Goal: Task Accomplishment & Management: Manage account settings

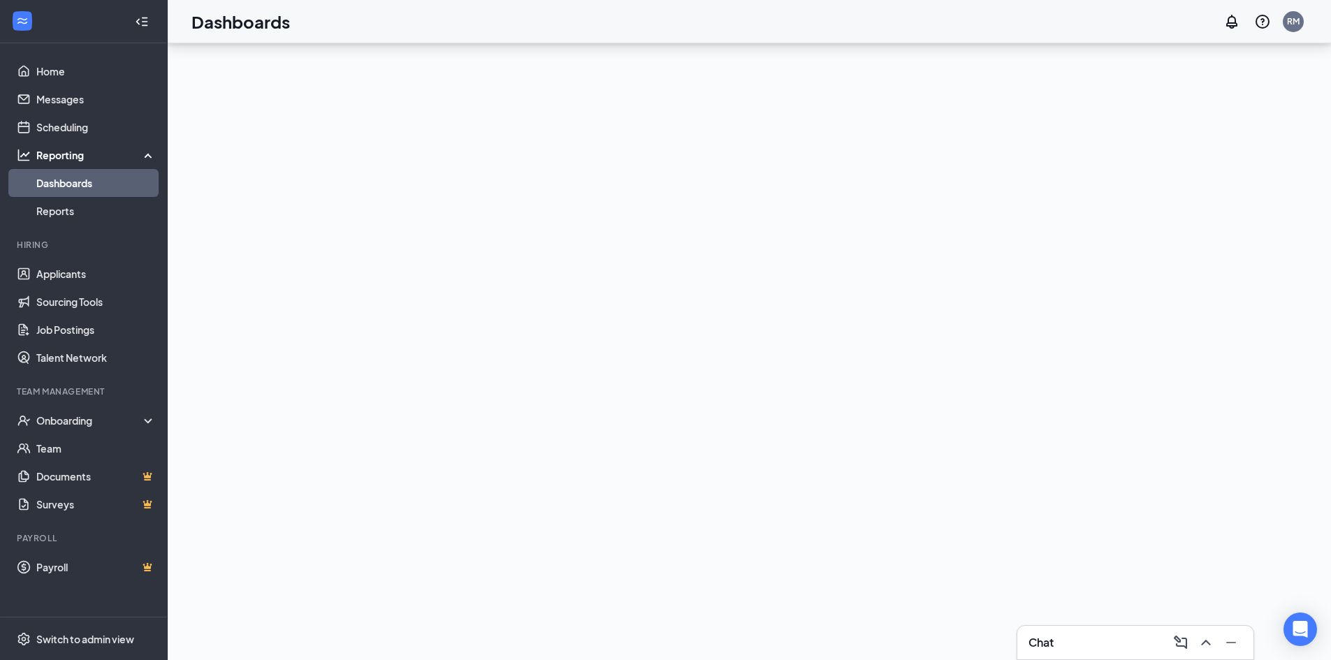
scroll to position [136, 0]
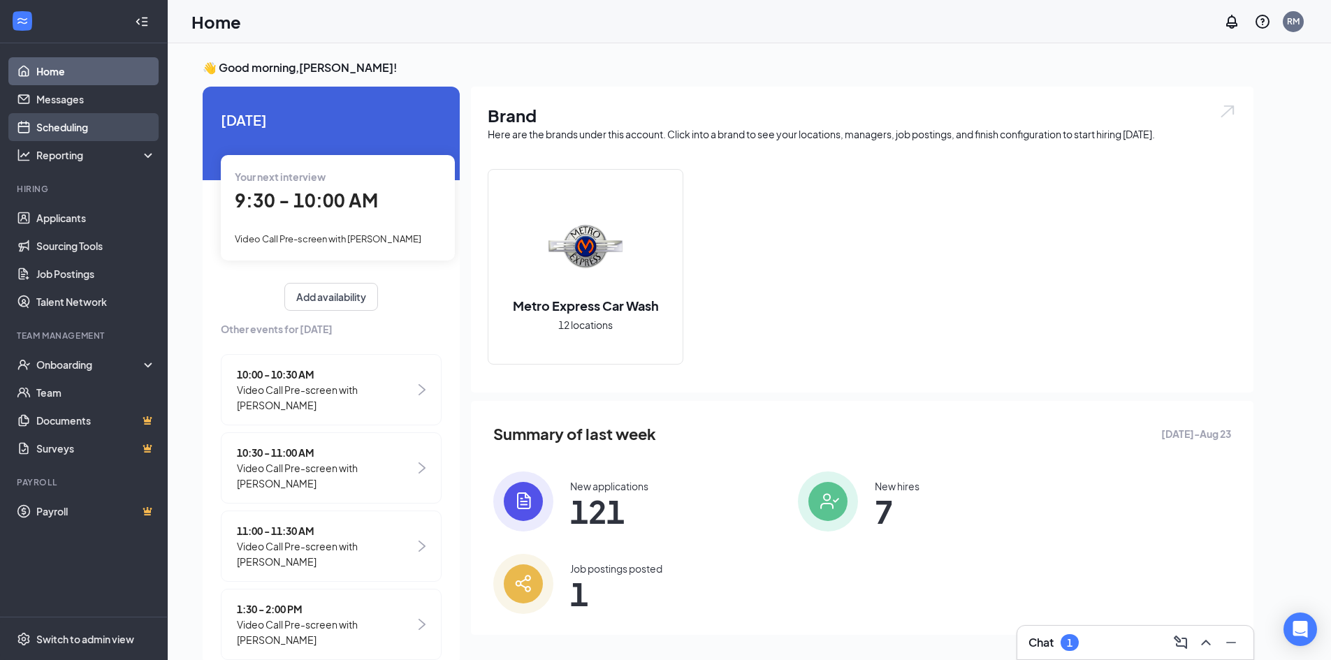
click at [80, 120] on link "Scheduling" at bounding box center [95, 127] width 119 height 28
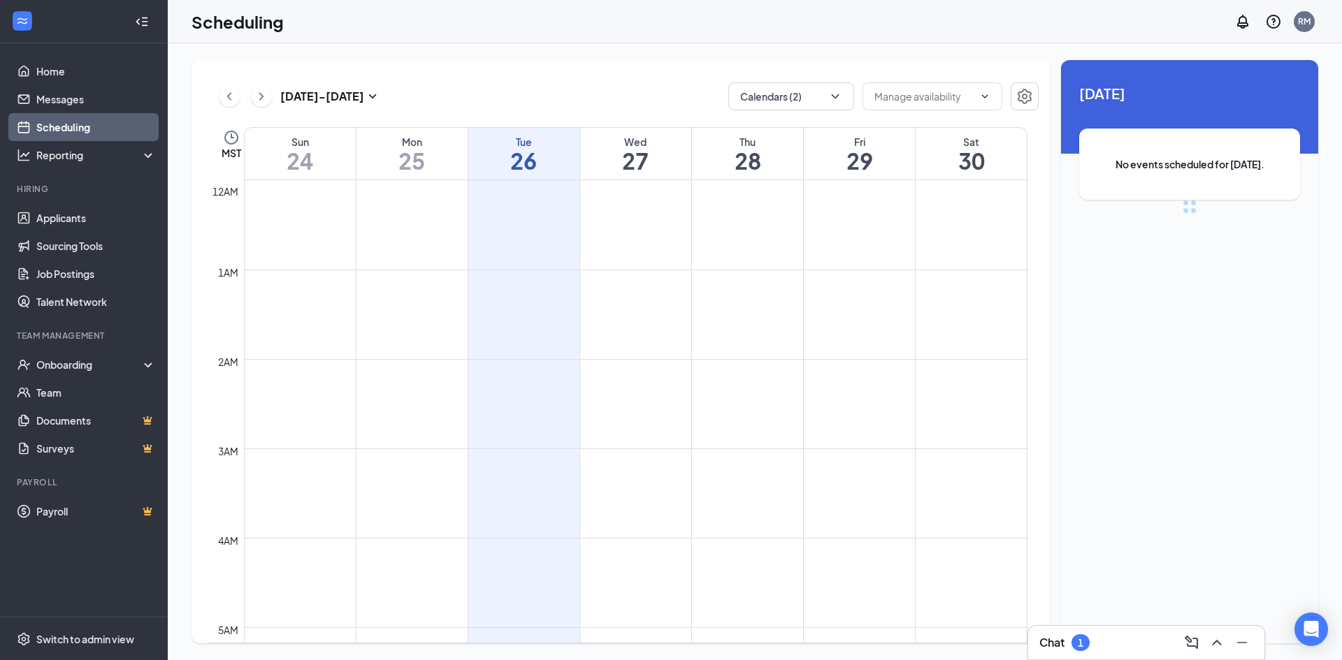
scroll to position [687, 0]
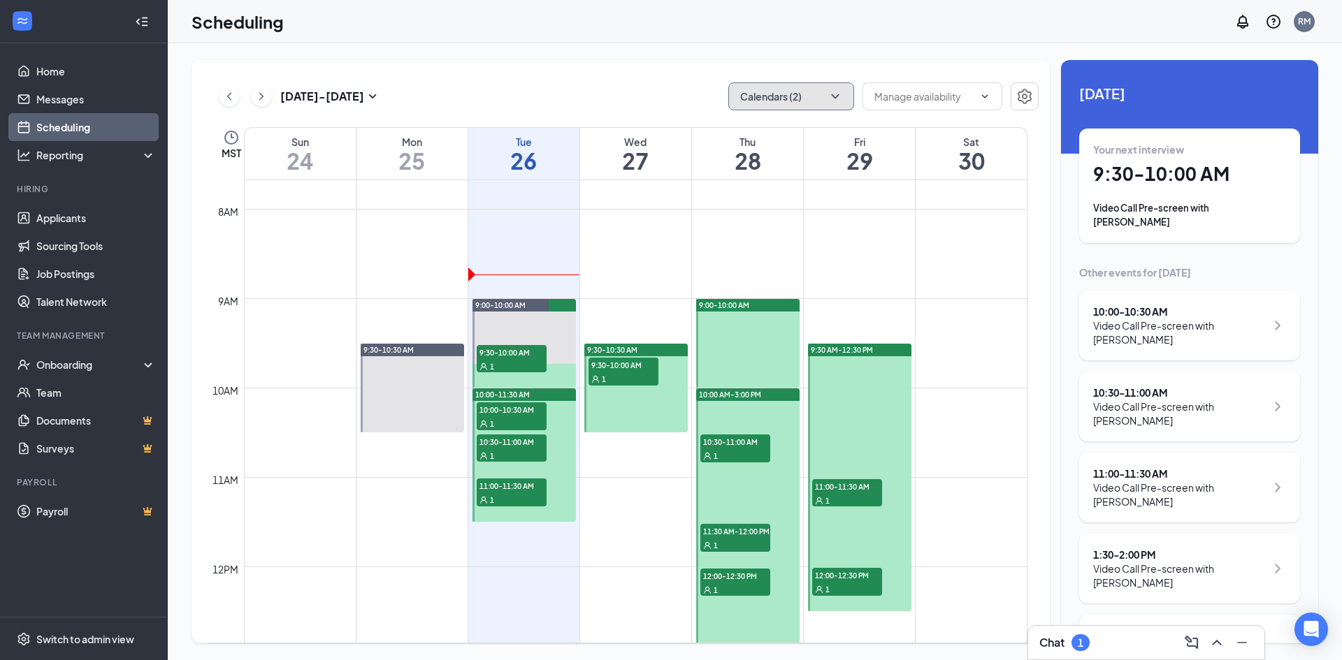
click at [823, 88] on button "Calendars (2)" at bounding box center [791, 96] width 126 height 28
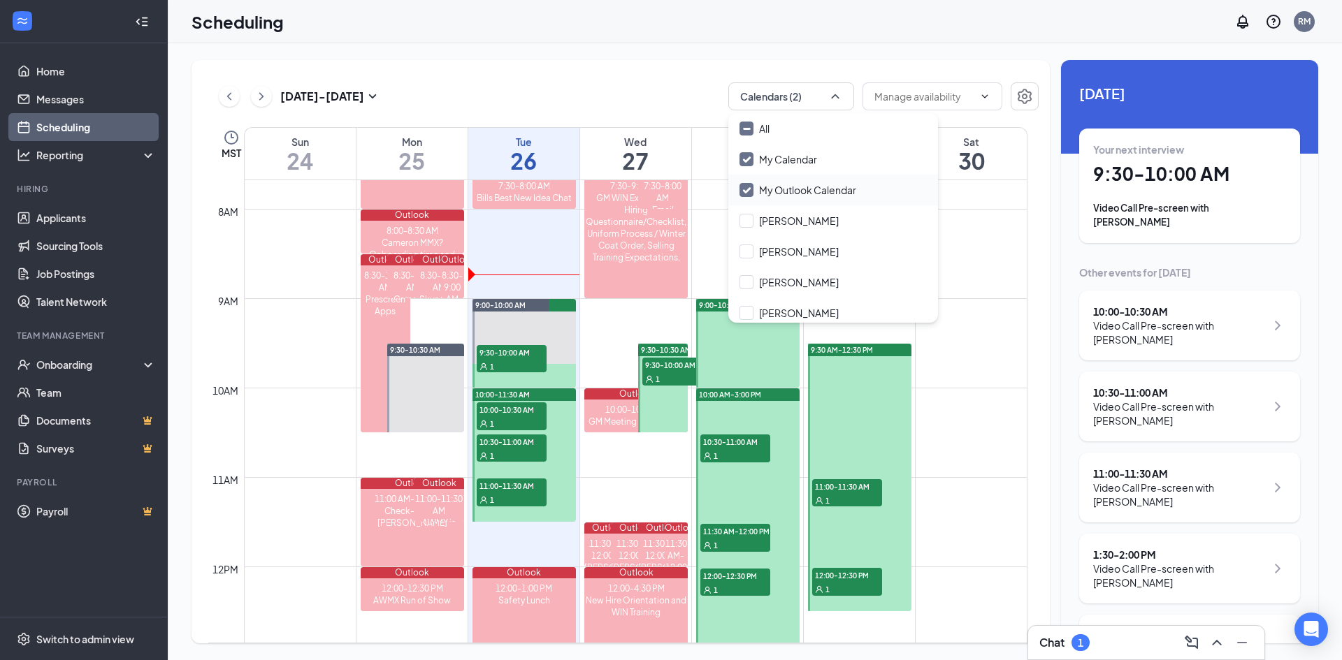
click at [745, 191] on input "My Outlook Calendar" at bounding box center [797, 190] width 117 height 14
checkbox input "false"
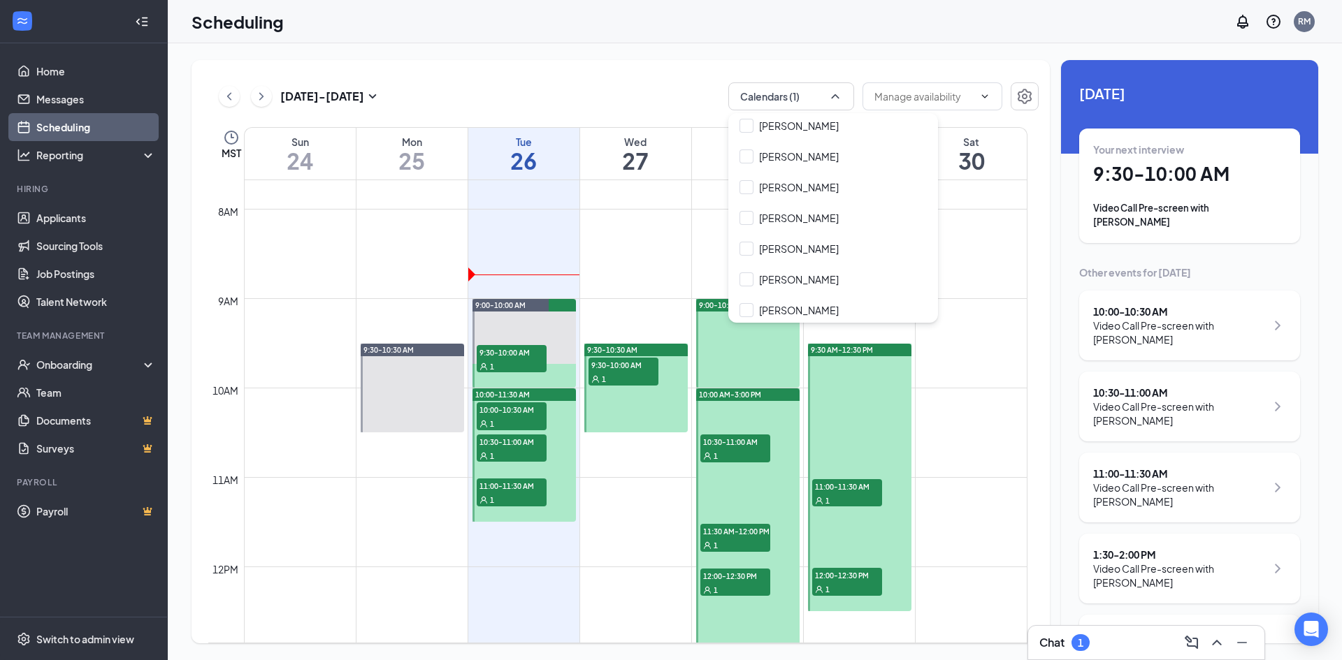
scroll to position [282, 0]
click at [744, 311] on input "[PERSON_NAME]" at bounding box center [788, 307] width 99 height 14
checkbox input "true"
click at [629, 101] on div "Aug 24 - Aug 30 Calendars (2)" at bounding box center [623, 96] width 830 height 28
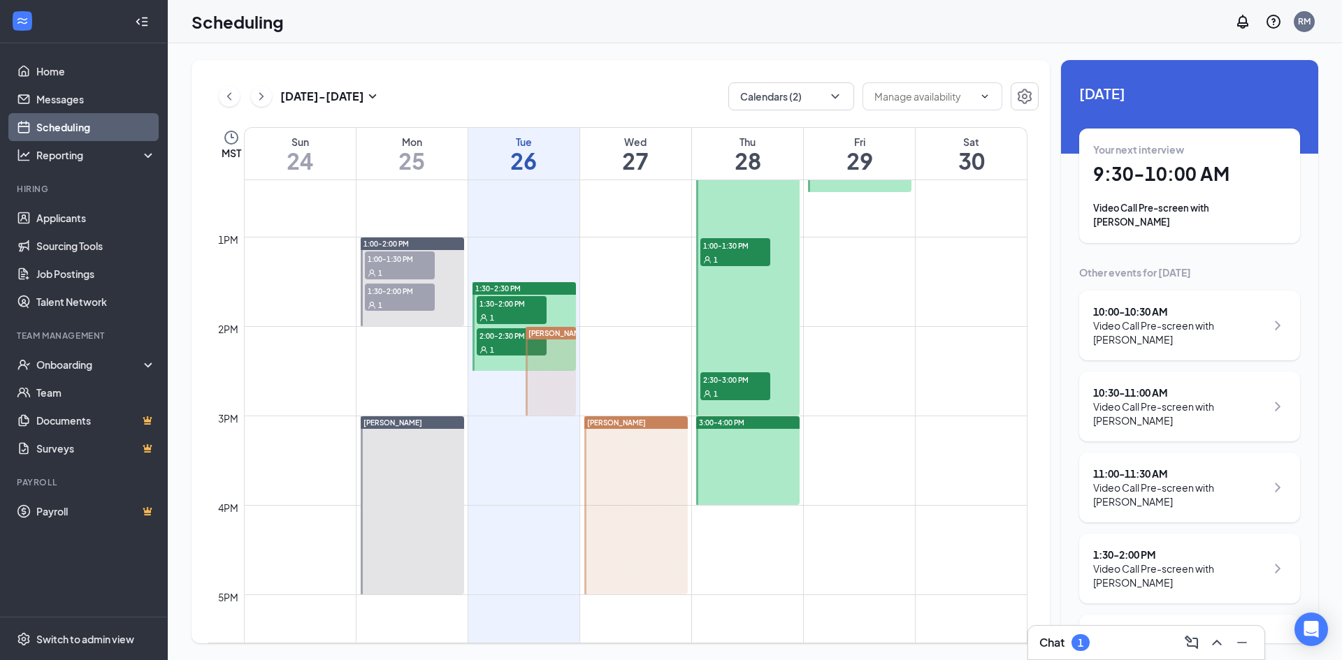
scroll to position [1036, 0]
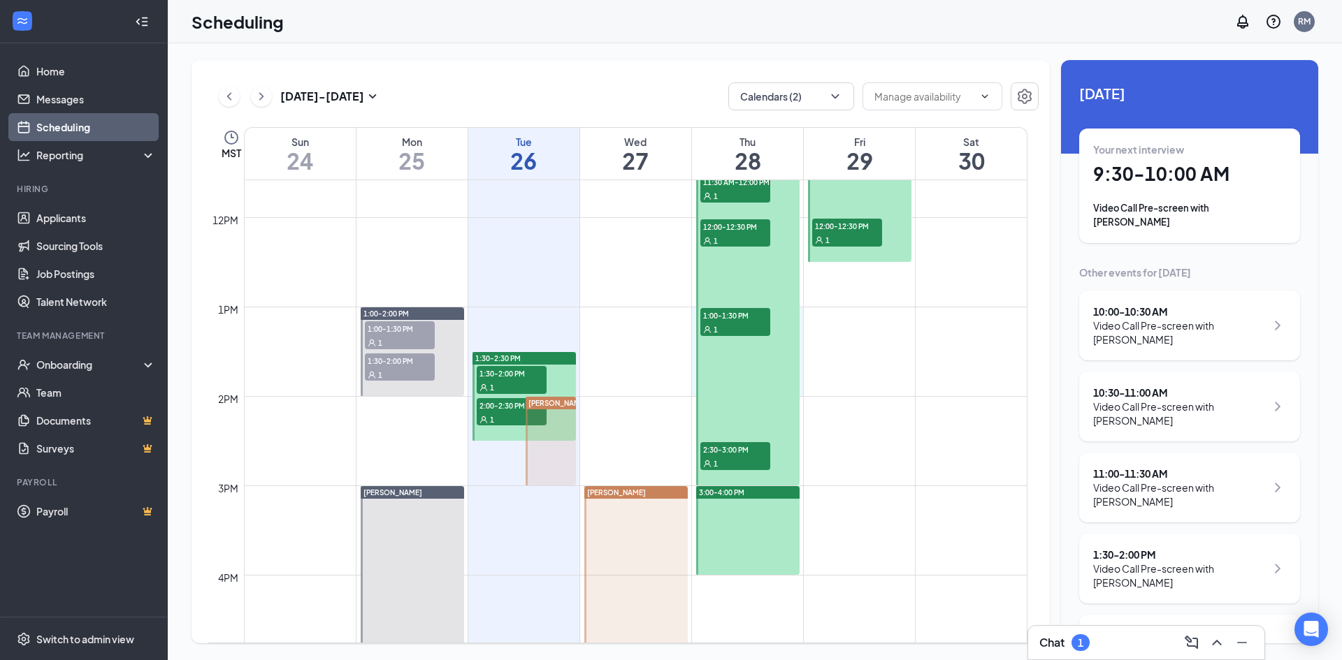
drag, startPoint x: 801, startPoint y: 312, endPoint x: 801, endPoint y: 391, distance: 78.3
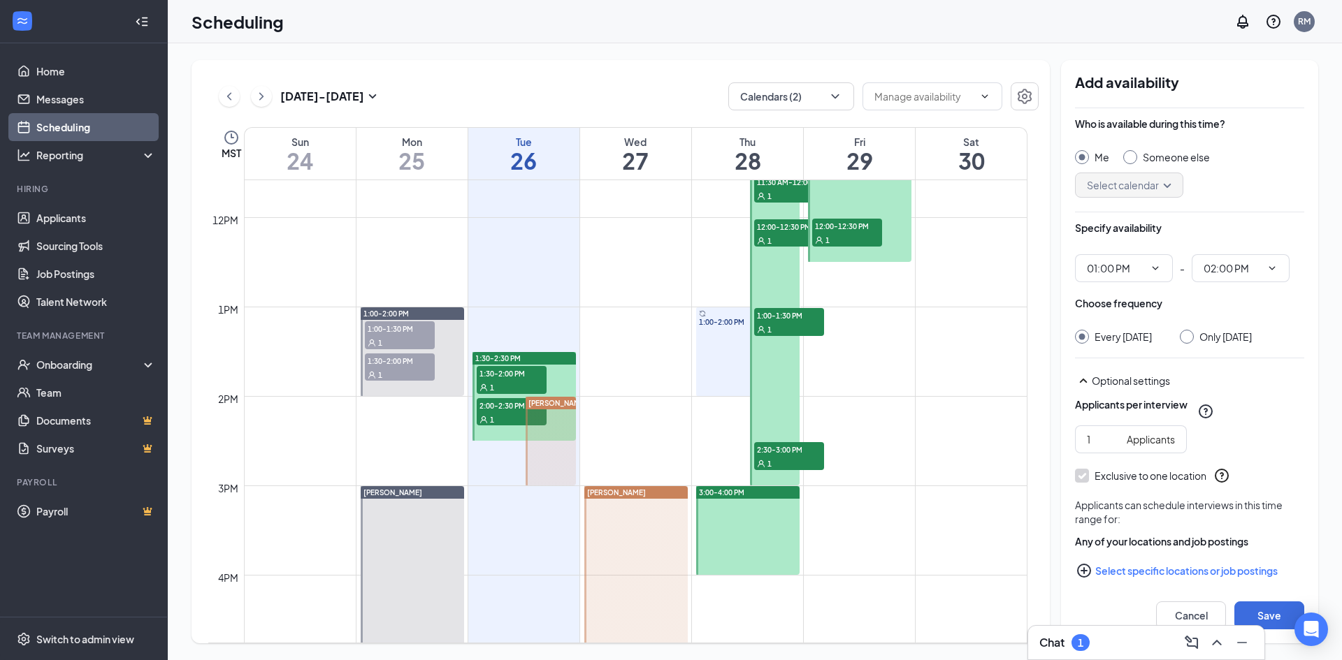
type input "01:00 PM"
click at [1252, 269] on input "02:00 PM" at bounding box center [1231, 268] width 57 height 15
click at [1271, 267] on icon "ChevronUp" at bounding box center [1271, 268] width 11 height 11
click at [1271, 267] on icon "ChevronDown" at bounding box center [1271, 268] width 11 height 11
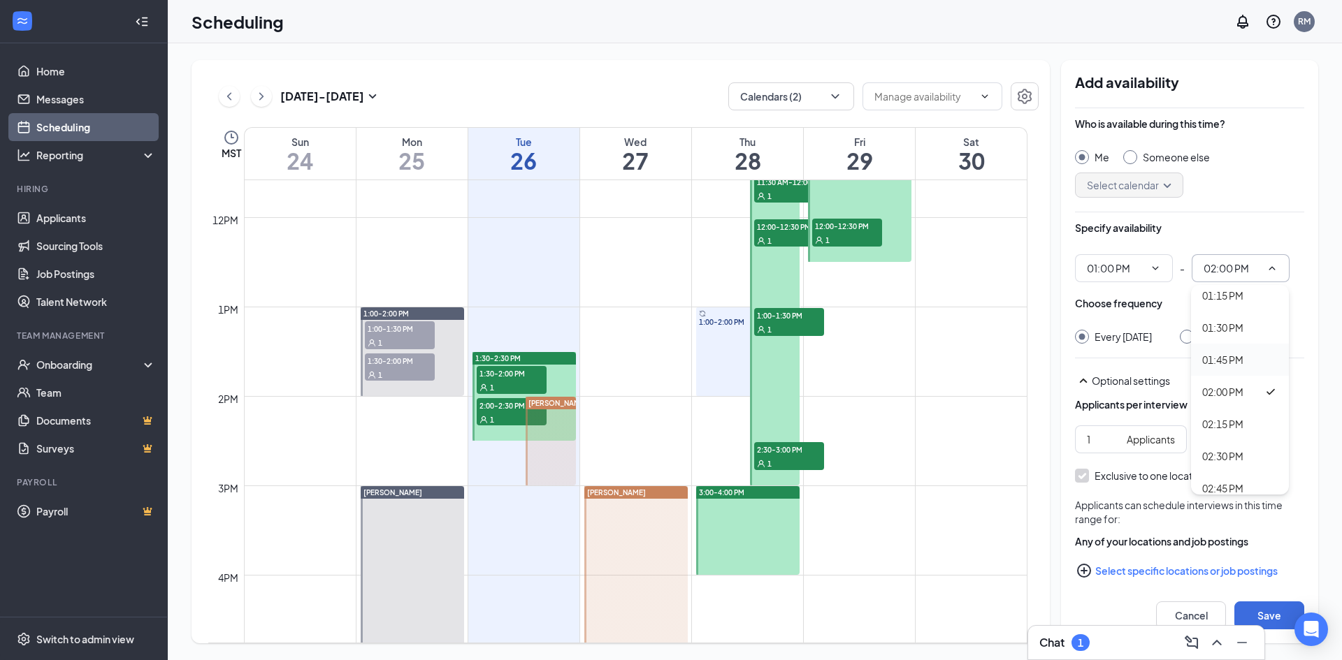
click at [1233, 361] on div "01:45 PM" at bounding box center [1222, 359] width 41 height 15
type input "01:45 PM"
click at [1128, 158] on input "Someone else" at bounding box center [1128, 155] width 10 height 10
radio input "true"
radio input "false"
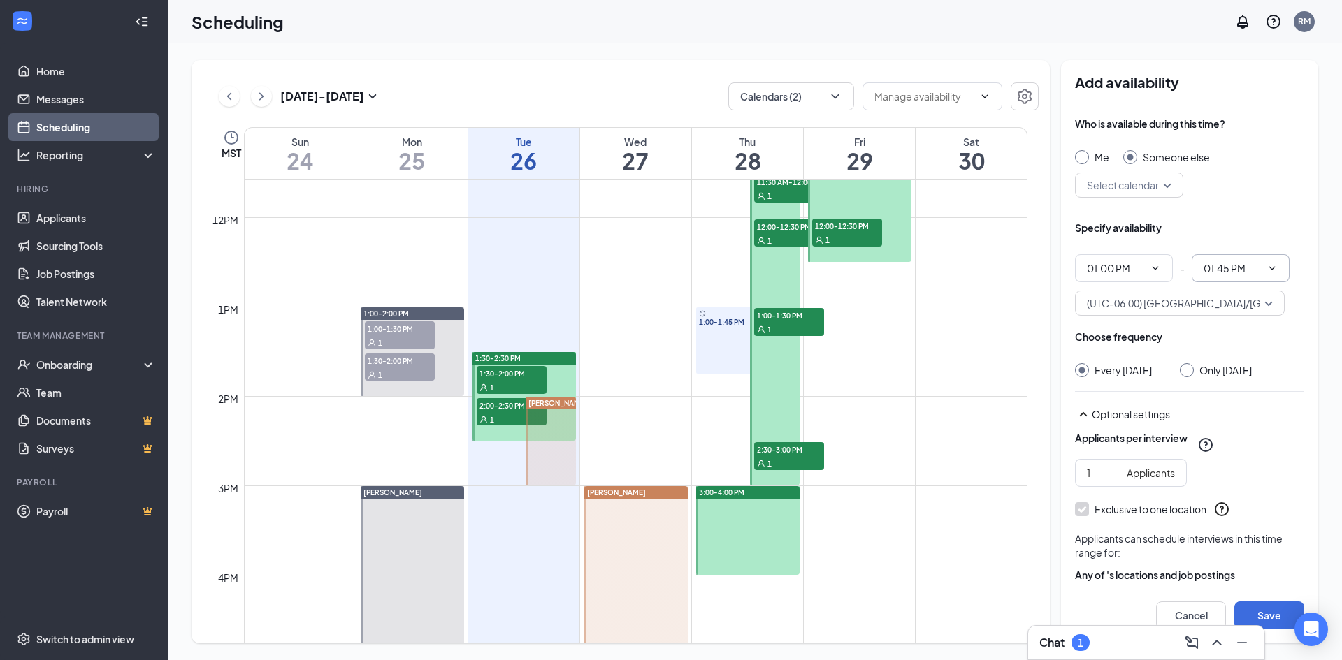
click at [1163, 184] on input "search" at bounding box center [1124, 185] width 82 height 24
click at [1133, 368] on span "Vincent Longoria's Calendar" at bounding box center [1148, 368] width 124 height 15
click at [1217, 304] on span "(UTC-07:00) America/Los_Angeles - Pacific Time" at bounding box center [1229, 303] width 284 height 21
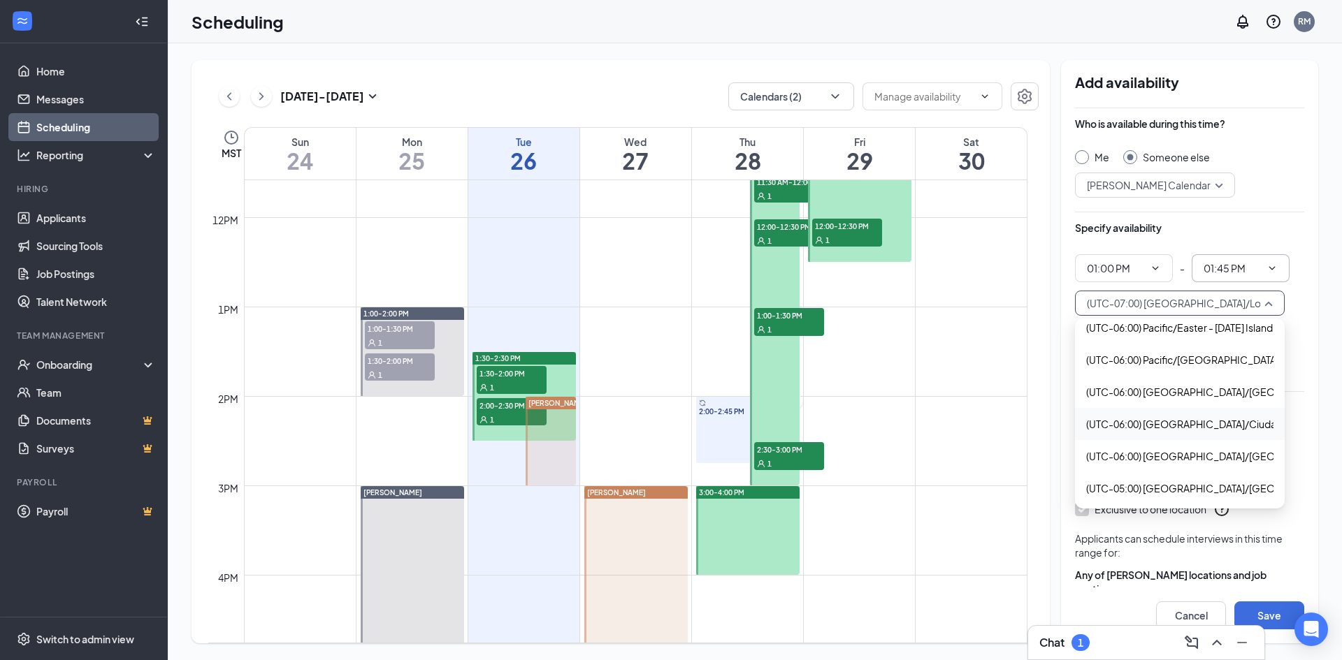
scroll to position [839, 0]
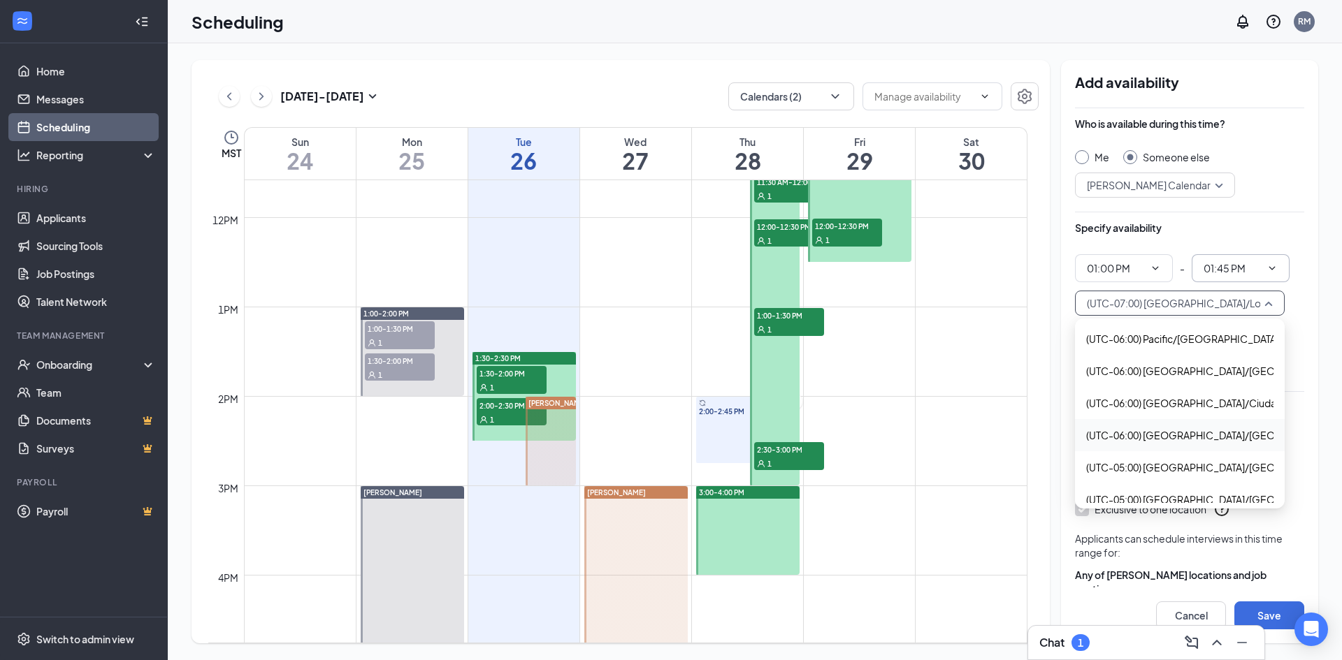
click at [1189, 438] on span "(UTC-06:00) America/Denver - Mountain Time" at bounding box center [1255, 435] width 339 height 15
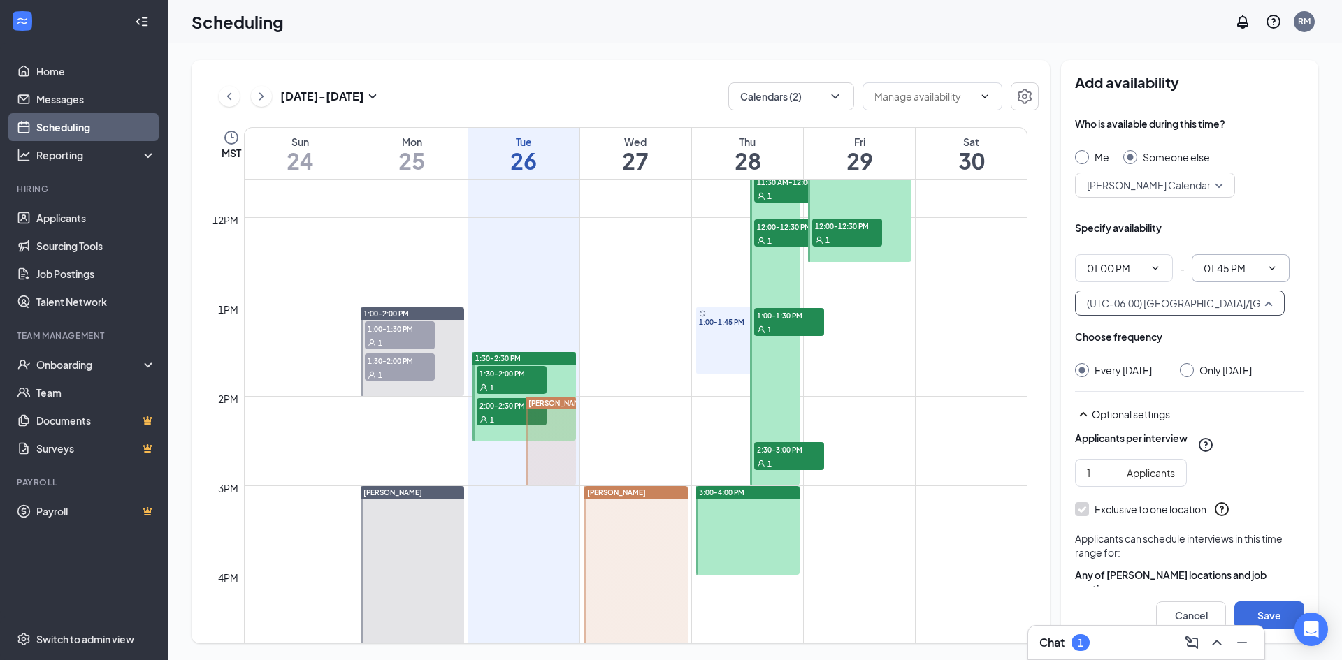
click at [1215, 304] on span "(UTC-06:00) America/Denver - Mountain Time" at bounding box center [1256, 303] width 339 height 21
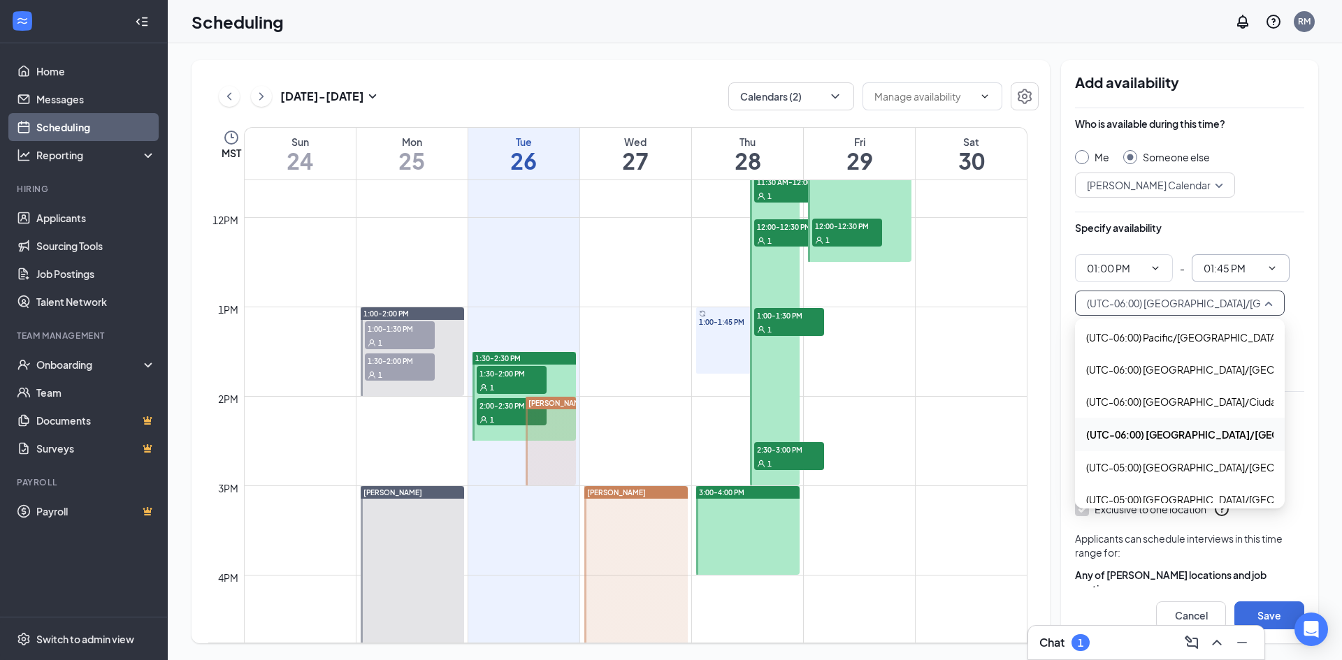
click at [1319, 412] on div "Aug 24 - Aug 30 Calendars (2) MST Sun 24 Mon 25 Tue 26 Wed 27 Thu 28 Fri 29 Sat…" at bounding box center [755, 351] width 1174 height 617
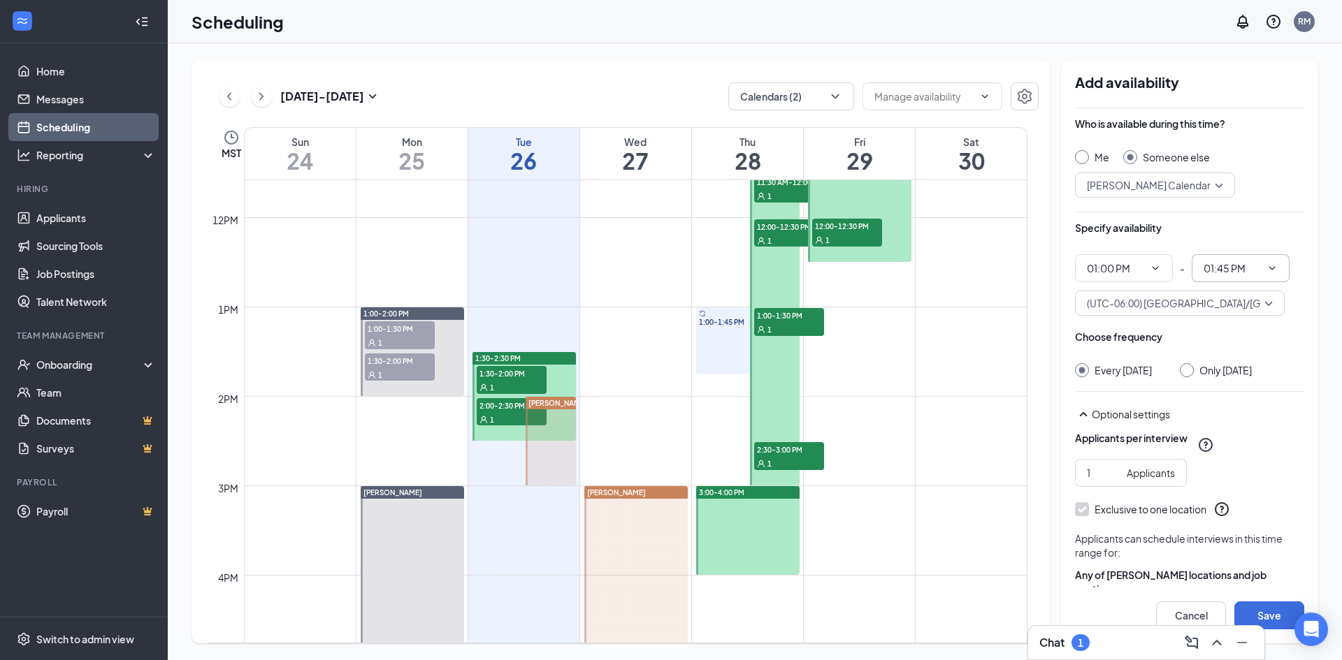
click at [1189, 370] on input "Only Thursday, Aug 28" at bounding box center [1185, 368] width 10 height 10
radio input "true"
radio input "false"
click at [1319, 349] on div "Aug 24 - Aug 30 Calendars (2) MST Sun 24 Mon 25 Tue 26 Wed 27 Thu 28 Fri 29 Sat…" at bounding box center [755, 351] width 1174 height 617
click at [1194, 605] on button "Cancel" at bounding box center [1191, 616] width 70 height 28
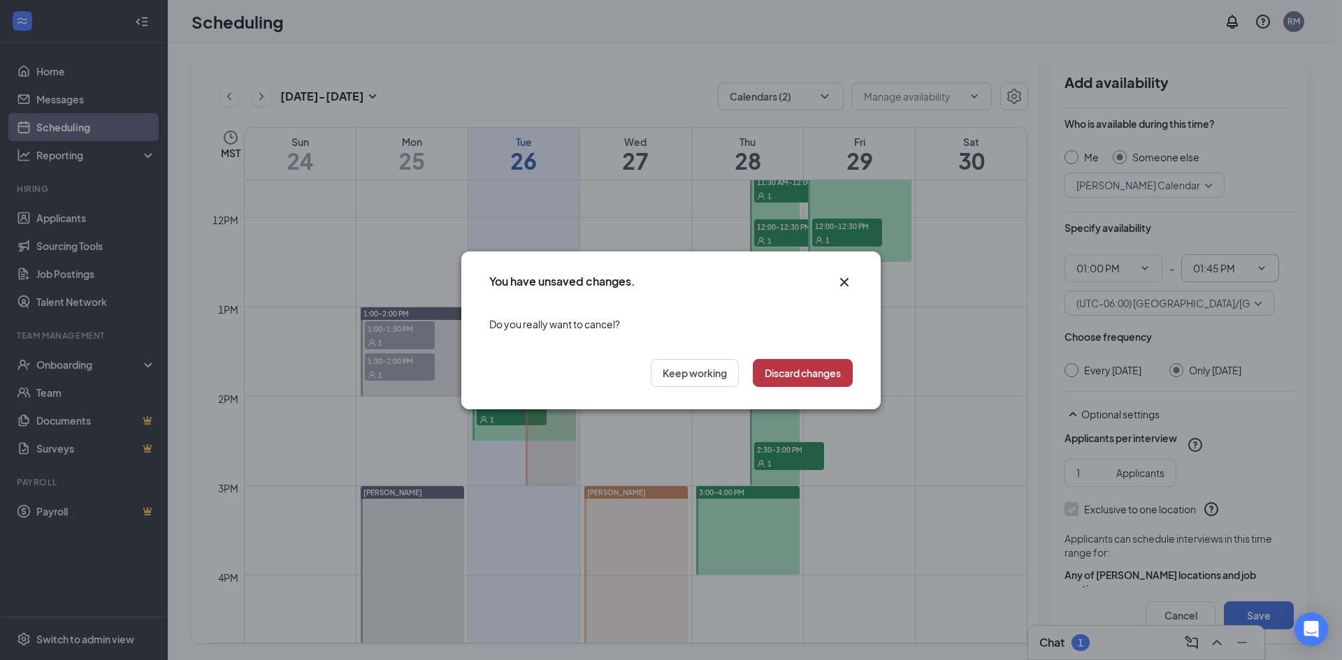
click at [800, 377] on button "Discard changes" at bounding box center [803, 373] width 100 height 28
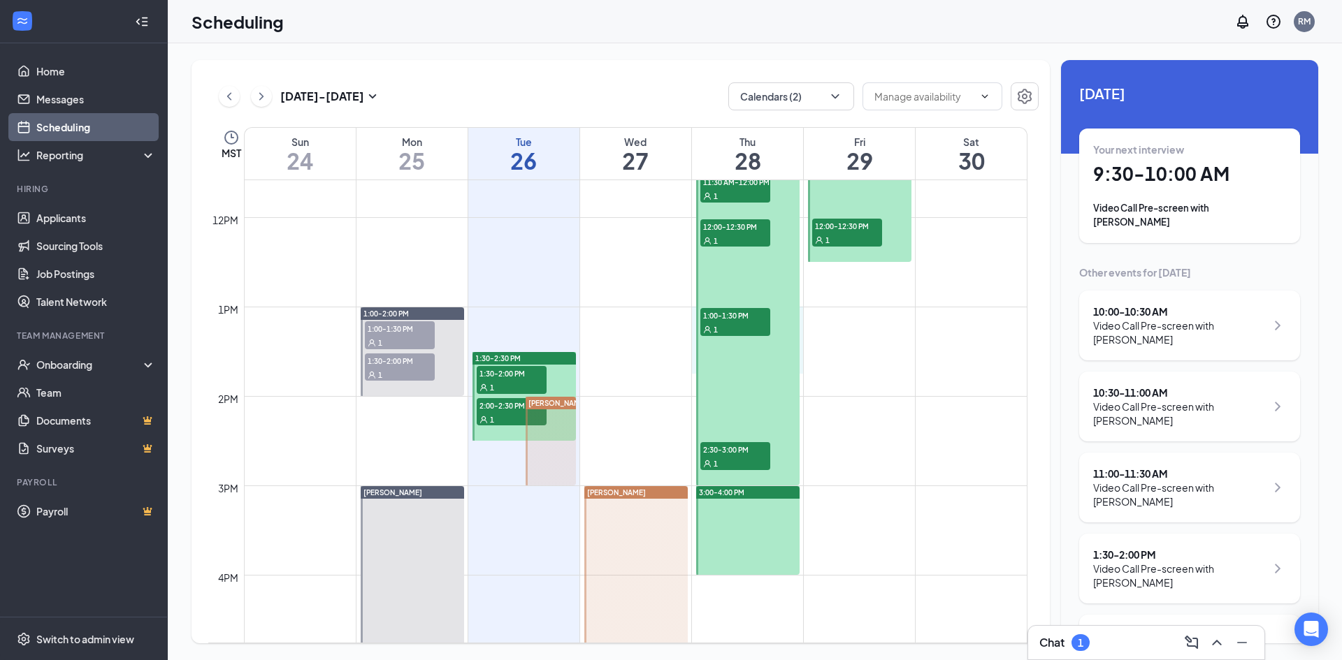
drag, startPoint x: 801, startPoint y: 314, endPoint x: 801, endPoint y: 363, distance: 48.9
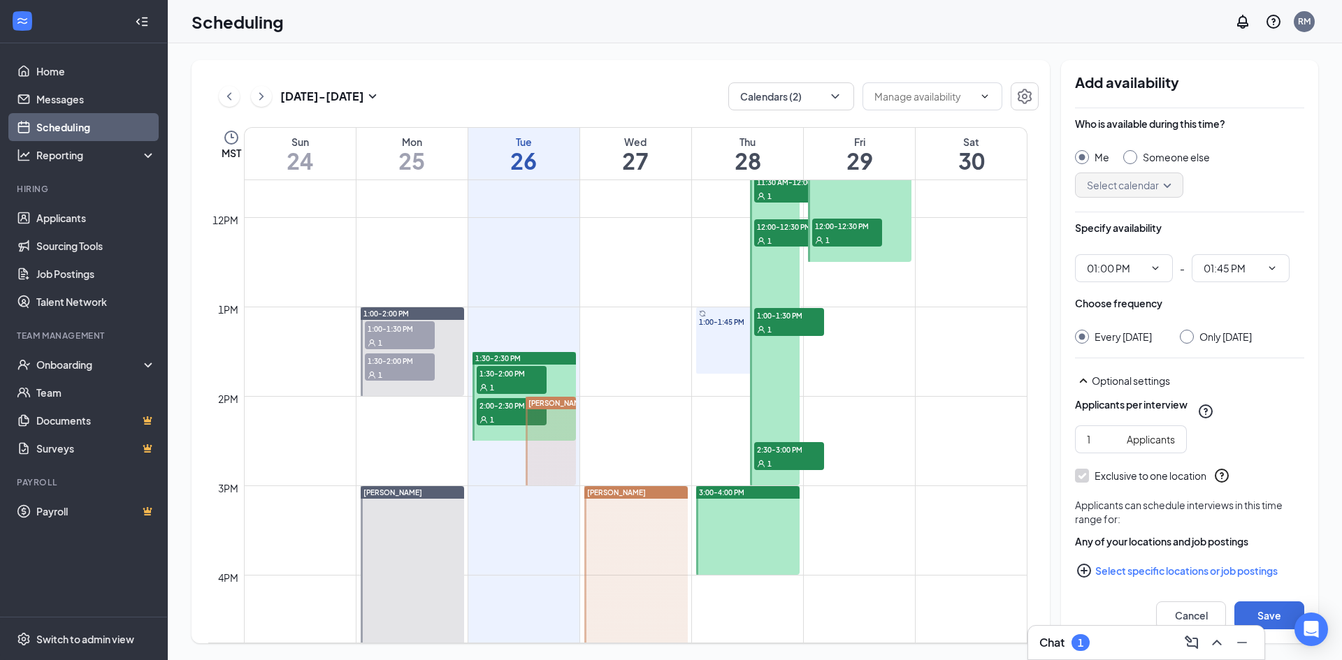
click at [1128, 154] on input "Someone else" at bounding box center [1128, 155] width 10 height 10
radio input "true"
radio input "false"
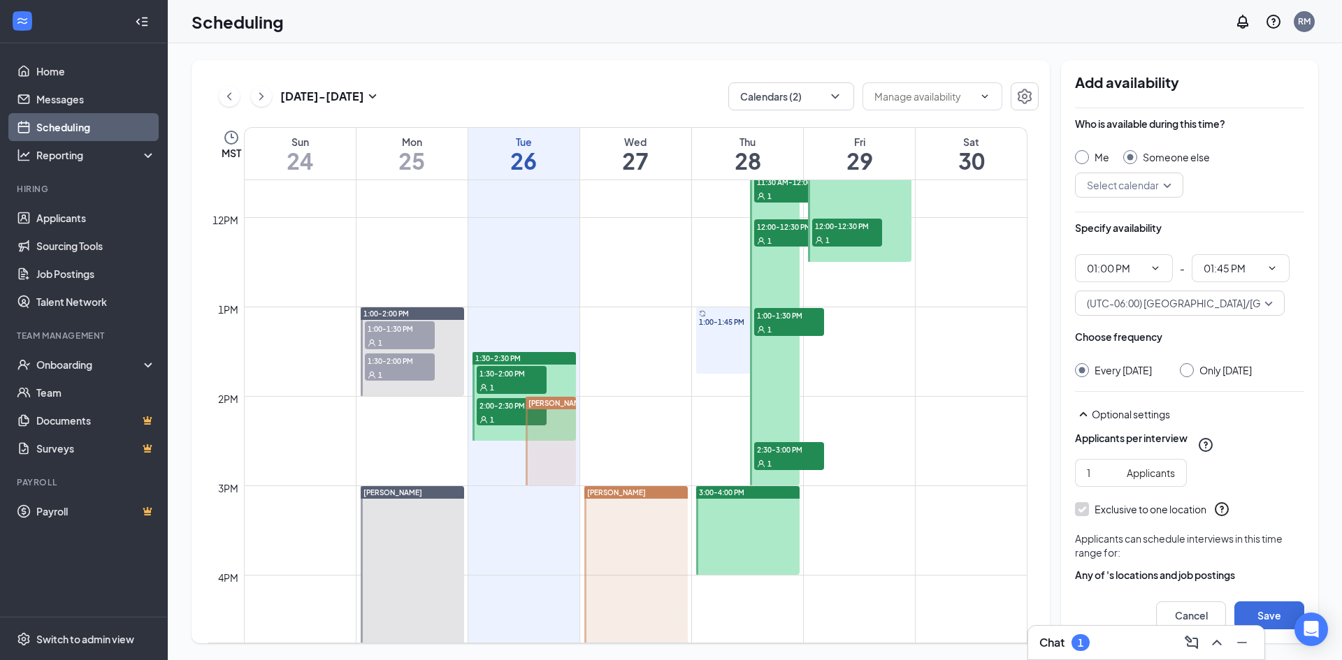
click at [1164, 182] on input "search" at bounding box center [1124, 185] width 82 height 24
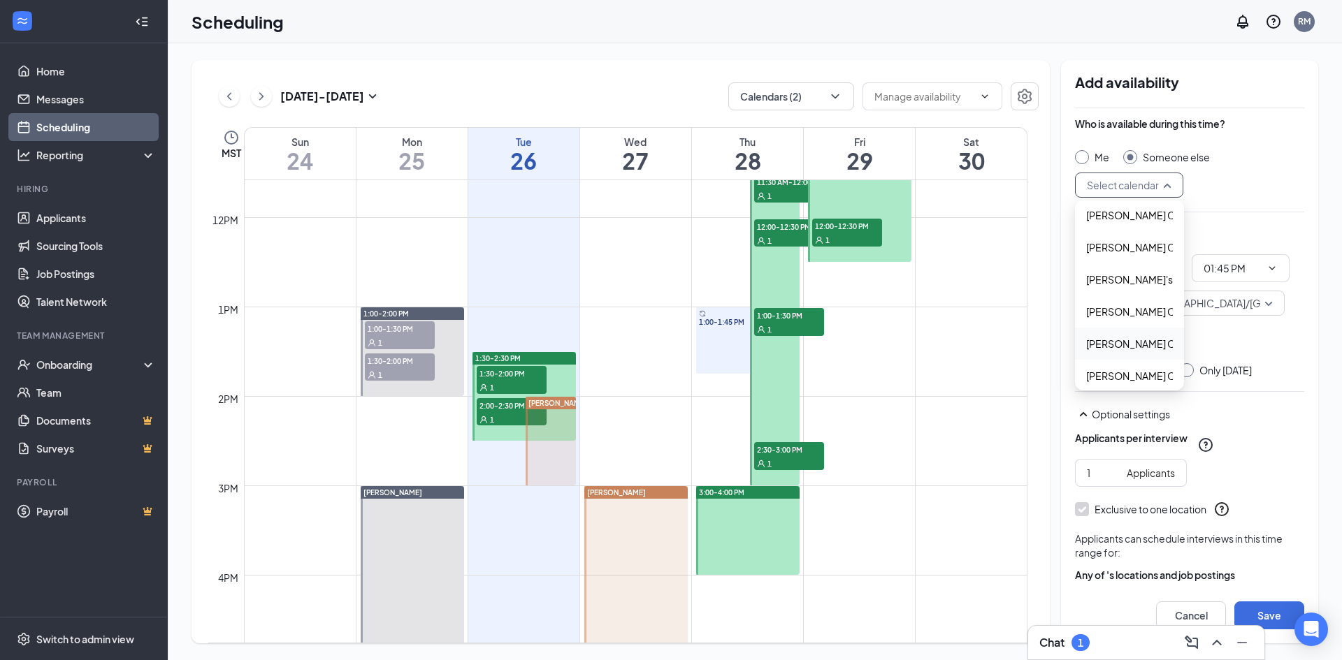
scroll to position [239, 0]
click at [1124, 368] on span "Vincent Longoria's Calendar" at bounding box center [1148, 368] width 124 height 15
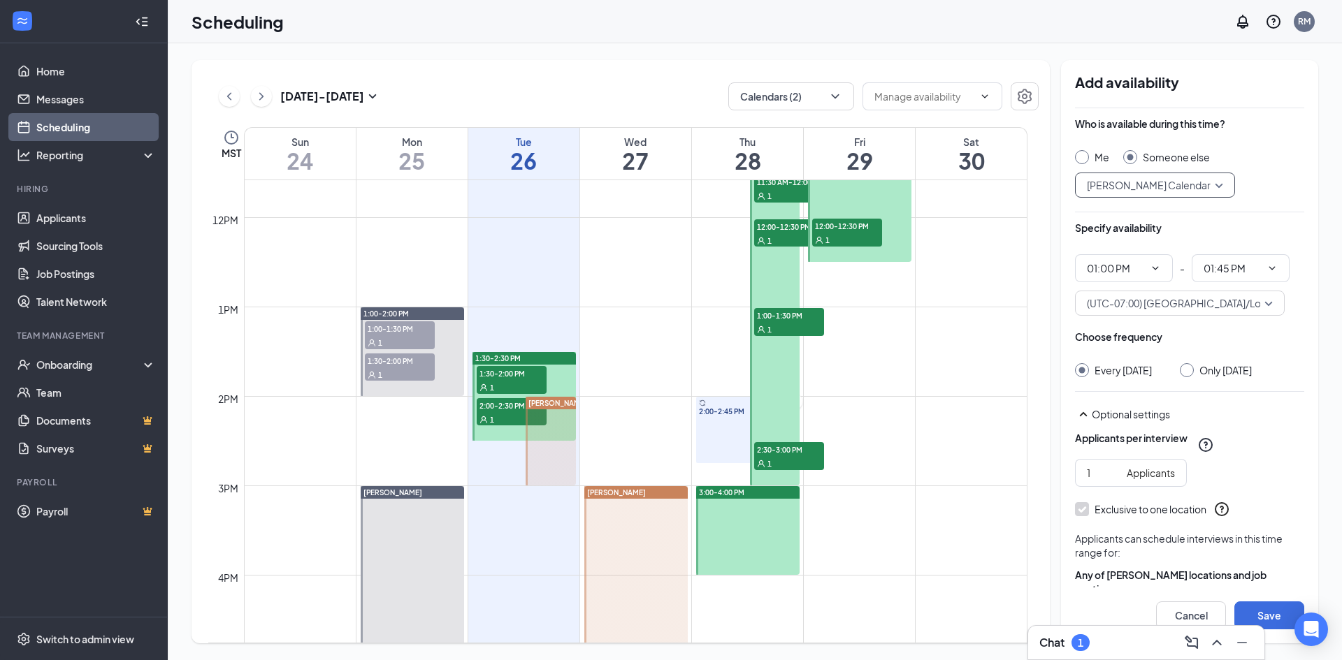
click at [1189, 370] on input "Only Thursday, Aug 28" at bounding box center [1185, 368] width 10 height 10
radio input "true"
radio input "false"
click at [1157, 268] on icon "ChevronDown" at bounding box center [1155, 268] width 11 height 11
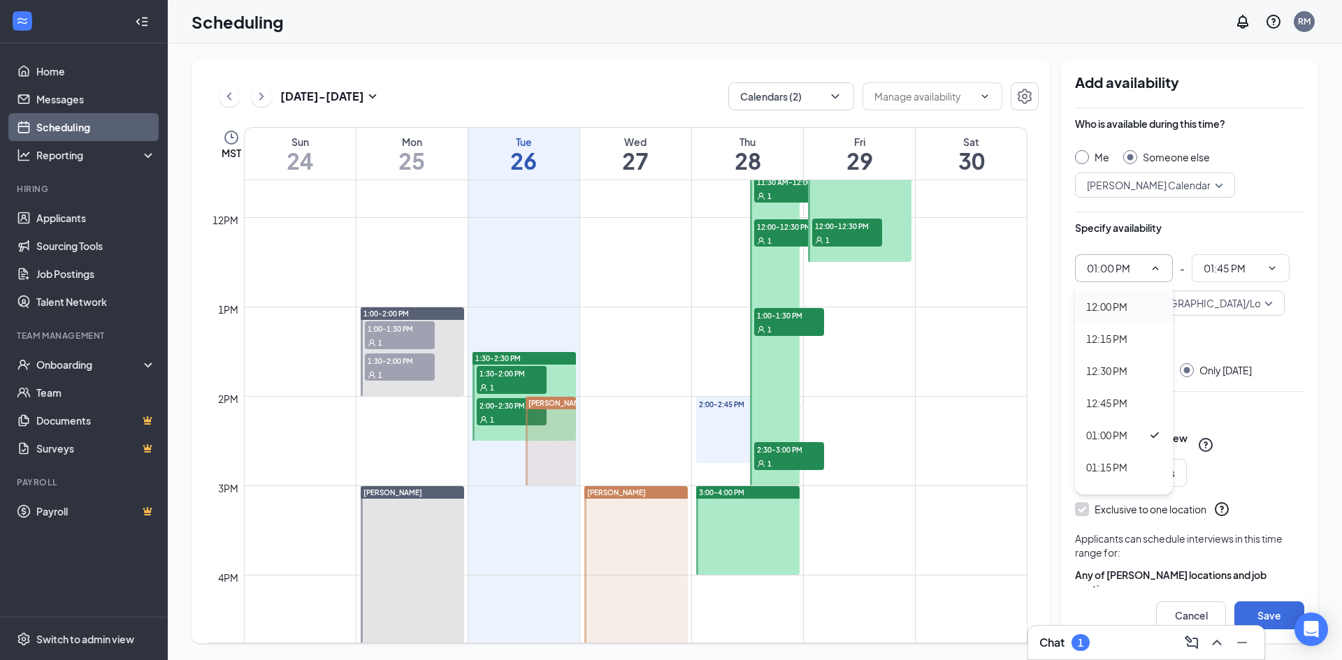
click at [1117, 315] on div "12:00 PM" at bounding box center [1124, 307] width 98 height 32
type input "12:00 PM"
type input "12:45 PM"
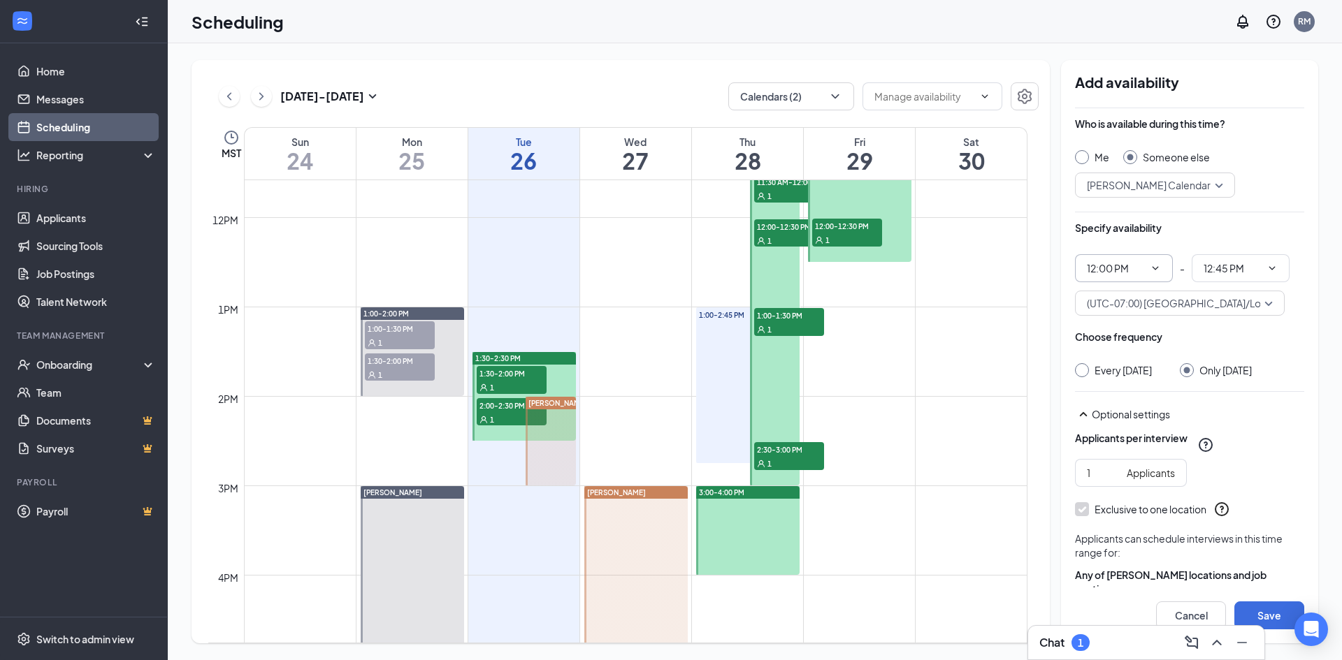
click at [1314, 354] on div "Add availability Who is available during this time? Me Someone else Vincent Lon…" at bounding box center [1189, 352] width 257 height 584
click at [1274, 268] on icon "ChevronDown" at bounding box center [1271, 268] width 11 height 11
click at [1236, 363] on div "12:45 PM" at bounding box center [1222, 370] width 41 height 15
click at [1326, 463] on div "Aug 24 - Aug 30 Calendars (2) MST Sun 24 Mon 25 Tue 26 Wed 27 Thu 28 Fri 29 Sat…" at bounding box center [755, 351] width 1174 height 617
click at [1268, 616] on button "Save" at bounding box center [1269, 616] width 70 height 28
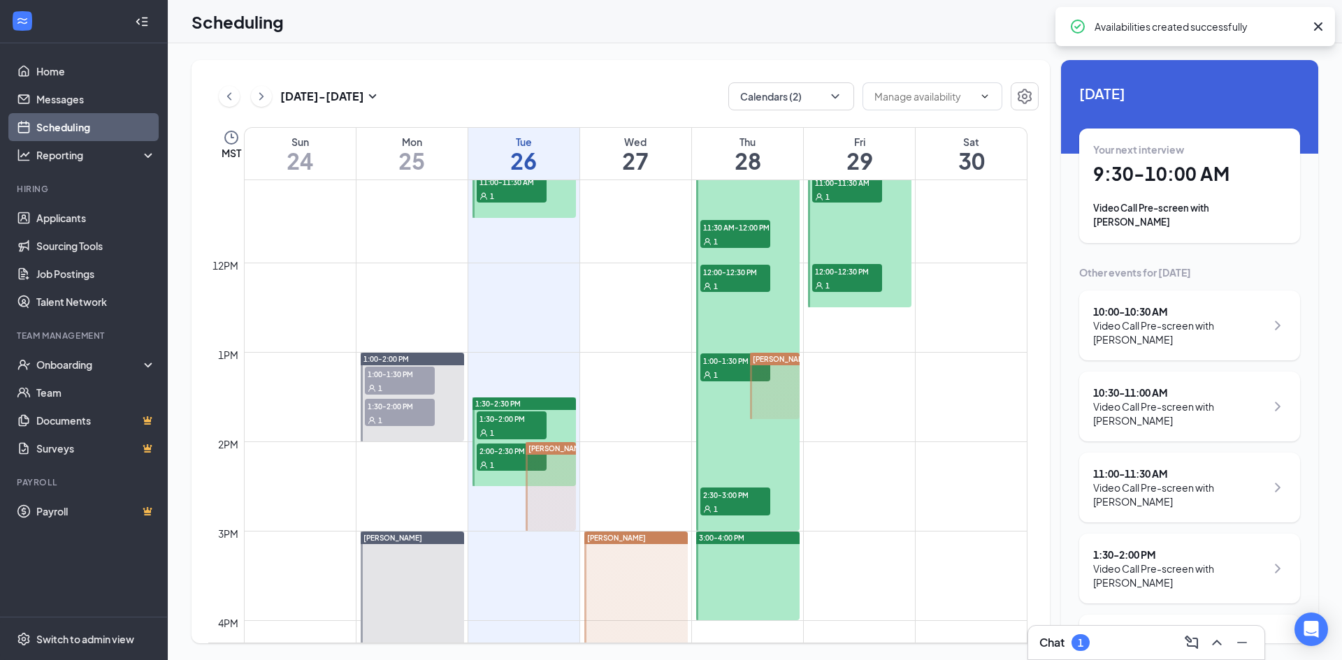
scroll to position [966, 0]
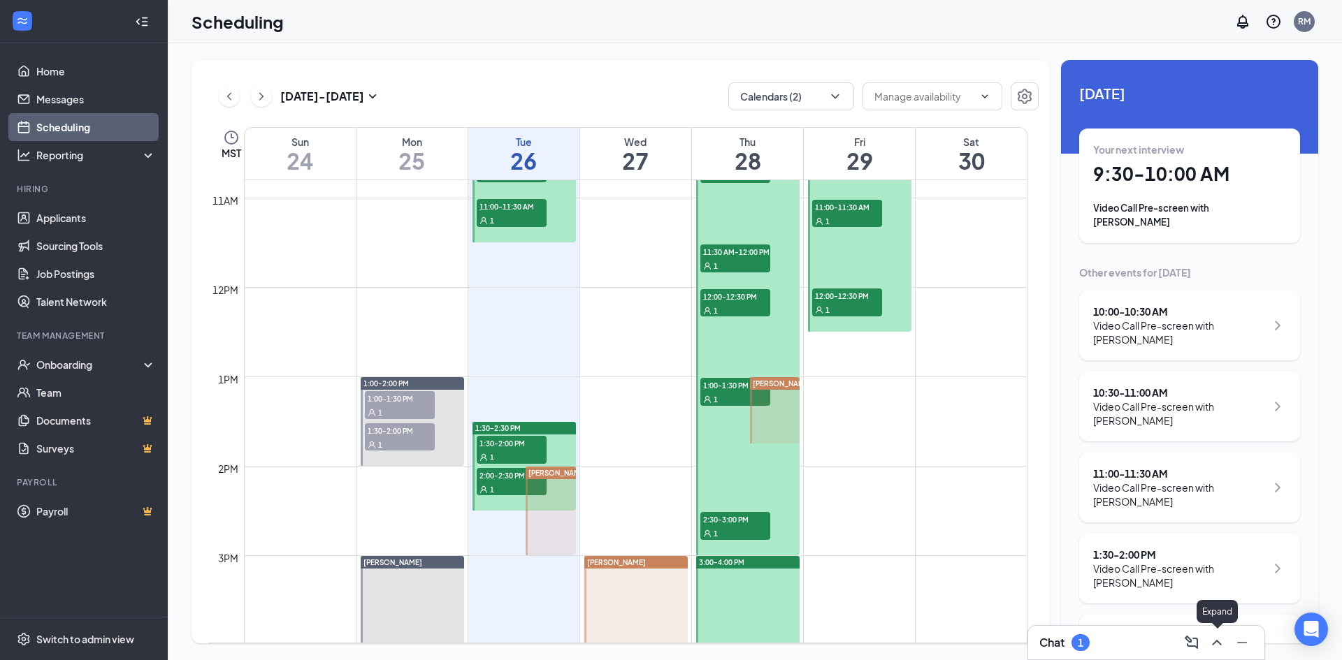
click at [1211, 646] on icon "ChevronUp" at bounding box center [1216, 643] width 17 height 17
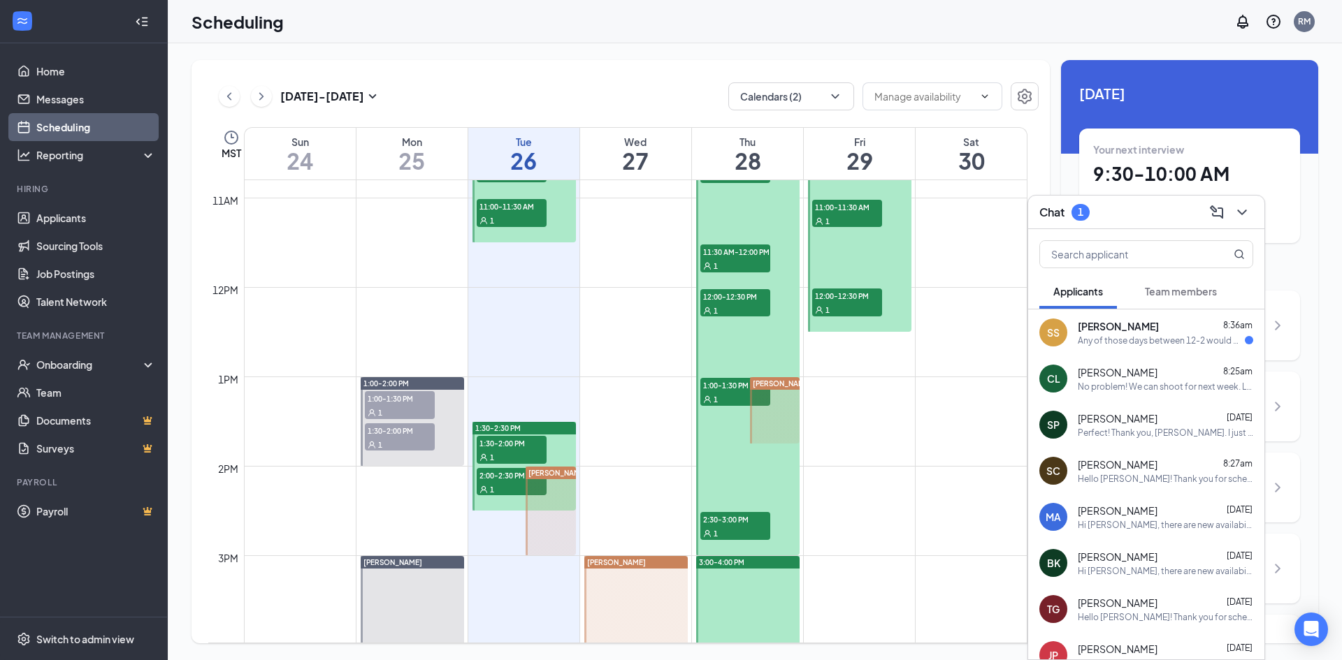
click at [1139, 325] on span "[PERSON_NAME]" at bounding box center [1118, 326] width 81 height 14
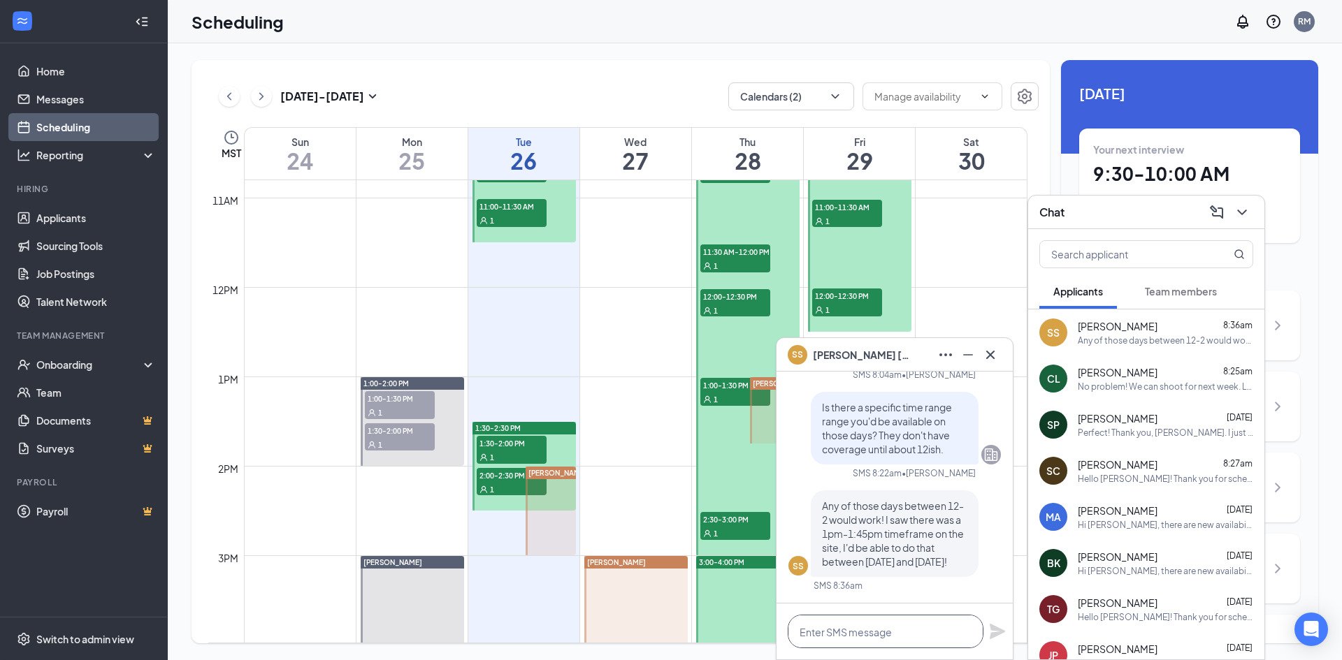
click at [898, 638] on textarea at bounding box center [886, 632] width 196 height 34
type textarea "I"
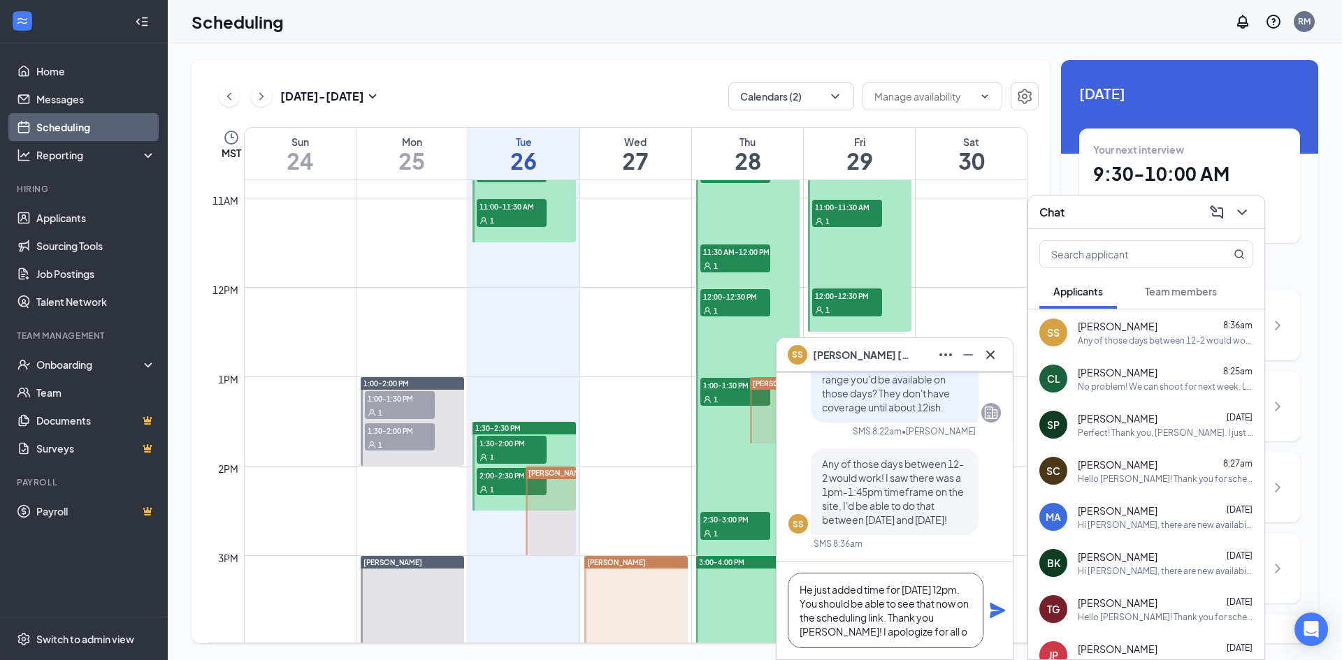
scroll to position [15, 0]
type textarea "He just added time for [DATE] 12pm. You should be able to see that now on the s…"
click at [994, 613] on icon "Plane" at bounding box center [997, 610] width 15 height 15
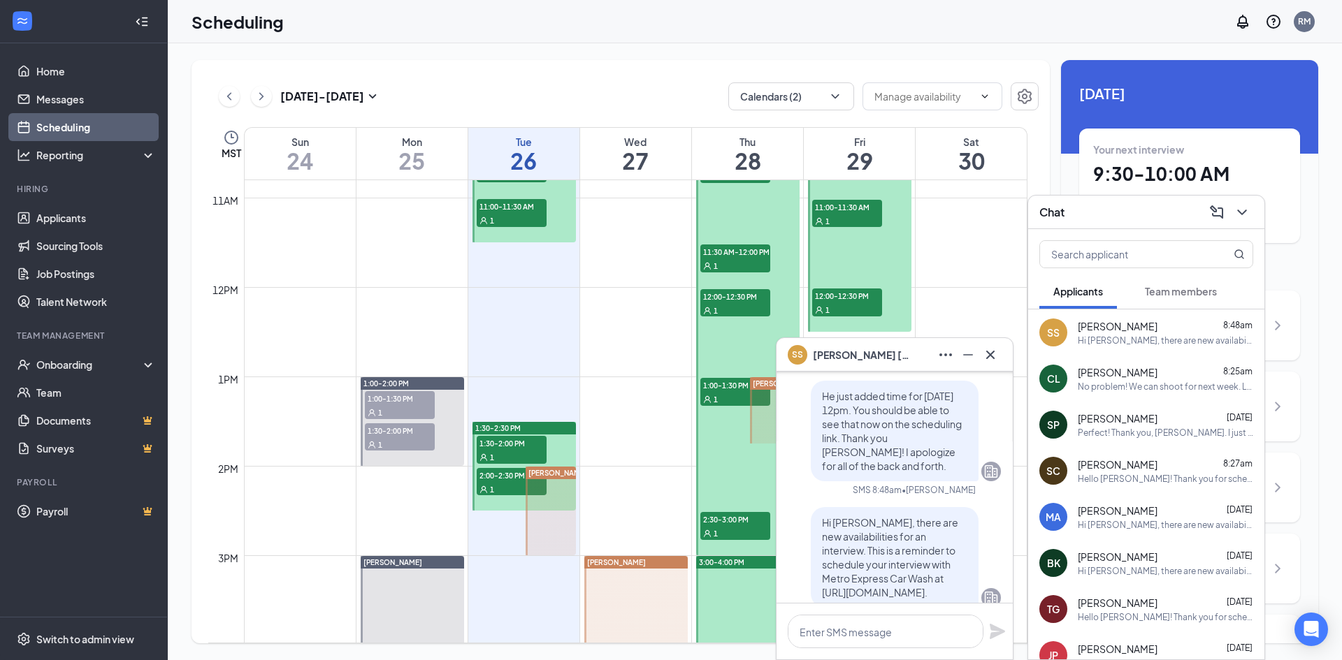
scroll to position [0, 0]
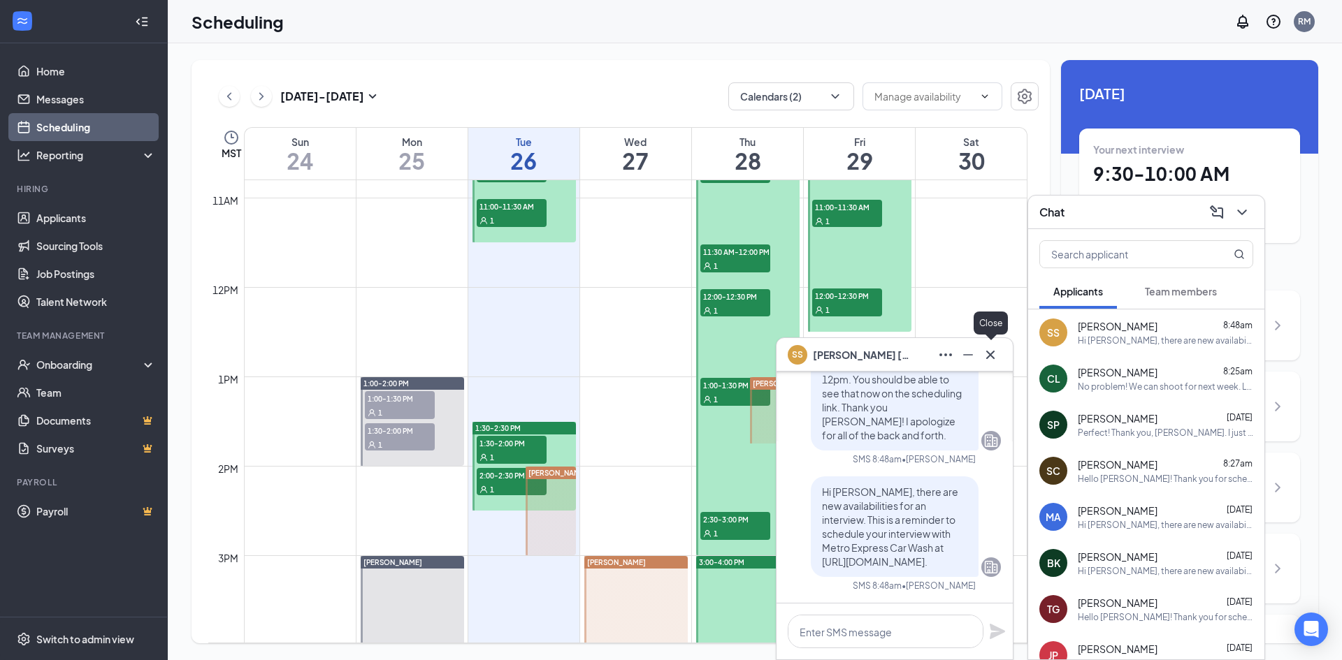
click at [988, 351] on icon "Cross" at bounding box center [990, 355] width 17 height 17
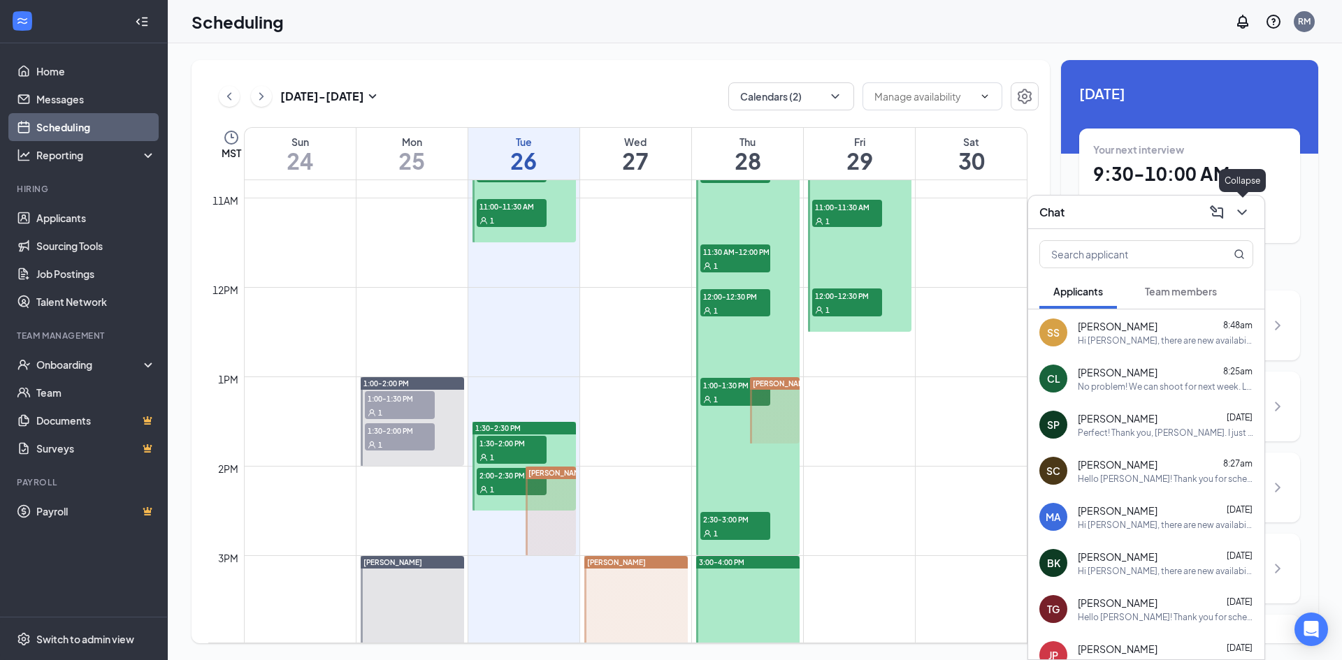
click at [1247, 212] on icon "ChevronDown" at bounding box center [1241, 212] width 17 height 17
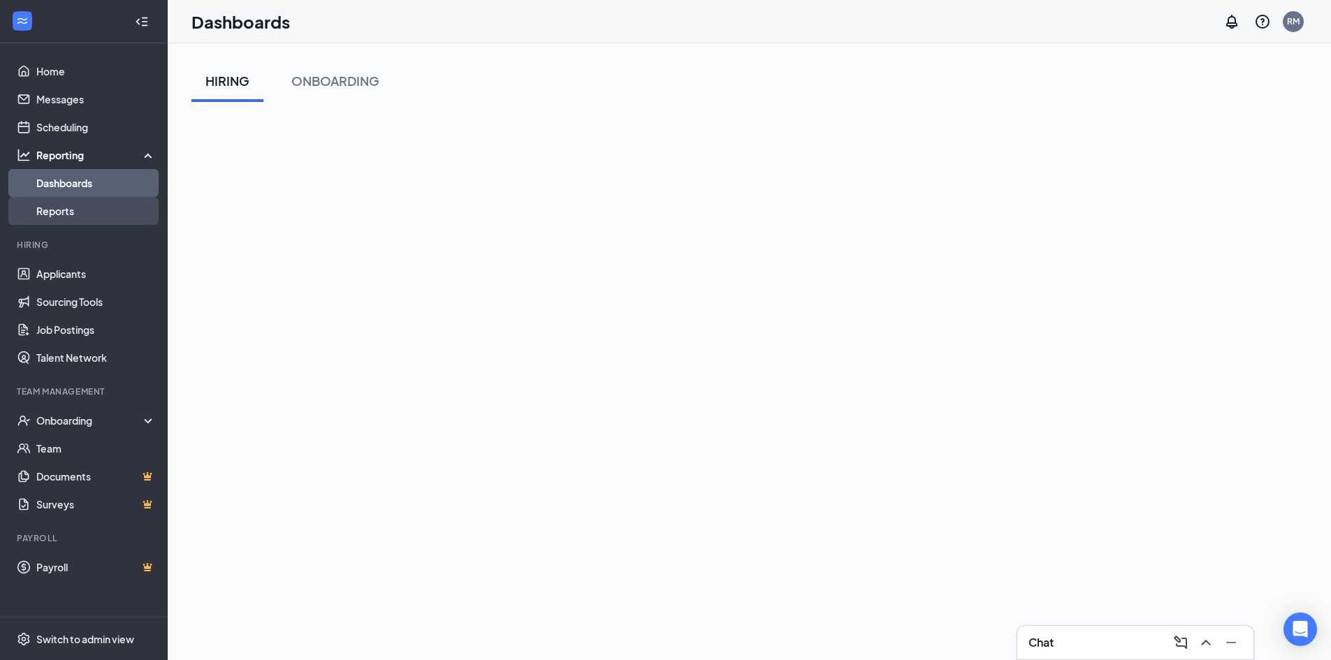
click at [88, 210] on link "Reports" at bounding box center [95, 211] width 119 height 28
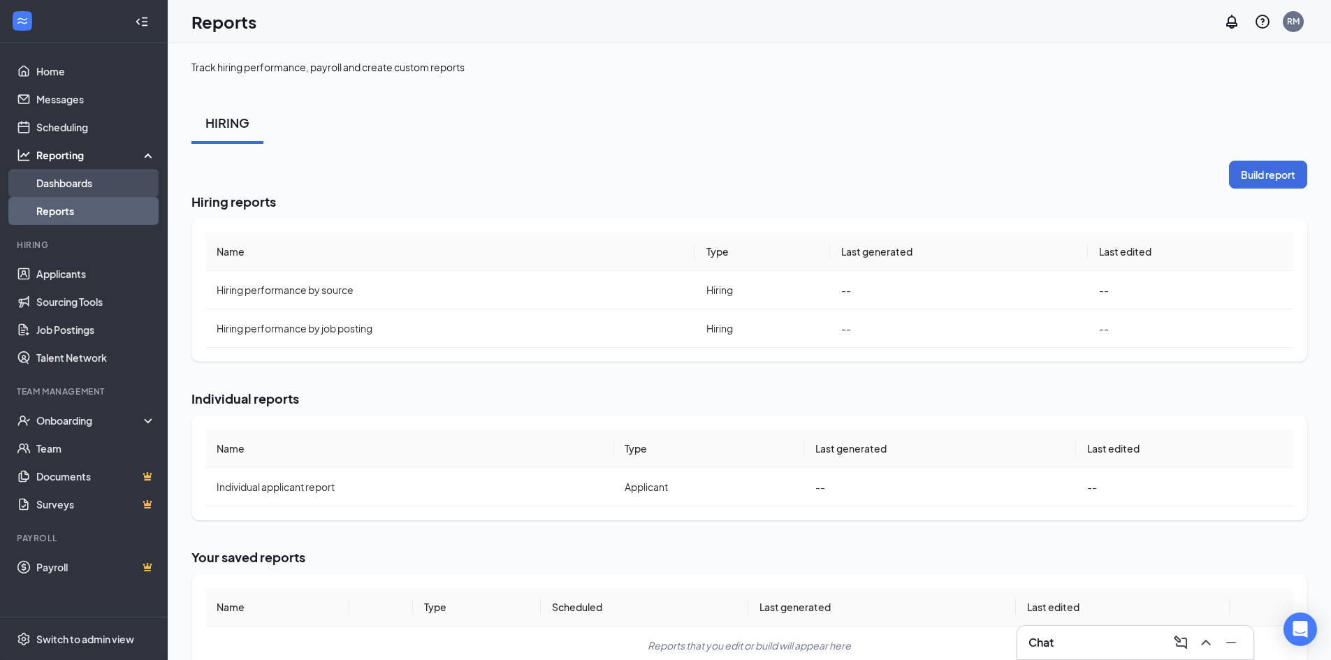
click at [79, 171] on link "Dashboards" at bounding box center [95, 183] width 119 height 28
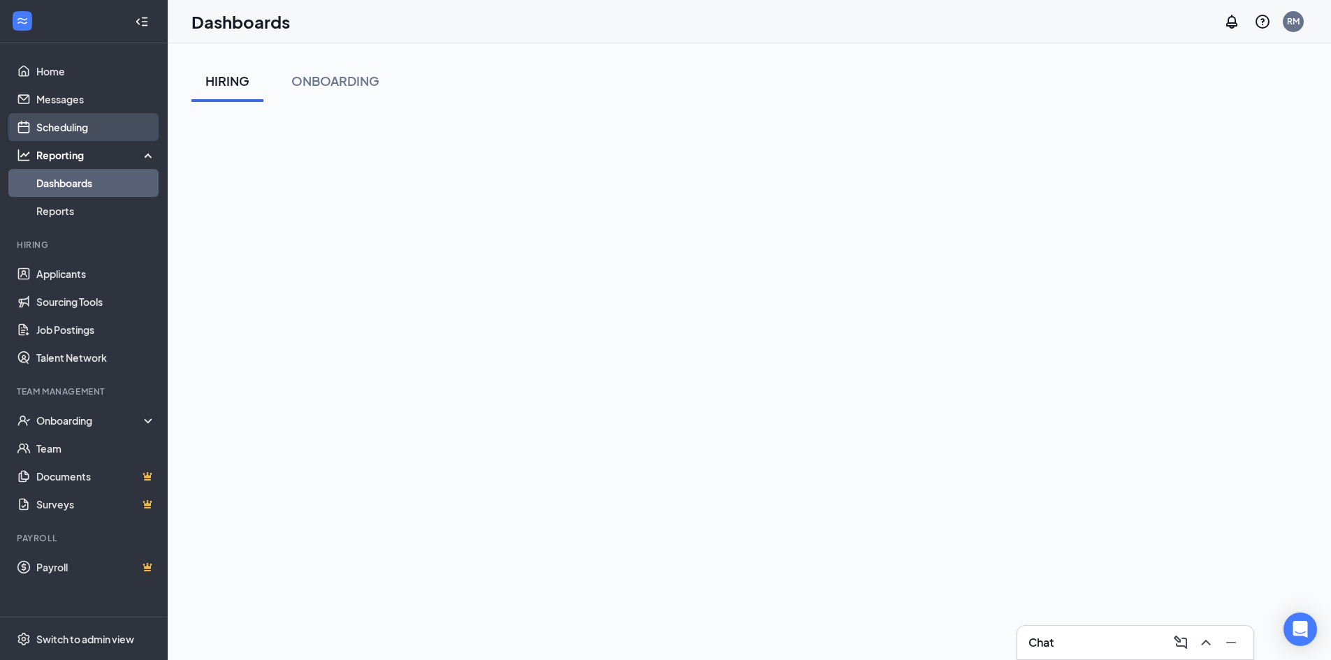
click at [85, 132] on link "Scheduling" at bounding box center [95, 127] width 119 height 28
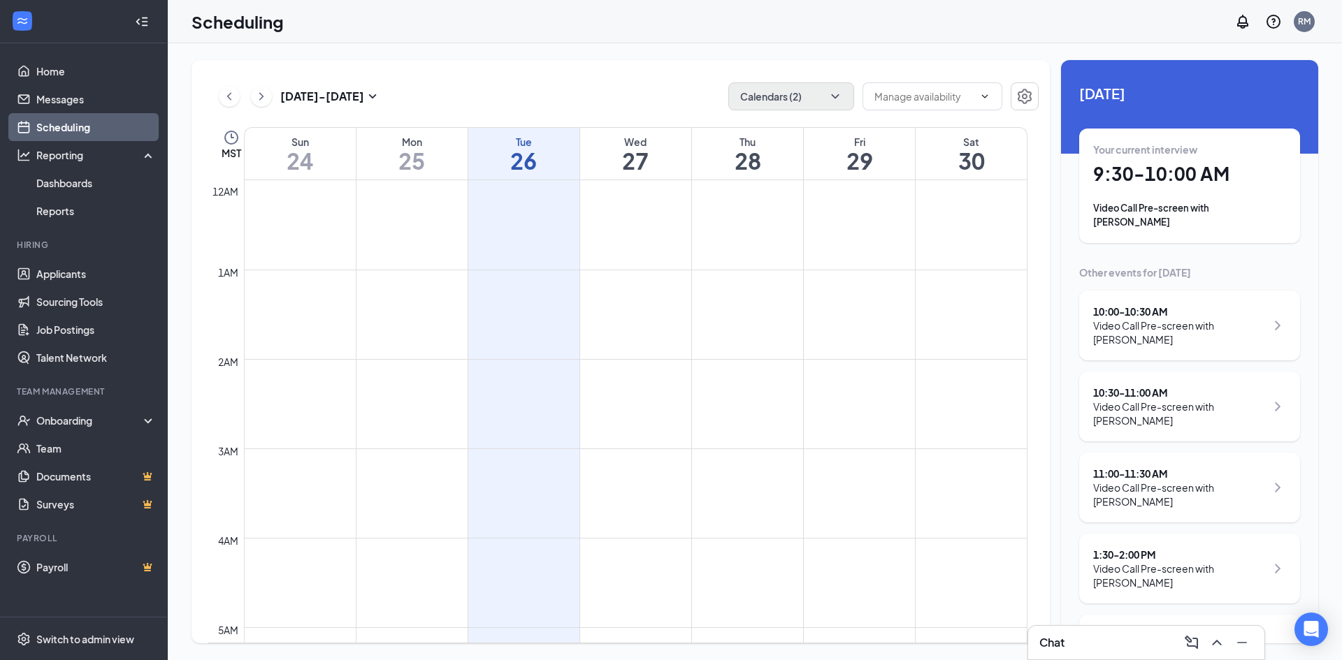
scroll to position [687, 0]
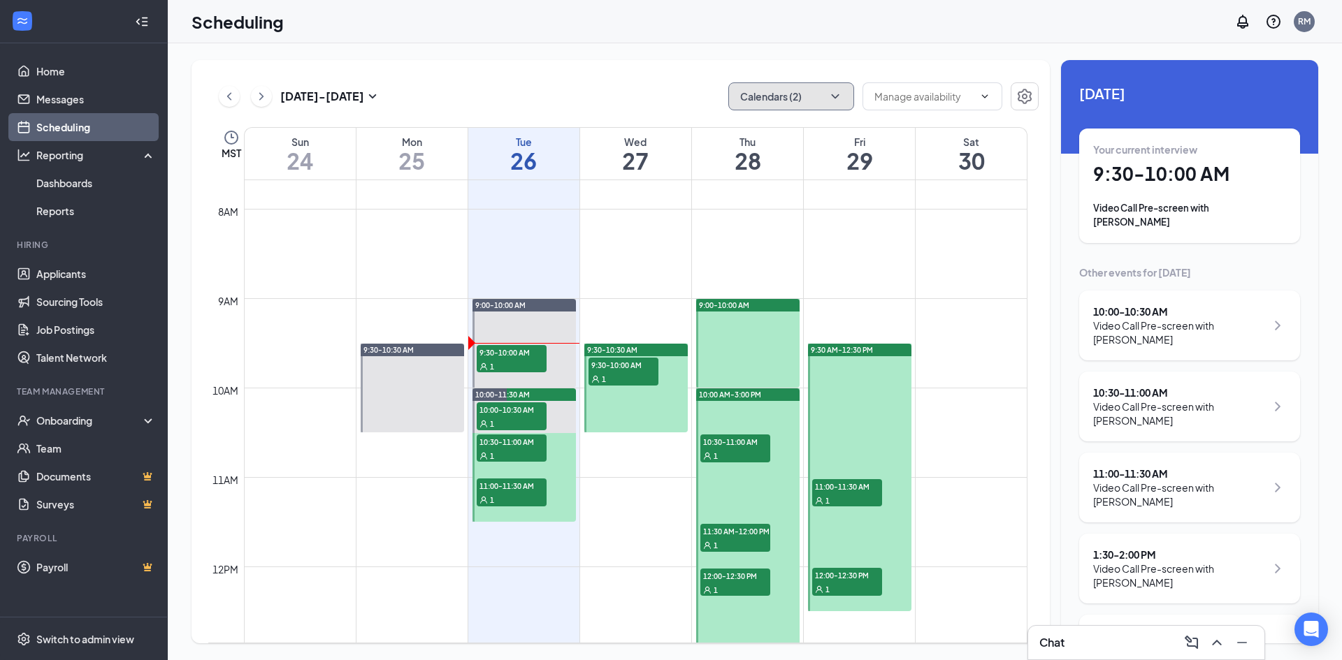
click at [813, 88] on button "Calendars (2)" at bounding box center [791, 96] width 126 height 28
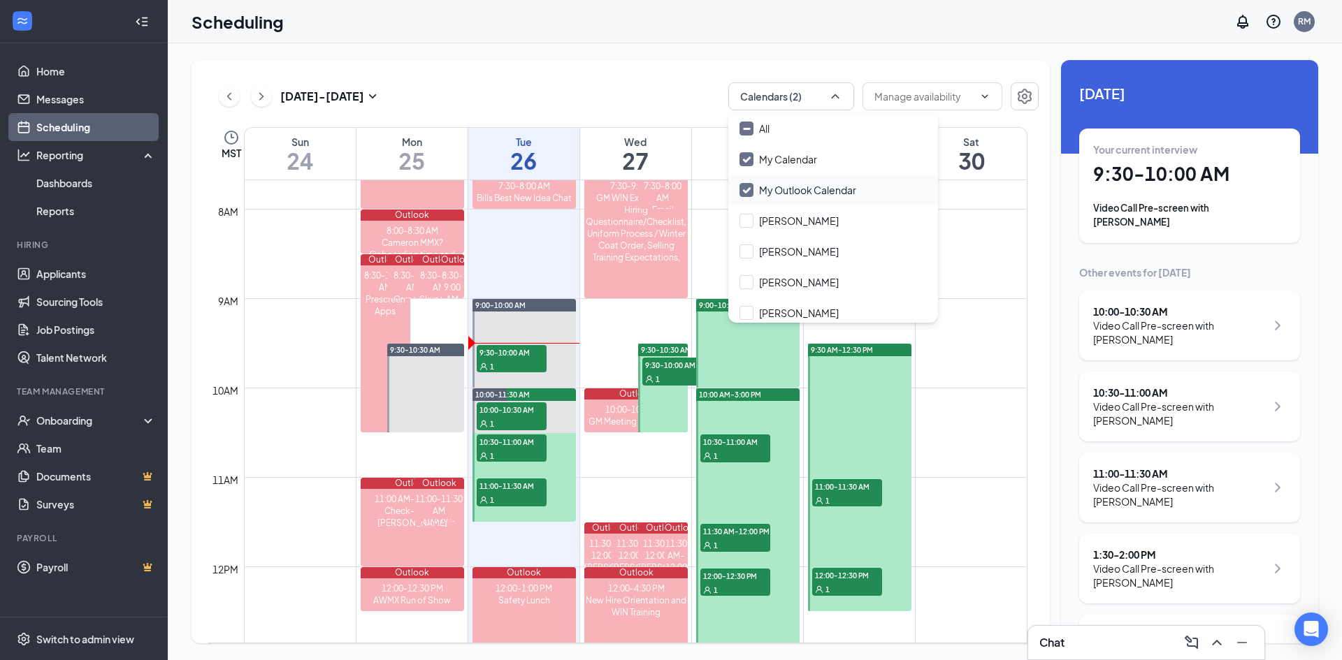
click at [746, 192] on input "My Outlook Calendar" at bounding box center [797, 190] width 117 height 14
checkbox input "false"
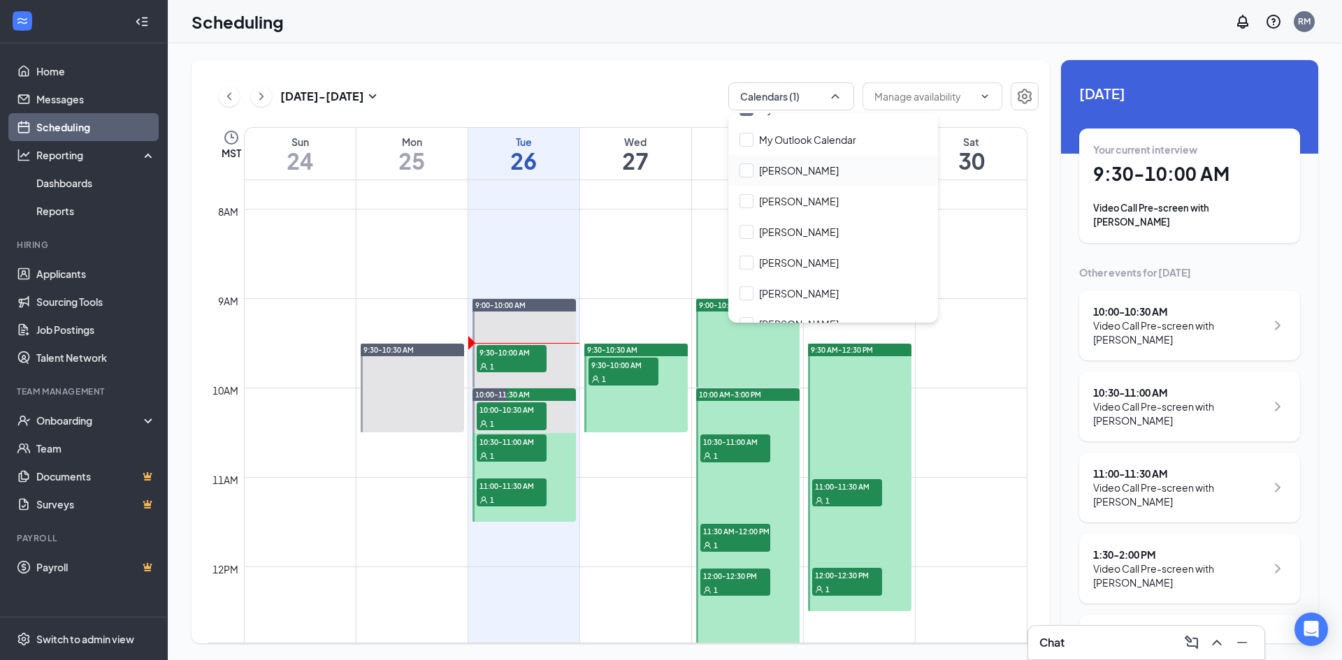
scroll to position [70, 0]
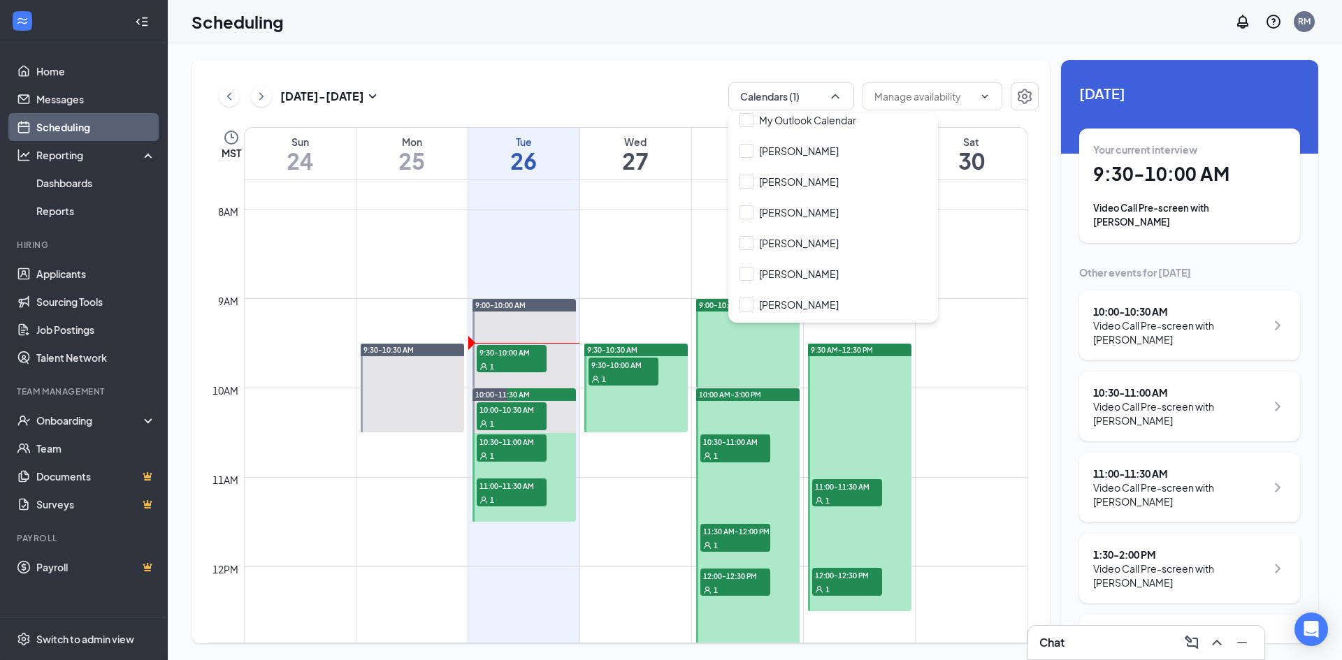
drag, startPoint x: 749, startPoint y: 177, endPoint x: 738, endPoint y: 338, distance: 161.1
click at [748, 177] on input "[PERSON_NAME]" at bounding box center [788, 182] width 99 height 14
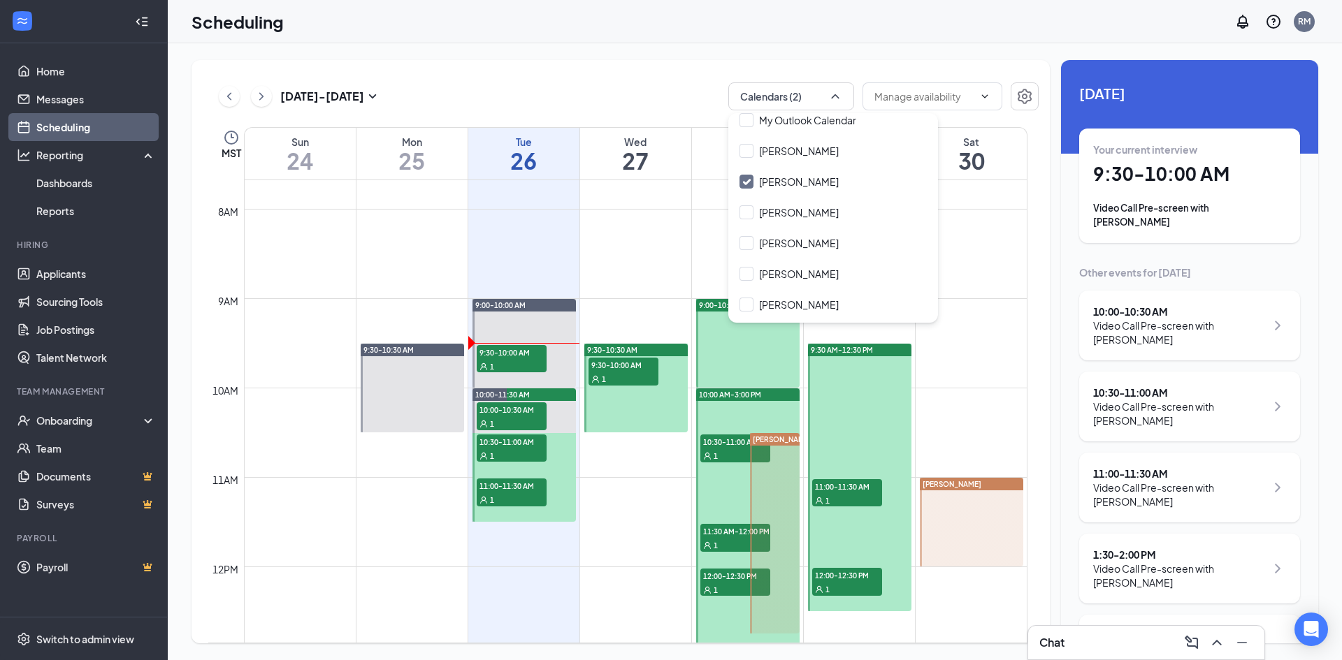
scroll to position [757, 0]
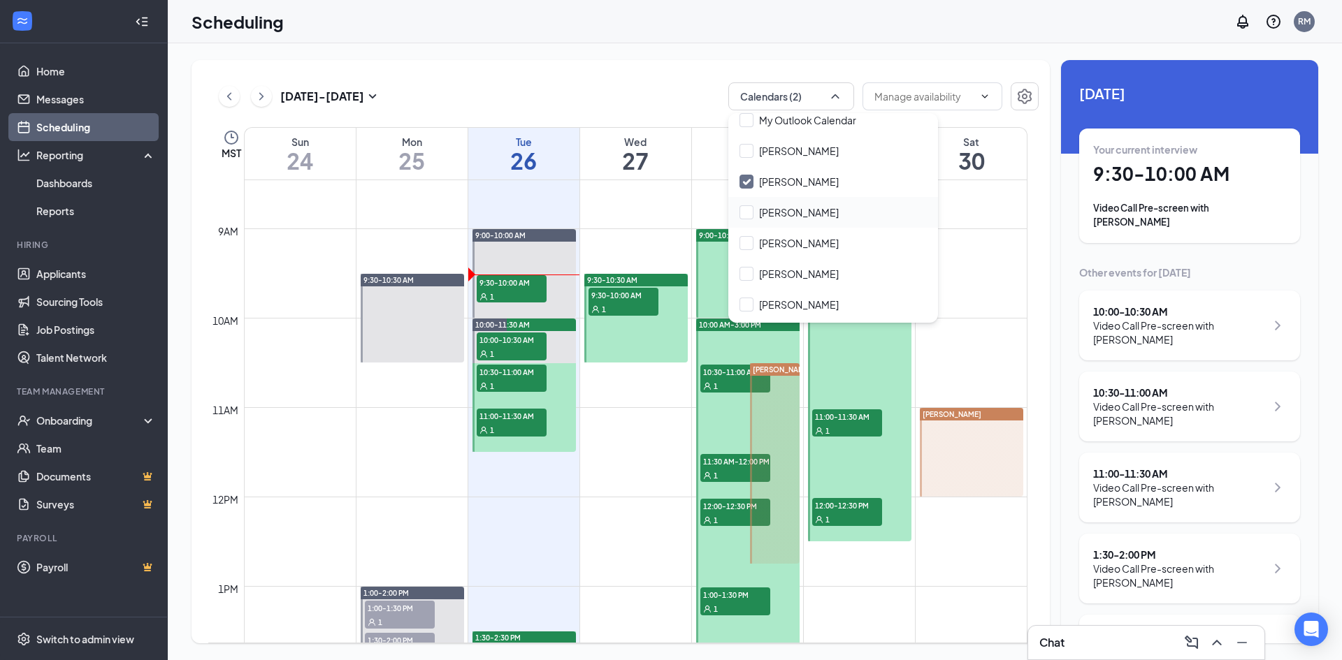
drag, startPoint x: 739, startPoint y: 181, endPoint x: 744, endPoint y: 221, distance: 40.2
click at [739, 181] on div "[PERSON_NAME]" at bounding box center [833, 181] width 210 height 31
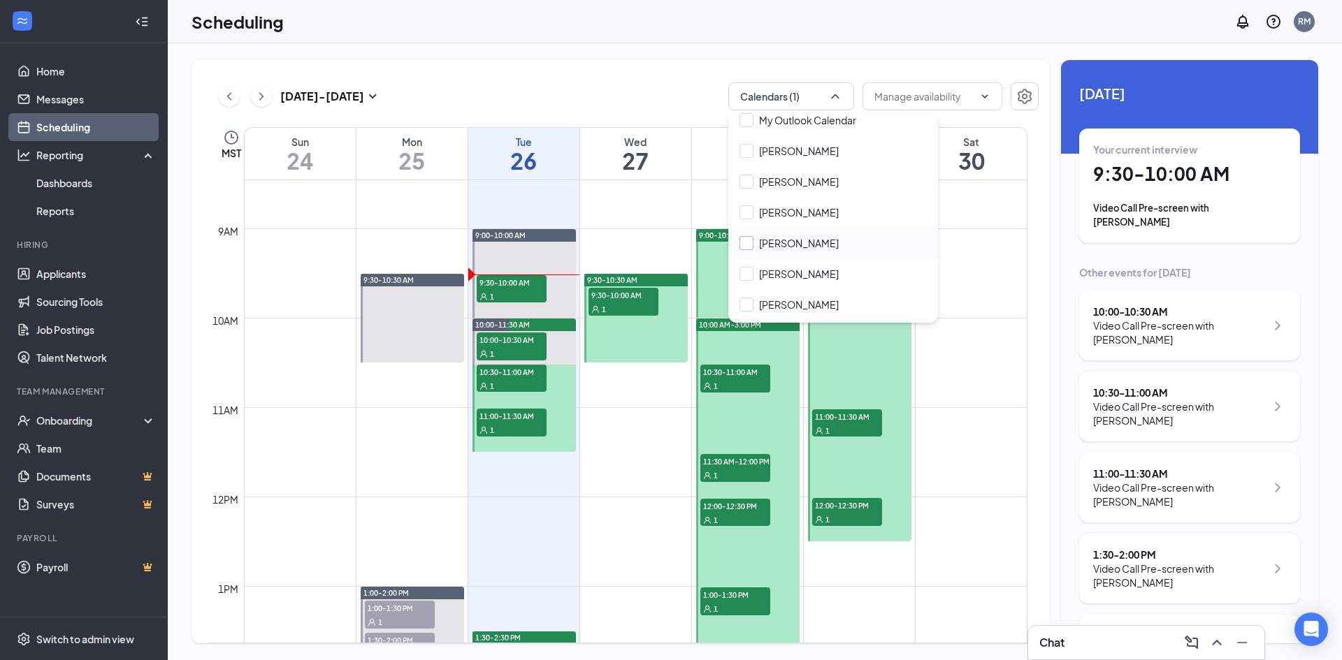
checkbox input "false"
click at [744, 245] on input "[PERSON_NAME]" at bounding box center [788, 243] width 99 height 14
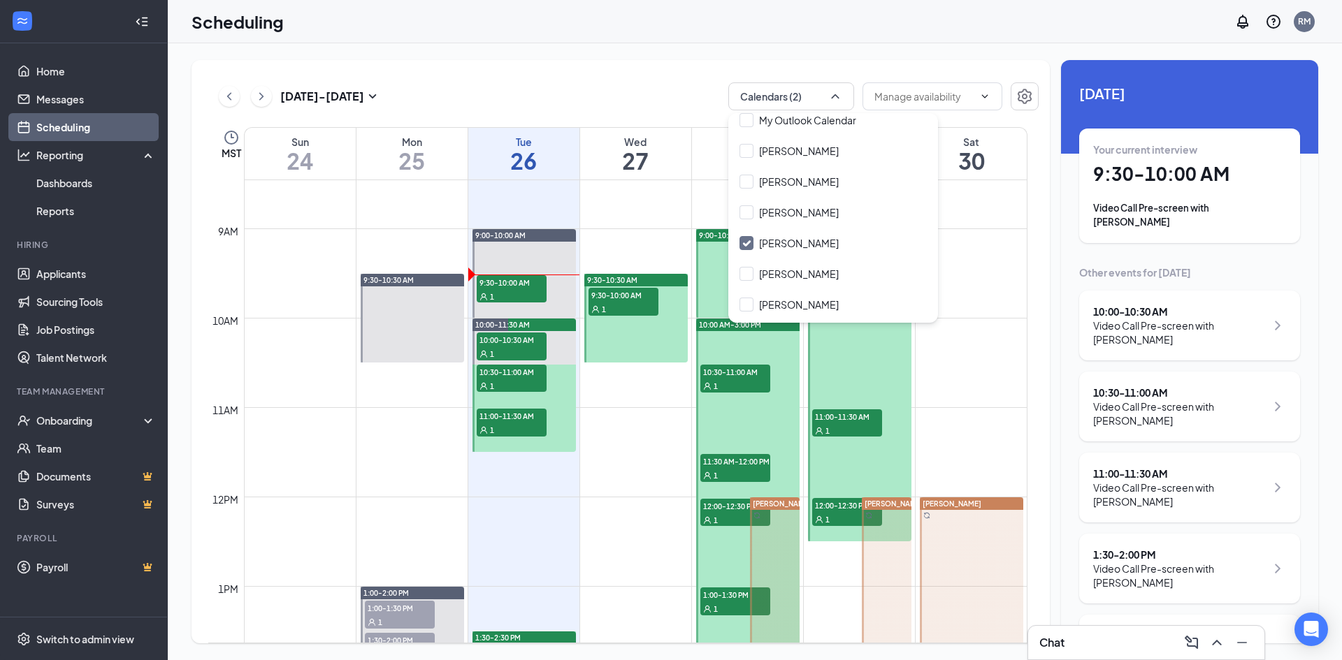
click at [619, 58] on div "Aug 24 - Aug 30 Calendars (2) MST Sun 24 Mon 25 Tue 26 Wed 27 Thu 28 Fri 29 Sat…" at bounding box center [755, 351] width 1174 height 617
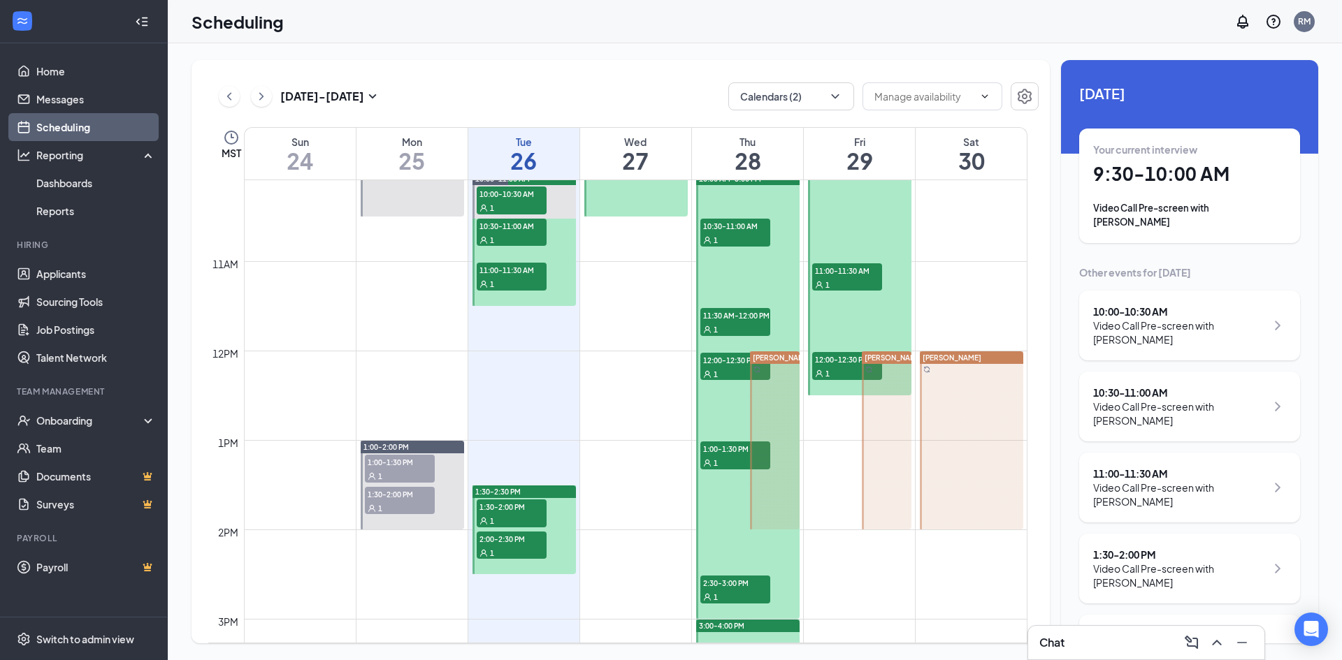
scroll to position [897, 0]
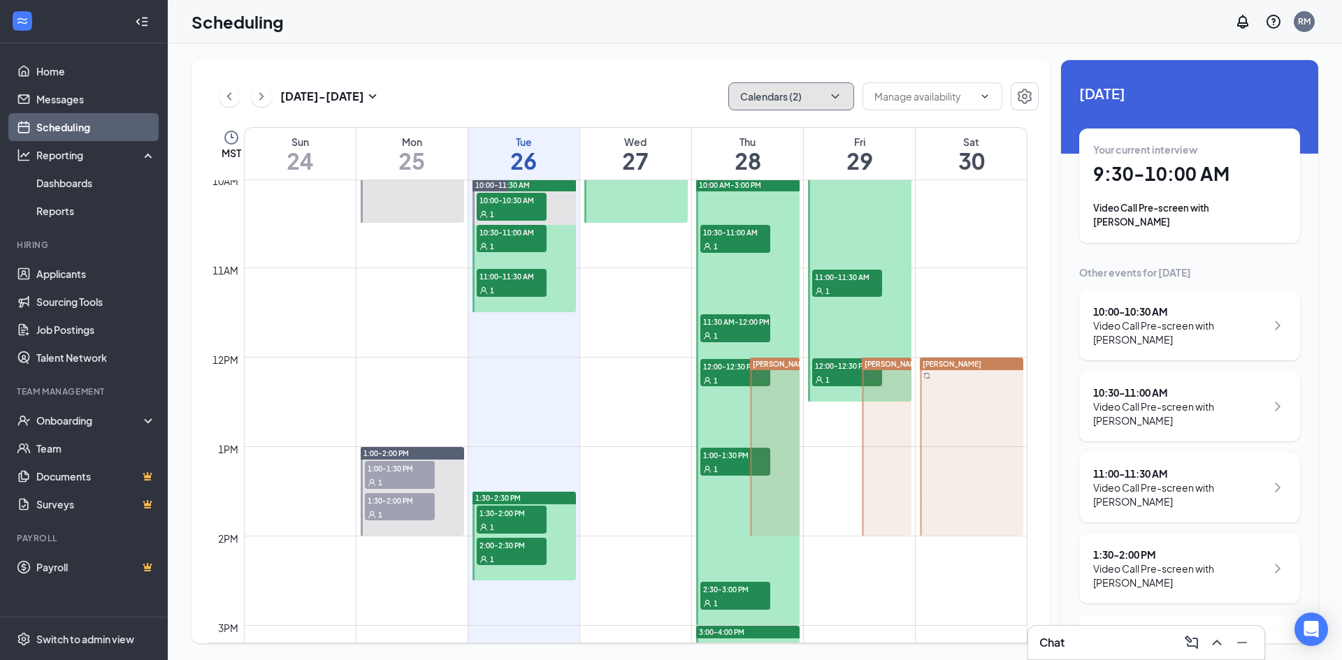
click at [829, 96] on icon "ChevronDown" at bounding box center [835, 96] width 14 height 14
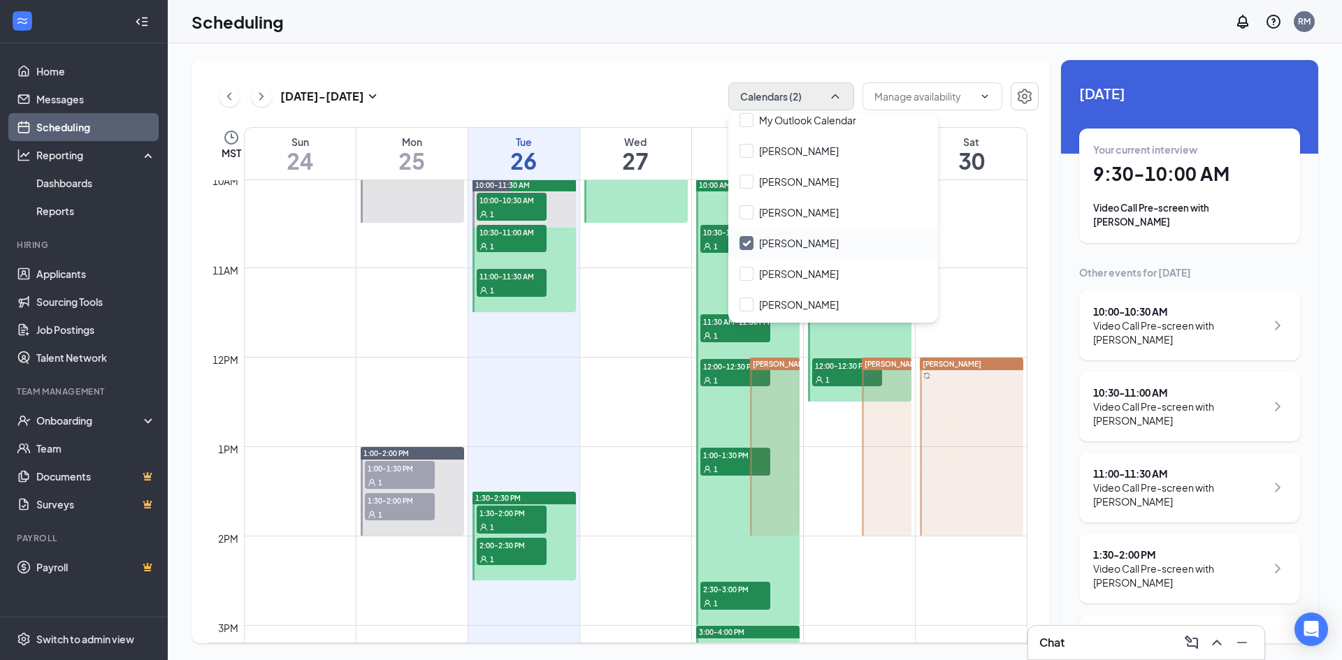
click at [748, 242] on input "[PERSON_NAME]" at bounding box center [788, 243] width 99 height 14
checkbox input "false"
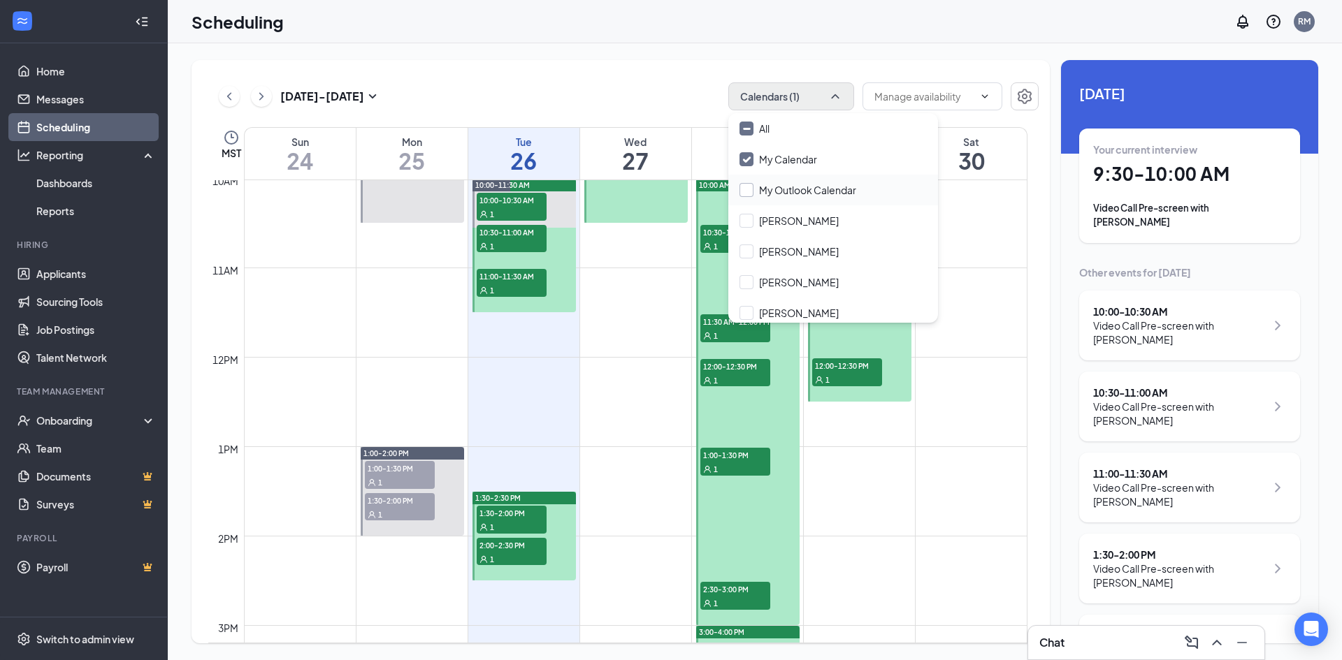
click at [746, 191] on input "My Outlook Calendar" at bounding box center [797, 190] width 117 height 14
checkbox input "true"
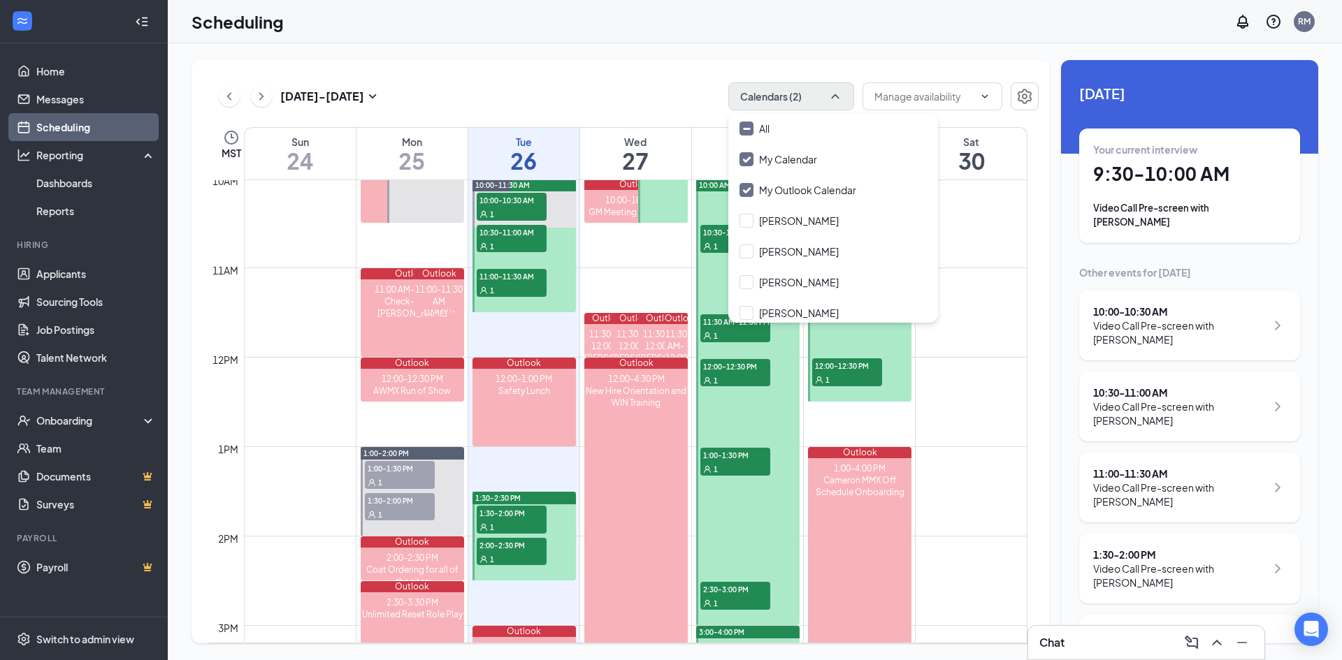
click at [579, 52] on div "Aug 24 - Aug 30 Calendars (2) MST Sun 24 Mon 25 Tue 26 Wed 27 Thu 28 Fri 29 Sat…" at bounding box center [755, 351] width 1174 height 617
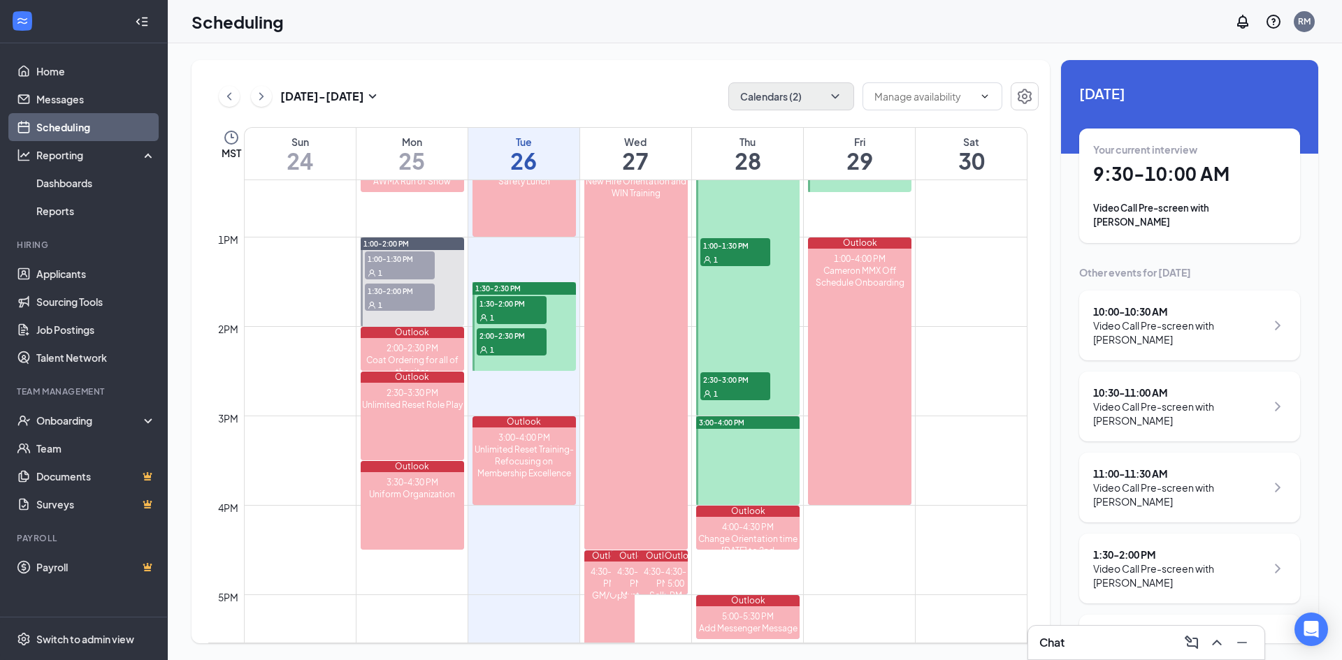
scroll to position [827, 0]
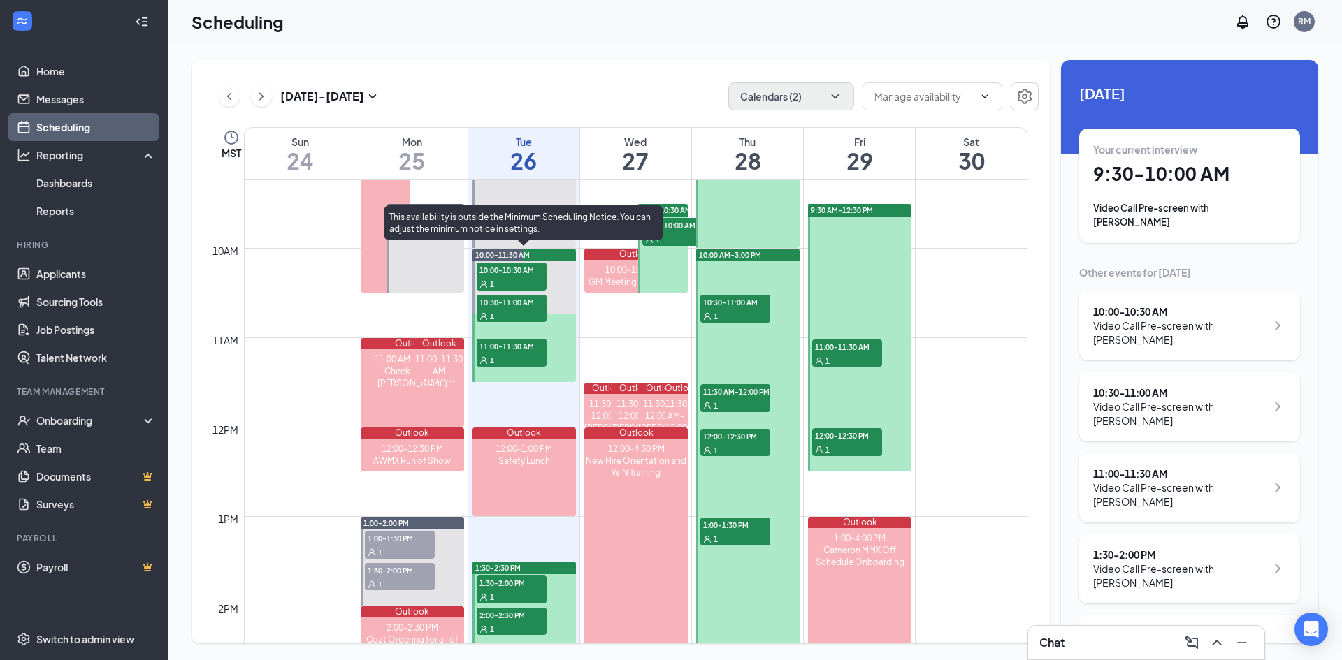
drag, startPoint x: 512, startPoint y: 275, endPoint x: 512, endPoint y: 265, distance: 10.5
click at [512, 275] on span "10:00-10:30 AM" at bounding box center [512, 270] width 70 height 14
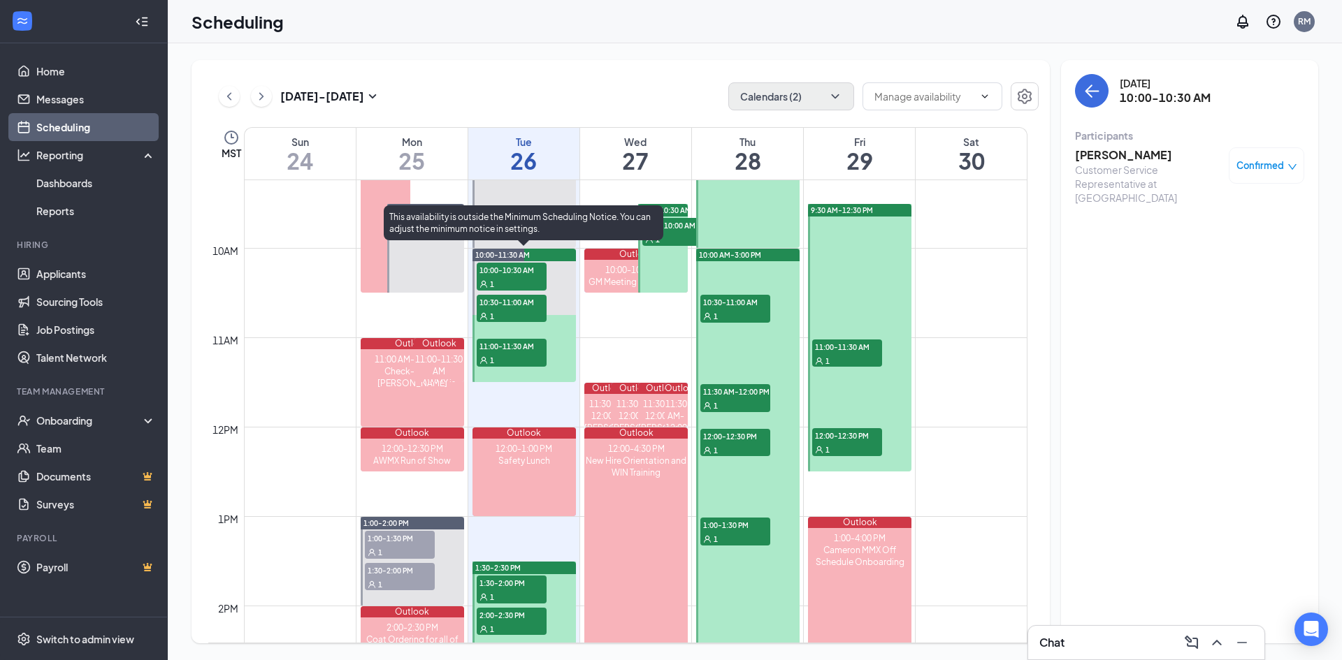
click at [516, 319] on div "1" at bounding box center [512, 316] width 70 height 14
click at [519, 349] on span "11:00-11:30 AM" at bounding box center [512, 346] width 70 height 14
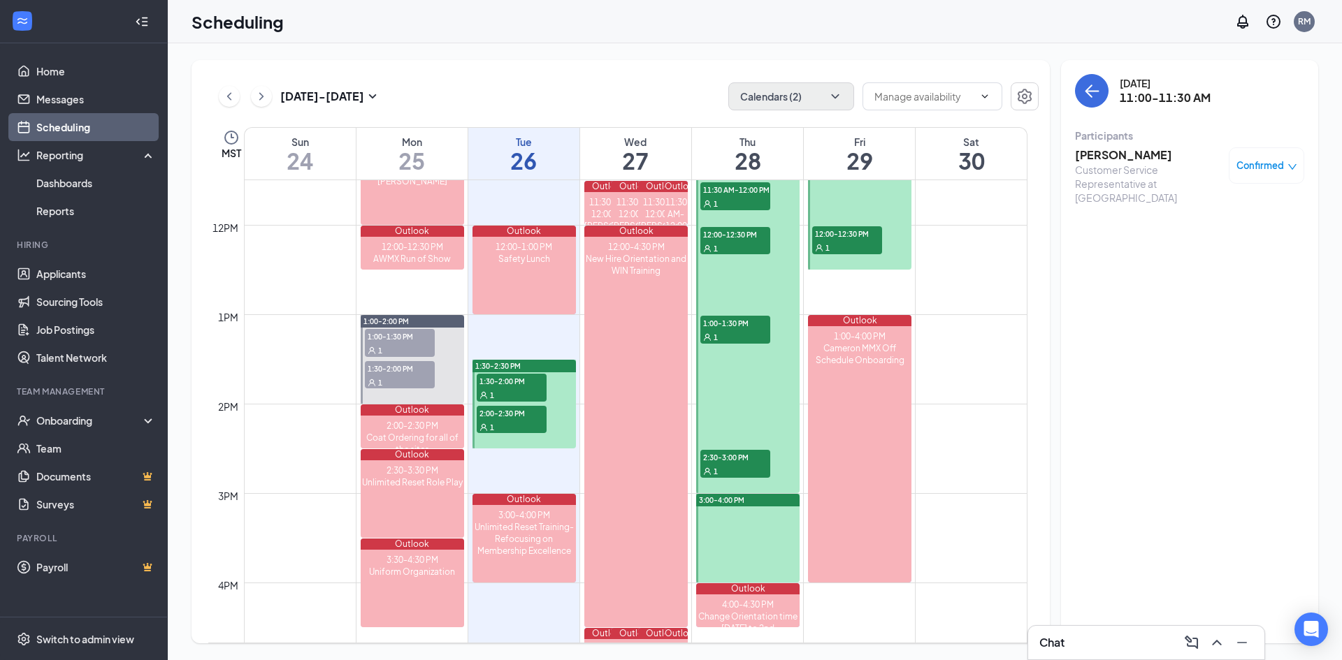
scroll to position [1036, 0]
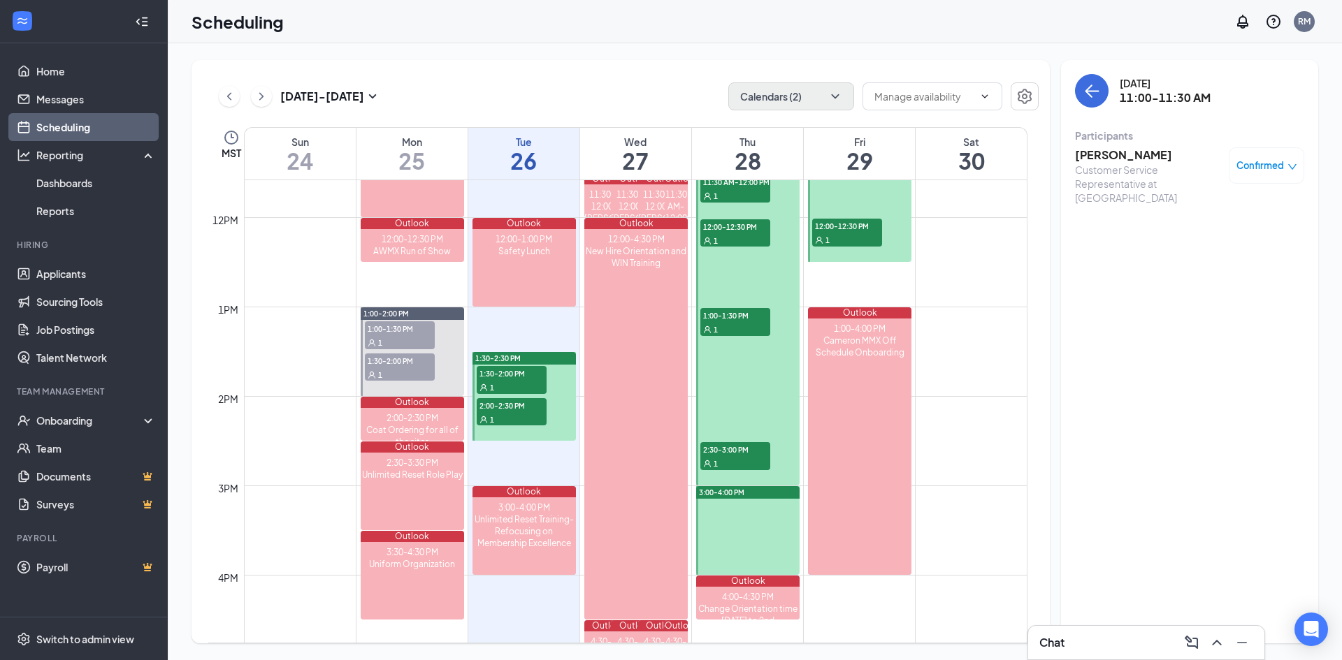
click at [519, 377] on span "1:30-2:00 PM" at bounding box center [512, 373] width 70 height 14
click at [518, 411] on span "2:00-2:30 PM" at bounding box center [512, 405] width 70 height 14
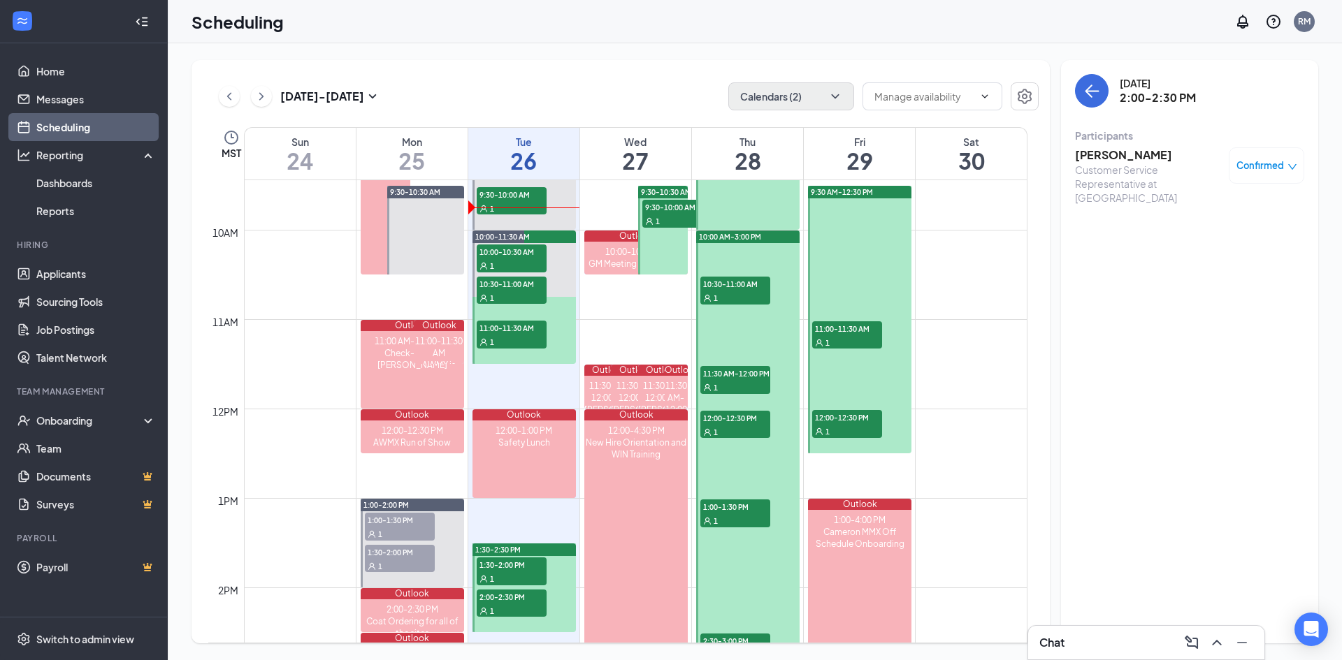
scroll to position [757, 0]
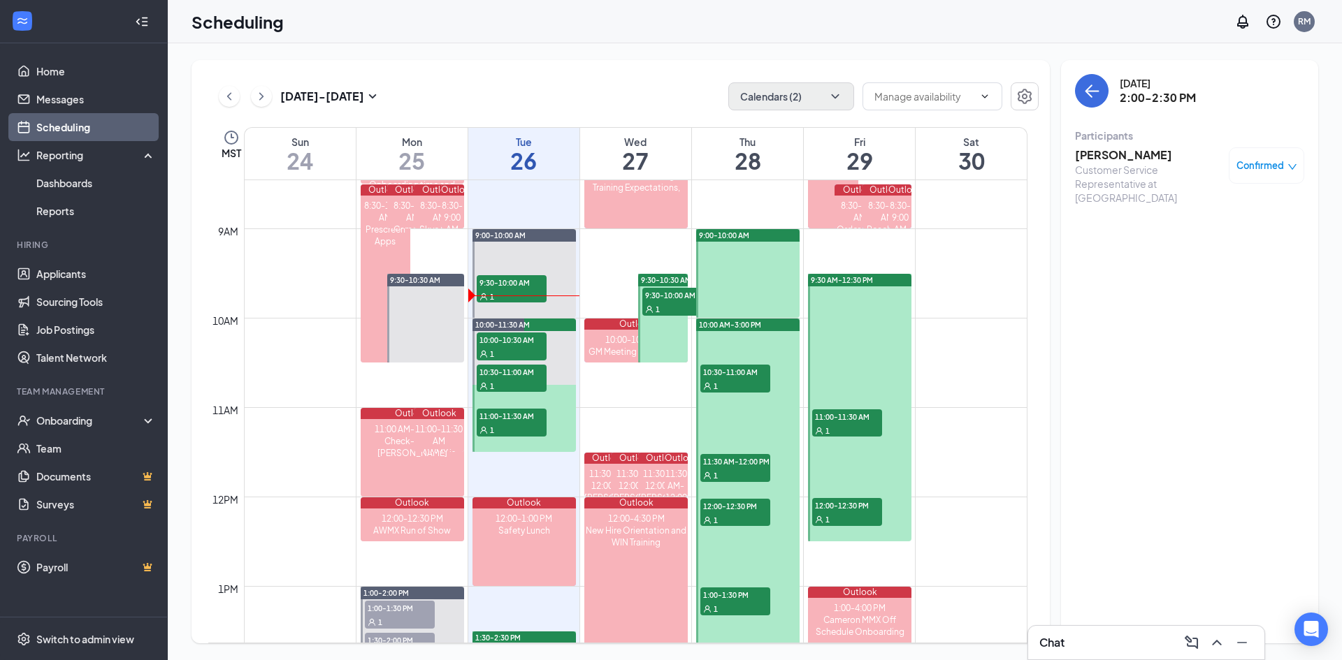
click at [733, 377] on span "10:30-11:00 AM" at bounding box center [735, 372] width 70 height 14
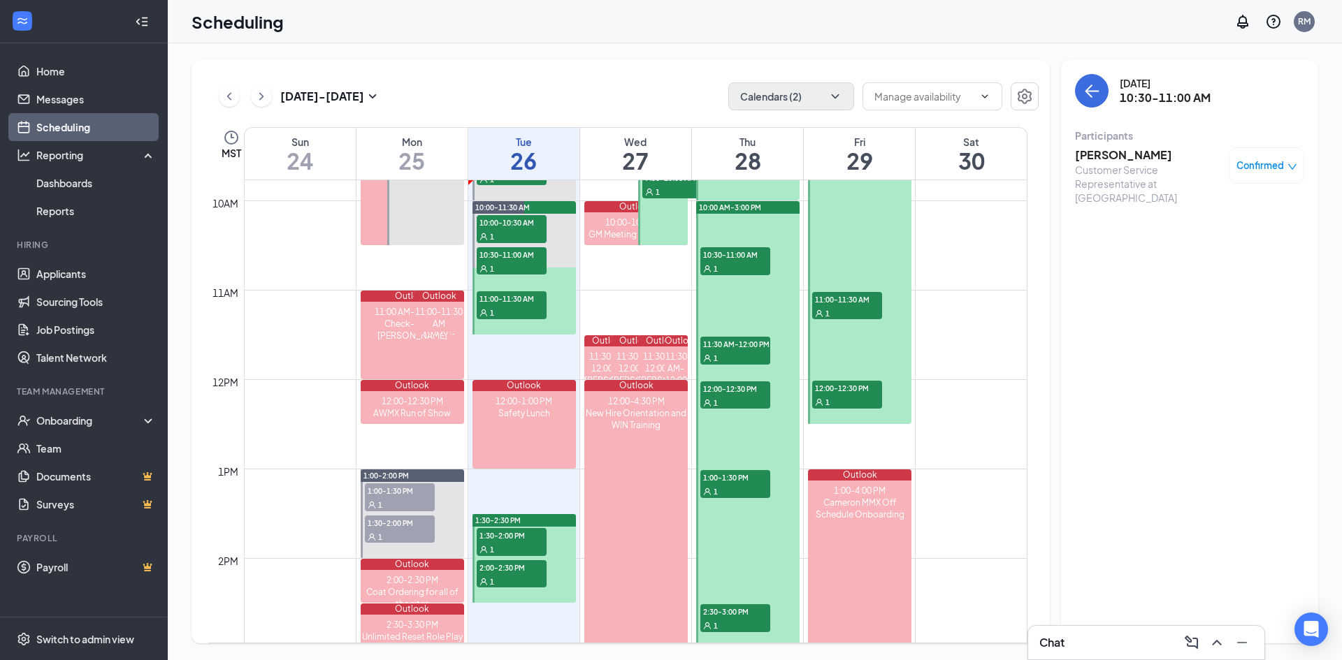
scroll to position [897, 0]
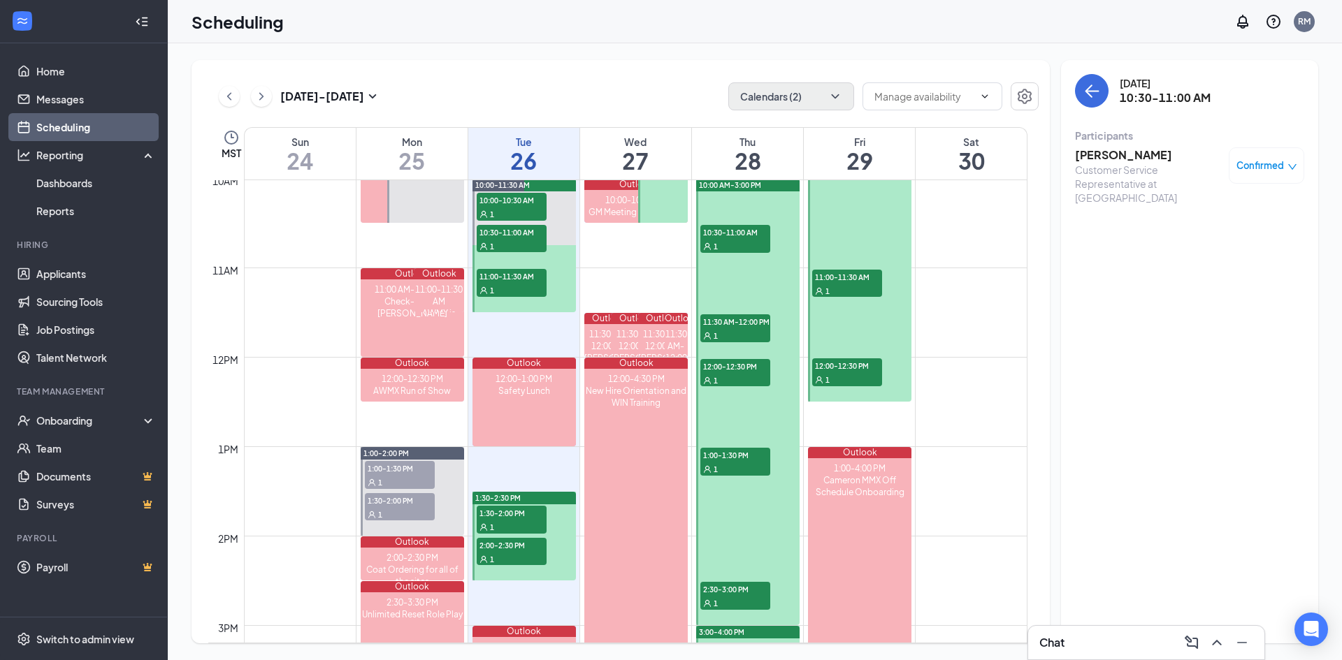
click at [732, 324] on span "11:30 AM-12:00 PM" at bounding box center [735, 321] width 70 height 14
click at [734, 373] on div "1" at bounding box center [735, 380] width 70 height 14
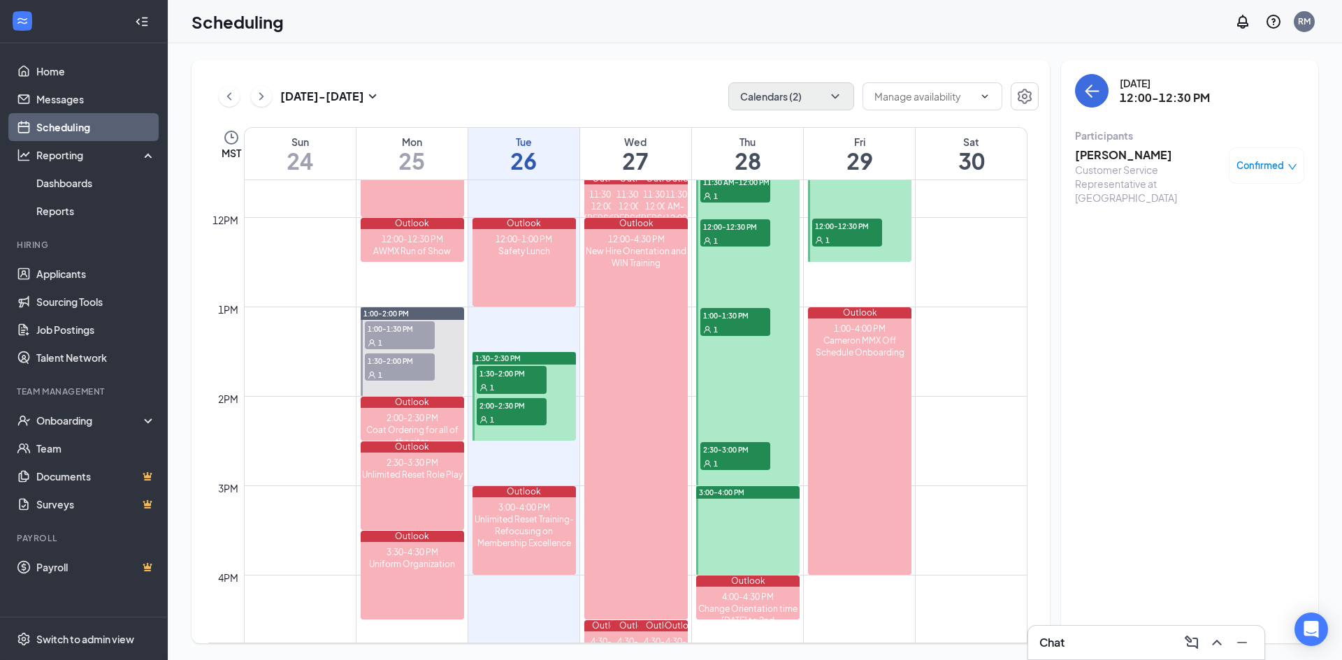
click at [730, 320] on span "1:00-1:30 PM" at bounding box center [735, 315] width 70 height 14
click at [719, 447] on span "2:30-3:00 PM" at bounding box center [735, 449] width 70 height 14
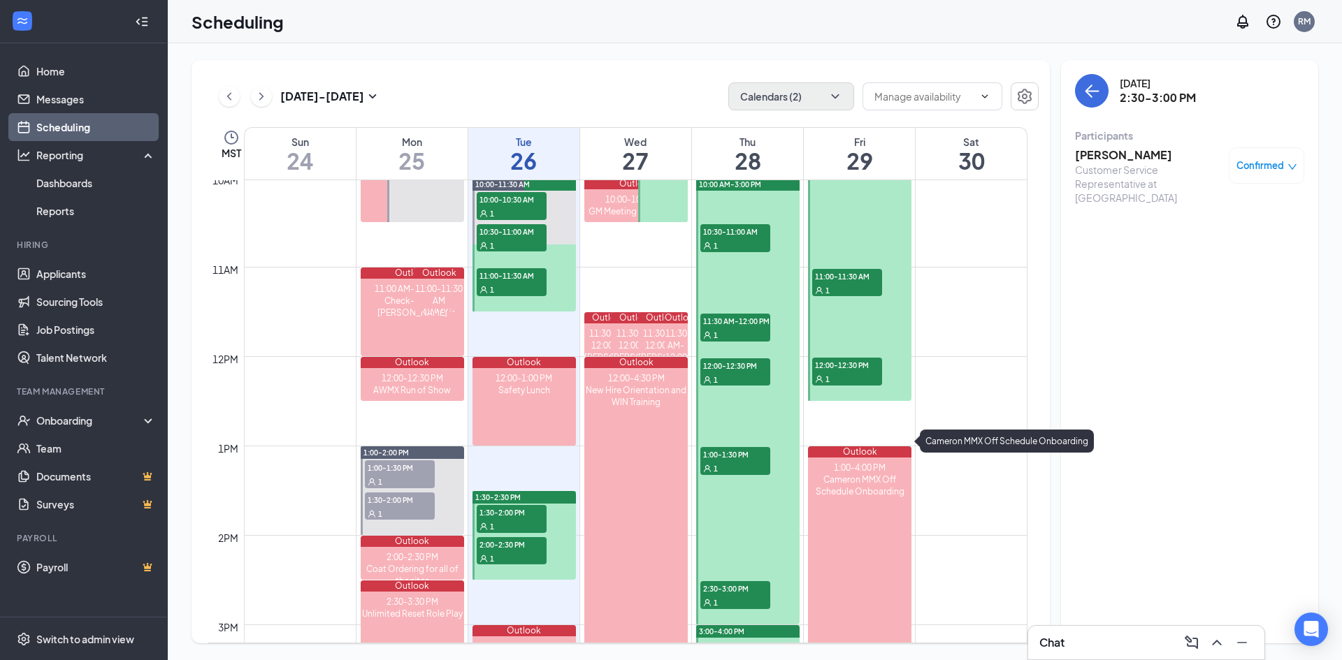
scroll to position [897, 0]
click at [841, 277] on span "11:00-11:30 AM" at bounding box center [847, 277] width 70 height 14
click at [844, 370] on span "12:00-12:30 PM" at bounding box center [847, 365] width 70 height 14
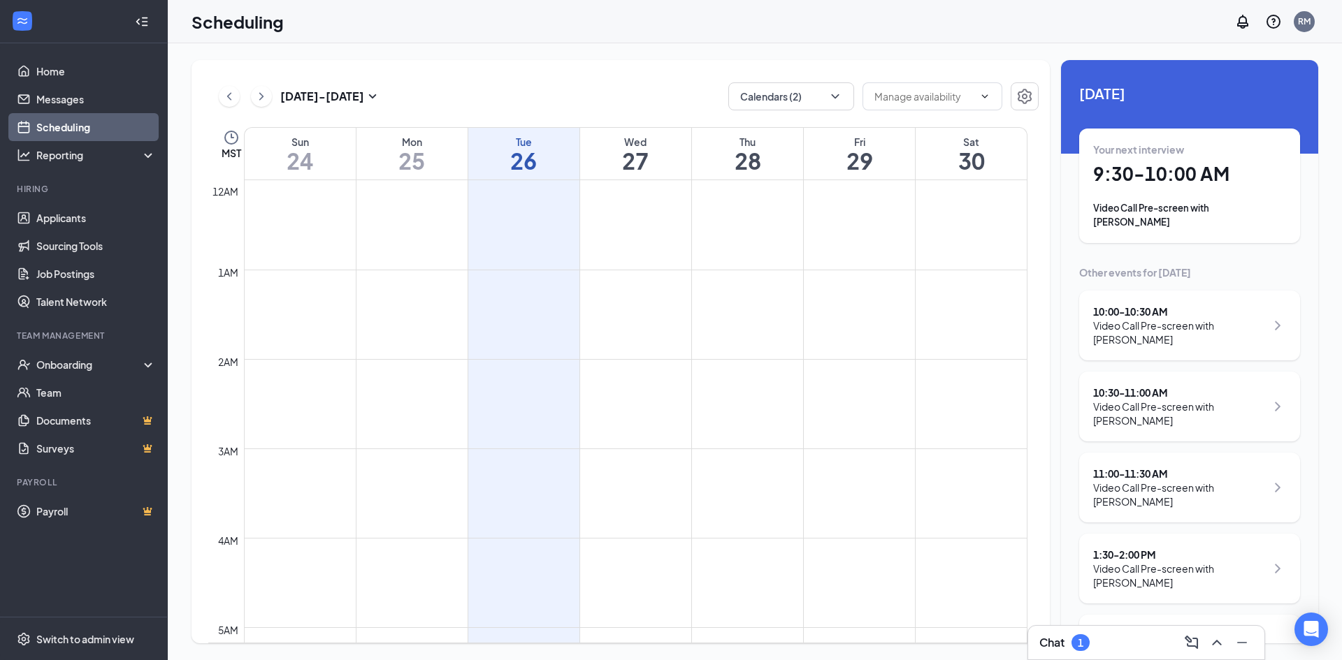
scroll to position [966, 0]
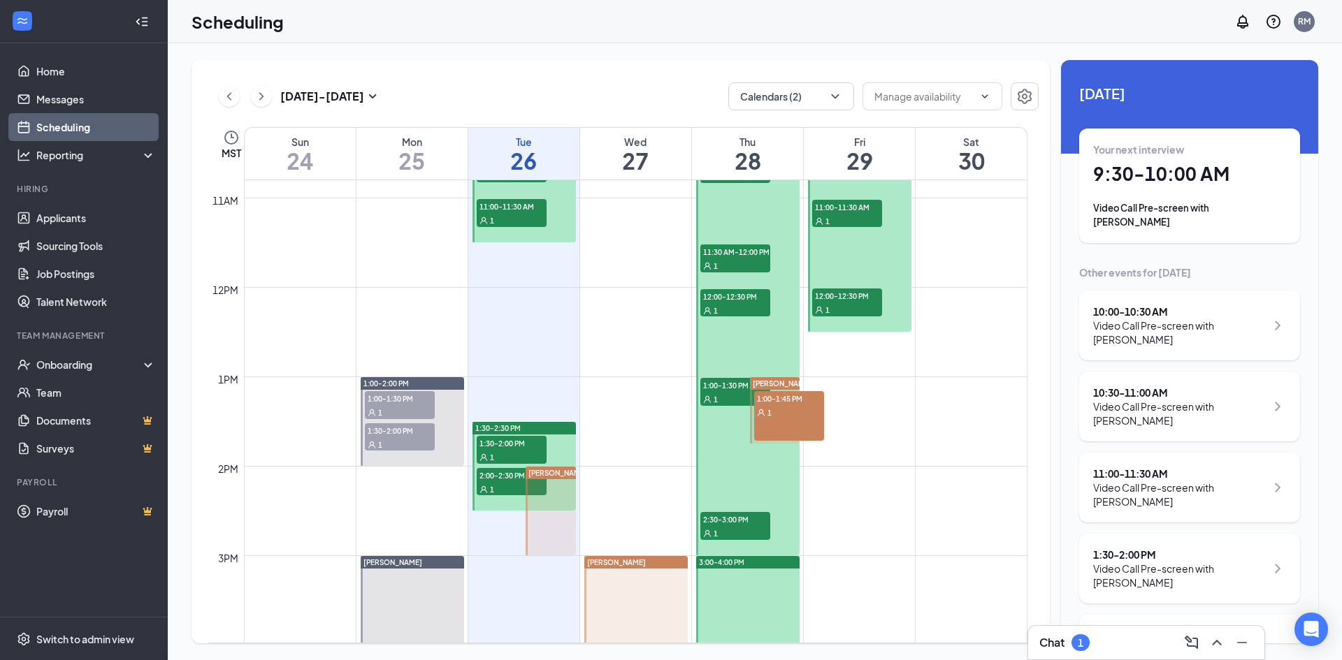
click at [1217, 646] on icon "ChevronUp" at bounding box center [1216, 643] width 17 height 17
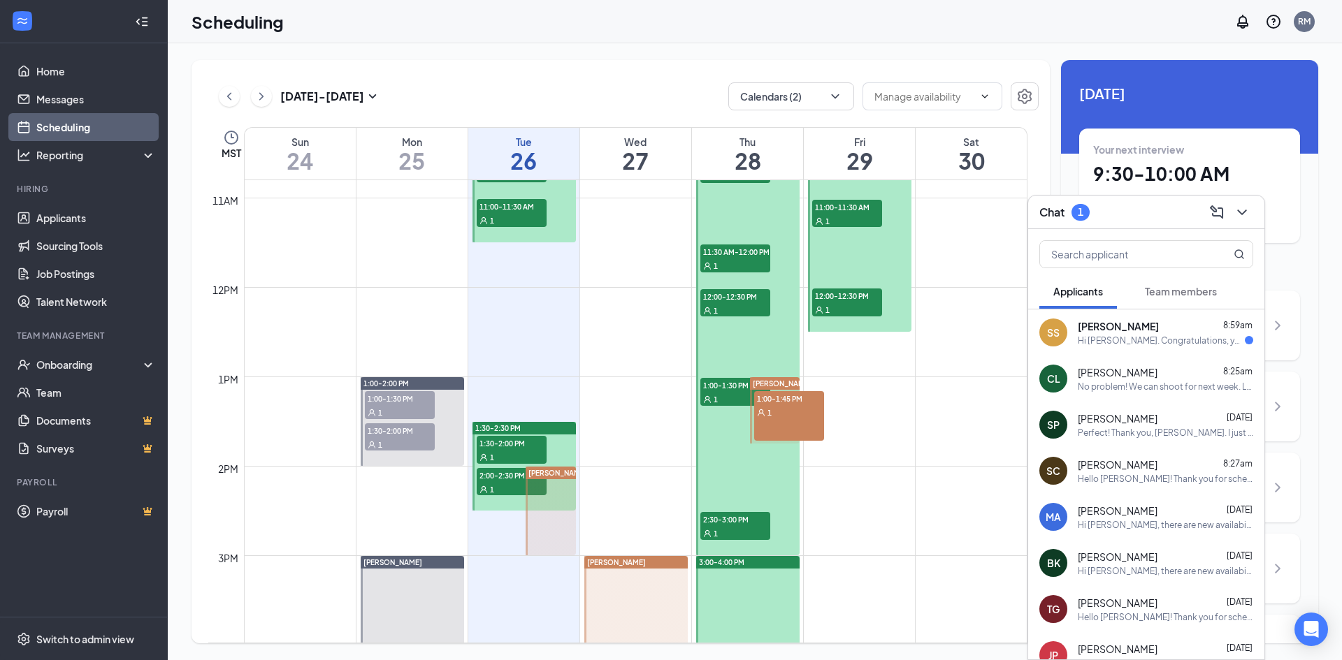
click at [1138, 335] on div "Hi [PERSON_NAME]. Congratulations, your in-person interview with Metro Express …" at bounding box center [1161, 341] width 167 height 12
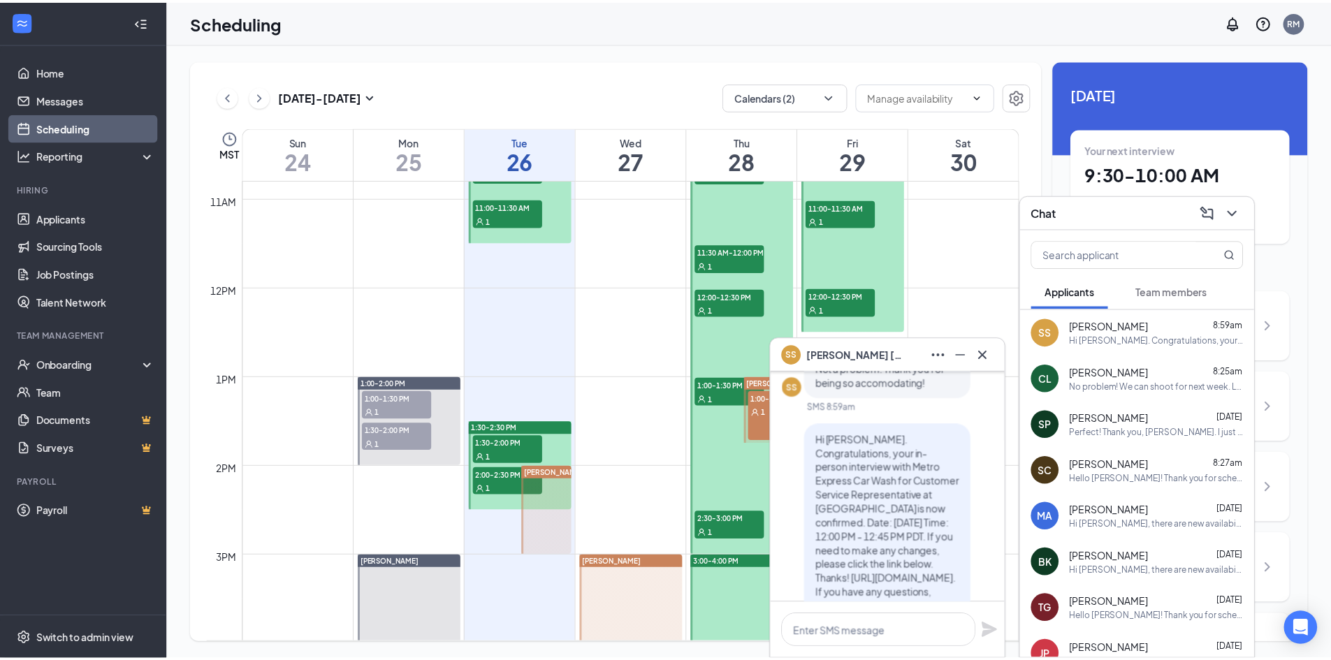
scroll to position [0, 0]
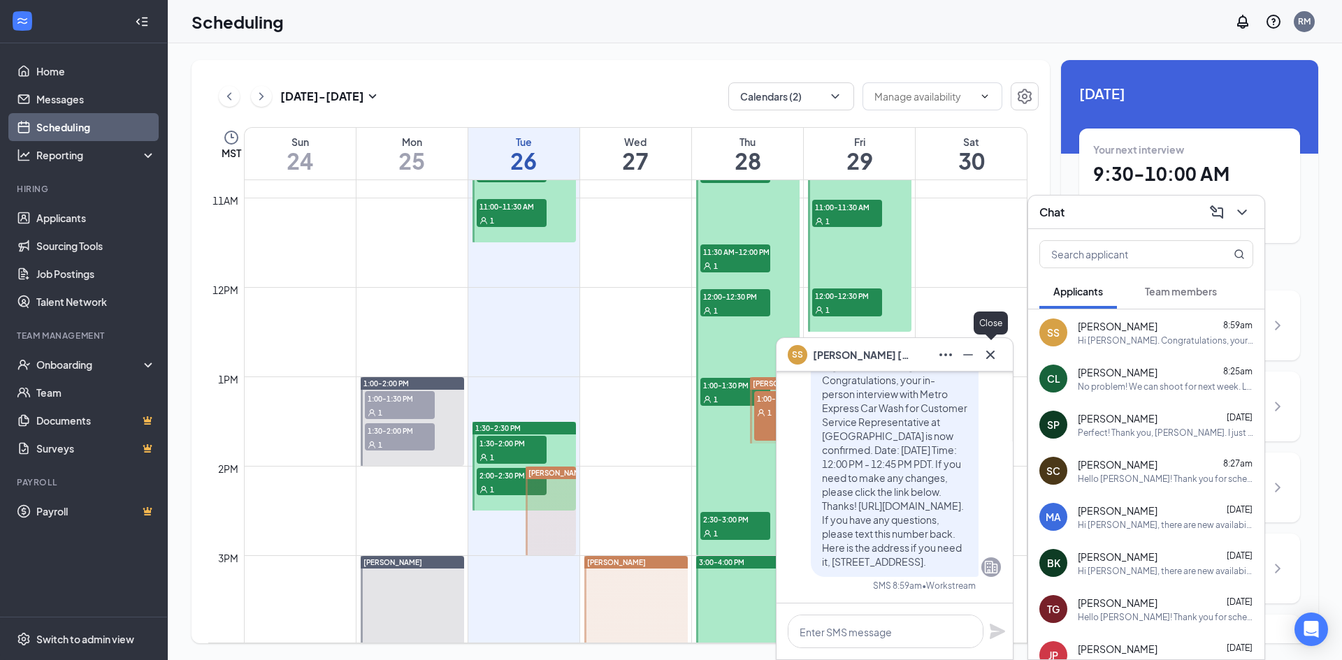
click at [997, 363] on icon "Cross" at bounding box center [990, 355] width 17 height 17
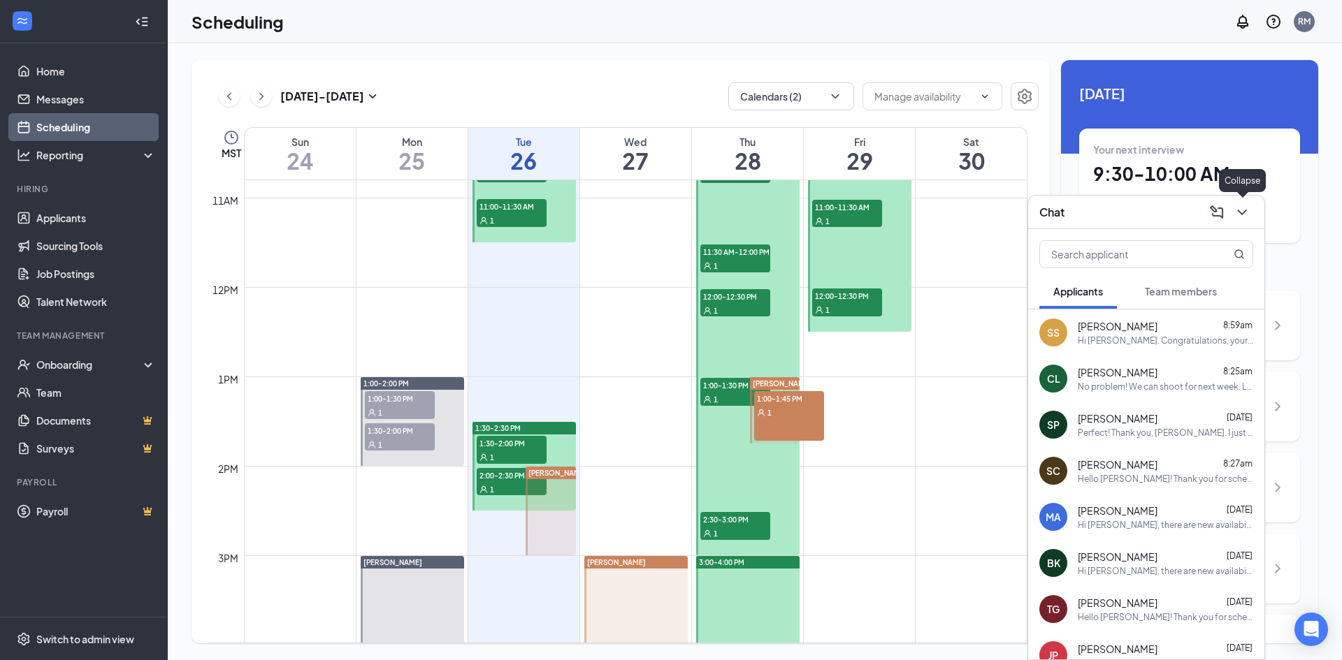
click at [1240, 218] on icon "ChevronDown" at bounding box center [1241, 212] width 17 height 17
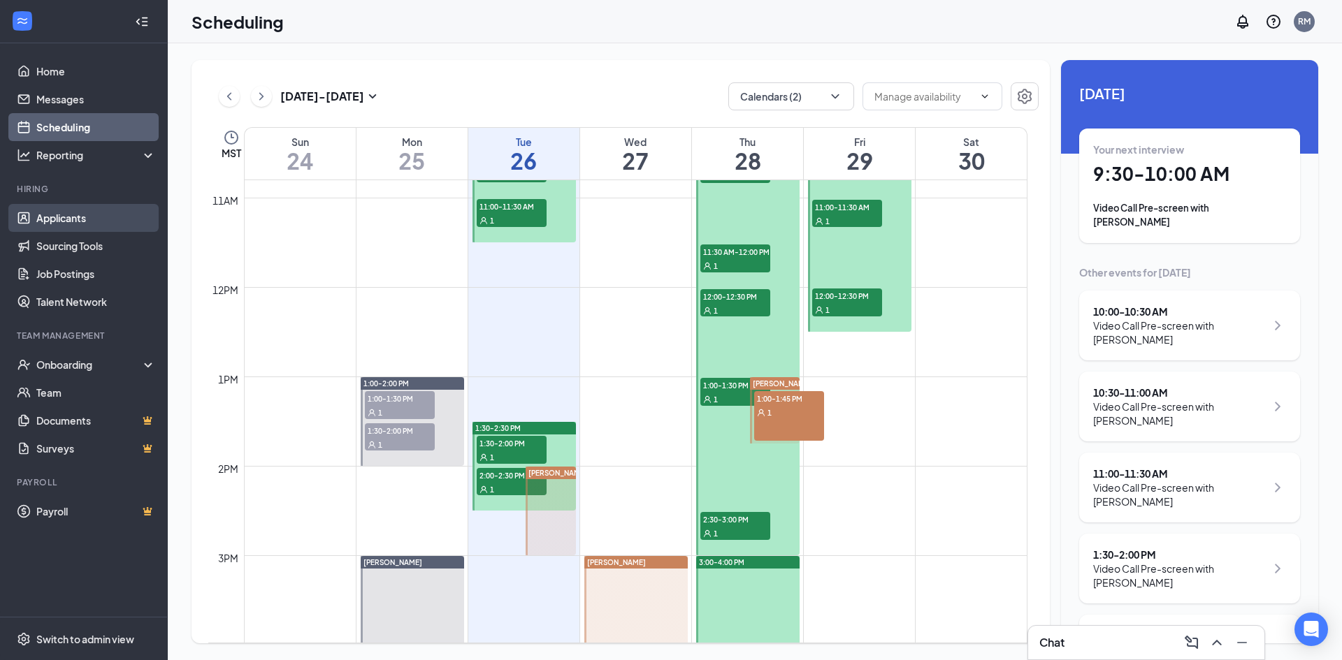
click at [94, 214] on link "Applicants" at bounding box center [95, 218] width 119 height 28
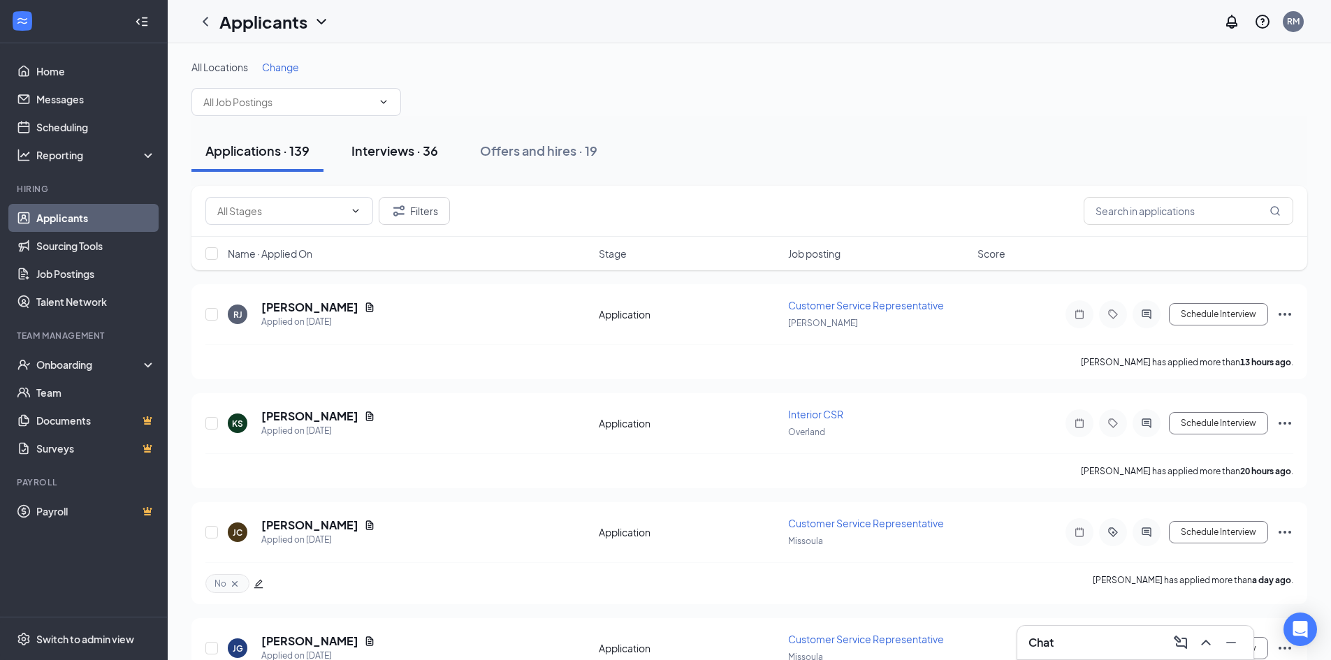
click at [410, 141] on button "Interviews · 36" at bounding box center [395, 151] width 115 height 42
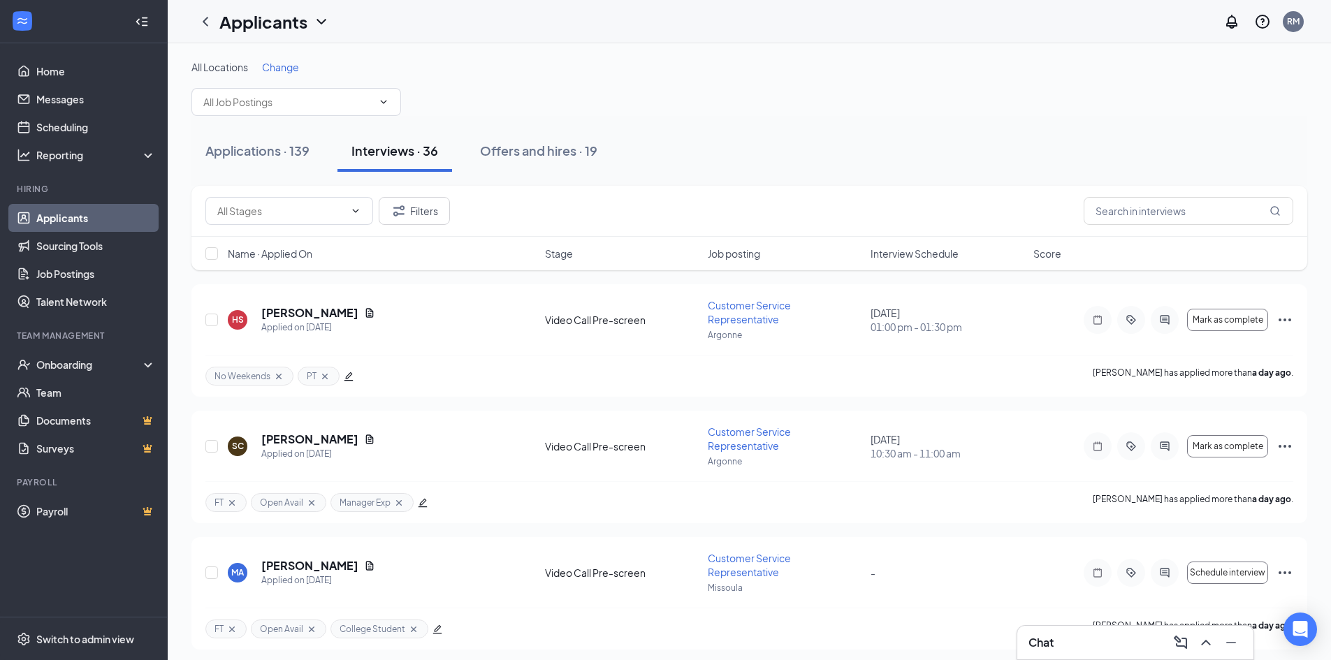
click at [899, 254] on span "Interview Schedule" at bounding box center [915, 254] width 88 height 14
click at [901, 253] on span "Interview Schedule" at bounding box center [915, 254] width 88 height 14
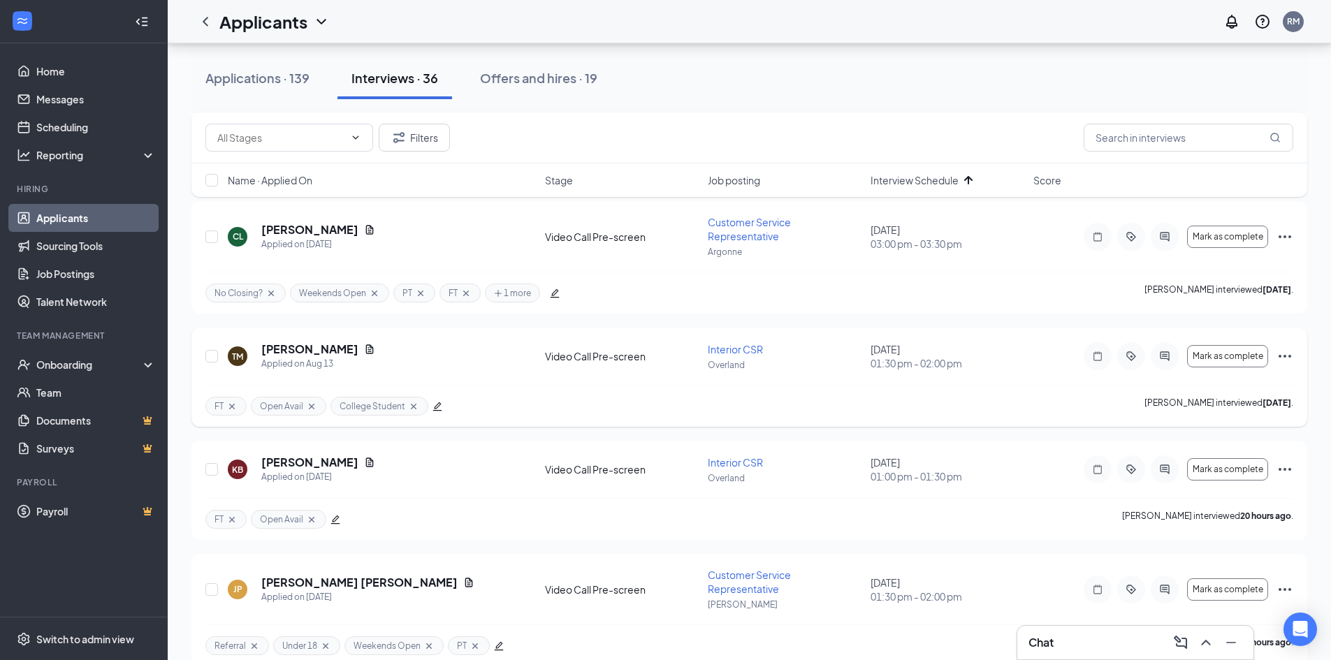
scroll to position [140, 0]
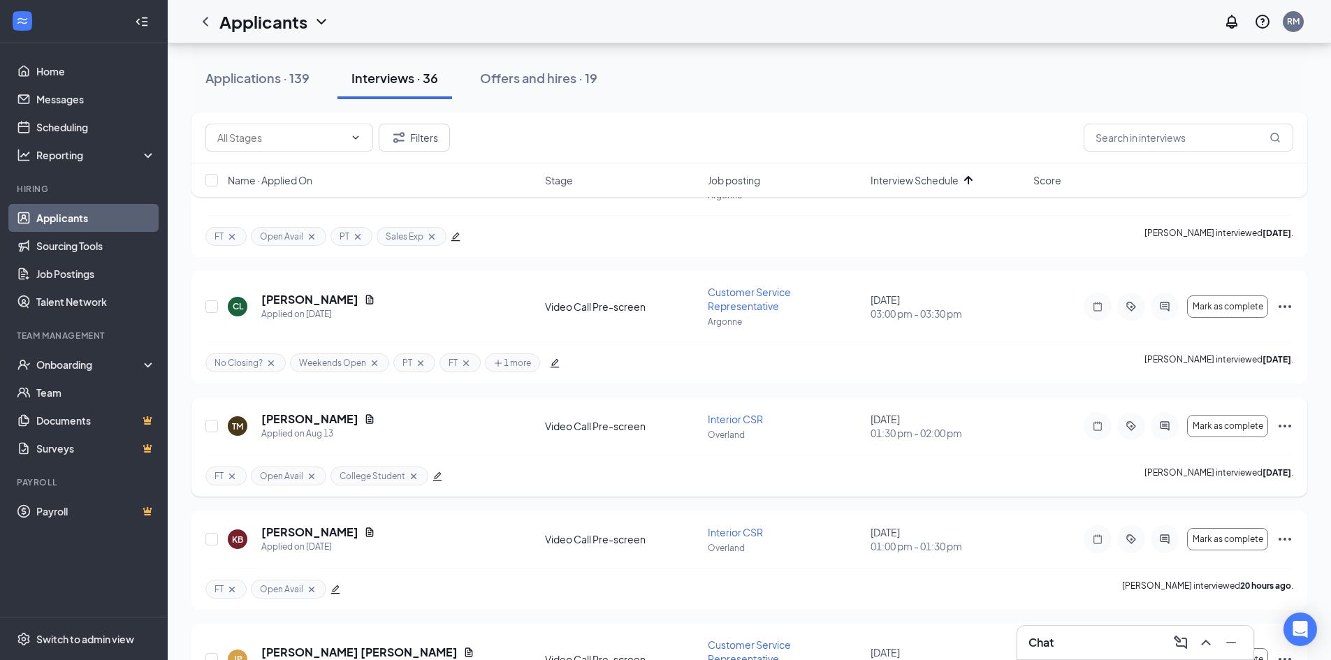
click at [1285, 426] on icon "Ellipses" at bounding box center [1285, 426] width 13 height 3
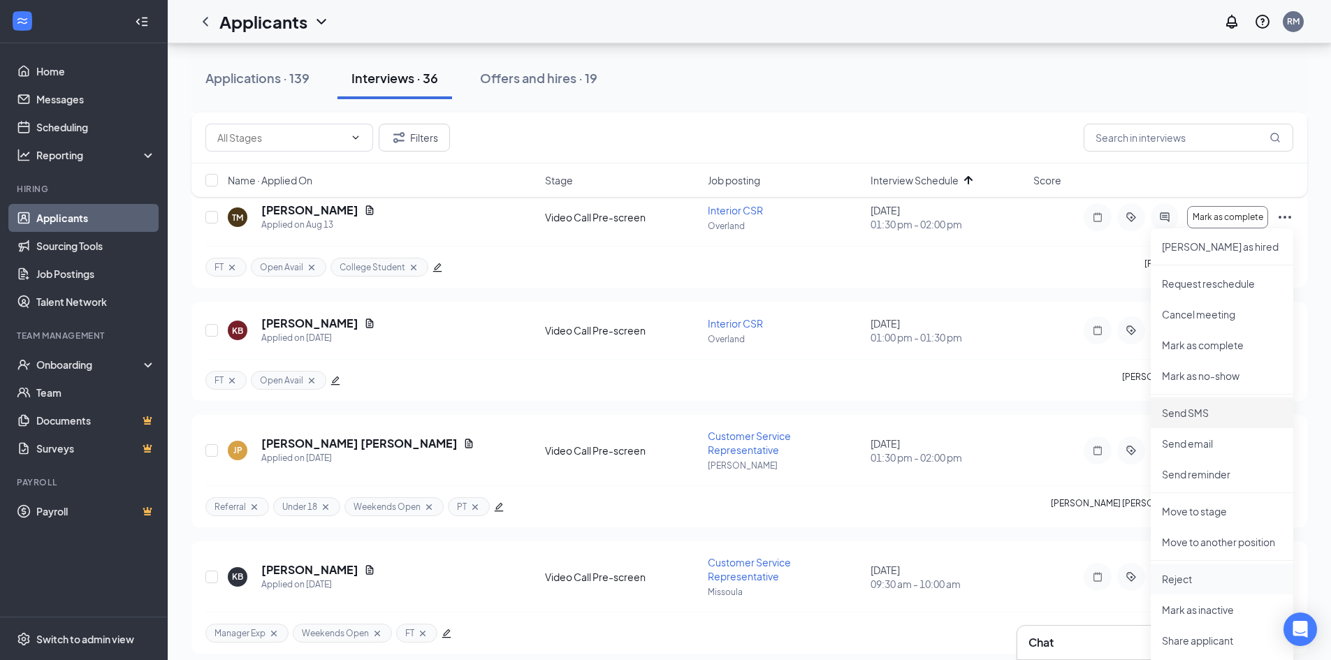
scroll to position [349, 0]
click at [1208, 576] on p "Reject" at bounding box center [1222, 579] width 120 height 14
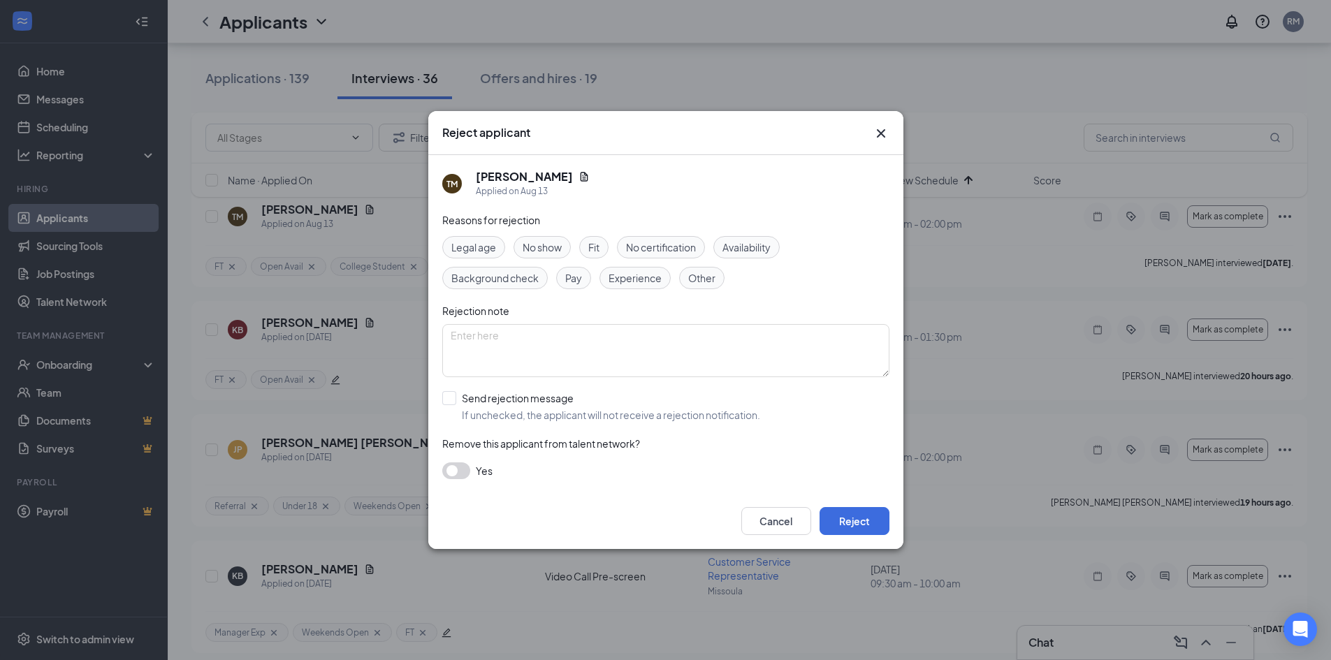
click at [544, 245] on span "No show" at bounding box center [542, 247] width 39 height 15
click at [453, 402] on input "Send rejection message If unchecked, the applicant will not receive a rejection…" at bounding box center [601, 406] width 318 height 31
checkbox input "true"
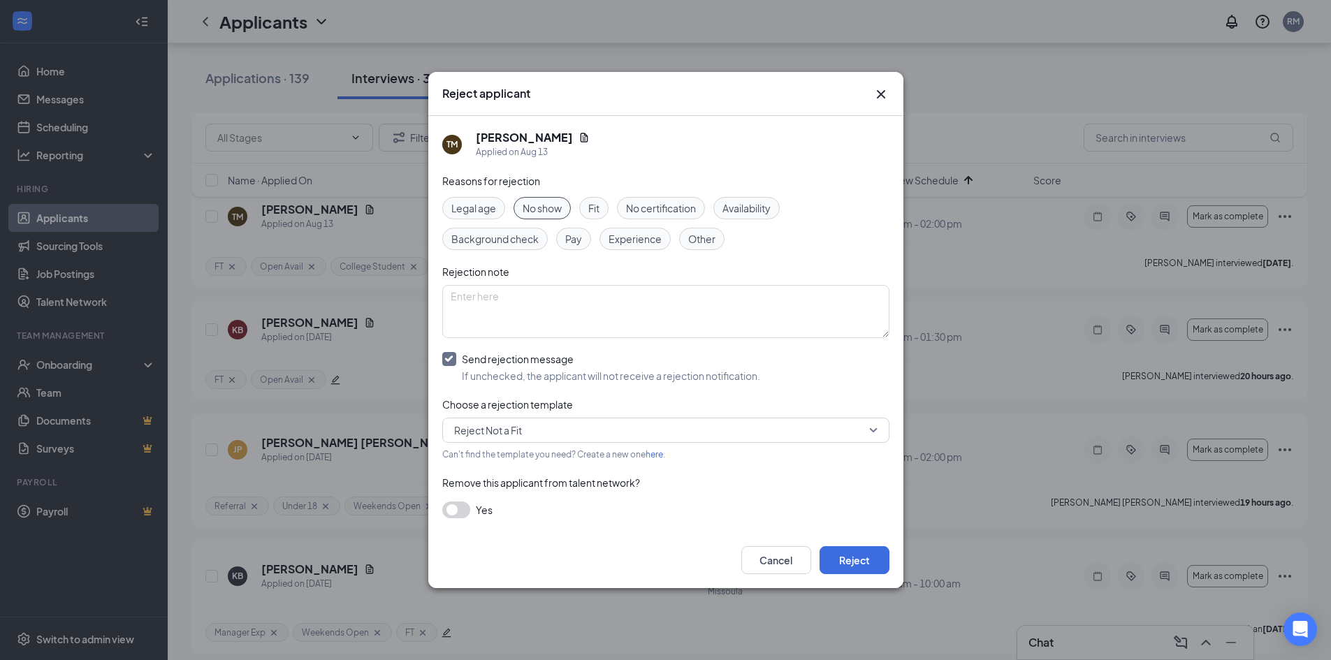
click at [514, 428] on span "Reject Not a Fit" at bounding box center [488, 430] width 68 height 21
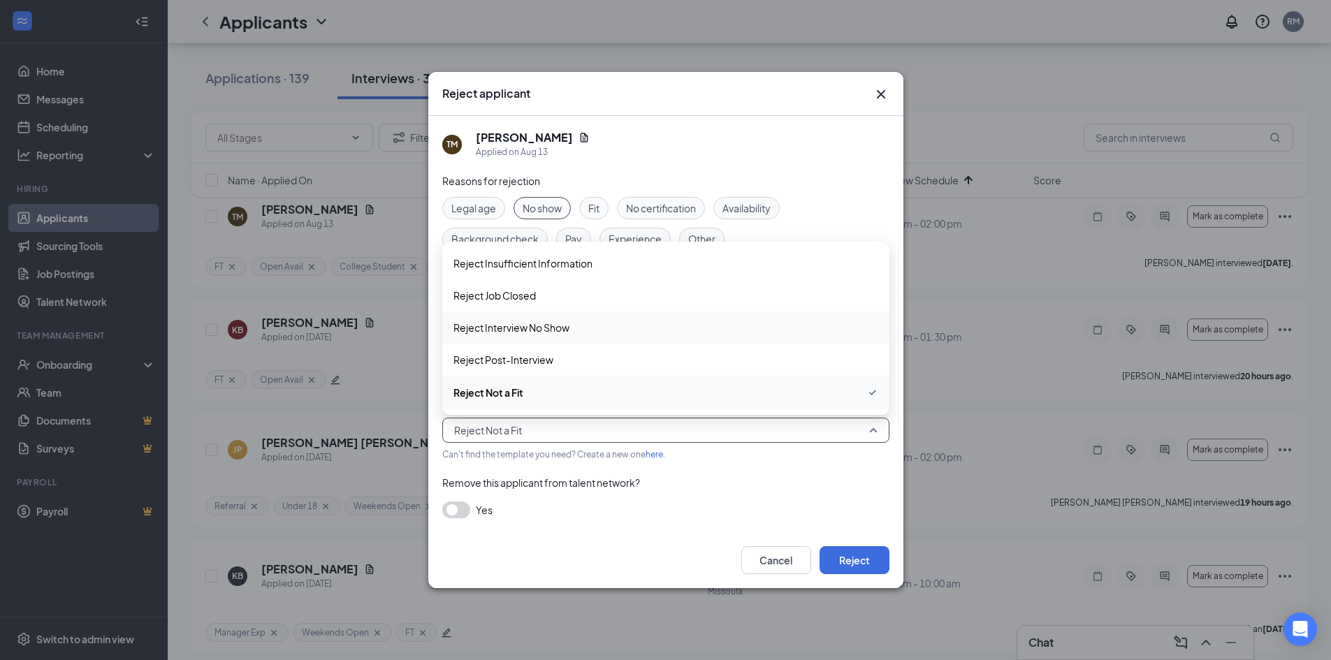
click at [543, 328] on span "Reject Interview No Show" at bounding box center [512, 327] width 116 height 15
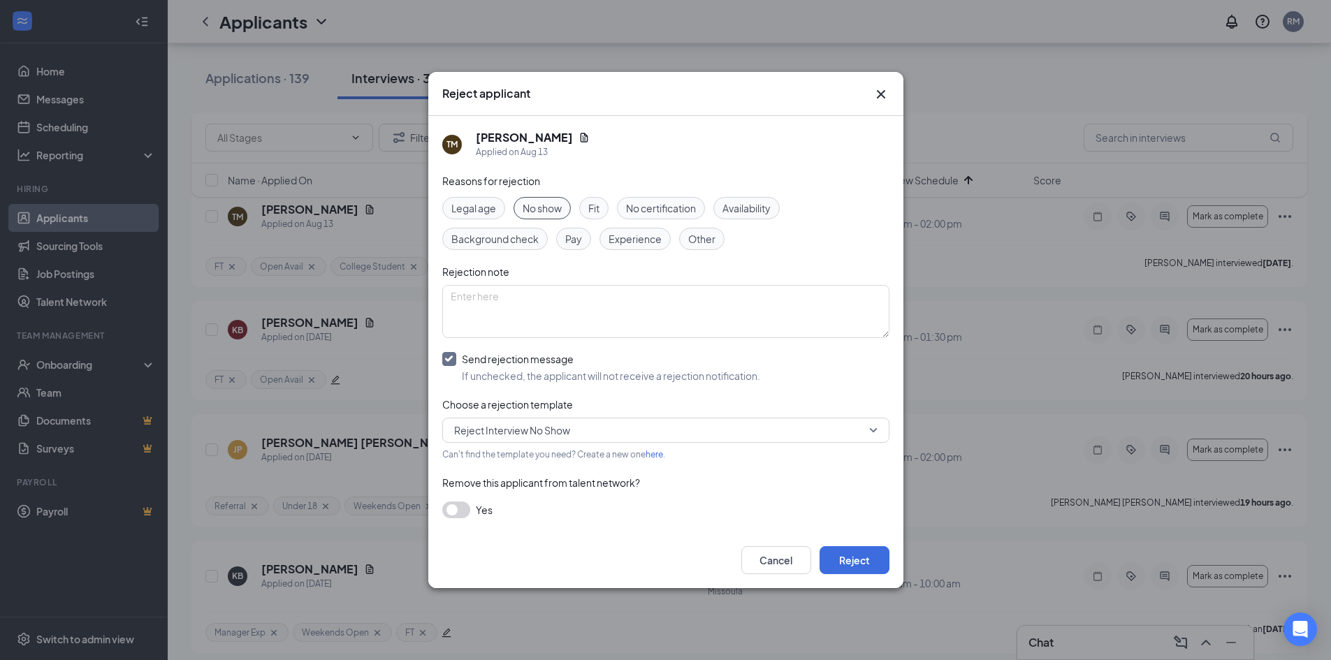
click at [797, 490] on div "Remove this applicant from talent network?" at bounding box center [665, 482] width 447 height 15
click at [849, 557] on button "Reject" at bounding box center [855, 560] width 70 height 28
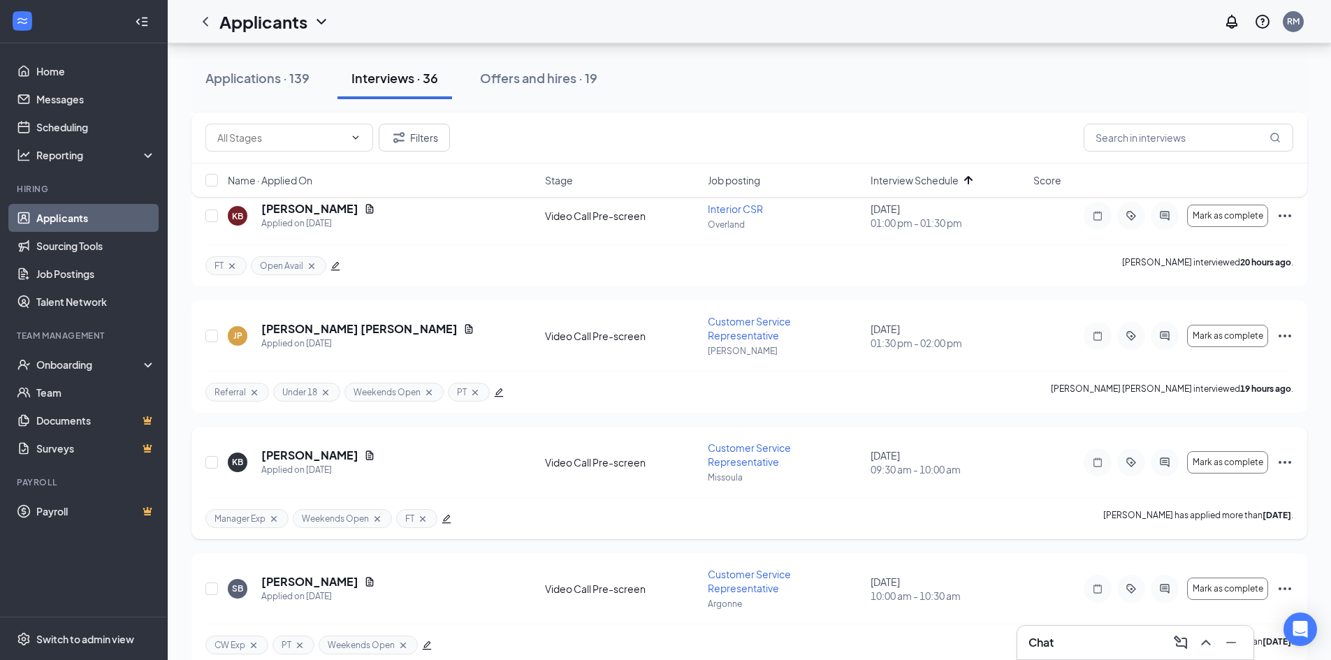
scroll to position [489, 0]
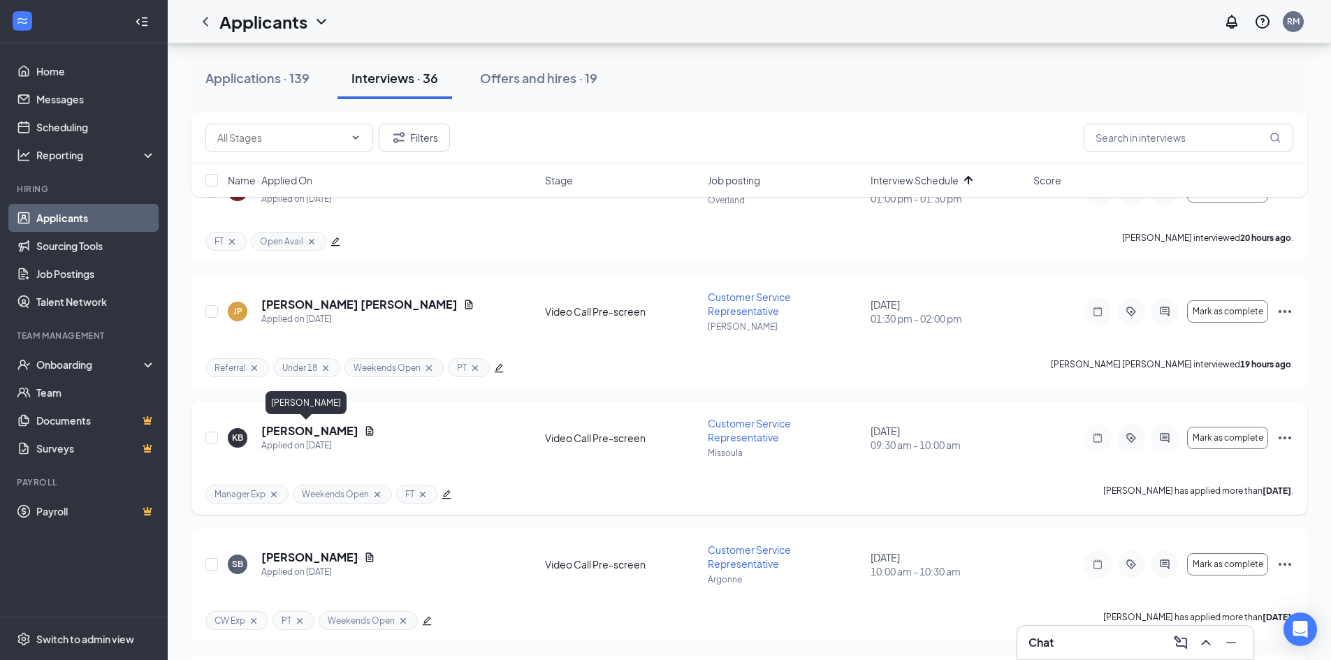
click at [308, 435] on h5 "[PERSON_NAME]" at bounding box center [309, 430] width 97 height 15
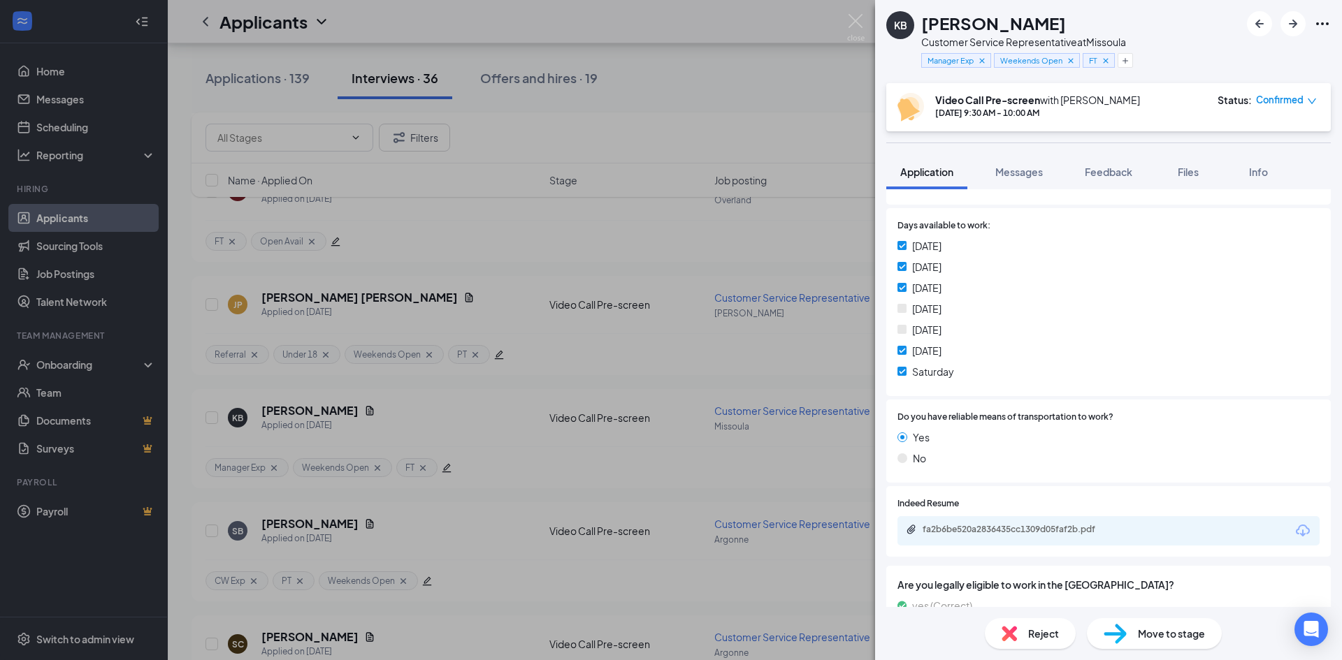
scroll to position [839, 0]
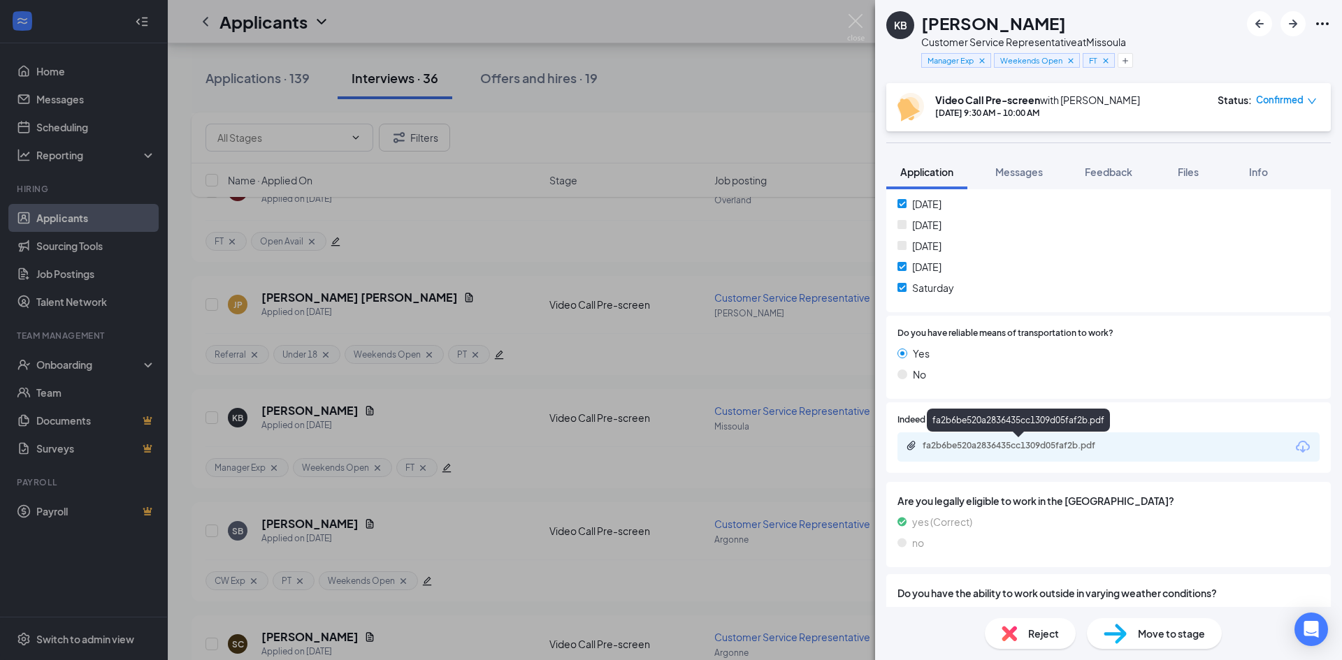
click at [1039, 444] on div "fa2b6be520a2836435cc1309d05faf2b.pdf" at bounding box center [1020, 445] width 196 height 11
click at [492, 430] on div "KB [PERSON_NAME] Customer Service Representative at [GEOGRAPHIC_DATA] Manager E…" at bounding box center [671, 330] width 1342 height 660
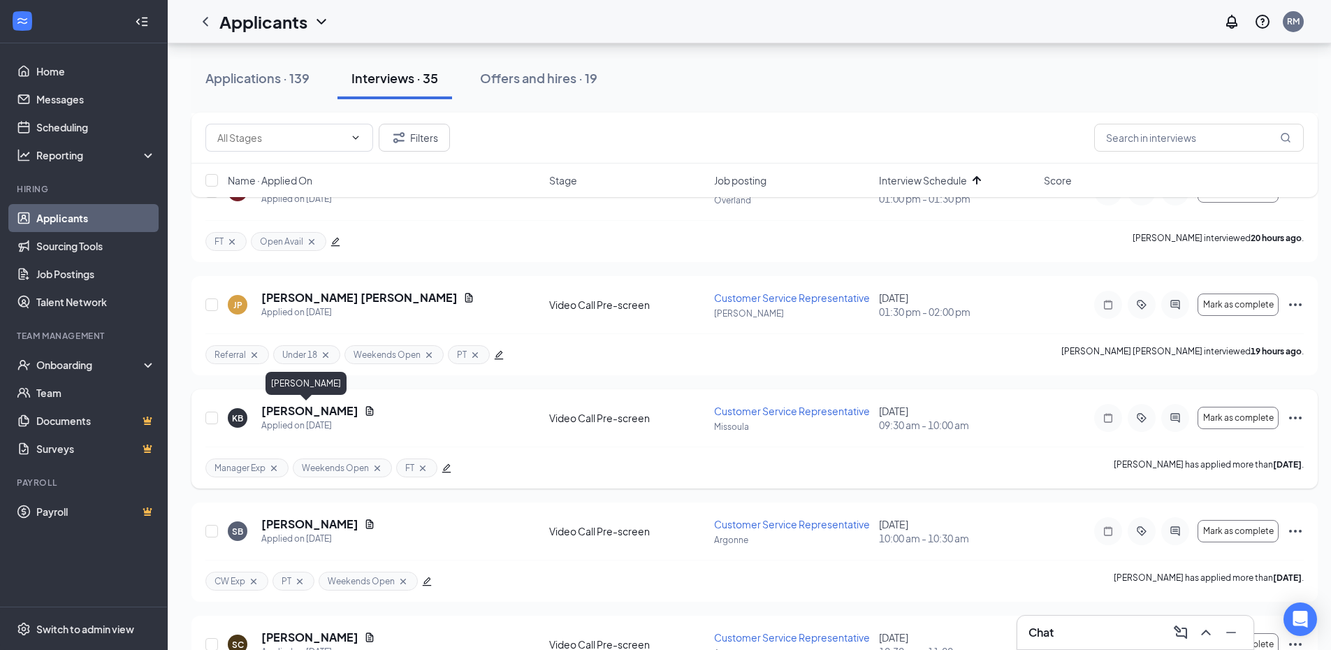
click at [299, 407] on h5 "[PERSON_NAME]" at bounding box center [309, 410] width 97 height 15
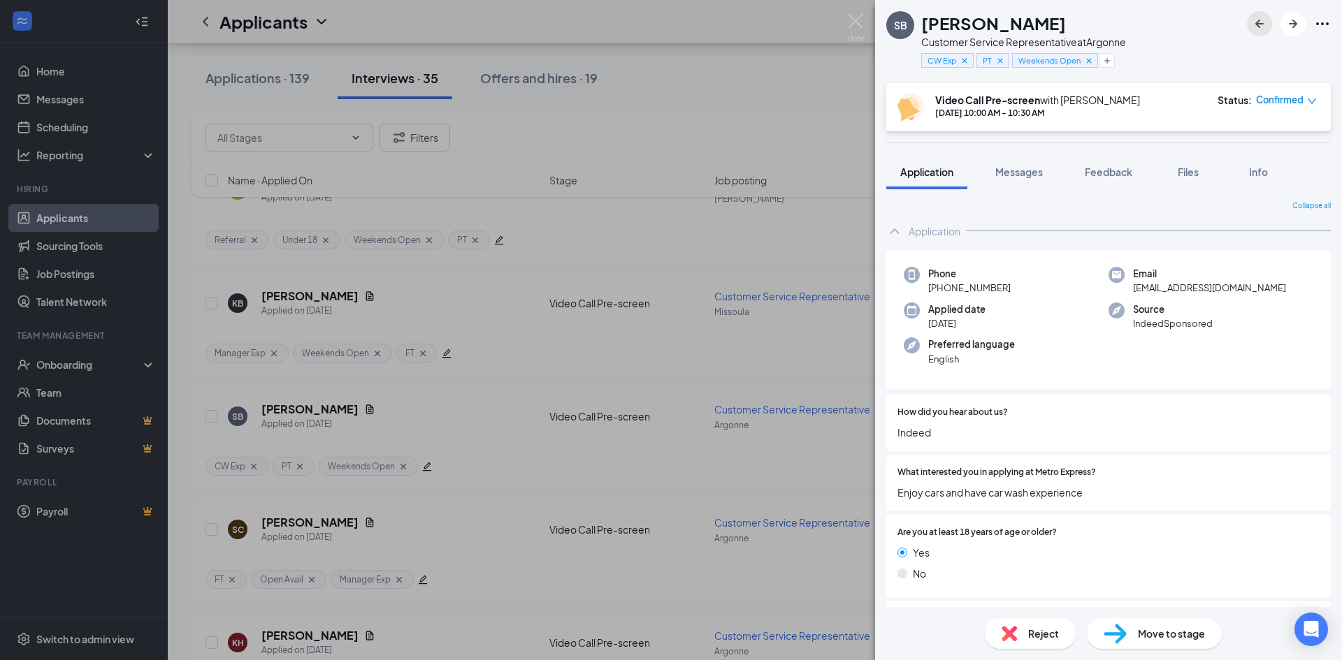
click at [1258, 20] on icon "ArrowLeftNew" at bounding box center [1259, 23] width 17 height 17
click at [1013, 176] on span "Messages" at bounding box center [1019, 172] width 48 height 13
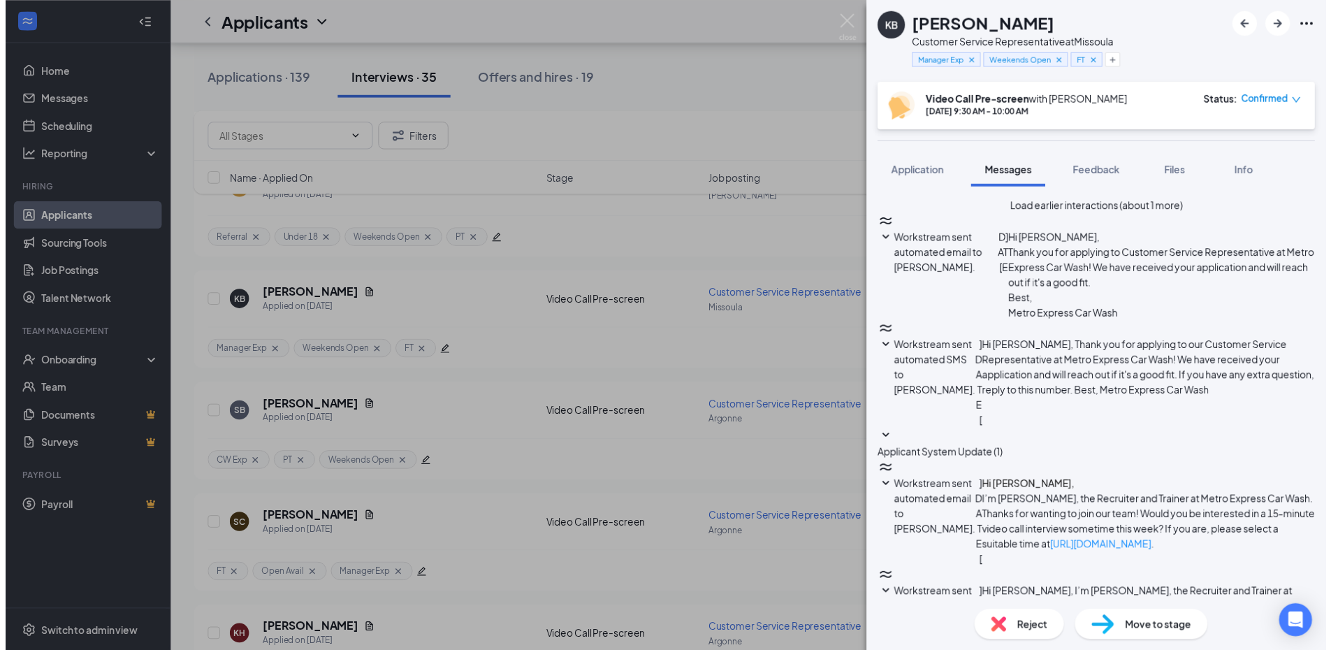
scroll to position [388, 0]
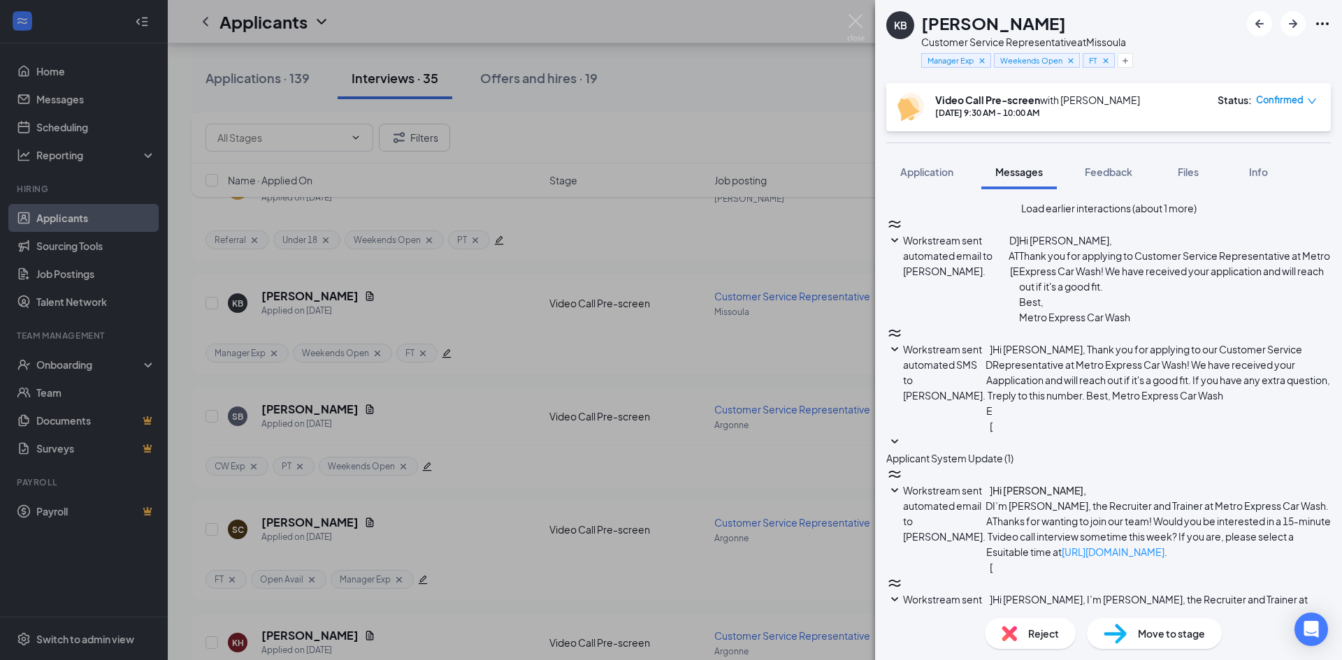
click at [672, 110] on div "KB [PERSON_NAME] Customer Service Representative at Missoula Manager Exp Weeken…" at bounding box center [671, 330] width 1342 height 660
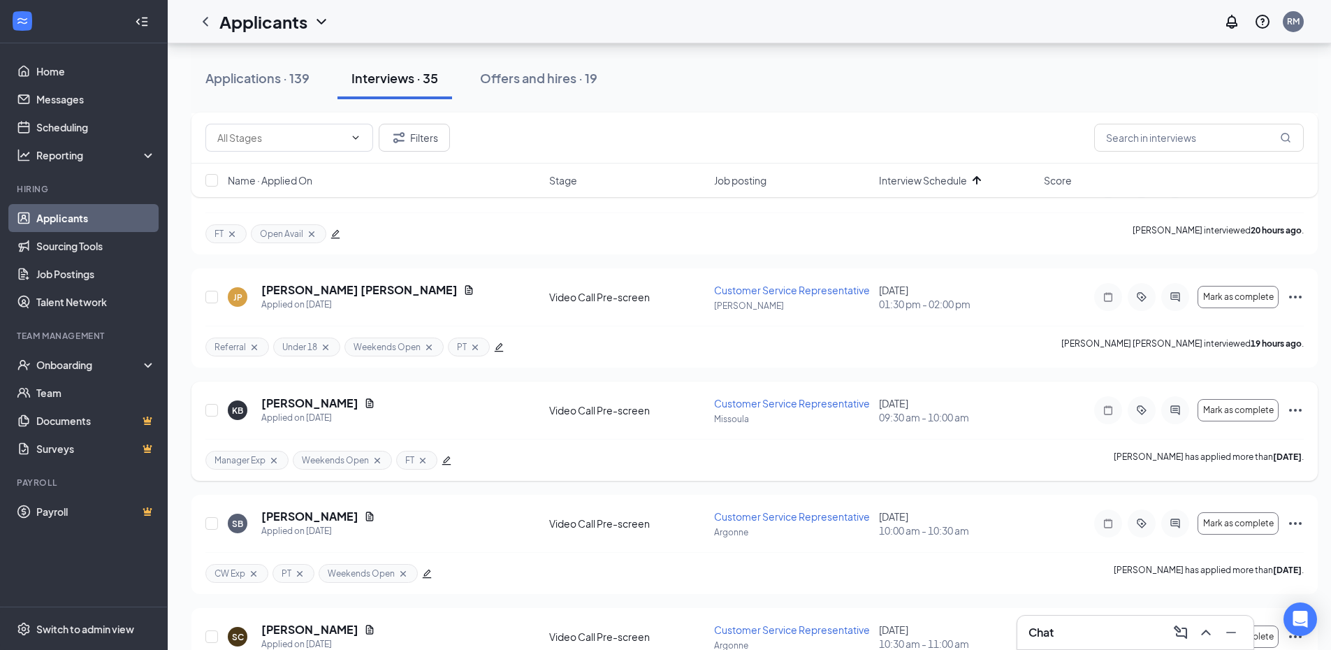
scroll to position [323, 0]
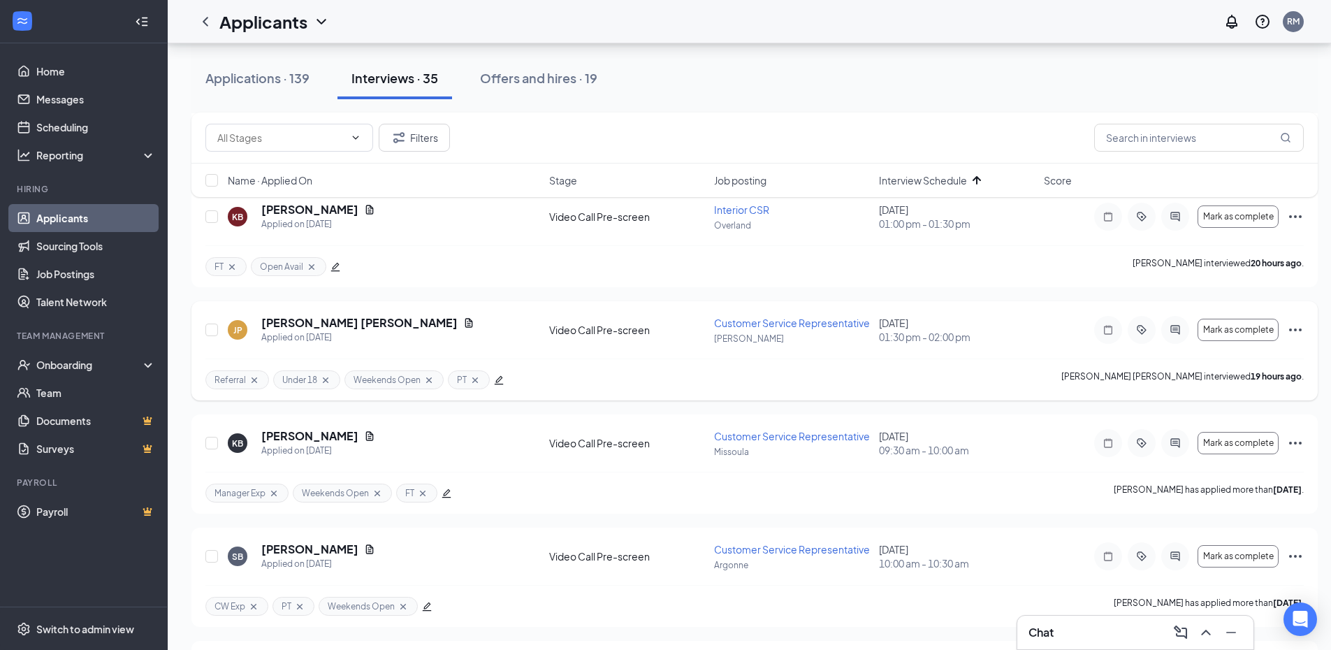
click at [1298, 331] on icon "Ellipses" at bounding box center [1295, 329] width 17 height 17
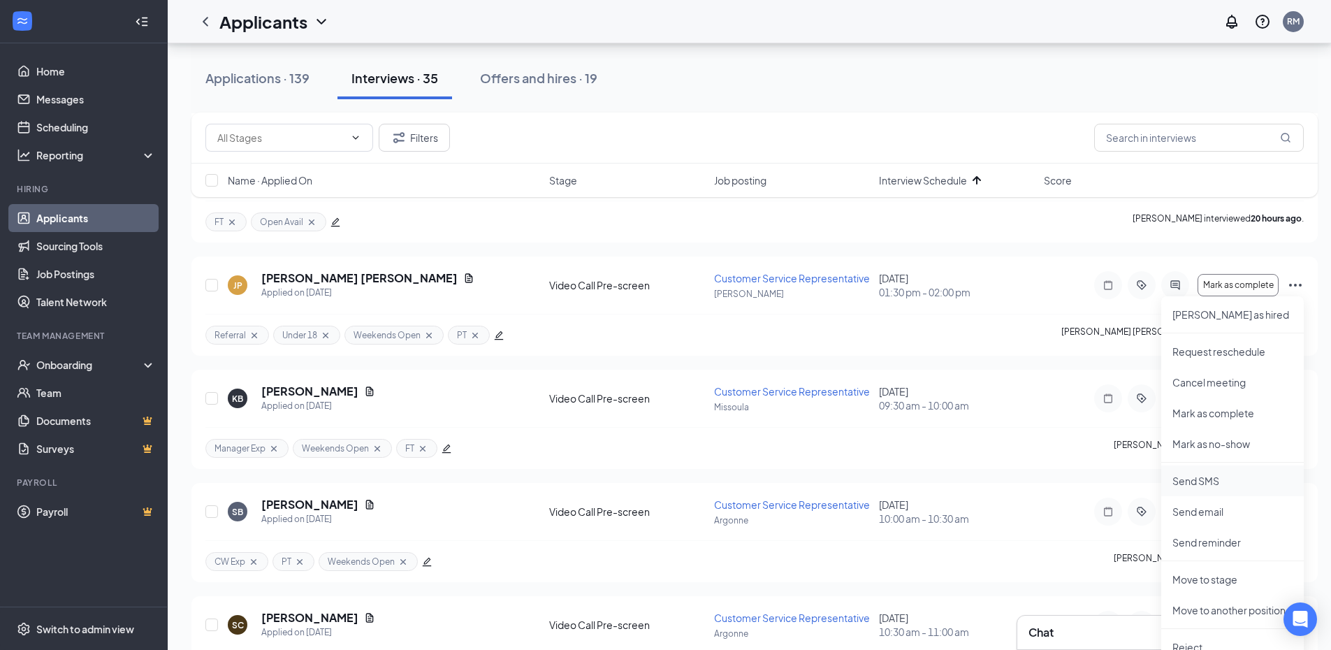
scroll to position [393, 0]
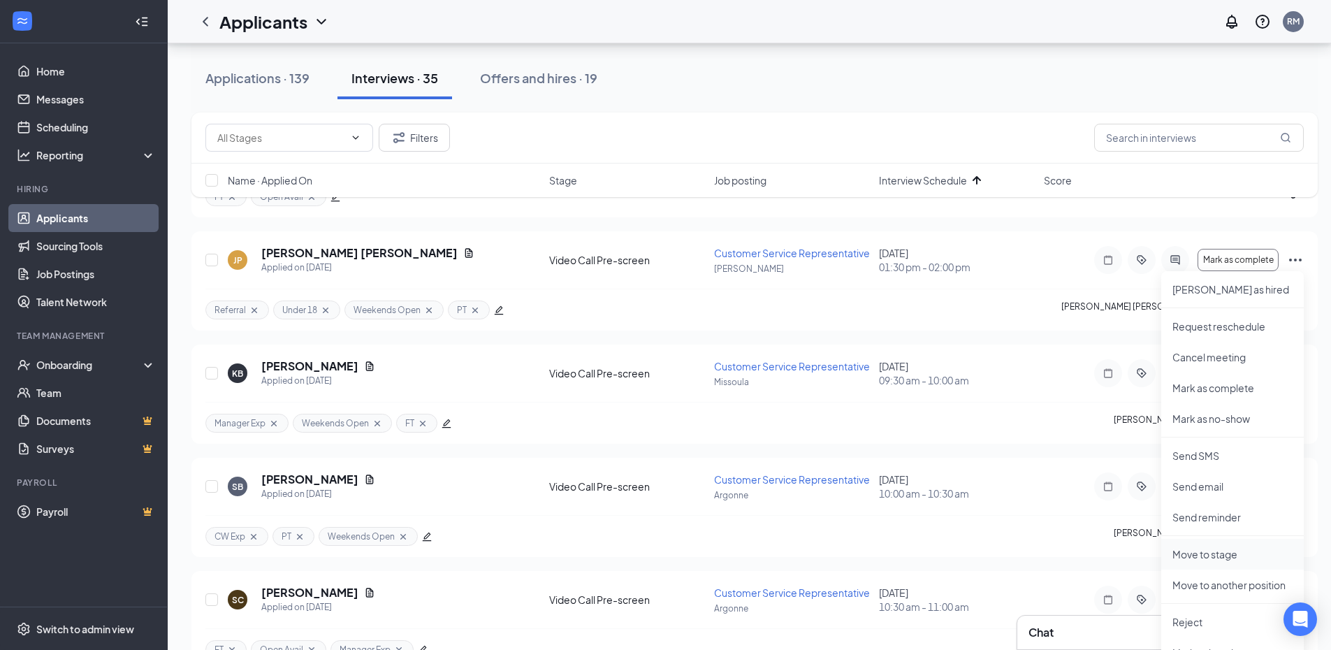
click at [1213, 562] on li "Move to stage" at bounding box center [1232, 554] width 143 height 31
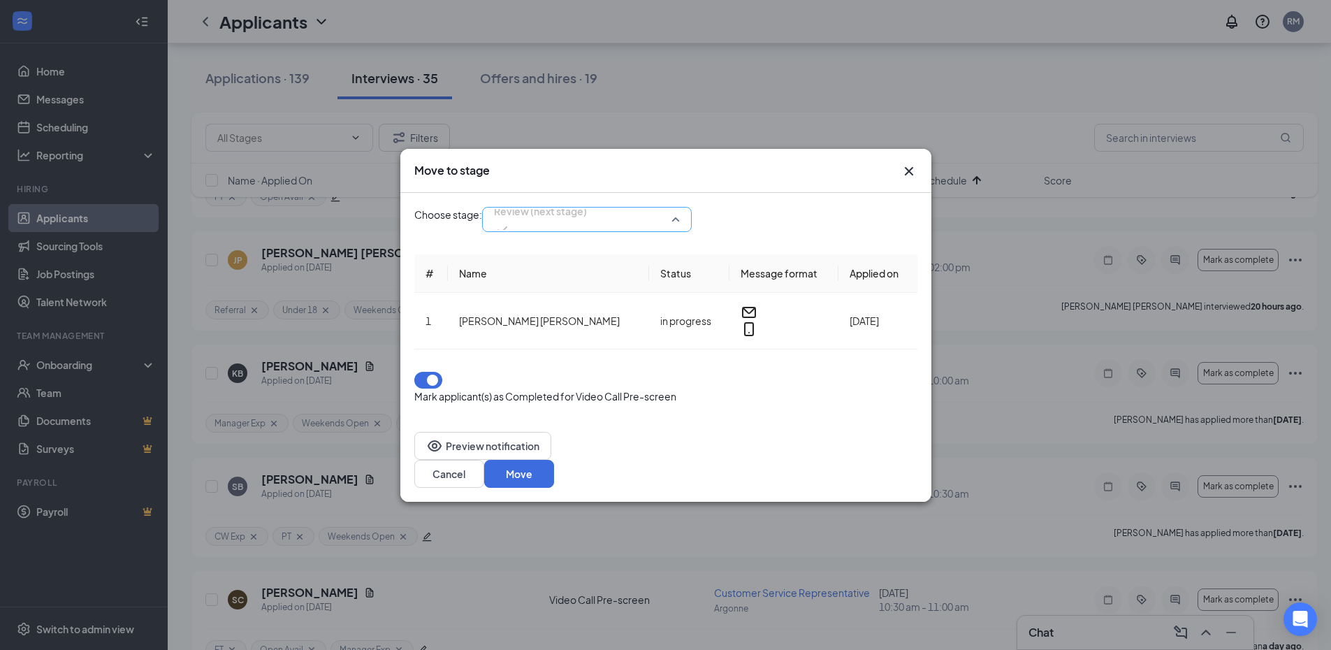
click at [587, 238] on span "Review (next stage)" at bounding box center [540, 220] width 93 height 38
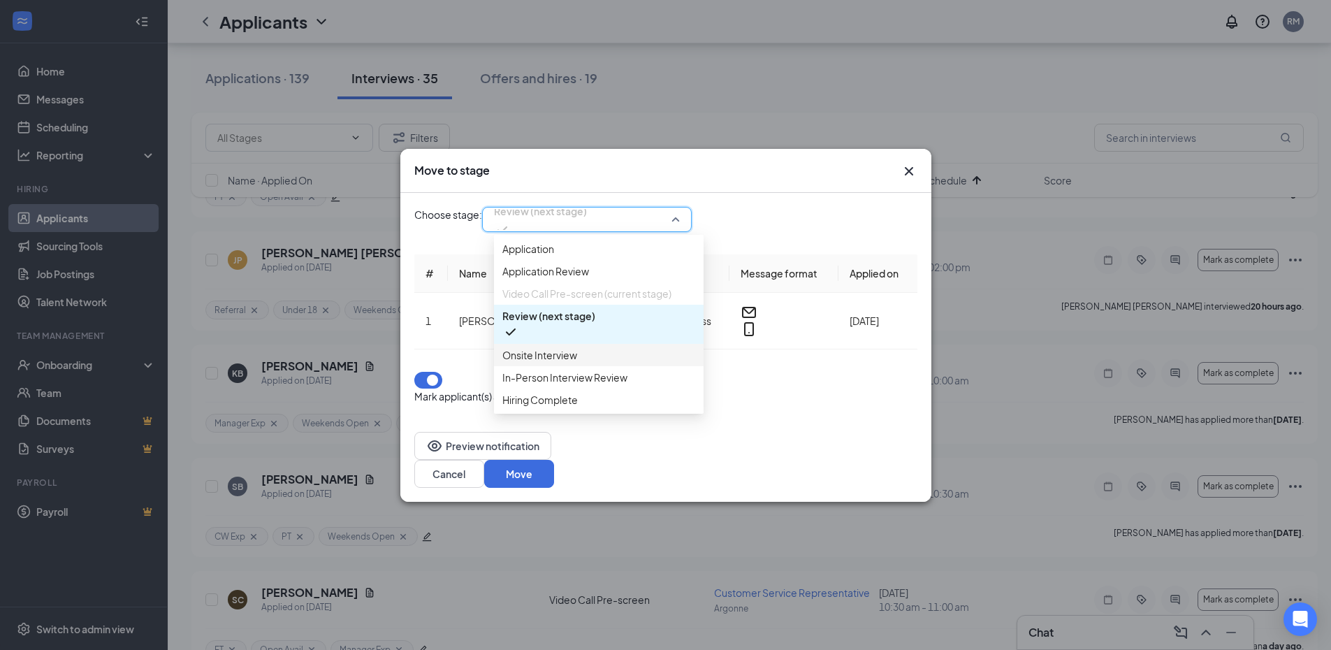
click at [581, 363] on span "Onsite Interview" at bounding box center [598, 354] width 193 height 15
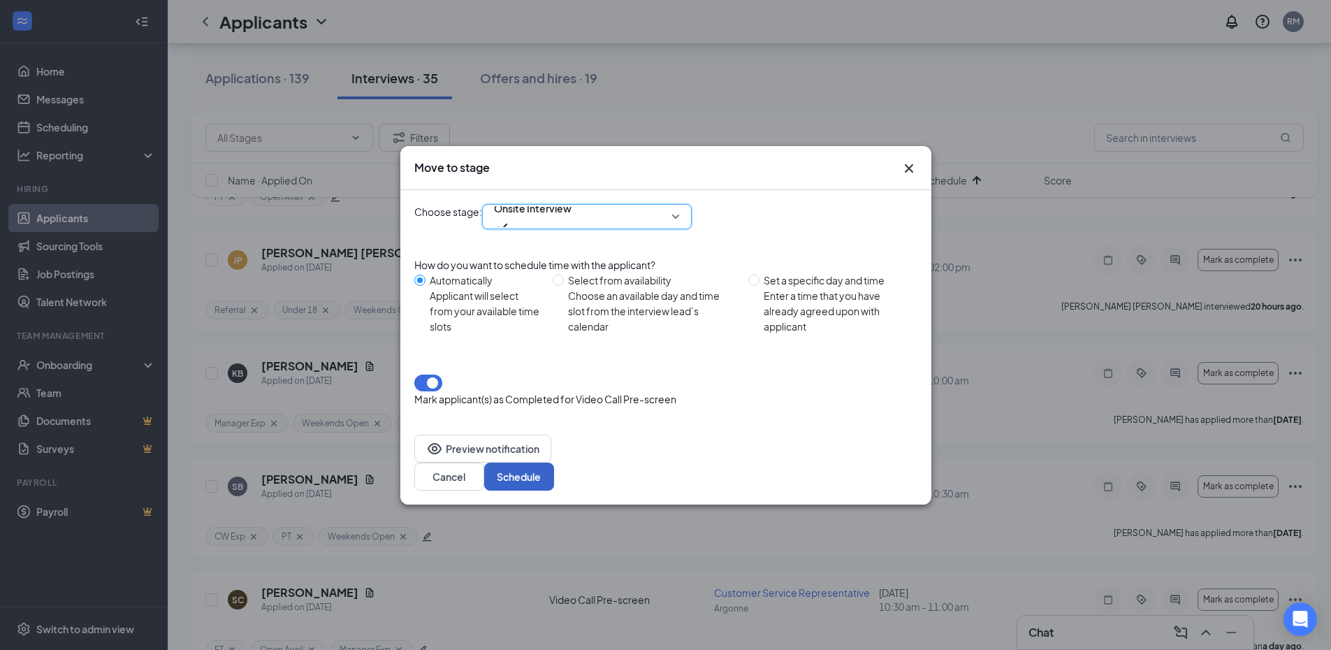
click at [554, 463] on button "Schedule" at bounding box center [519, 477] width 70 height 28
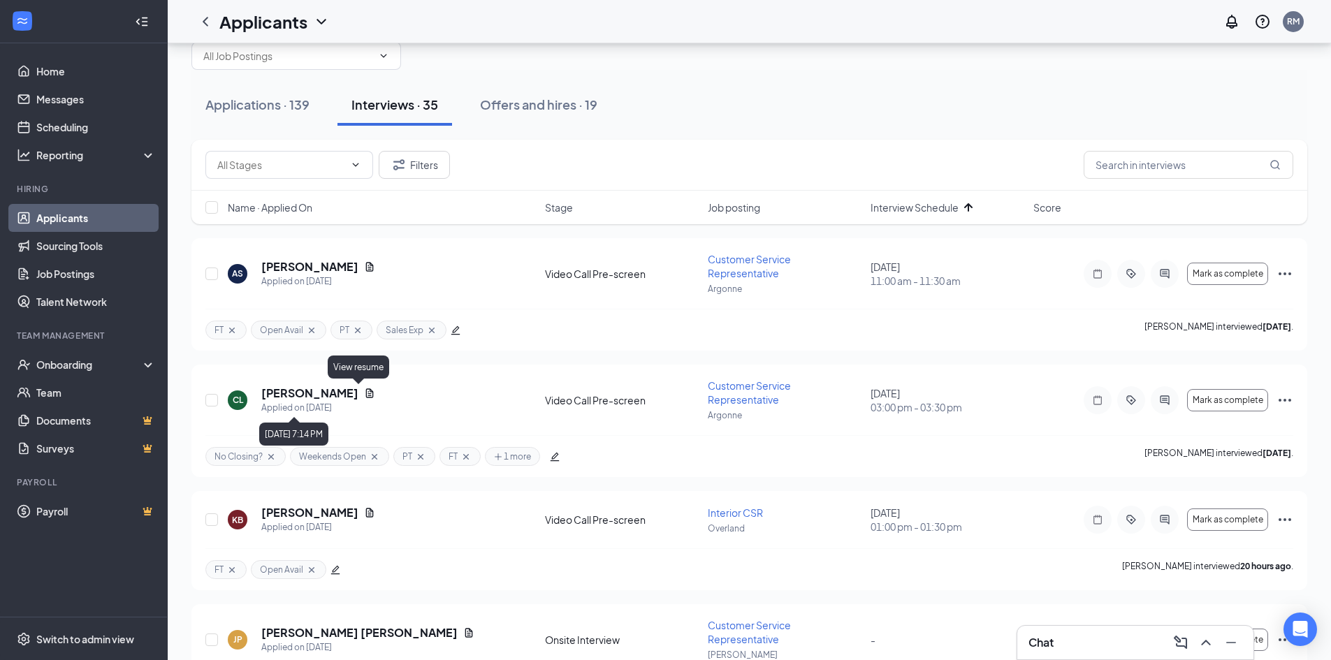
scroll to position [43, 0]
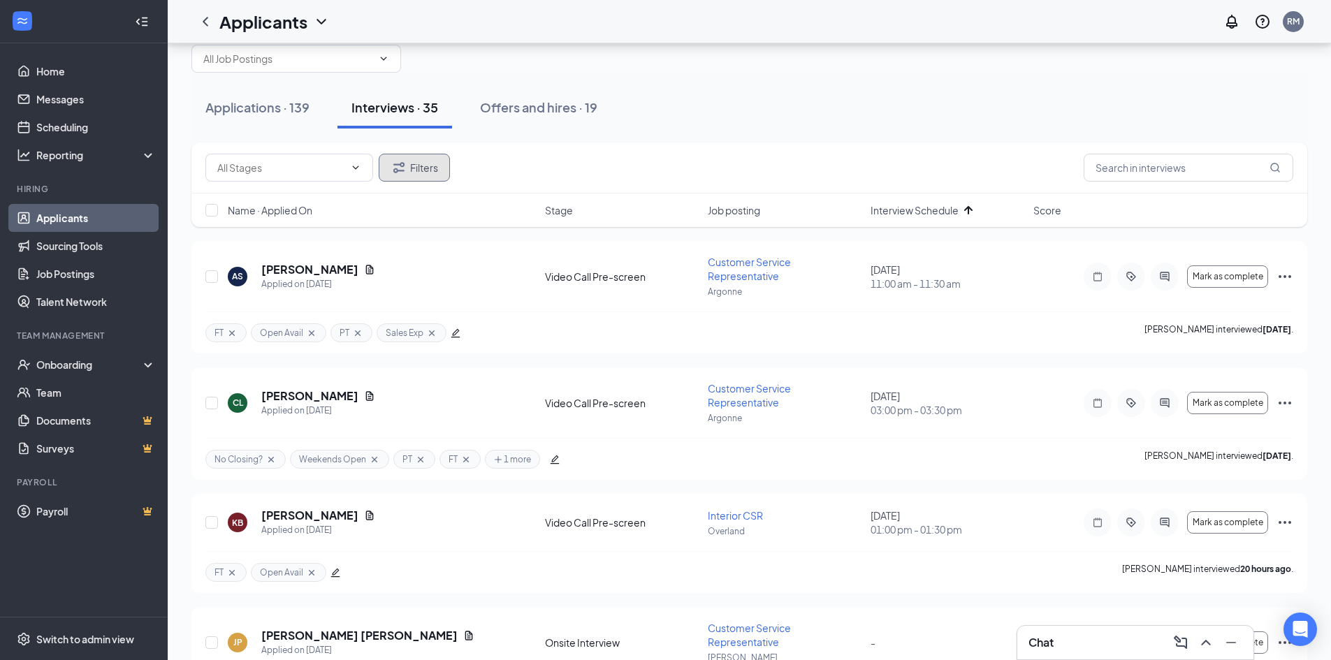
click at [398, 164] on icon "Filter" at bounding box center [398, 167] width 11 height 10
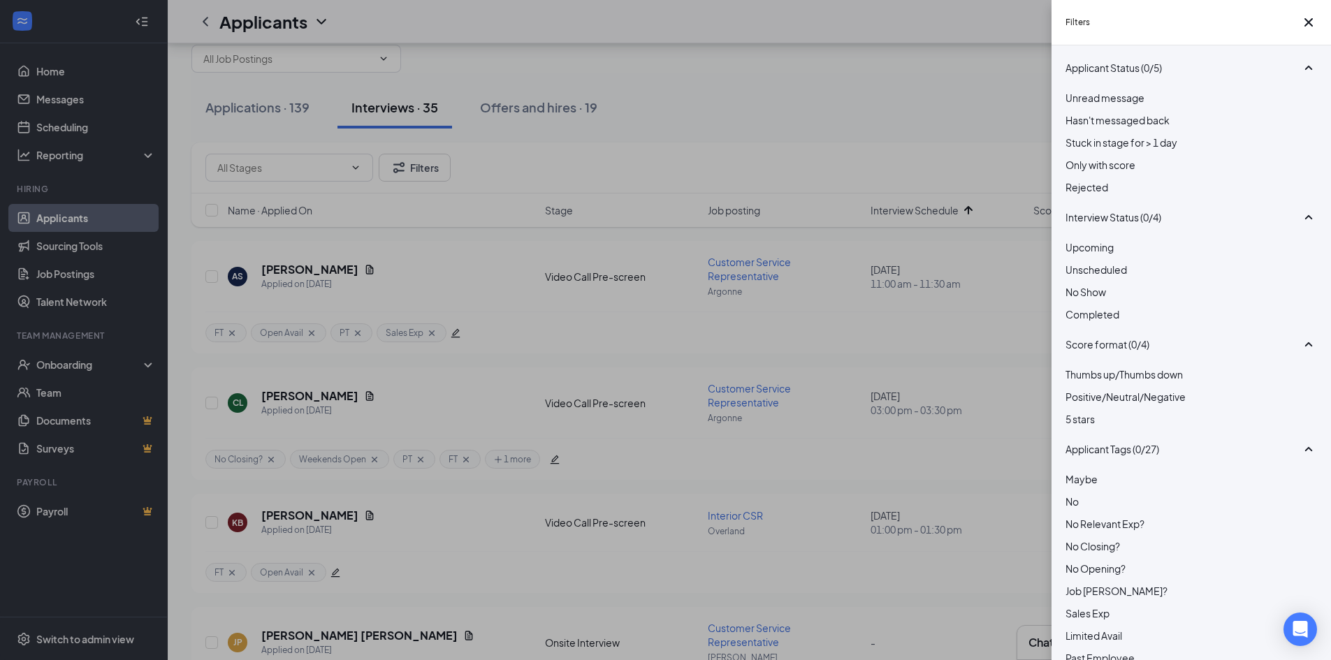
click at [1076, 180] on div at bounding box center [1192, 180] width 252 height 0
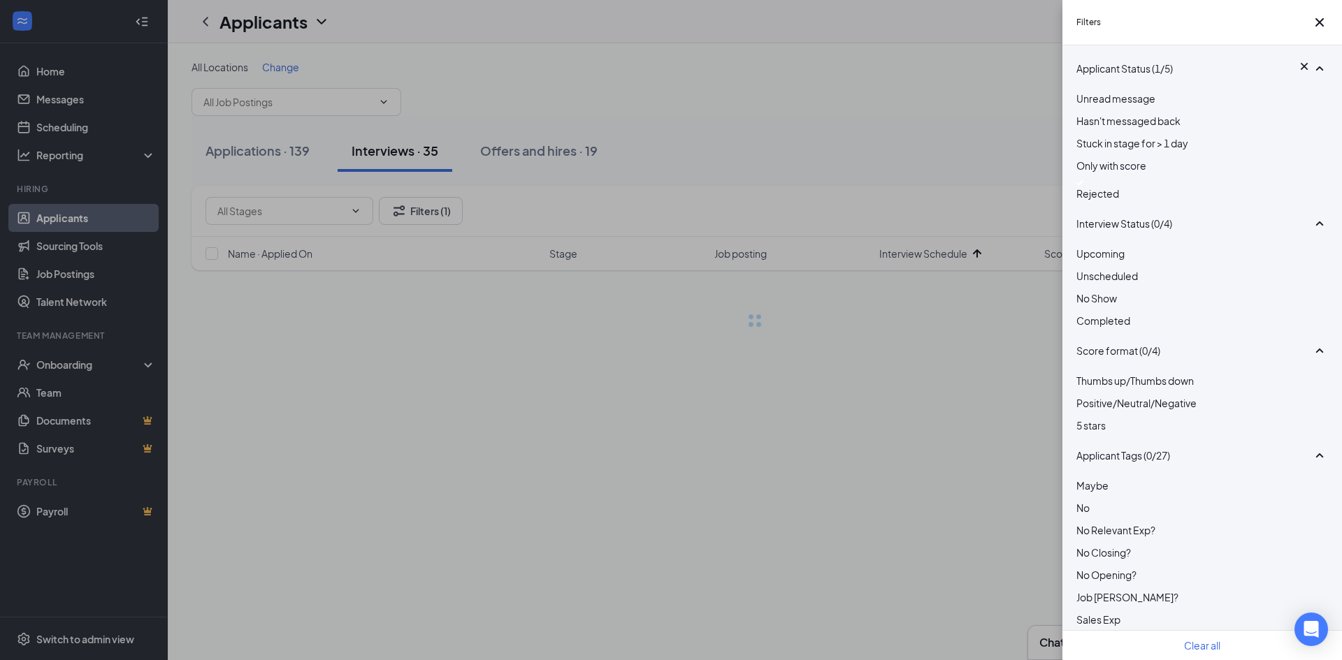
click at [750, 92] on div "Filters Applicant Status (1/5) Unread message Hasn't messaged back Stuck in sta…" at bounding box center [671, 330] width 1342 height 660
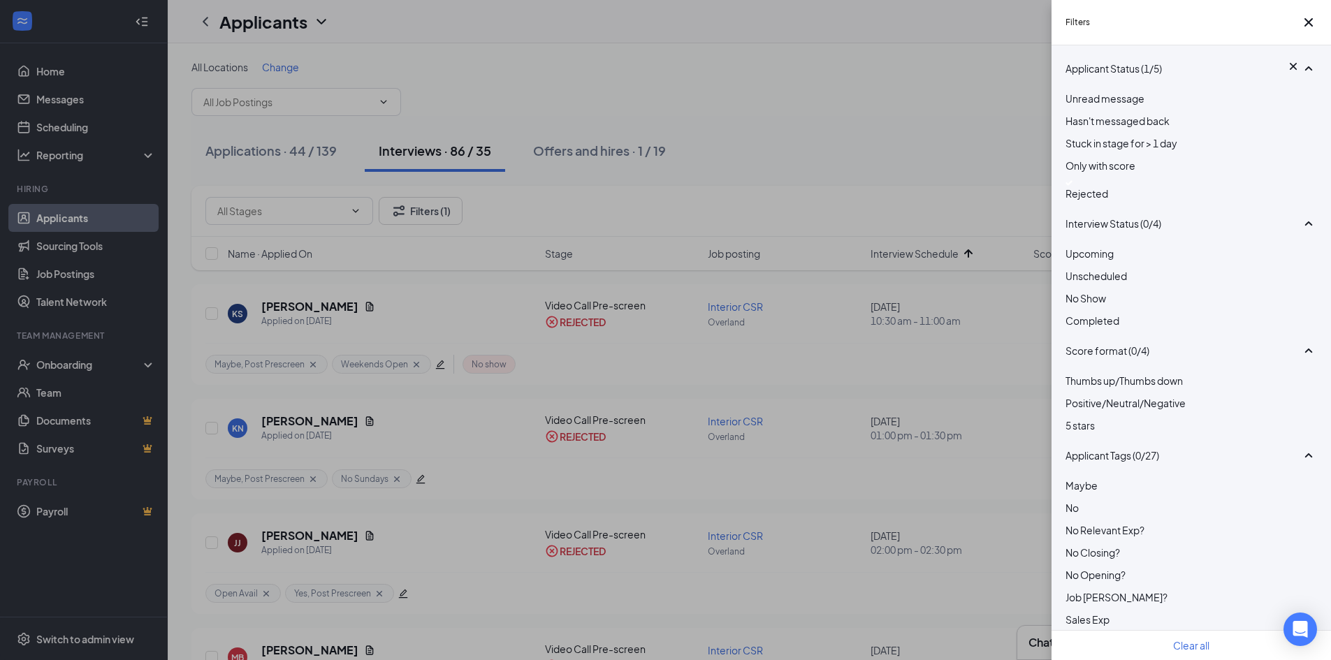
click at [702, 122] on div "Filters Applicant Status (1/5) Unread message Hasn't messaged back Stuck in sta…" at bounding box center [665, 330] width 1331 height 660
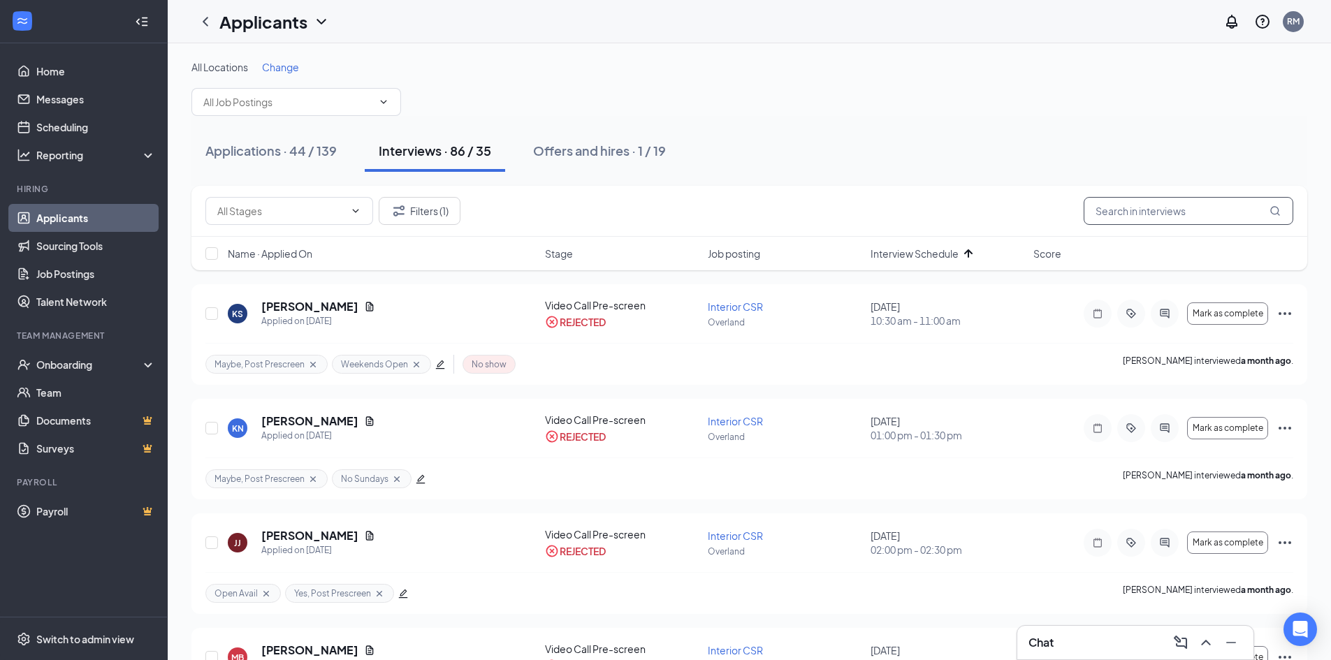
click at [1141, 219] on input "text" at bounding box center [1189, 211] width 210 height 28
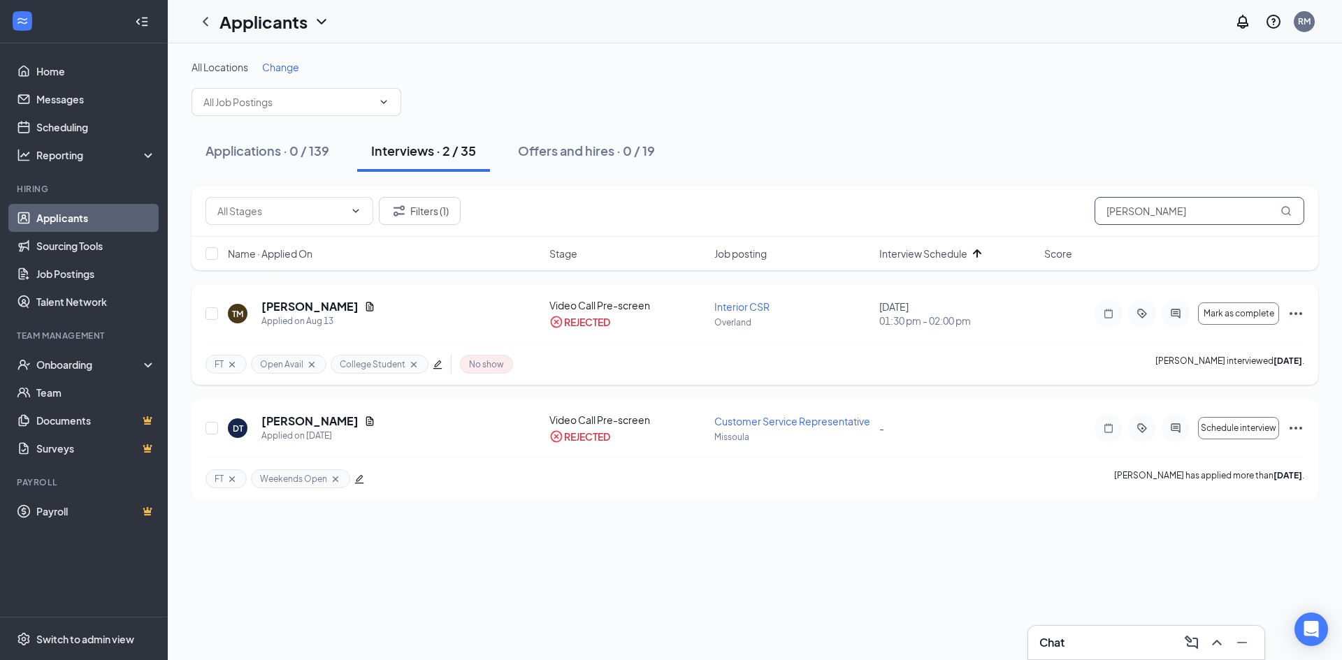
type input "[PERSON_NAME]"
click at [1295, 312] on icon "Ellipses" at bounding box center [1295, 313] width 17 height 17
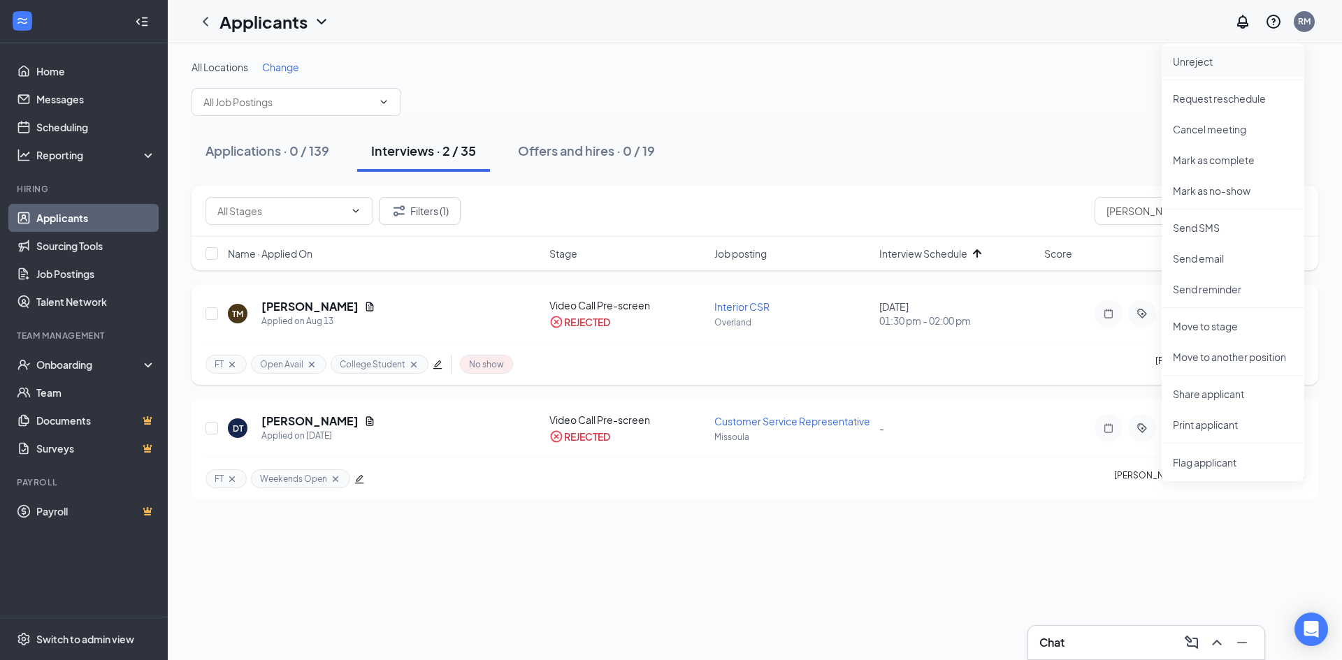
click at [1220, 61] on p "Unreject" at bounding box center [1233, 62] width 120 height 14
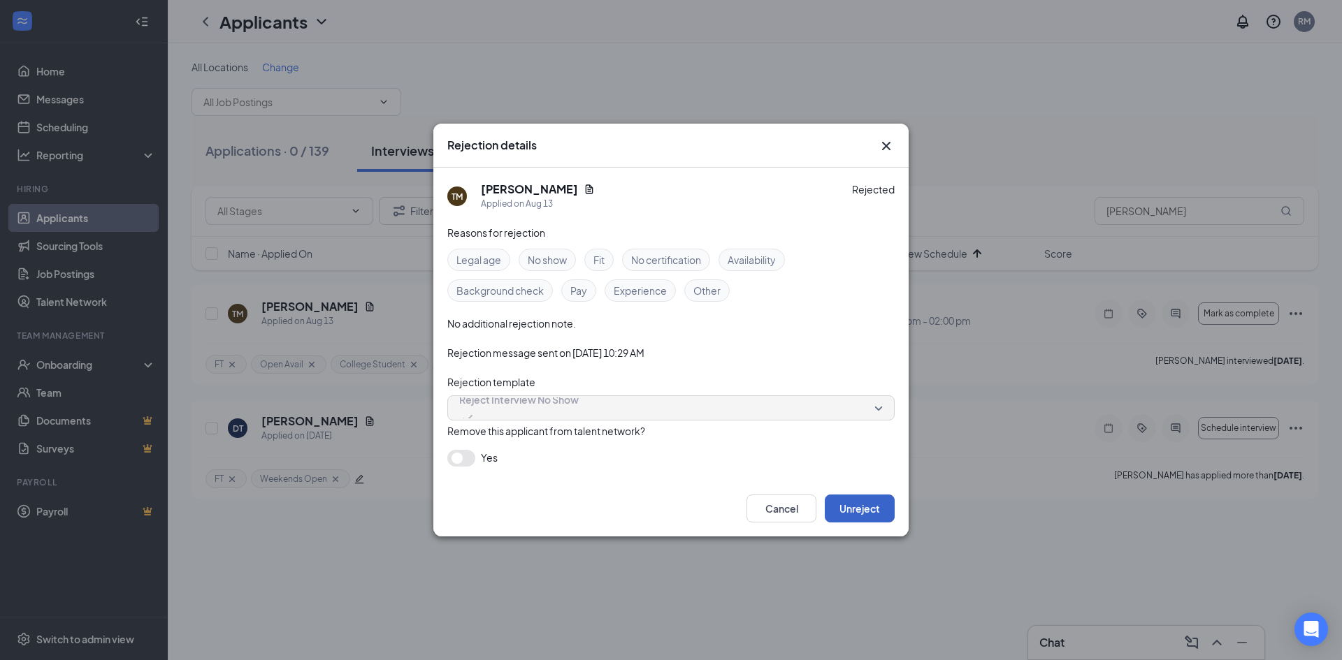
click at [854, 507] on button "Unreject" at bounding box center [860, 509] width 70 height 28
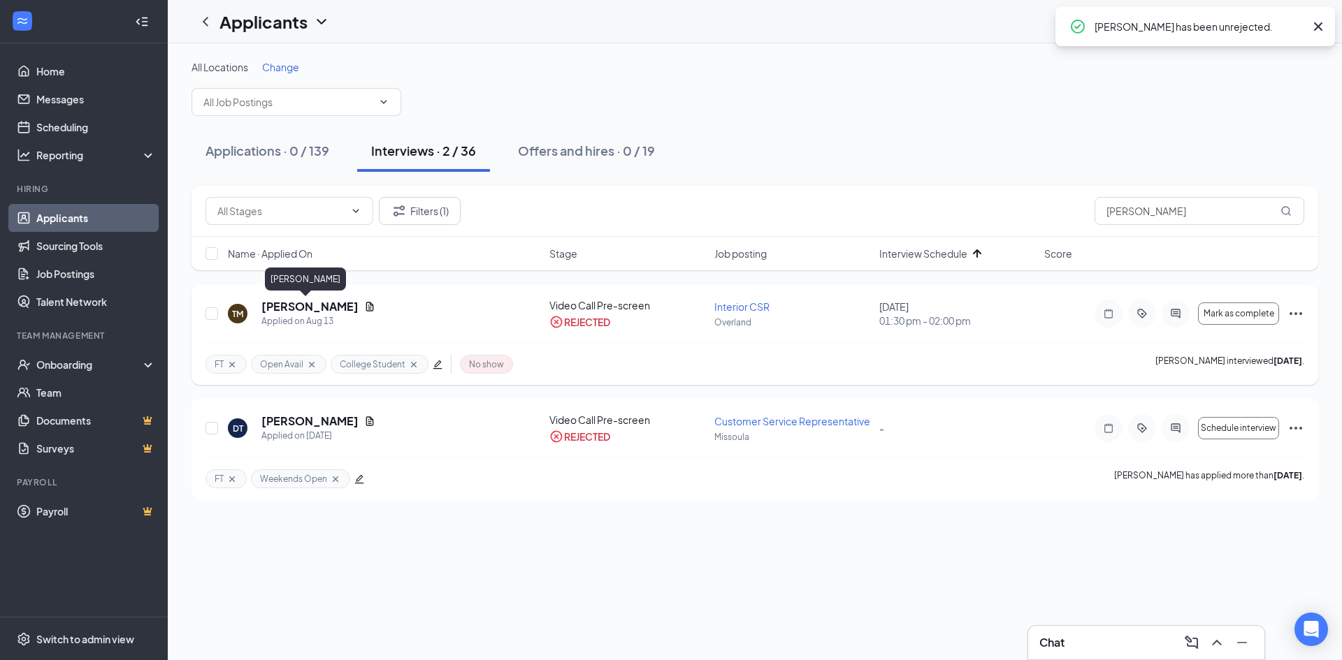
click at [287, 308] on h5 "[PERSON_NAME]" at bounding box center [309, 306] width 97 height 15
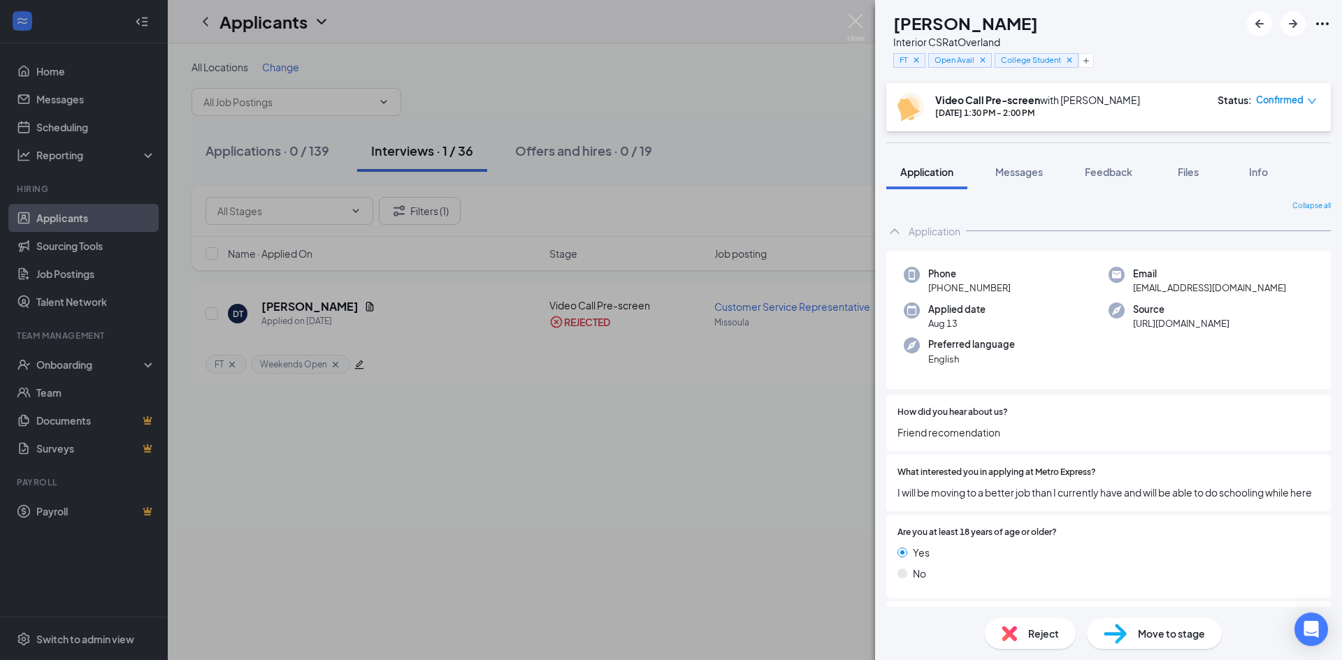
click at [1146, 628] on span "Move to stage" at bounding box center [1171, 633] width 67 height 15
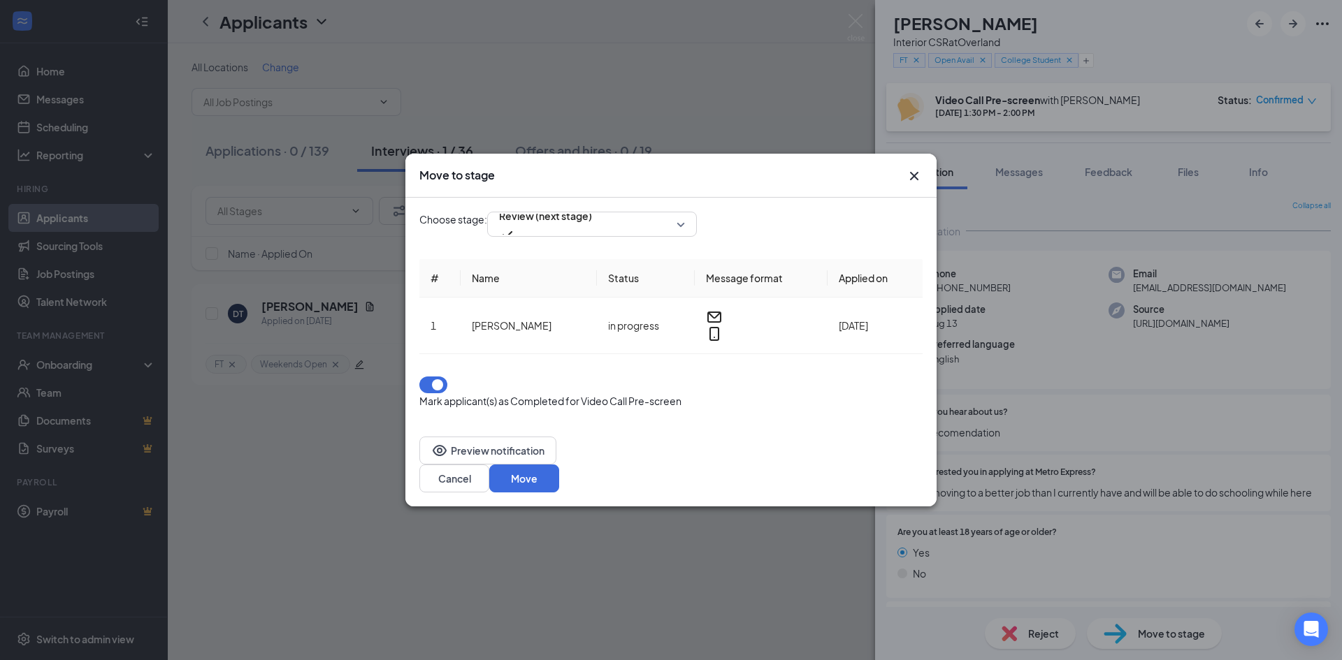
click at [1118, 301] on div "Move to stage Choose stage: Review (next stage) # Name Status Message format Ap…" at bounding box center [671, 330] width 1342 height 660
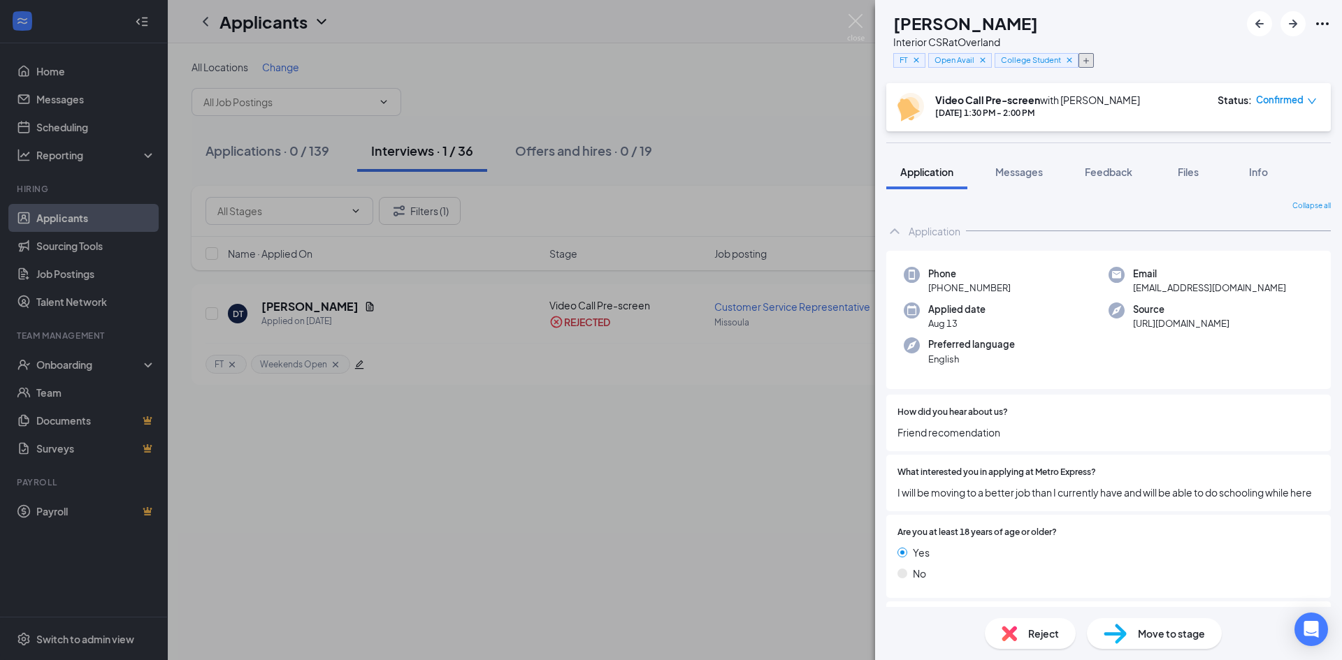
click at [1090, 58] on icon "Plus" at bounding box center [1086, 61] width 8 height 8
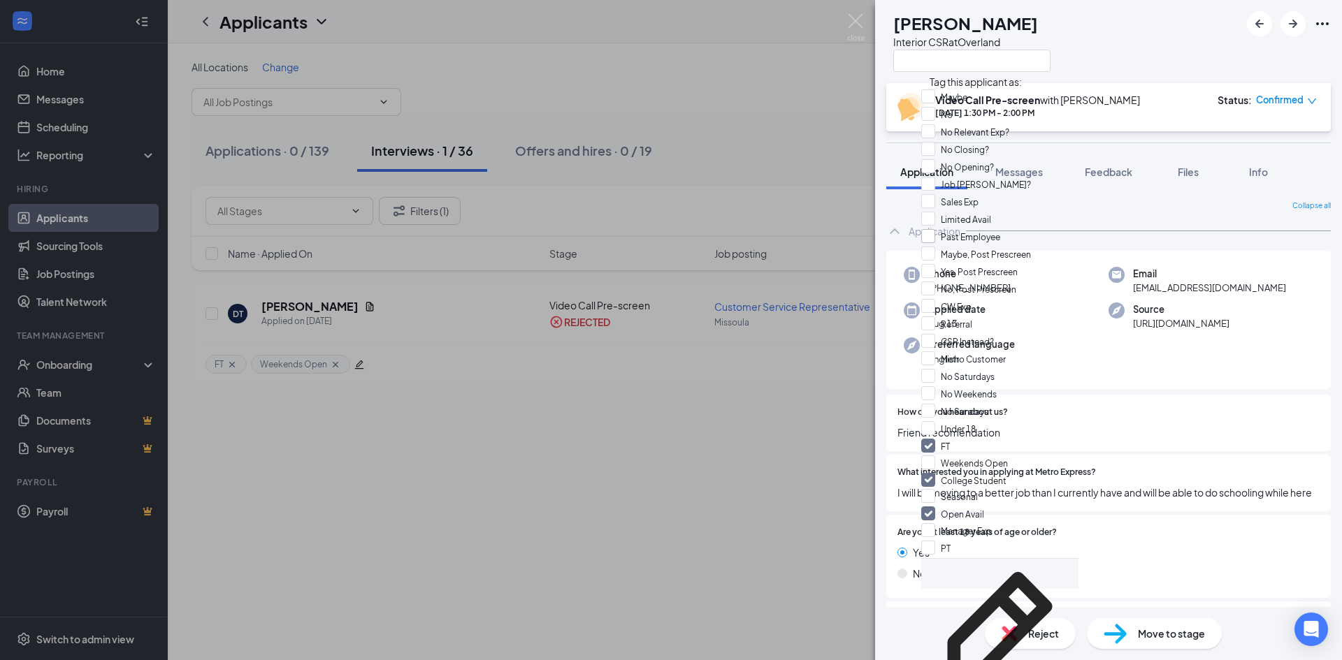
scroll to position [140, 0]
click at [941, 264] on input "Yes, Post Prescreen" at bounding box center [969, 271] width 96 height 15
checkbox input "true"
click at [1157, 26] on div "TM [PERSON_NAME] Interior CSR at [GEOGRAPHIC_DATA]" at bounding box center [1108, 41] width 467 height 83
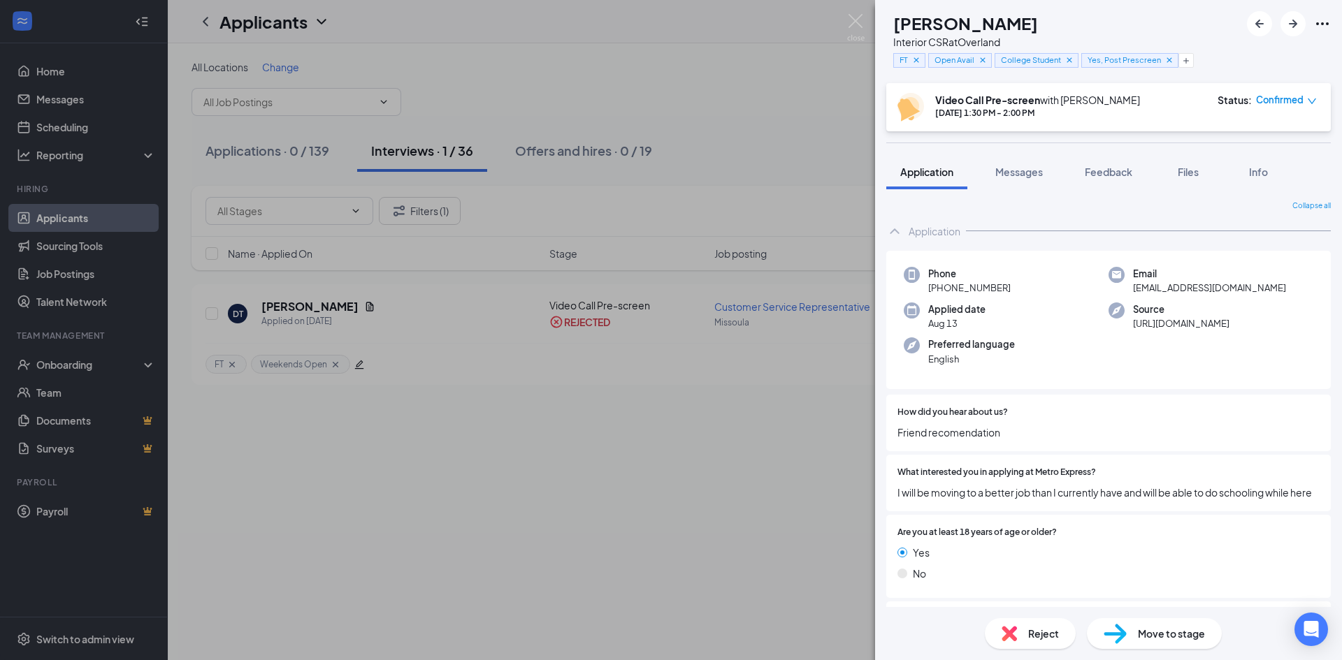
click at [1173, 635] on span "Move to stage" at bounding box center [1171, 633] width 67 height 15
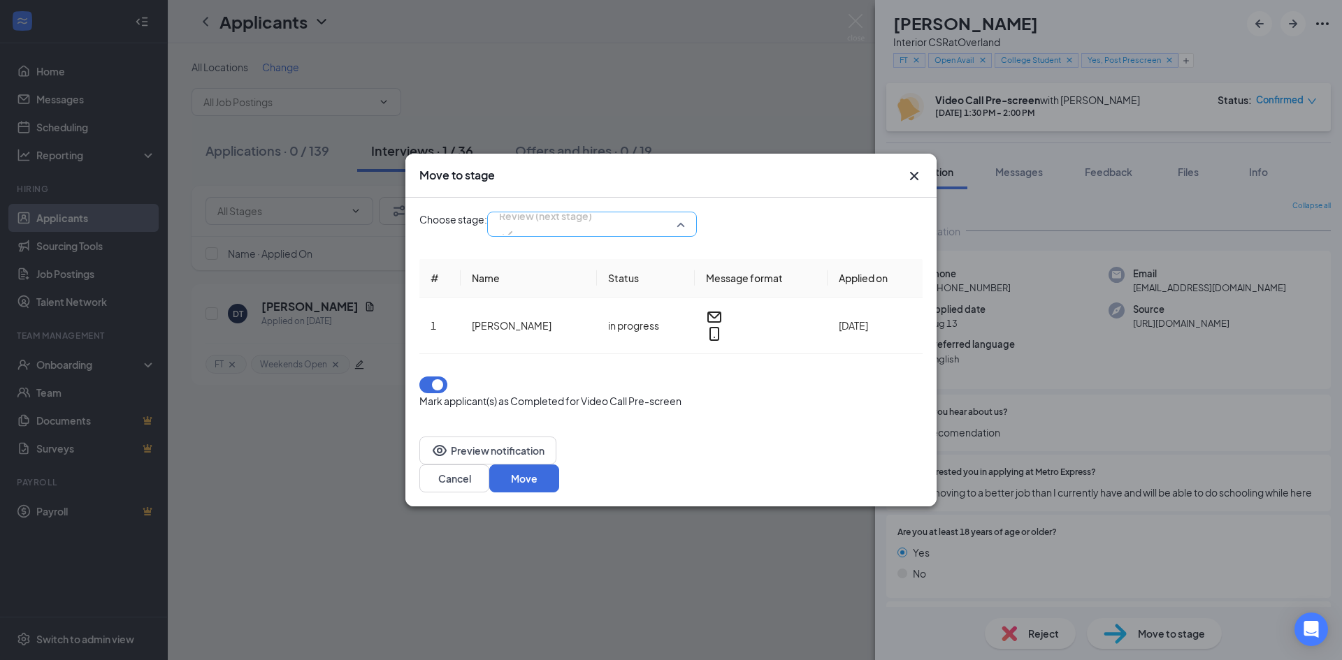
click at [592, 243] on span "Review (next stage)" at bounding box center [545, 224] width 93 height 38
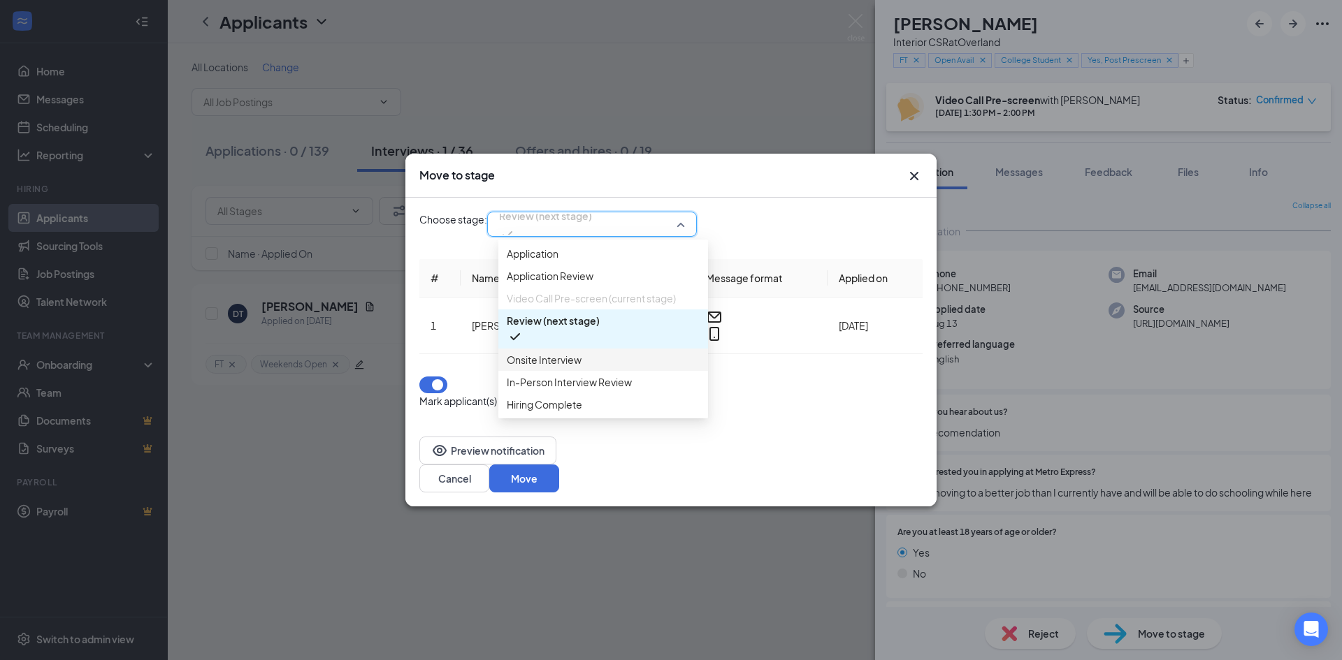
click at [590, 368] on span "Onsite Interview" at bounding box center [603, 359] width 193 height 15
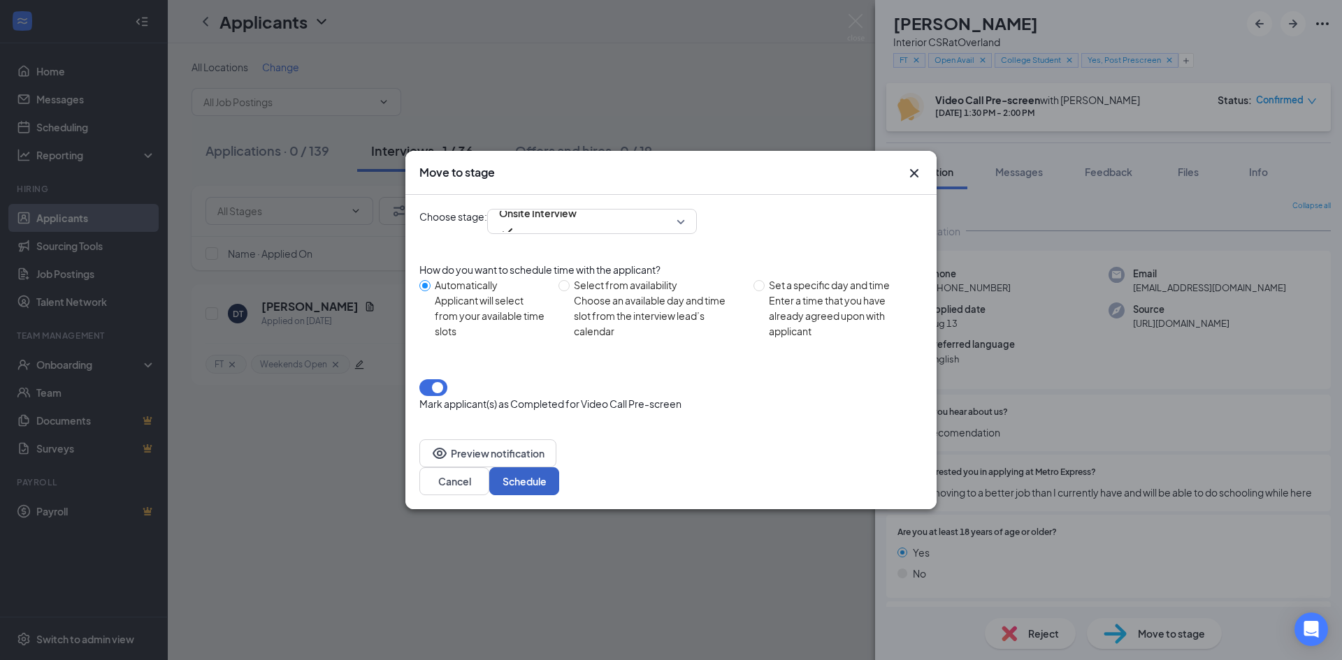
click at [559, 468] on button "Schedule" at bounding box center [524, 482] width 70 height 28
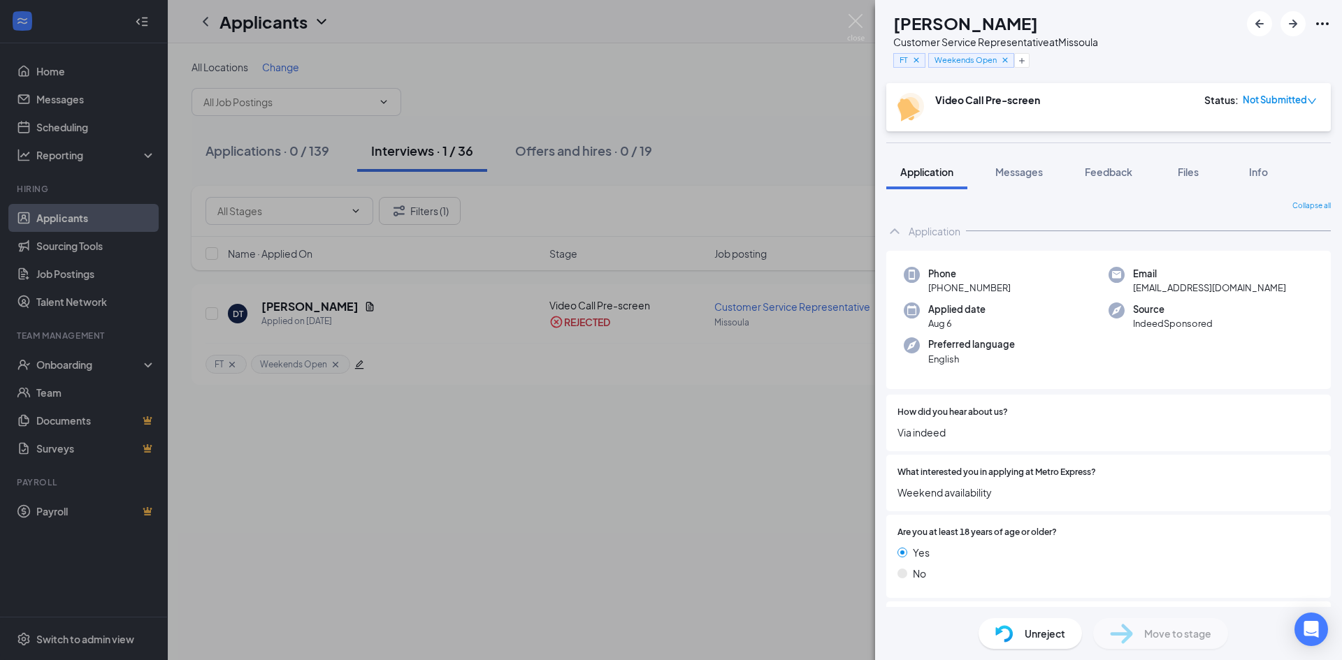
click at [794, 104] on div "DT [PERSON_NAME] Customer Service Representative at [GEOGRAPHIC_DATA] FT Weeken…" at bounding box center [671, 330] width 1342 height 660
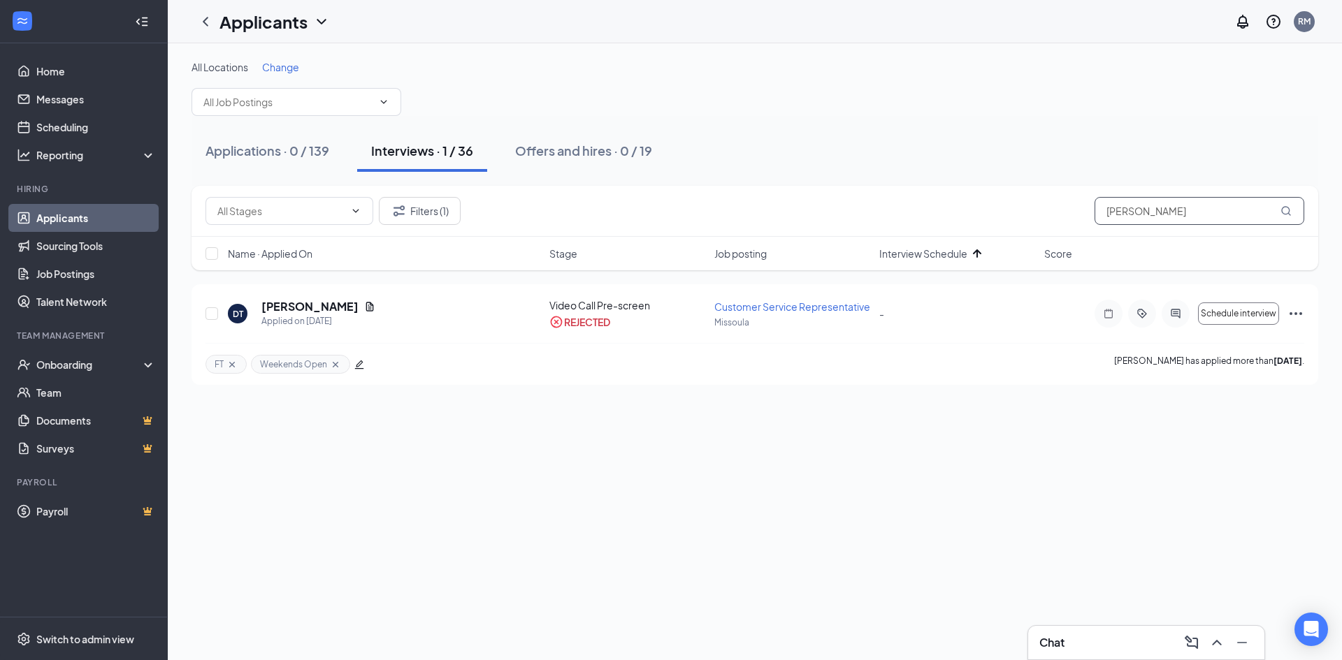
click at [1212, 212] on input "[PERSON_NAME]" at bounding box center [1199, 211] width 210 height 28
click at [835, 96] on div "All Locations Change" at bounding box center [754, 88] width 1127 height 56
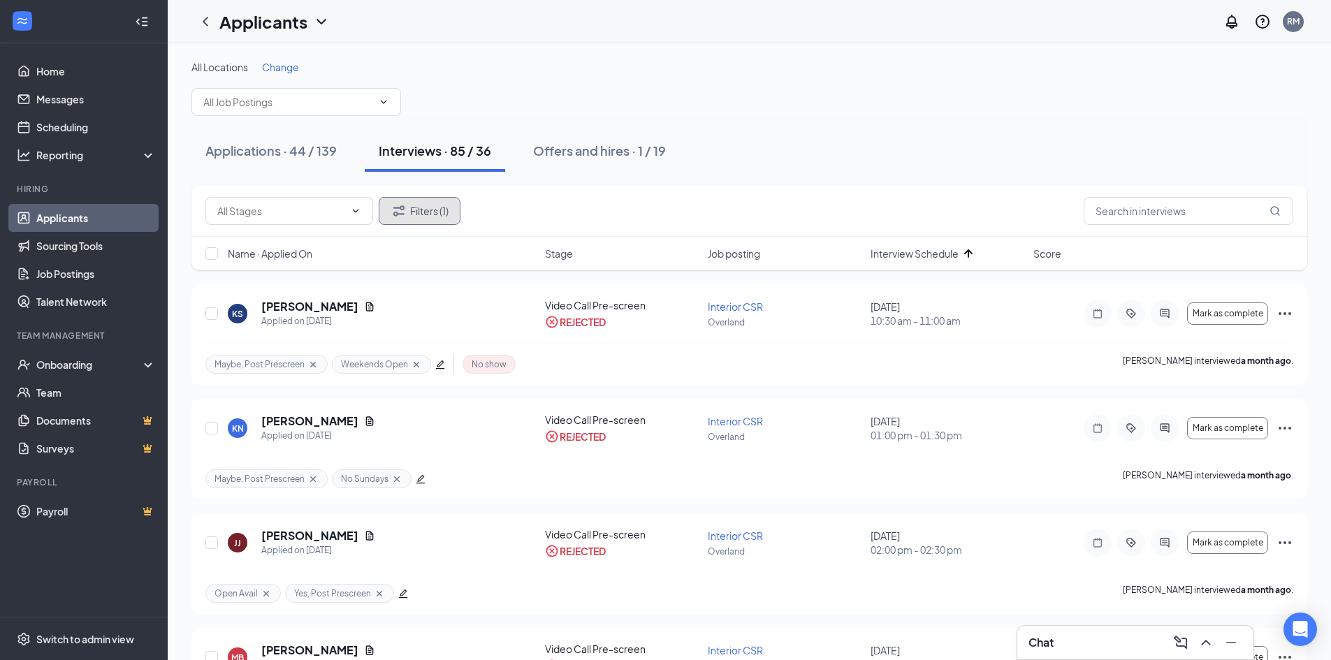
click at [429, 218] on button "Filters (1)" at bounding box center [420, 211] width 82 height 28
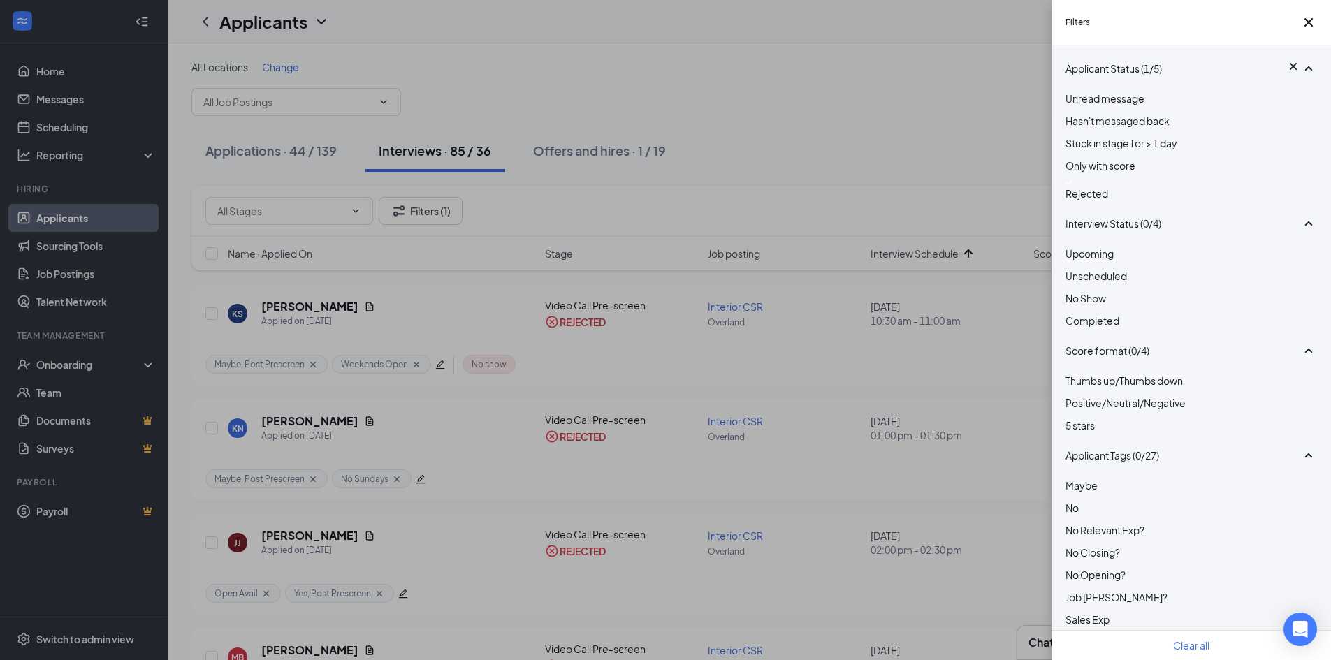
click at [1078, 186] on div at bounding box center [1192, 183] width 252 height 6
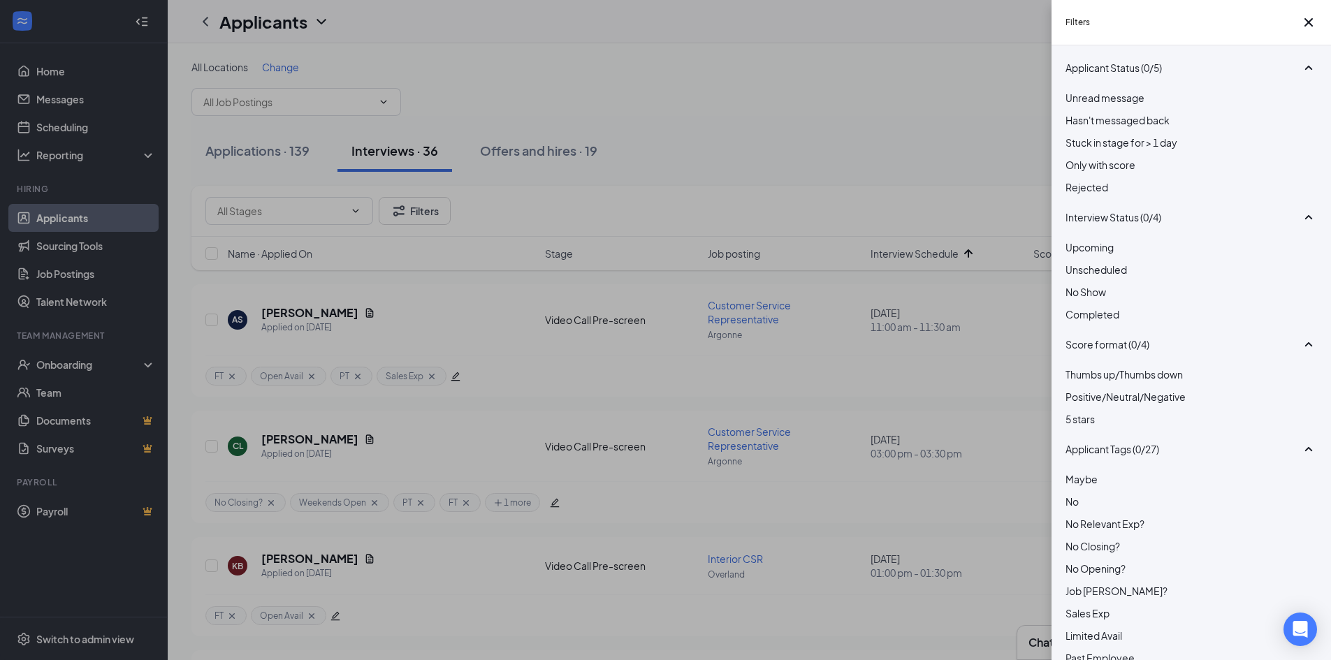
click at [850, 95] on div "Filters Applicant Status (0/5) Unread message Hasn't messaged back Stuck in sta…" at bounding box center [665, 330] width 1331 height 660
click at [642, 99] on div "Filters Applicant Status (0/5) Unread message Hasn't messaged back Stuck in sta…" at bounding box center [665, 330] width 1331 height 660
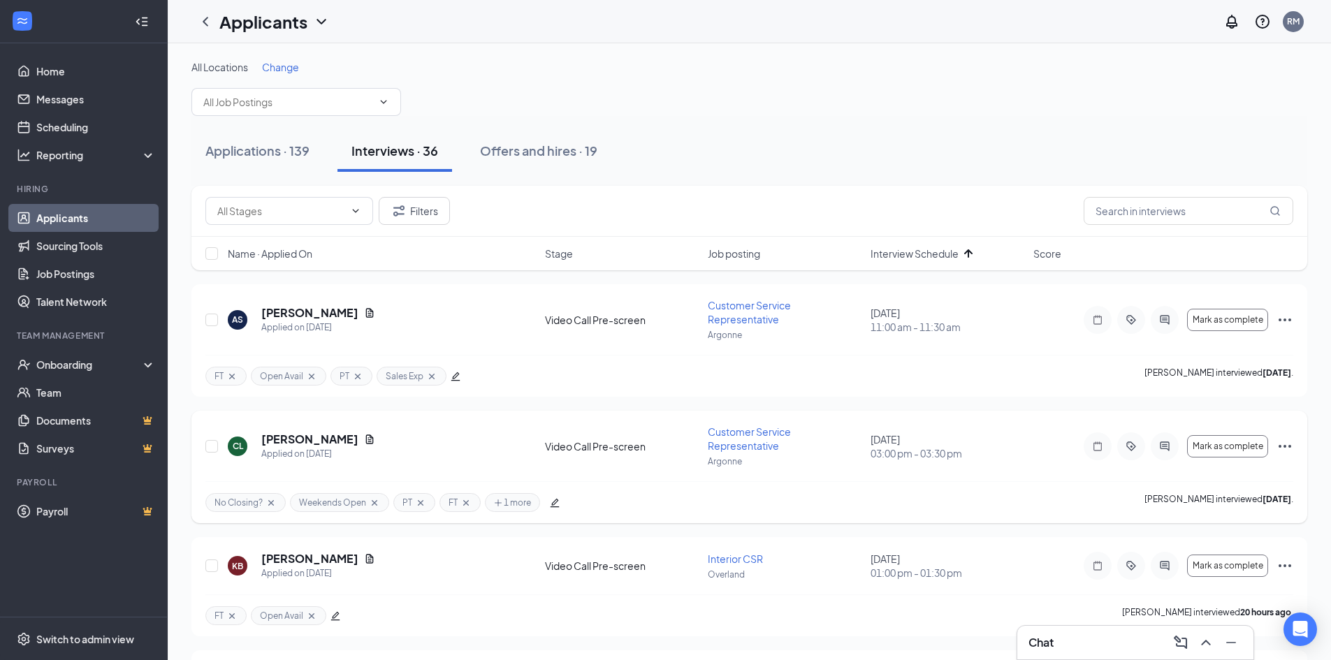
click at [553, 500] on icon "edit" at bounding box center [555, 503] width 10 height 10
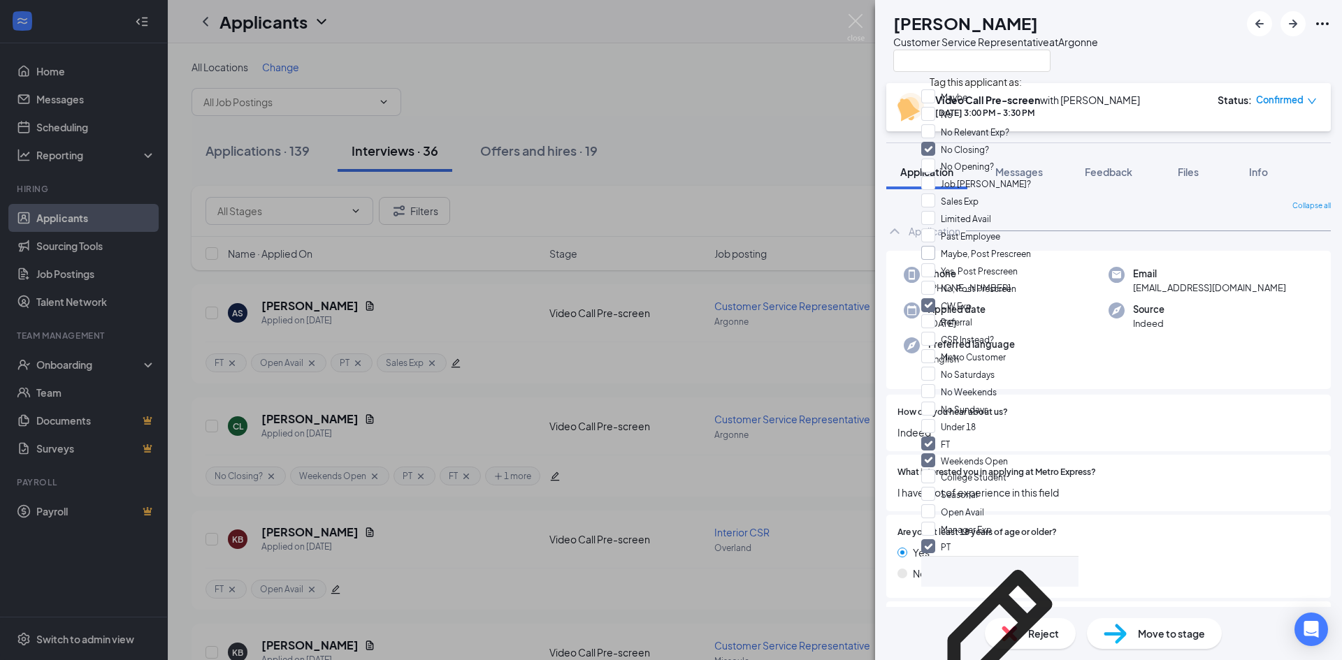
scroll to position [140, 0]
click at [936, 263] on input "Yes, Post Prescreen" at bounding box center [969, 270] width 96 height 15
checkbox input "true"
click at [772, 98] on div "CL [PERSON_NAME] Customer Service Representative at [GEOGRAPHIC_DATA] Video Cal…" at bounding box center [671, 330] width 1342 height 660
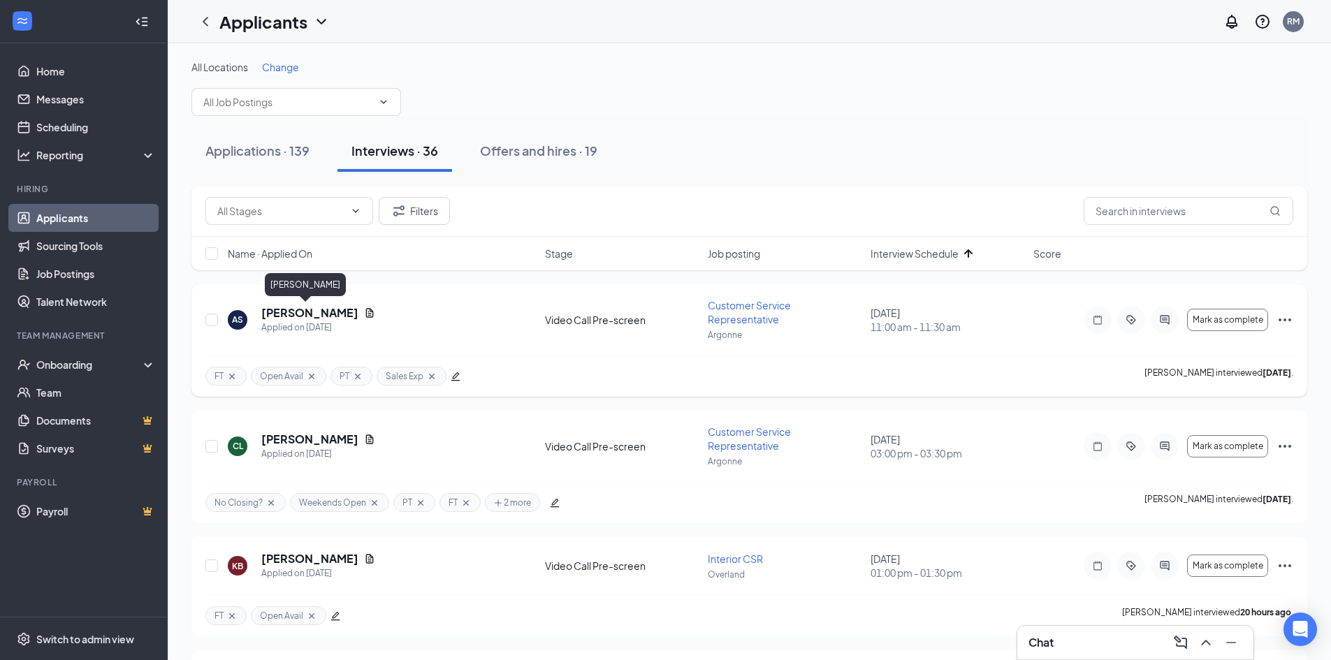
click at [316, 312] on h5 "[PERSON_NAME]" at bounding box center [309, 312] width 97 height 15
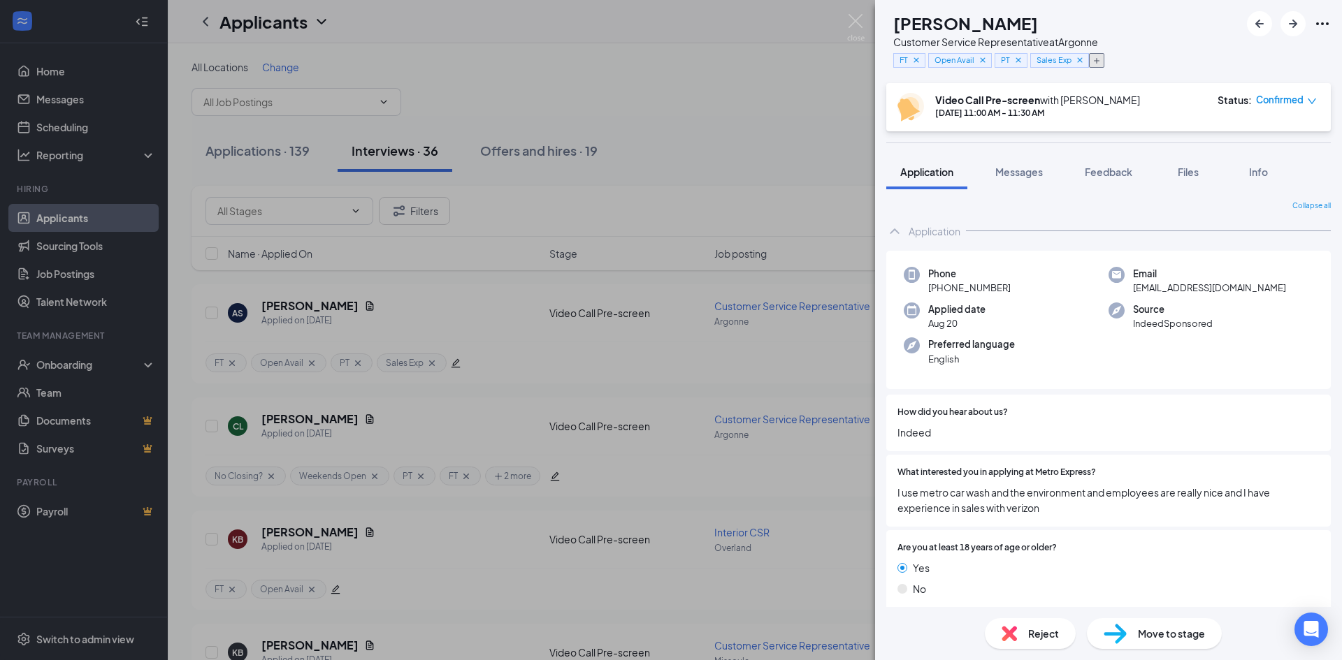
click at [1104, 66] on button "button" at bounding box center [1096, 60] width 15 height 15
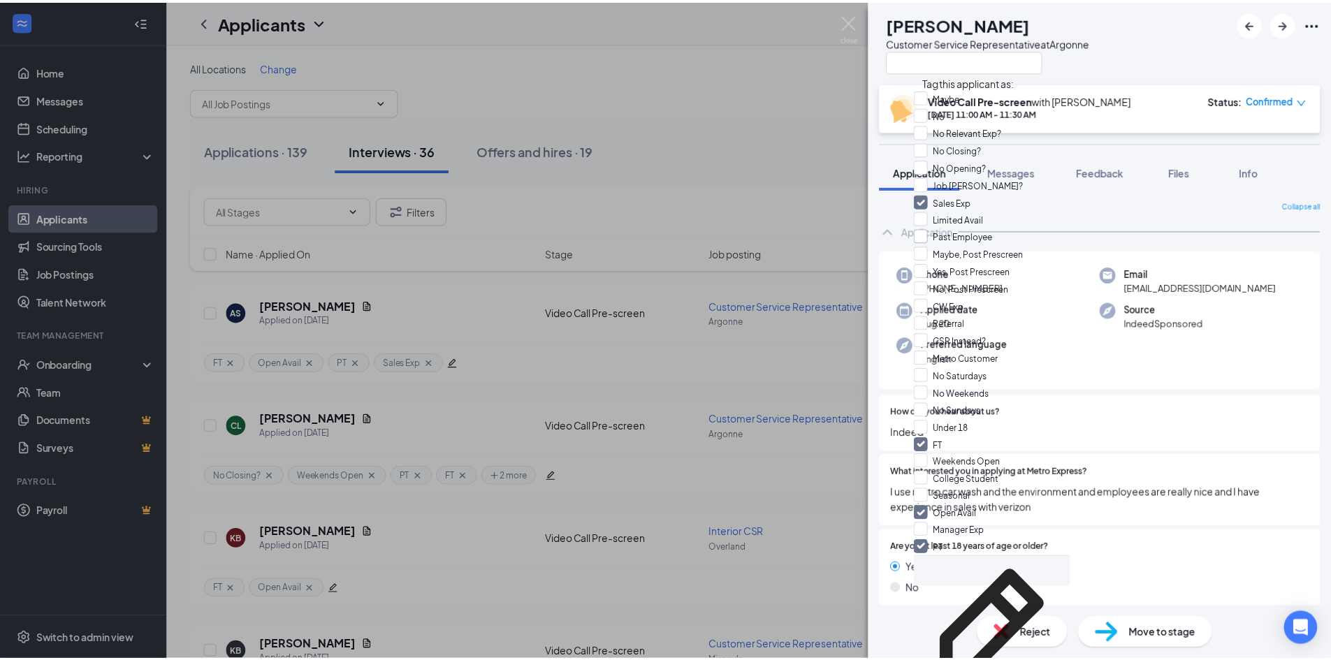
scroll to position [140, 0]
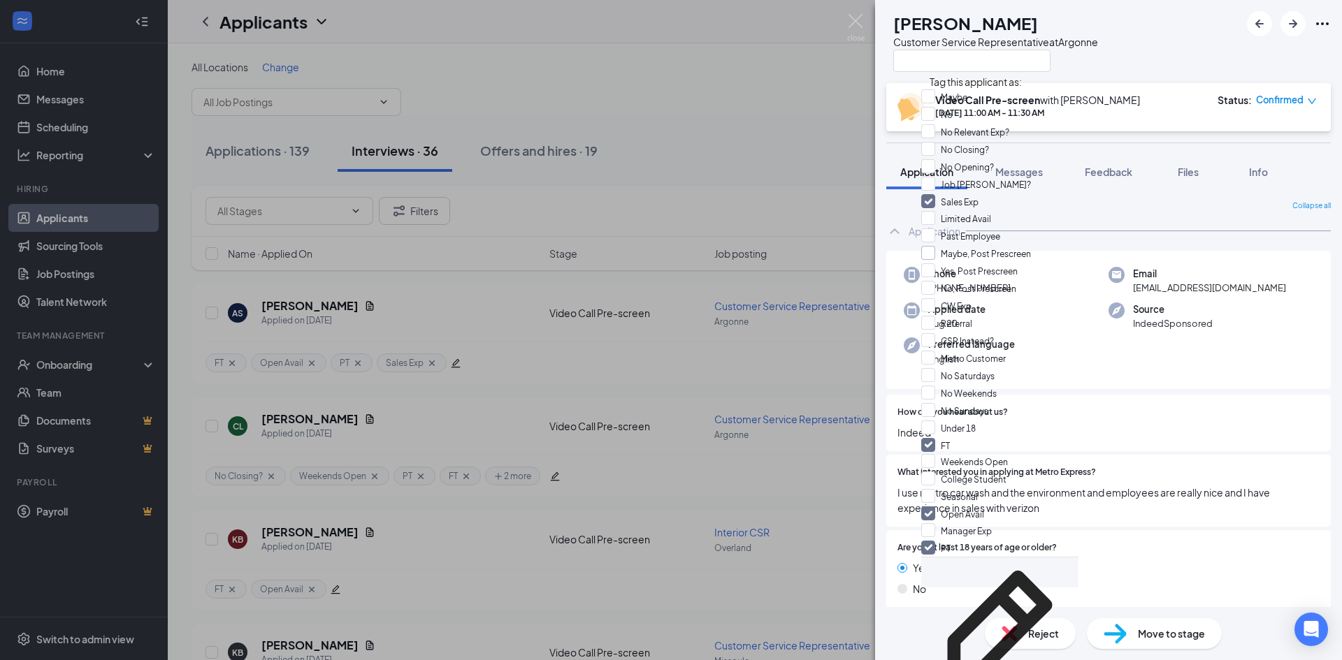
click at [937, 246] on input "Maybe, Post Prescreen" at bounding box center [976, 253] width 110 height 15
checkbox input "true"
click at [791, 140] on div "AS [PERSON_NAME] Customer Service Representative at [GEOGRAPHIC_DATA] Video Cal…" at bounding box center [671, 330] width 1342 height 660
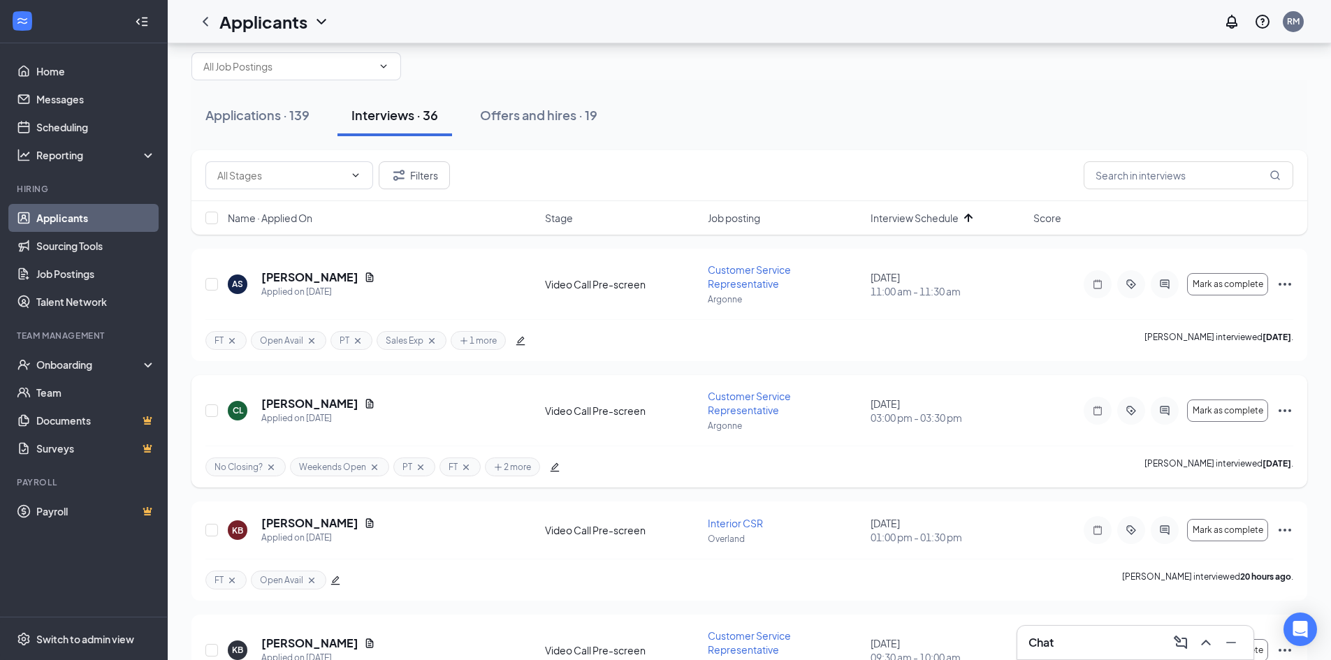
scroll to position [70, 0]
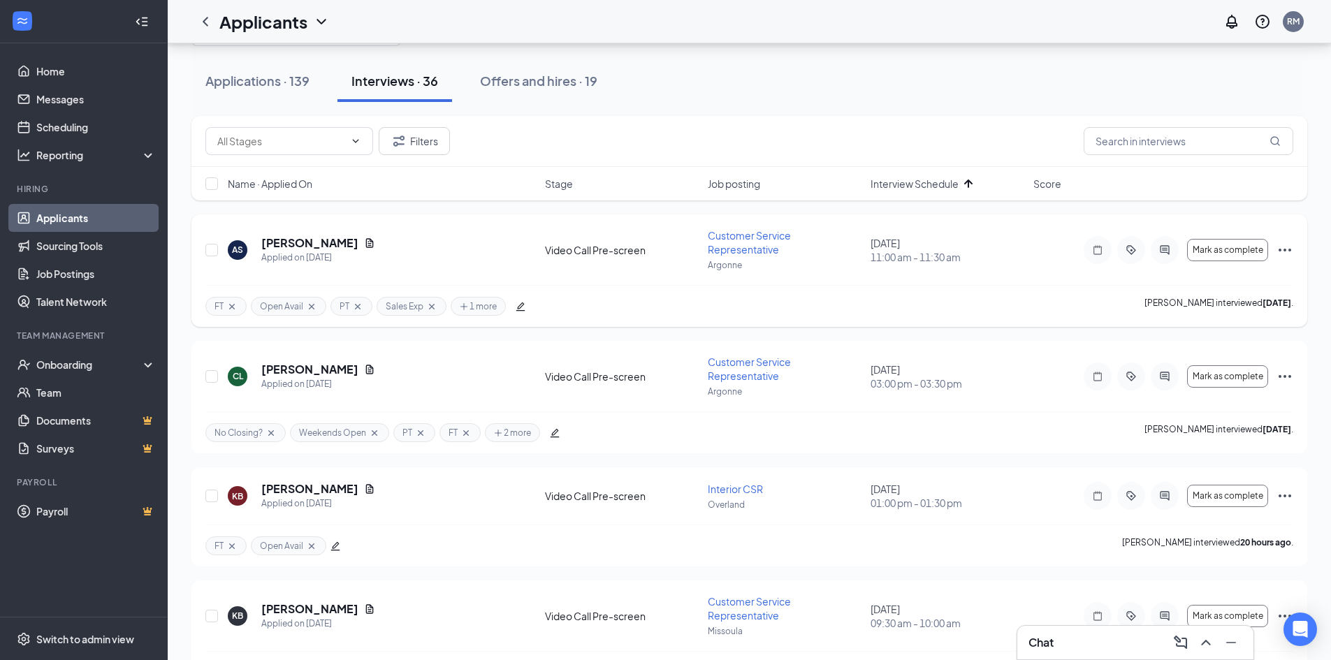
click at [231, 307] on icon "Cross" at bounding box center [232, 306] width 6 height 6
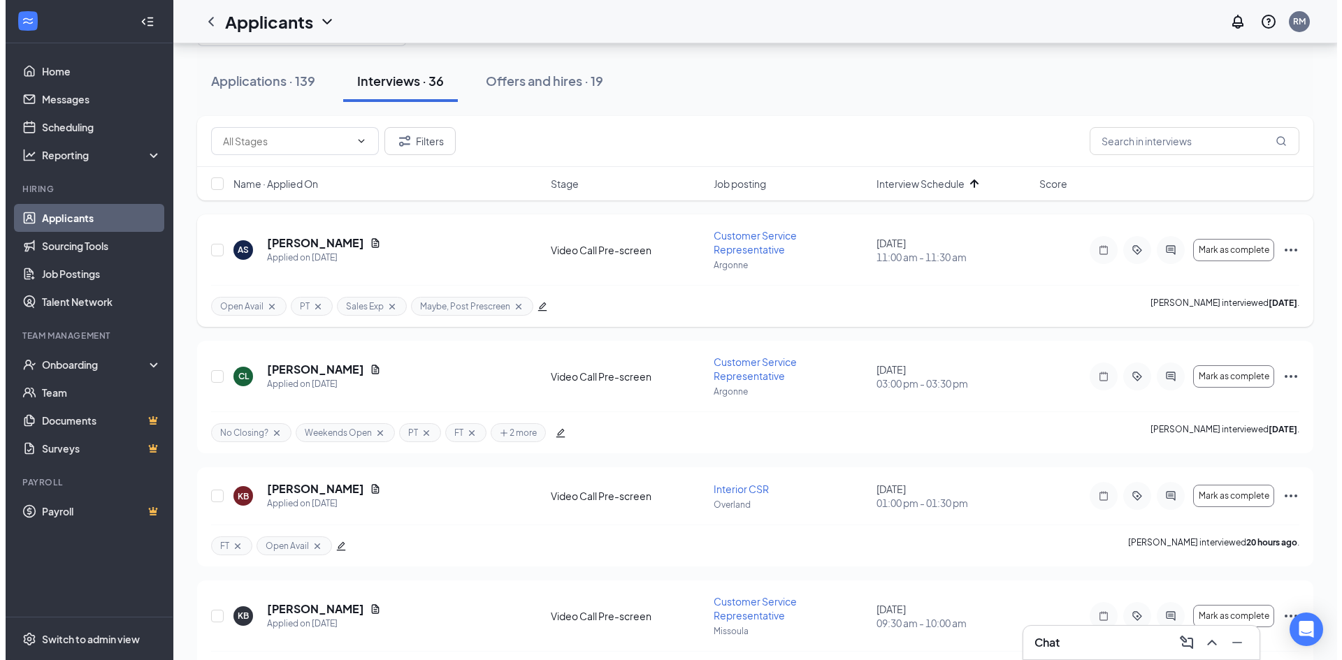
scroll to position [140, 0]
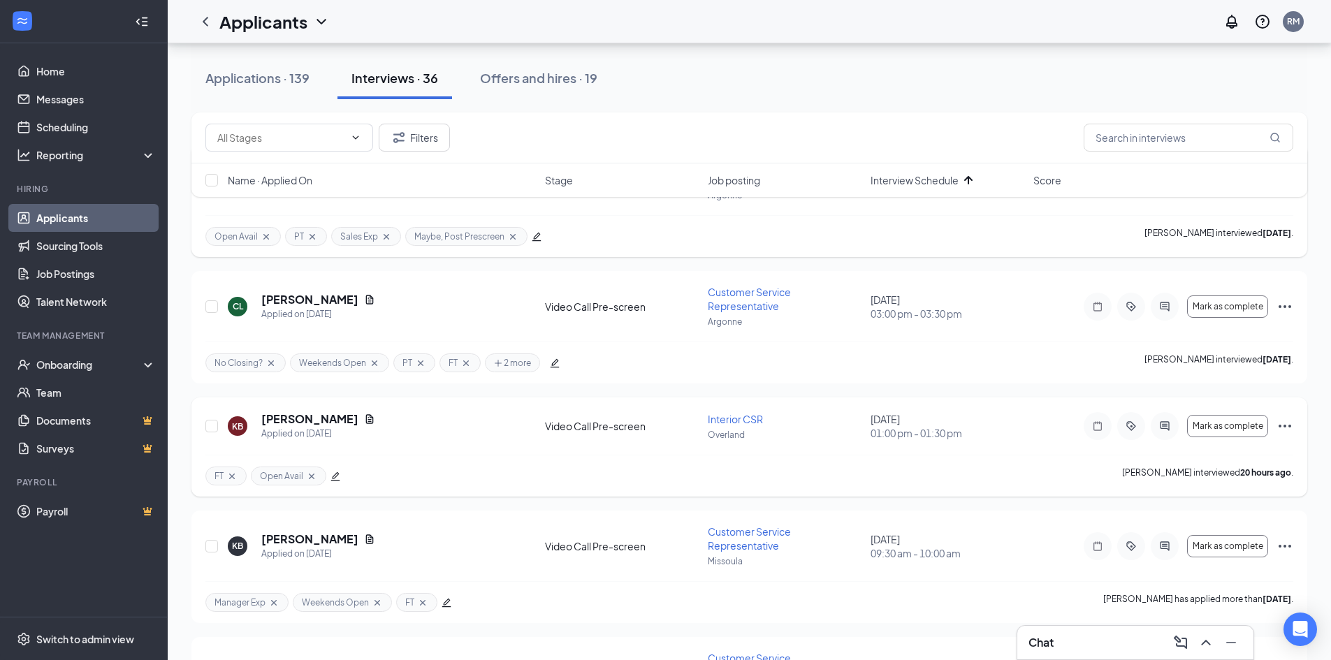
click at [336, 480] on icon "edit" at bounding box center [336, 477] width 10 height 10
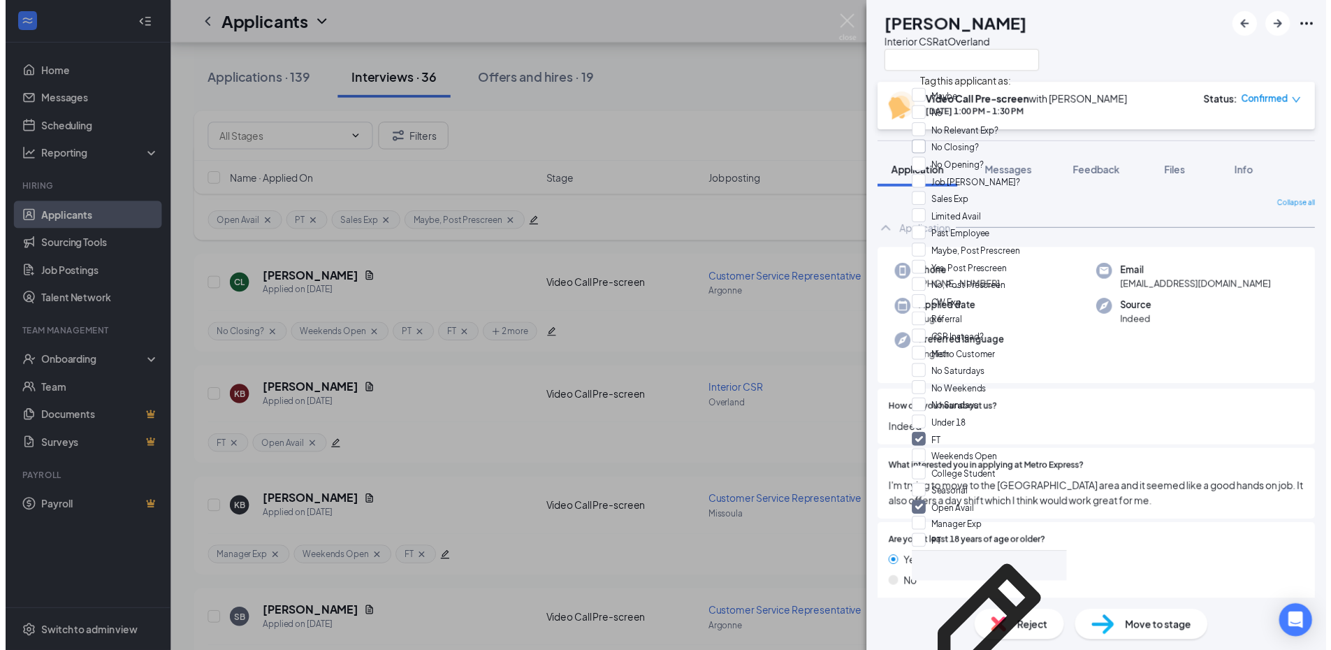
scroll to position [140, 0]
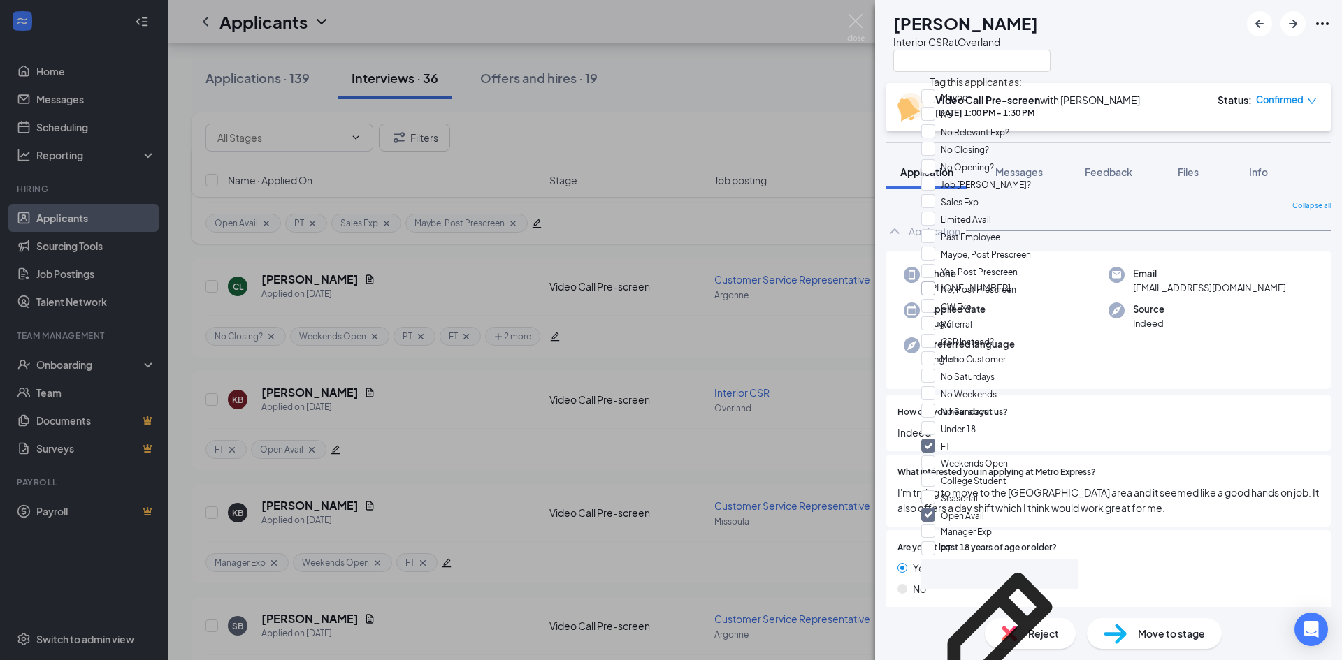
click at [939, 282] on input "No, Post Prescreen" at bounding box center [968, 289] width 95 height 15
checkbox input "true"
click at [797, 89] on div "KB [PERSON_NAME] Interior CSR at Overland Video Call Pre-screen with [PERSON_NA…" at bounding box center [671, 330] width 1342 height 660
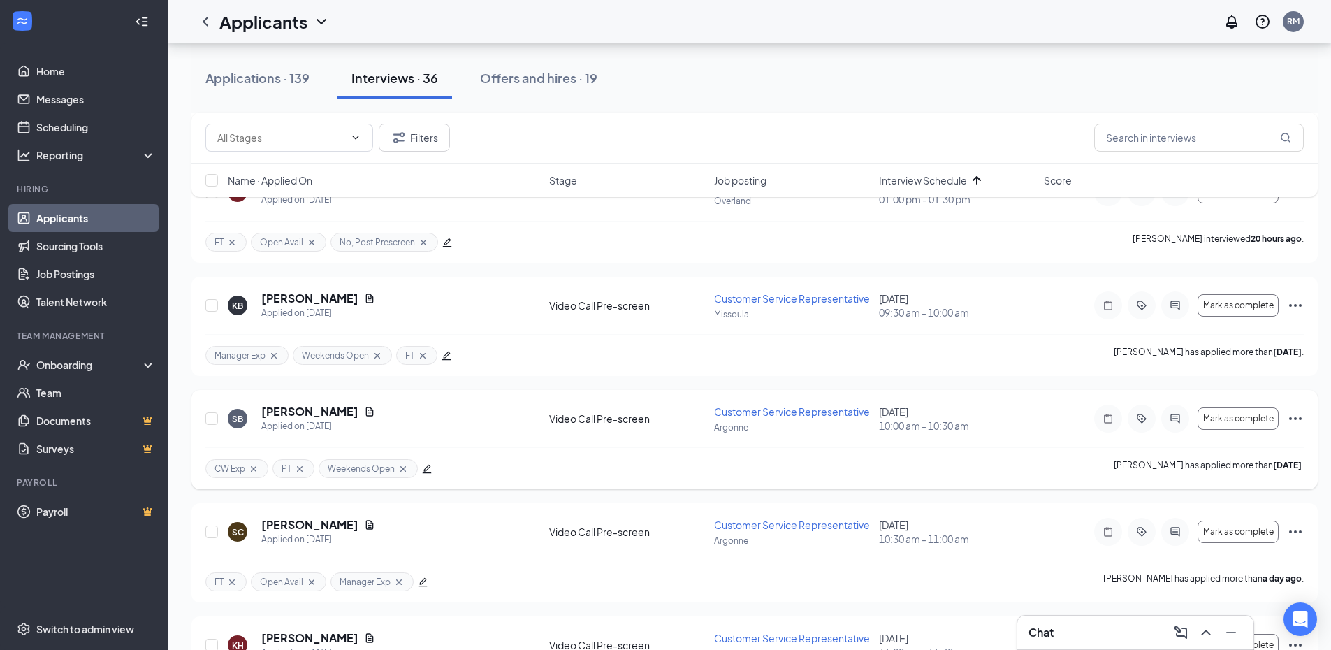
scroll to position [349, 0]
click at [272, 84] on div "Applications · 139" at bounding box center [257, 77] width 104 height 17
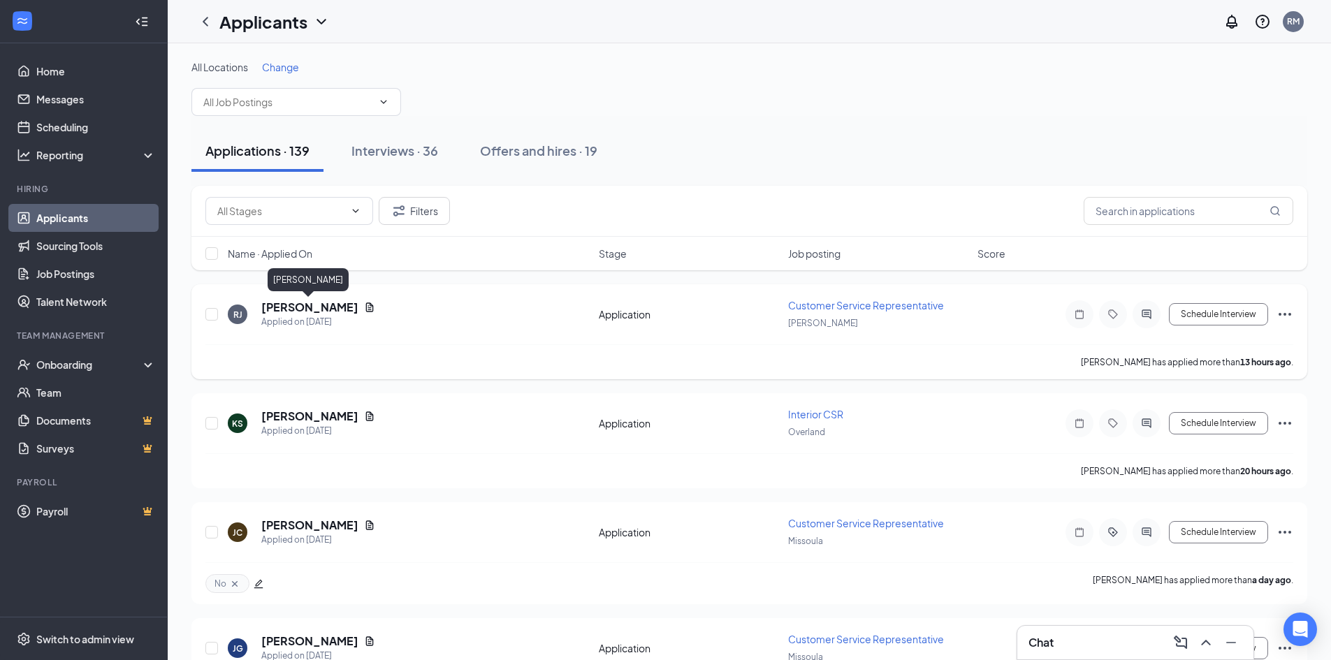
click at [318, 306] on h5 "[PERSON_NAME]" at bounding box center [309, 307] width 97 height 15
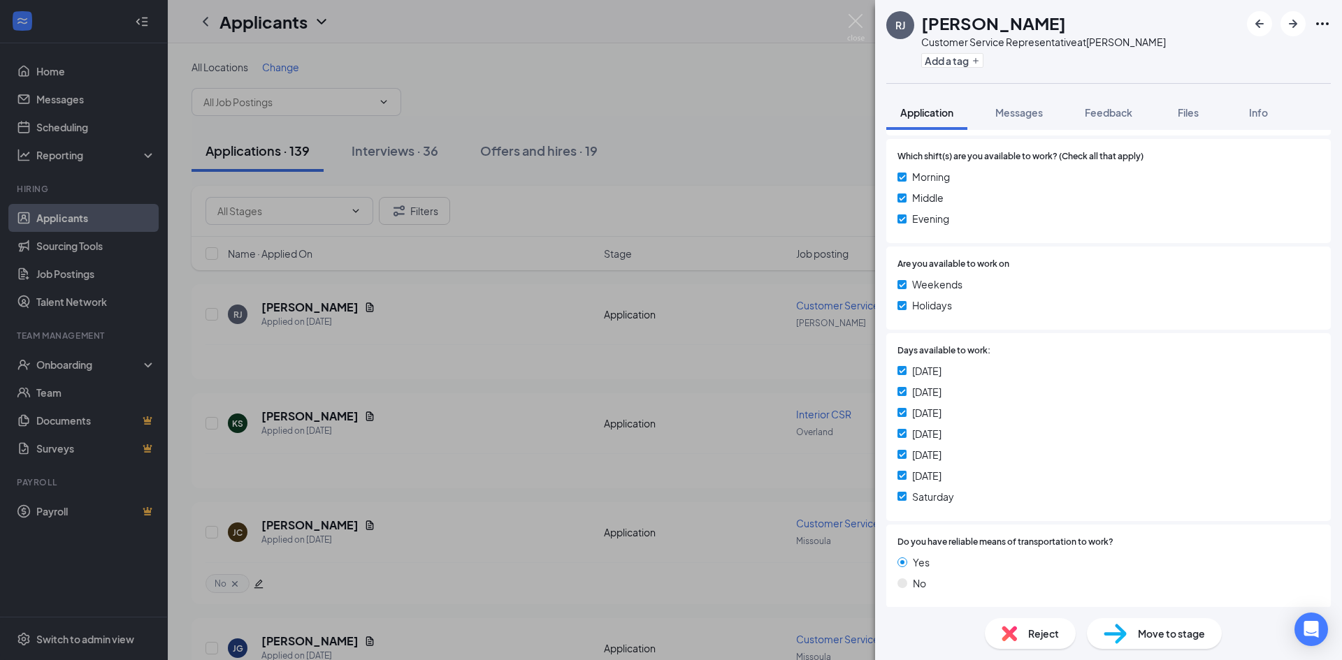
scroll to position [699, 0]
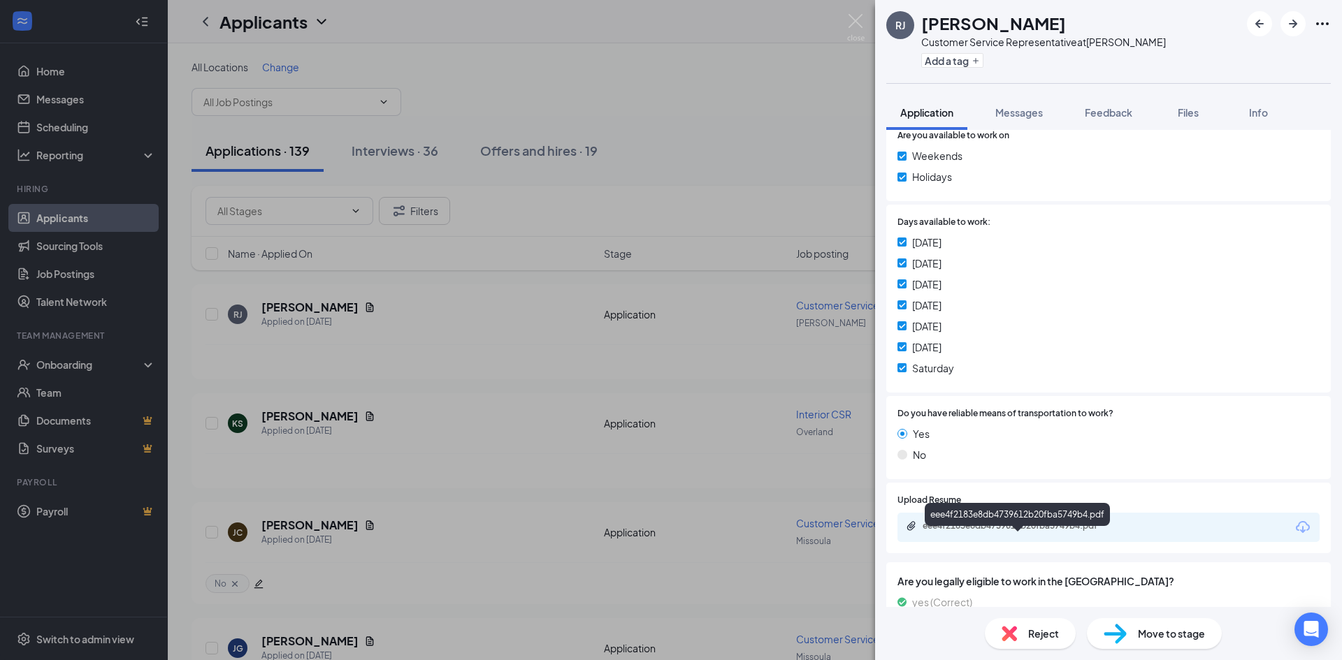
click at [992, 532] on div "eee4f2183e8db4739612b20fba5749b4.pdf" at bounding box center [1020, 526] width 196 height 11
click at [962, 57] on button "Add a tag" at bounding box center [952, 60] width 62 height 15
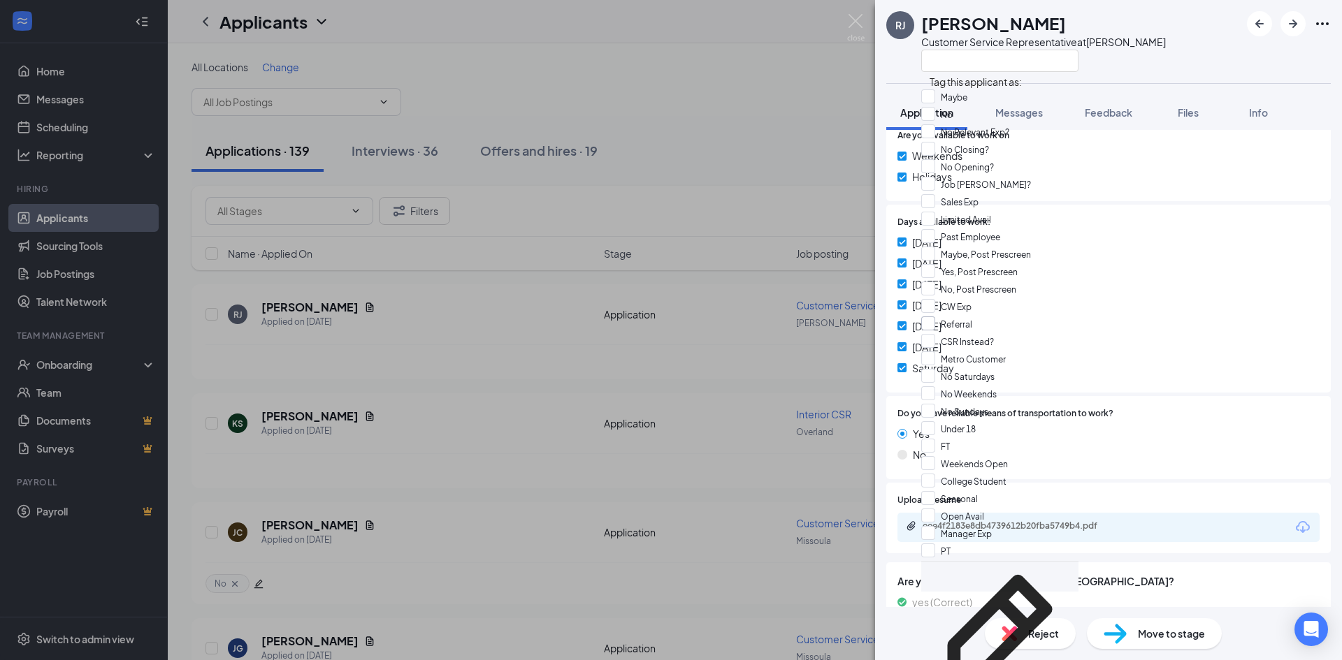
scroll to position [441, 0]
click at [934, 509] on input "Open Avail" at bounding box center [952, 516] width 63 height 15
checkbox input "true"
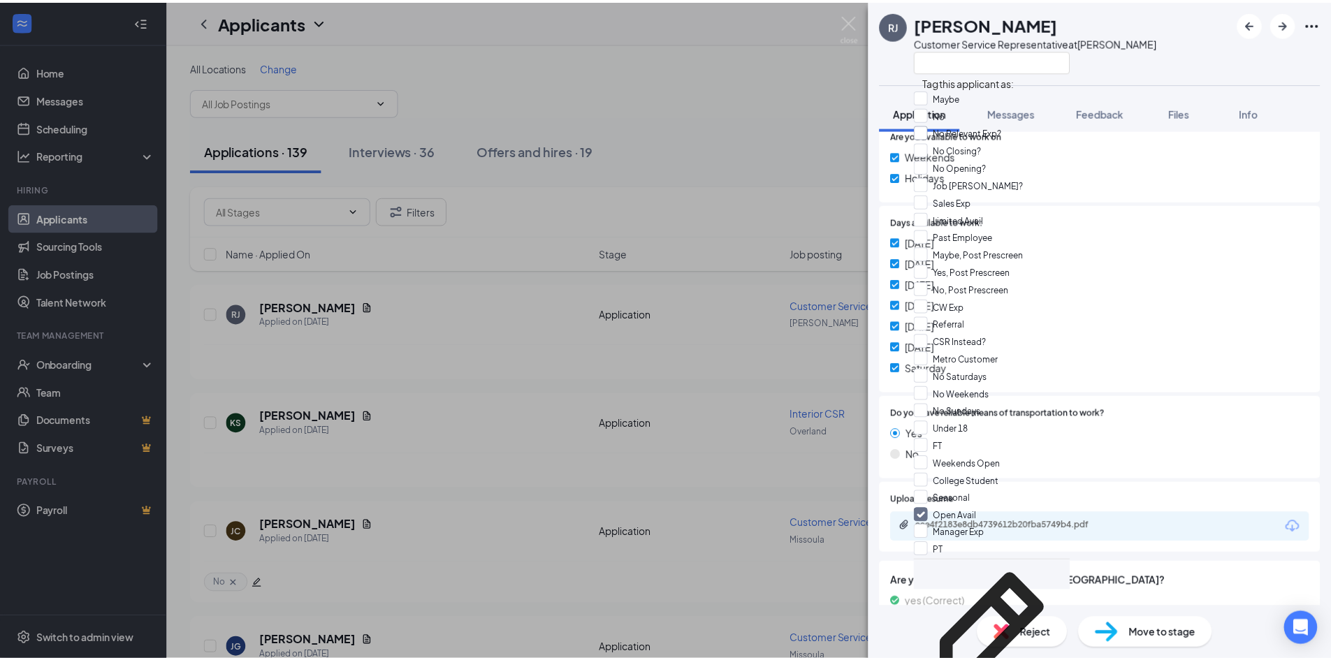
scroll to position [0, 0]
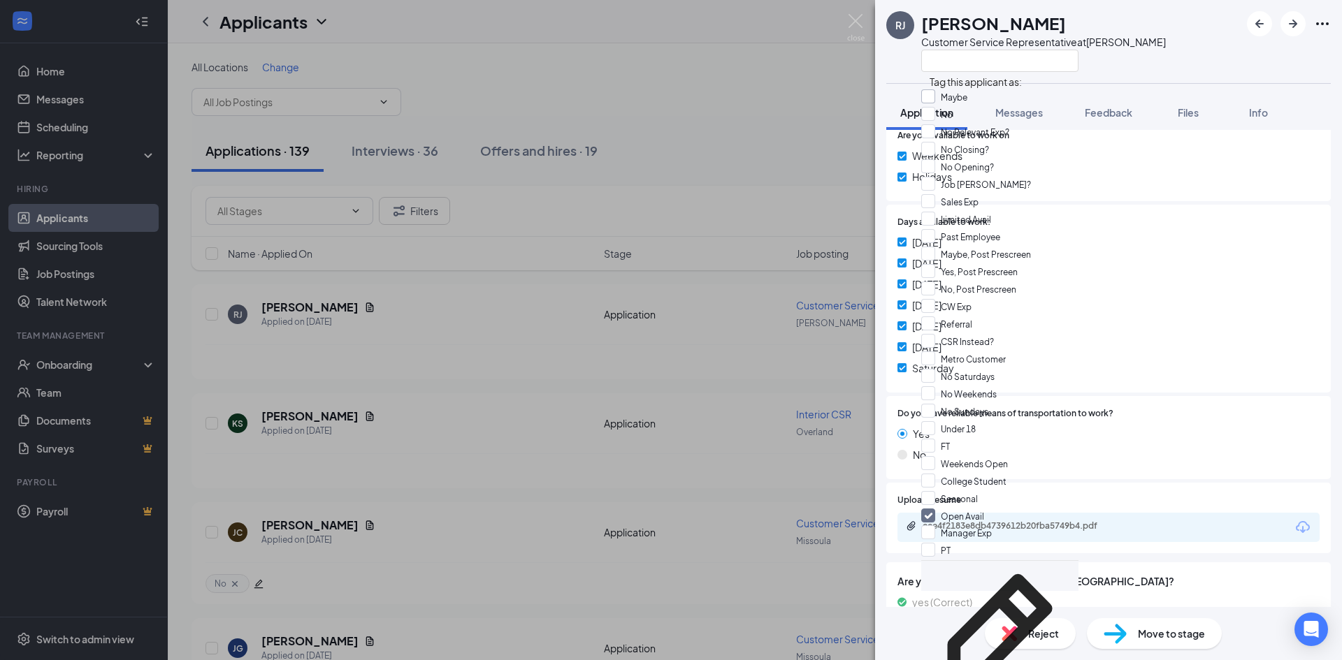
click at [938, 103] on input "Maybe" at bounding box center [944, 96] width 46 height 15
checkbox input "true"
click at [799, 109] on div "[PERSON_NAME] [PERSON_NAME] Customer Service Representative at [PERSON_NAME] Ap…" at bounding box center [671, 330] width 1342 height 660
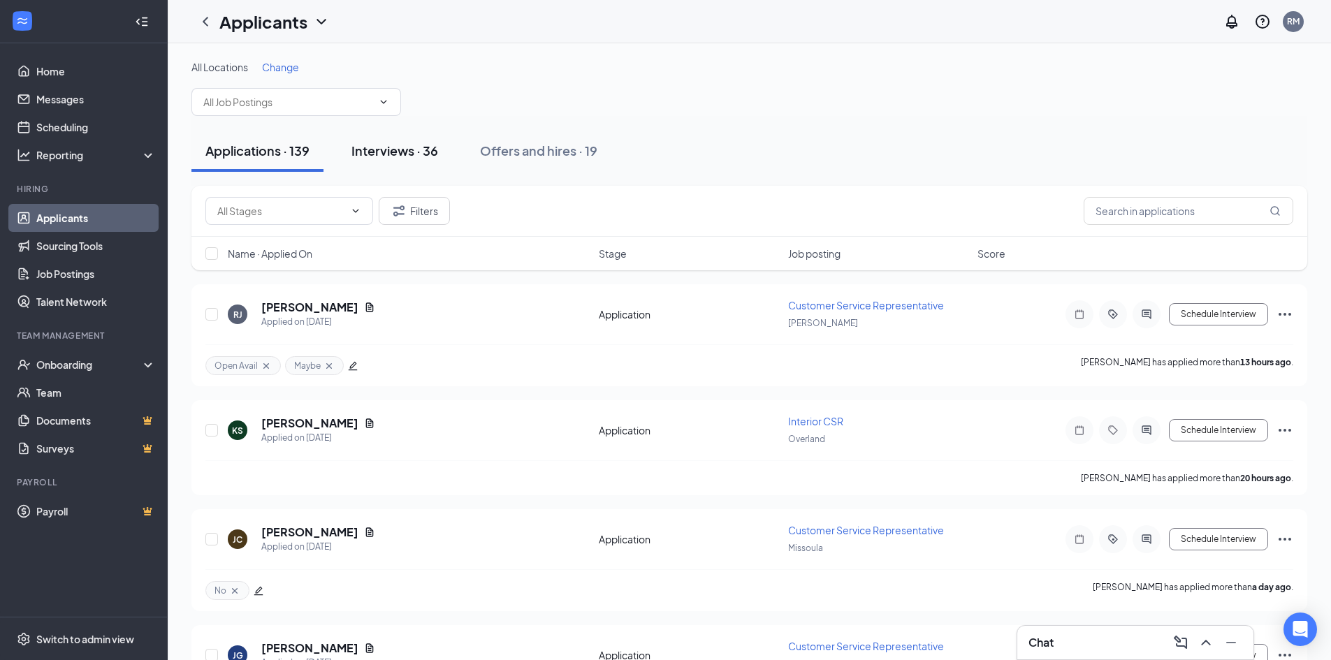
click at [405, 149] on div "Interviews · 36" at bounding box center [395, 150] width 87 height 17
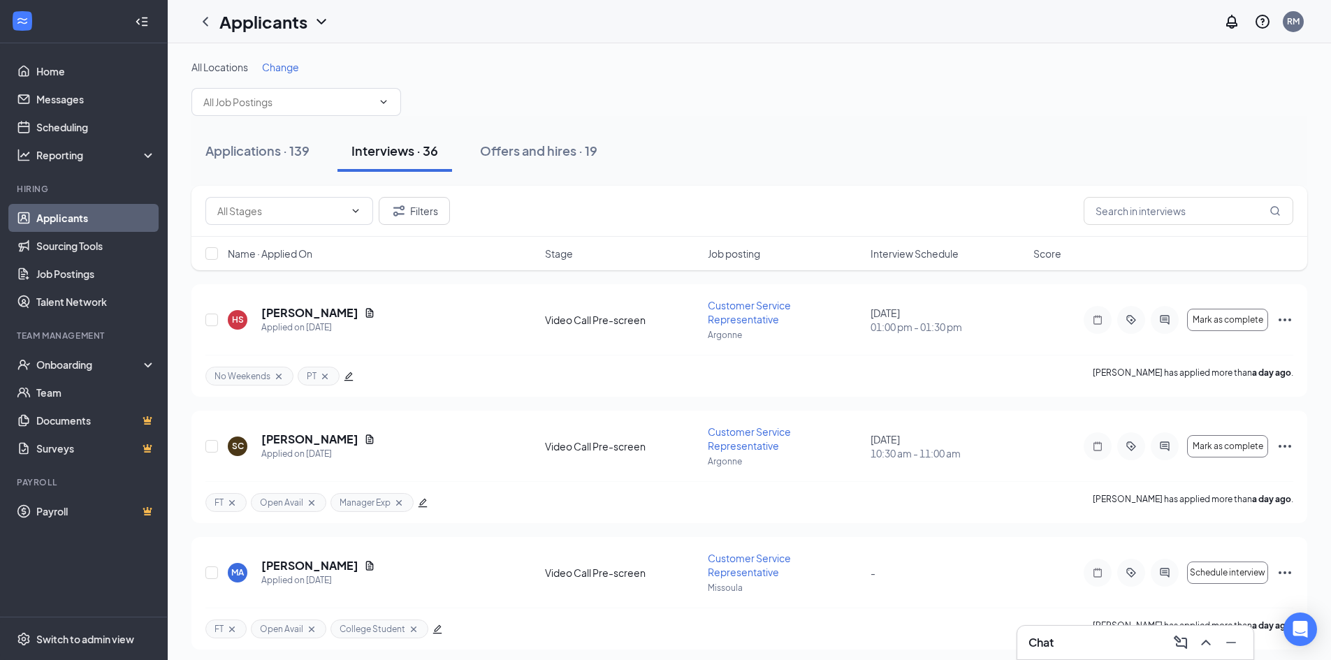
click at [913, 256] on span "Interview Schedule" at bounding box center [915, 254] width 88 height 14
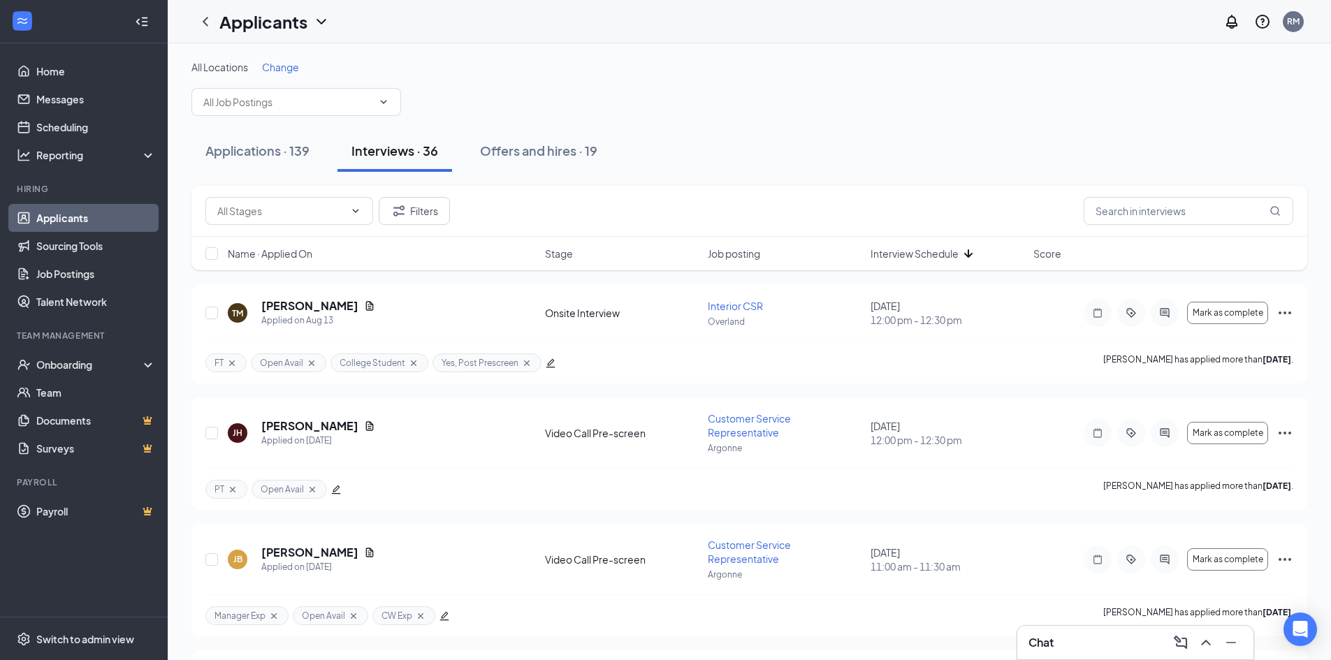
click at [736, 249] on span "Job posting" at bounding box center [734, 254] width 52 height 14
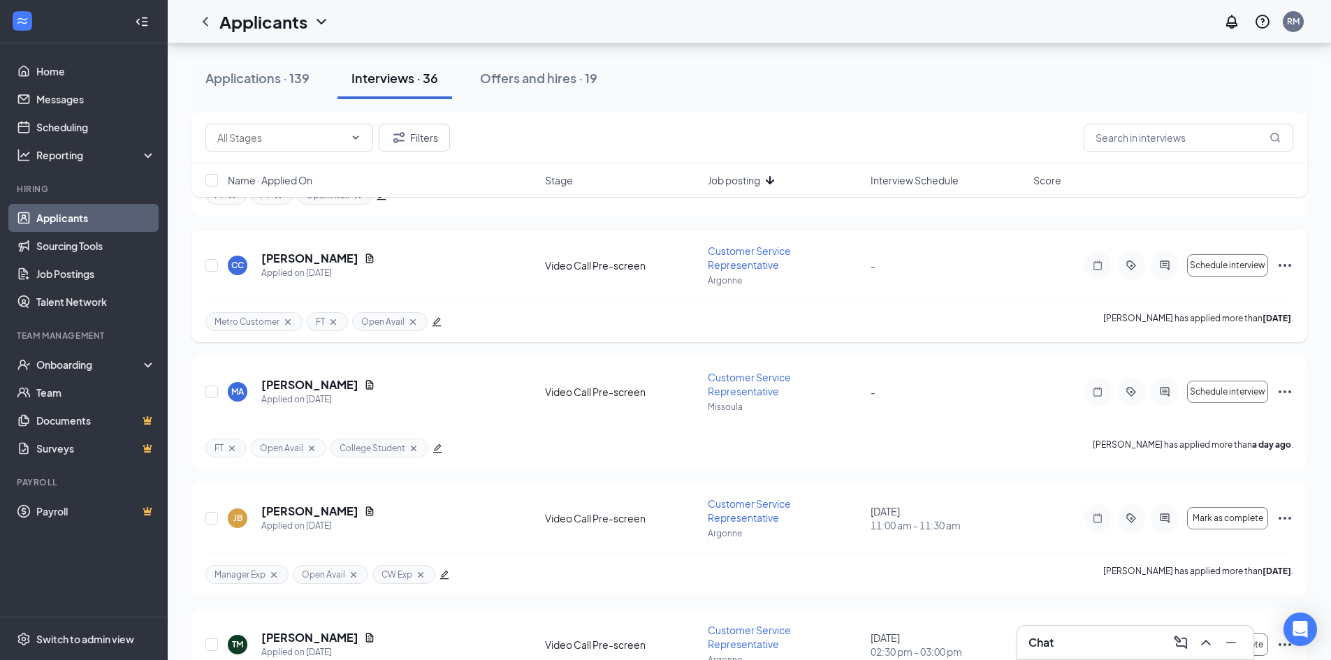
scroll to position [2516, 0]
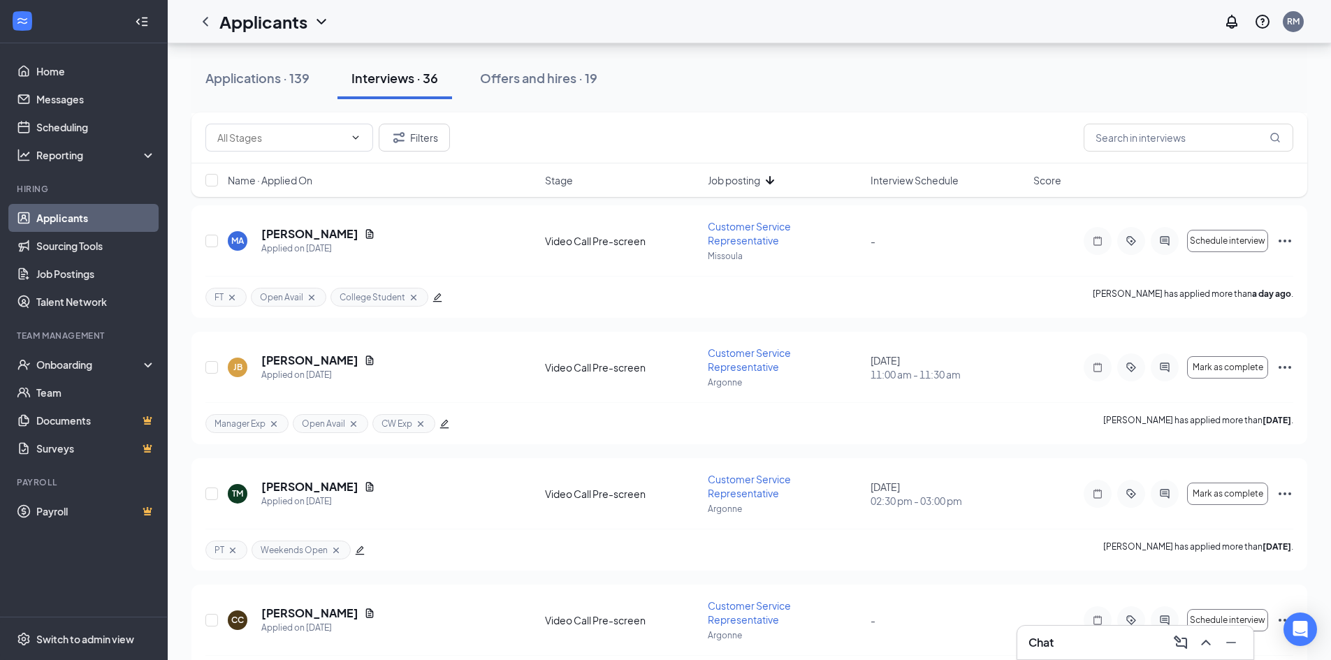
click at [749, 180] on span "Job posting" at bounding box center [734, 180] width 52 height 14
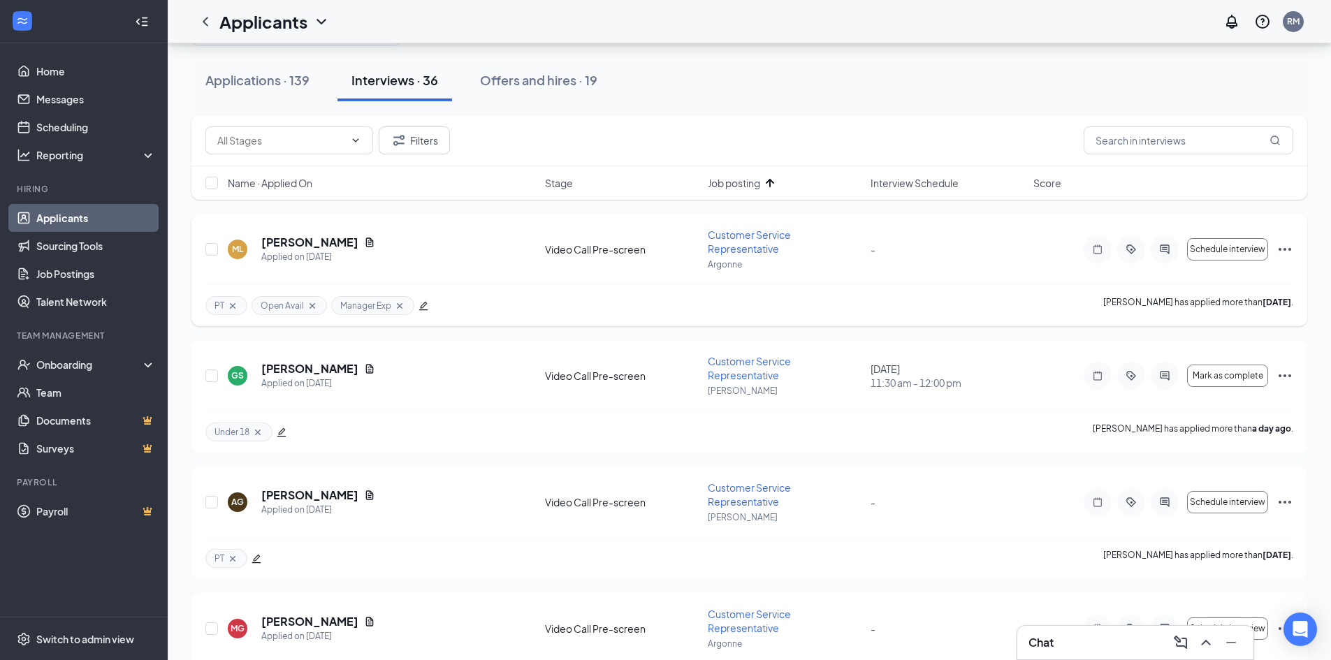
scroll to position [70, 0]
click at [895, 187] on span "Interview Schedule" at bounding box center [915, 184] width 88 height 14
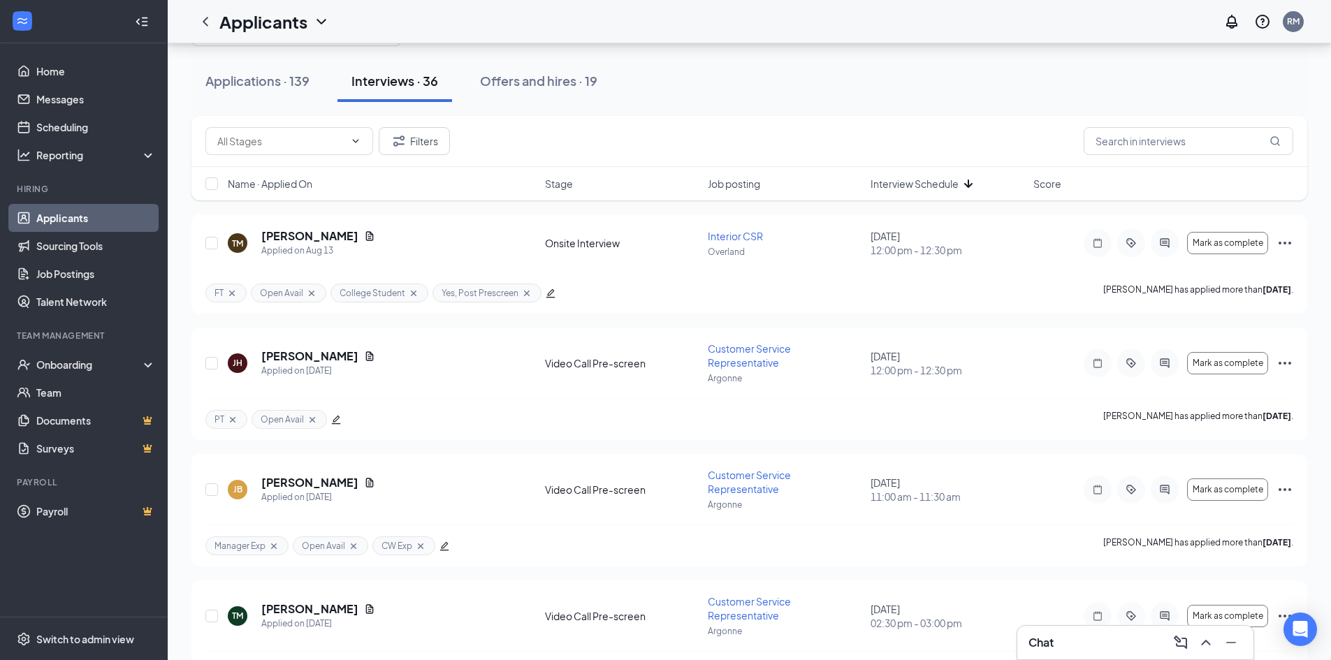
click at [890, 180] on span "Interview Schedule" at bounding box center [915, 184] width 88 height 14
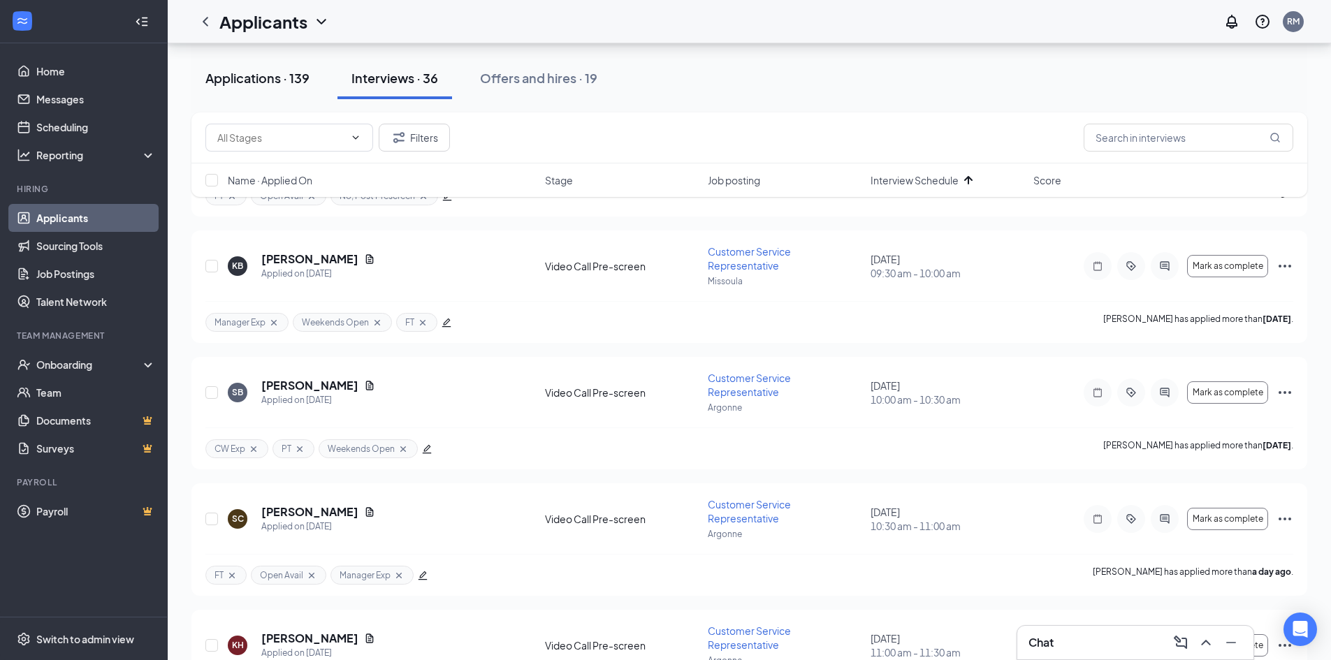
scroll to position [419, 0]
click at [244, 79] on div "Applications · 139" at bounding box center [257, 77] width 104 height 17
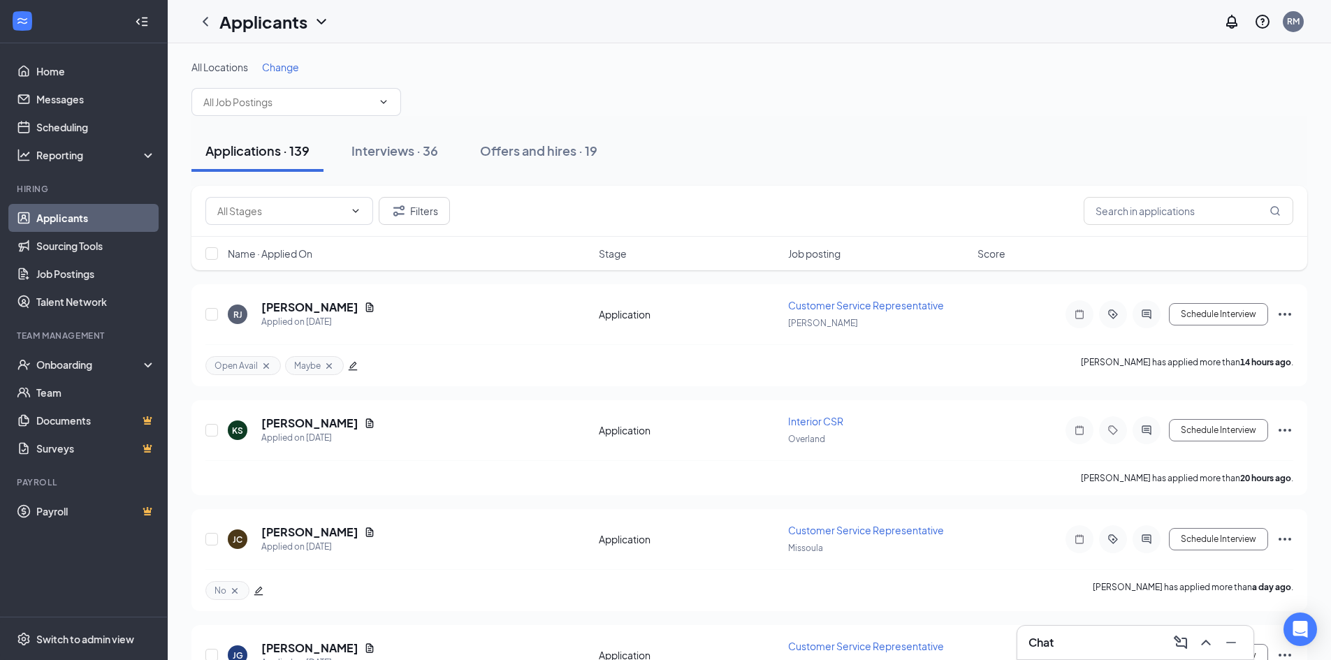
click at [804, 253] on span "Job posting" at bounding box center [814, 254] width 52 height 14
click at [384, 161] on button "Interviews · 36" at bounding box center [395, 151] width 115 height 42
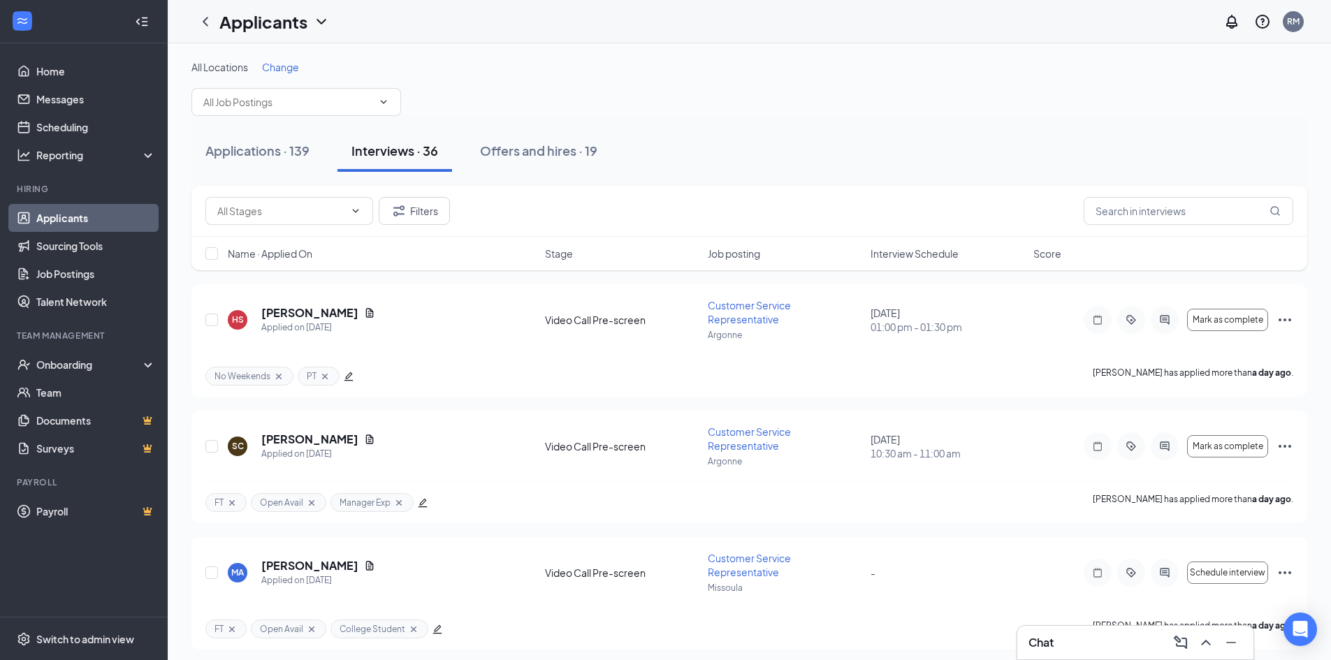
click at [920, 252] on span "Interview Schedule" at bounding box center [915, 254] width 88 height 14
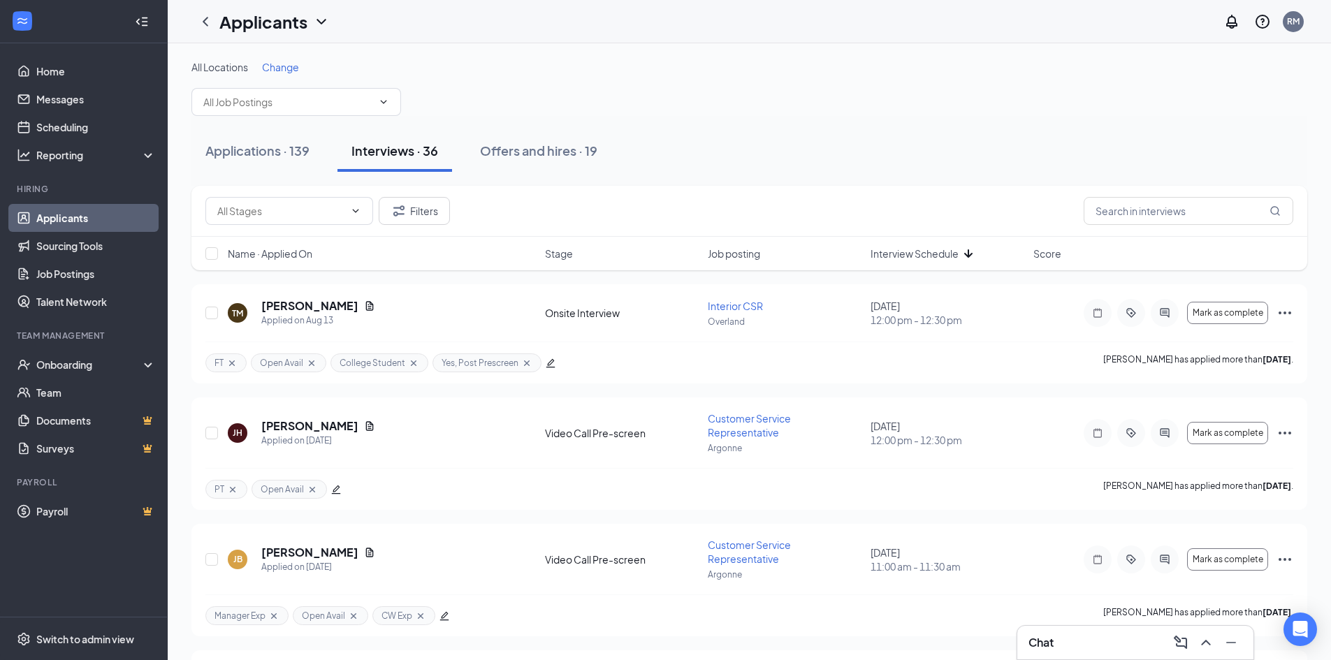
click at [911, 252] on span "Interview Schedule" at bounding box center [915, 254] width 88 height 14
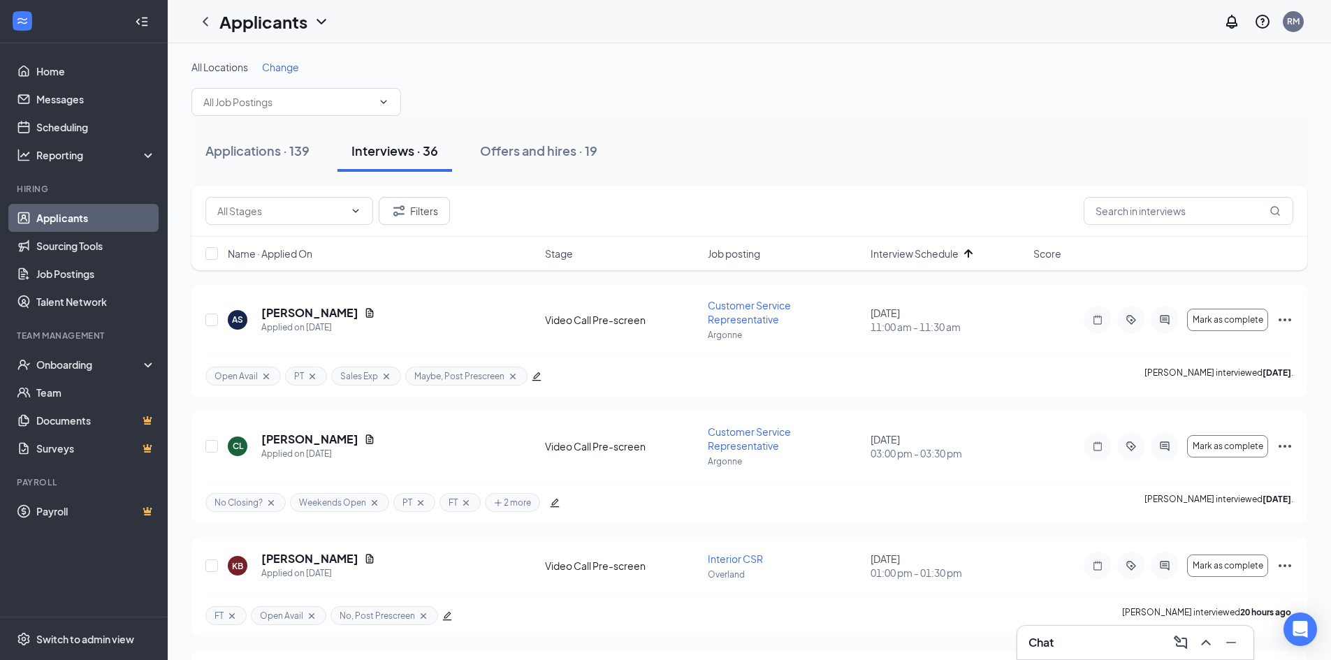
click at [945, 254] on span "Interview Schedule" at bounding box center [915, 254] width 88 height 14
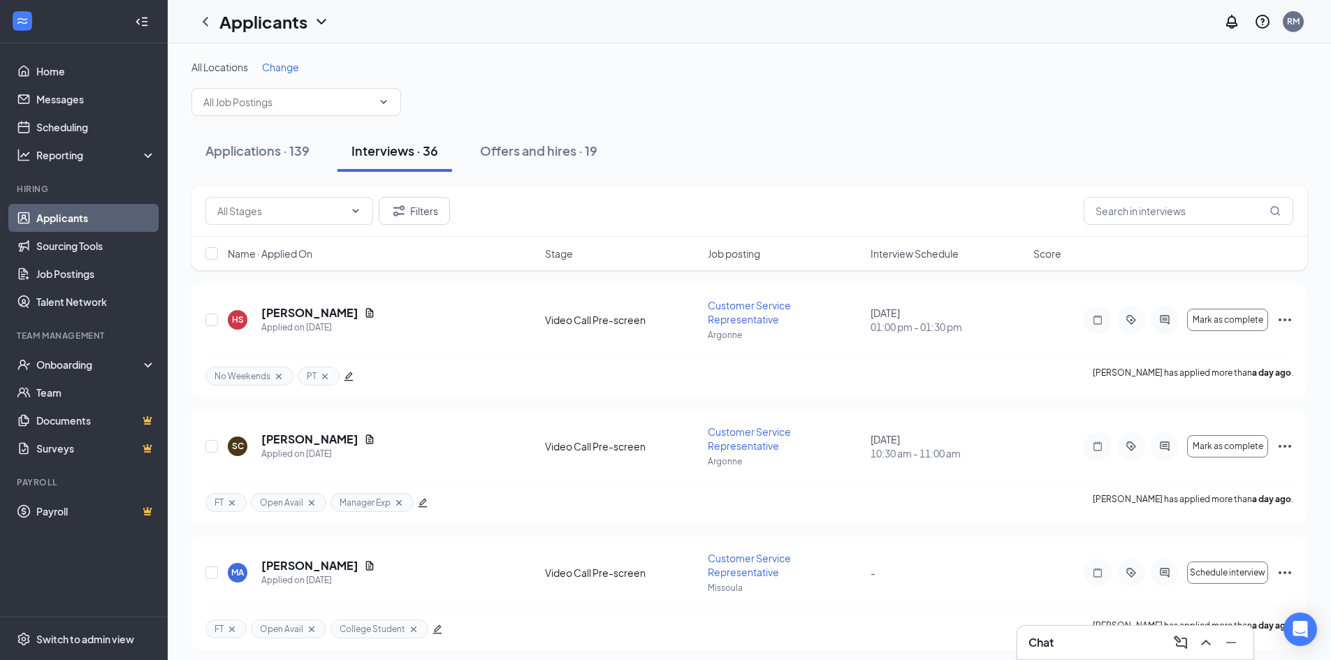
click at [727, 254] on span "Job posting" at bounding box center [734, 254] width 52 height 14
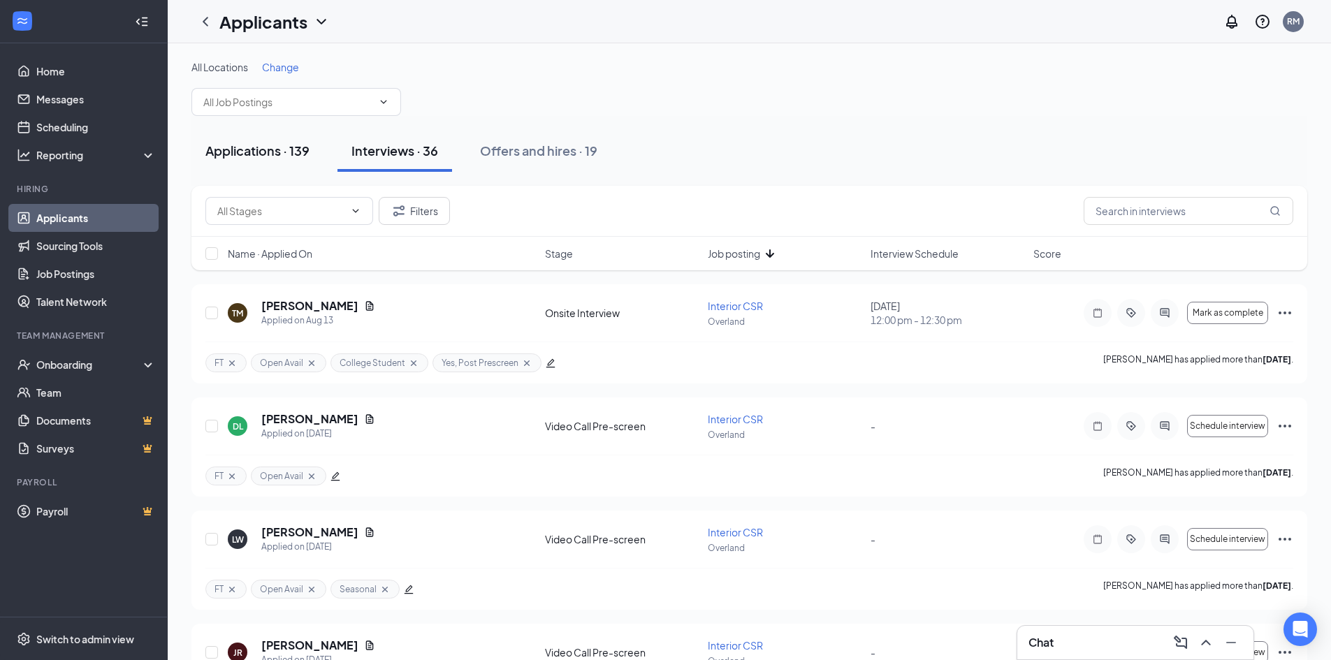
click at [247, 158] on div "Applications · 139" at bounding box center [257, 150] width 104 height 17
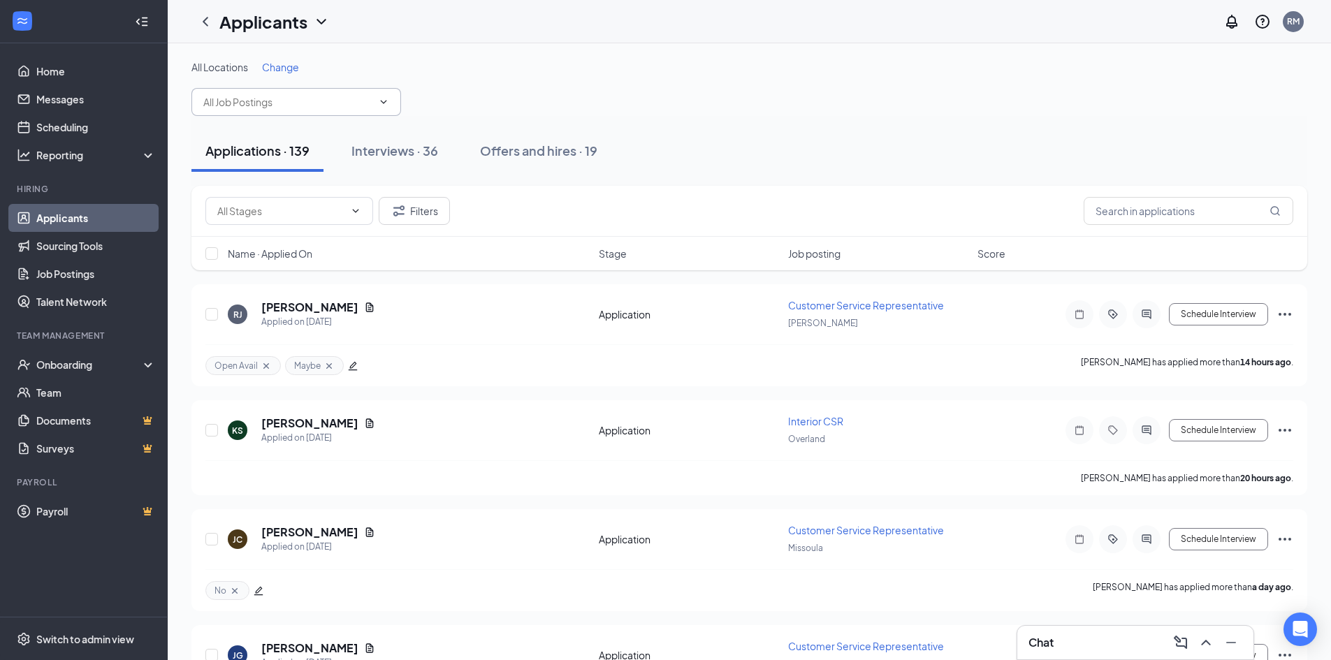
click at [317, 92] on span at bounding box center [296, 102] width 210 height 28
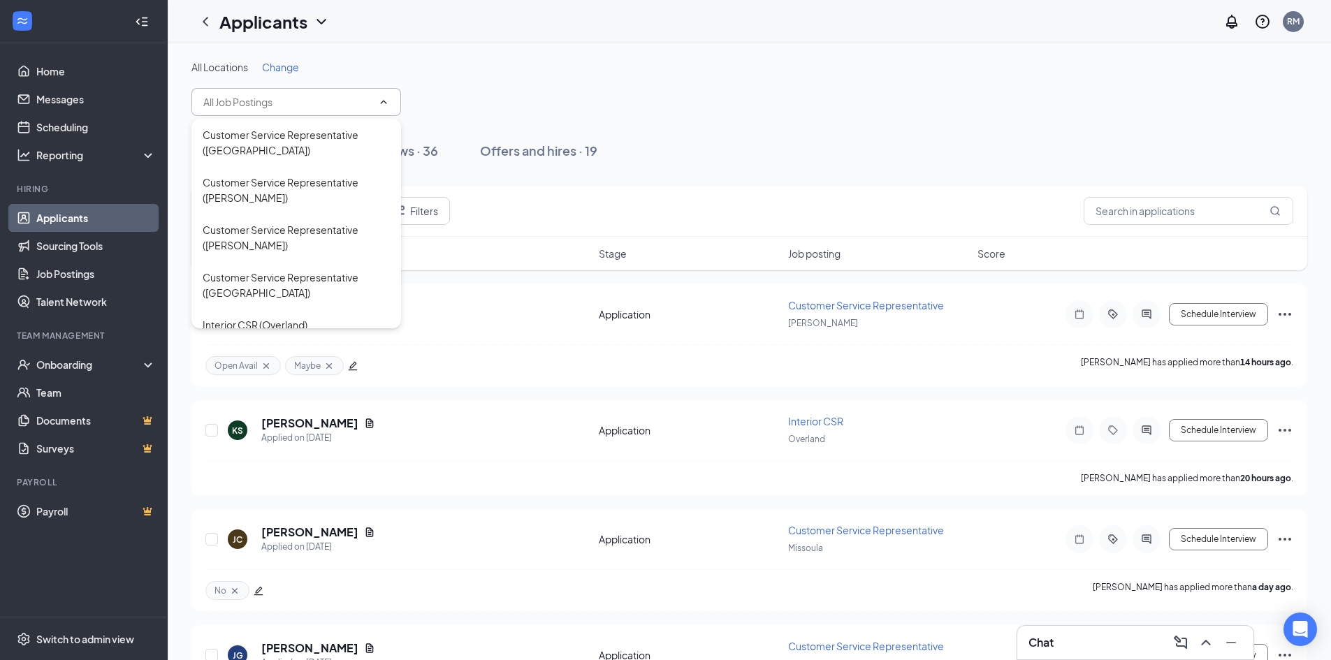
click at [746, 112] on div "All Locations Change" at bounding box center [749, 88] width 1116 height 56
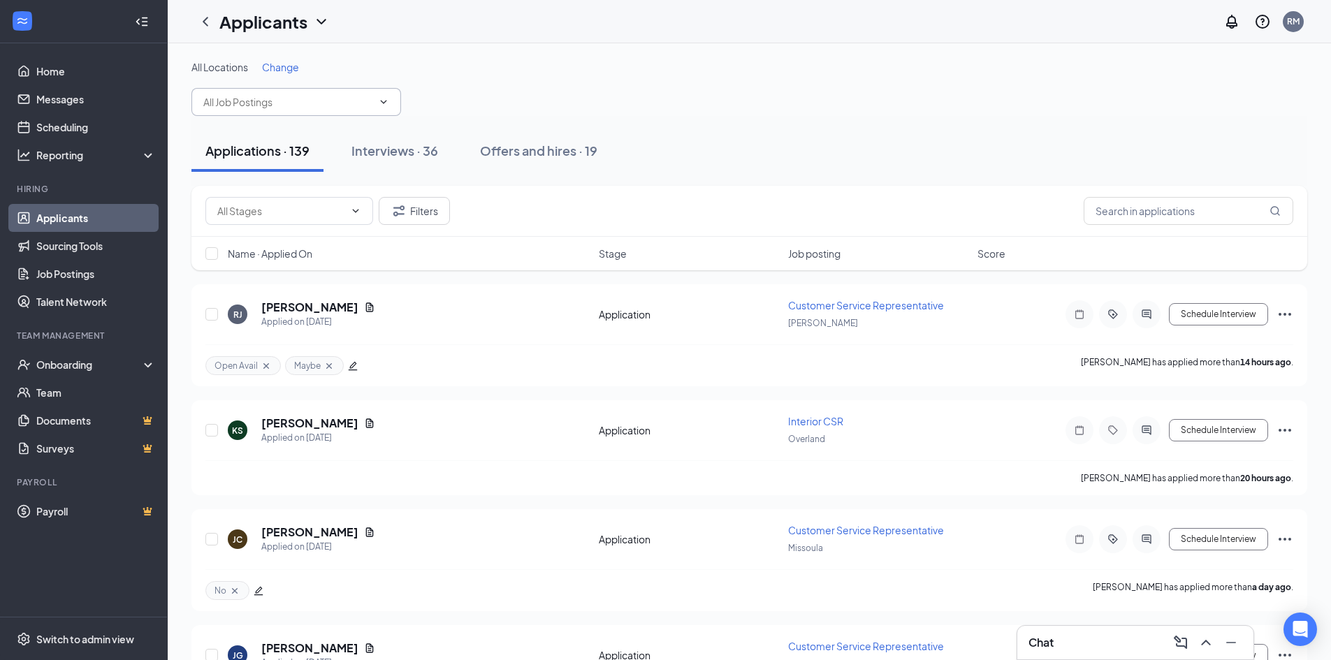
click at [345, 105] on input "text" at bounding box center [287, 101] width 169 height 15
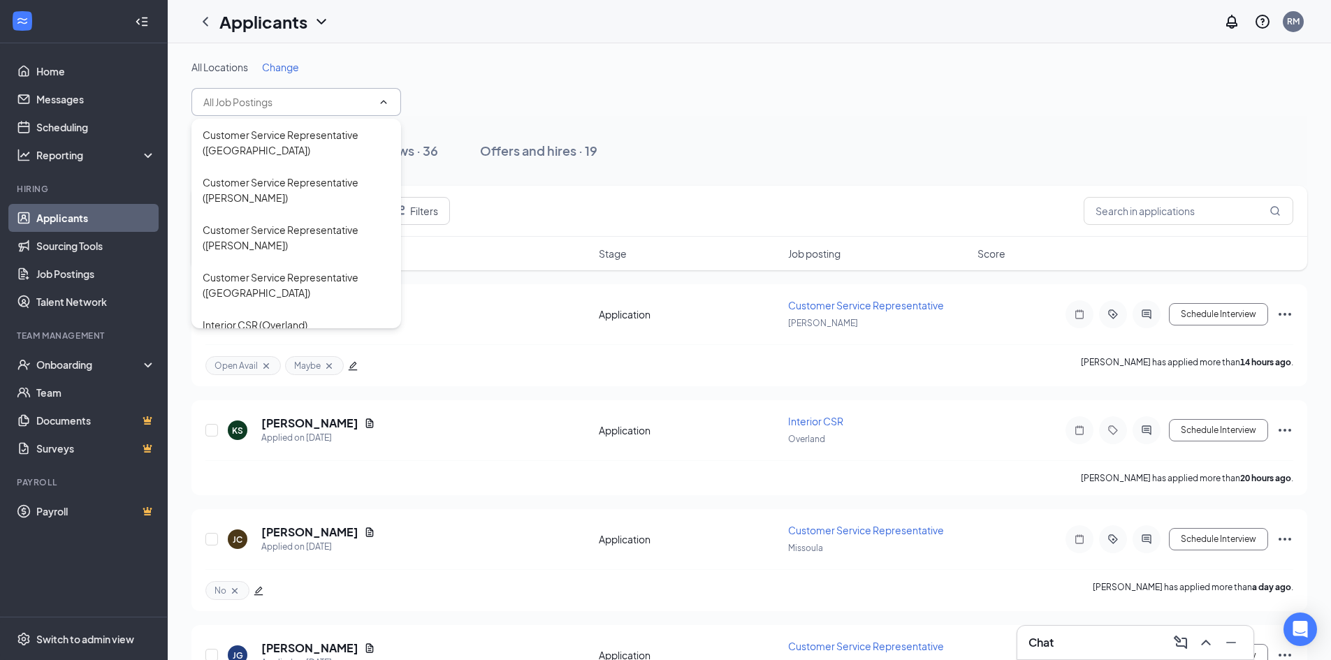
click at [384, 102] on icon "ChevronUp" at bounding box center [383, 101] width 11 height 11
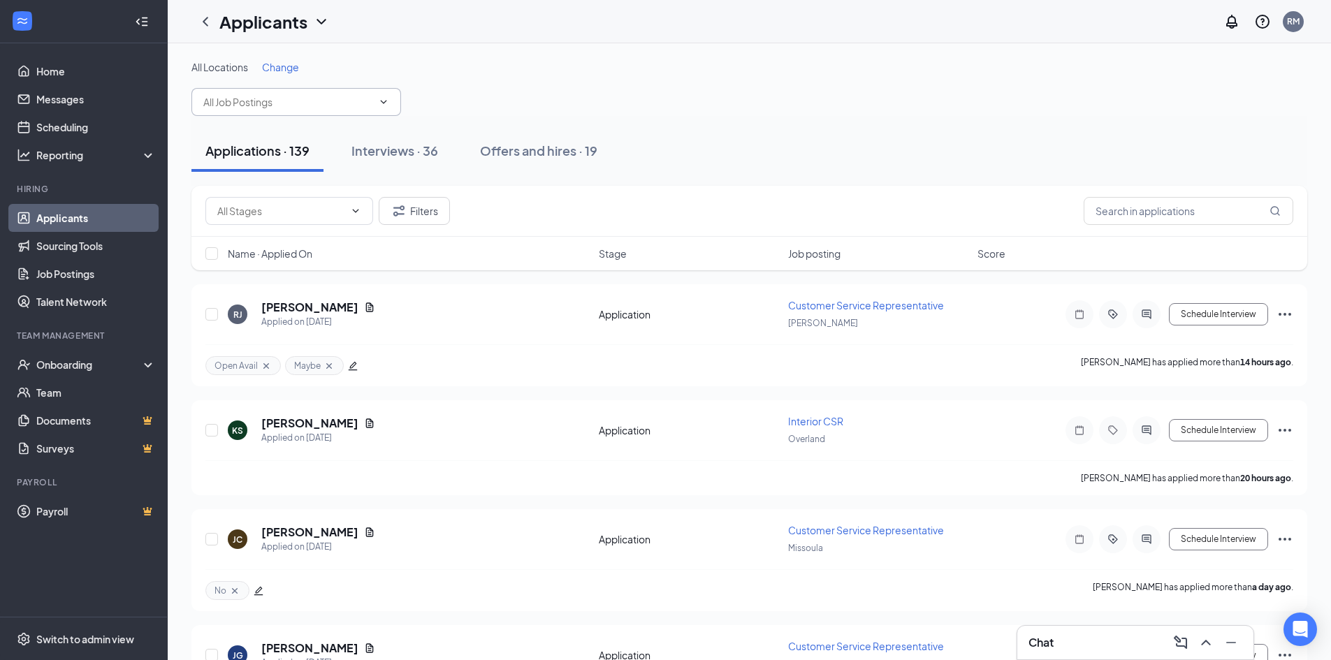
click at [384, 102] on icon "ChevronDown" at bounding box center [383, 101] width 11 height 11
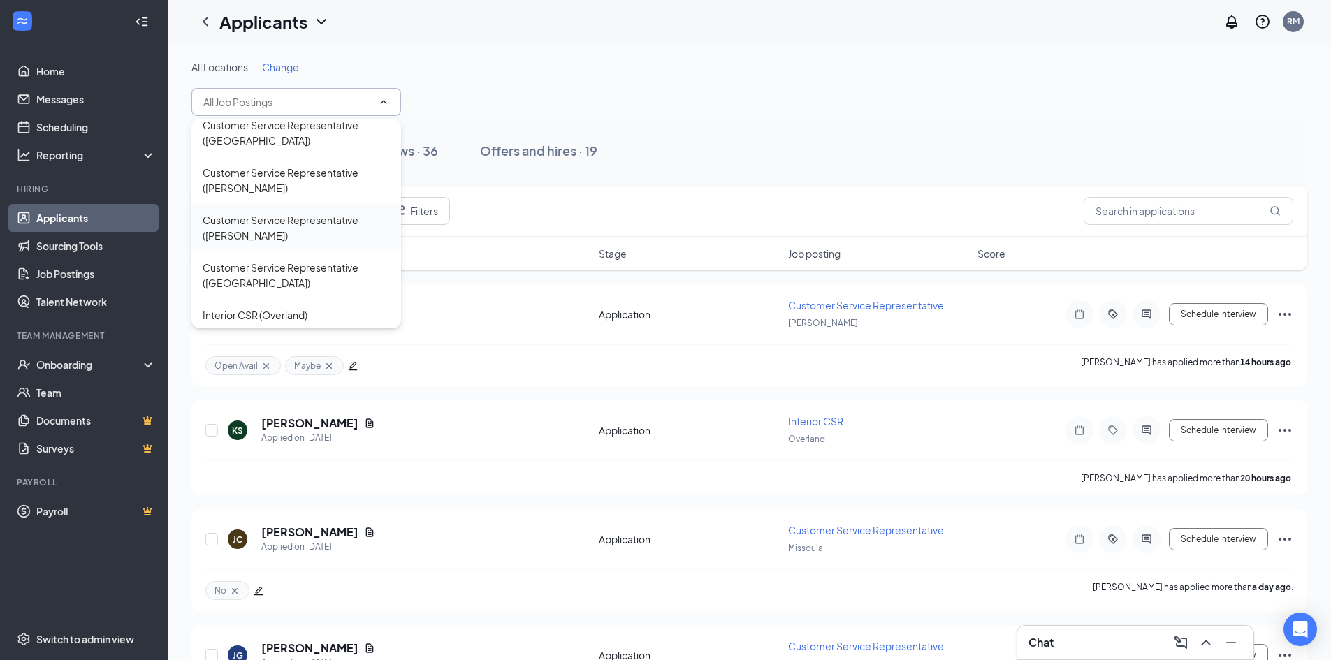
scroll to position [13, 0]
drag, startPoint x: 287, startPoint y: 310, endPoint x: 662, endPoint y: 232, distance: 383.9
click at [287, 310] on div "Interior CSR (Overland)" at bounding box center [255, 312] width 105 height 15
type input "Interior CSR (Overland)"
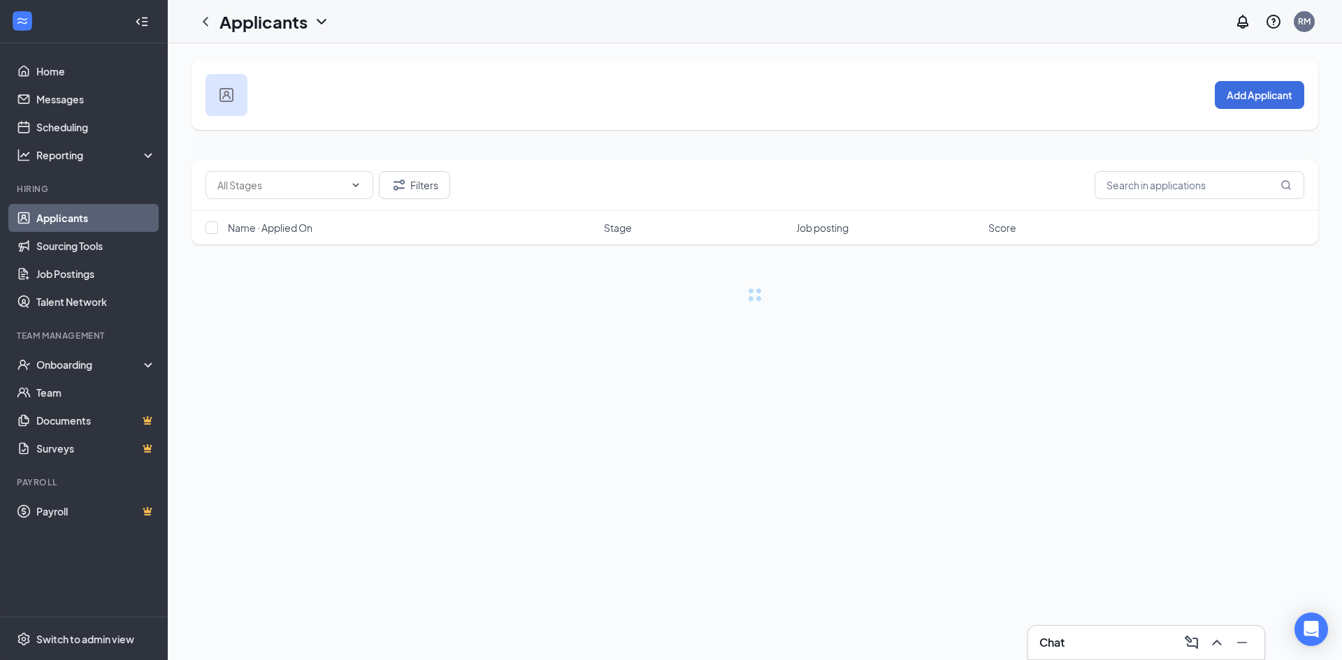
click at [688, 113] on div "Add Applicant" at bounding box center [754, 95] width 1127 height 70
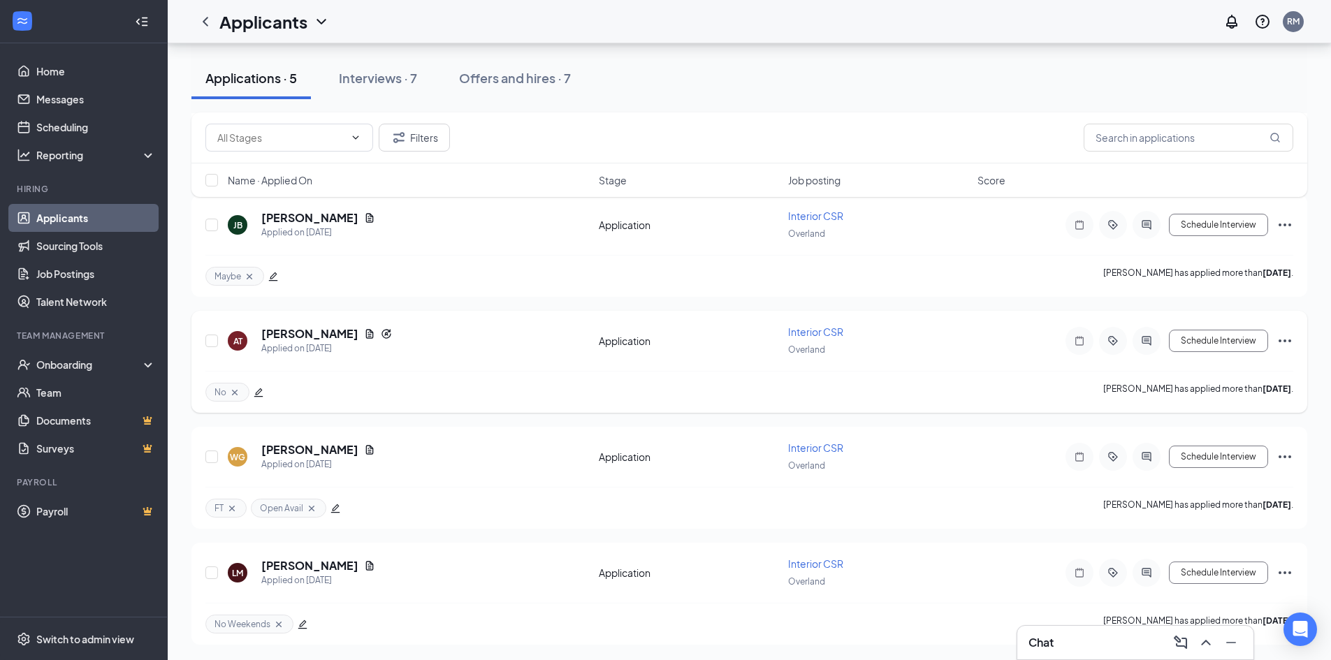
scroll to position [216, 0]
click at [365, 77] on div "Interviews · 7" at bounding box center [378, 77] width 78 height 17
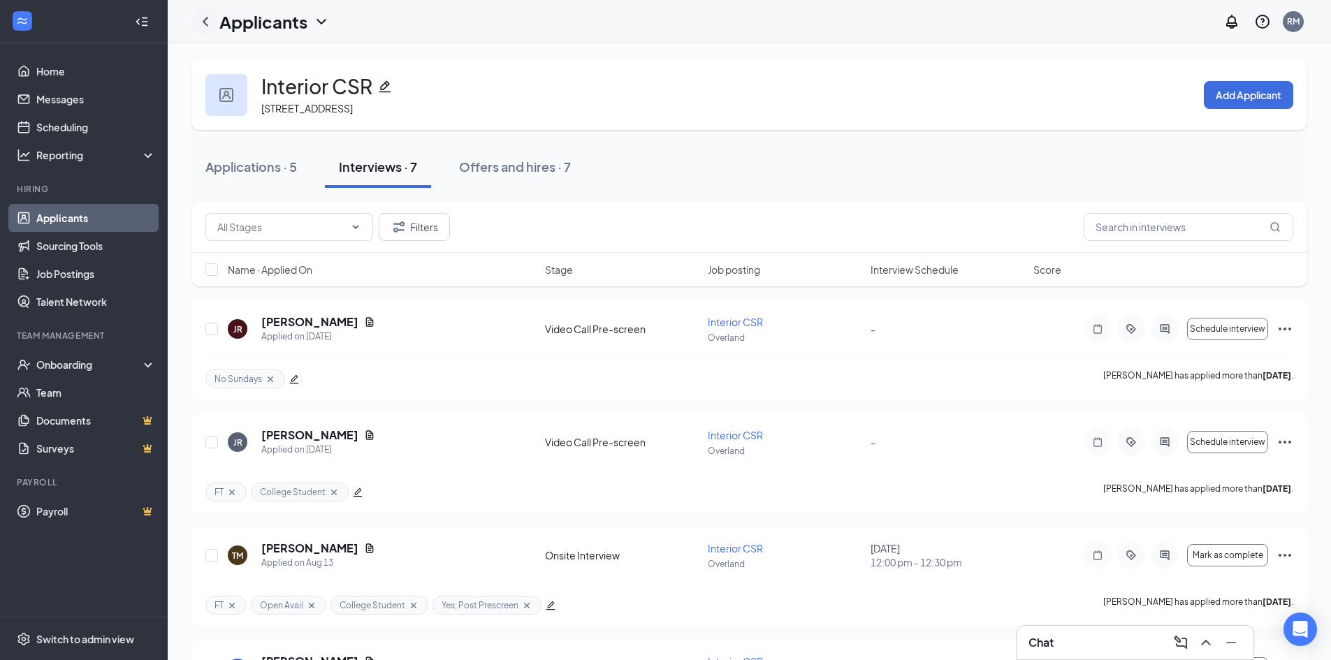
click at [205, 20] on icon "ChevronLeft" at bounding box center [206, 21] width 6 height 9
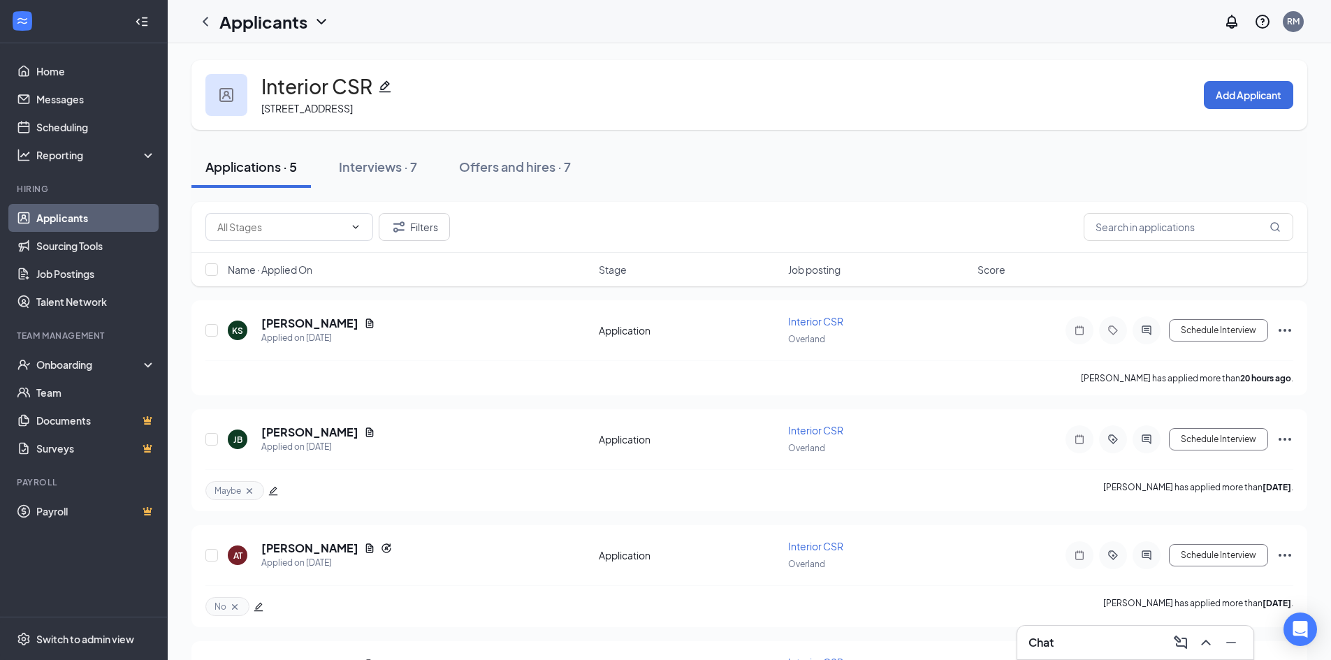
click at [105, 217] on link "Applicants" at bounding box center [95, 218] width 119 height 28
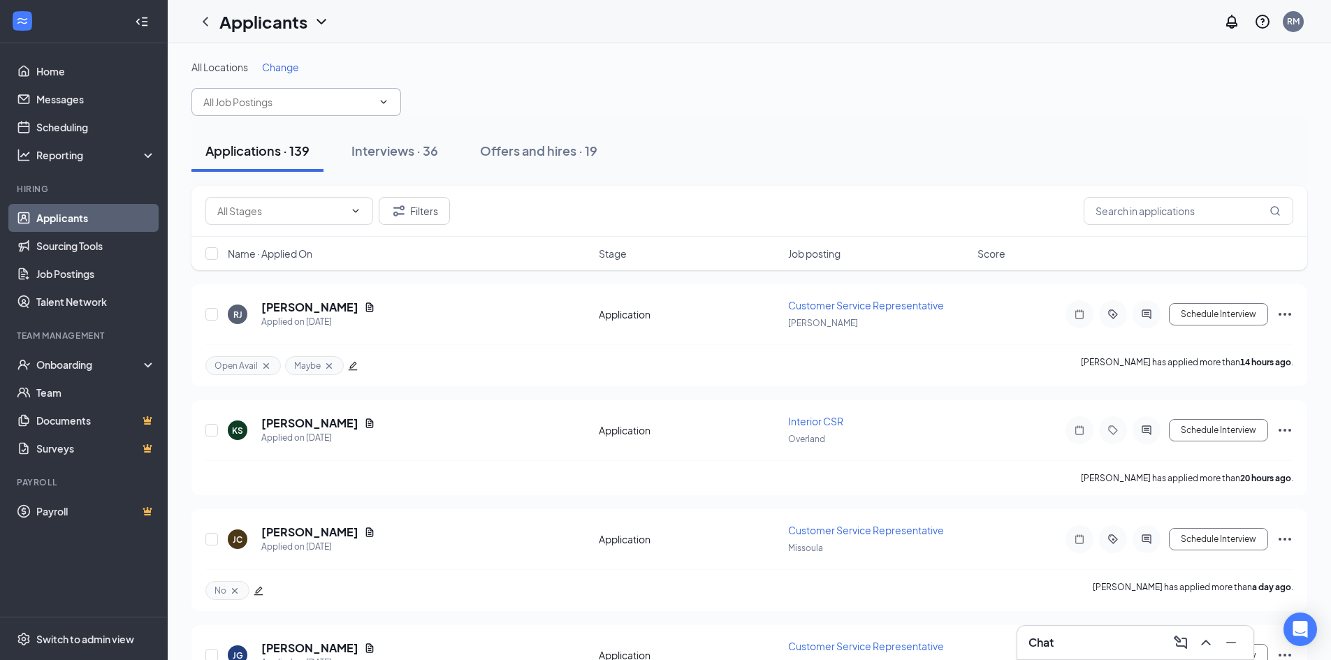
click at [337, 95] on input "text" at bounding box center [287, 101] width 169 height 15
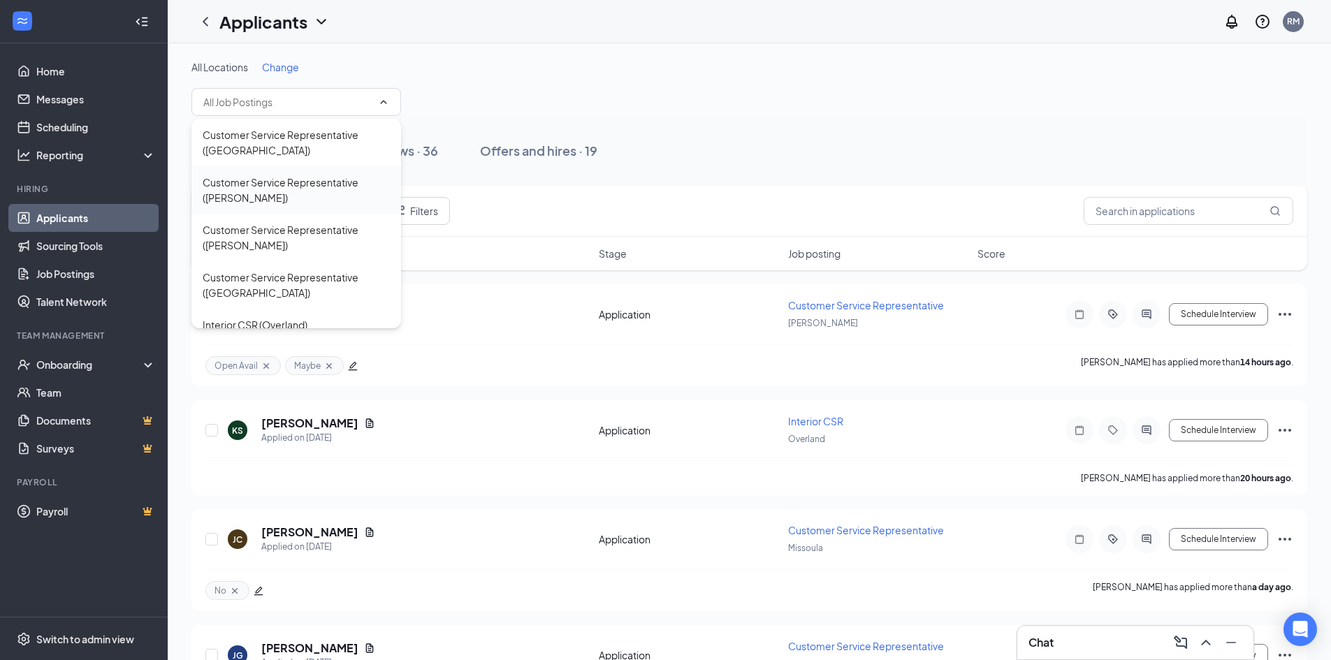
click at [305, 194] on div "Customer Service Representative ([PERSON_NAME])" at bounding box center [296, 190] width 187 height 31
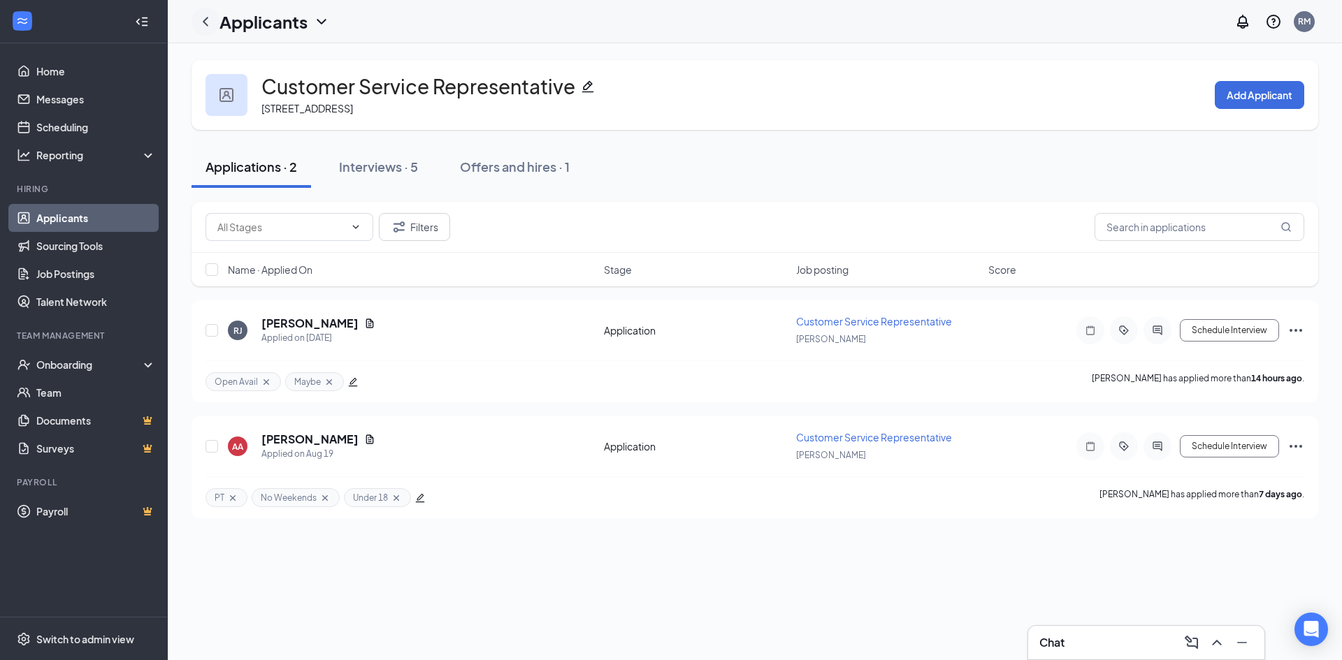
click at [208, 22] on icon "ChevronLeft" at bounding box center [205, 21] width 17 height 17
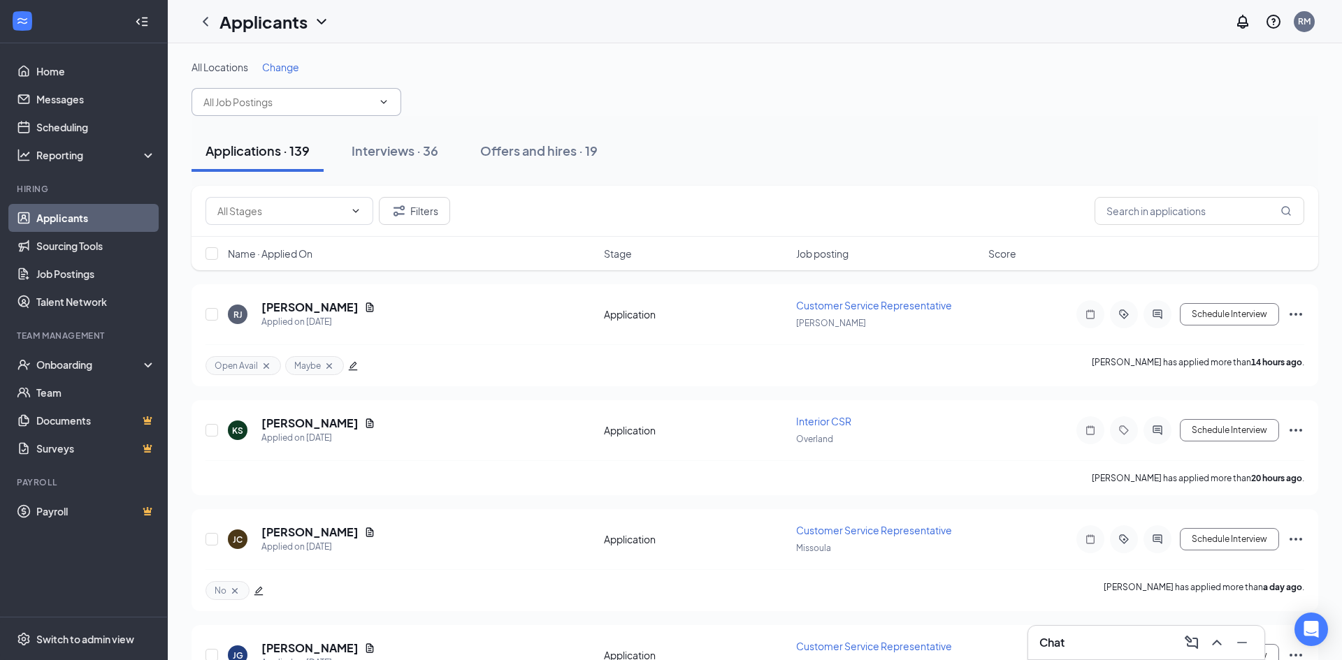
click at [323, 109] on input "text" at bounding box center [287, 101] width 169 height 15
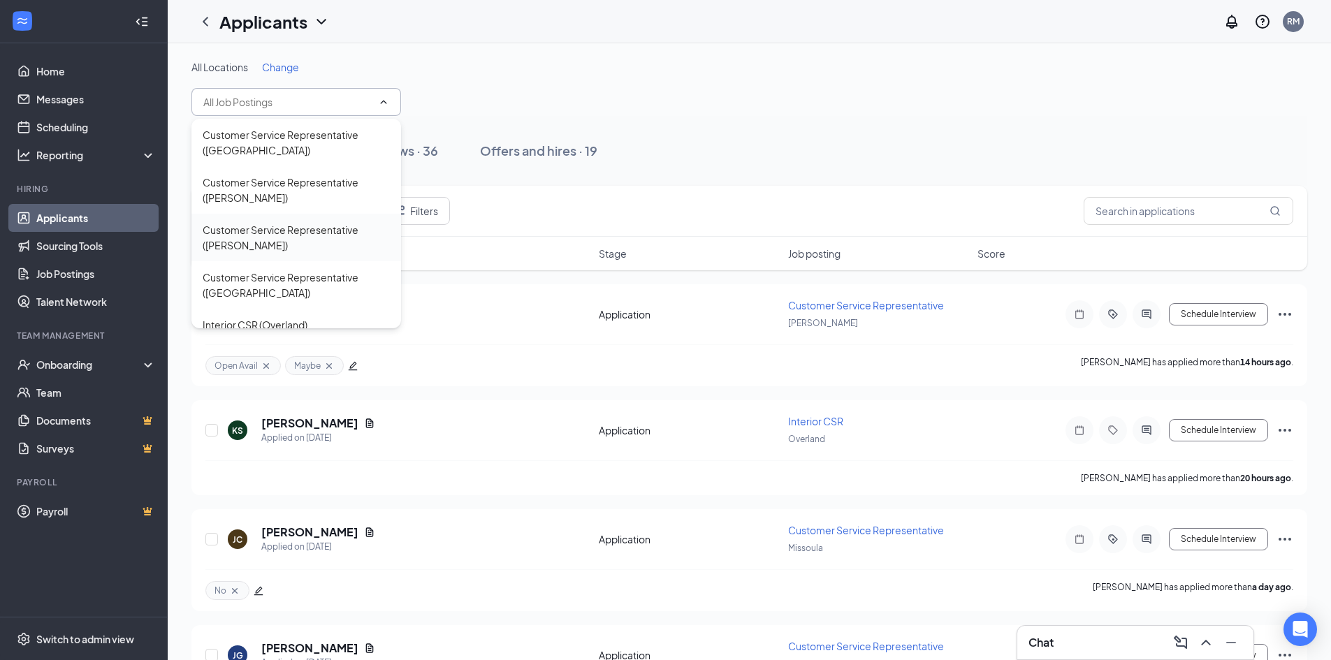
click at [284, 244] on div "Customer Service Representative ([PERSON_NAME])" at bounding box center [296, 237] width 187 height 31
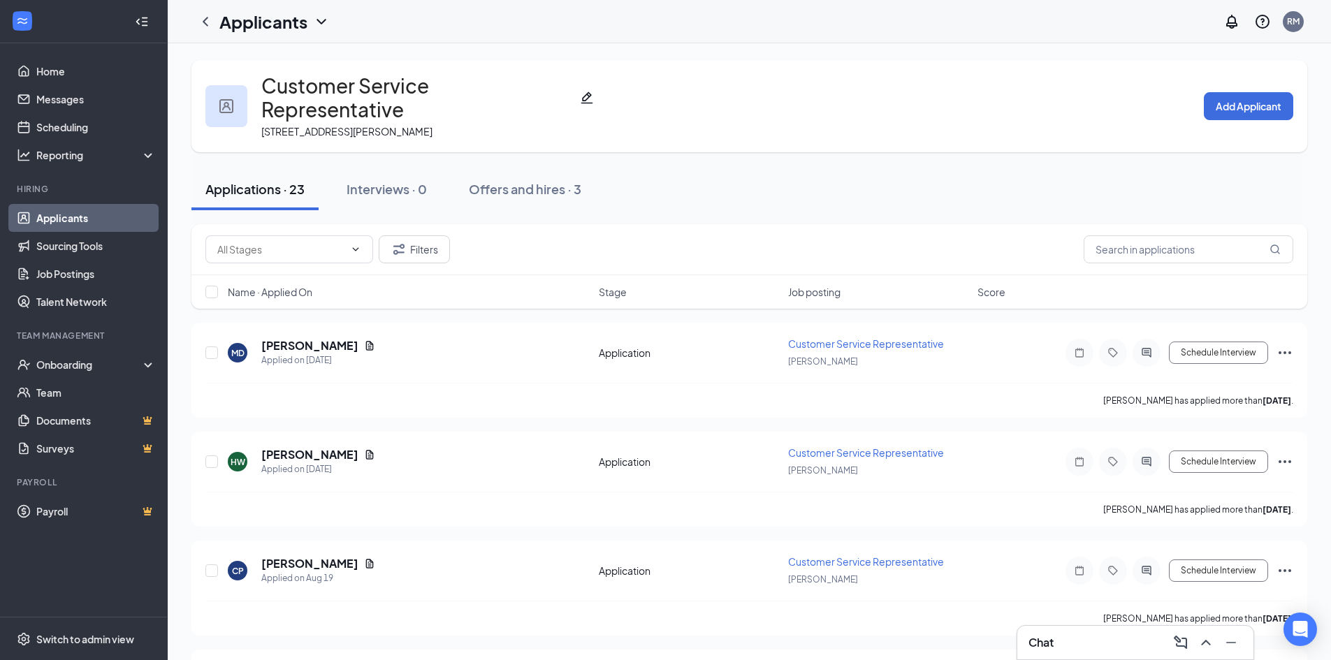
click at [92, 217] on link "Applicants" at bounding box center [95, 218] width 119 height 28
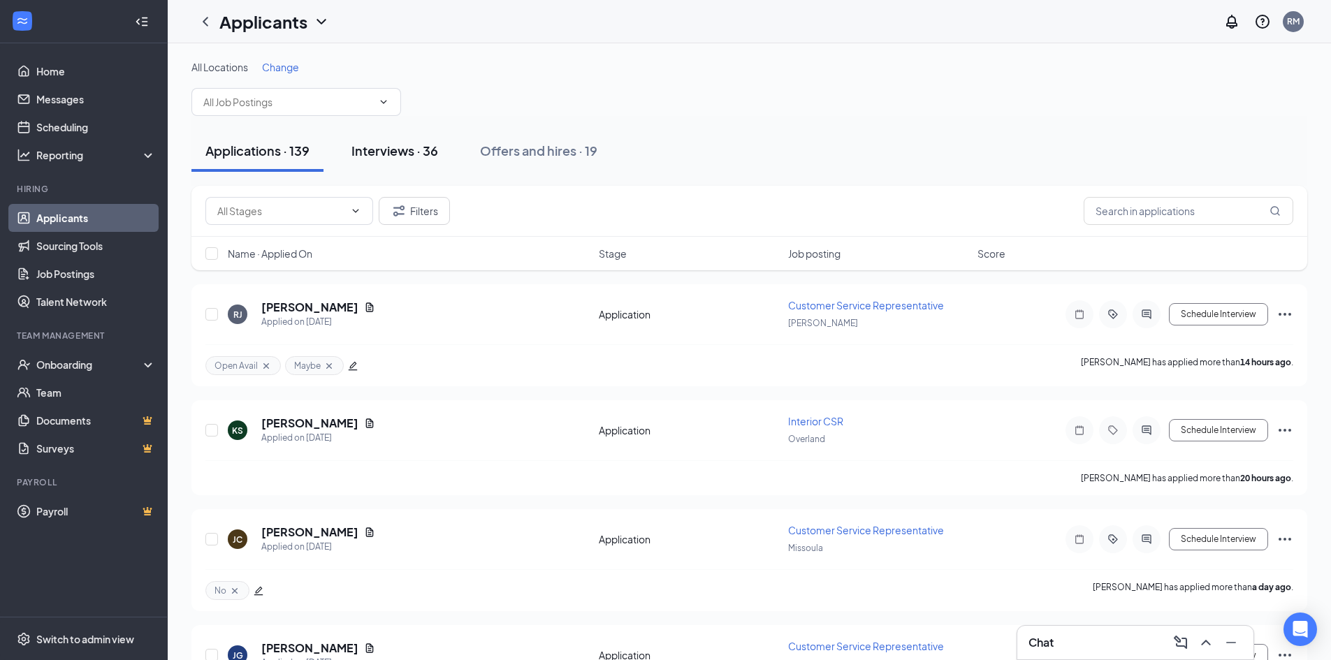
drag, startPoint x: 401, startPoint y: 140, endPoint x: 446, endPoint y: 161, distance: 49.4
click at [402, 140] on button "Interviews · 36" at bounding box center [395, 151] width 115 height 42
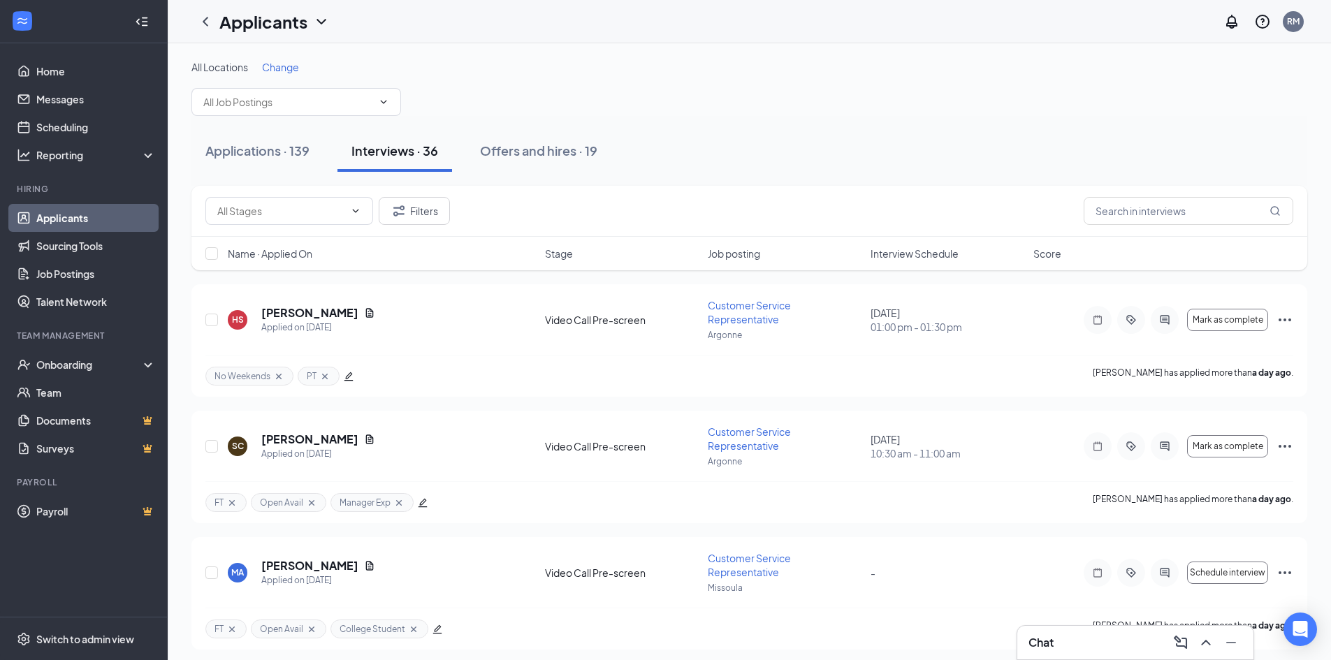
click at [897, 249] on span "Interview Schedule" at bounding box center [915, 254] width 88 height 14
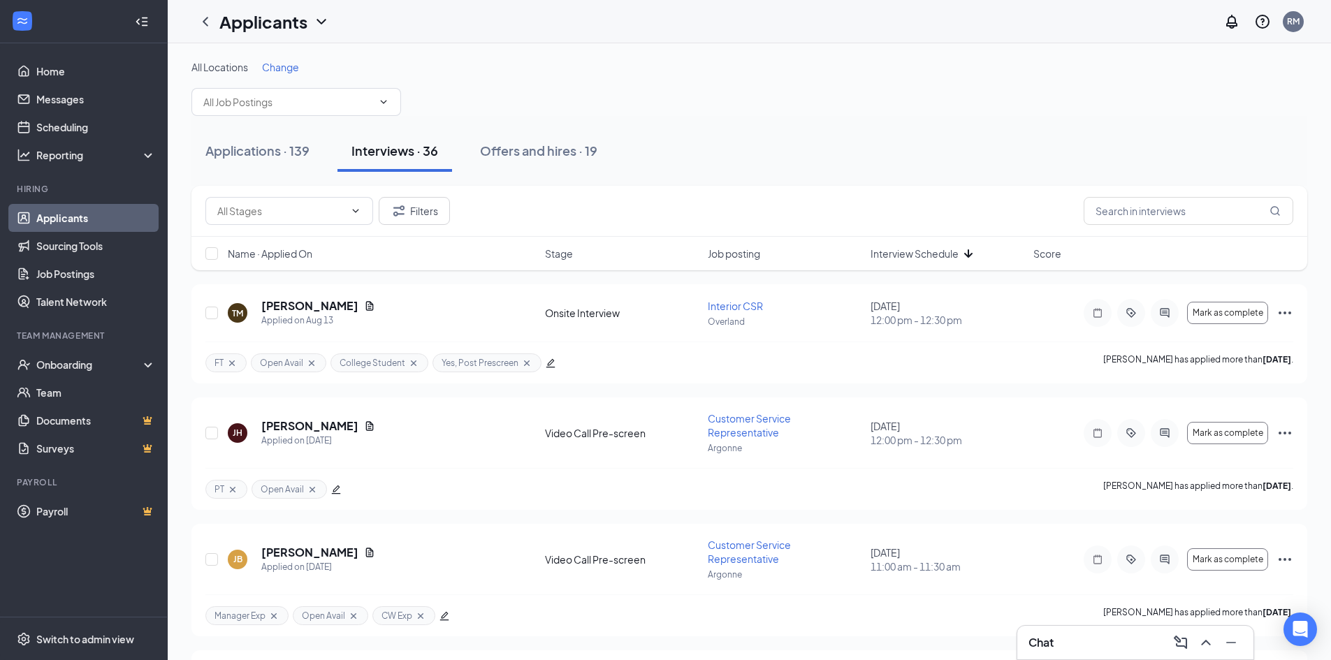
click at [922, 252] on span "Interview Schedule" at bounding box center [915, 254] width 88 height 14
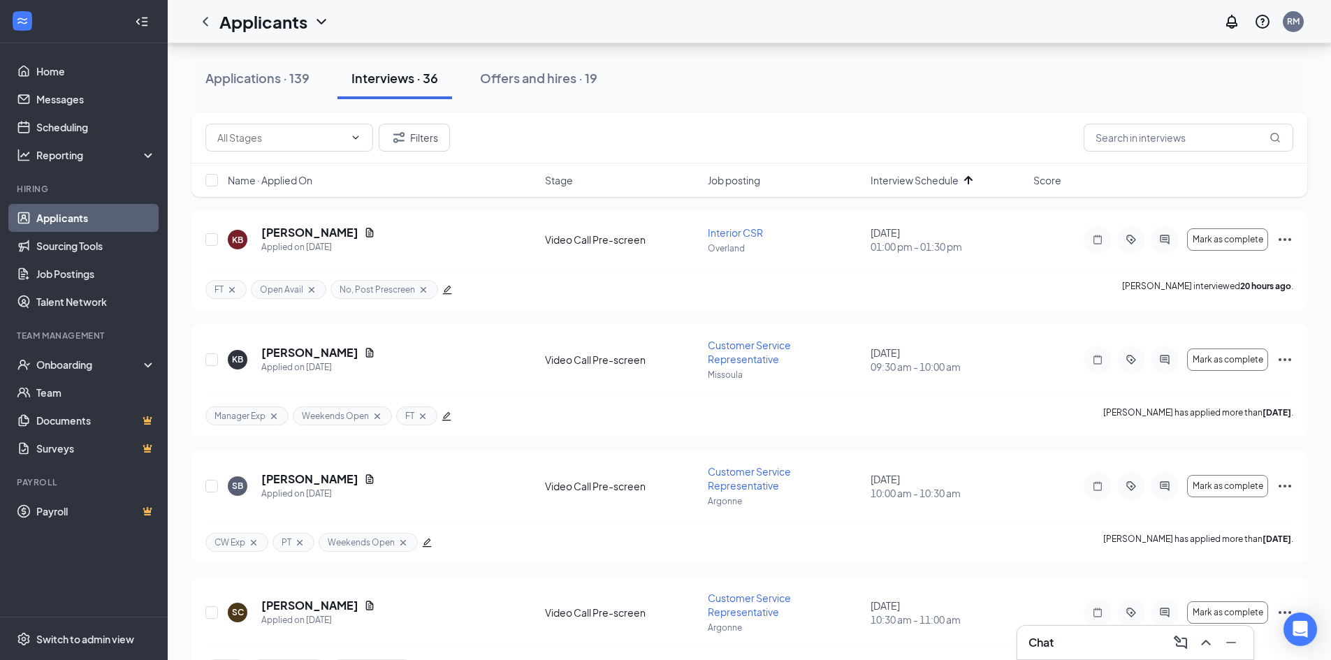
scroll to position [419, 0]
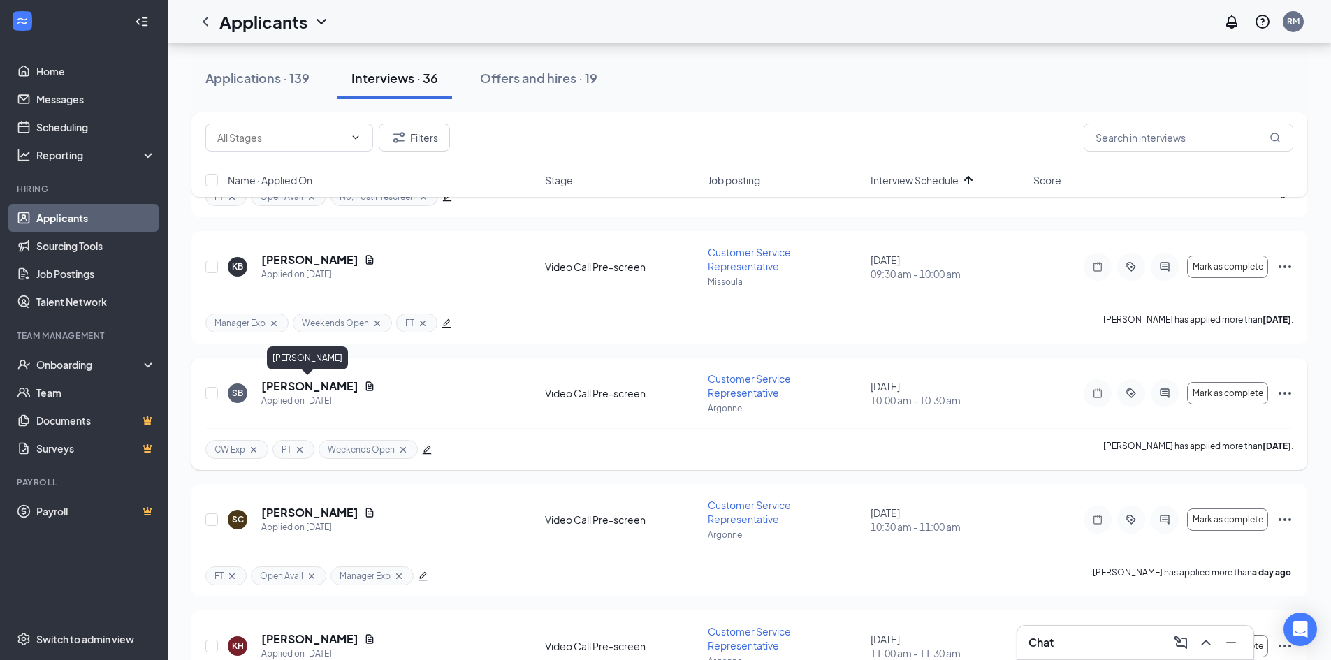
click at [320, 386] on h5 "[PERSON_NAME]" at bounding box center [309, 386] width 97 height 15
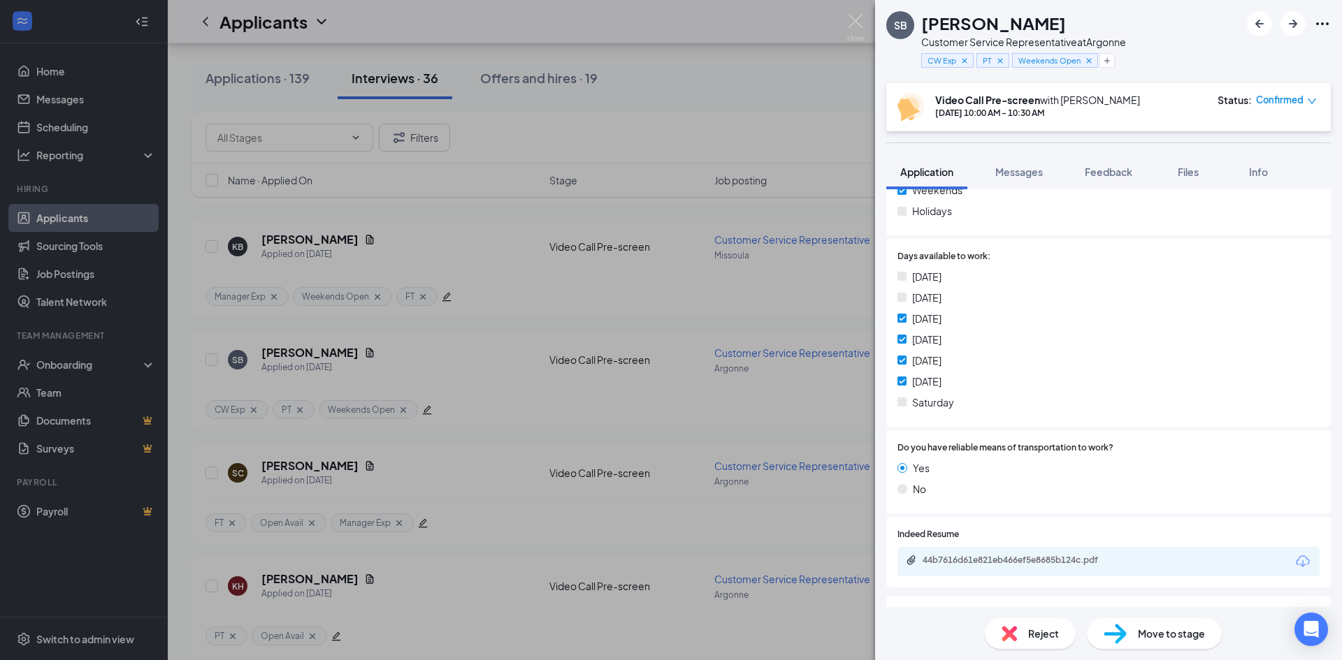
scroll to position [769, 0]
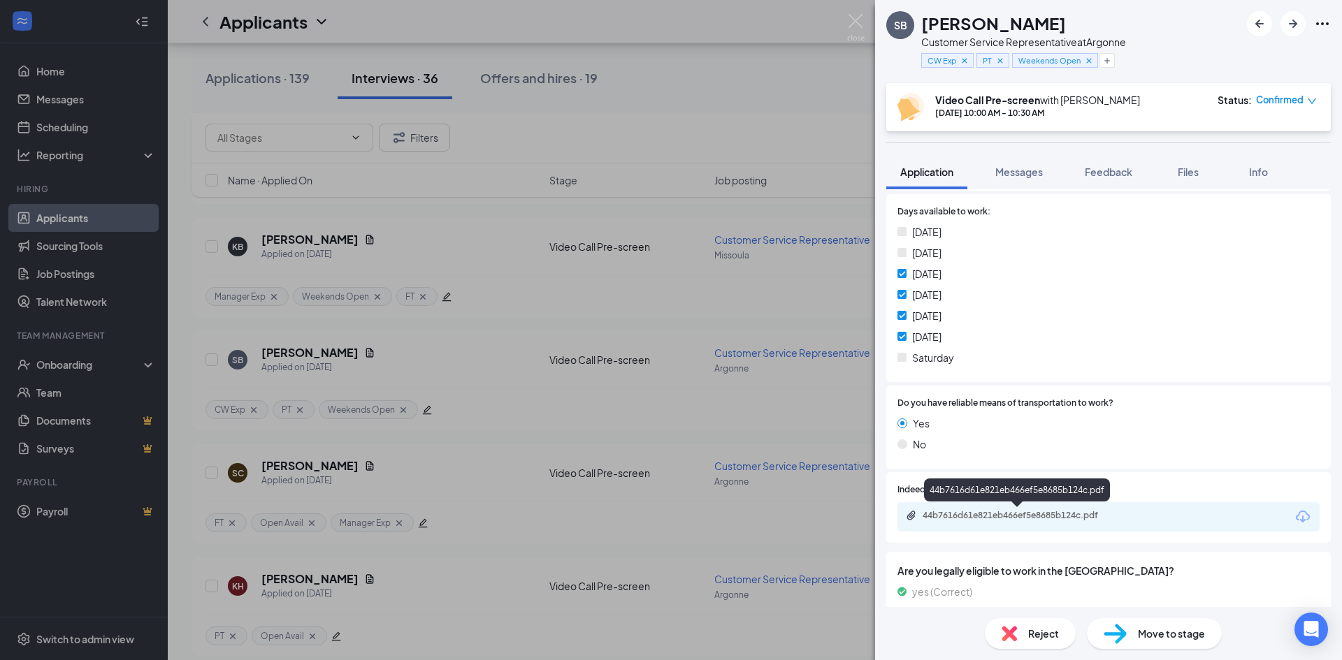
click at [1036, 518] on div "44b7616d61e821eb466ef5e8685b124c.pdf" at bounding box center [1020, 515] width 196 height 11
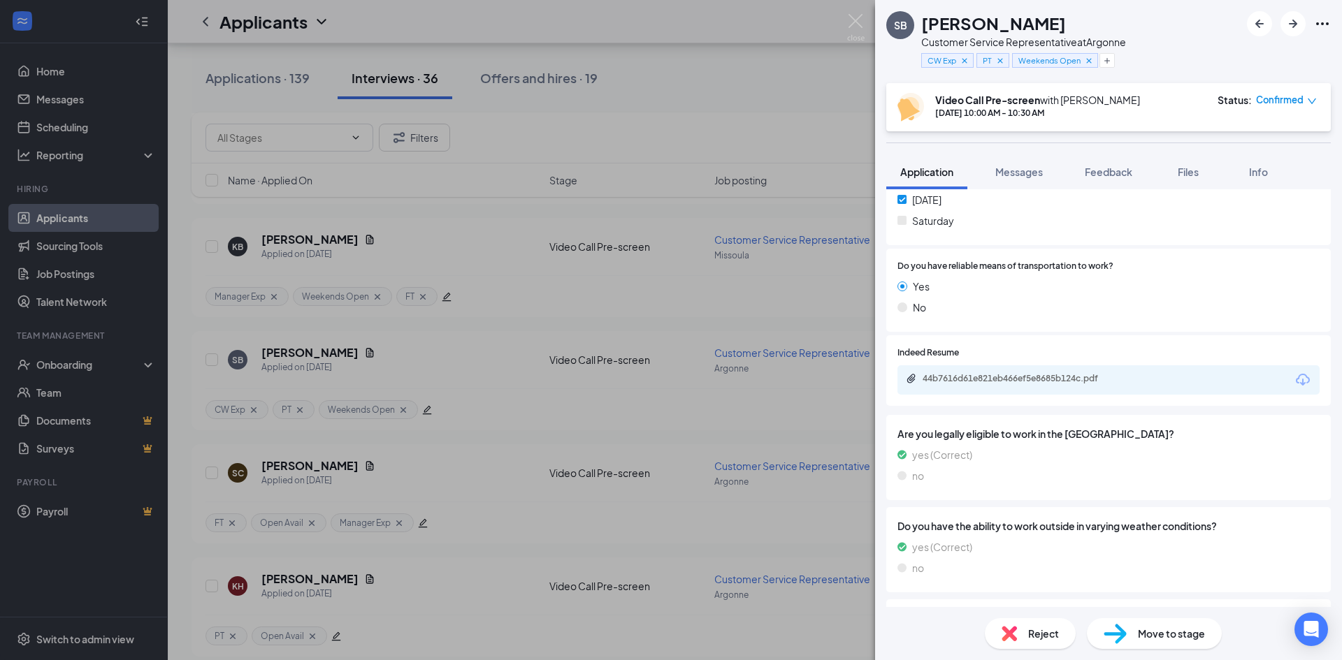
scroll to position [908, 0]
click at [1033, 368] on div "44b7616d61e821eb466ef5e8685b124c.pdf" at bounding box center [1108, 377] width 422 height 29
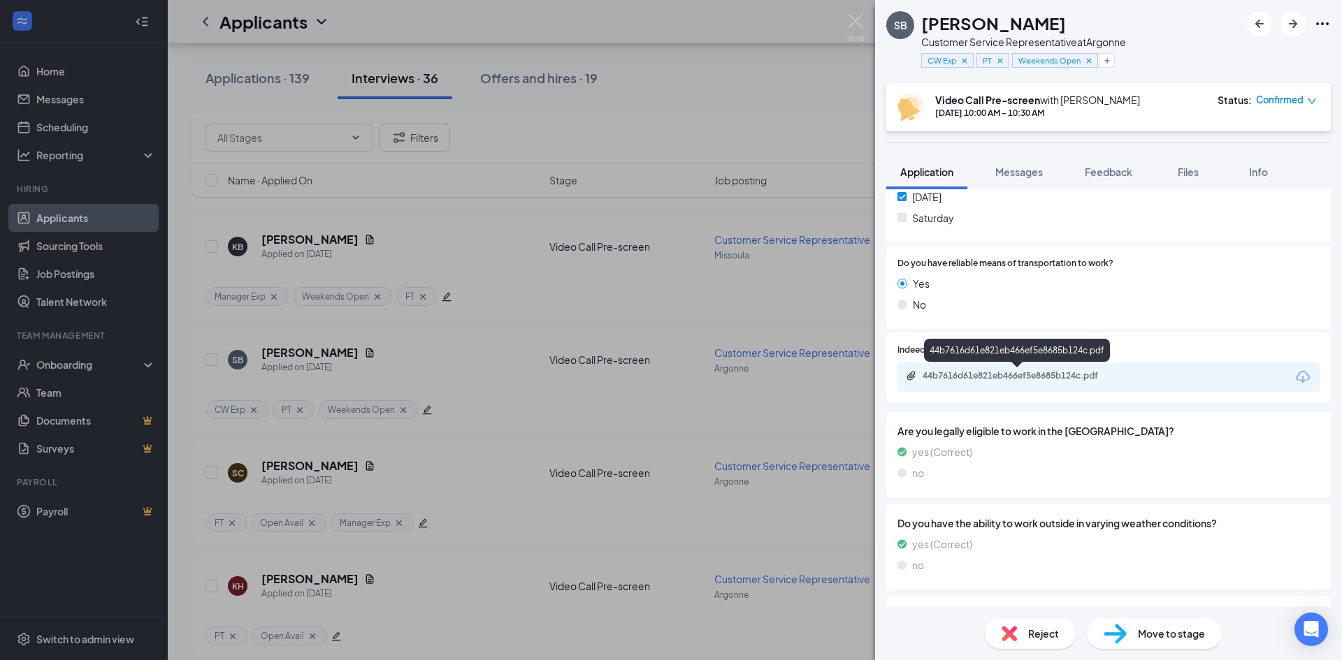
click at [1014, 377] on div "44b7616d61e821eb466ef5e8685b124c.pdf" at bounding box center [1020, 375] width 196 height 11
click at [1108, 64] on icon "Plus" at bounding box center [1107, 61] width 8 height 8
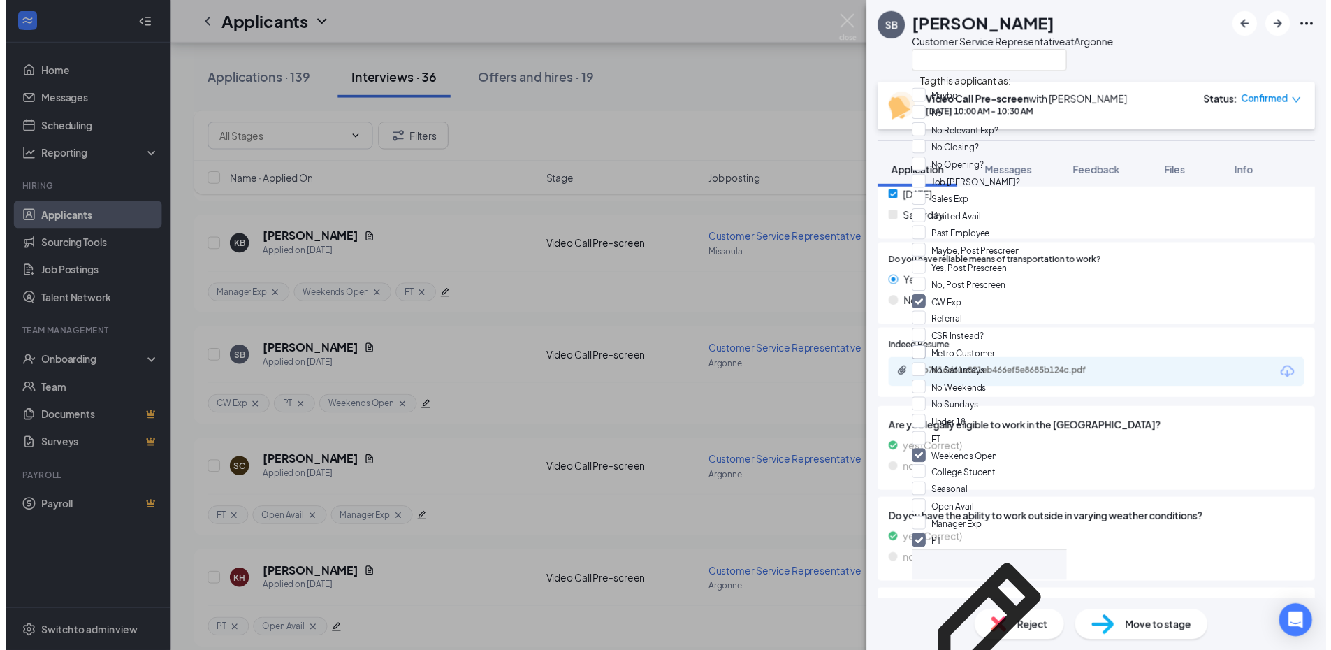
scroll to position [210, 0]
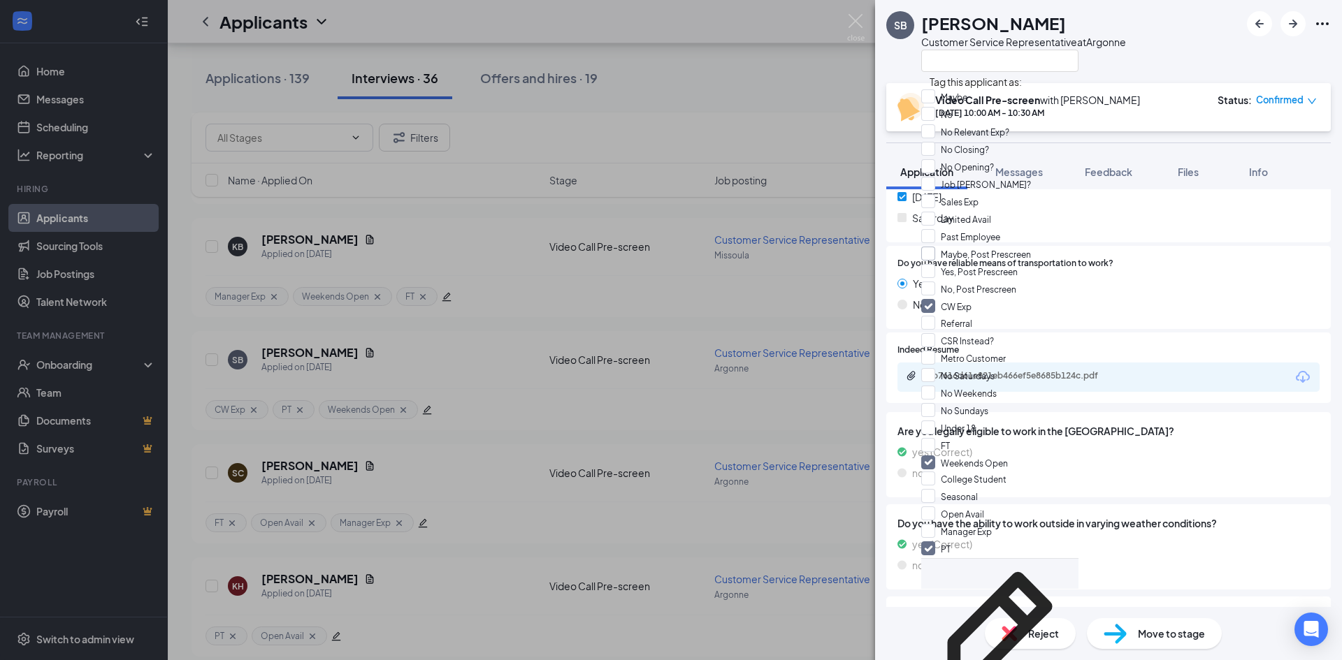
click at [936, 247] on input "Maybe, Post Prescreen" at bounding box center [976, 254] width 110 height 15
checkbox input "true"
click at [1194, 29] on div "SB [PERSON_NAME] Customer Service Representative at [GEOGRAPHIC_DATA]" at bounding box center [1108, 41] width 467 height 83
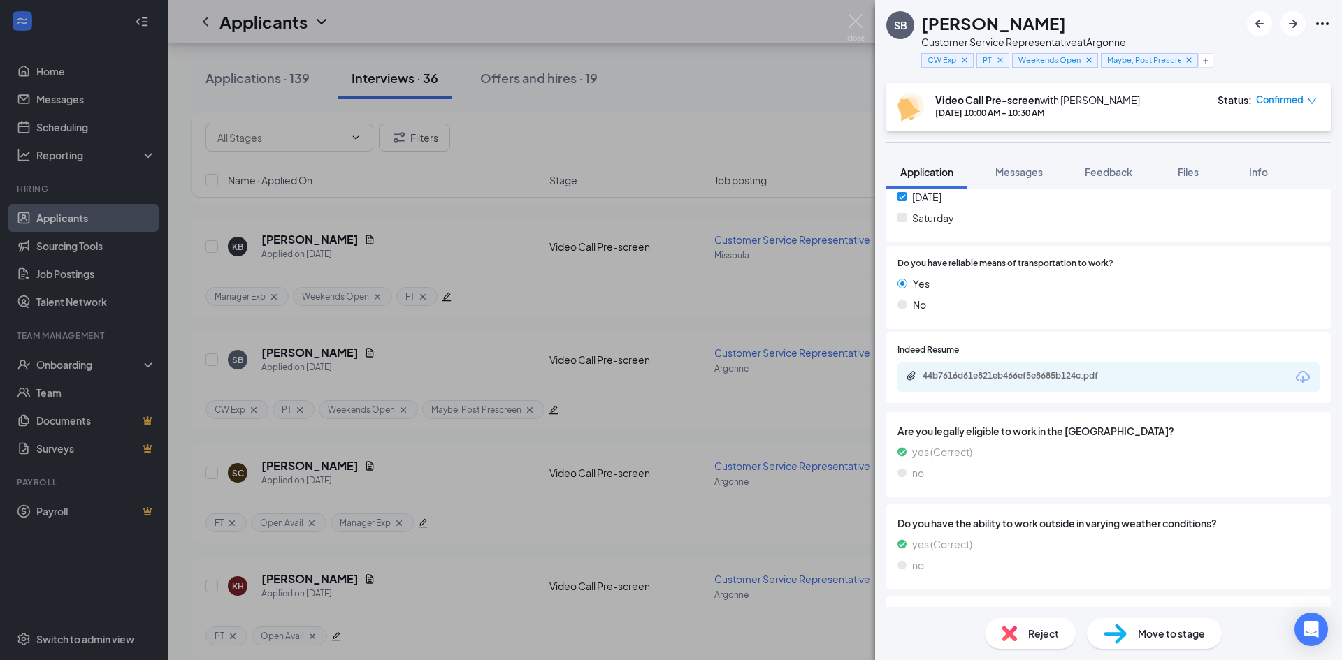
click at [723, 101] on div "SB [PERSON_NAME] Customer Service Representative at [GEOGRAPHIC_DATA] CW Exp PT…" at bounding box center [671, 330] width 1342 height 660
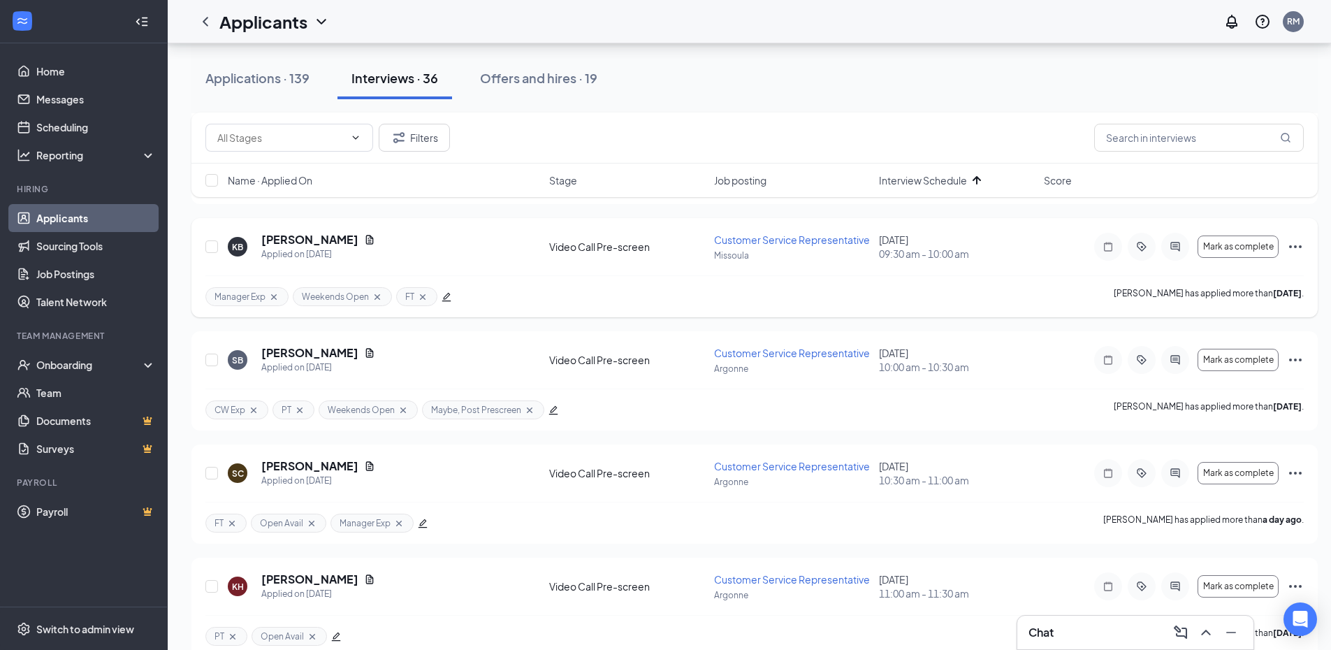
click at [1295, 246] on icon "Ellipses" at bounding box center [1295, 246] width 13 height 3
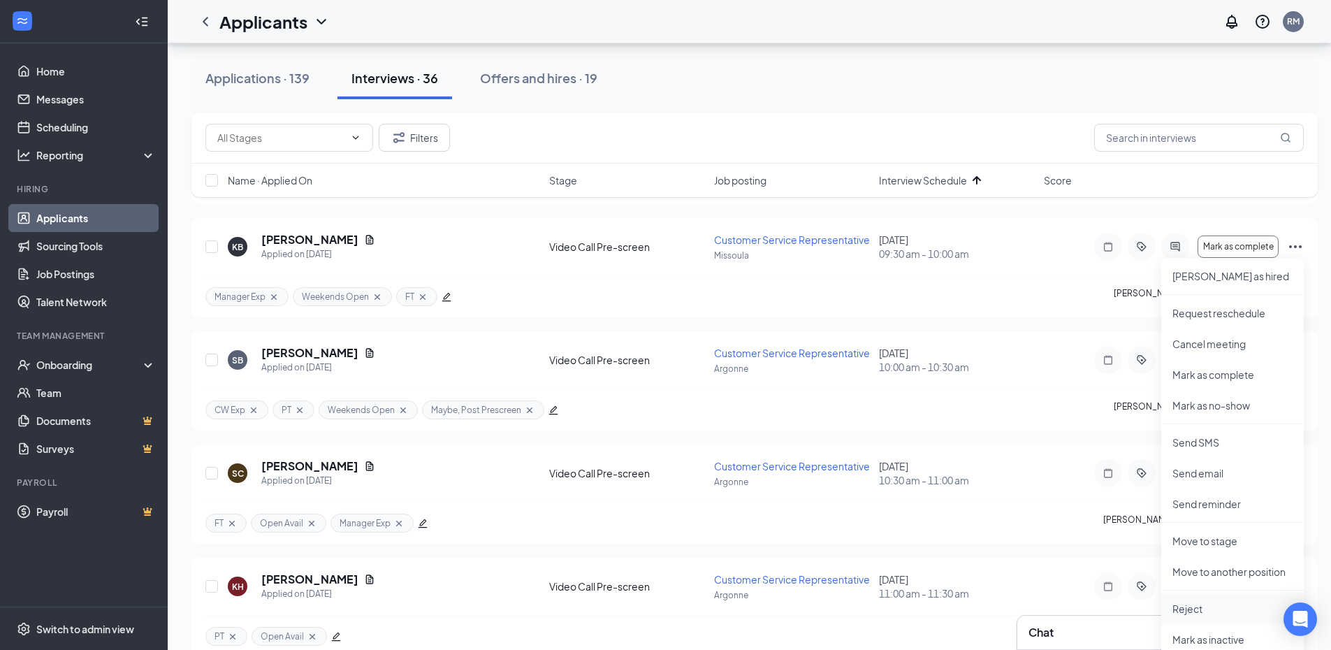
click at [1196, 611] on p "Reject" at bounding box center [1233, 609] width 120 height 14
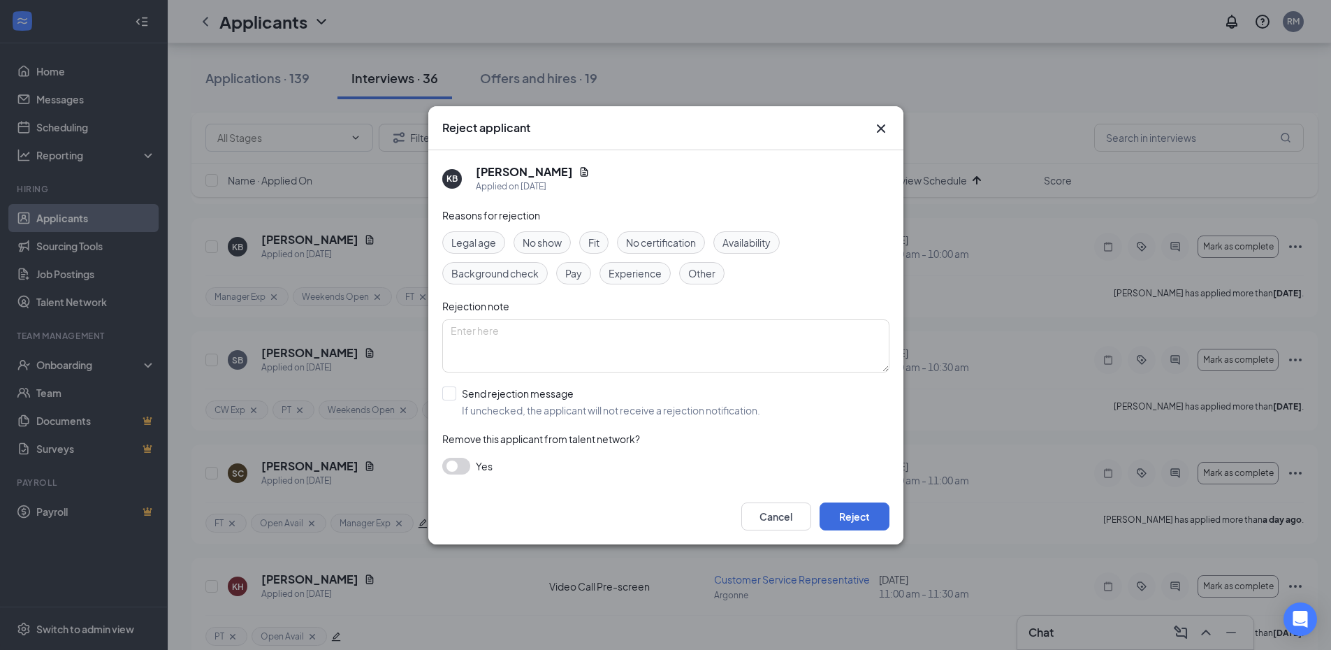
click at [553, 246] on span "No show" at bounding box center [542, 242] width 39 height 15
click at [454, 393] on input "Send rejection message If unchecked, the applicant will not receive a rejection…" at bounding box center [601, 401] width 318 height 31
checkbox input "true"
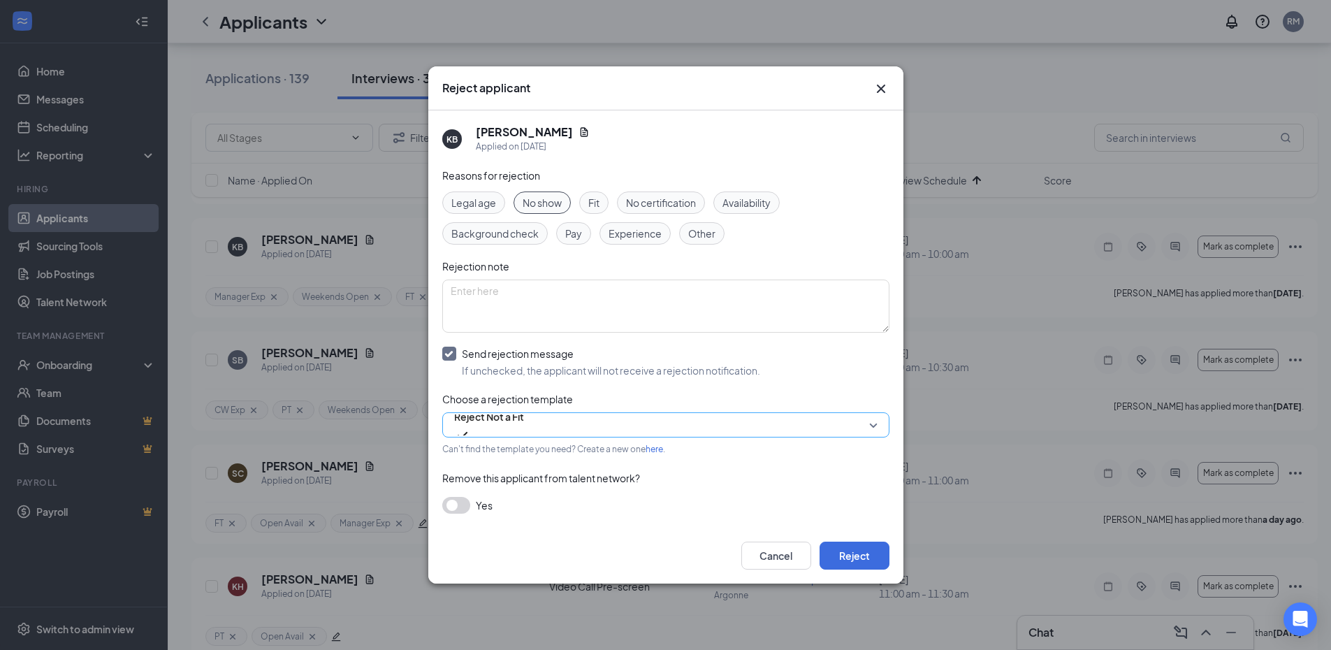
click at [507, 422] on span "Reject Not a Fit" at bounding box center [489, 416] width 70 height 21
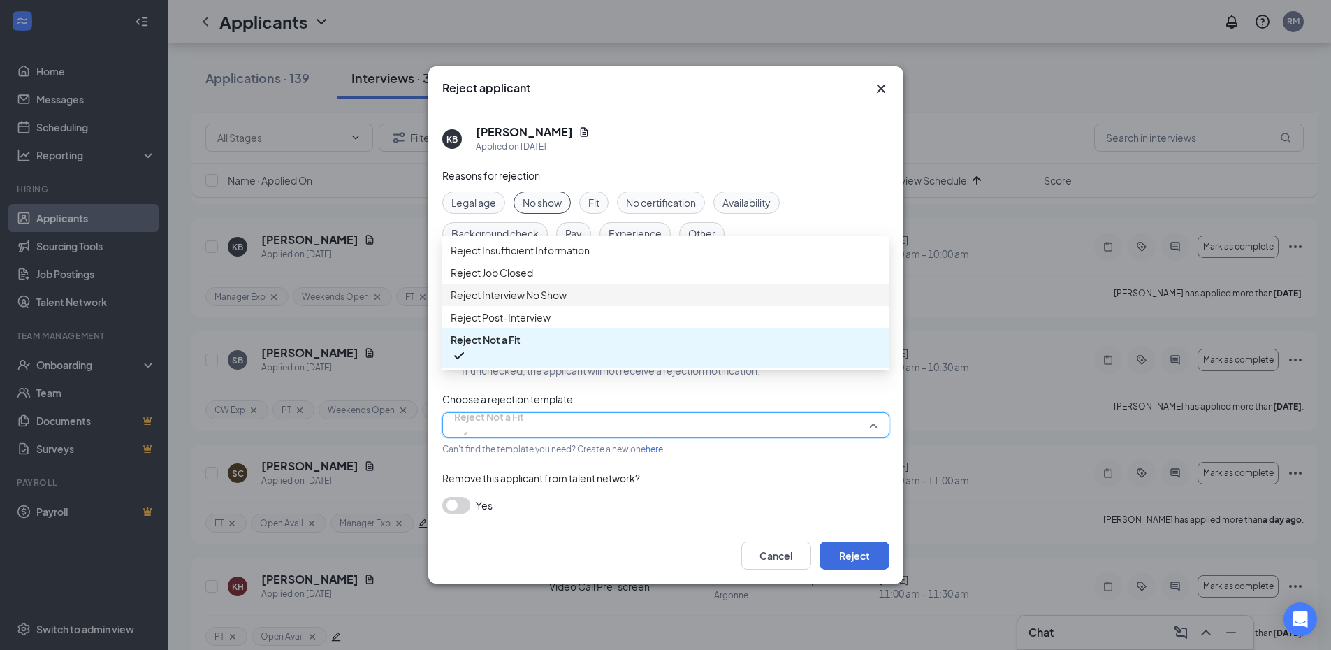
click at [545, 303] on span "Reject Interview No Show" at bounding box center [509, 294] width 116 height 15
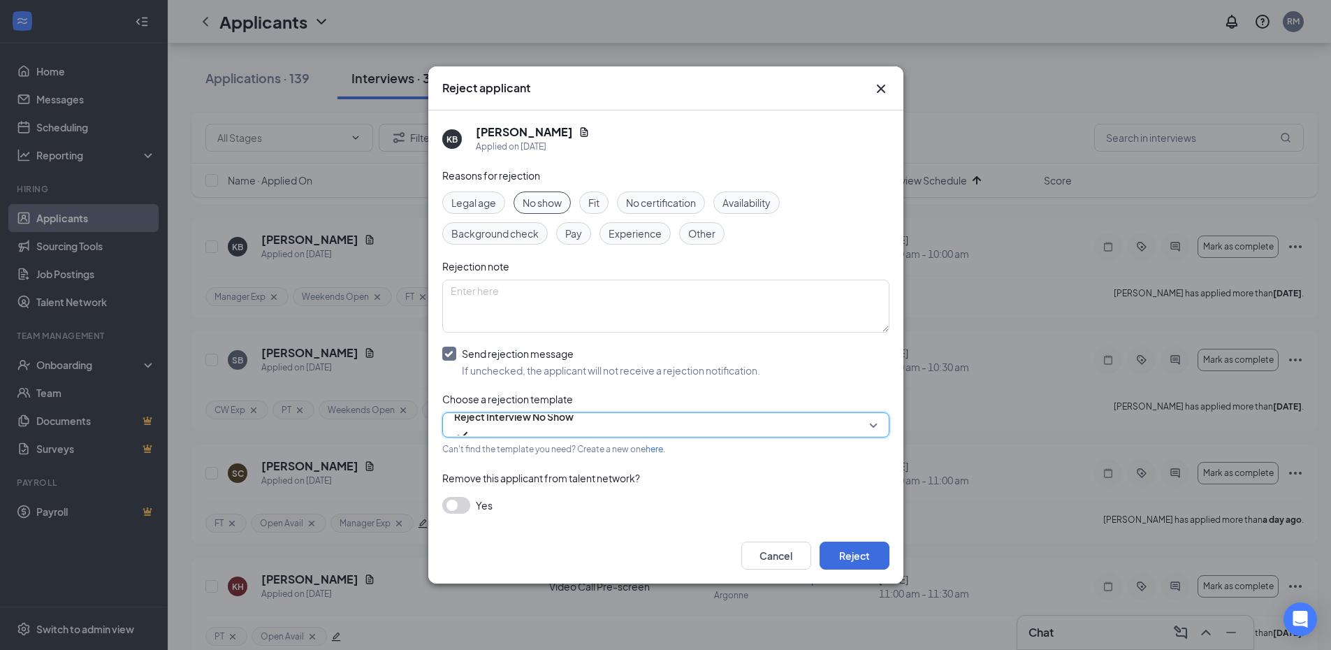
click at [792, 472] on div "Remove this applicant from talent network?" at bounding box center [665, 477] width 447 height 15
click at [856, 558] on button "Reject" at bounding box center [855, 556] width 70 height 28
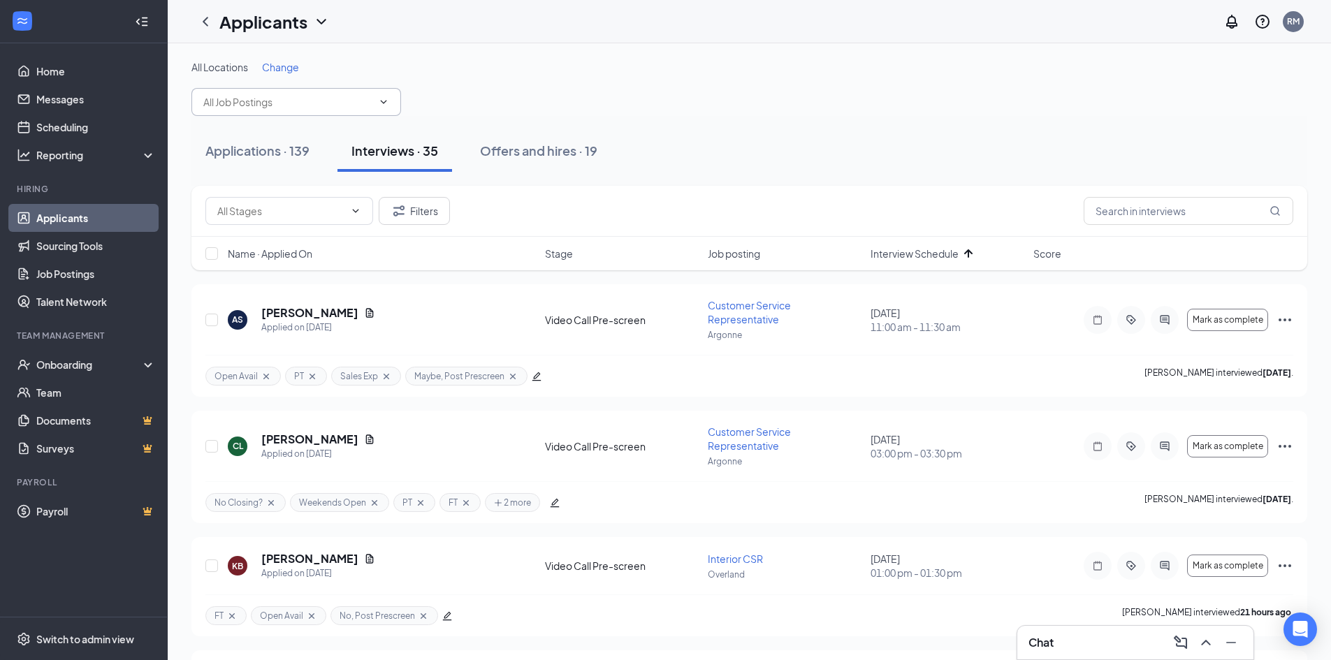
click at [291, 95] on input "text" at bounding box center [287, 101] width 169 height 15
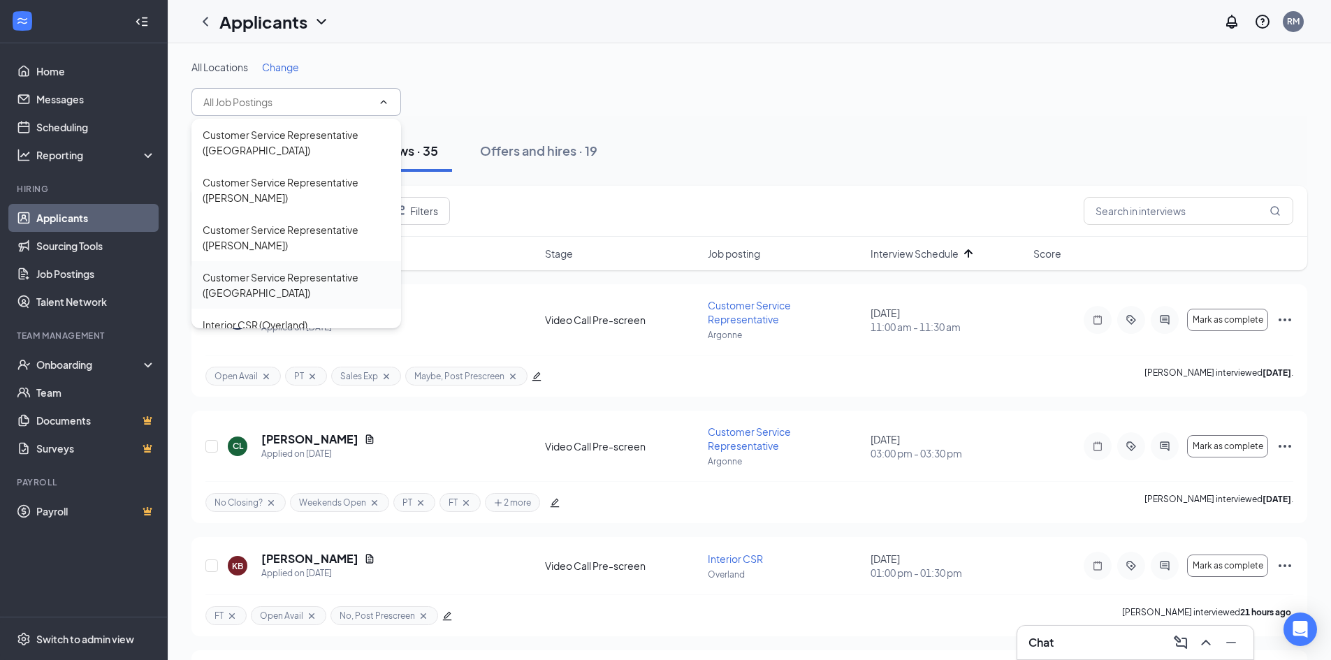
click at [291, 277] on div "Customer Service Representative ([GEOGRAPHIC_DATA])" at bounding box center [296, 285] width 187 height 31
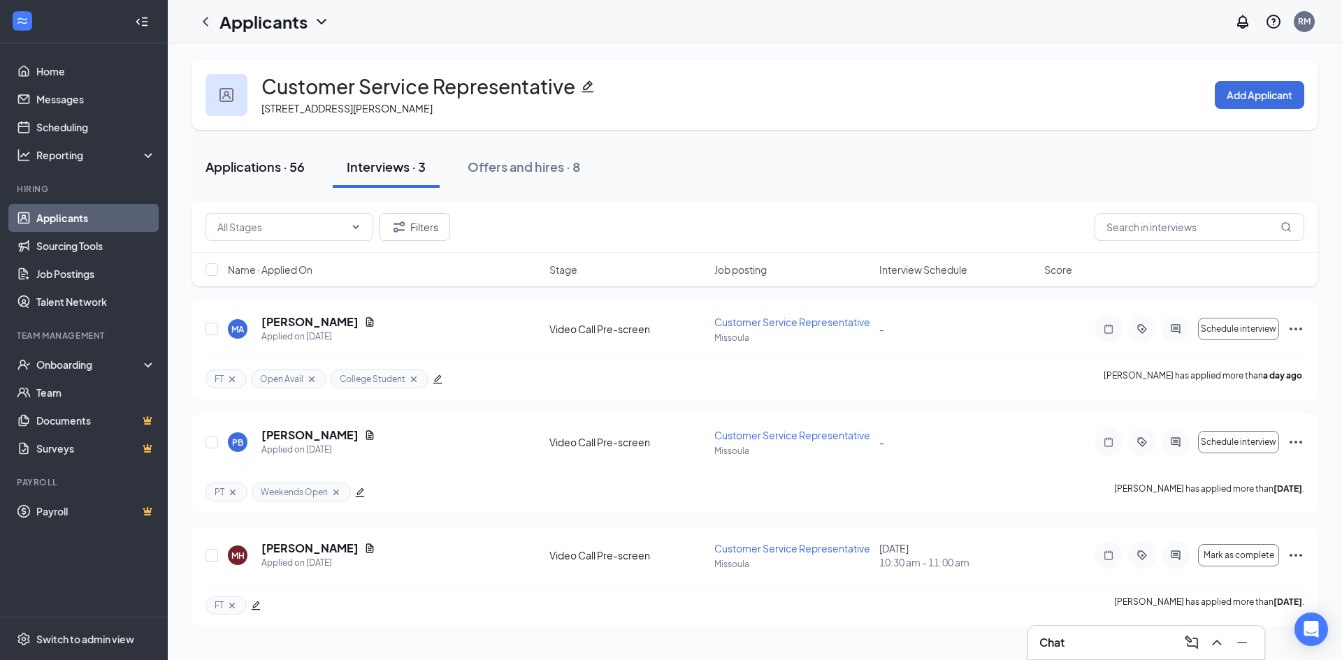
click at [267, 166] on div "Applications · 56" at bounding box center [254, 166] width 99 height 17
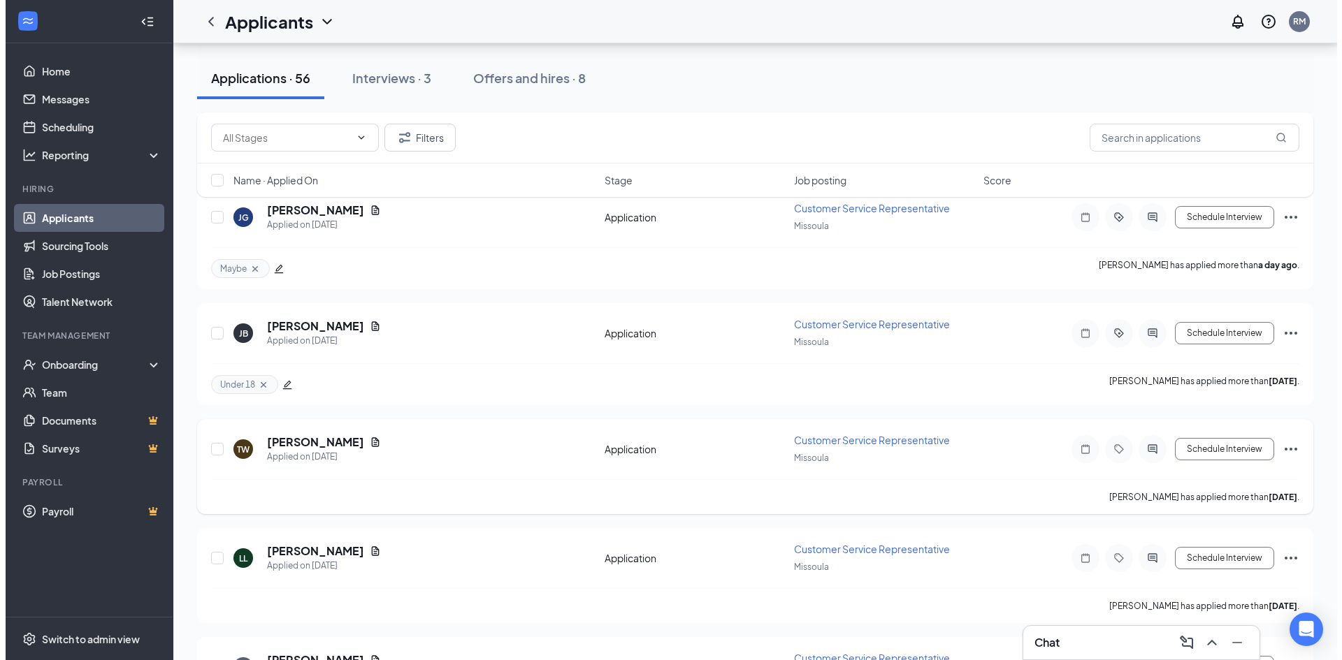
scroll to position [419, 0]
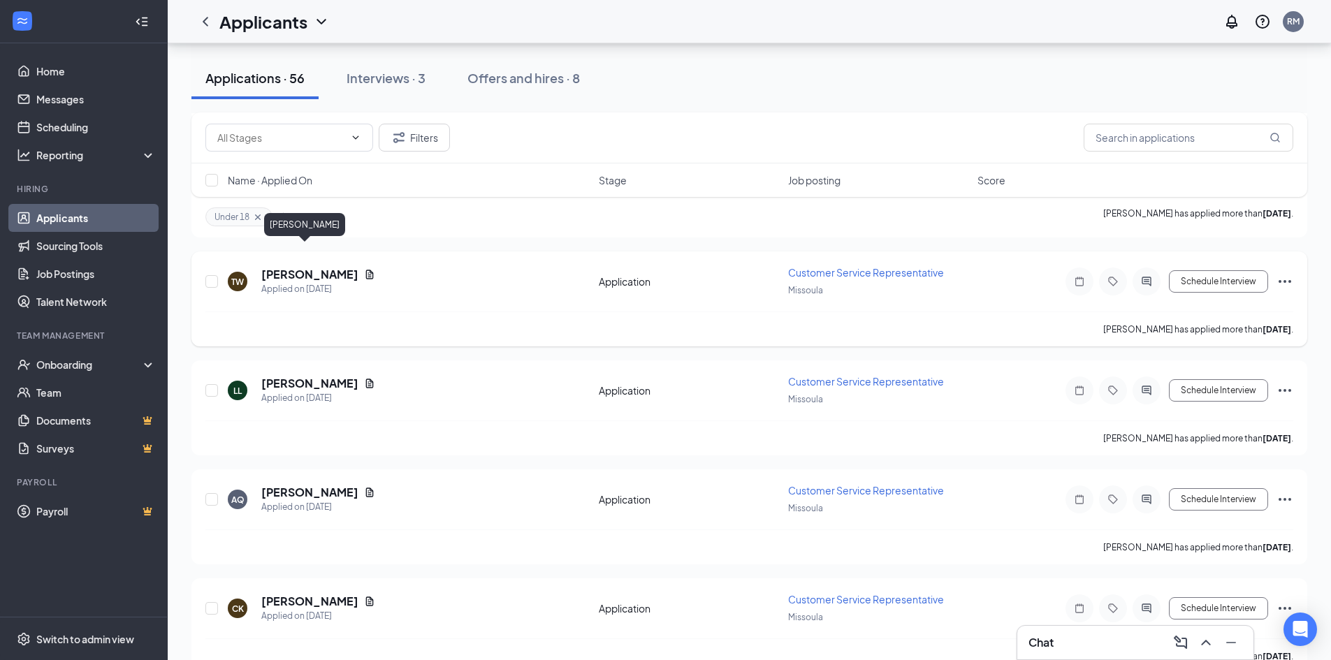
click at [302, 267] on h5 "[PERSON_NAME]" at bounding box center [309, 274] width 97 height 15
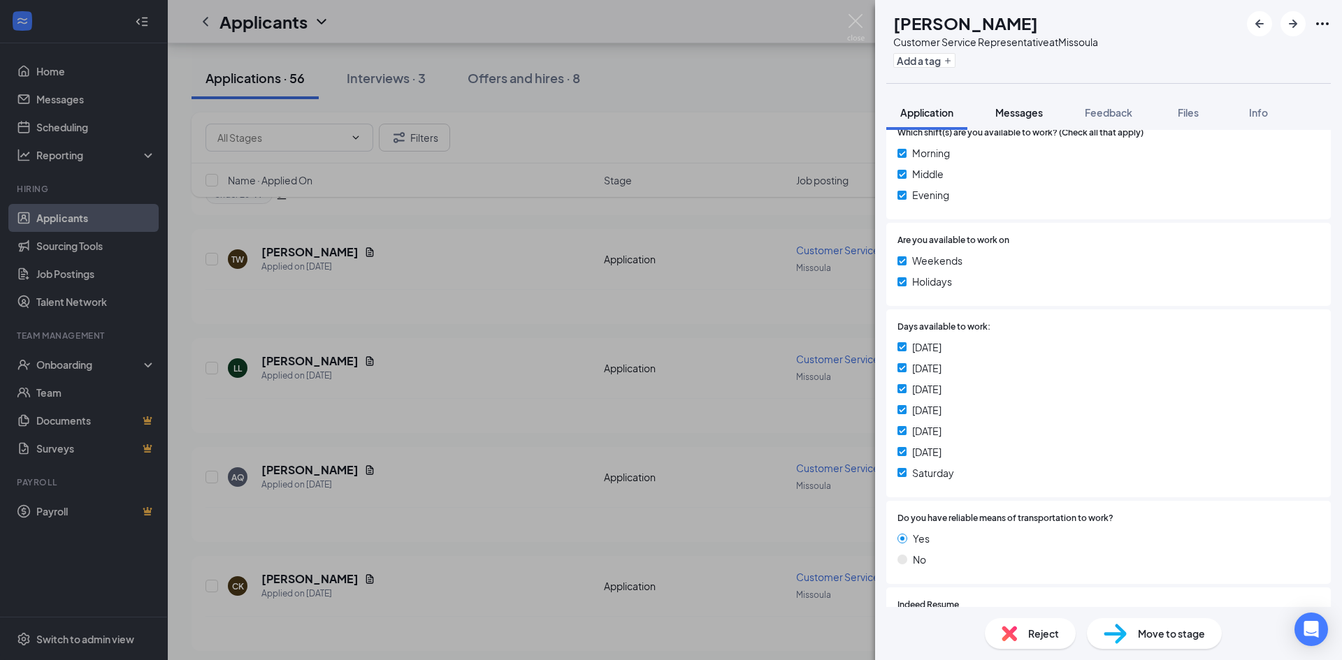
scroll to position [559, 0]
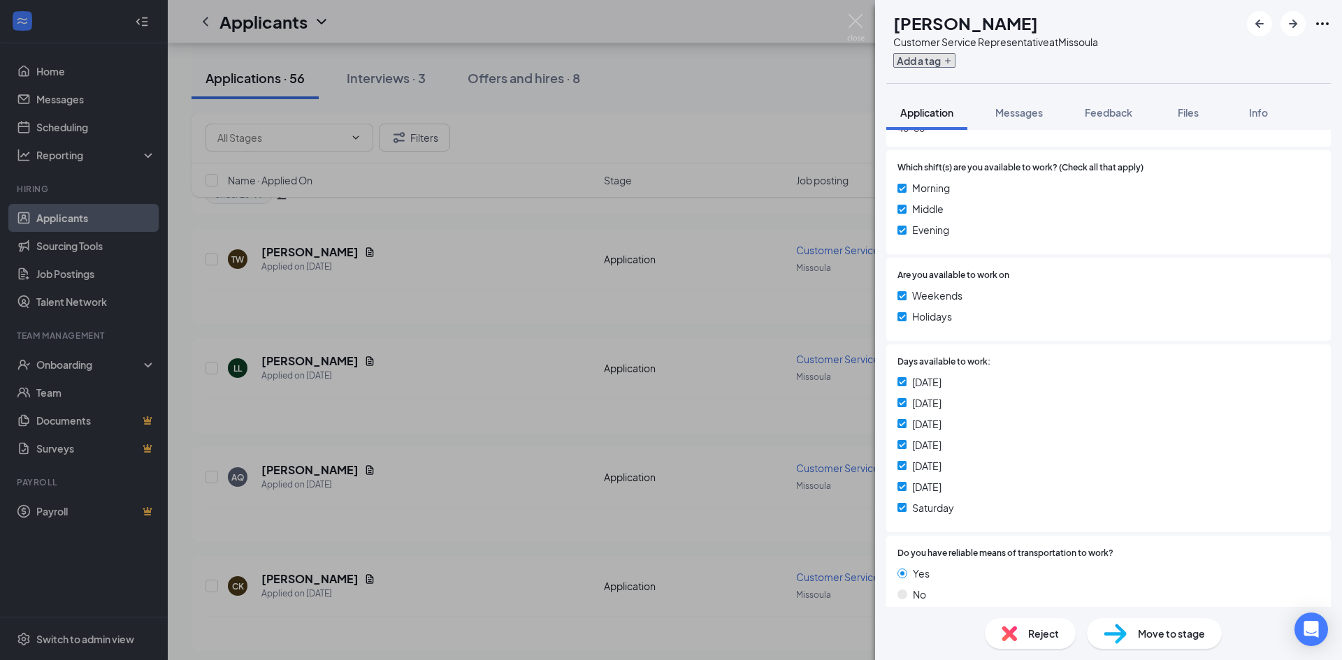
click at [952, 60] on icon "Plus" at bounding box center [947, 61] width 8 height 8
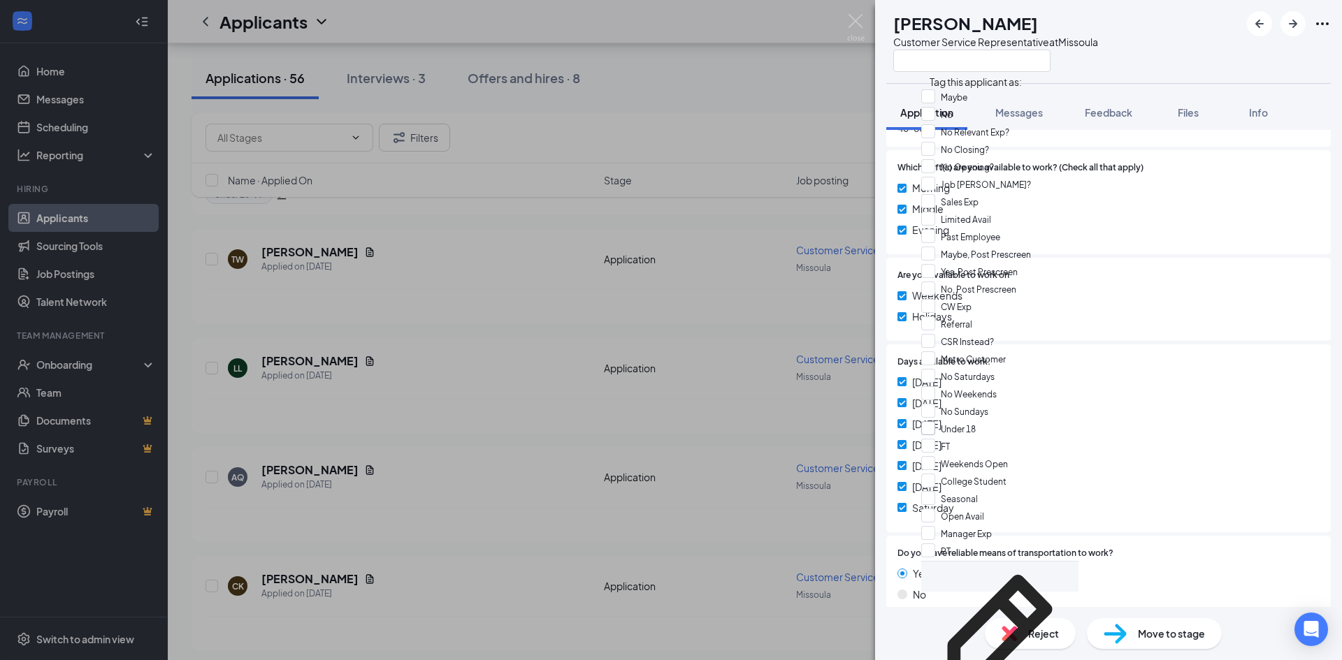
scroll to position [349, 0]
drag, startPoint x: 939, startPoint y: 201, endPoint x: 933, endPoint y: 162, distance: 39.6
click at [939, 439] on input "FT" at bounding box center [935, 446] width 29 height 15
checkbox input "true"
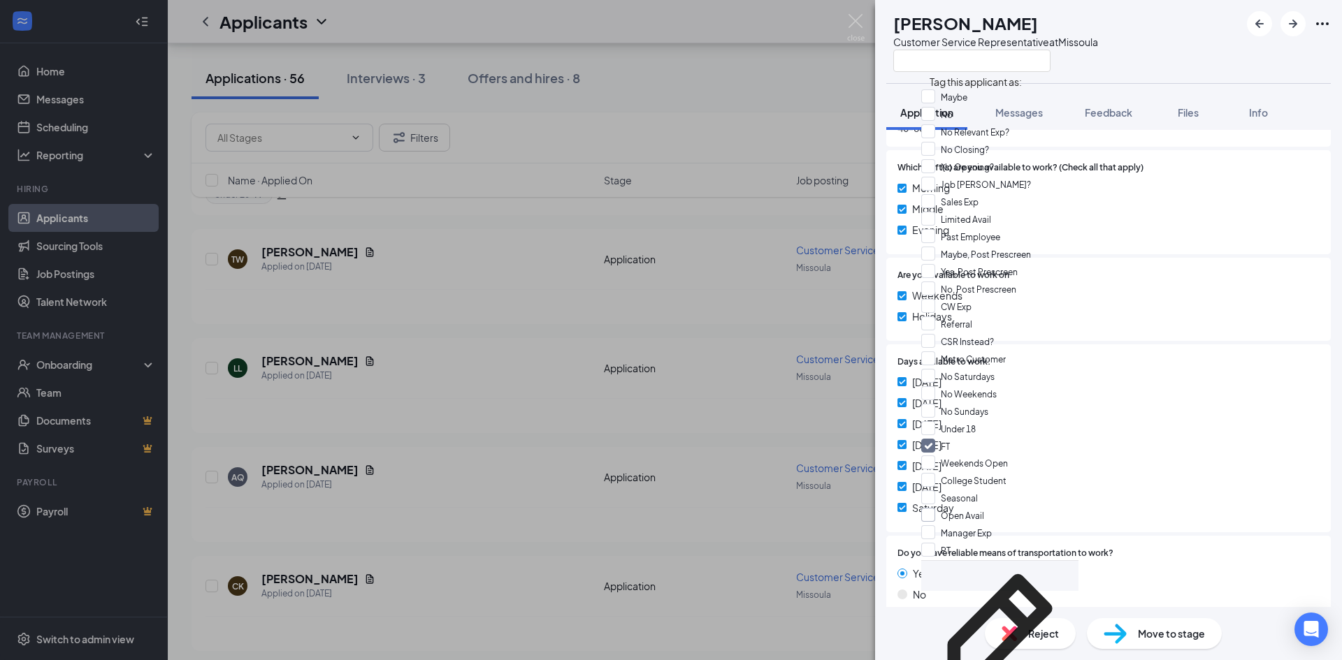
click at [935, 508] on input "Open Avail" at bounding box center [952, 515] width 63 height 15
checkbox input "true"
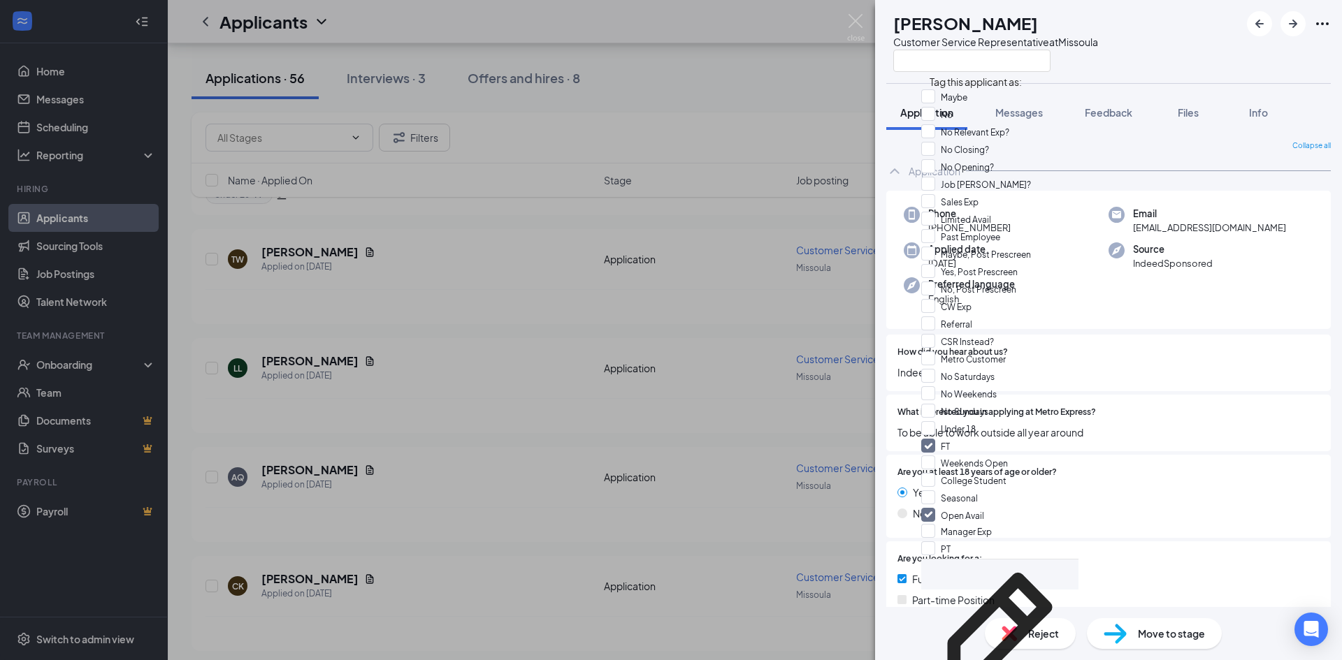
scroll to position [0, 0]
click at [1175, 403] on div "What interested you in applying at Metro Express? To be able to work outside al…" at bounding box center [1108, 424] width 444 height 57
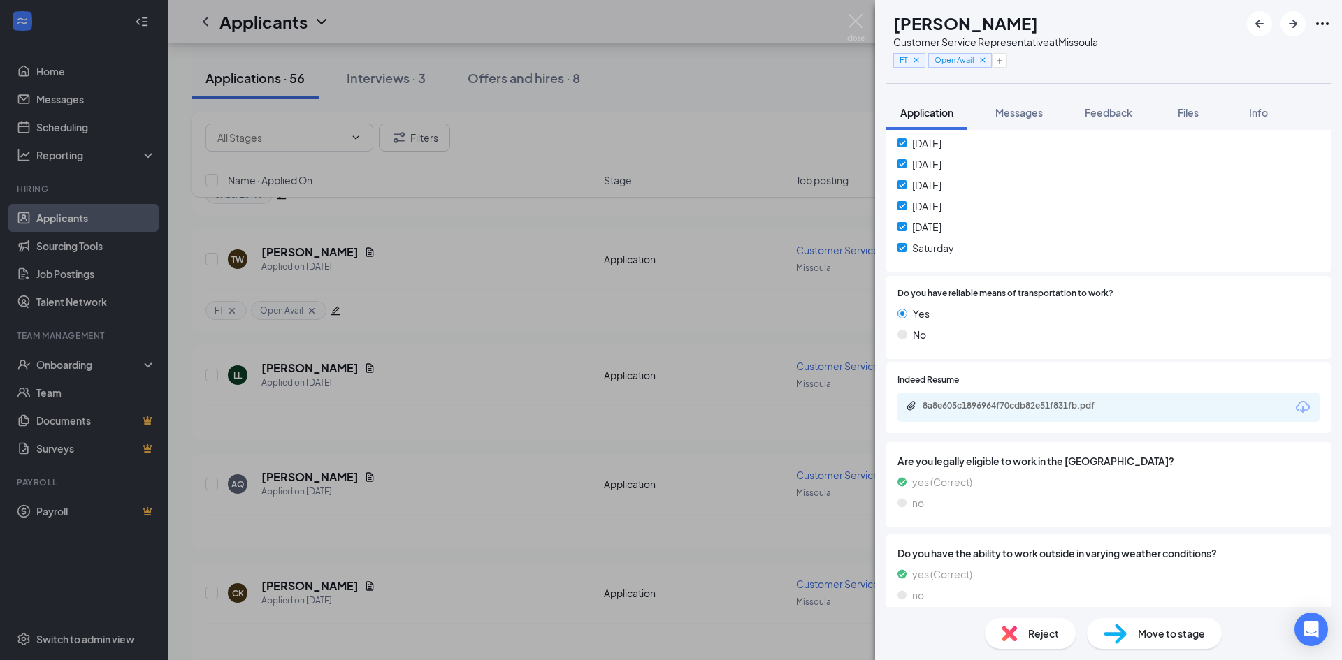
scroll to position [839, 0]
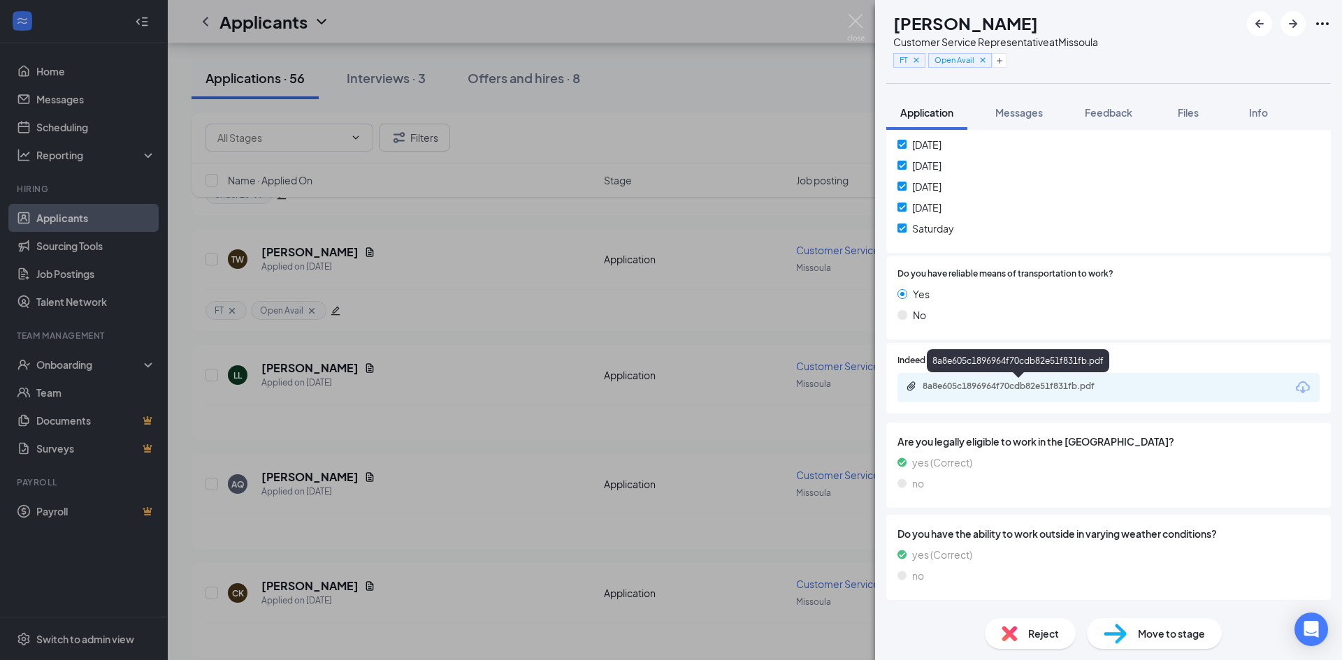
click at [1043, 386] on div "8a8e605c1896964f70cdb82e51f831fb.pdf" at bounding box center [1020, 386] width 196 height 11
click at [1133, 637] on div "Move to stage" at bounding box center [1154, 633] width 135 height 31
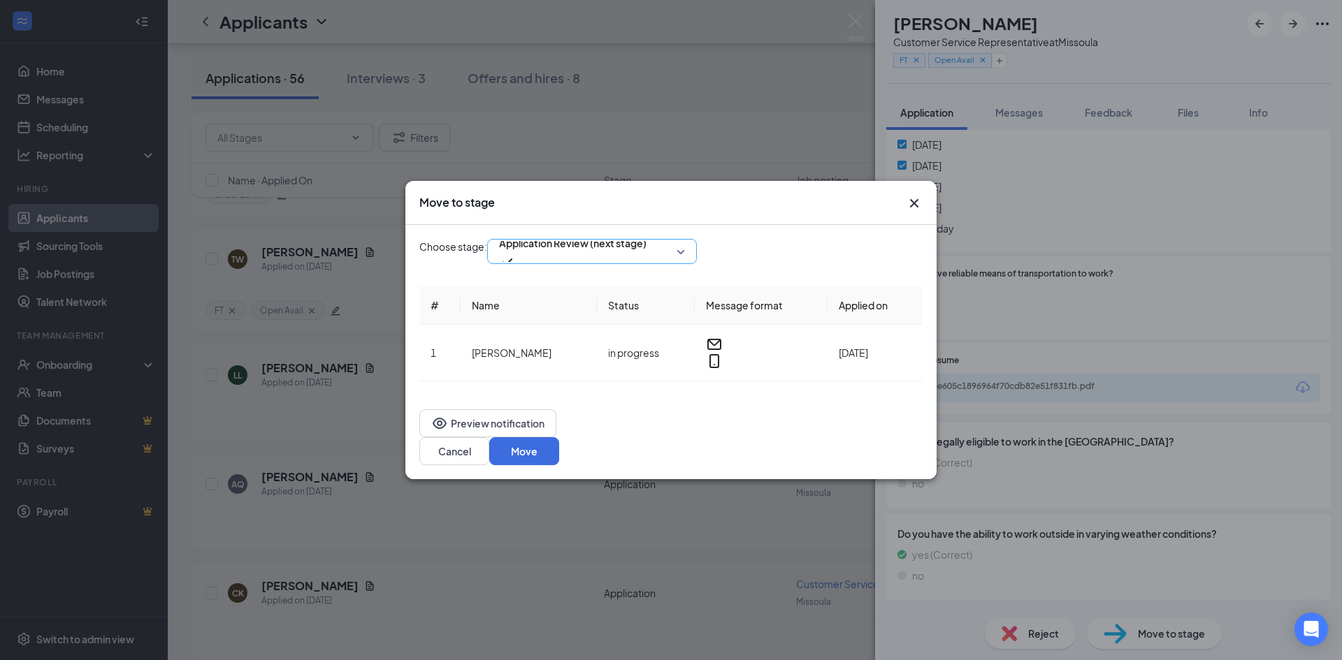
click at [646, 254] on span "Application Review (next stage)" at bounding box center [572, 243] width 147 height 21
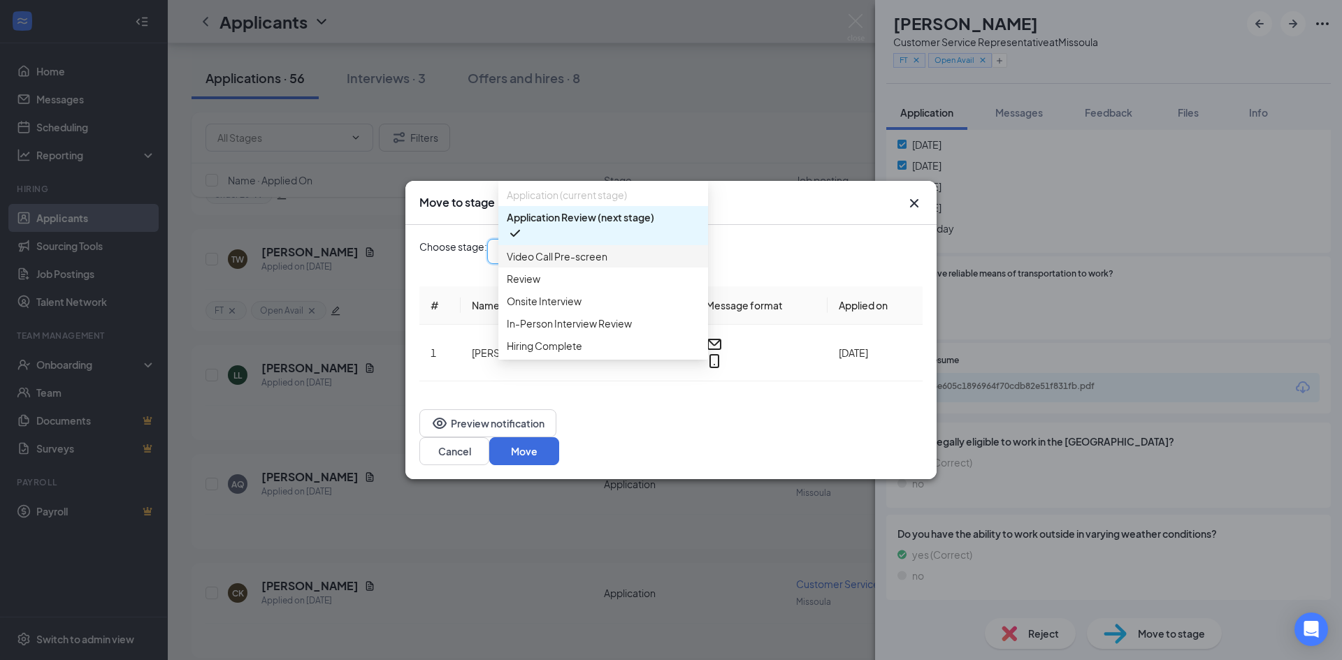
click at [611, 264] on span "Video Call Pre-screen" at bounding box center [603, 256] width 193 height 15
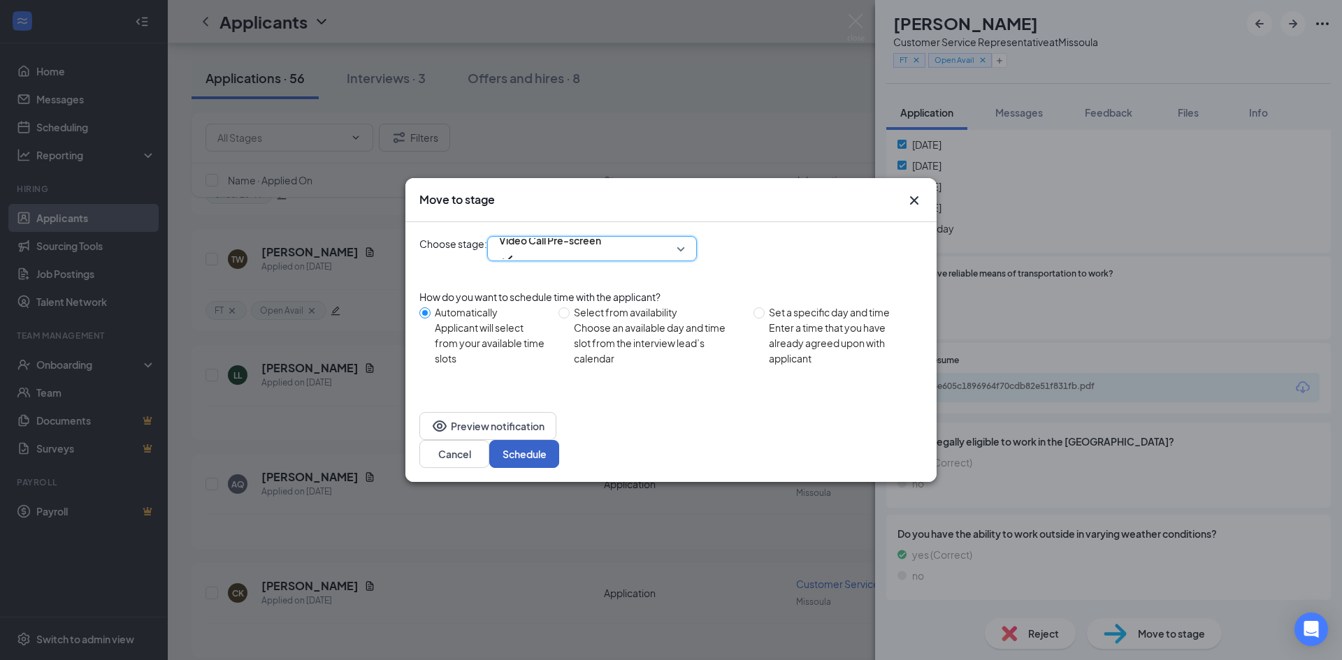
click at [559, 440] on button "Schedule" at bounding box center [524, 454] width 70 height 28
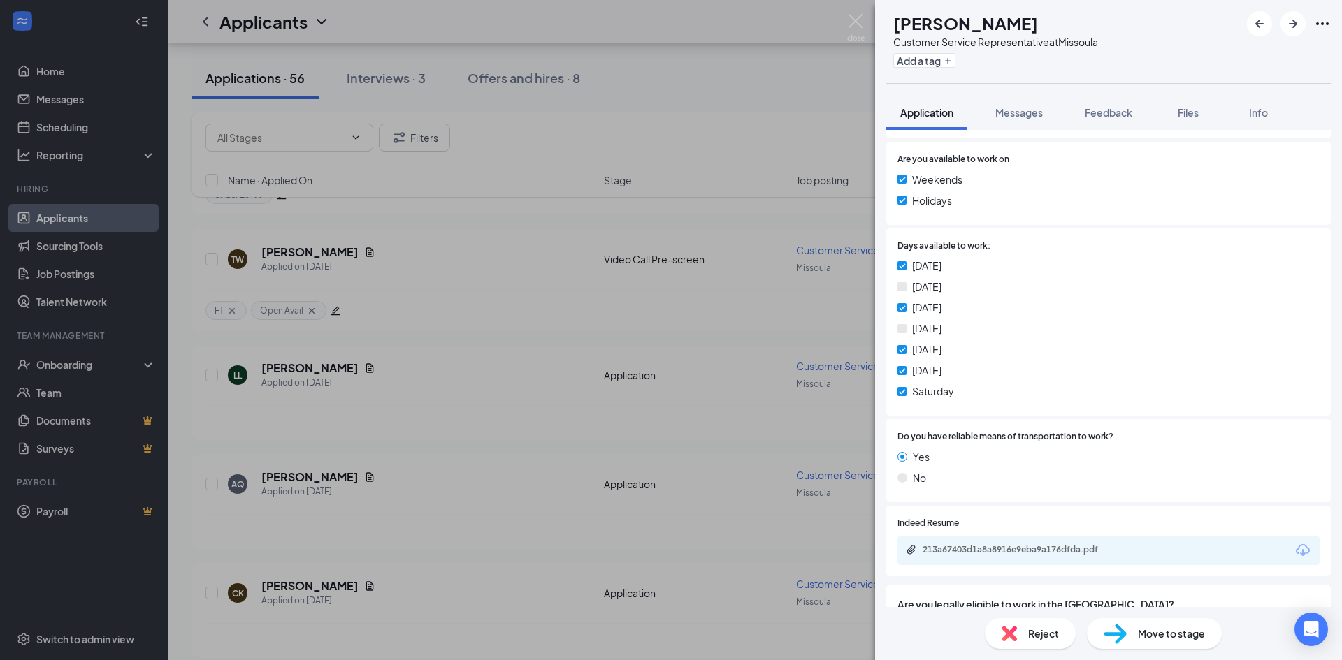
scroll to position [699, 0]
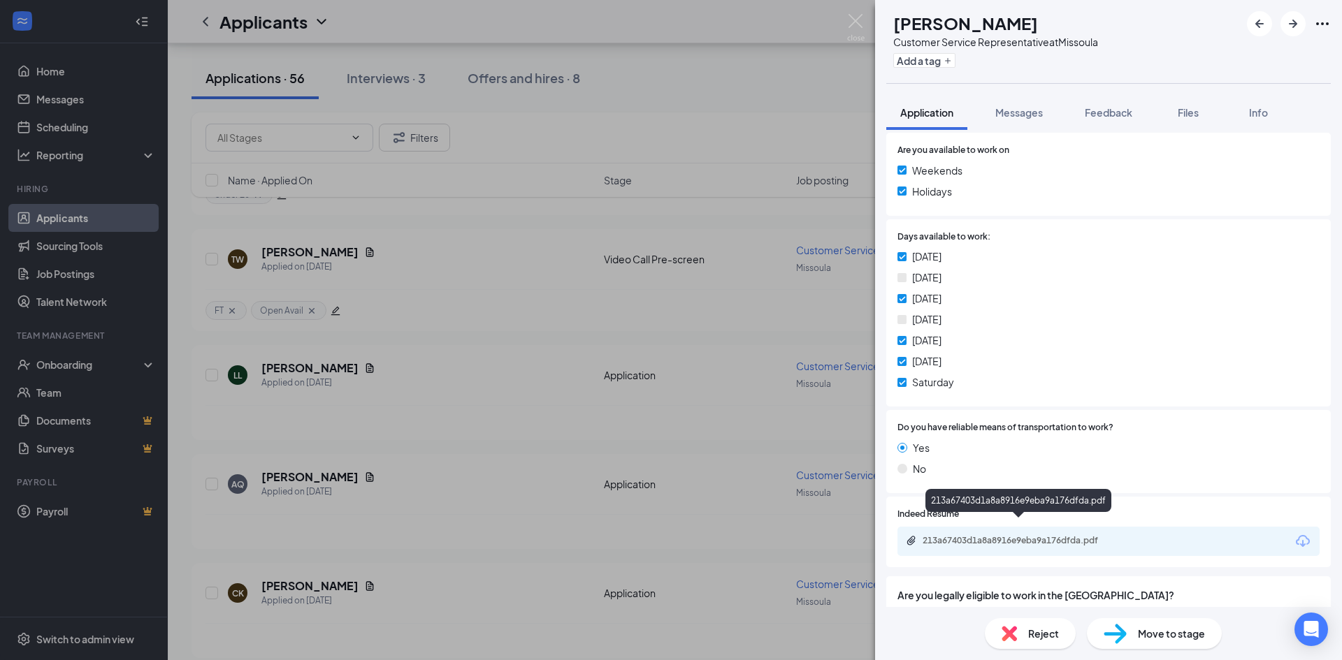
click at [1036, 535] on div "213a67403d1a8a8916e9eba9a176dfda.pdf" at bounding box center [1020, 540] width 196 height 11
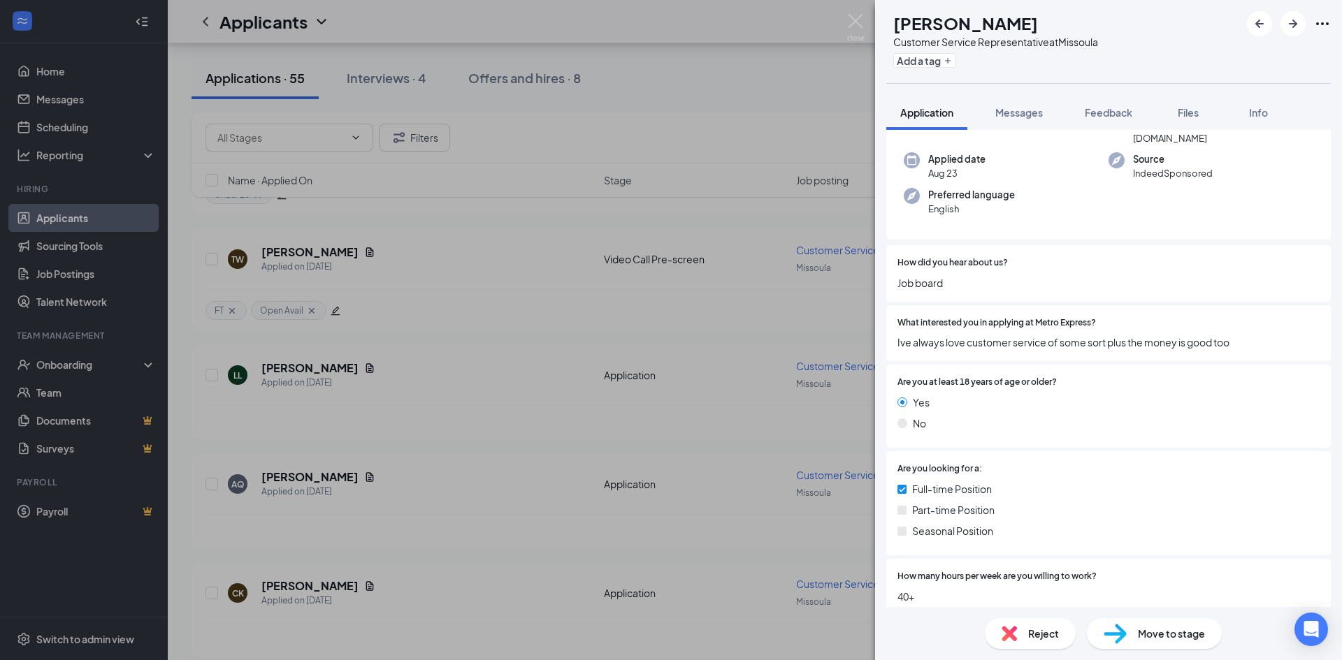
scroll to position [70, 0]
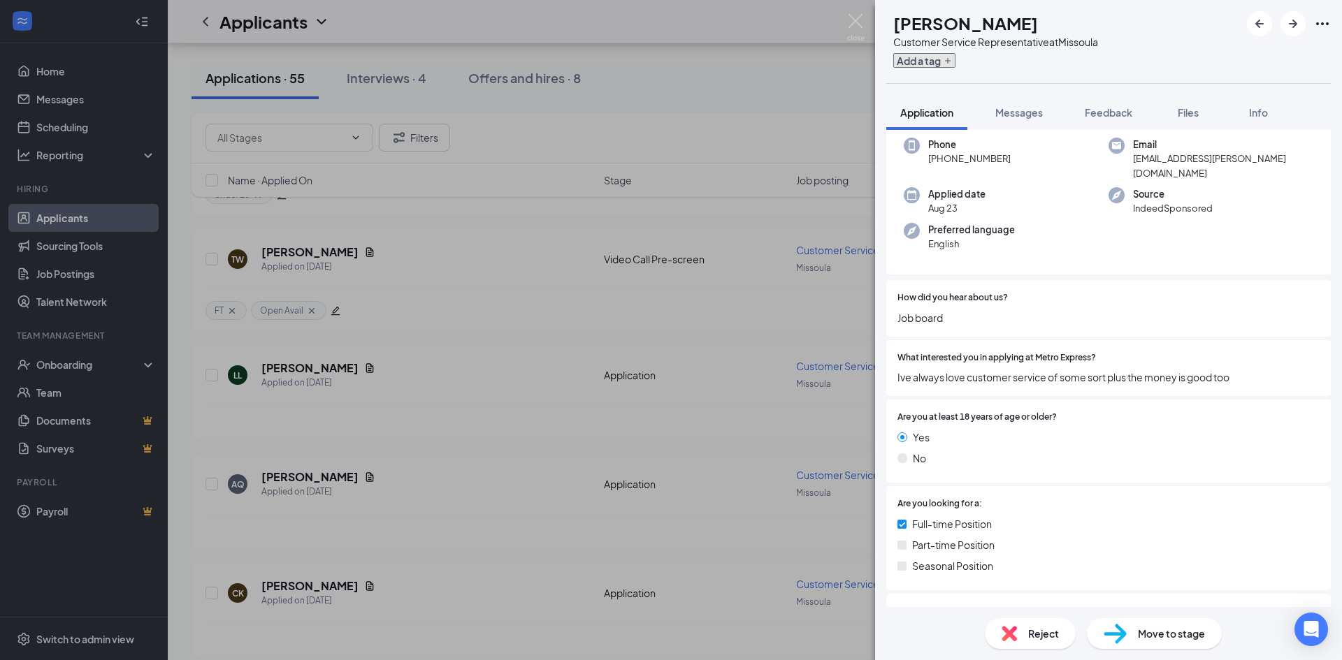
click at [955, 63] on button "Add a tag" at bounding box center [924, 60] width 62 height 15
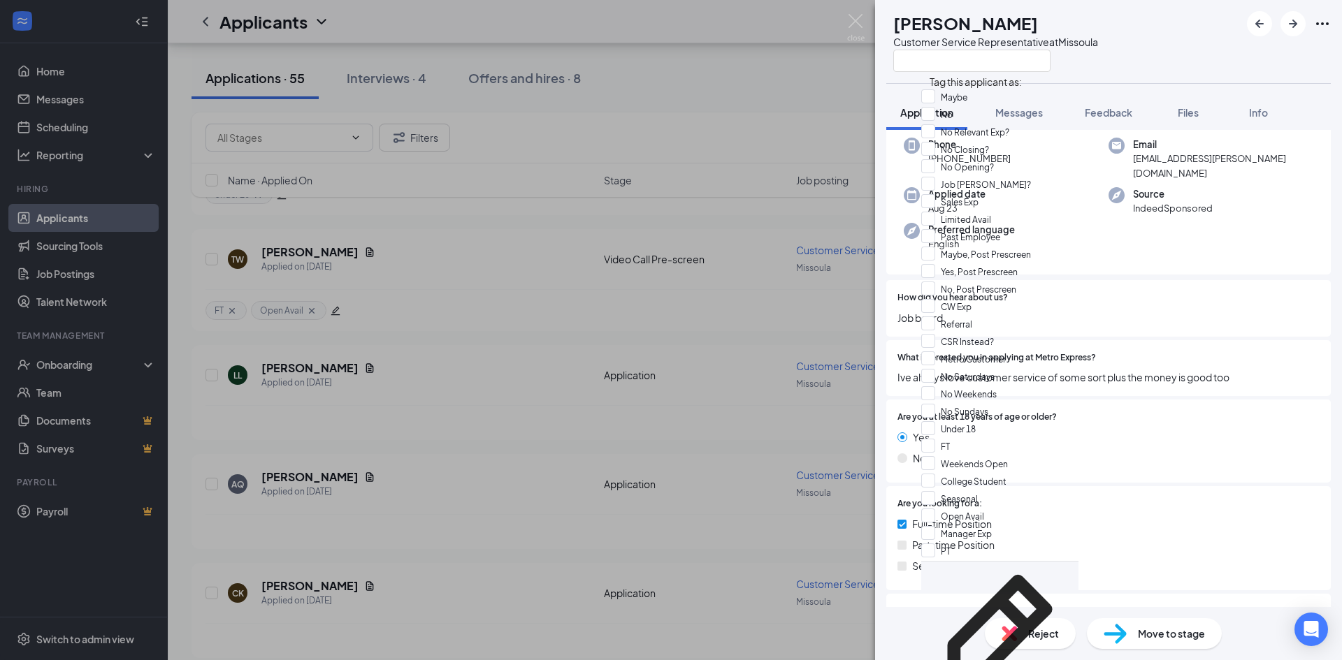
drag, startPoint x: 941, startPoint y: 102, endPoint x: 1080, endPoint y: 123, distance: 141.3
click at [941, 103] on input "Maybe" at bounding box center [944, 96] width 46 height 15
checkbox input "true"
click at [1188, 66] on div "[PERSON_NAME] Customer Service Representative at [GEOGRAPHIC_DATA]" at bounding box center [1108, 41] width 467 height 83
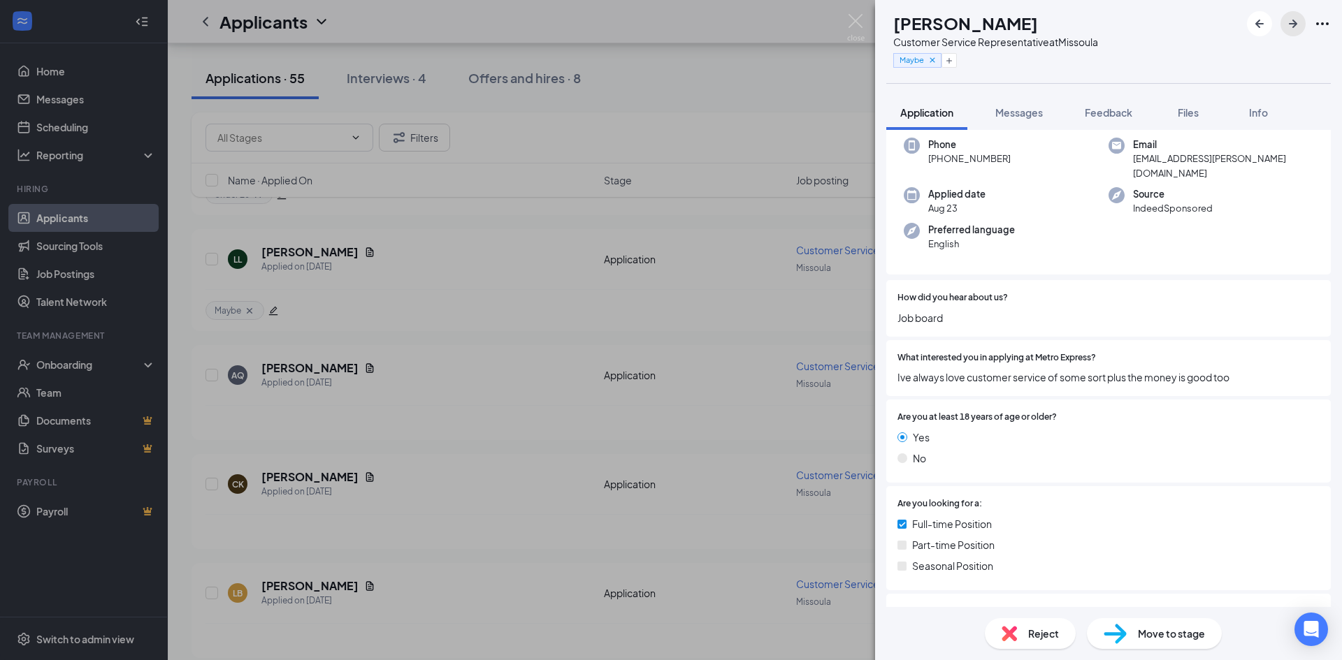
click at [1292, 27] on icon "ArrowRight" at bounding box center [1292, 23] width 17 height 17
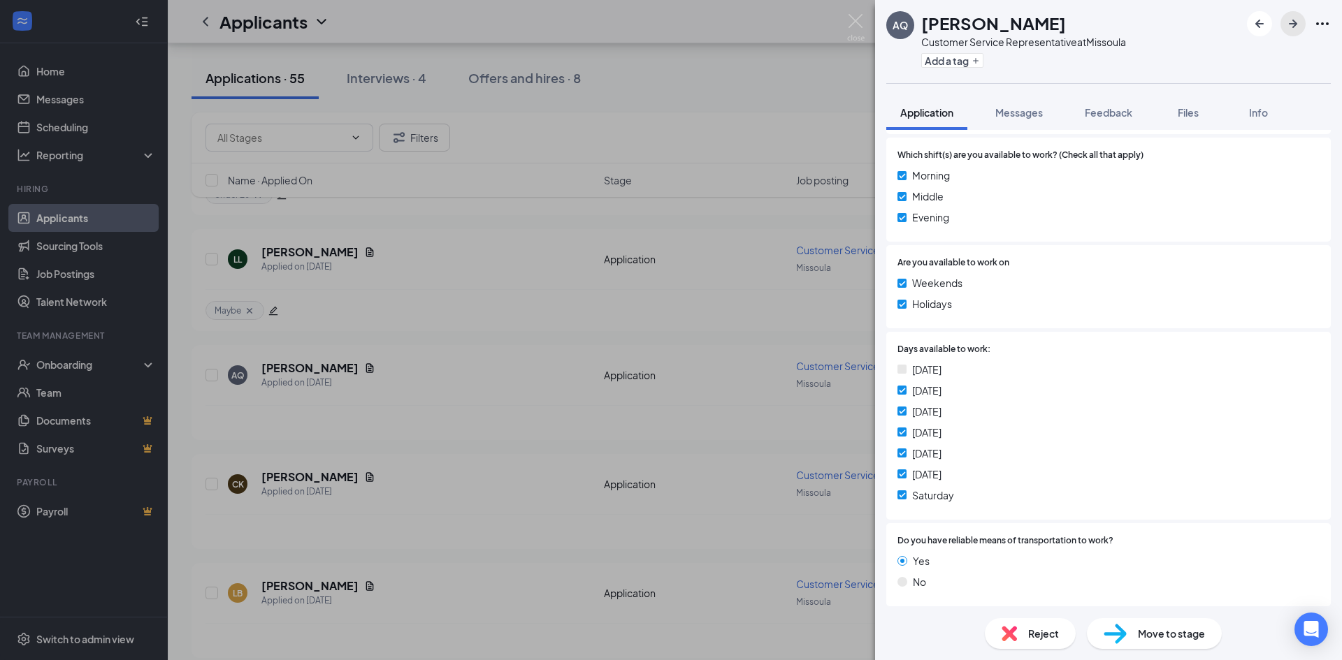
scroll to position [699, 0]
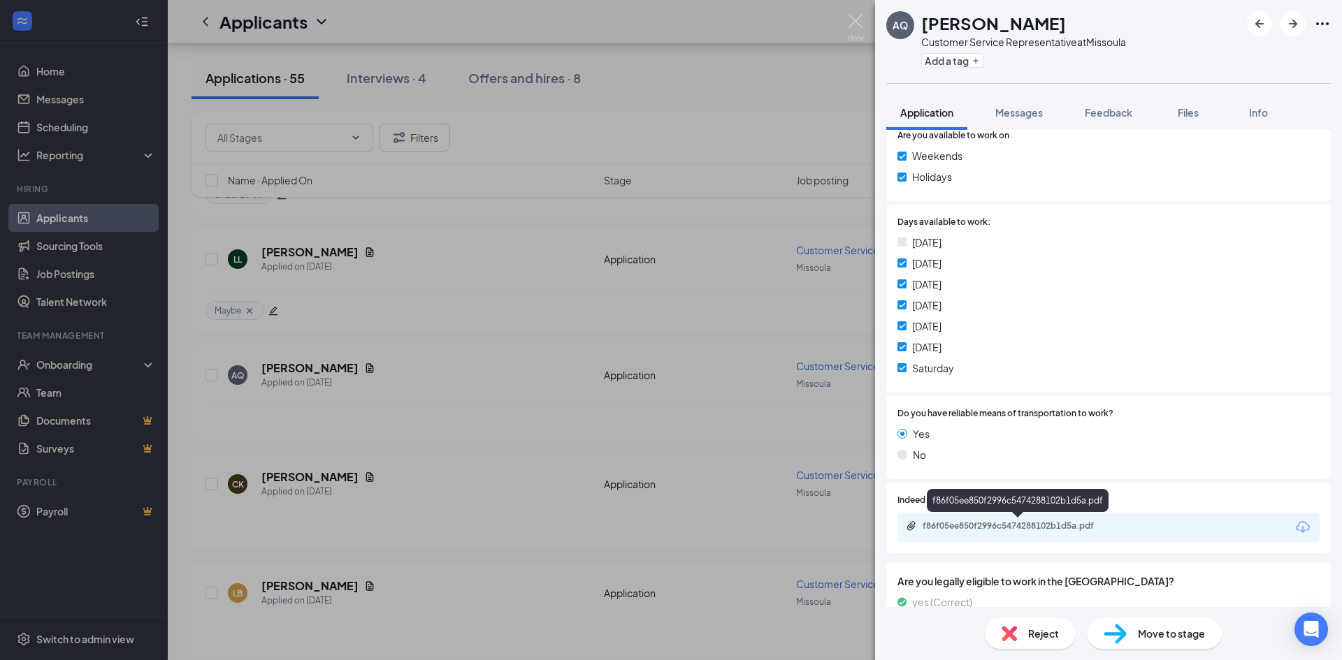
click at [1034, 523] on div "f86f05ee850f2996c5474288102b1d5a.pdf" at bounding box center [1020, 526] width 196 height 11
click at [970, 62] on button "Add a tag" at bounding box center [952, 60] width 62 height 15
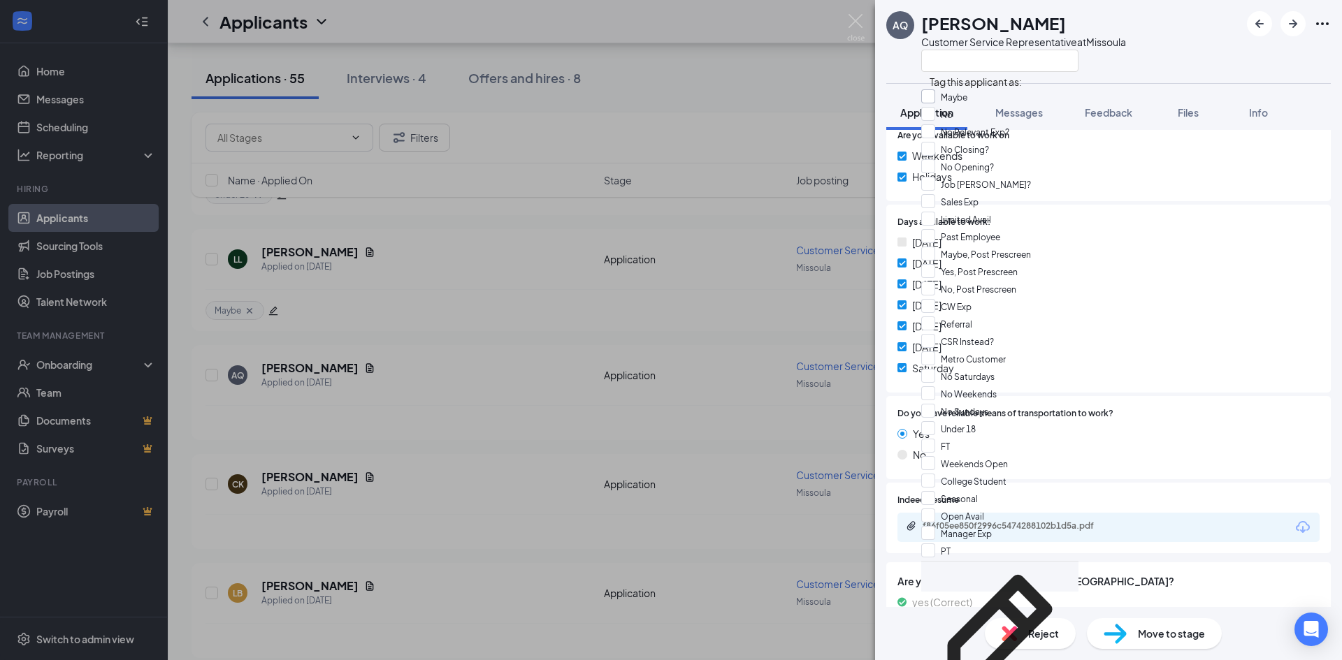
click at [932, 101] on input "Maybe" at bounding box center [944, 96] width 46 height 15
checkbox input "true"
click at [1210, 303] on div "[DATE]" at bounding box center [1108, 305] width 422 height 15
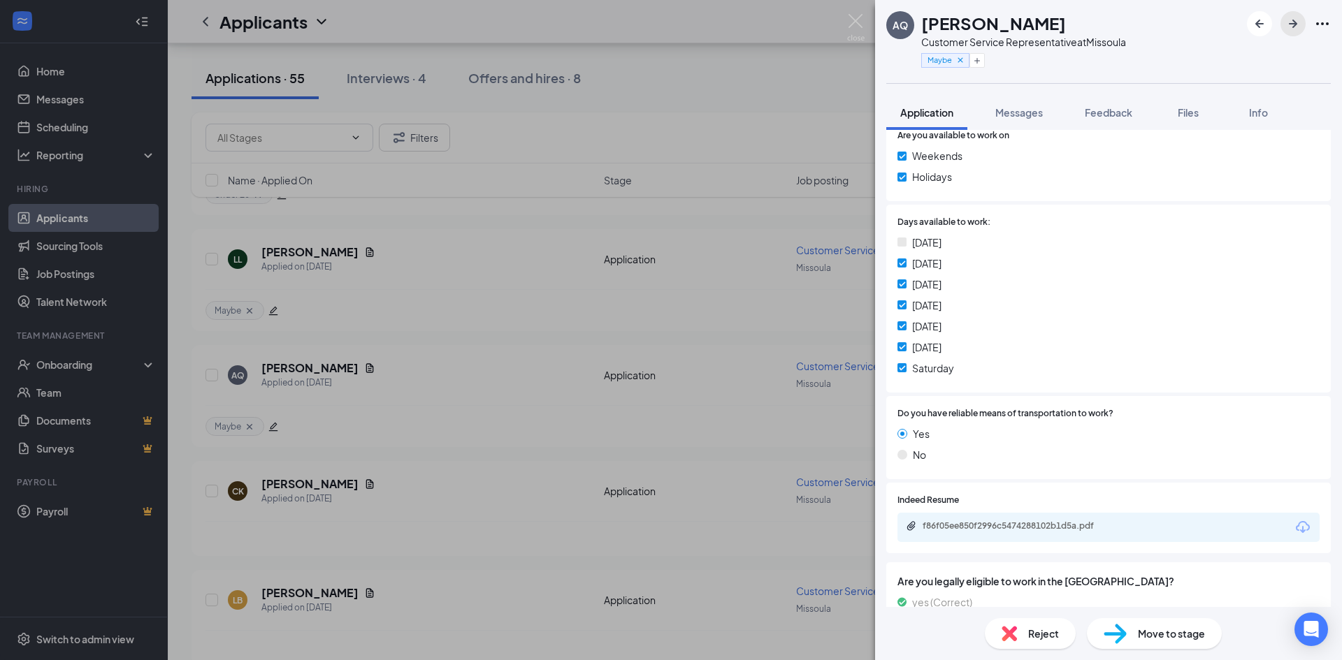
click at [1295, 24] on icon "ArrowRight" at bounding box center [1293, 24] width 8 height 8
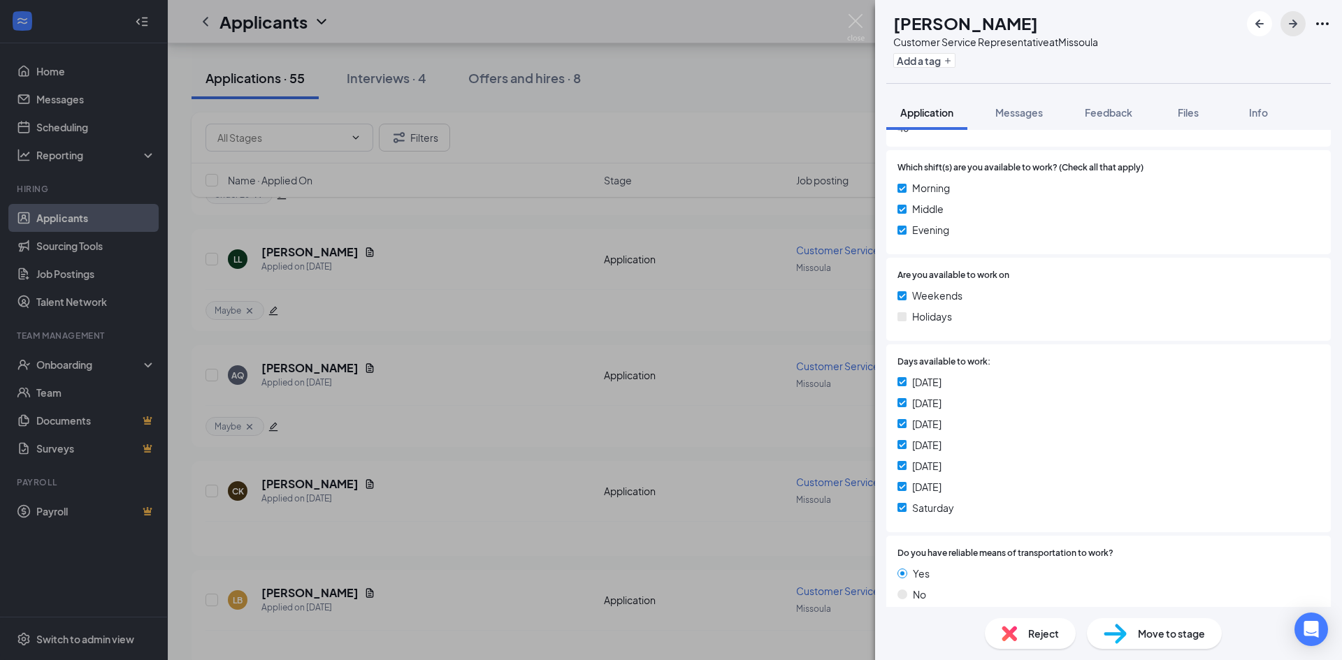
scroll to position [699, 0]
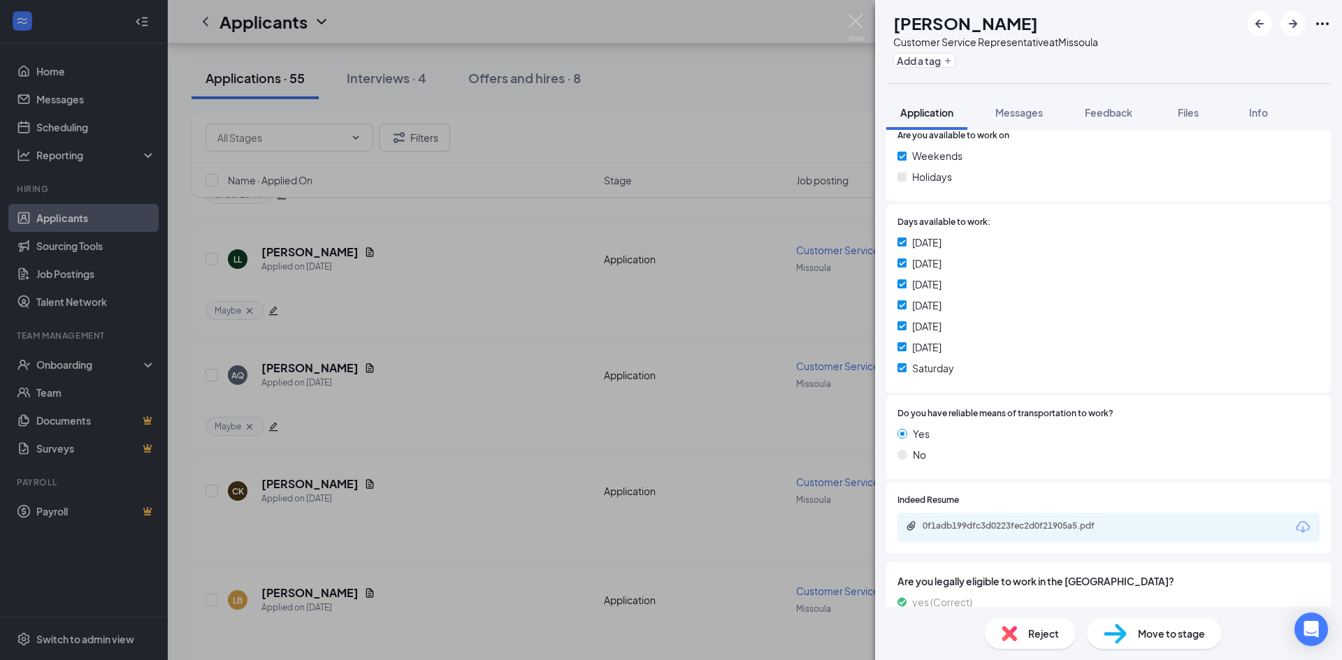
click at [994, 528] on div "0f1adb199dfc3d0223fec2d0f21905a5.pdf" at bounding box center [1020, 526] width 196 height 11
click at [955, 61] on button "Add a tag" at bounding box center [924, 60] width 62 height 15
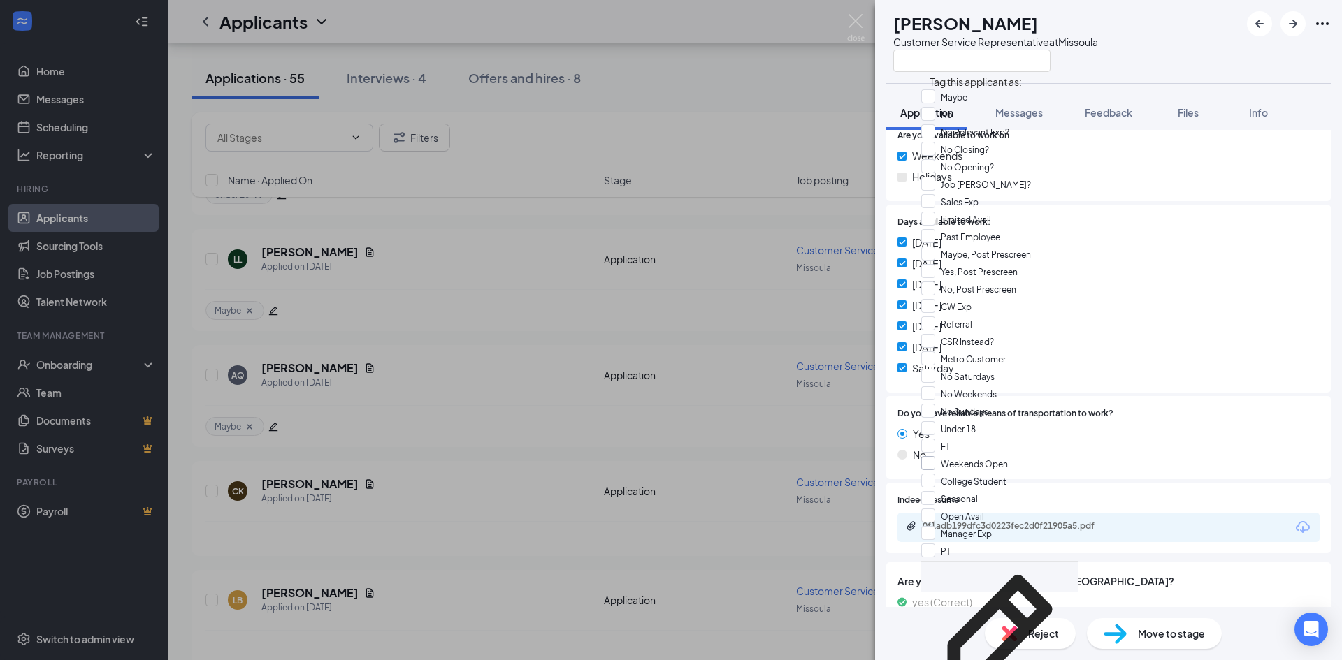
scroll to position [441, 0]
click at [937, 439] on input "FT" at bounding box center [935, 446] width 29 height 15
checkbox input "true"
click at [936, 508] on input "Open Avail" at bounding box center [952, 515] width 63 height 15
checkbox input "true"
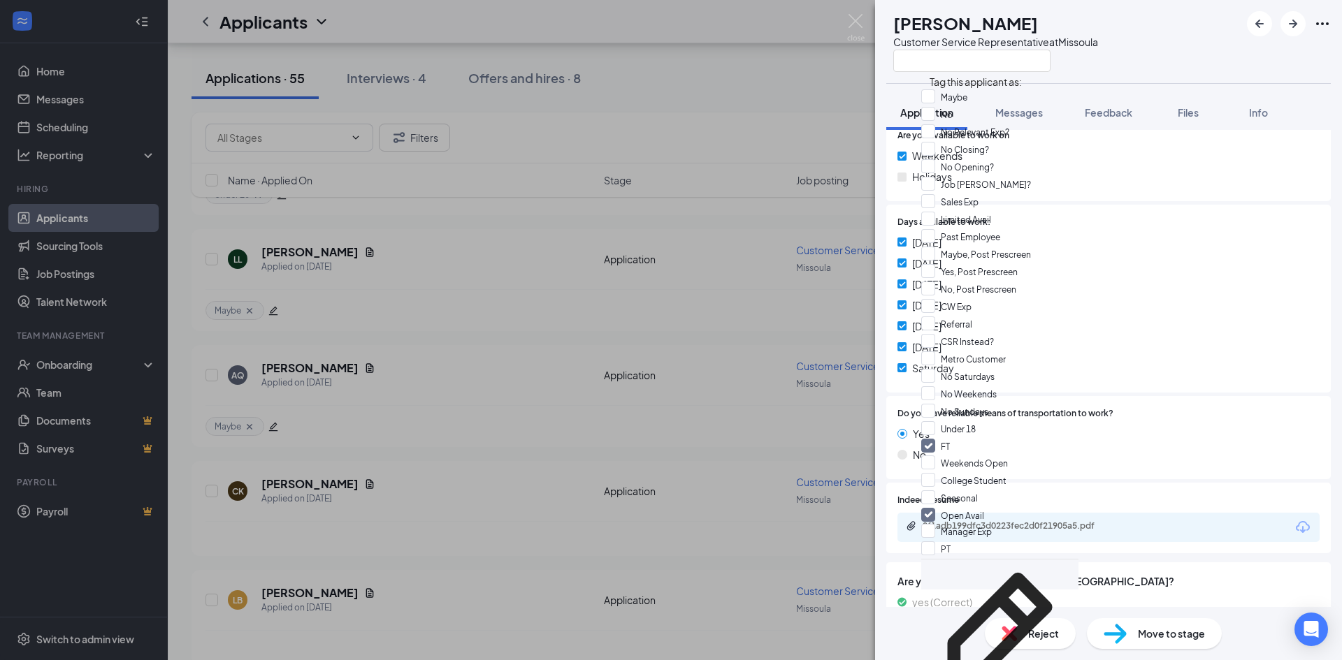
click at [1093, 334] on div "[DATE] [DATE] [DATE] [DATE] [DATE] [DATE] [DATE]" at bounding box center [1108, 308] width 422 height 147
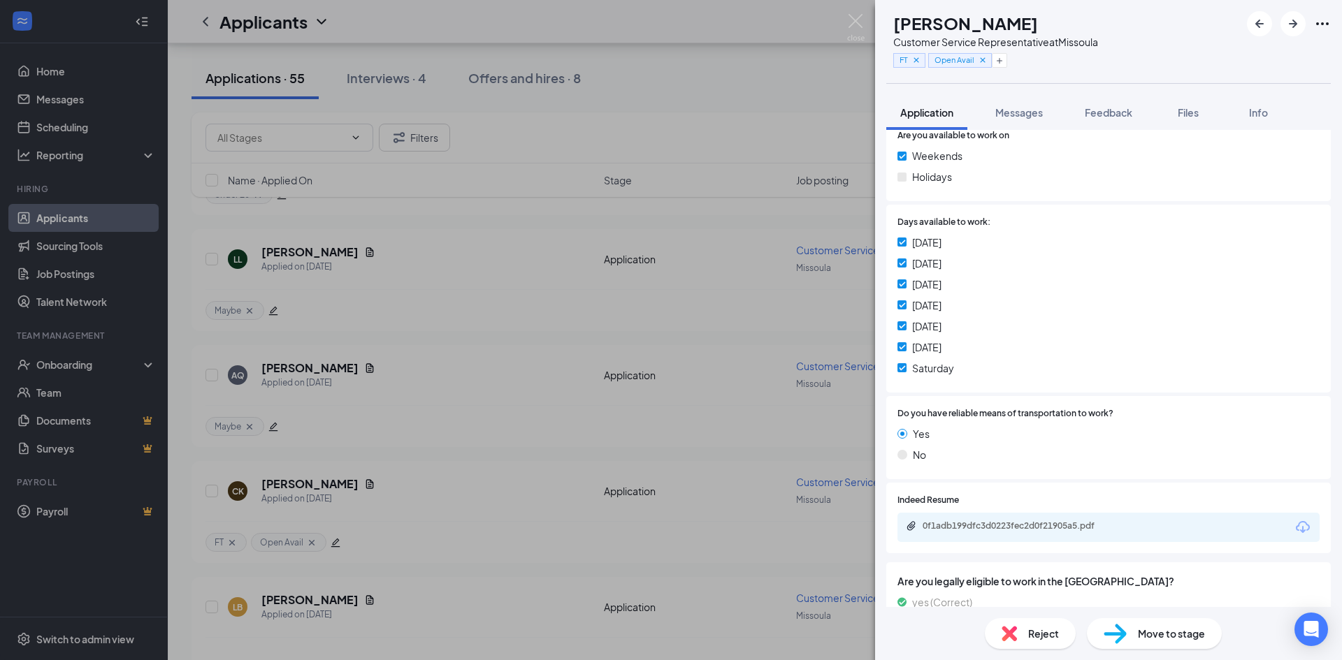
click at [1148, 629] on span "Move to stage" at bounding box center [1171, 633] width 67 height 15
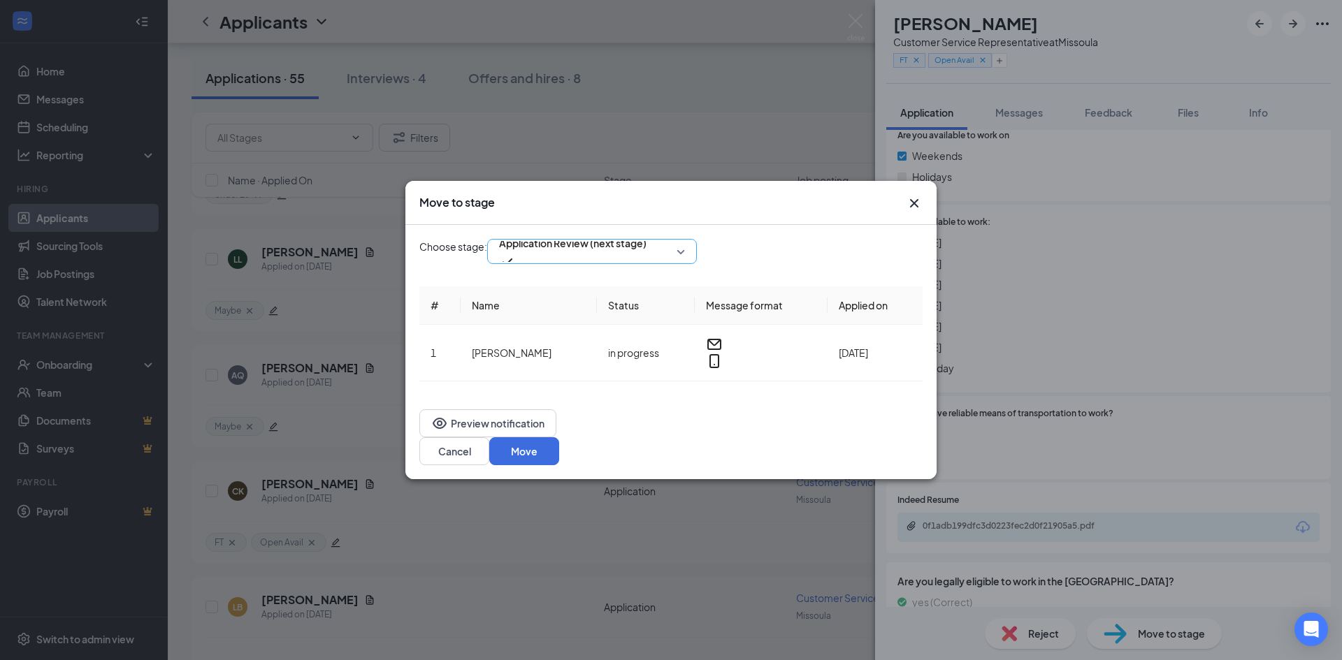
click at [630, 254] on span "Application Review (next stage)" at bounding box center [572, 243] width 147 height 21
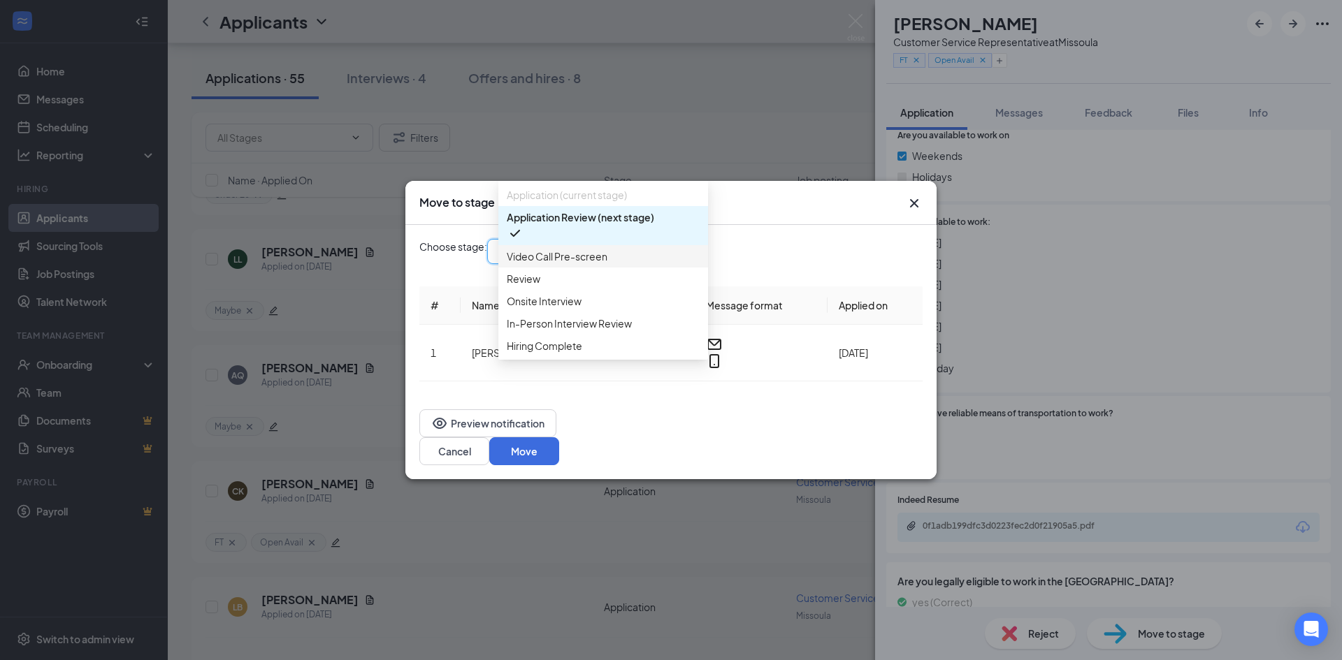
click at [613, 264] on span "Video Call Pre-screen" at bounding box center [603, 256] width 193 height 15
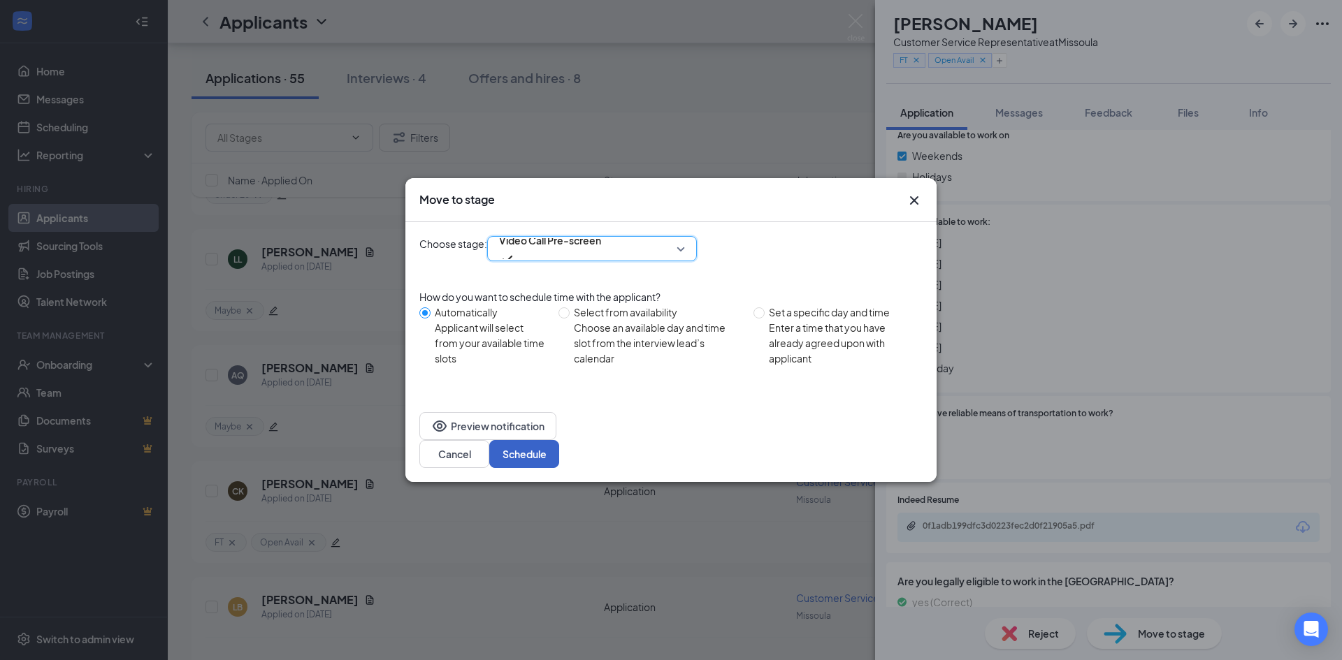
click at [559, 440] on button "Schedule" at bounding box center [524, 454] width 70 height 28
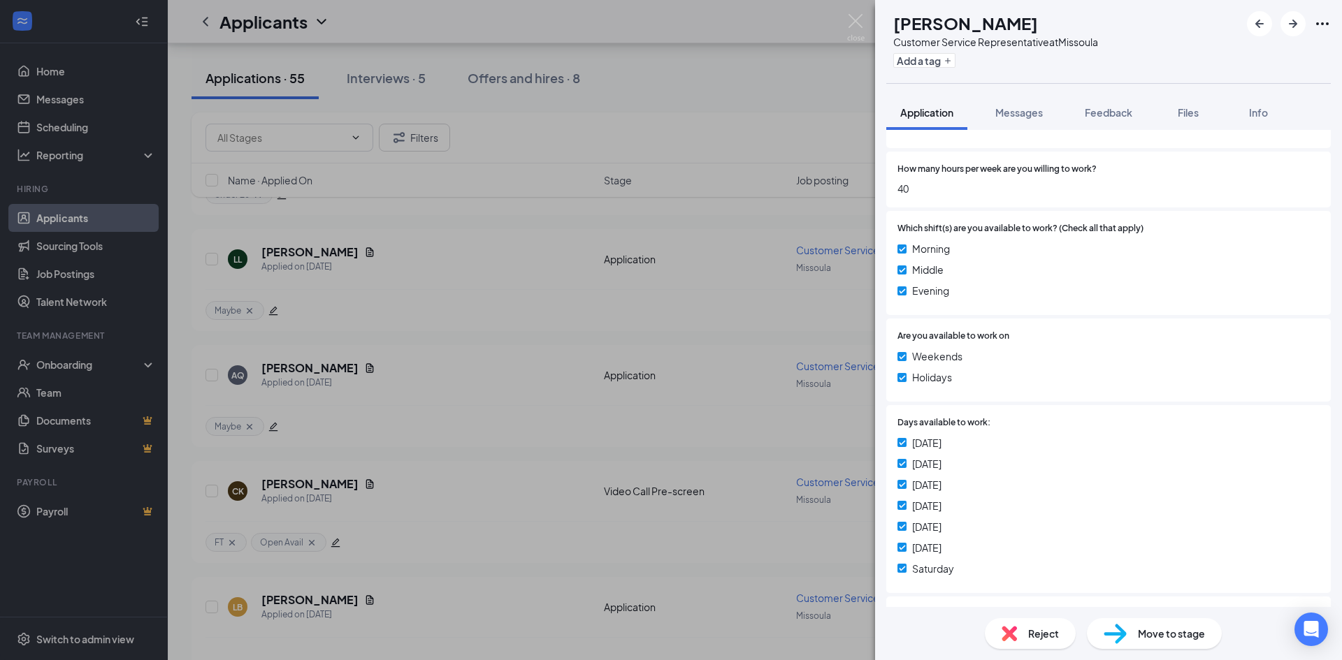
scroll to position [699, 0]
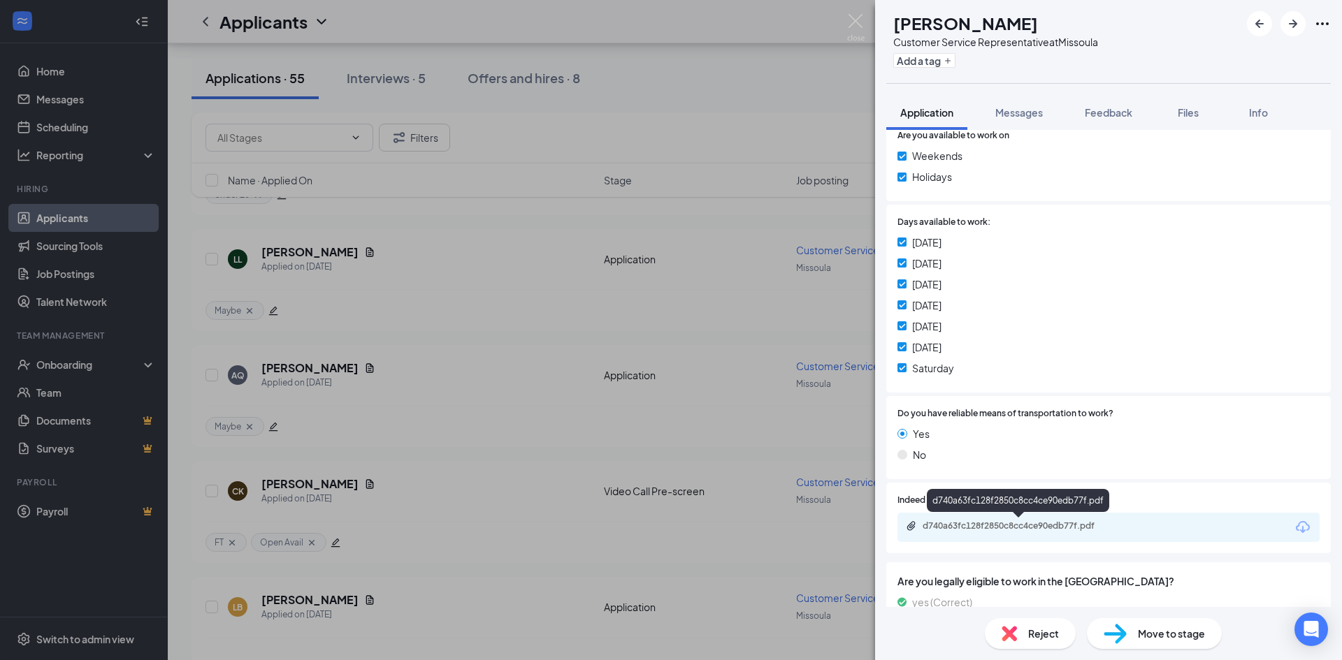
click at [1020, 524] on div "d740a63fc128f2850c8cc4ce90edb77f.pdf" at bounding box center [1020, 526] width 196 height 11
click at [955, 55] on button "Add a tag" at bounding box center [924, 60] width 62 height 15
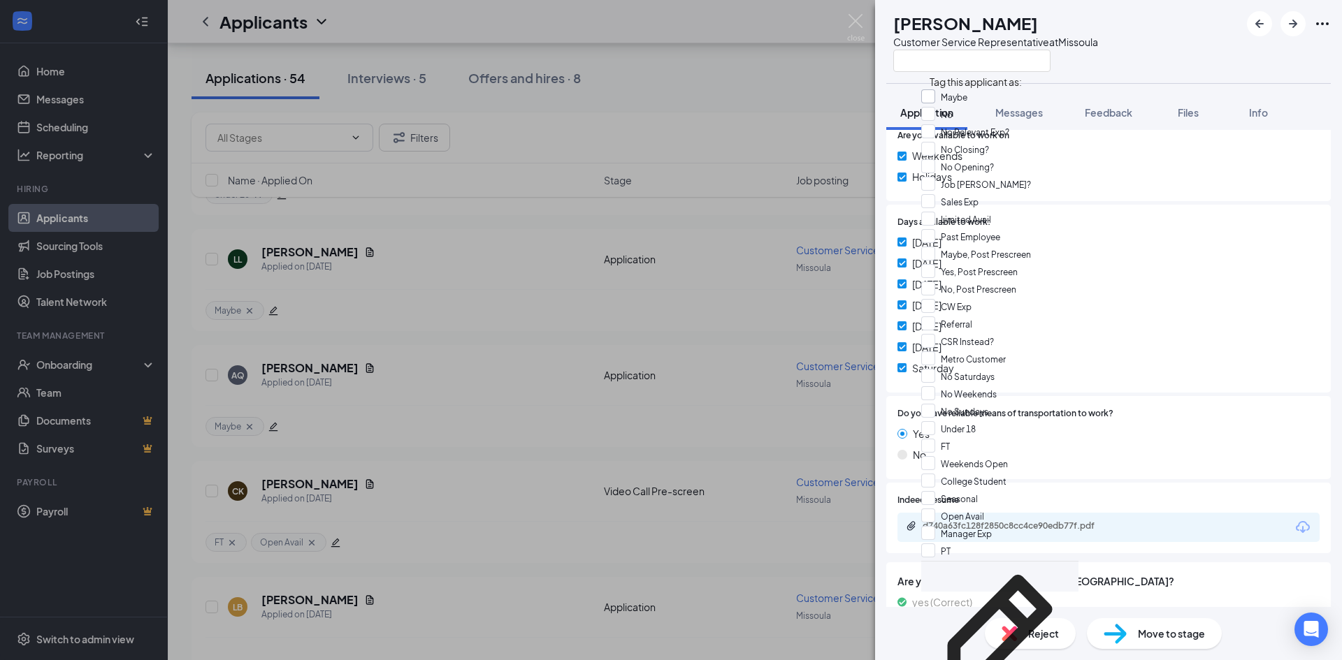
click at [935, 102] on input "Maybe" at bounding box center [944, 96] width 46 height 15
checkbox input "true"
click at [1145, 346] on div "[DATE]" at bounding box center [1108, 347] width 422 height 15
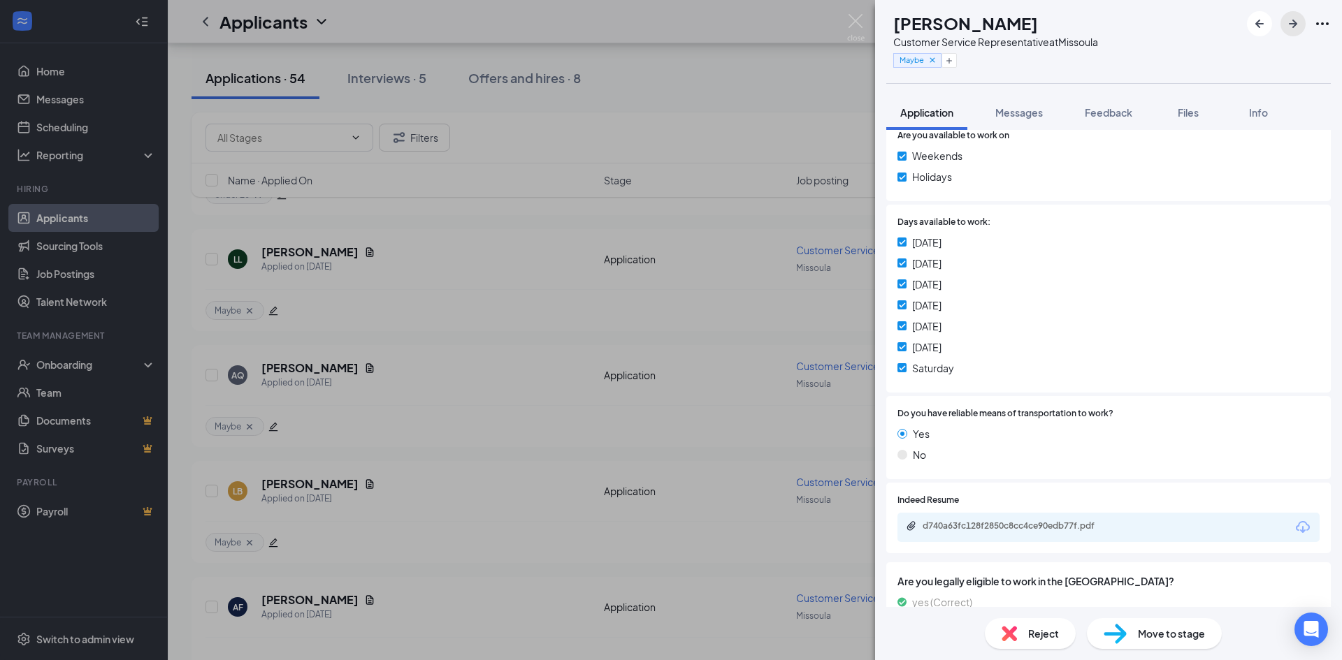
click at [1289, 27] on icon "ArrowRight" at bounding box center [1292, 23] width 17 height 17
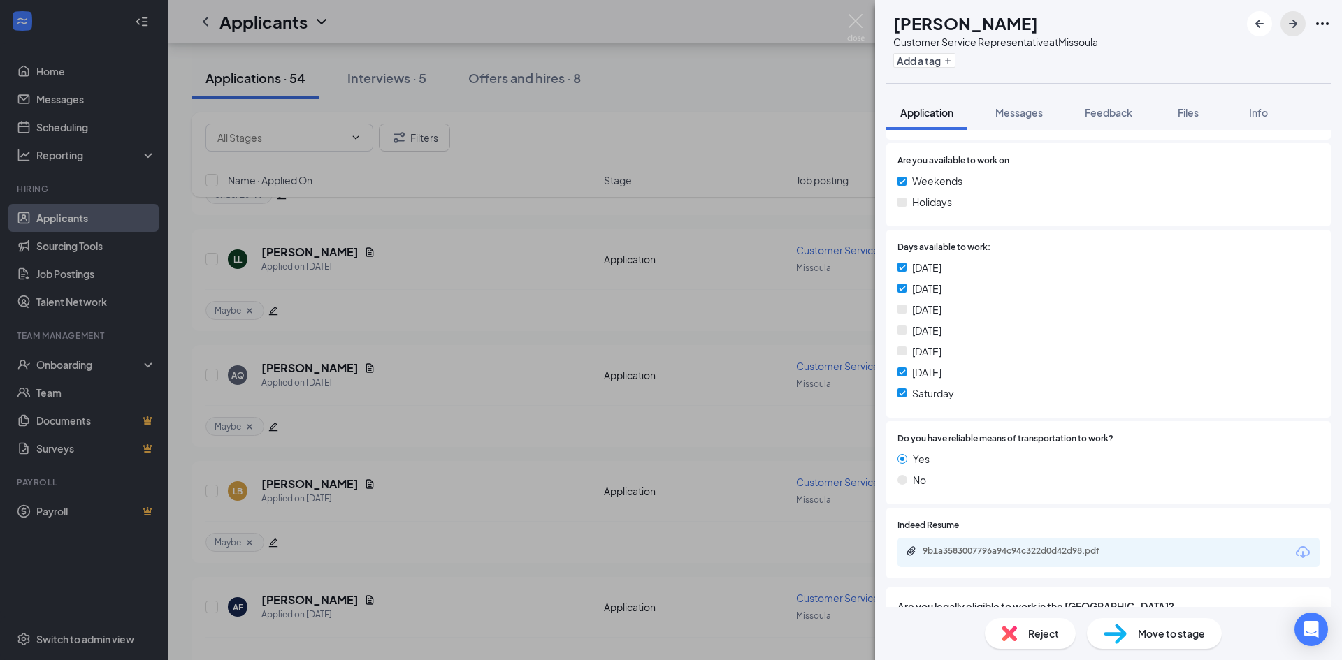
scroll to position [699, 0]
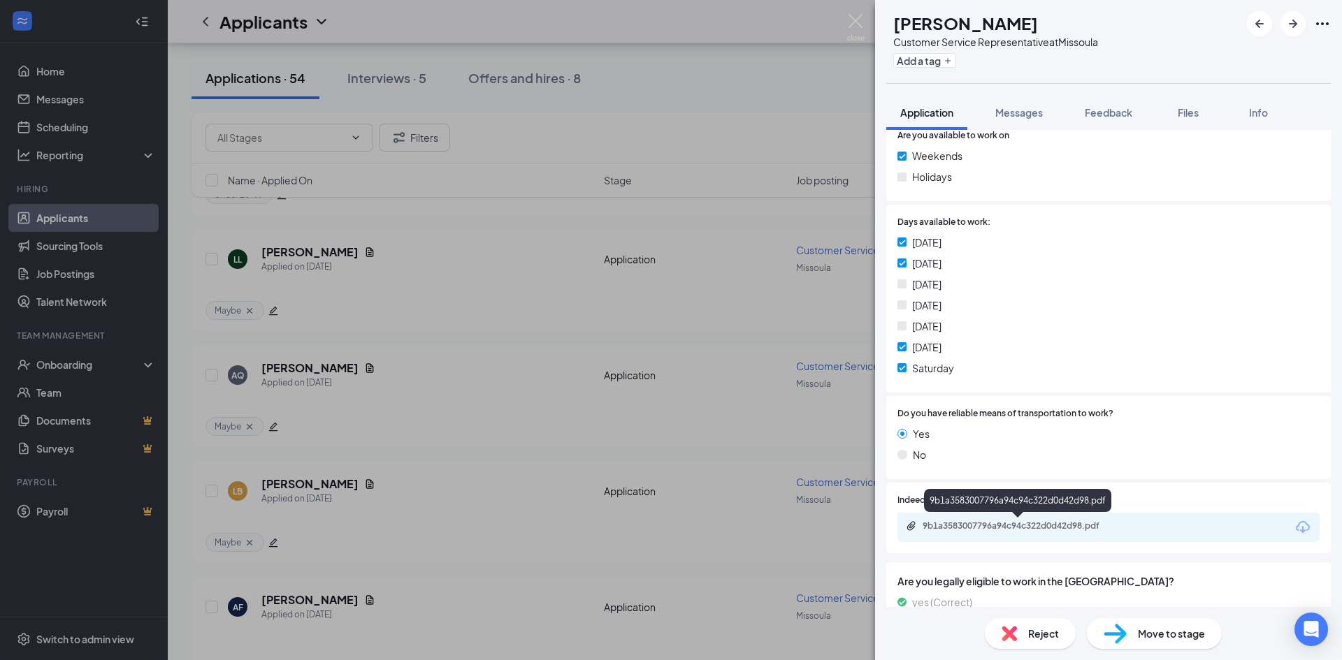
click at [997, 526] on div "9b1a3583007796a94c94c322d0d42d98.pdf" at bounding box center [1020, 526] width 196 height 11
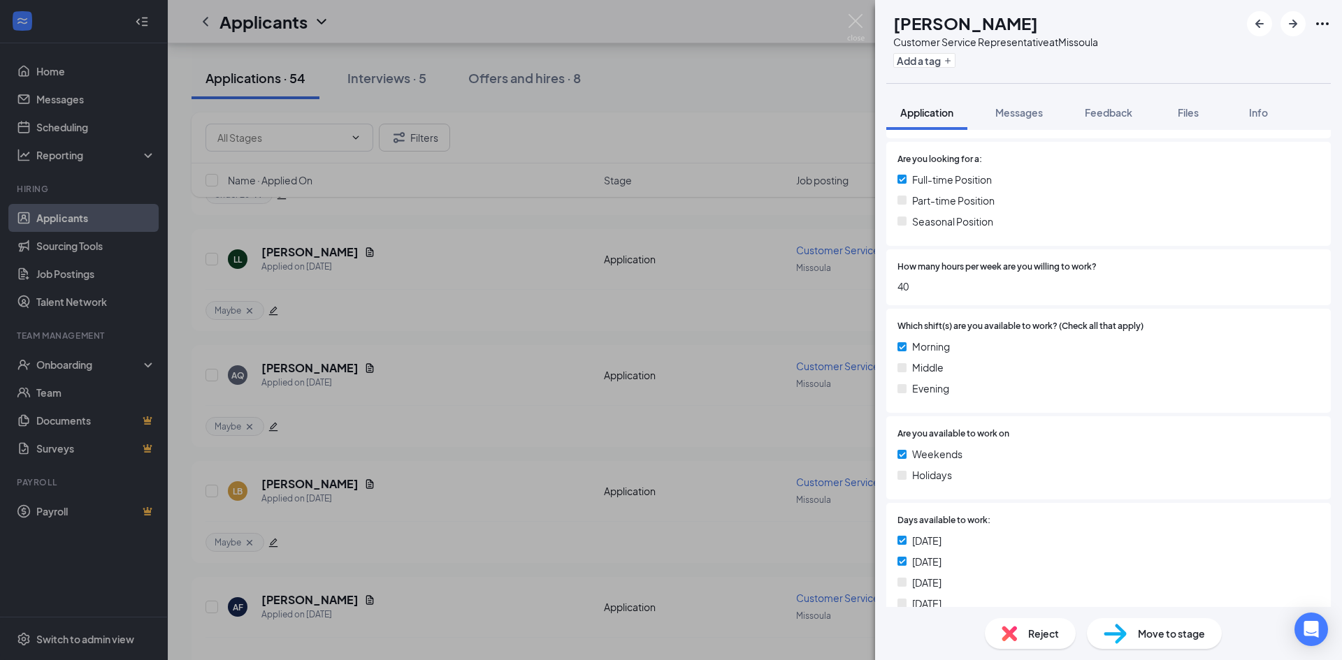
scroll to position [559, 0]
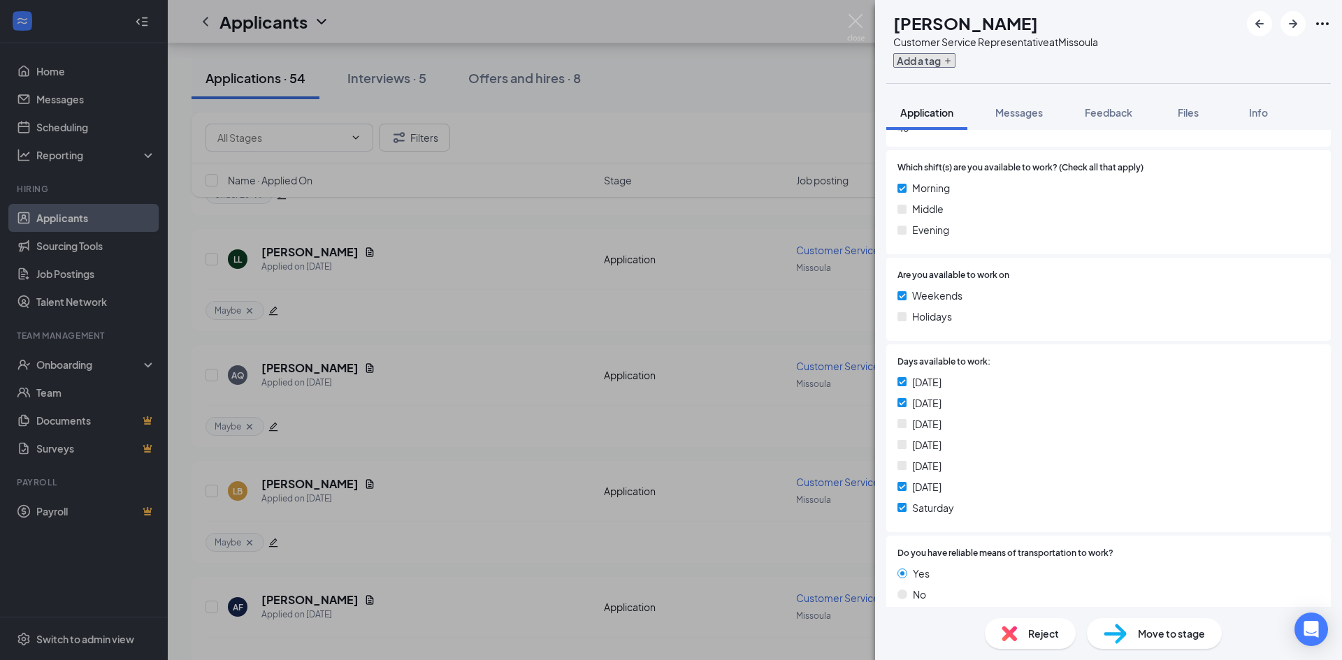
click at [955, 60] on button "Add a tag" at bounding box center [924, 60] width 62 height 15
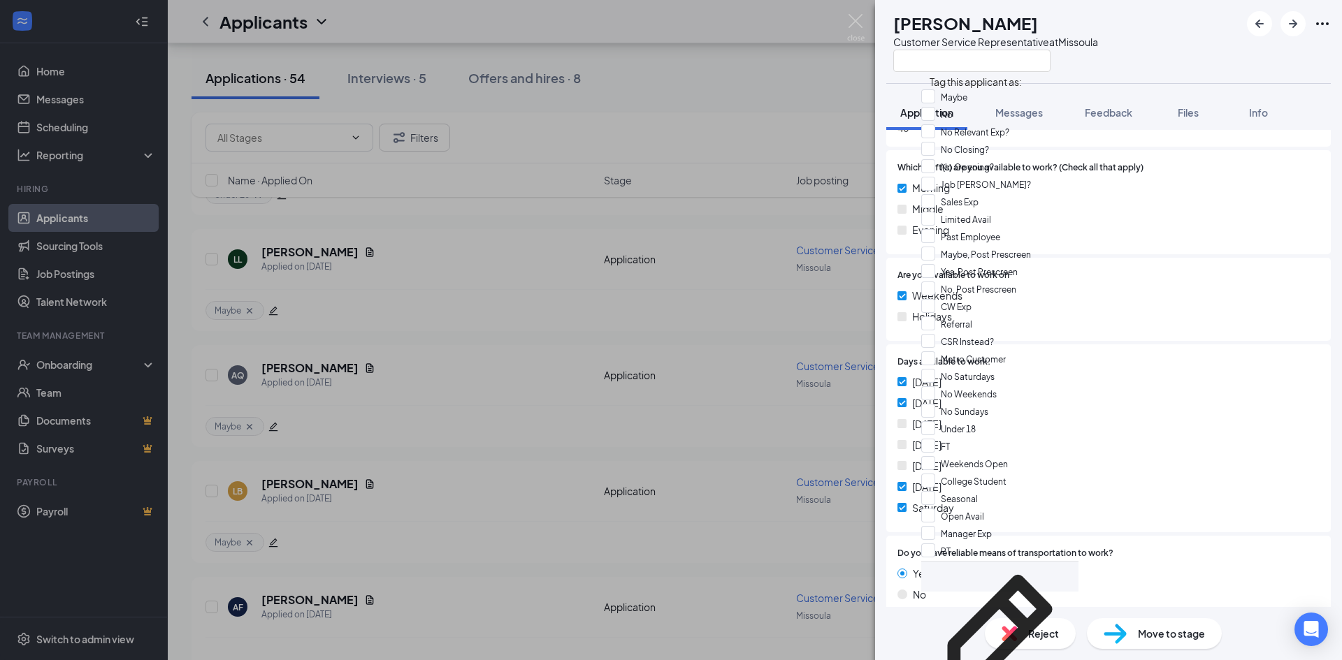
scroll to position [280, 0]
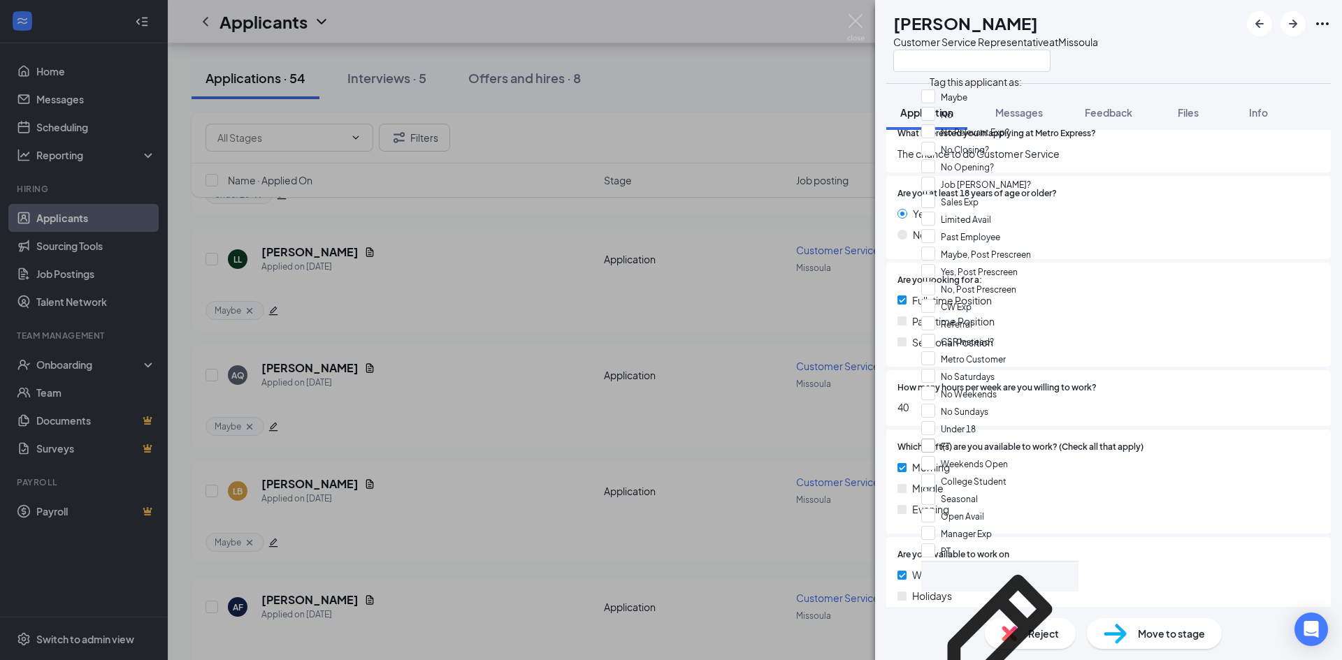
click at [937, 439] on input "FT" at bounding box center [935, 446] width 29 height 15
checkbox input "true"
click at [937, 456] on input "Weekends Open" at bounding box center [964, 463] width 87 height 15
checkbox input "true"
click at [1138, 433] on div "Which shift(s) are you available to work? (Check all that apply) Morning Middle…" at bounding box center [1108, 482] width 444 height 104
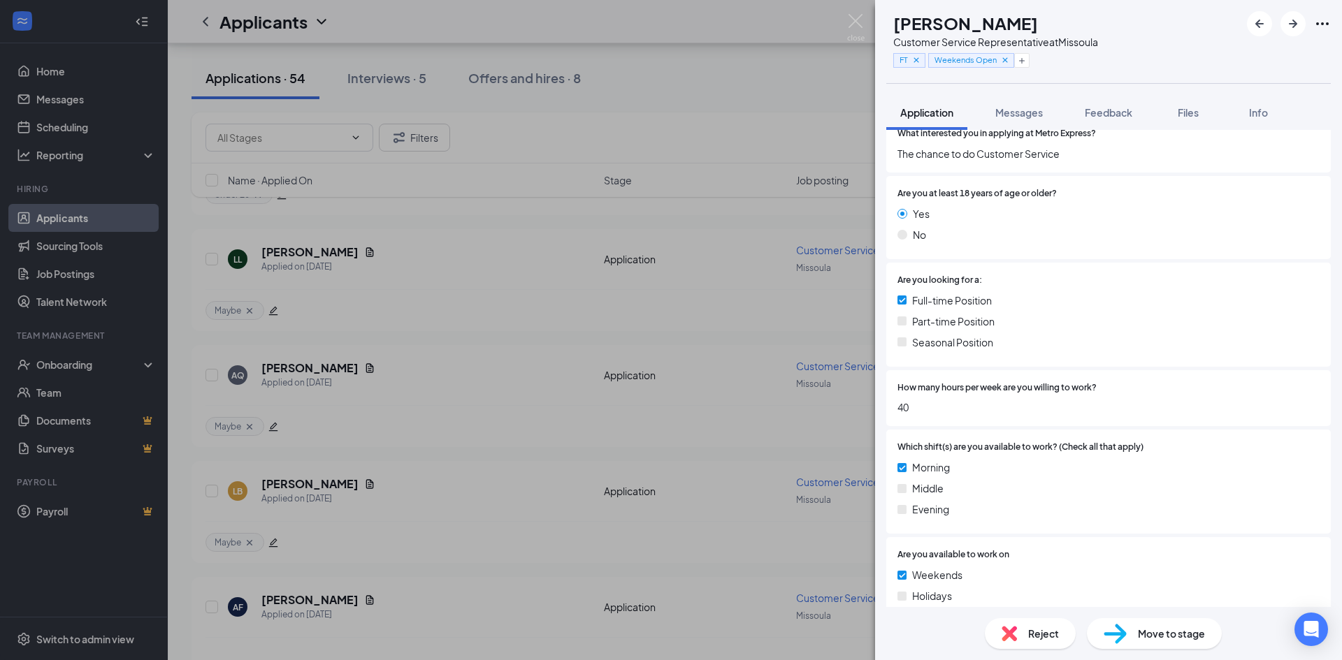
click at [1131, 633] on div "Move to stage" at bounding box center [1154, 633] width 135 height 31
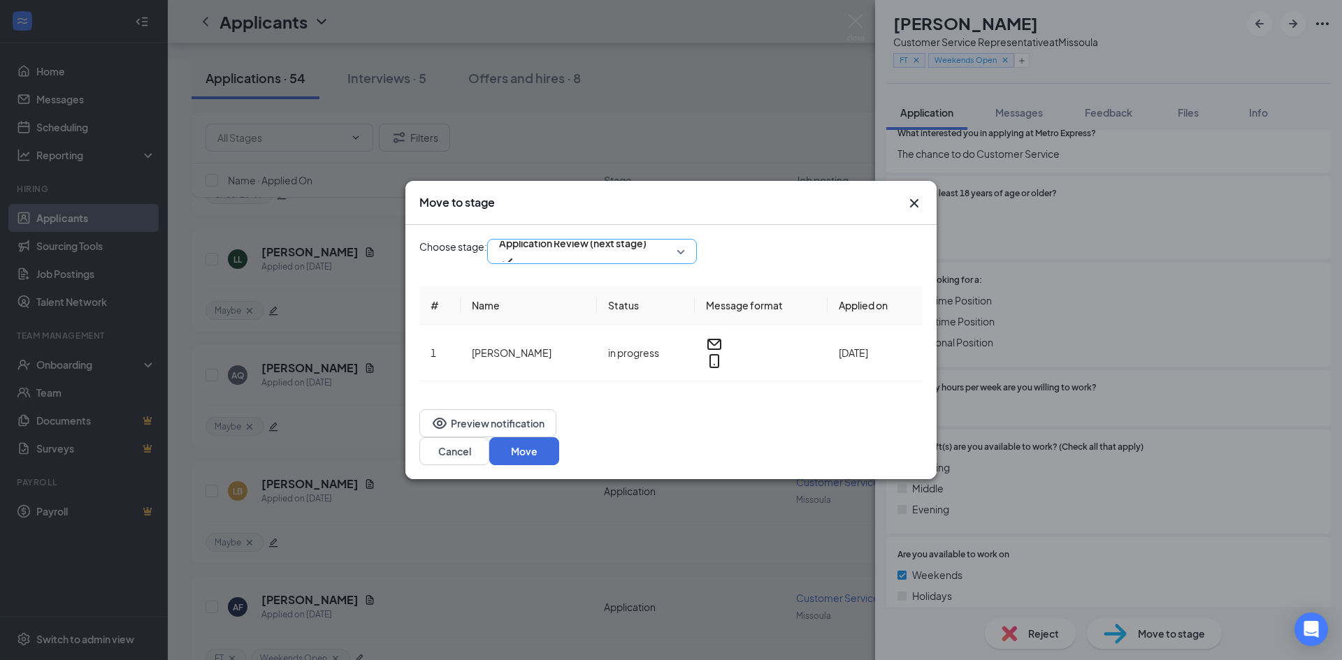
click at [598, 254] on span "Application Review (next stage)" at bounding box center [572, 243] width 147 height 21
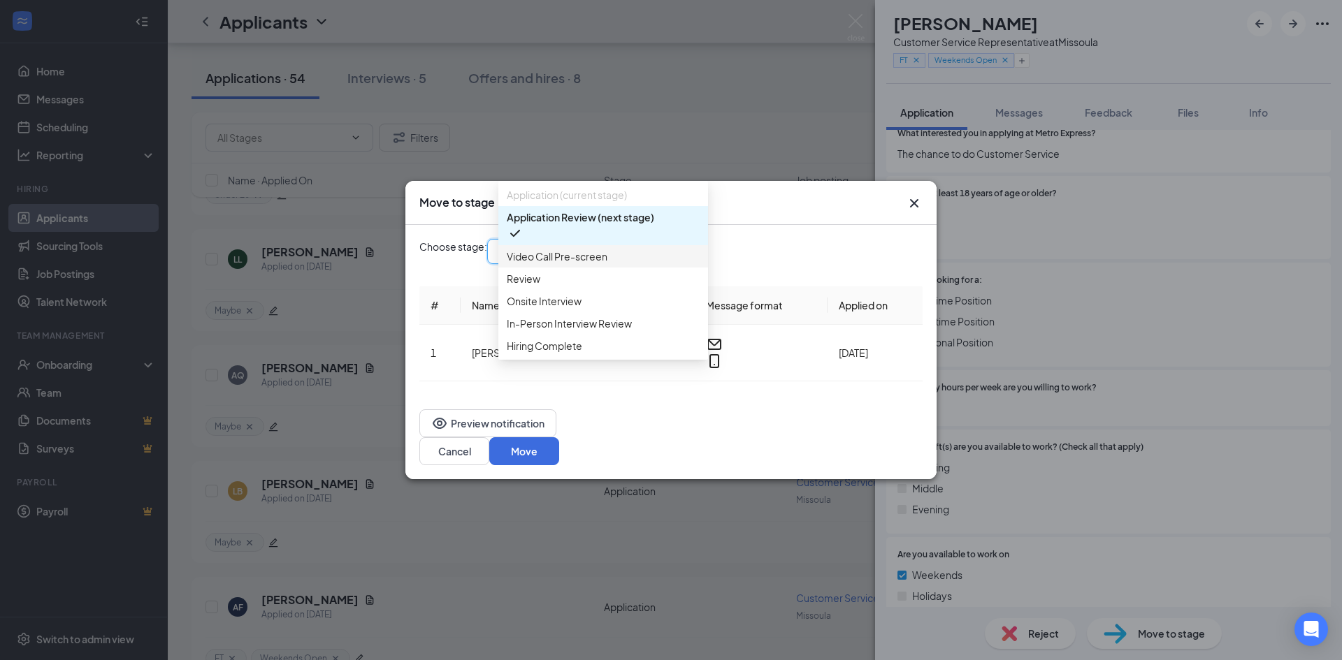
click at [1109, 357] on div "Move to stage Choose stage: Application Review (next stage) 4037341 4037290 403…" at bounding box center [671, 330] width 1342 height 660
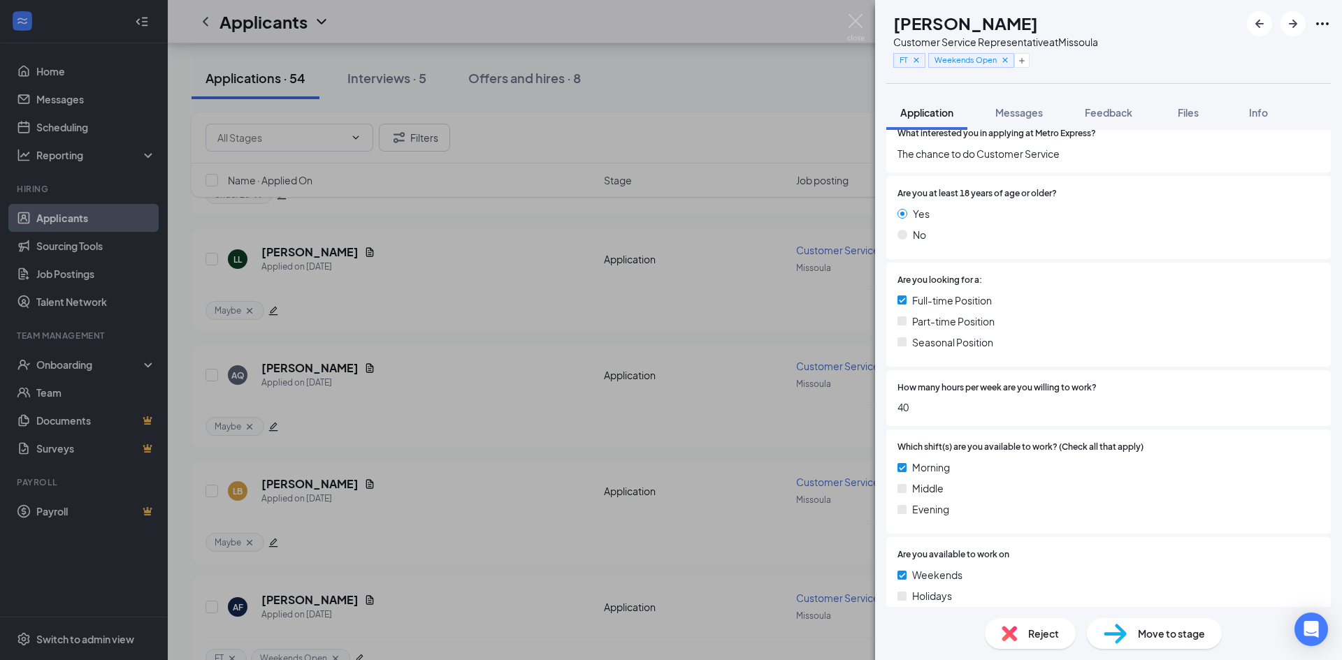
click at [1154, 632] on span "Move to stage" at bounding box center [1171, 633] width 67 height 15
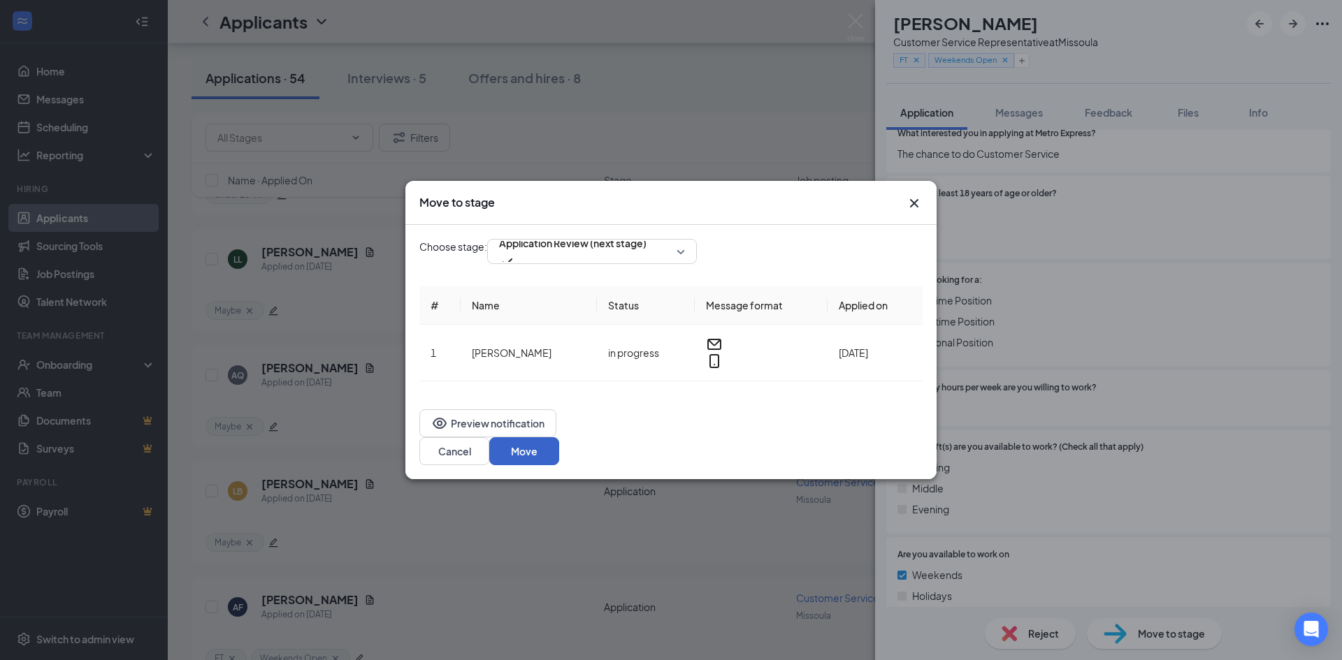
click at [559, 437] on button "Move" at bounding box center [524, 451] width 70 height 28
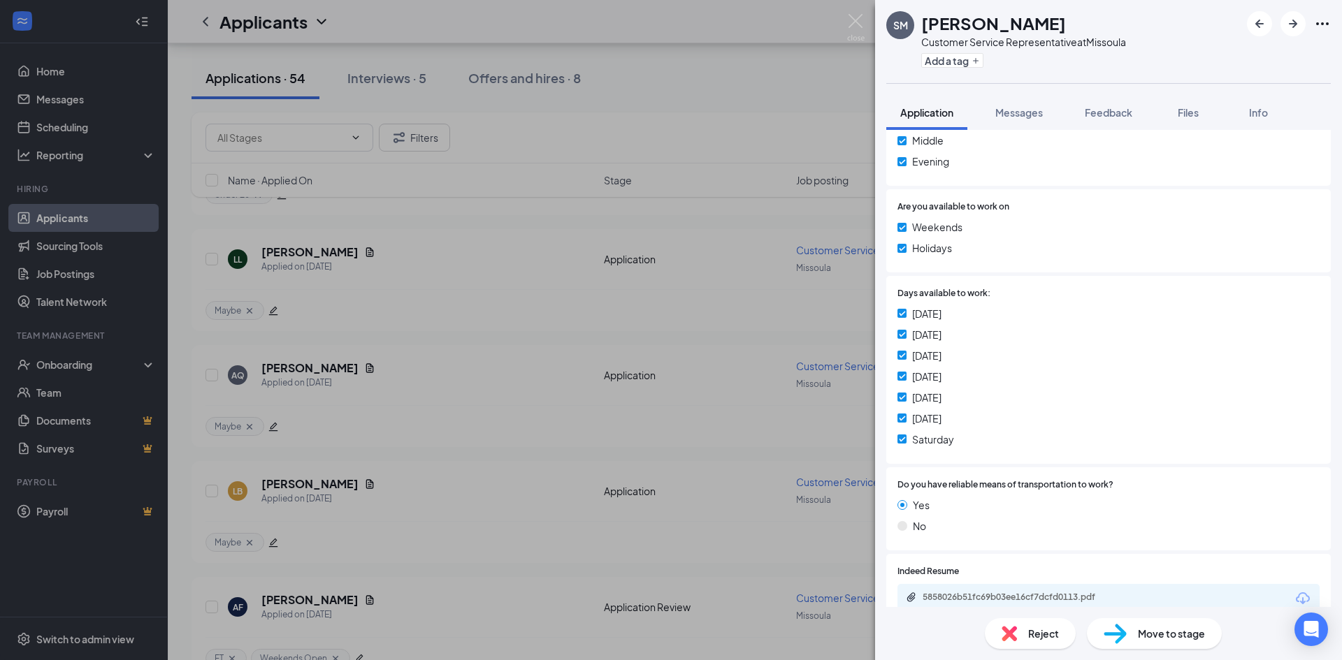
scroll to position [629, 0]
click at [1040, 597] on div "5858026b51fc69b03ee16cf7dcfd0113.pdf" at bounding box center [1020, 596] width 196 height 11
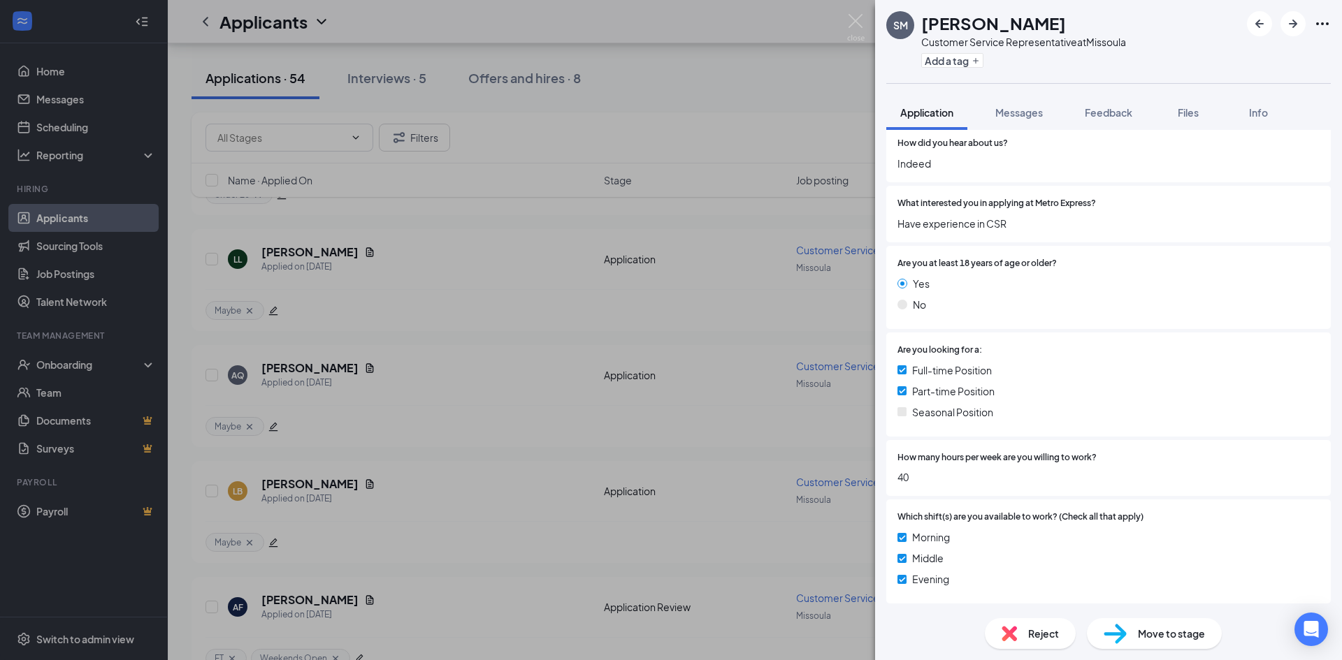
scroll to position [0, 0]
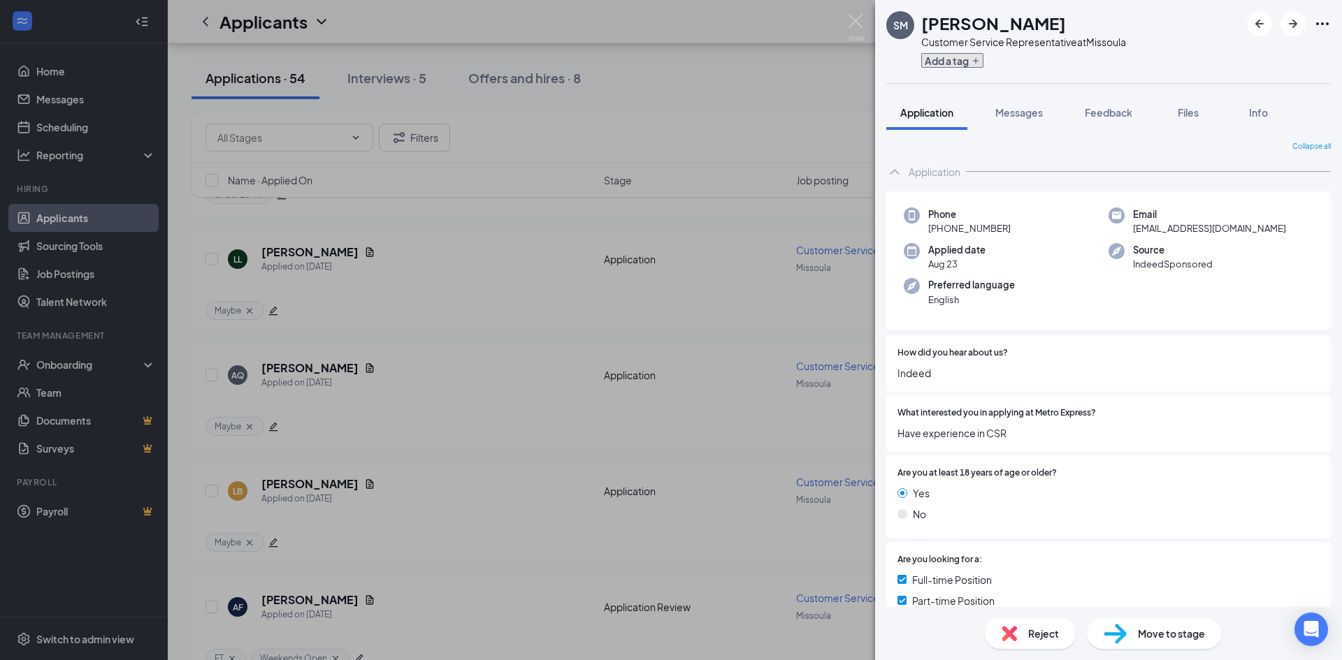
click at [963, 59] on button "Add a tag" at bounding box center [952, 60] width 62 height 15
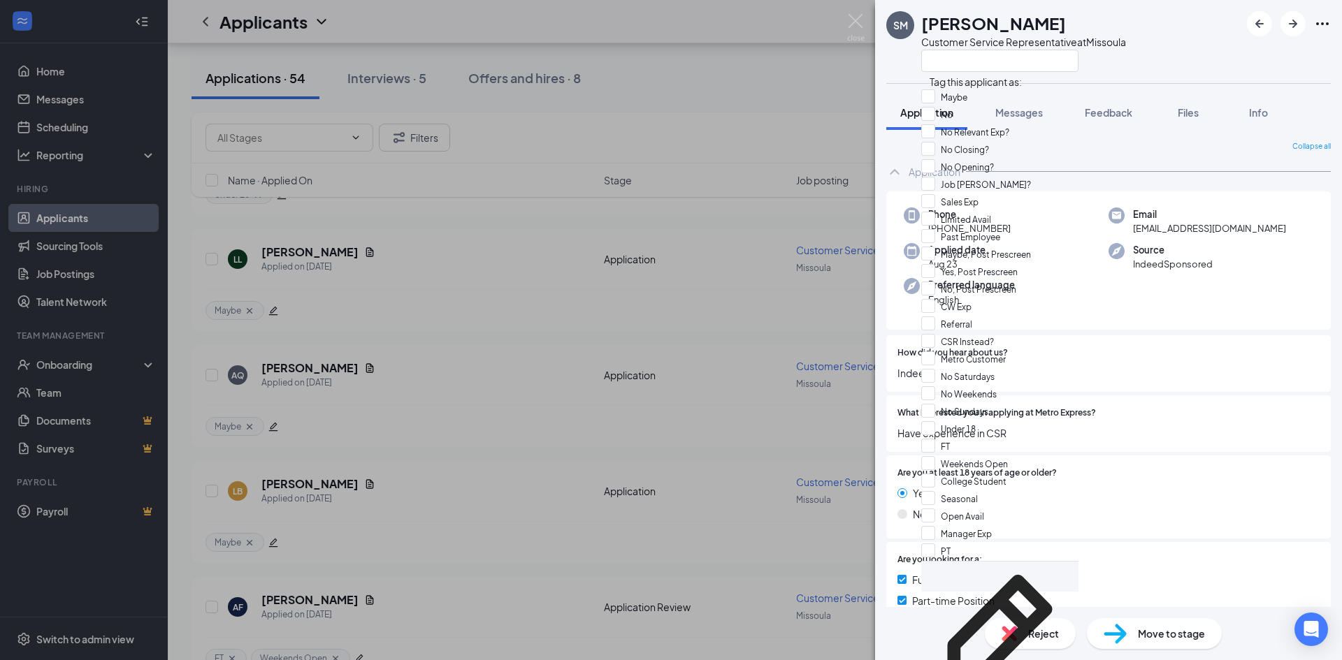
scroll to position [441, 0]
click at [938, 439] on input "FT" at bounding box center [935, 446] width 29 height 15
checkbox input "true"
click at [935, 508] on input "Open Avail" at bounding box center [952, 515] width 63 height 15
checkbox input "true"
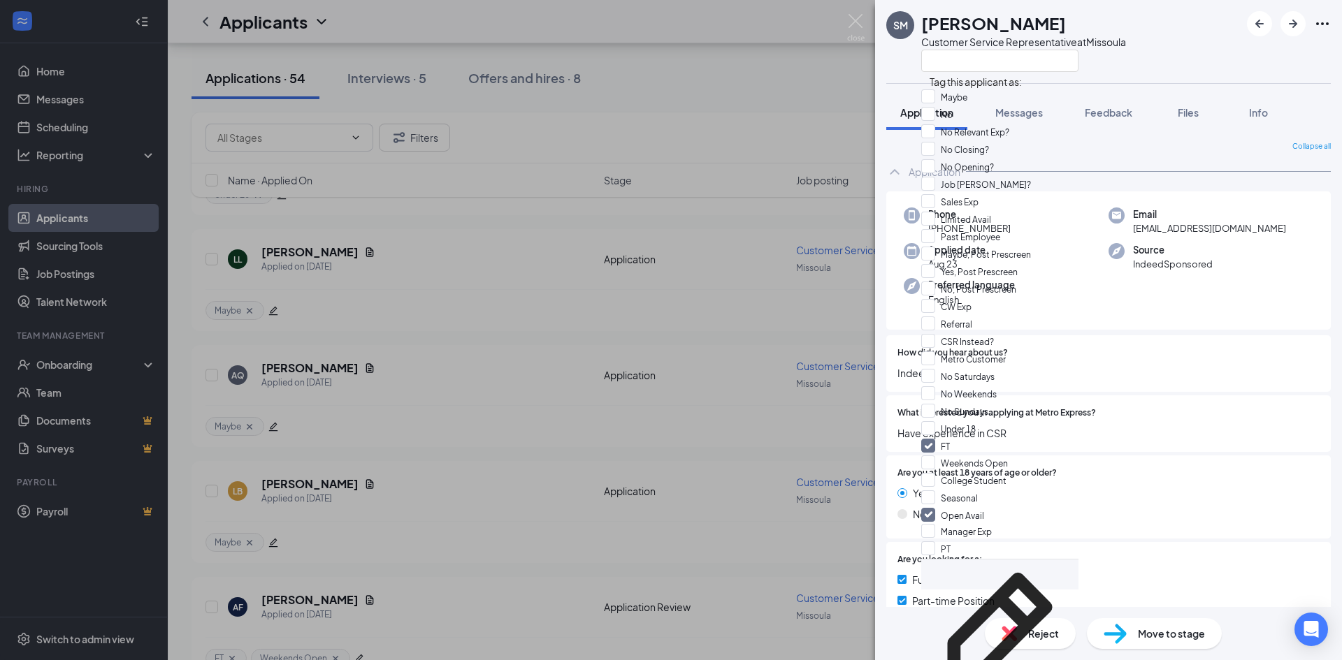
drag, startPoint x: 1102, startPoint y: 380, endPoint x: 1096, endPoint y: 371, distance: 11.0
click at [1098, 375] on span "Indeed" at bounding box center [1108, 372] width 422 height 15
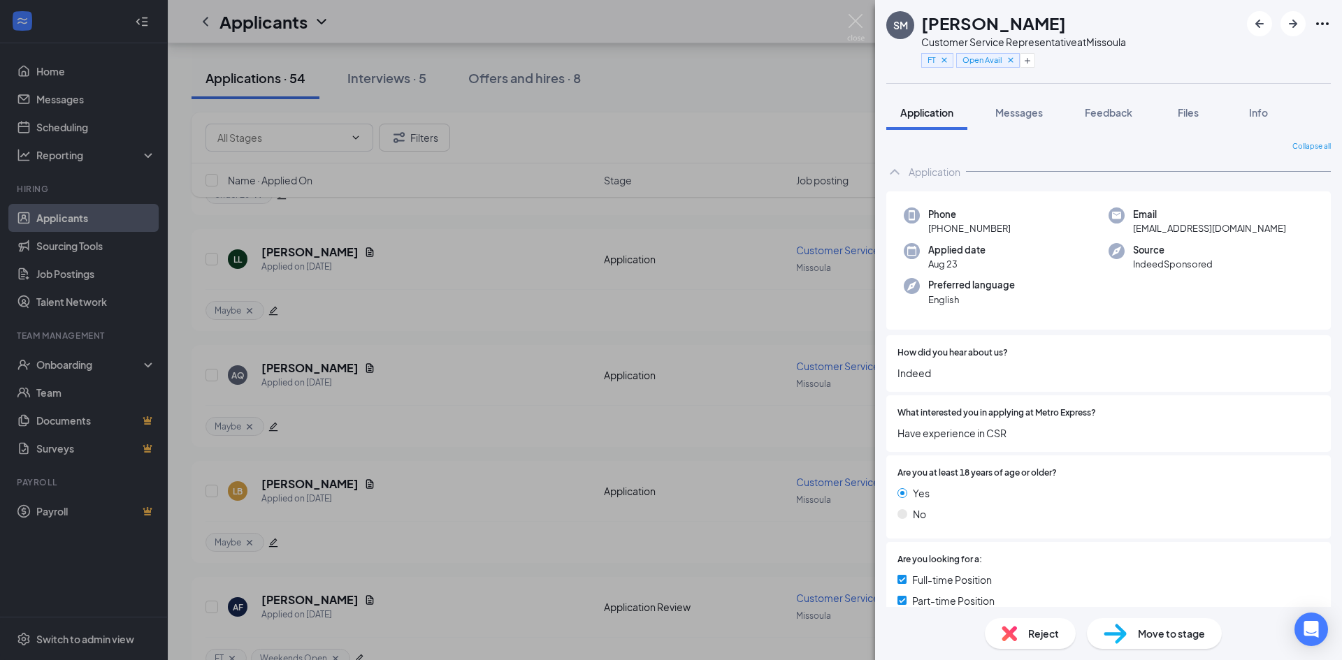
click at [1147, 630] on span "Move to stage" at bounding box center [1171, 633] width 67 height 15
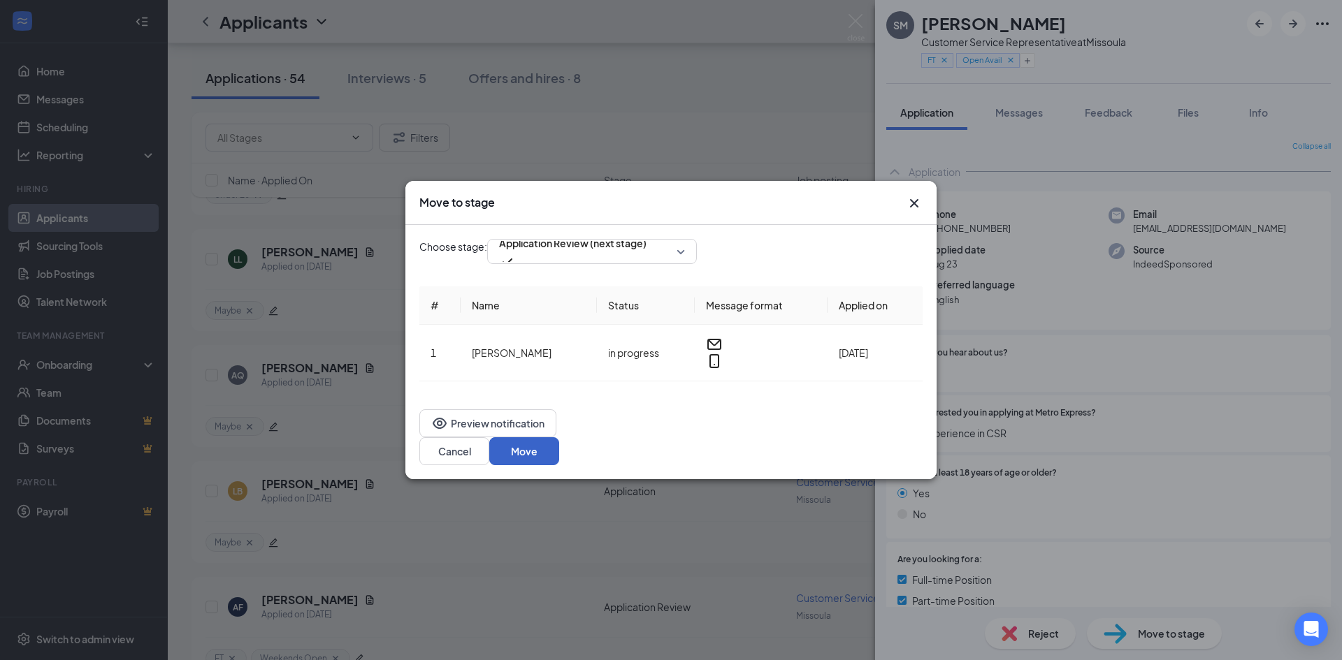
click at [559, 437] on button "Move" at bounding box center [524, 451] width 70 height 28
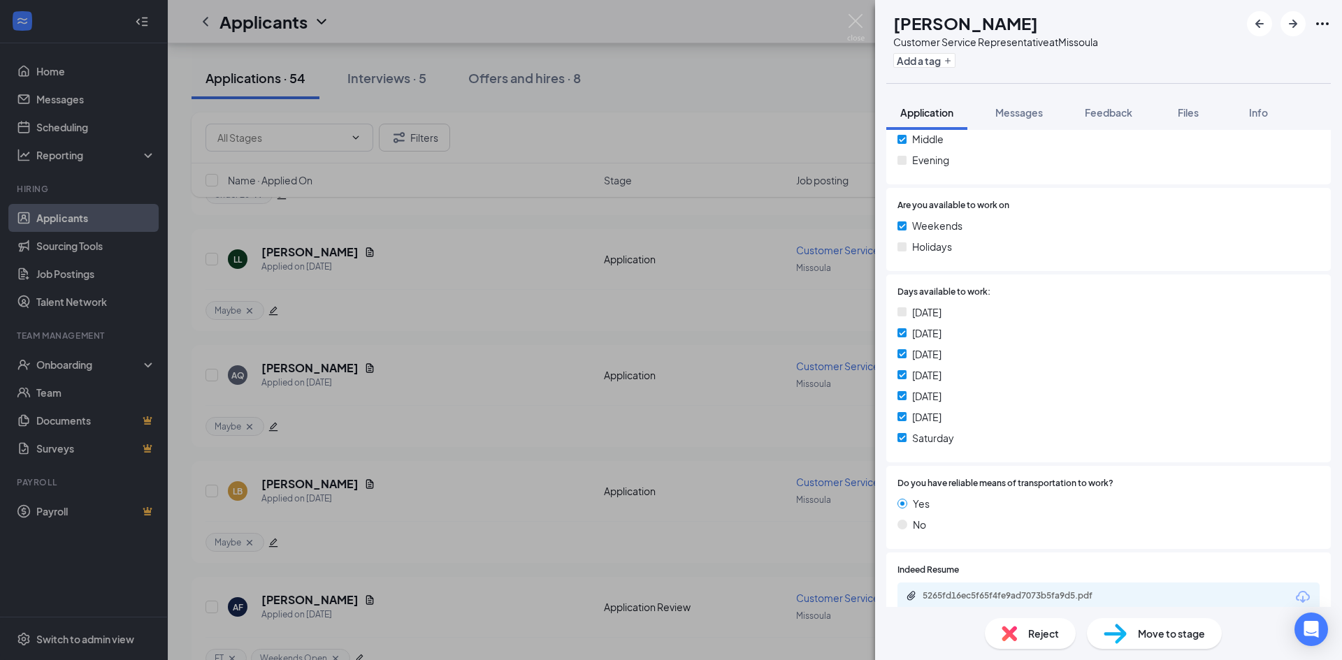
scroll to position [699, 0]
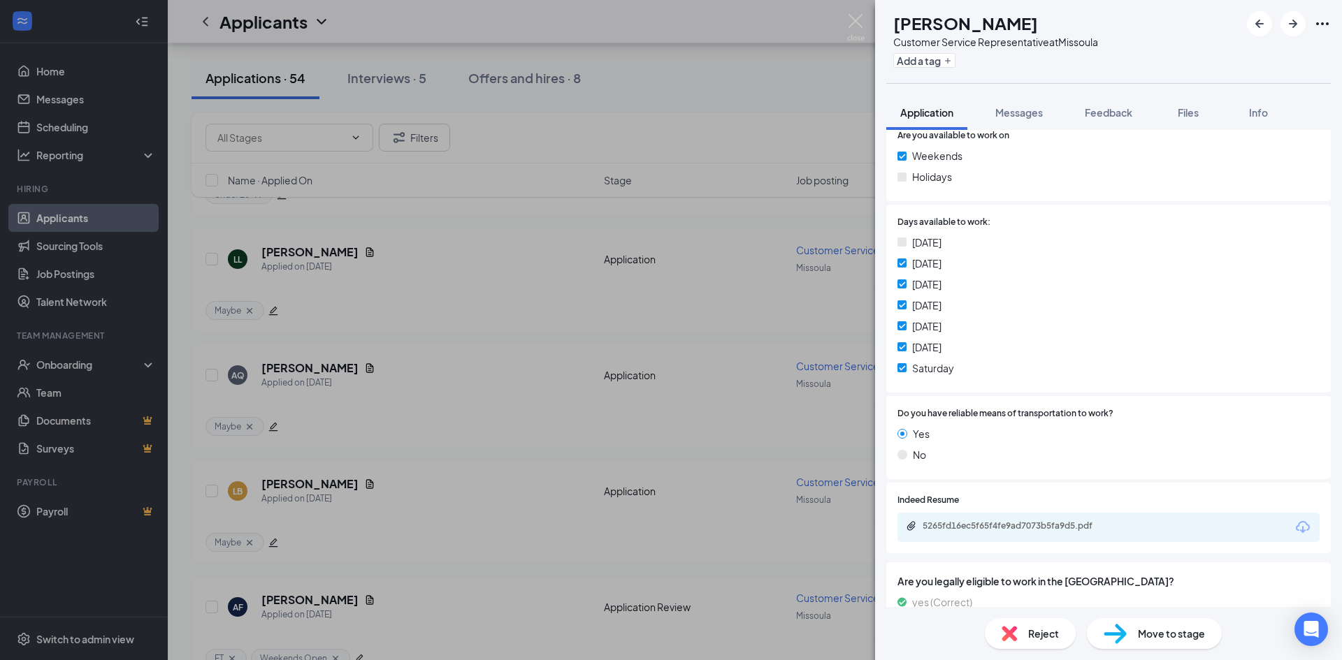
click at [1049, 525] on div "5265fd16ec5f65f4fe9ad7073b5fa9d5.pdf" at bounding box center [1020, 526] width 196 height 11
click at [955, 59] on button "Add a tag" at bounding box center [924, 60] width 62 height 15
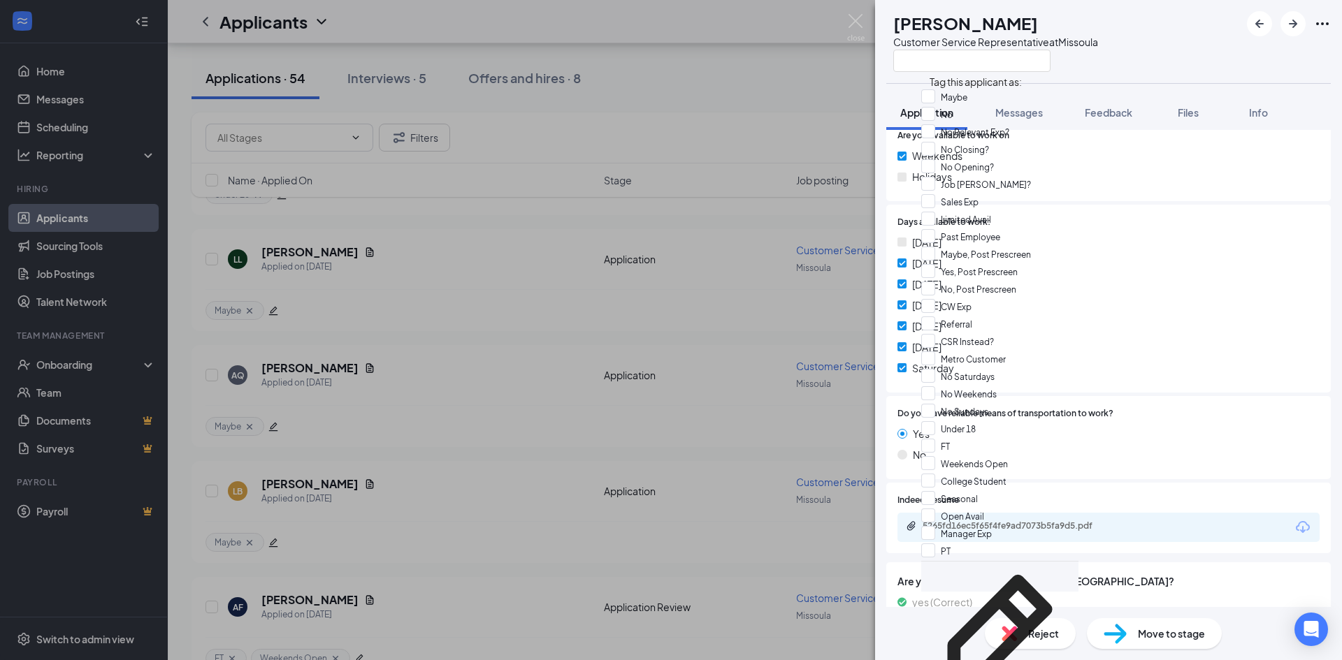
scroll to position [419, 0]
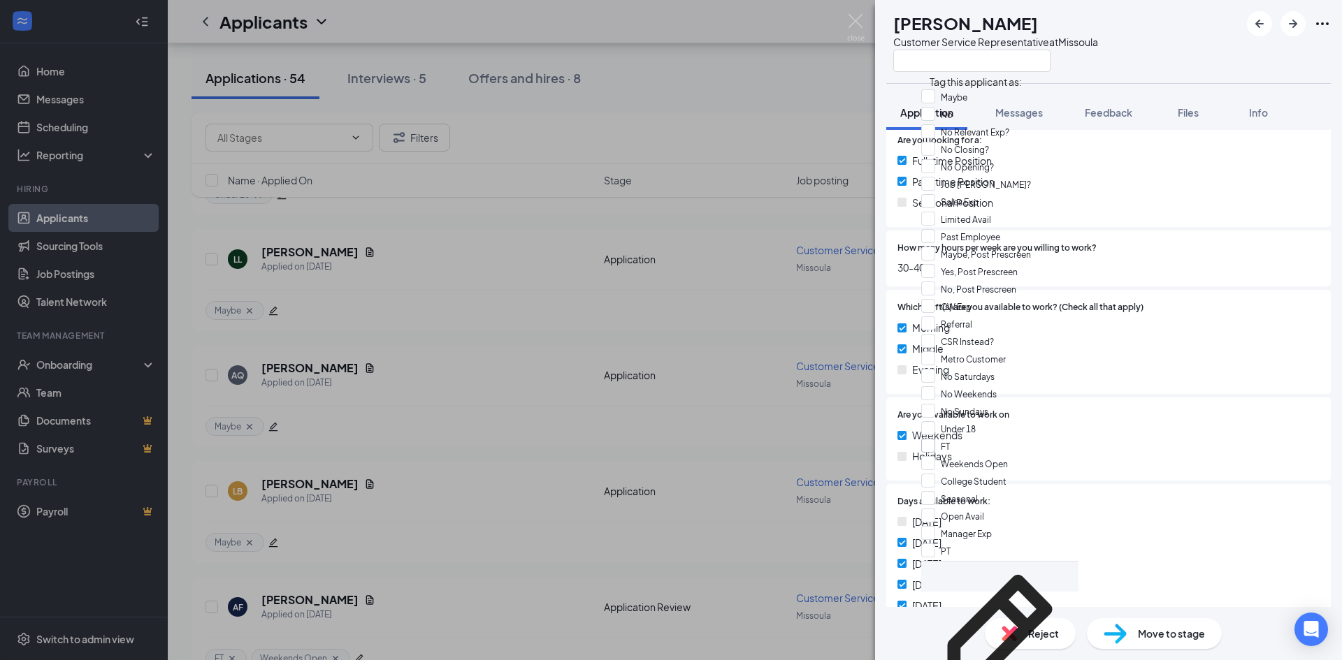
click at [936, 439] on input "FT" at bounding box center [935, 446] width 29 height 15
checkbox input "true"
click at [1143, 372] on div "Evening" at bounding box center [1108, 369] width 422 height 15
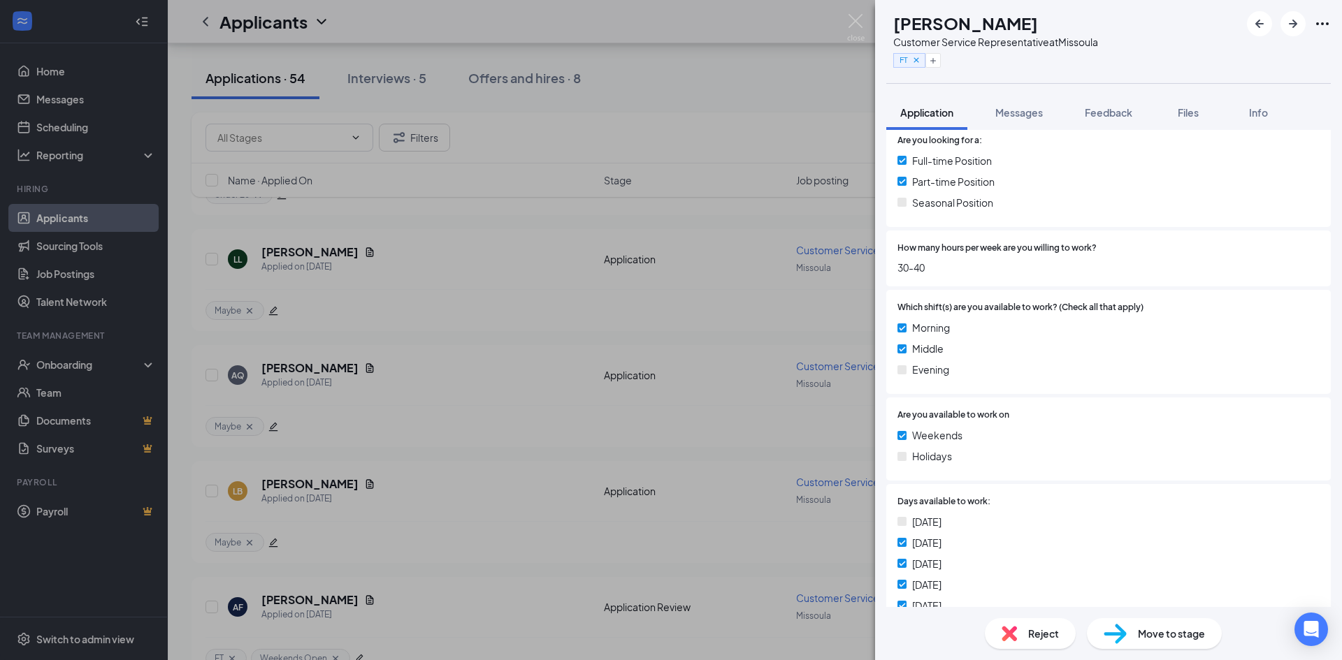
click at [1138, 625] on div "Move to stage" at bounding box center [1154, 633] width 135 height 31
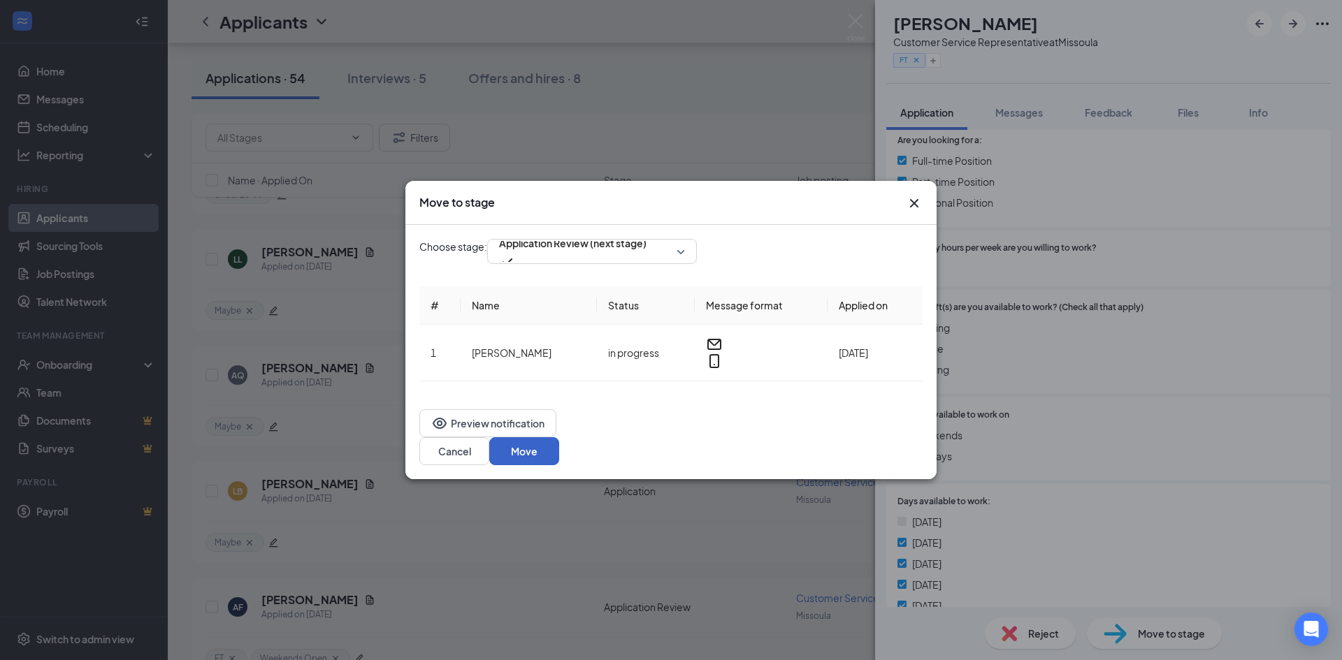
click at [559, 437] on button "Move" at bounding box center [524, 451] width 70 height 28
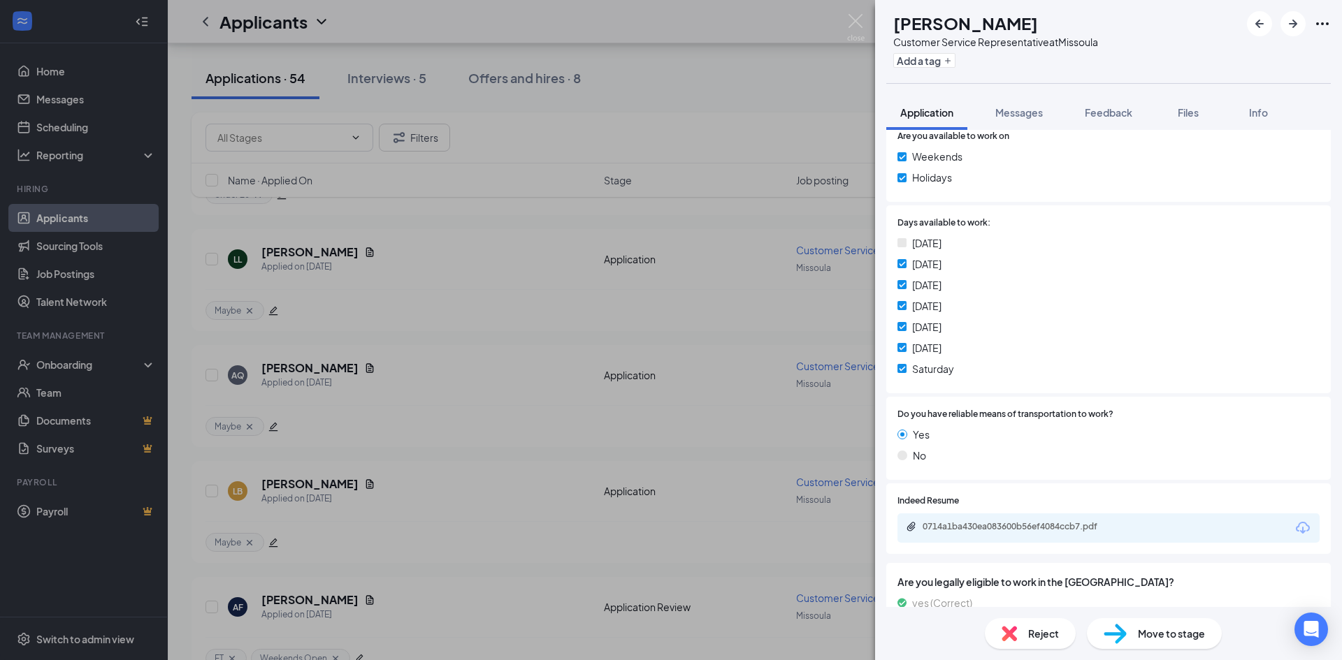
scroll to position [699, 0]
click at [1034, 526] on div "0714a1ba430ea083600b56ef4084ccb7.pdf" at bounding box center [1020, 526] width 196 height 11
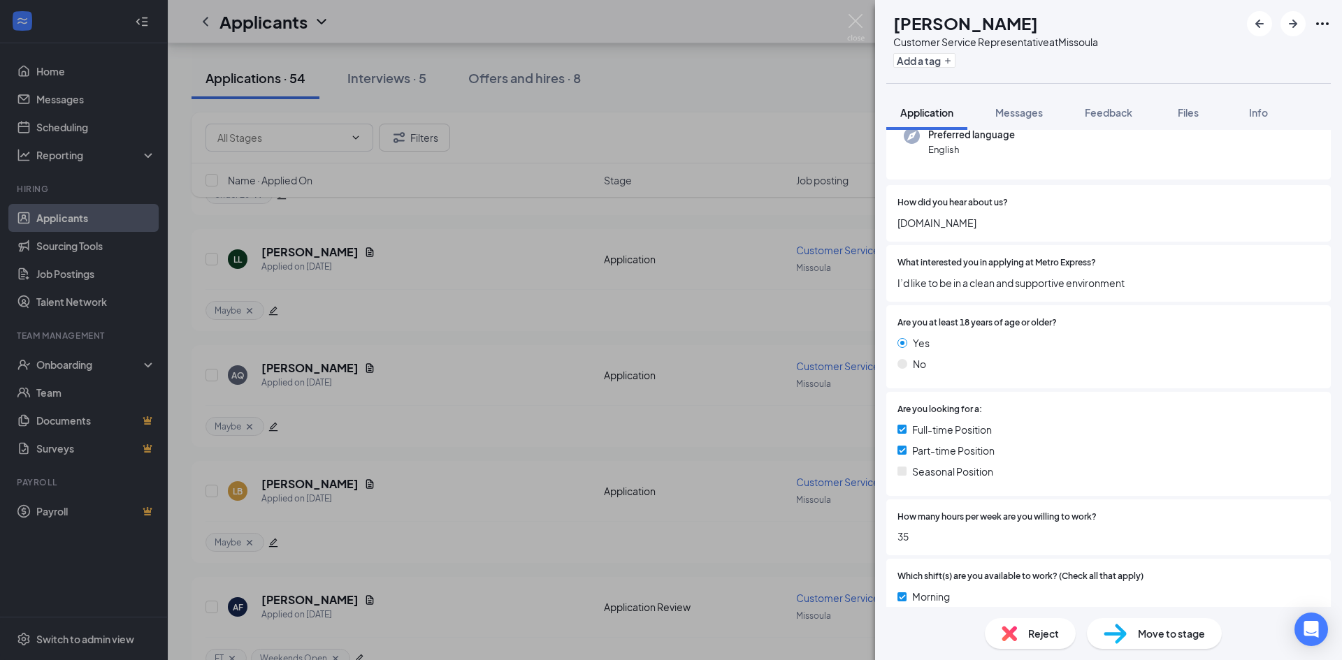
scroll to position [140, 0]
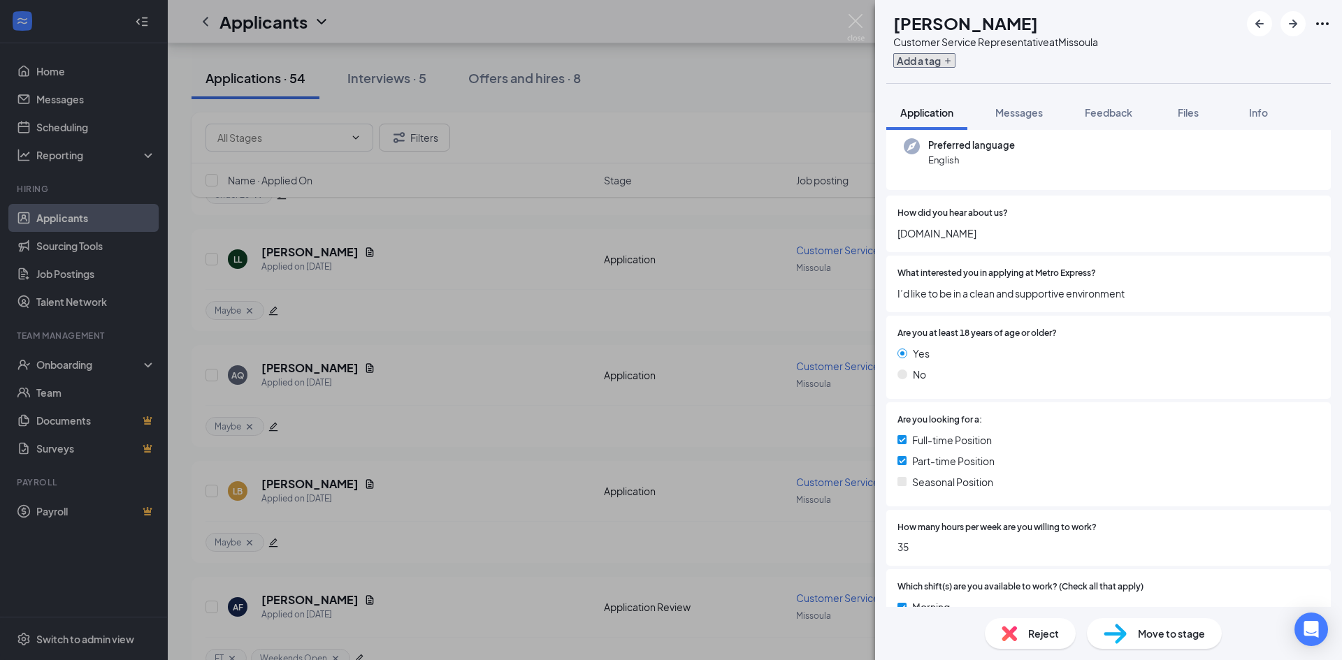
click at [955, 59] on button "Add a tag" at bounding box center [924, 60] width 62 height 15
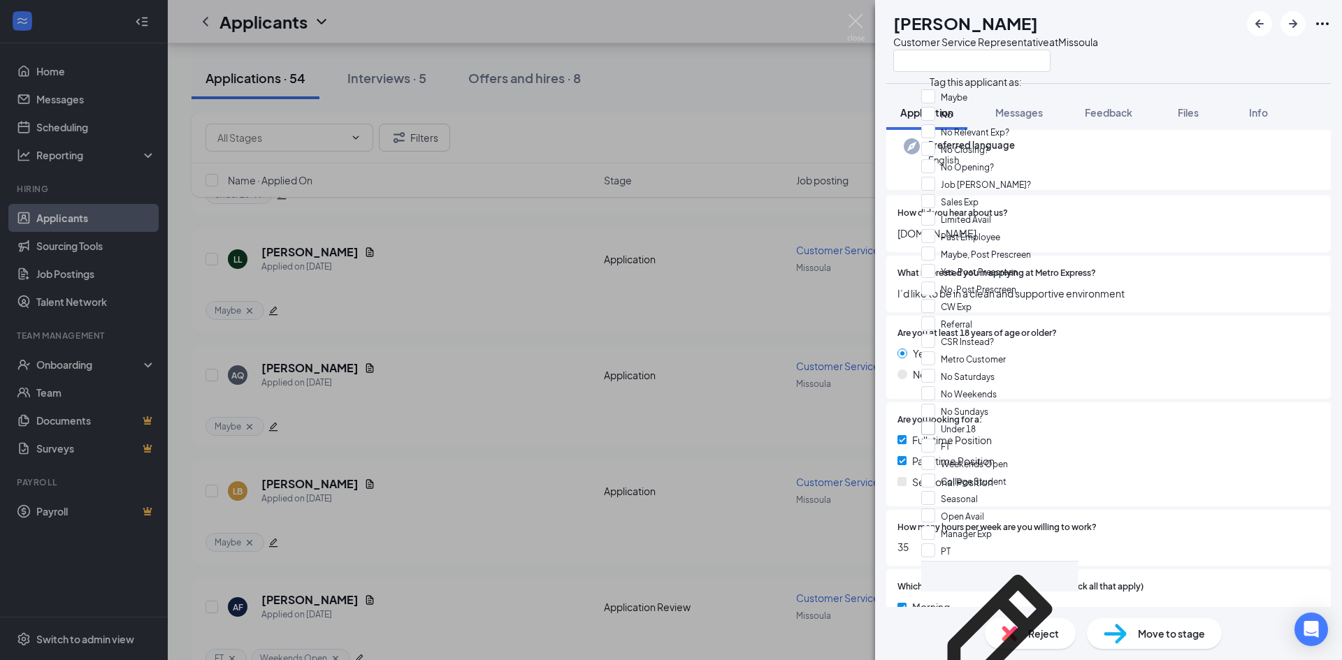
scroll to position [441, 0]
click at [939, 439] on input "FT" at bounding box center [935, 446] width 29 height 15
checkbox input "true"
click at [934, 404] on input "No Sundays" at bounding box center [954, 411] width 67 height 15
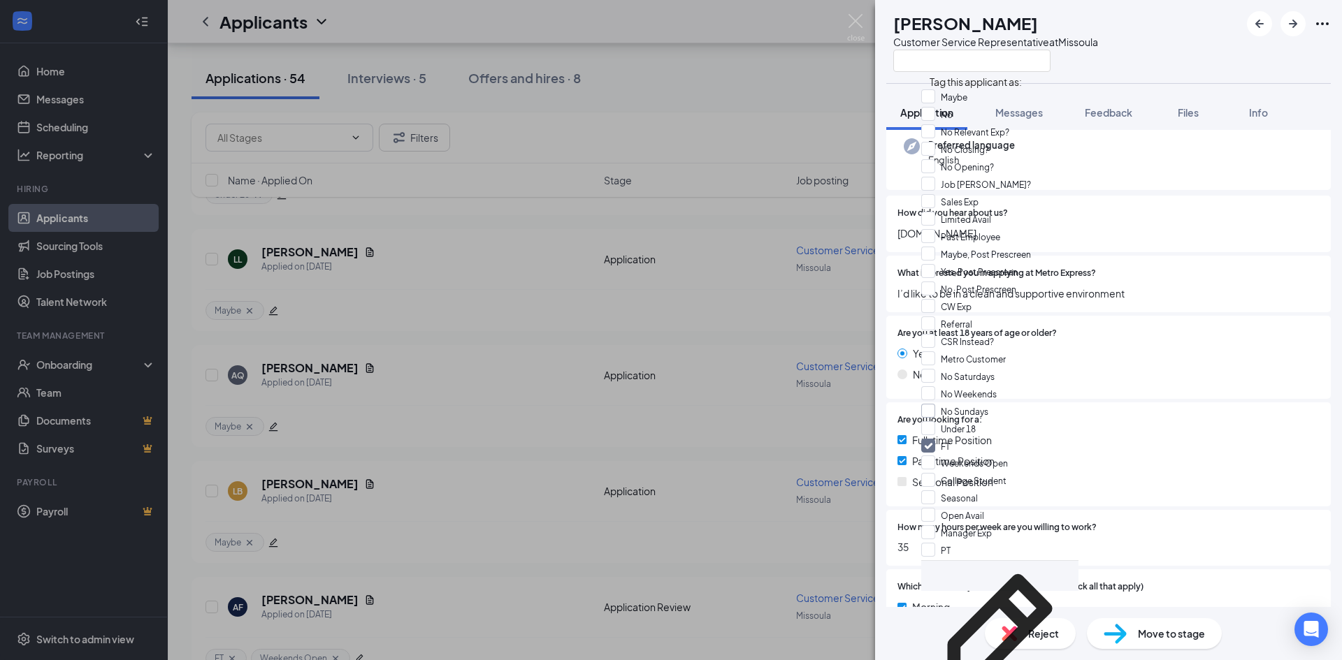
checkbox input "true"
click at [1174, 396] on div "Are you at least 18 years of age or older? Yes No" at bounding box center [1108, 357] width 444 height 83
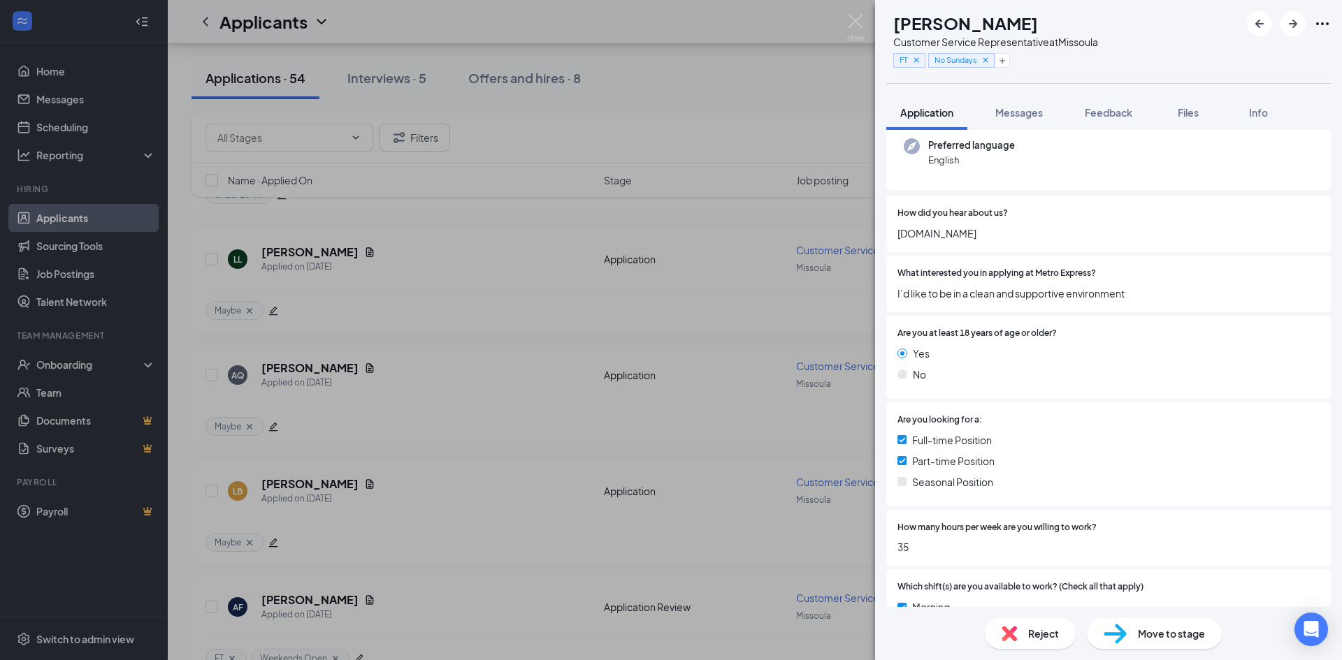
click at [1166, 636] on span "Move to stage" at bounding box center [1171, 633] width 67 height 15
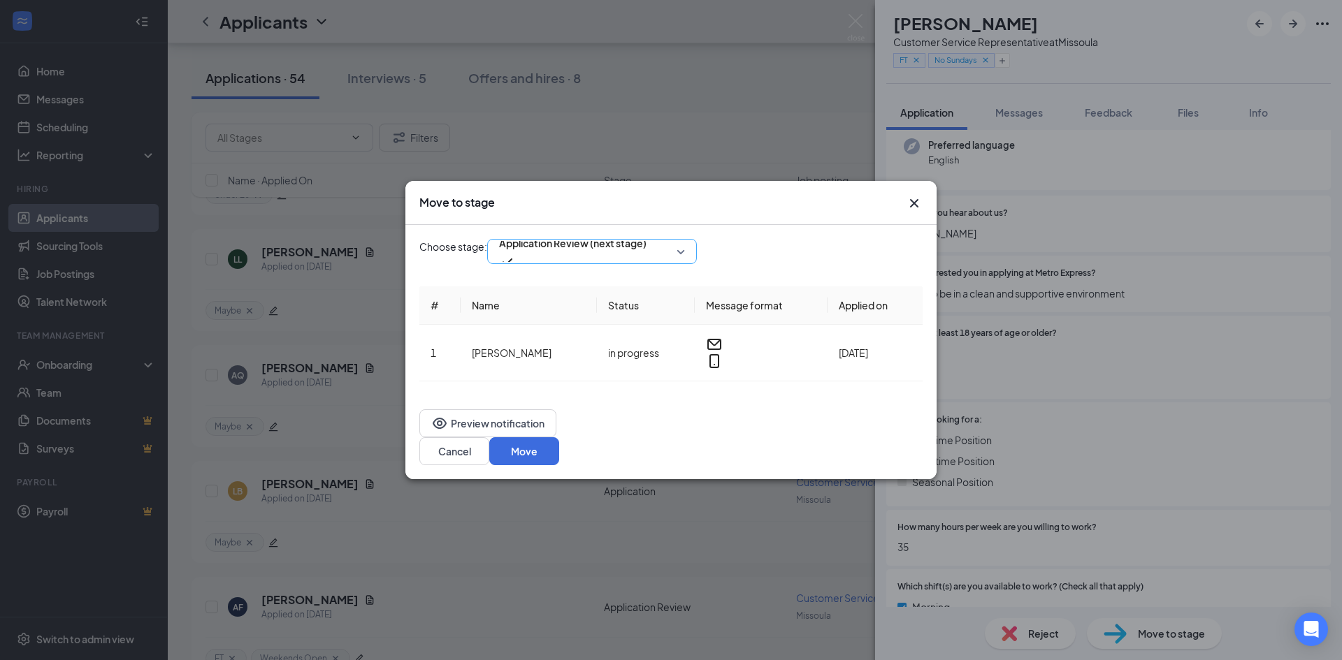
click at [646, 254] on span "Application Review (next stage)" at bounding box center [572, 243] width 147 height 21
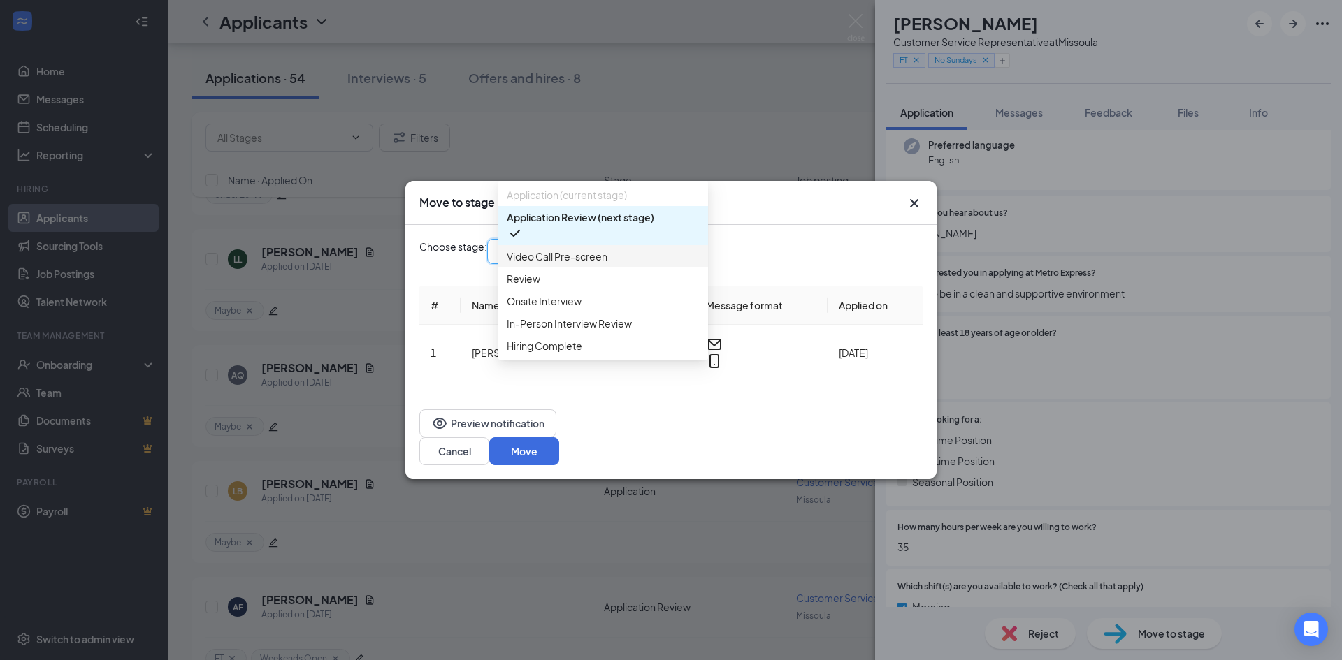
click at [591, 264] on span "Video Call Pre-screen" at bounding box center [557, 256] width 101 height 15
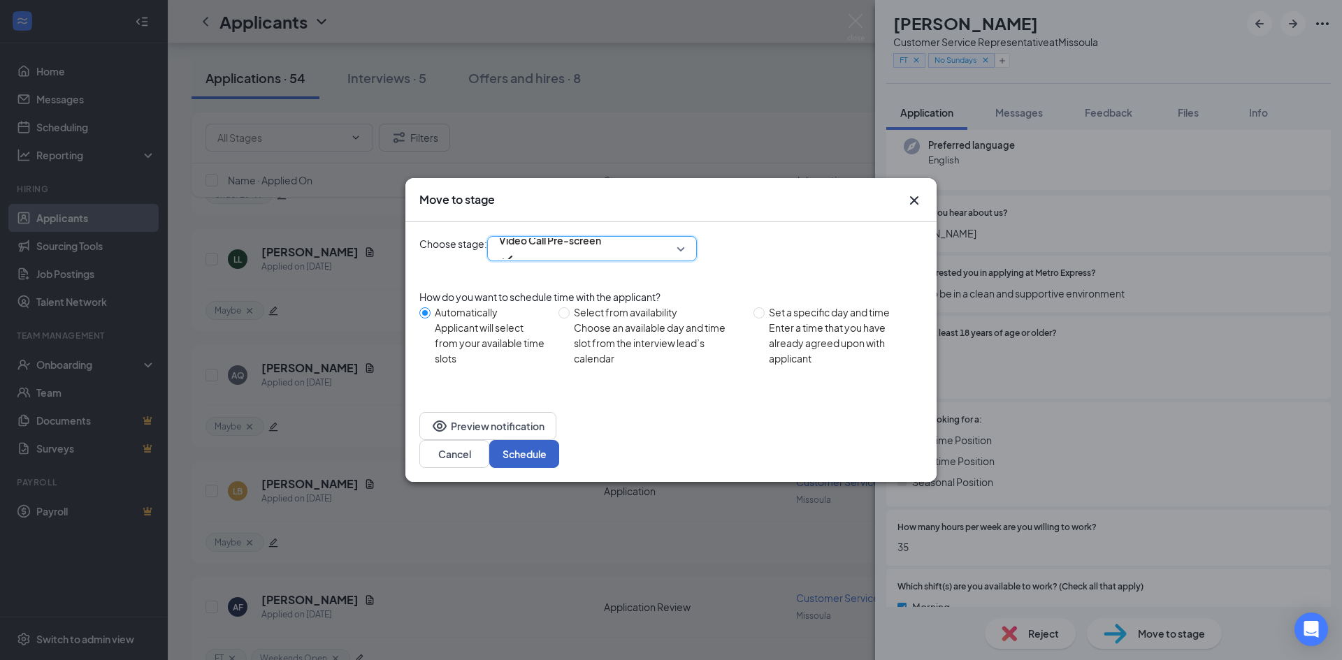
click at [559, 440] on button "Schedule" at bounding box center [524, 454] width 70 height 28
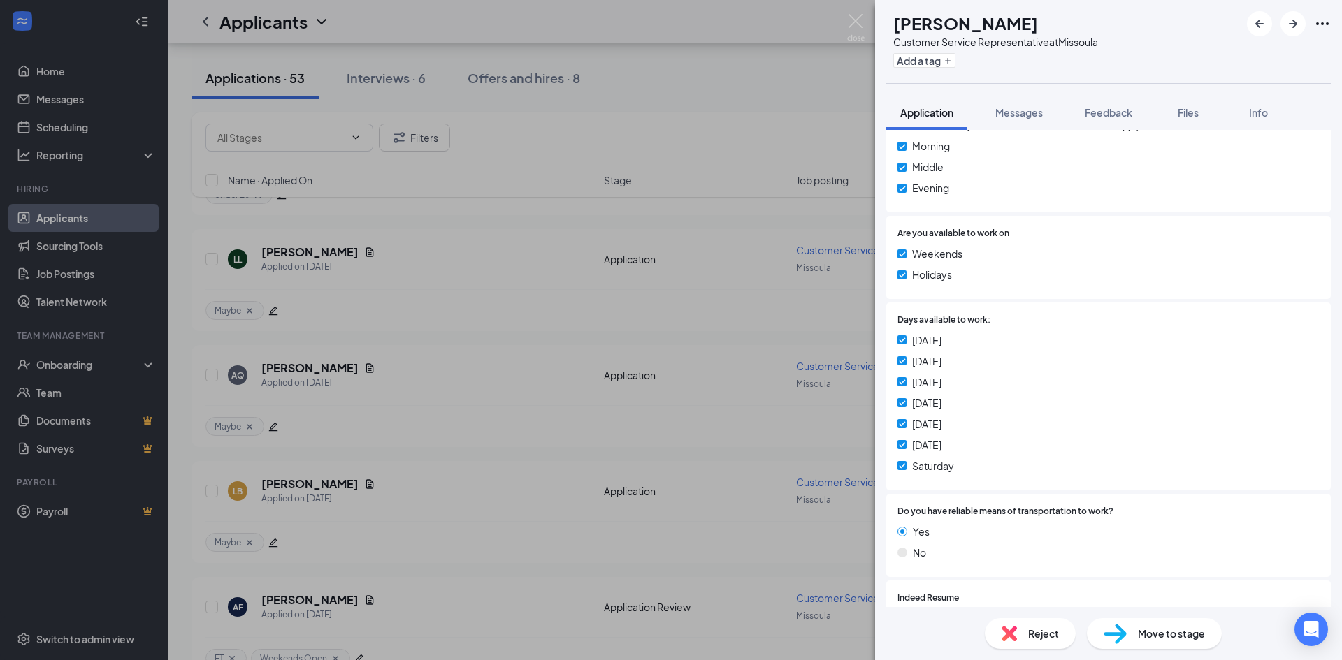
scroll to position [769, 0]
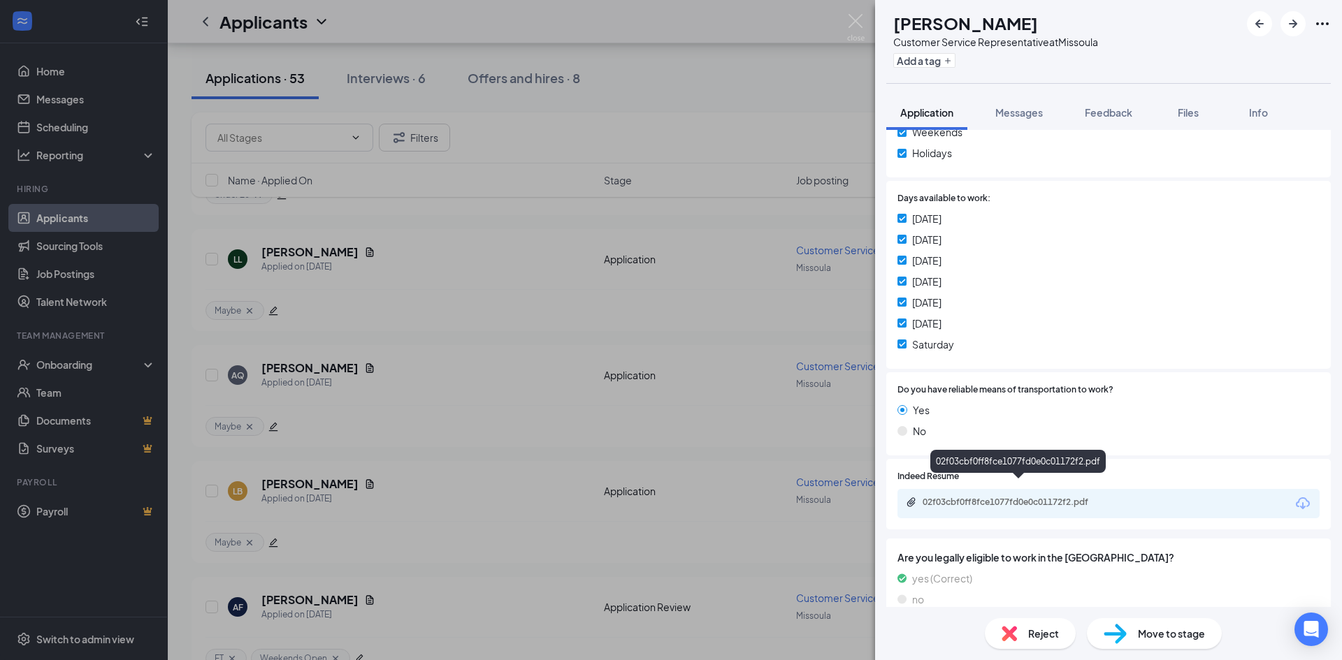
click at [1022, 497] on div "02f03cbf0ff8fce1077fd0e0c01172f2.pdf" at bounding box center [1020, 502] width 196 height 11
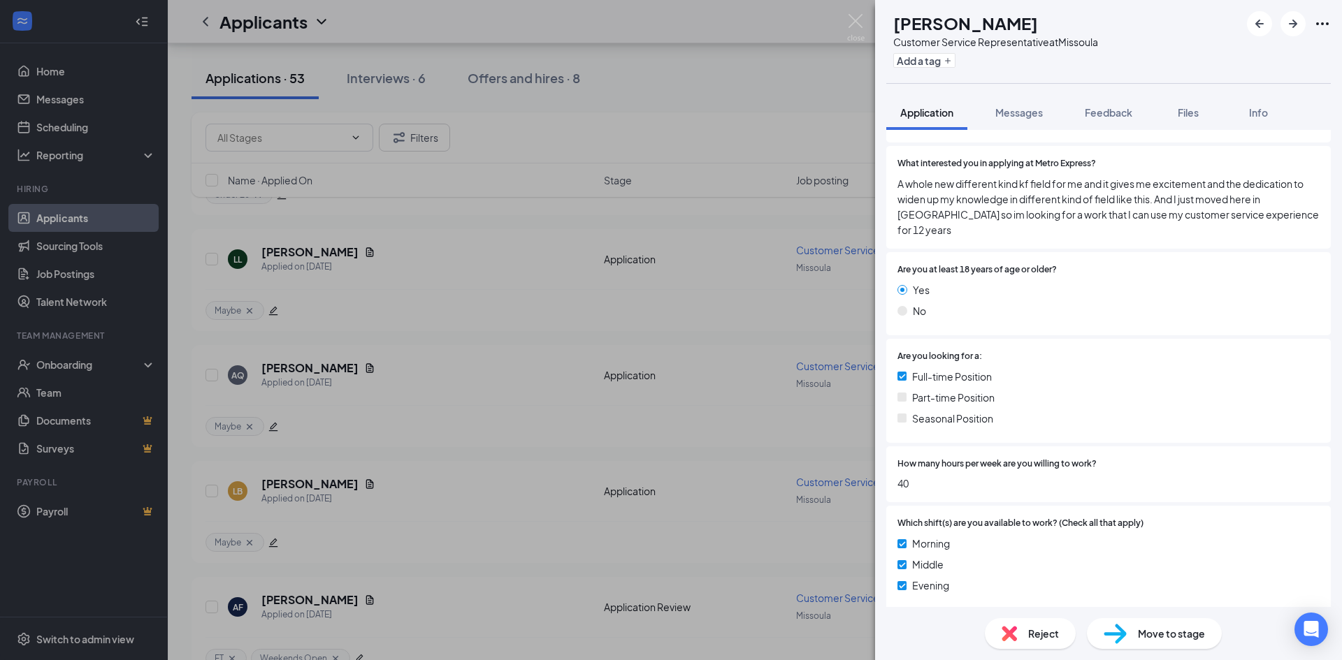
scroll to position [419, 0]
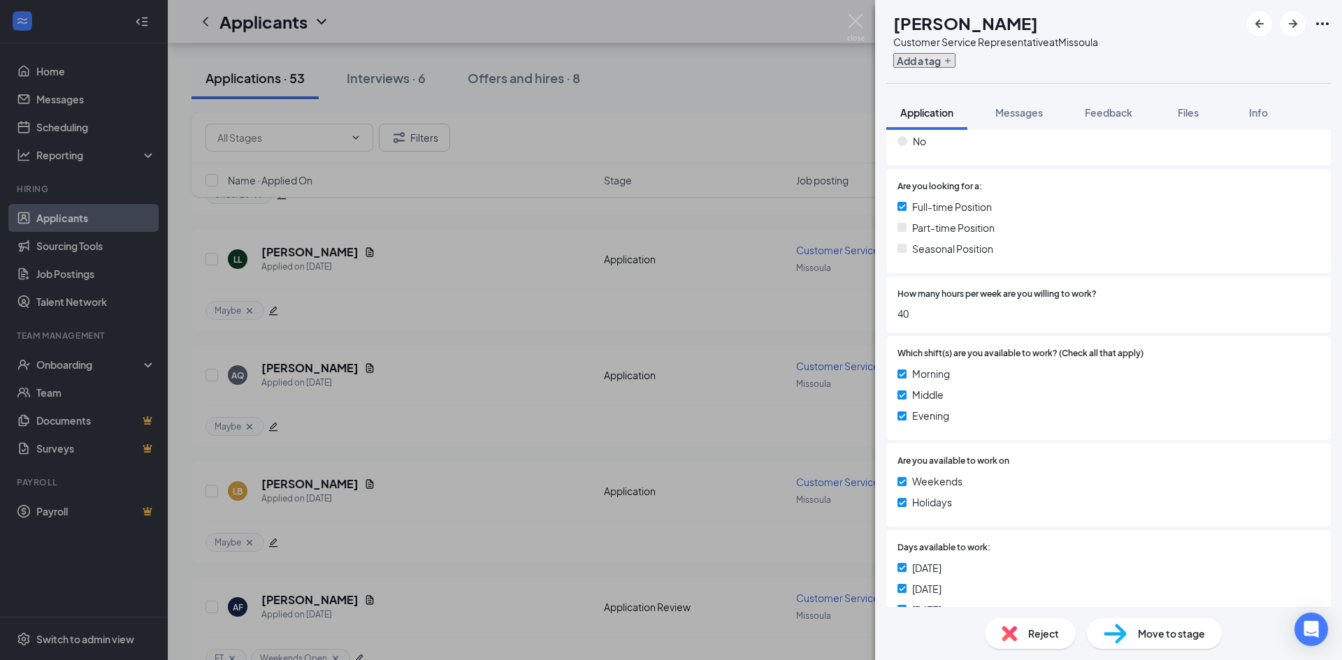
click at [955, 61] on button "Add a tag" at bounding box center [924, 60] width 62 height 15
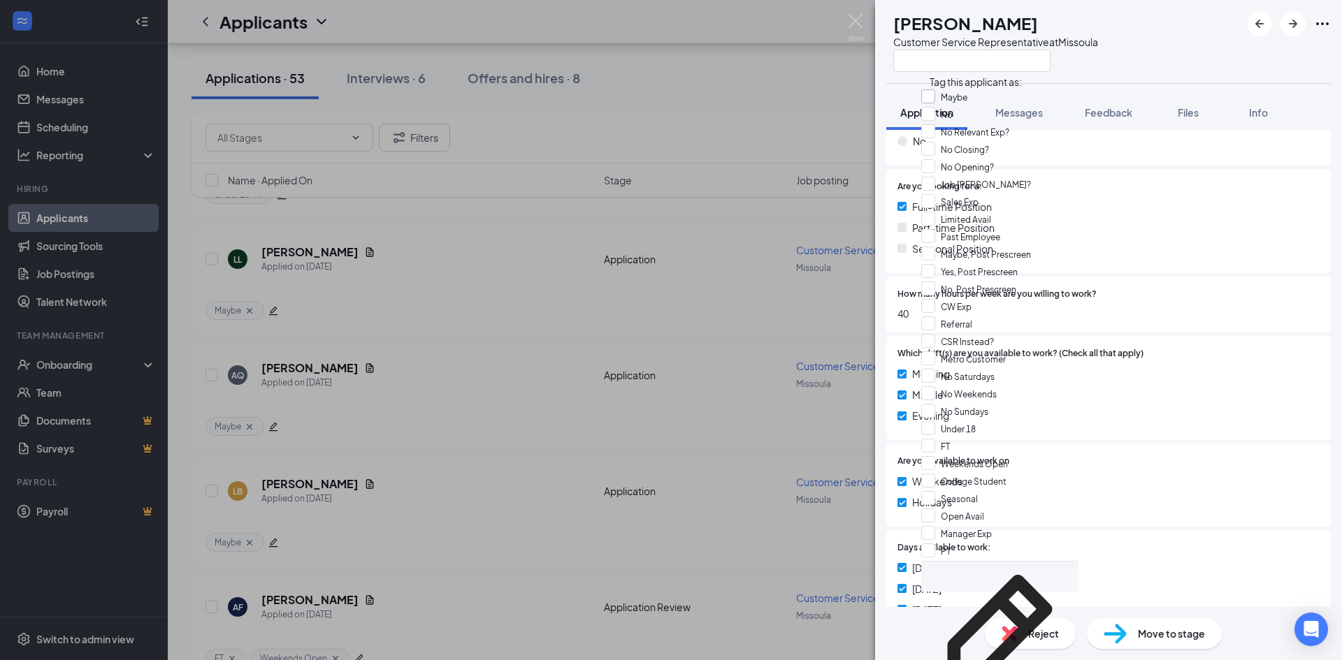
click at [936, 102] on input "Maybe" at bounding box center [944, 96] width 46 height 15
checkbox input "true"
click at [1139, 408] on div "Evening" at bounding box center [1108, 415] width 422 height 15
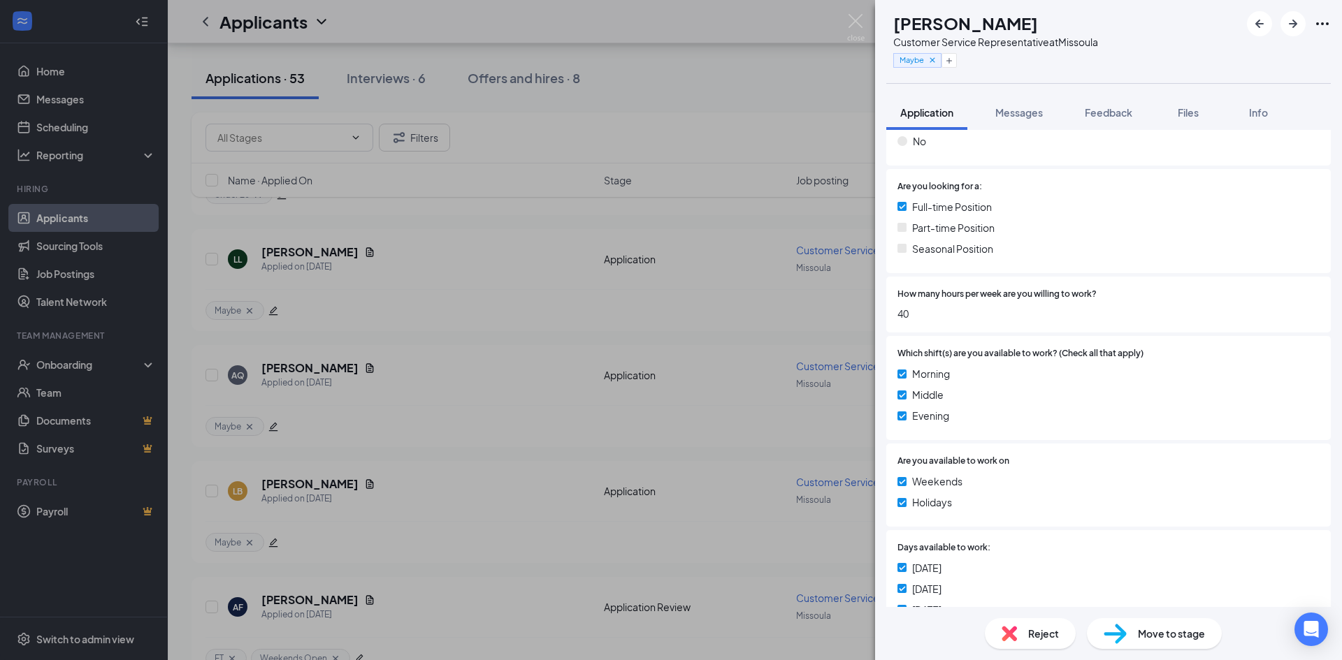
click at [1147, 638] on span "Move to stage" at bounding box center [1171, 633] width 67 height 15
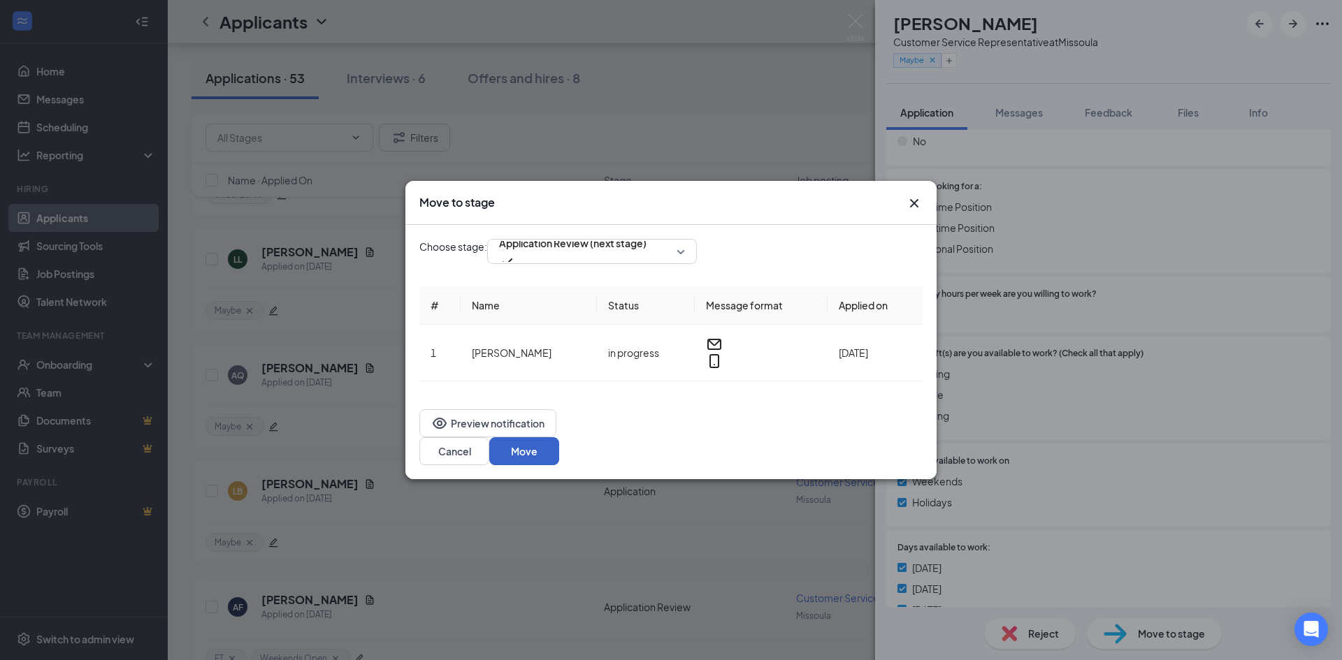
drag, startPoint x: 883, startPoint y: 431, endPoint x: 892, endPoint y: 439, distance: 12.4
click at [559, 437] on button "Move" at bounding box center [524, 451] width 70 height 28
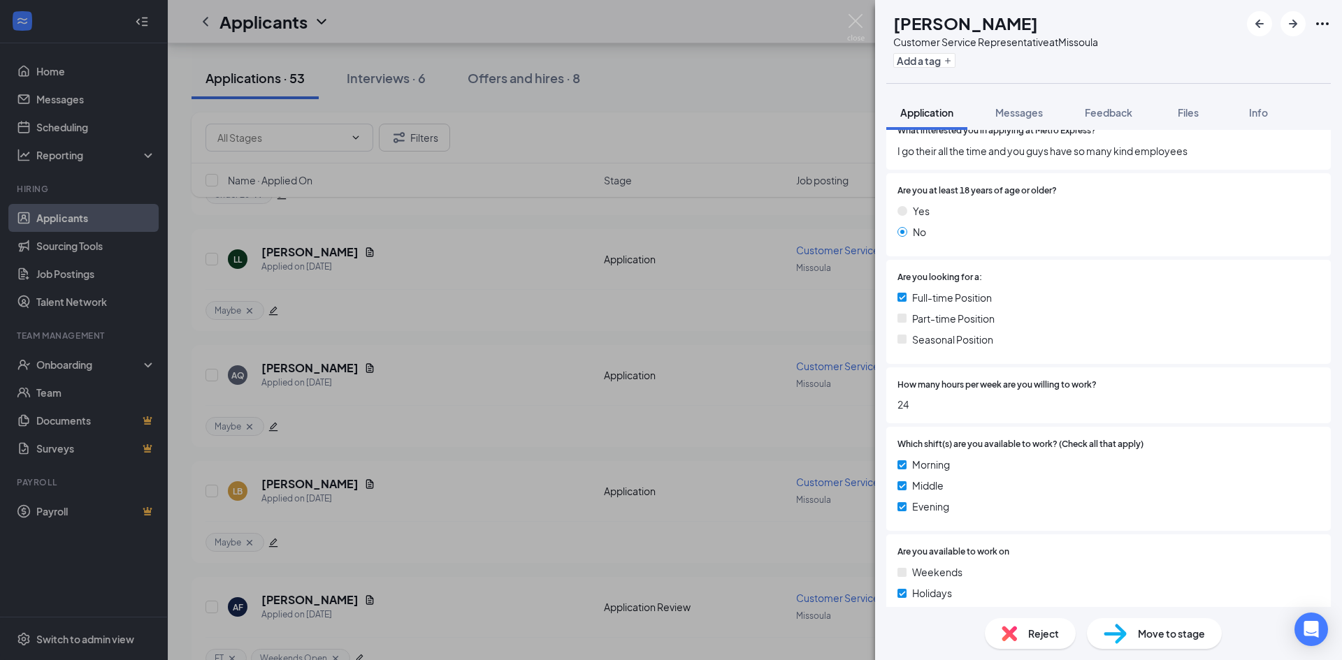
scroll to position [280, 0]
click at [955, 59] on button "Add a tag" at bounding box center [924, 60] width 62 height 15
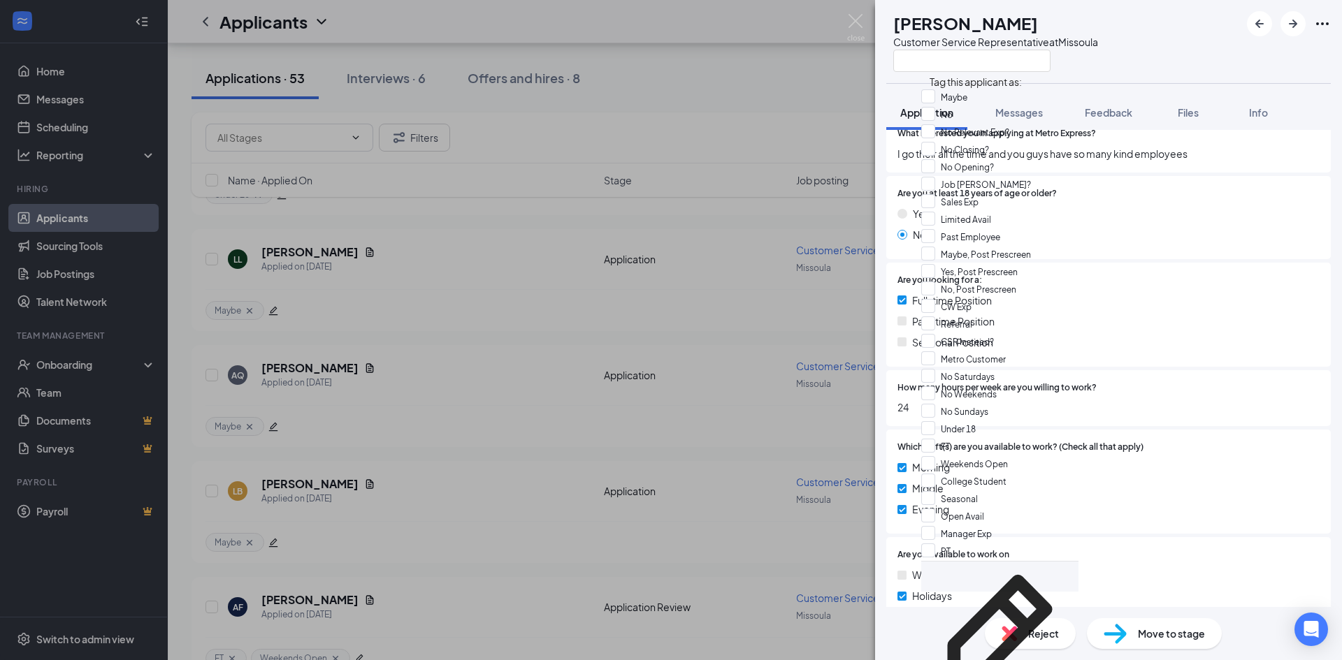
scroll to position [349, 0]
click at [933, 421] on input "Under 18" at bounding box center [948, 428] width 55 height 15
checkbox input "true"
click at [1123, 326] on div "Part-time Position" at bounding box center [1108, 321] width 422 height 15
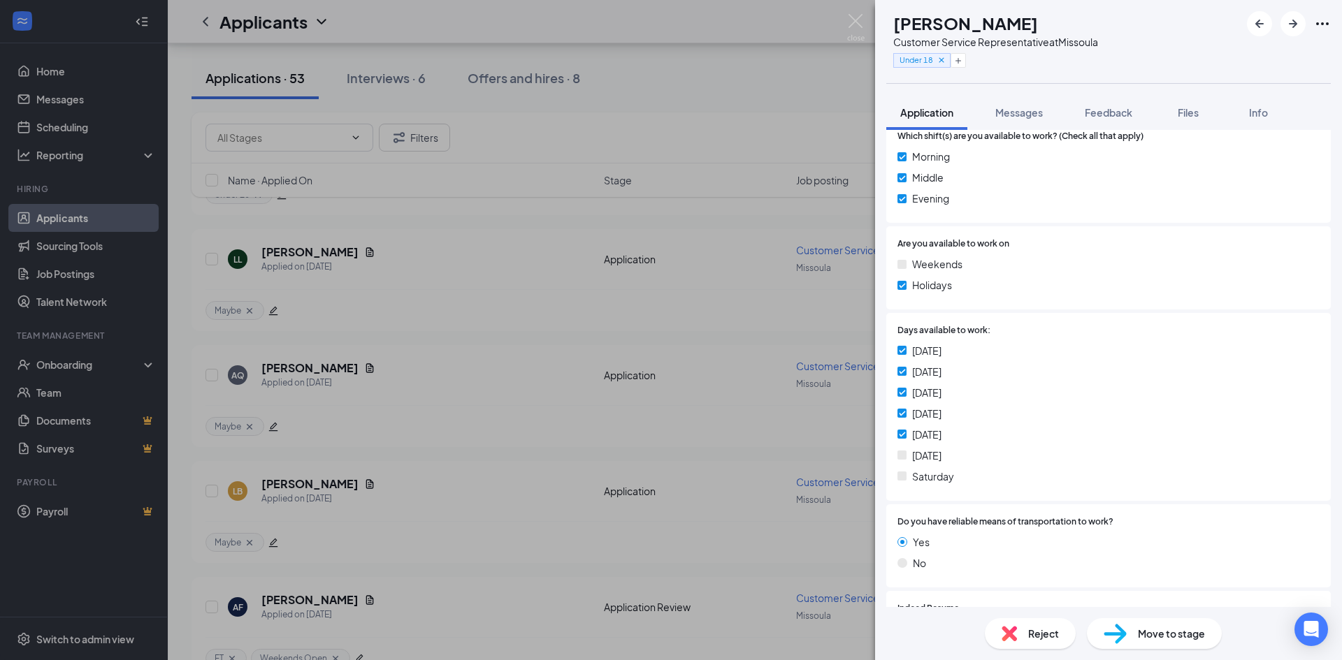
scroll to position [699, 0]
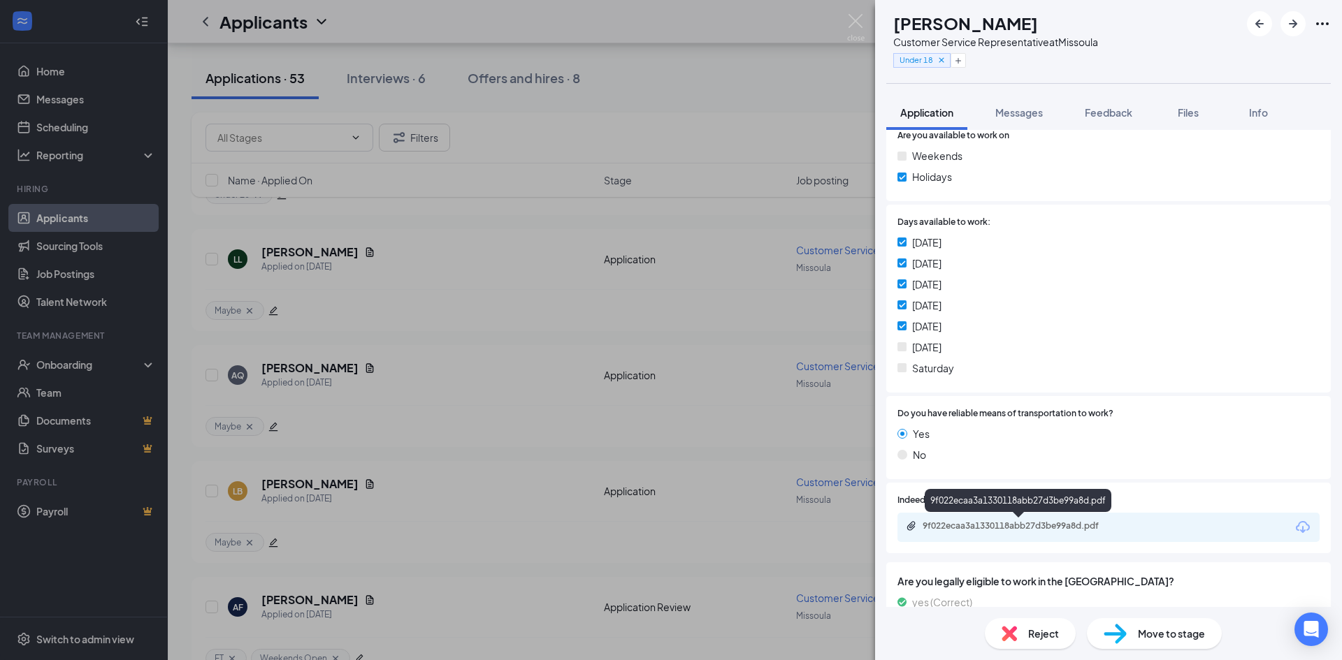
click at [1037, 525] on div "9f022ecaa3a1330118abb27d3be99a8d.pdf" at bounding box center [1020, 526] width 196 height 11
click at [1042, 628] on span "Reject" at bounding box center [1043, 633] width 31 height 15
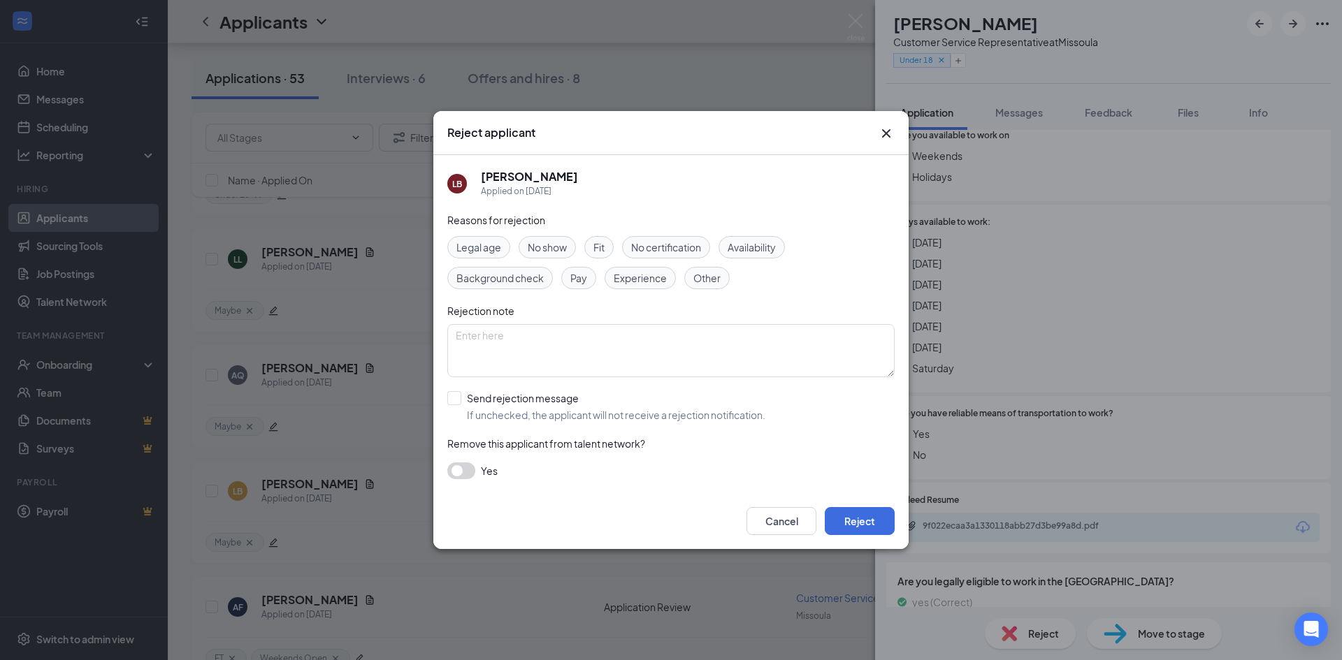
click at [479, 241] on span "Legal age" at bounding box center [478, 247] width 45 height 15
click at [891, 136] on icon "Cross" at bounding box center [886, 133] width 17 height 17
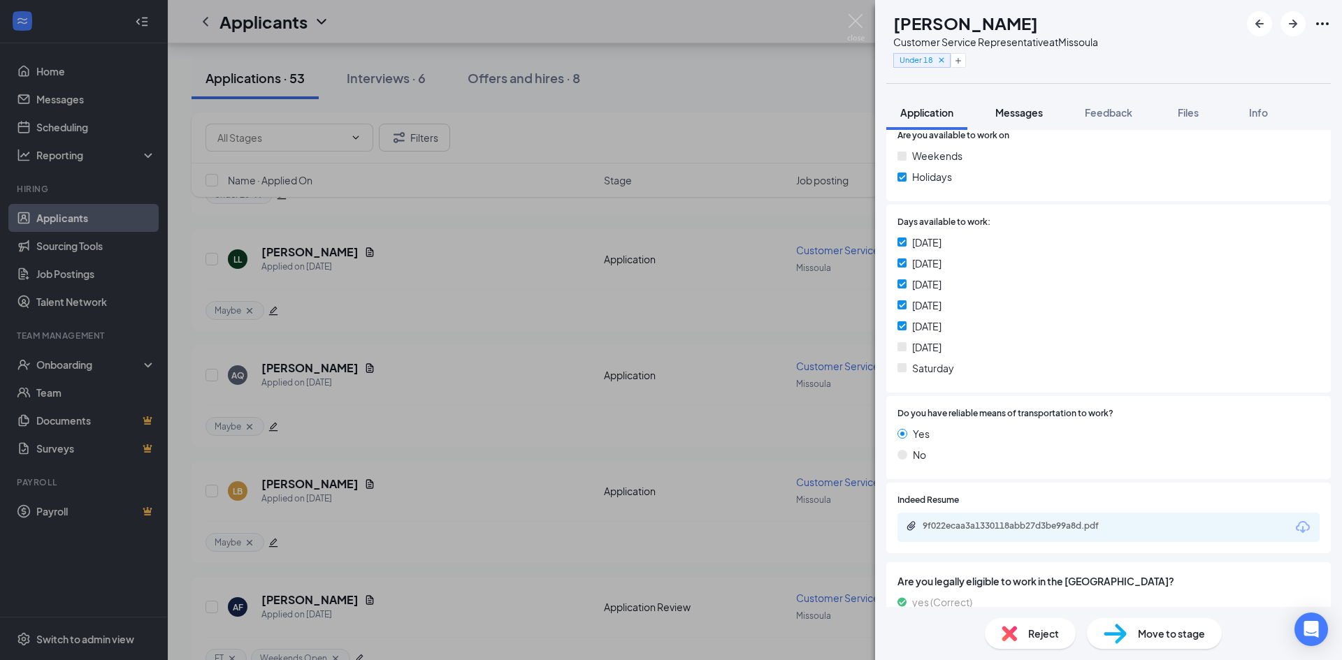
click at [1036, 113] on span "Messages" at bounding box center [1019, 112] width 48 height 13
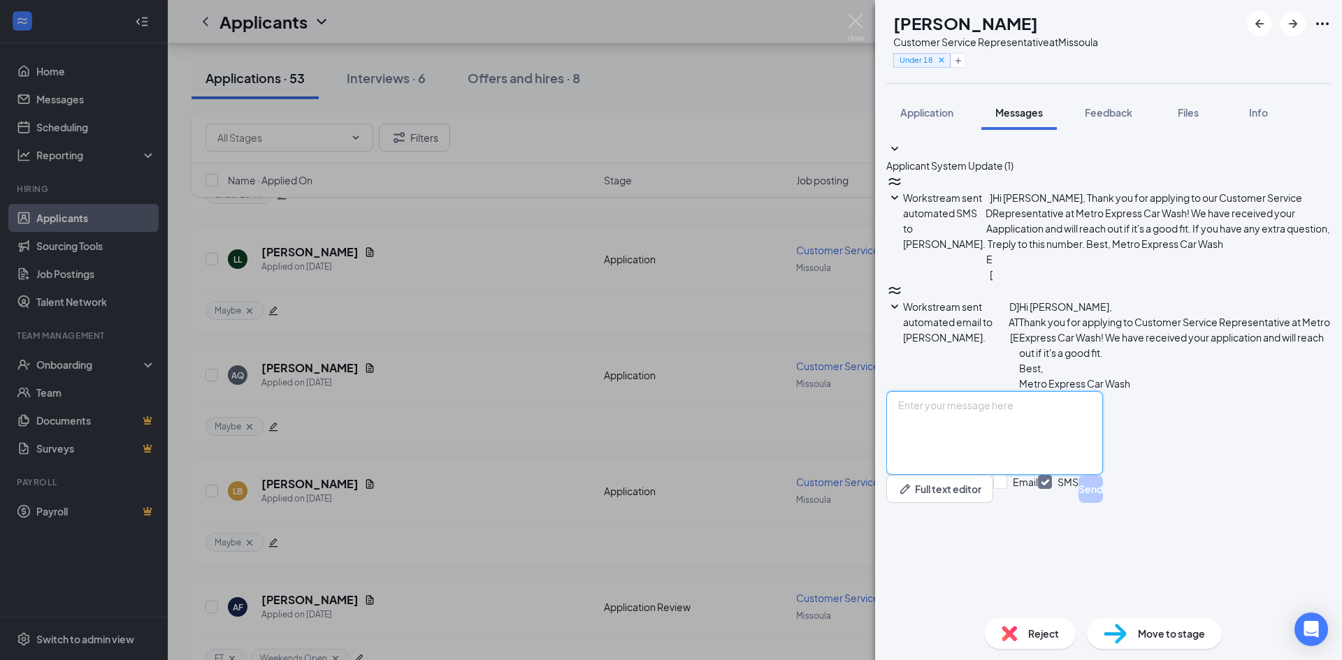
click at [980, 475] on textarea at bounding box center [994, 433] width 217 height 84
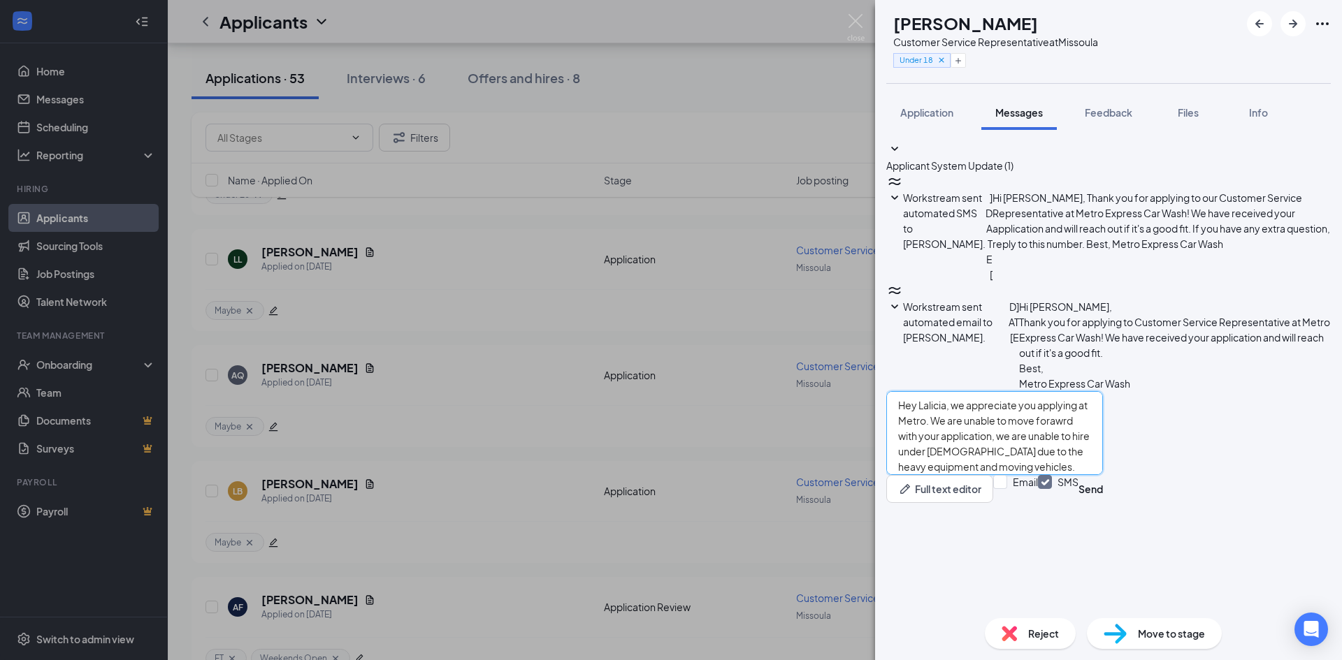
click at [1103, 475] on textarea "Hey Lalicia, we appreciate you applying at Metro. We are unable to move forawrd…" at bounding box center [994, 433] width 217 height 84
click at [1103, 475] on textarea "Hey Lalicia, we appreciate you applying at Metro. We are unable to move forward…" at bounding box center [994, 433] width 217 height 84
type textarea "Hey Lalicia, we appreciate you applying at Metro. We are unable to move forward…"
click at [1100, 503] on div "Full text editor Email SMS Send" at bounding box center [994, 489] width 217 height 28
click at [1103, 503] on button "Send" at bounding box center [1090, 489] width 24 height 28
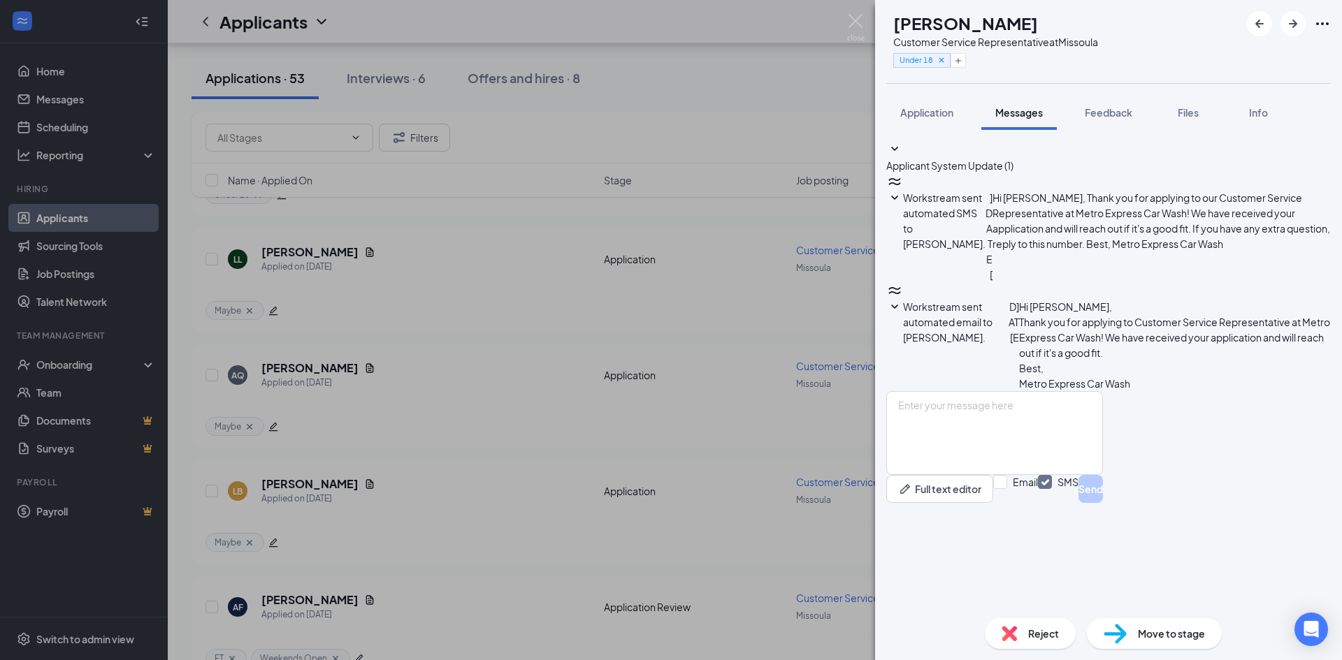
scroll to position [1, 0]
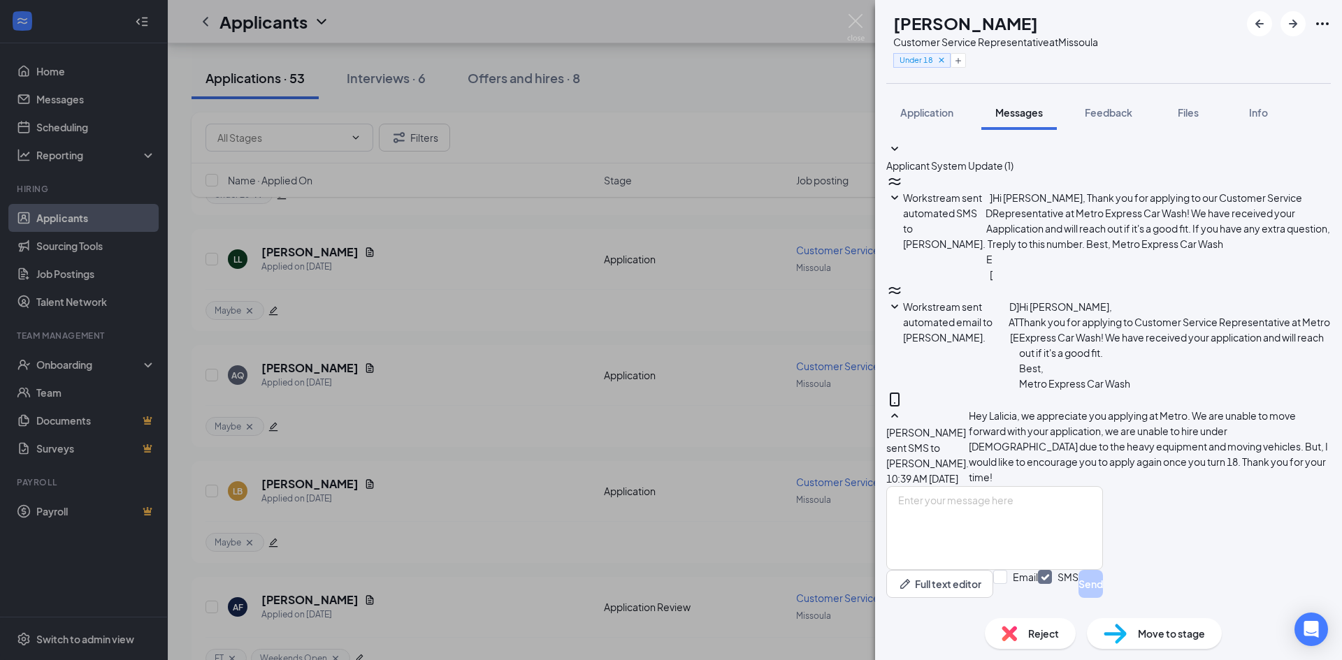
click at [1028, 640] on span "Reject" at bounding box center [1043, 633] width 31 height 15
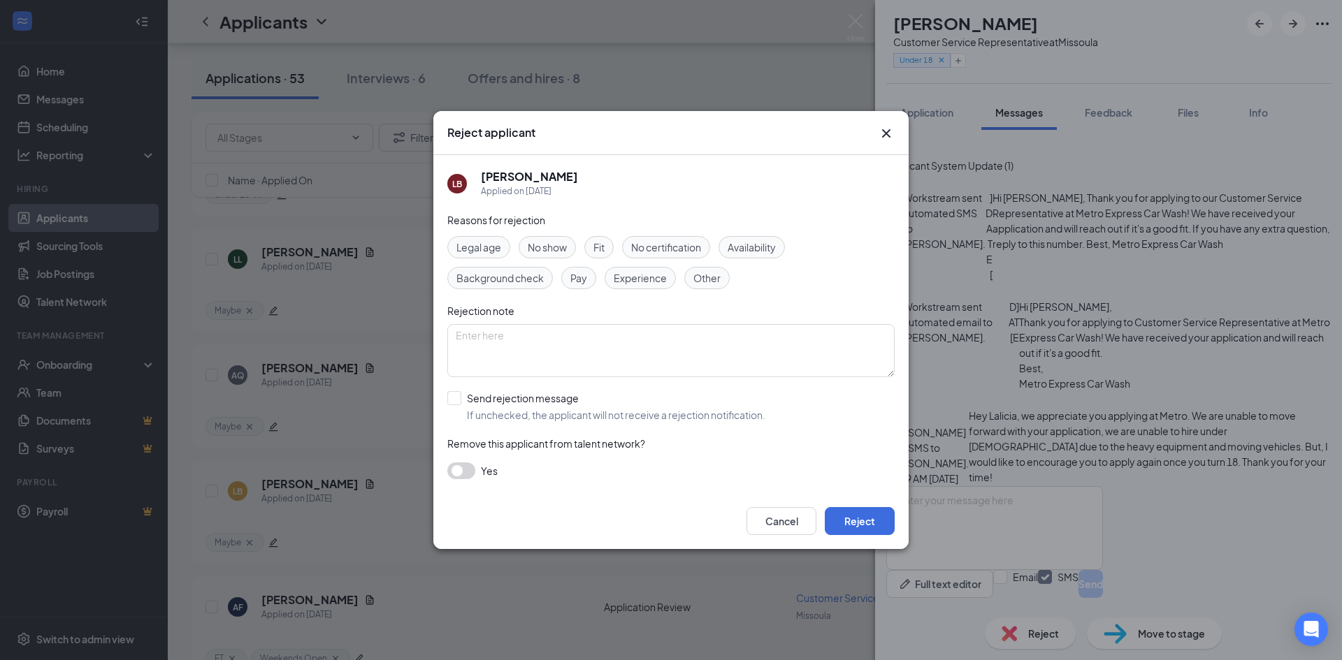
click at [485, 244] on span "Legal age" at bounding box center [478, 247] width 45 height 15
click at [844, 519] on button "Reject" at bounding box center [860, 521] width 70 height 28
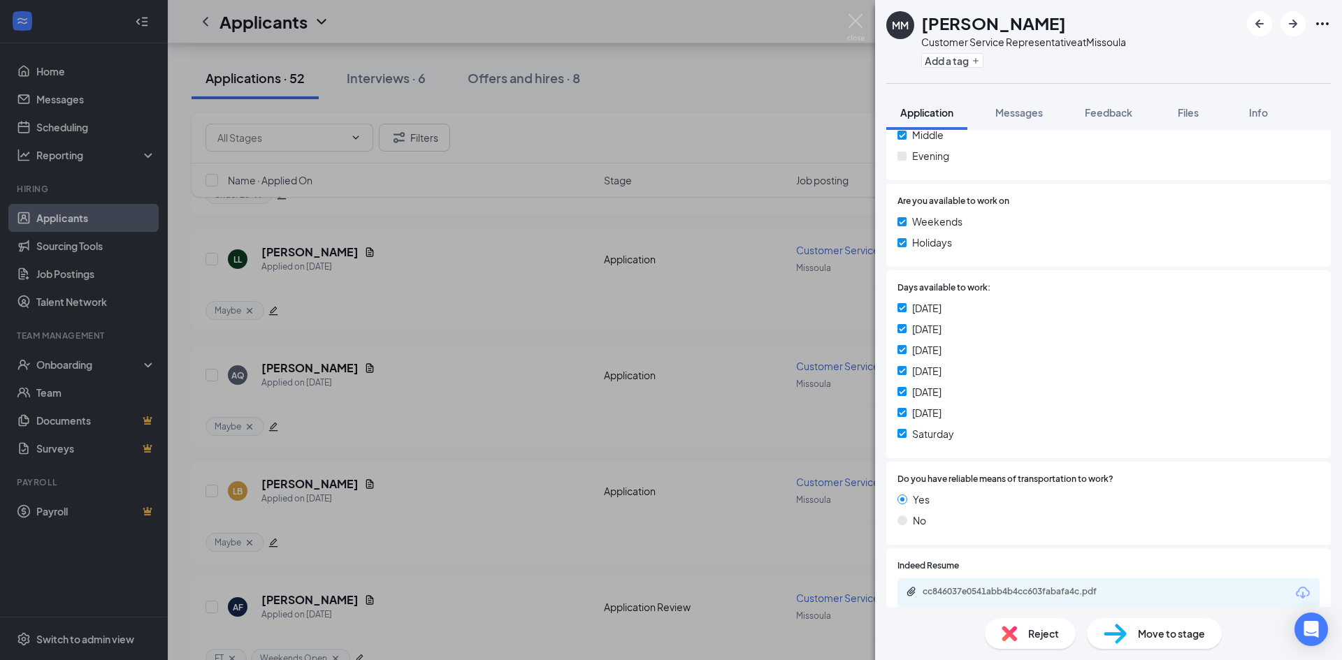
scroll to position [699, 0]
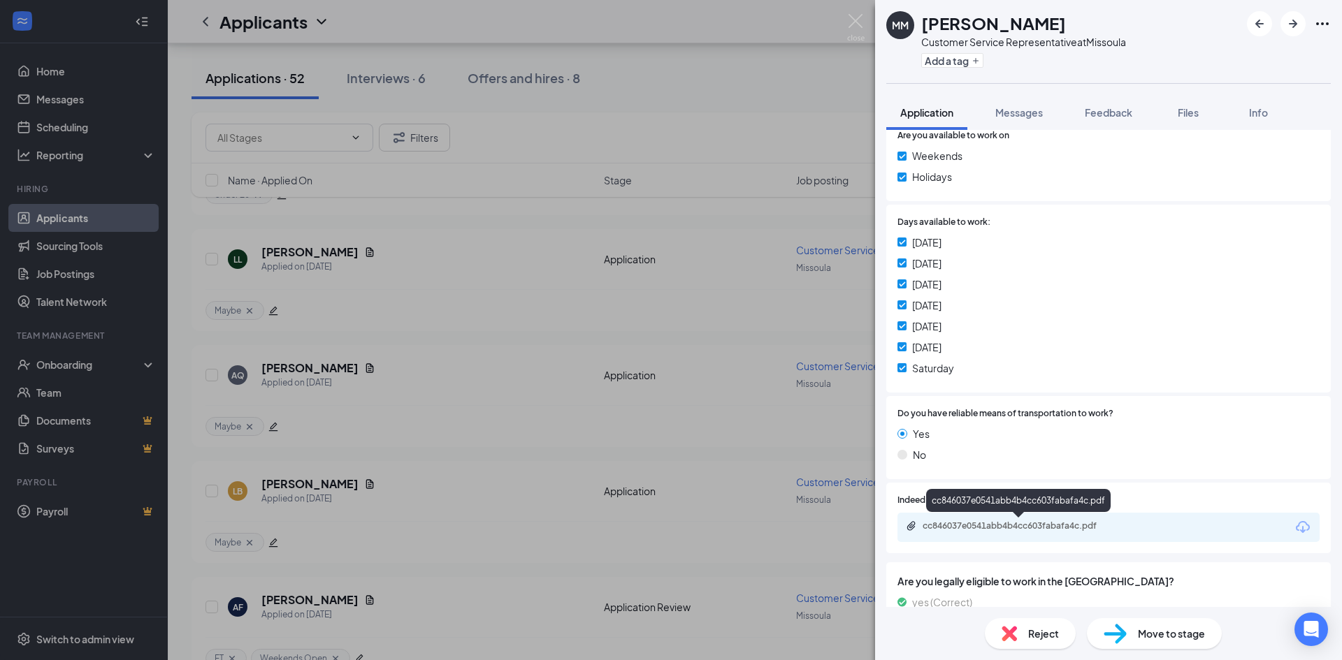
click at [1048, 528] on div "cc846037e0541abb4b4cc603fabafa4c.pdf" at bounding box center [1020, 526] width 196 height 11
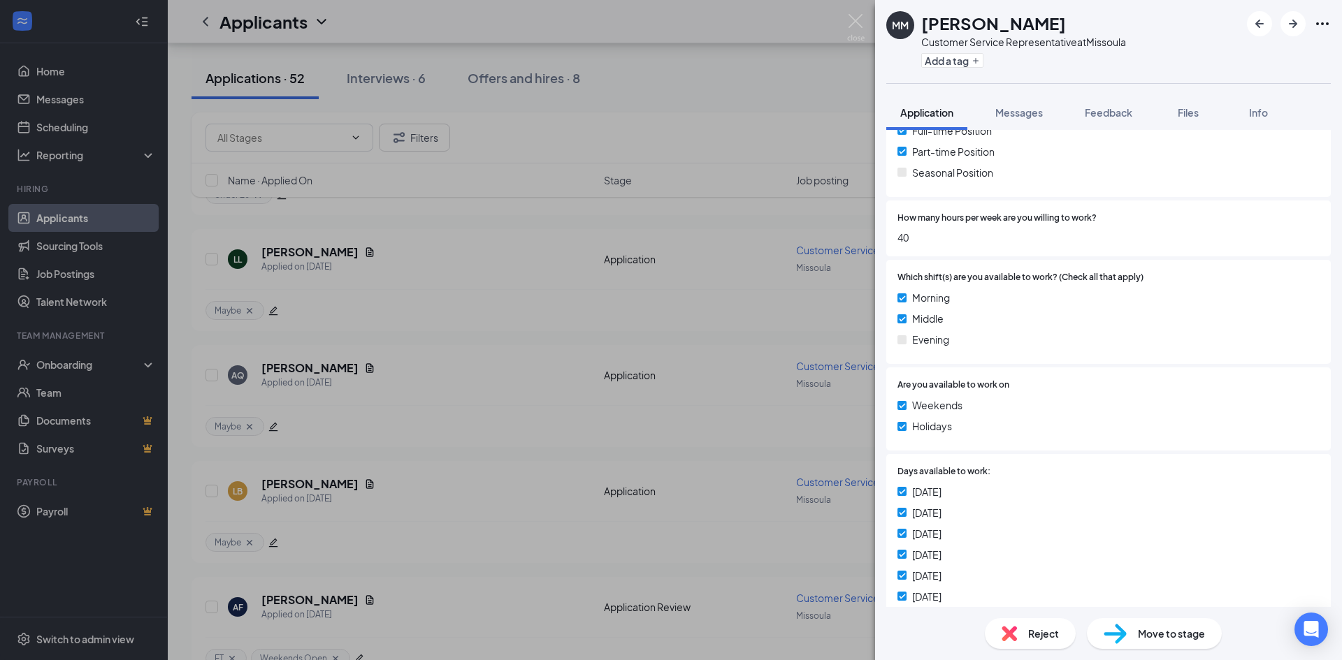
scroll to position [349, 0]
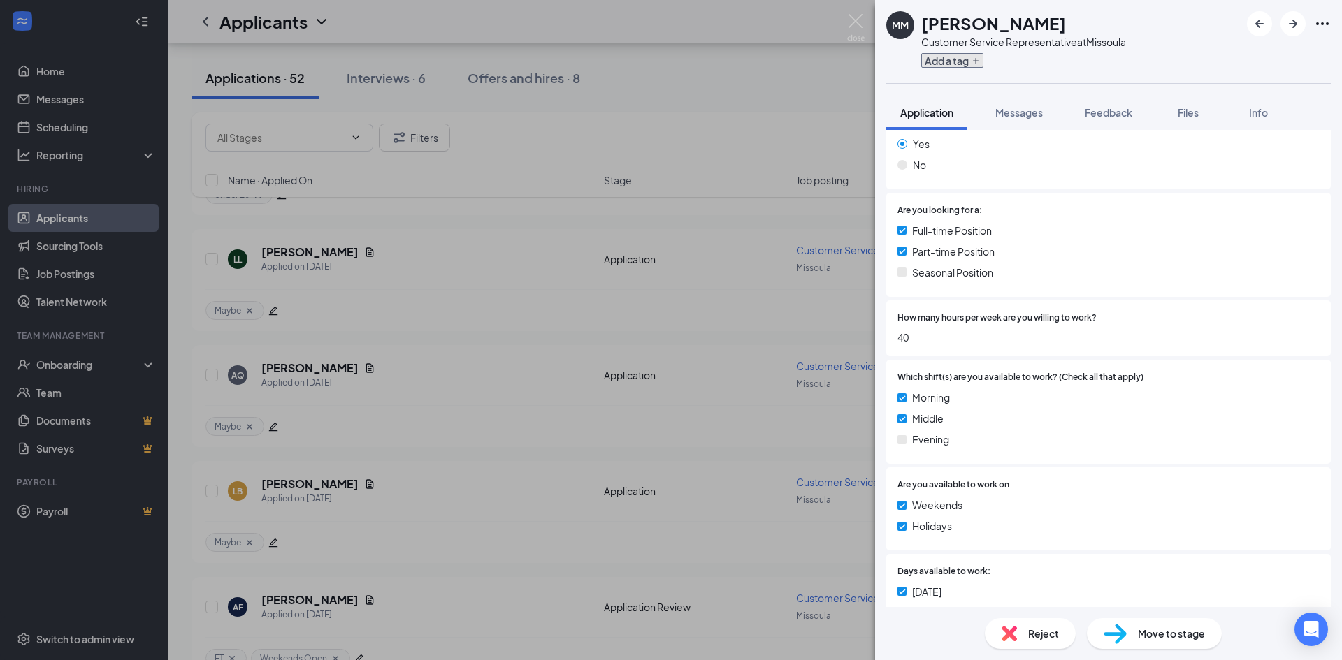
click at [973, 61] on icon "Plus" at bounding box center [975, 61] width 8 height 8
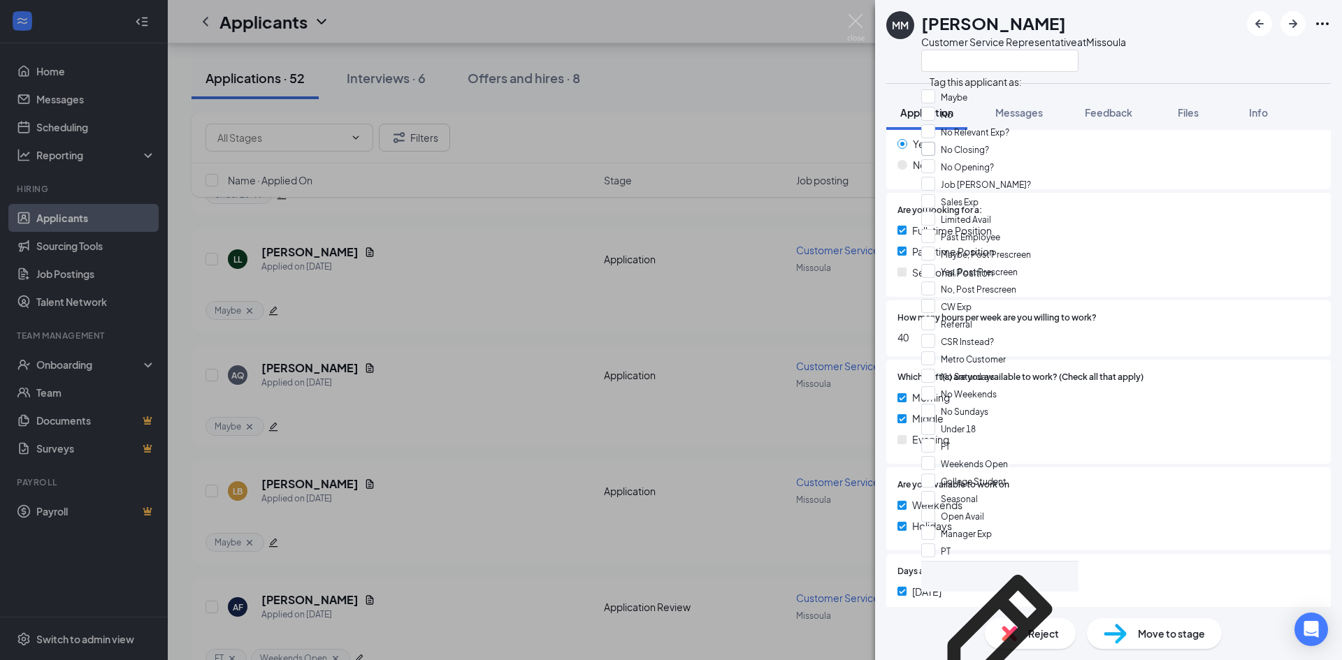
click at [940, 157] on input "No Closing?" at bounding box center [955, 149] width 68 height 15
checkbox input "true"
click at [1160, 344] on span "40" at bounding box center [1108, 337] width 422 height 15
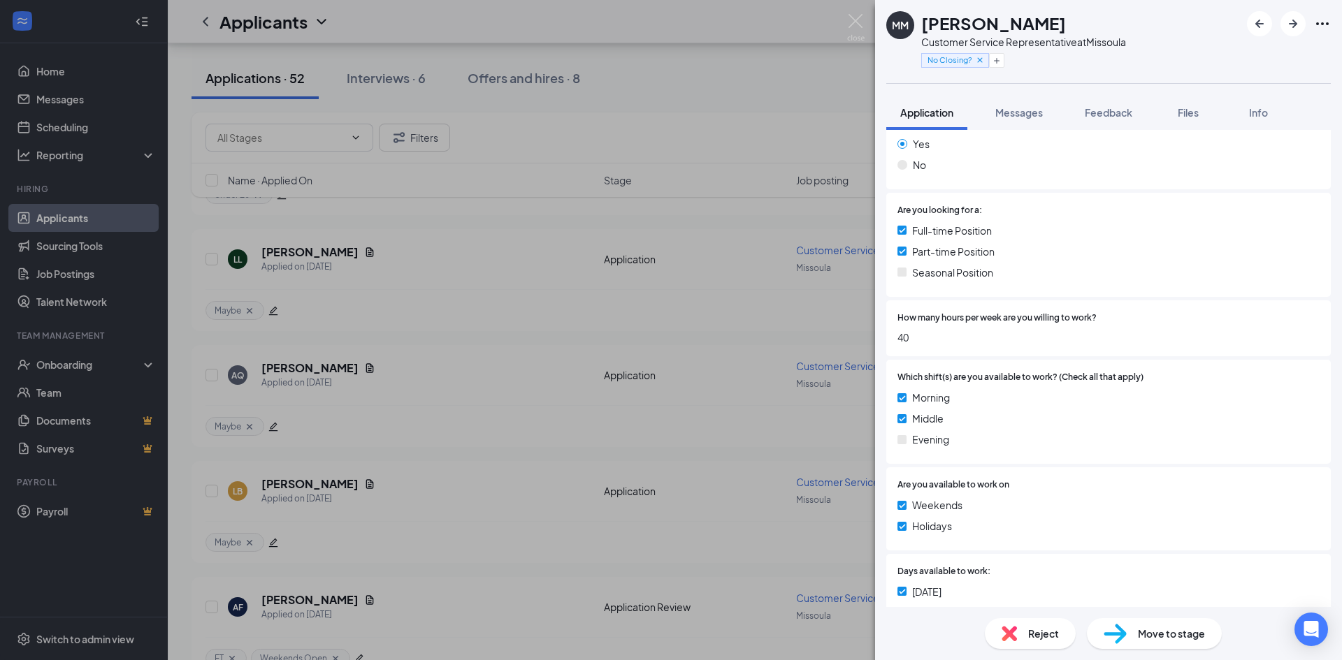
click at [1147, 627] on span "Move to stage" at bounding box center [1171, 633] width 67 height 15
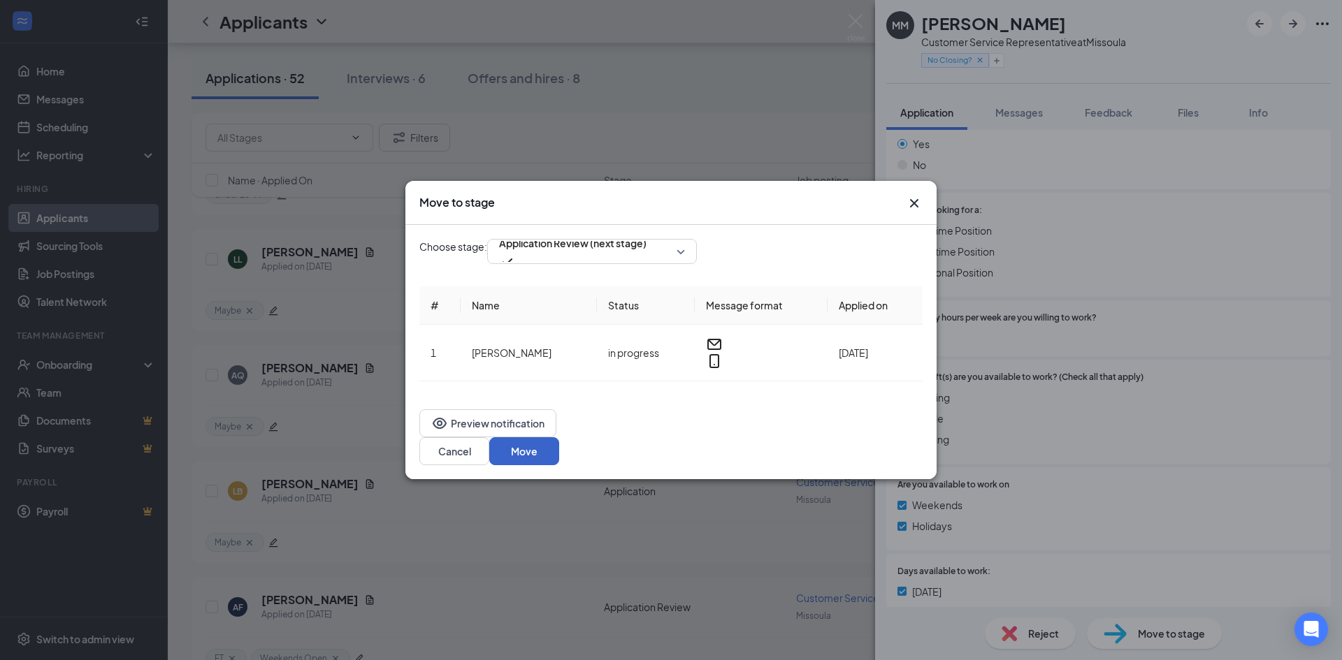
click at [559, 437] on button "Move" at bounding box center [524, 451] width 70 height 28
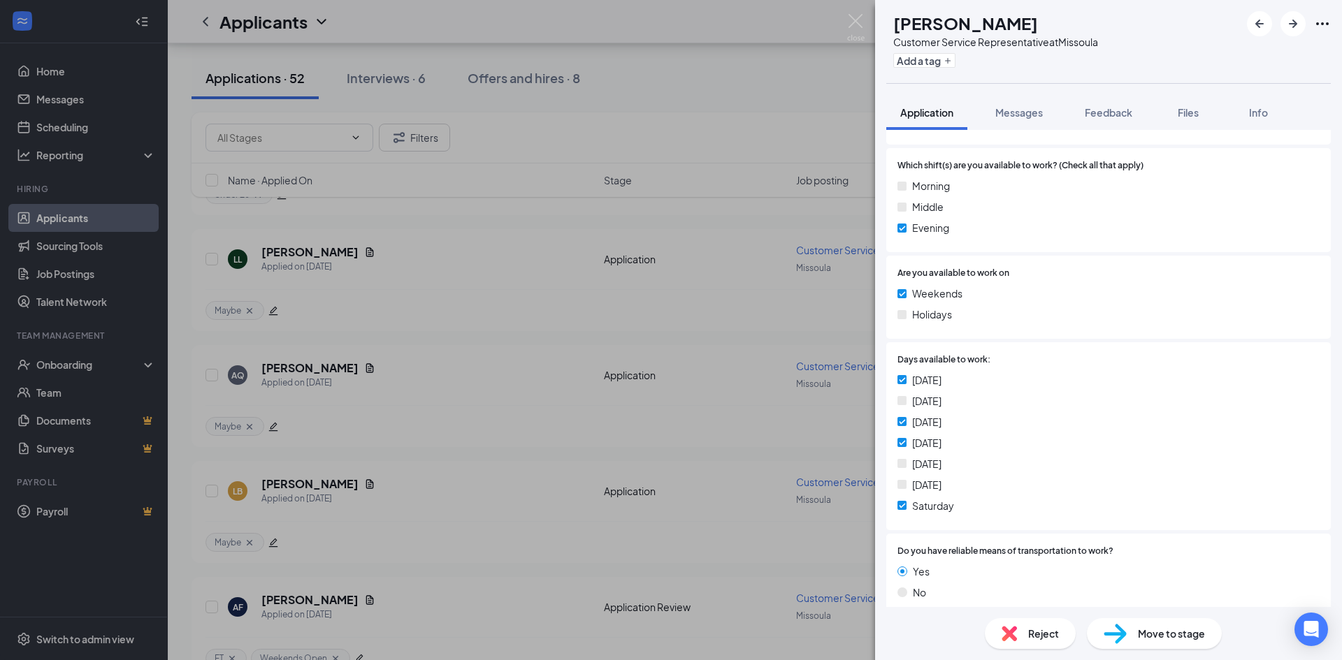
scroll to position [699, 0]
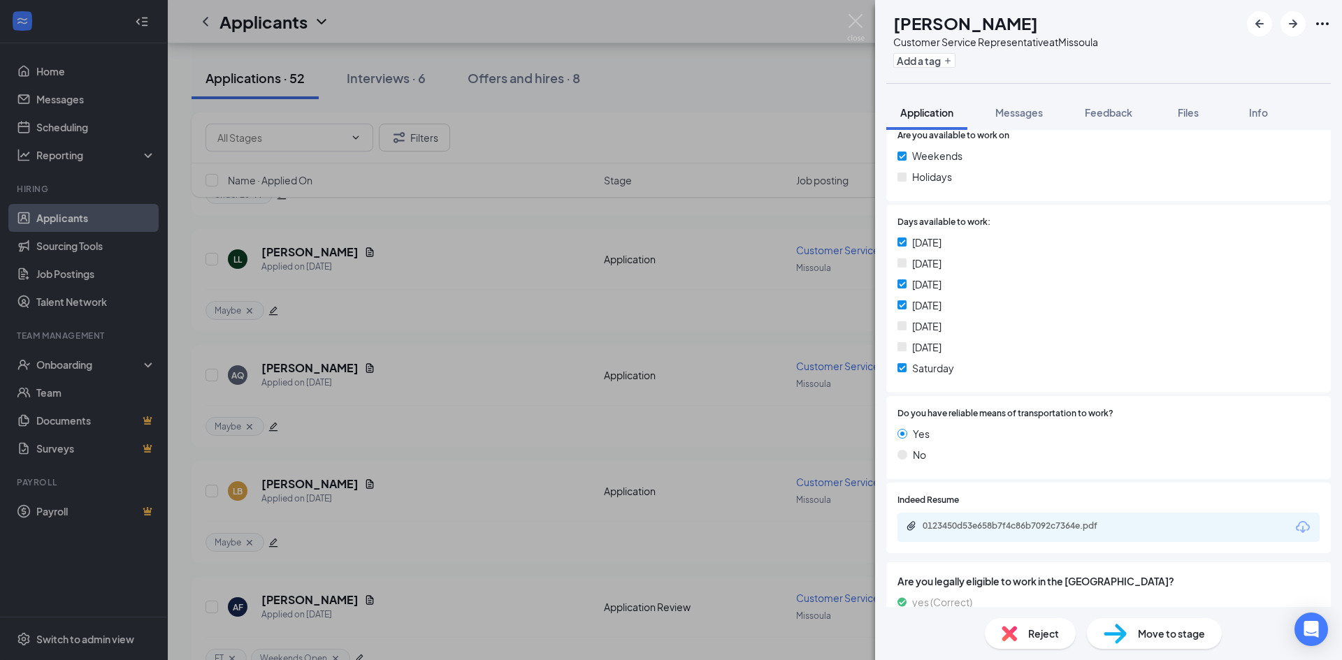
click at [1022, 528] on div "0123450d53e658b7f4c86b7092c7364e.pdf" at bounding box center [1020, 526] width 196 height 11
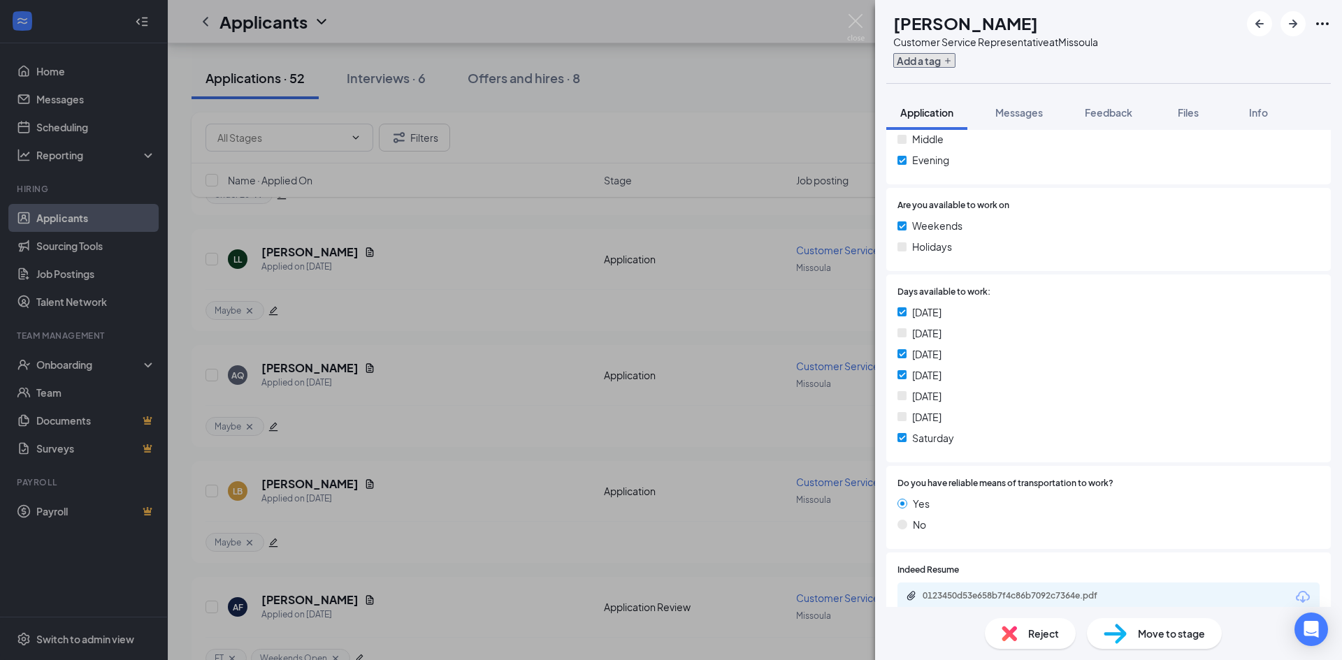
click at [955, 55] on button "Add a tag" at bounding box center [924, 60] width 62 height 15
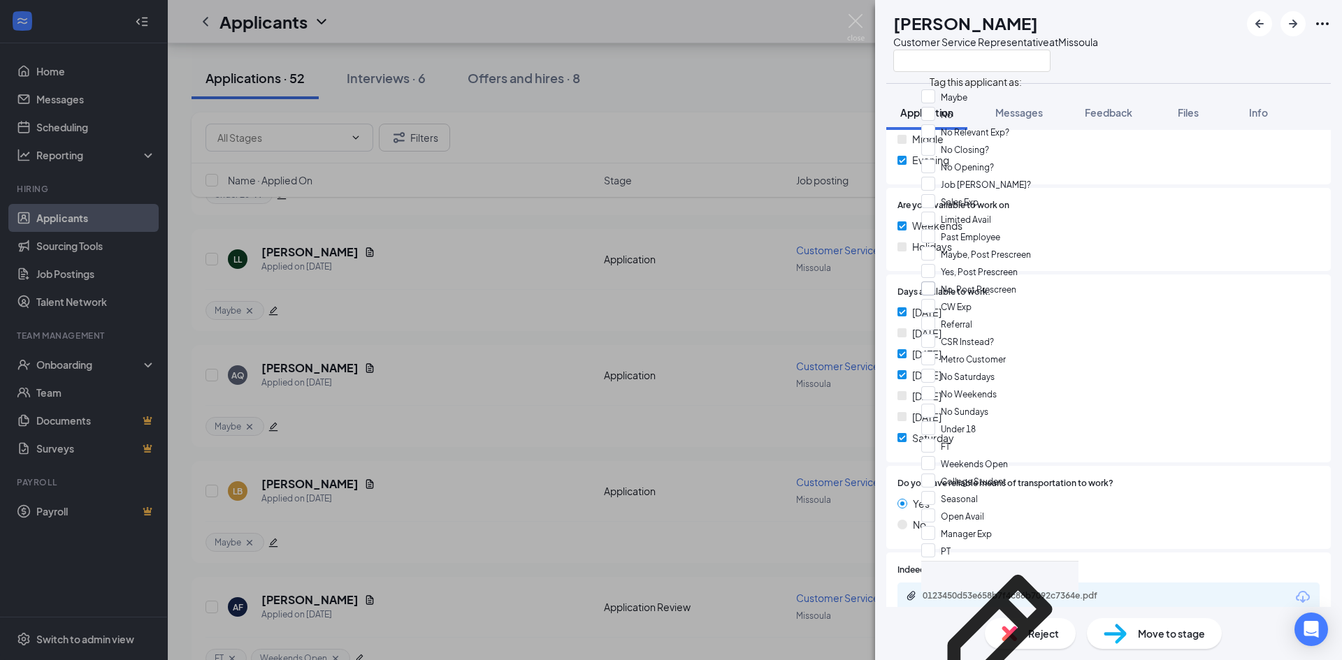
scroll to position [210, 0]
click at [936, 299] on input "CW Exp" at bounding box center [946, 306] width 50 height 15
checkbox input "true"
click at [1122, 296] on div at bounding box center [1154, 292] width 329 height 13
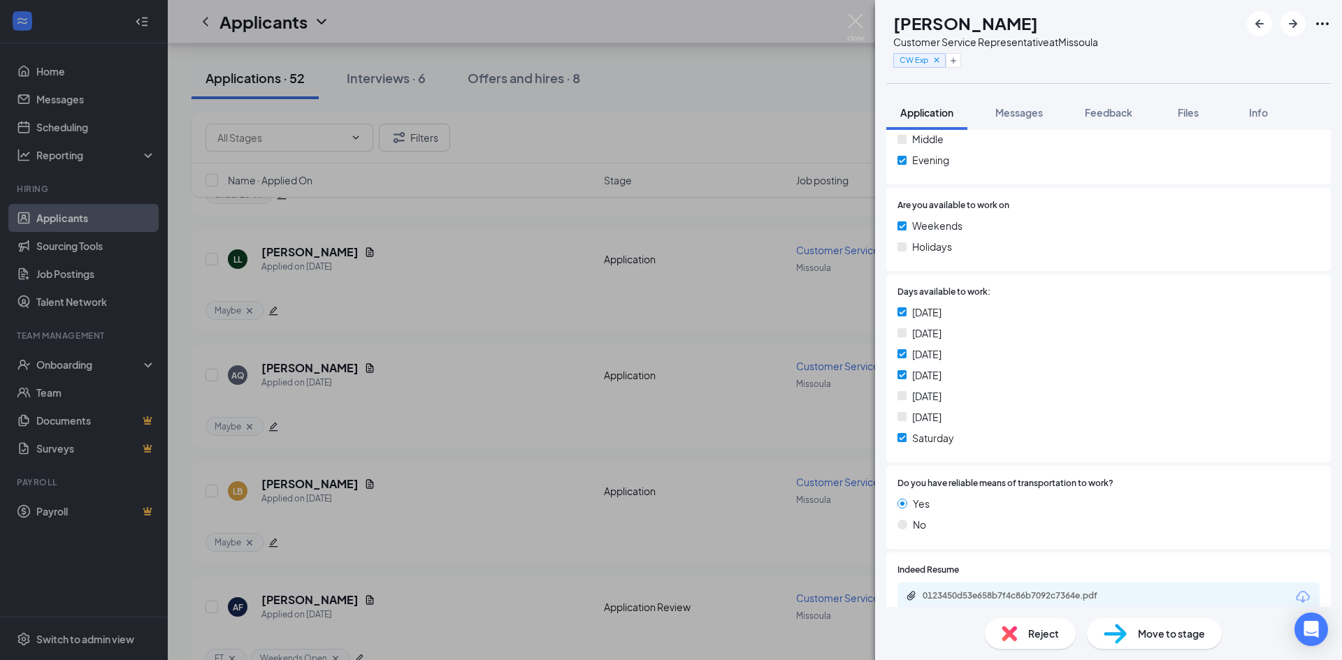
click at [1136, 627] on div "Move to stage" at bounding box center [1154, 633] width 135 height 31
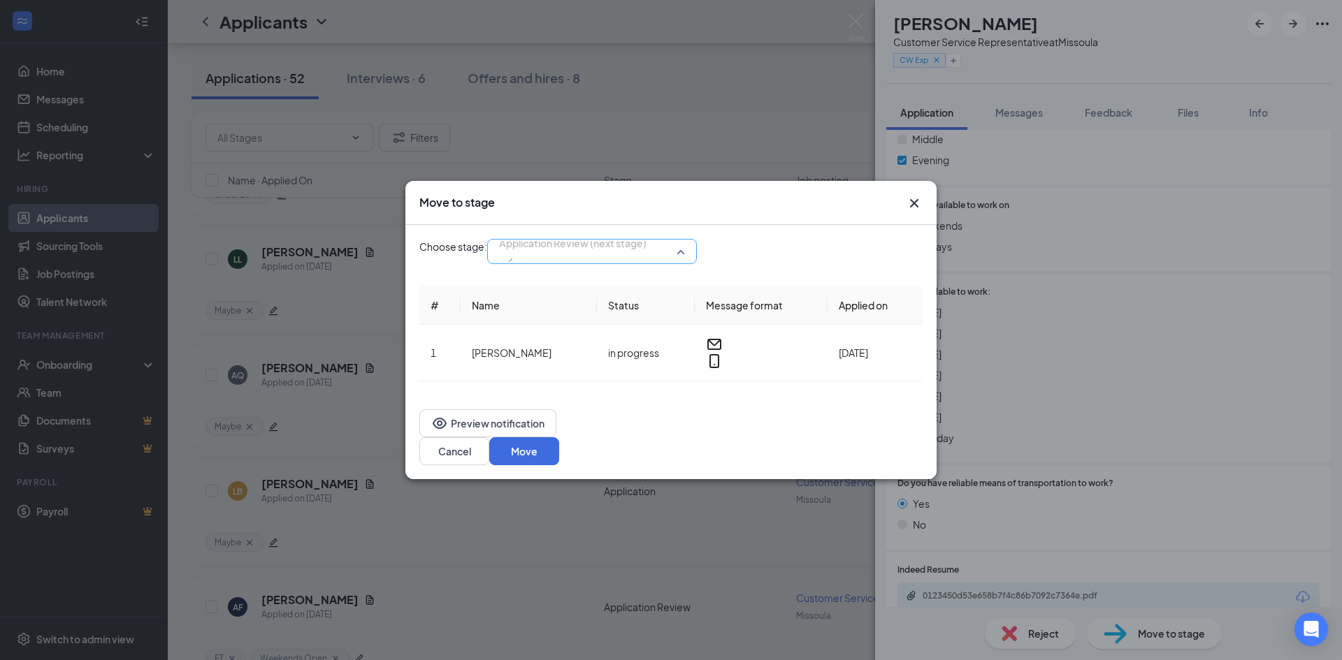
click at [591, 254] on span "Application Review (next stage)" at bounding box center [572, 243] width 147 height 21
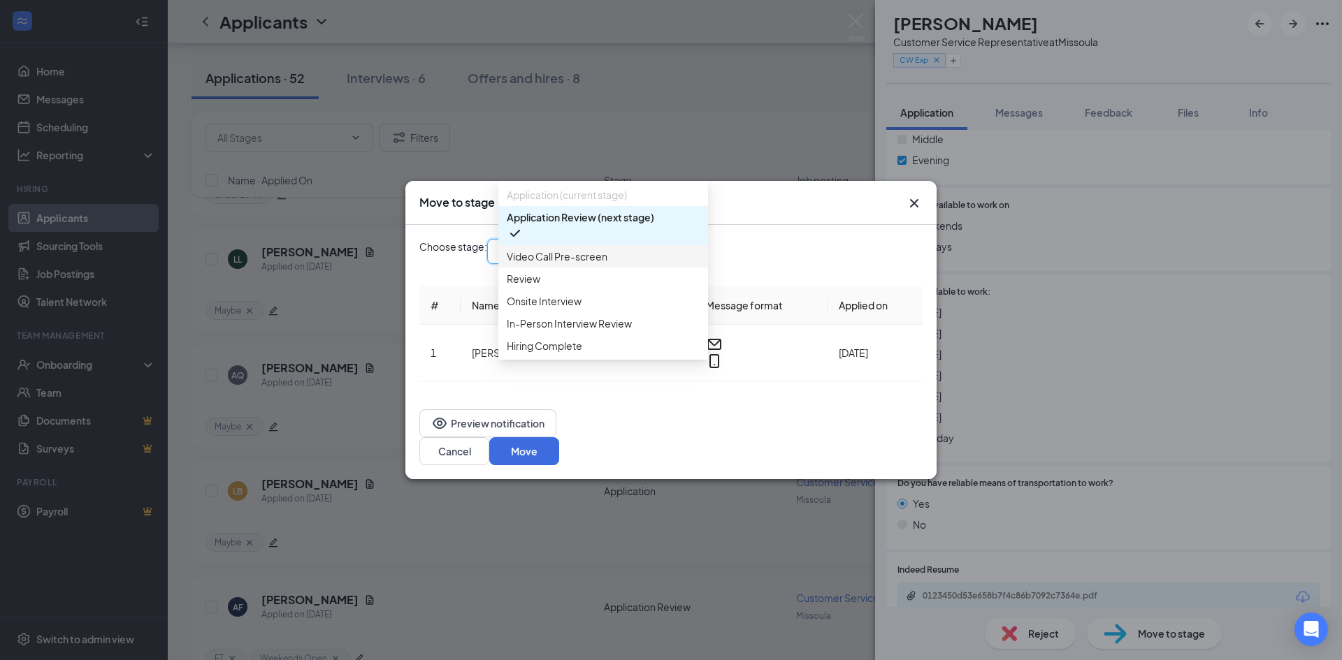
click at [570, 264] on span "Video Call Pre-screen" at bounding box center [557, 256] width 101 height 15
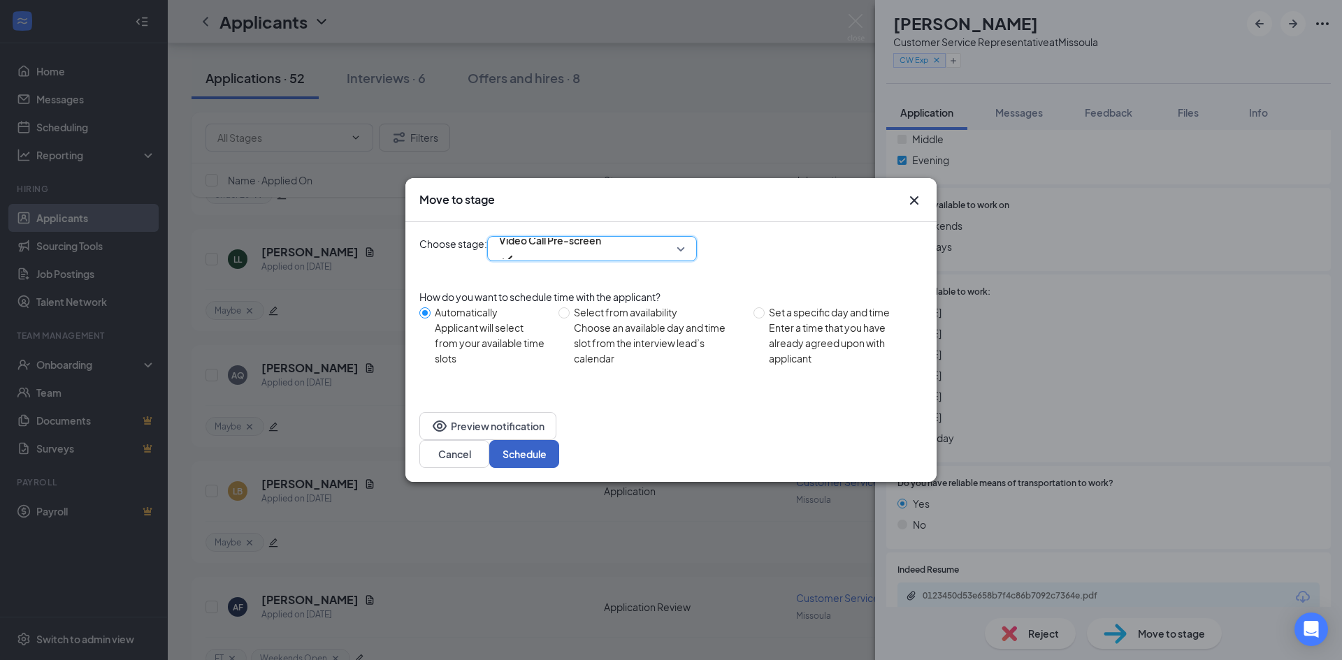
click at [559, 440] on button "Schedule" at bounding box center [524, 454] width 70 height 28
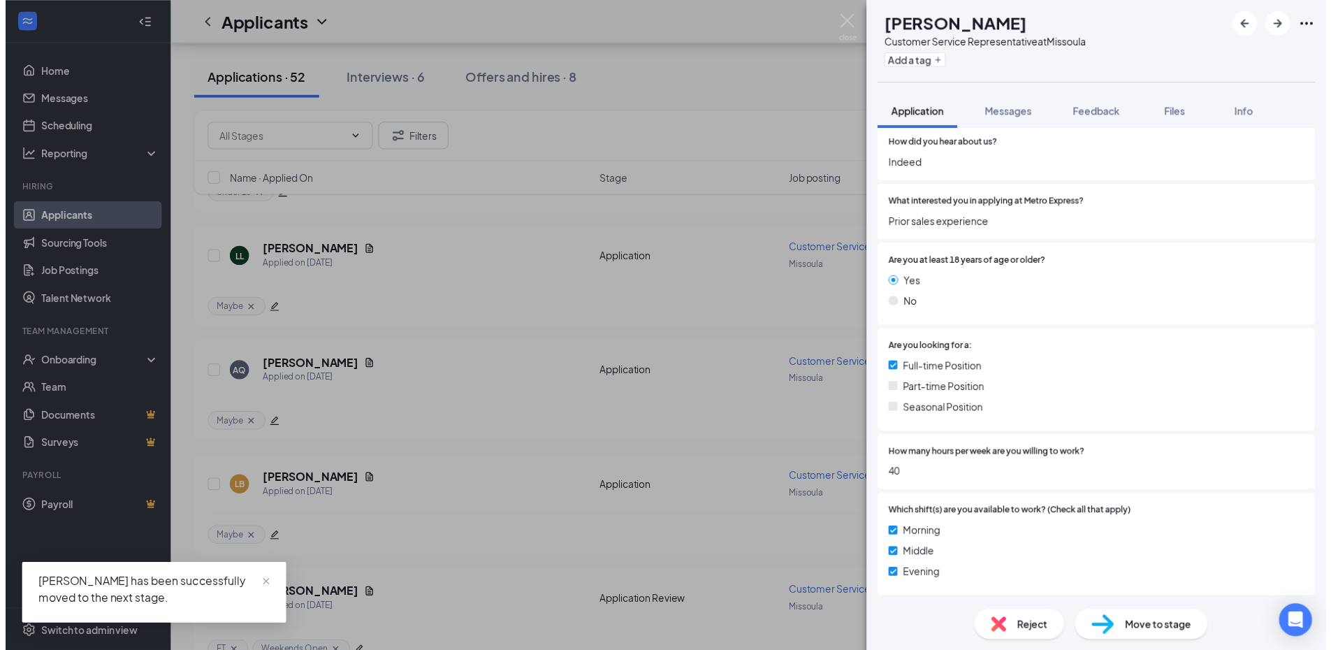
scroll to position [210, 0]
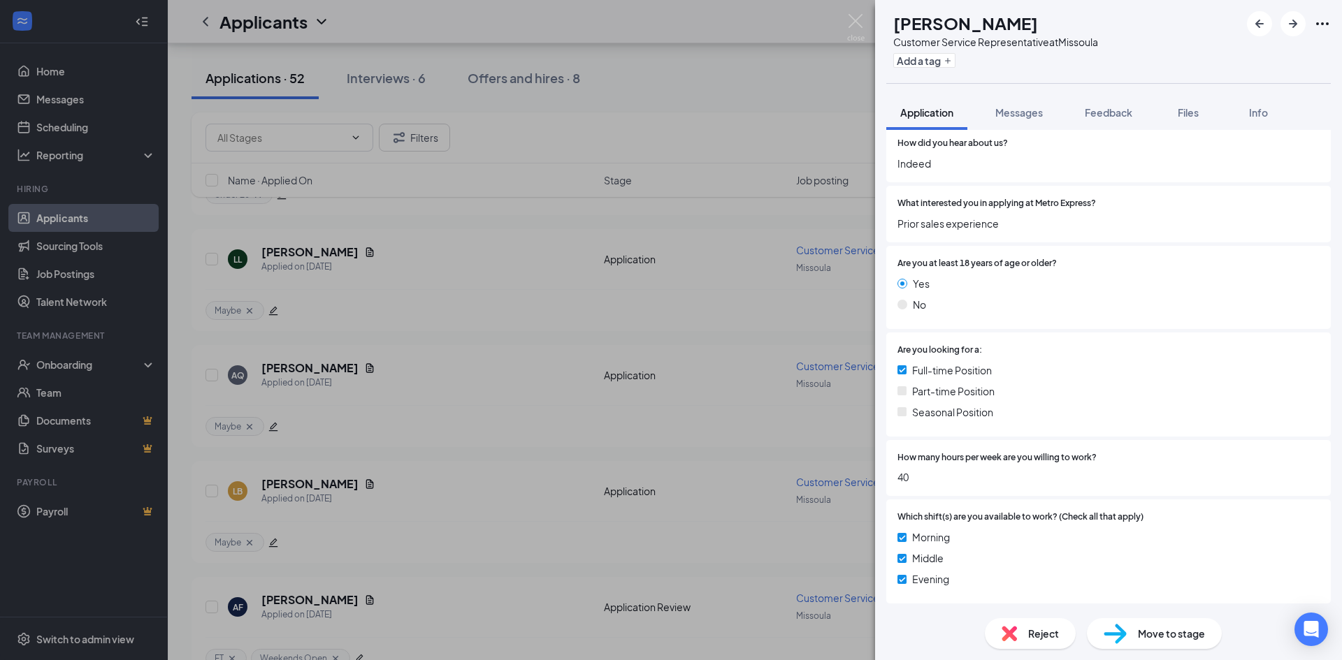
drag, startPoint x: 656, startPoint y: 108, endPoint x: 630, endPoint y: 166, distance: 64.4
click at [656, 108] on div "[PERSON_NAME] Customer Service Representative at [GEOGRAPHIC_DATA] Add a tag Ap…" at bounding box center [671, 330] width 1342 height 660
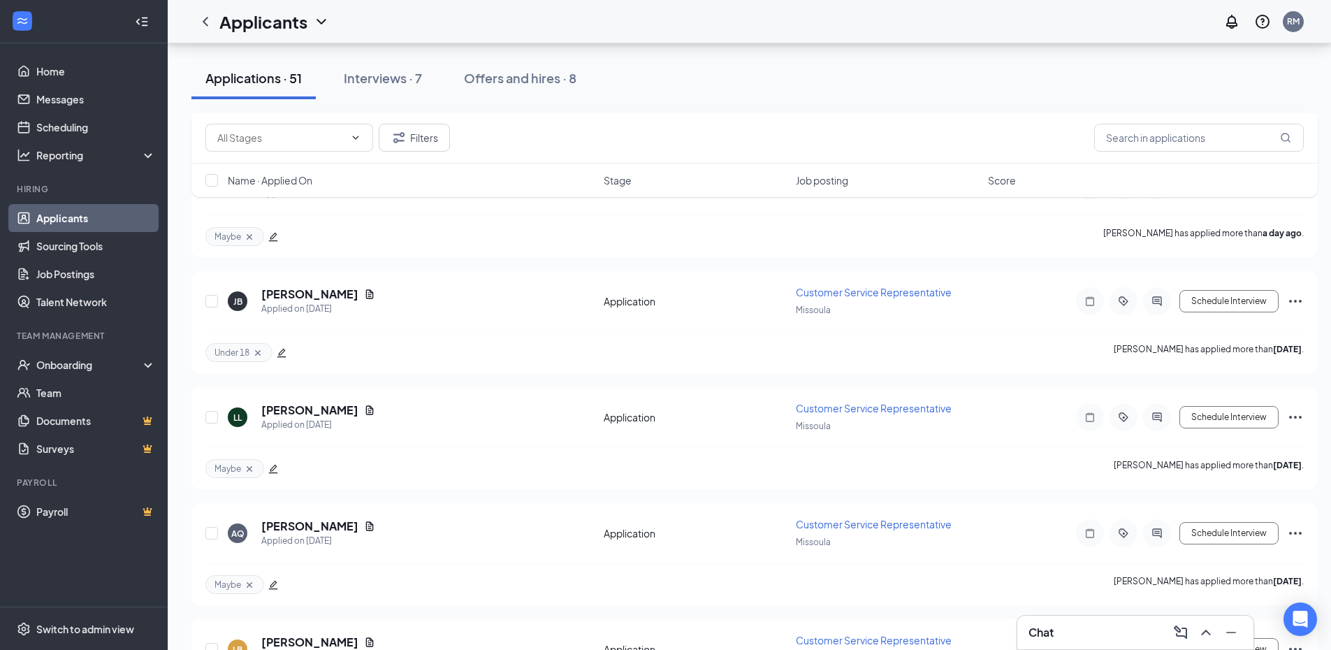
scroll to position [280, 0]
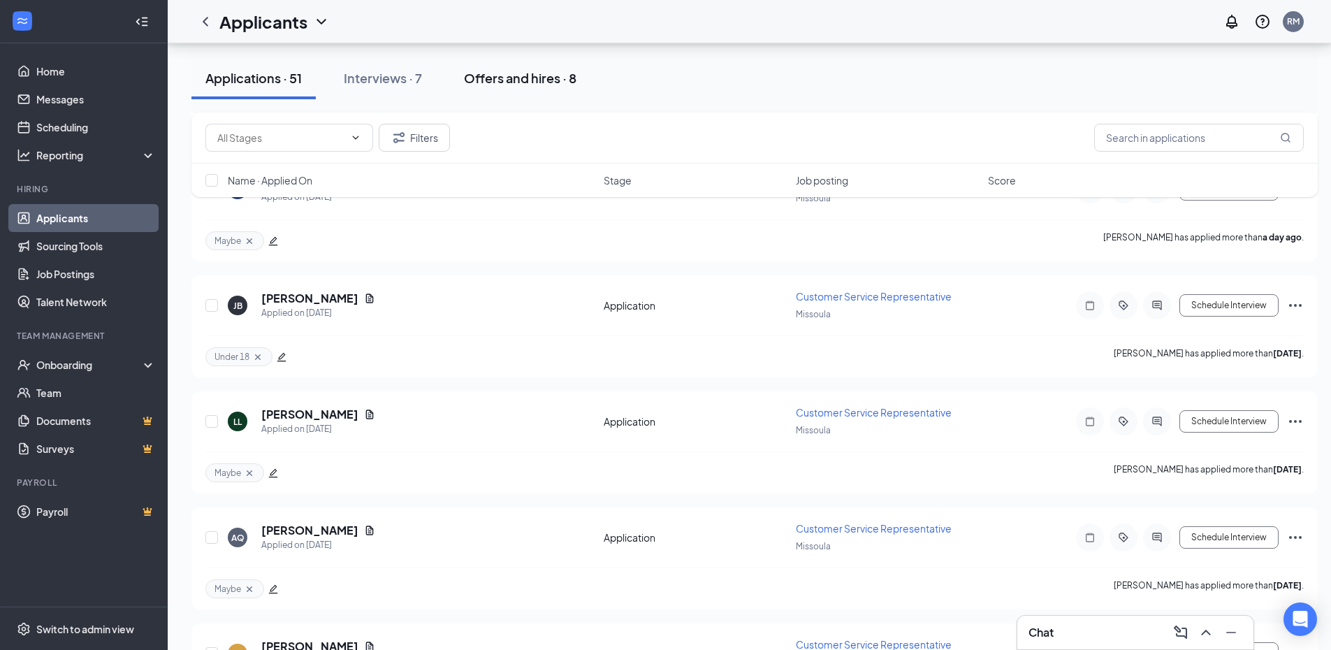
click at [514, 68] on button "Offers and hires · 8" at bounding box center [520, 78] width 140 height 42
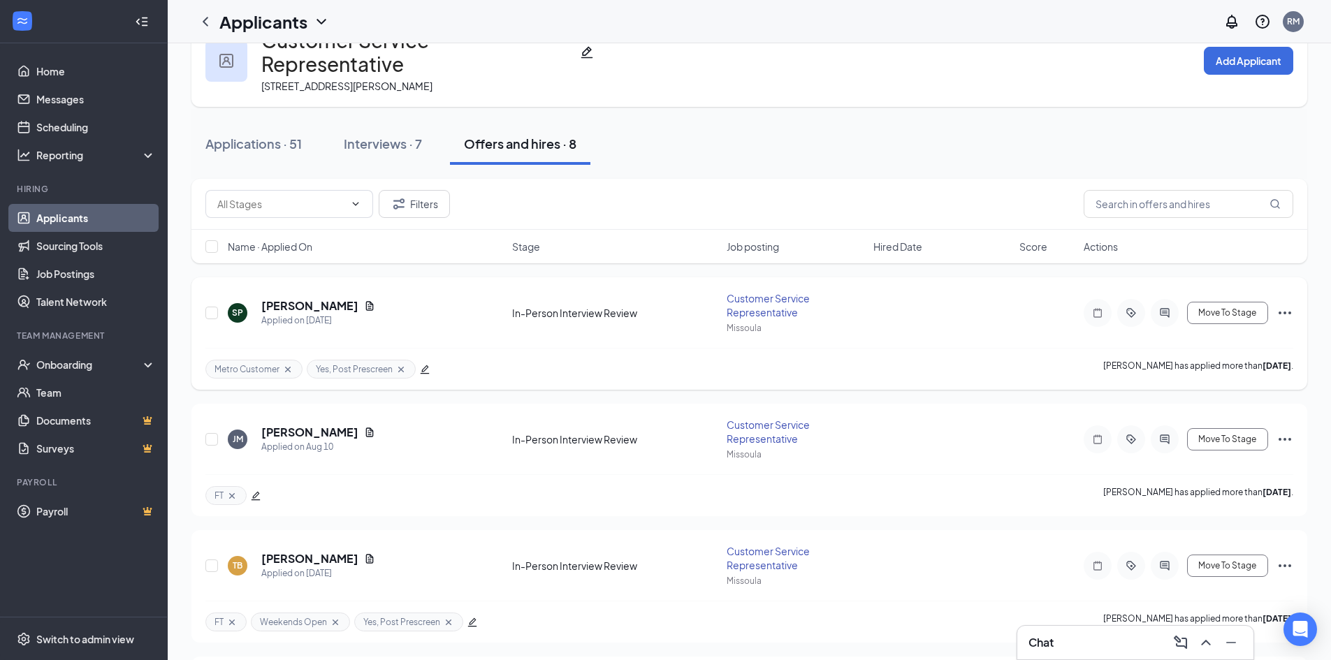
scroll to position [70, 0]
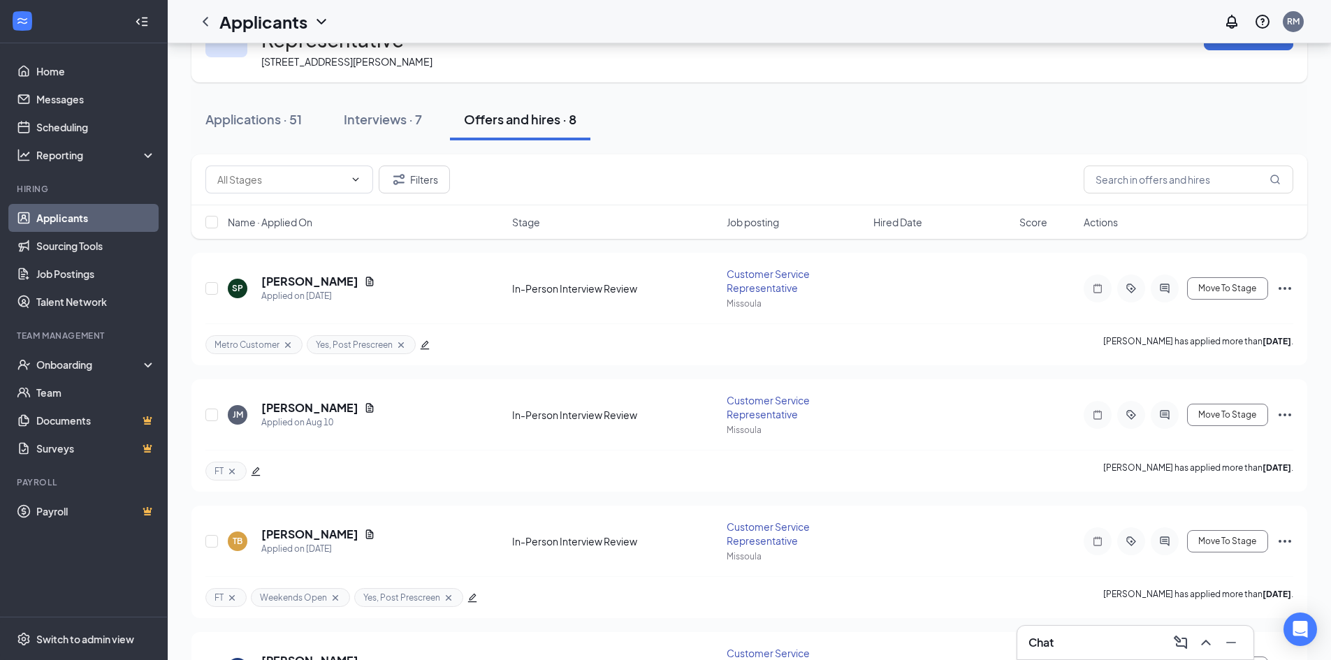
click at [80, 212] on link "Applicants" at bounding box center [95, 218] width 119 height 28
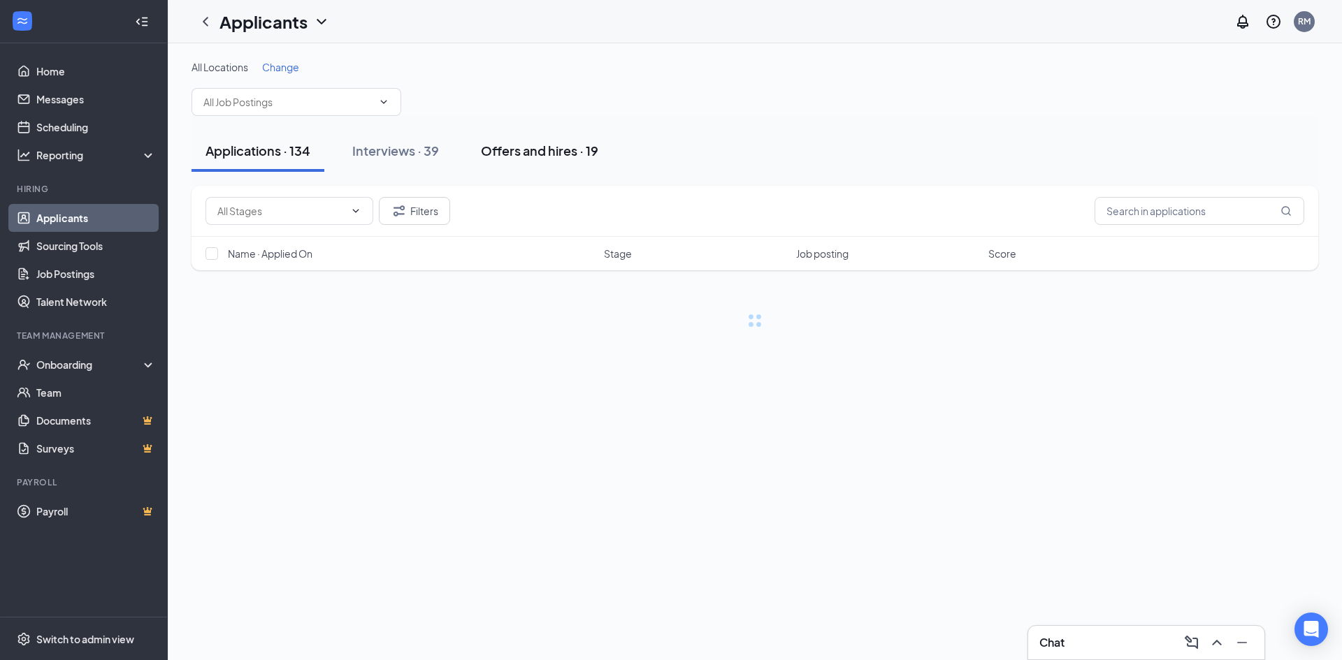
click at [522, 143] on div "Offers and hires · 19" at bounding box center [539, 150] width 117 height 17
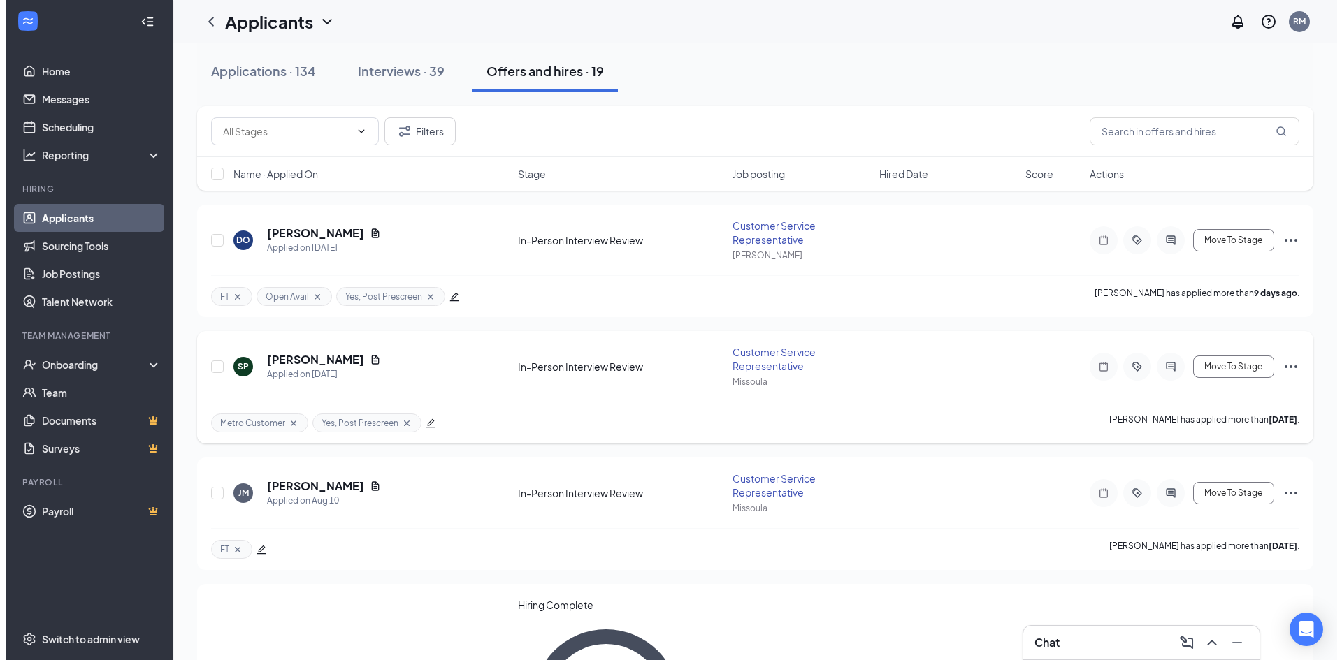
scroll to position [210, 0]
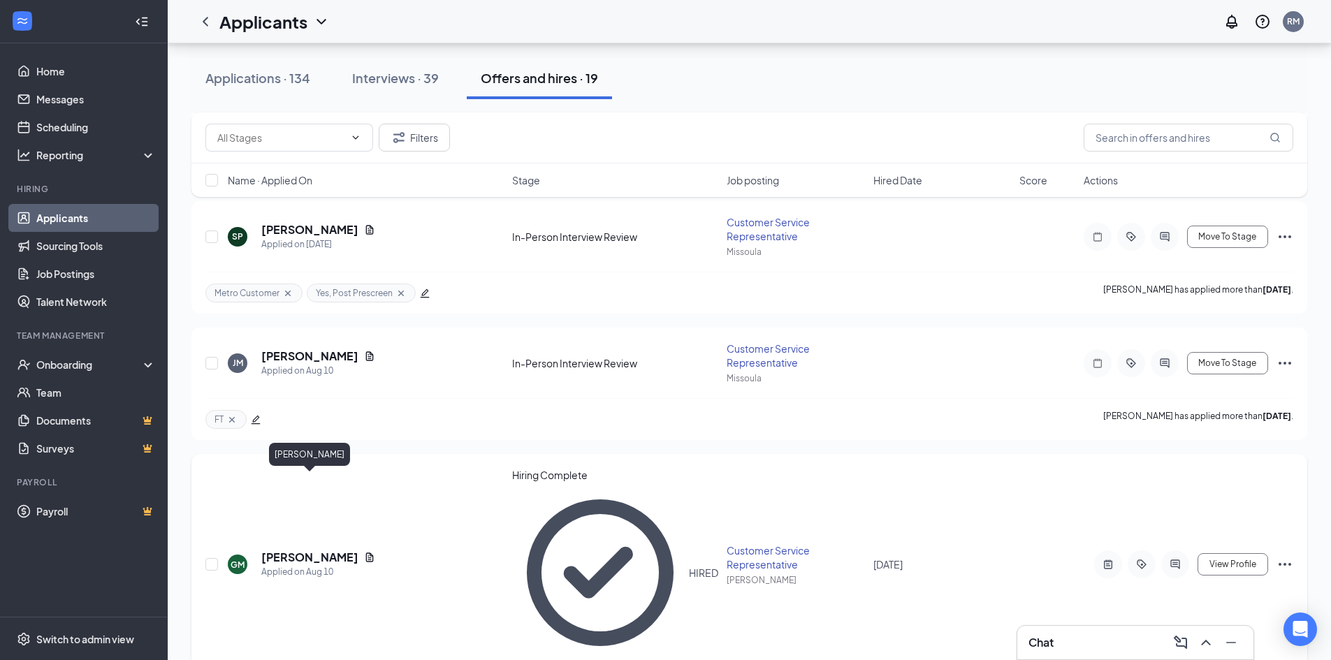
click at [332, 550] on h5 "[PERSON_NAME]" at bounding box center [309, 557] width 97 height 15
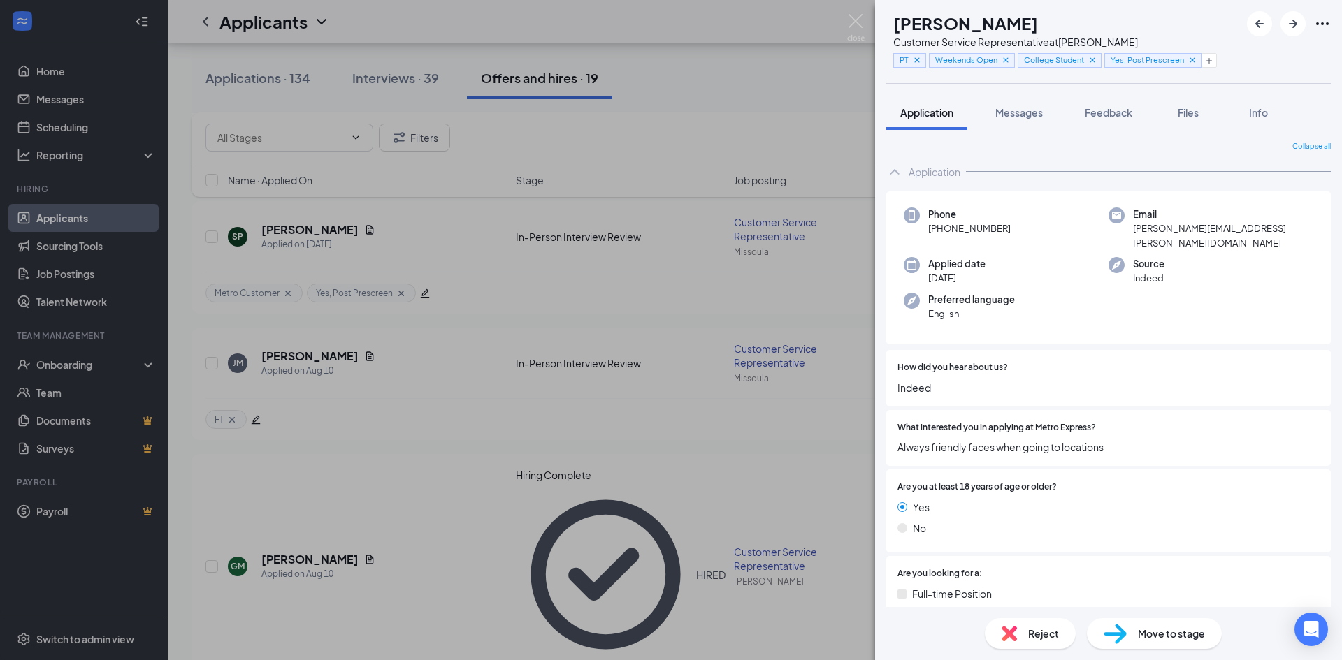
drag, startPoint x: 1015, startPoint y: 113, endPoint x: 1113, endPoint y: 359, distance: 264.5
click at [1015, 113] on span "Messages" at bounding box center [1019, 112] width 48 height 13
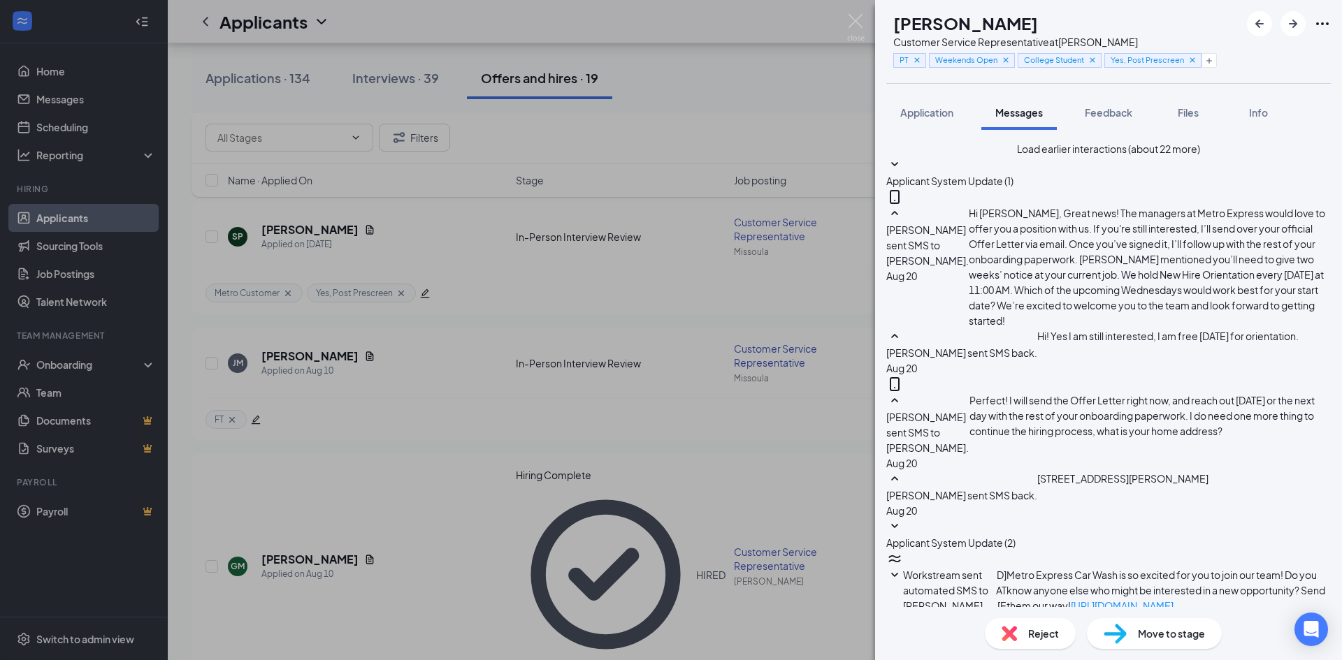
type textarea "Hey [PERSON_NAME], just checking in to see if you have any questions before ori…"
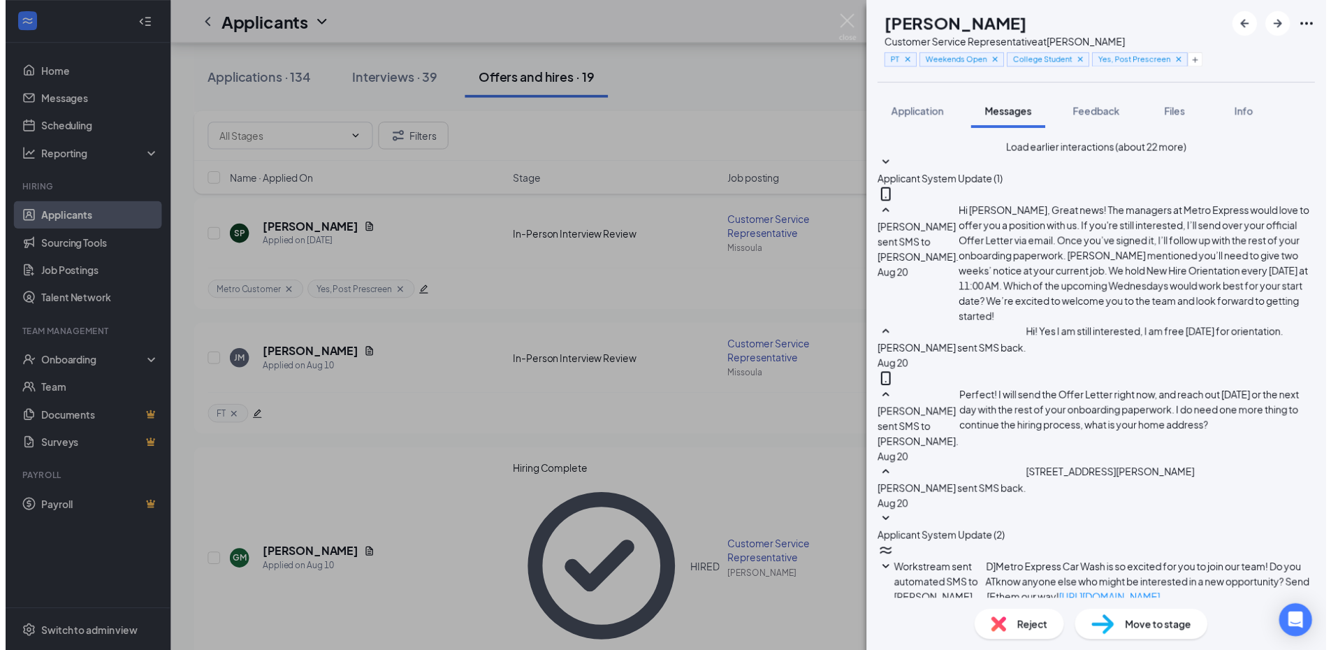
scroll to position [920, 0]
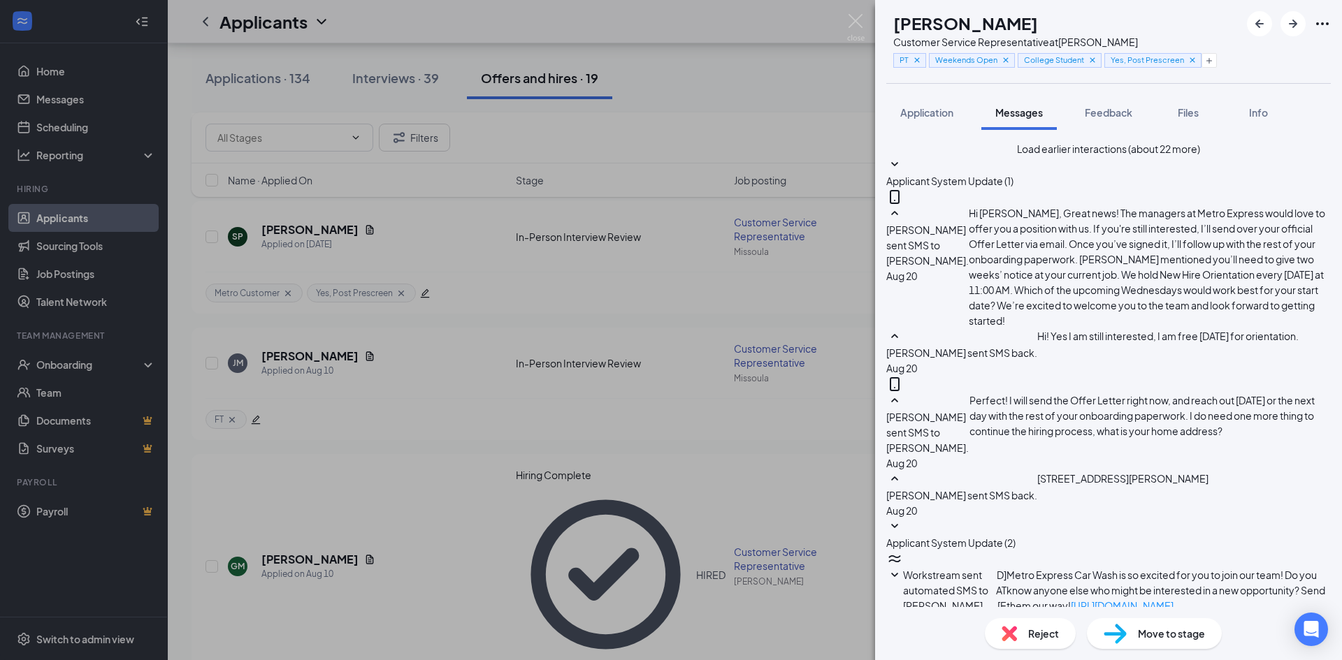
click at [443, 341] on div "[PERSON_NAME] Customer Service Representative at Hayden PT Weekends Open Colleg…" at bounding box center [671, 330] width 1342 height 660
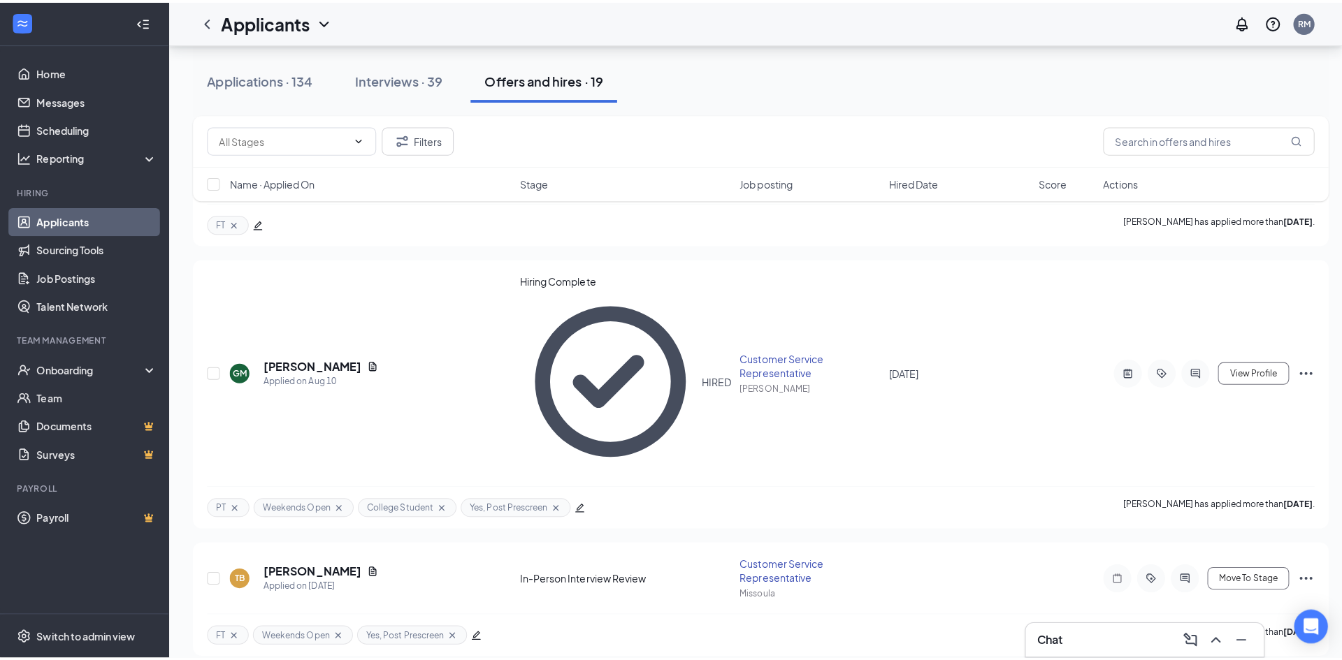
scroll to position [489, 0]
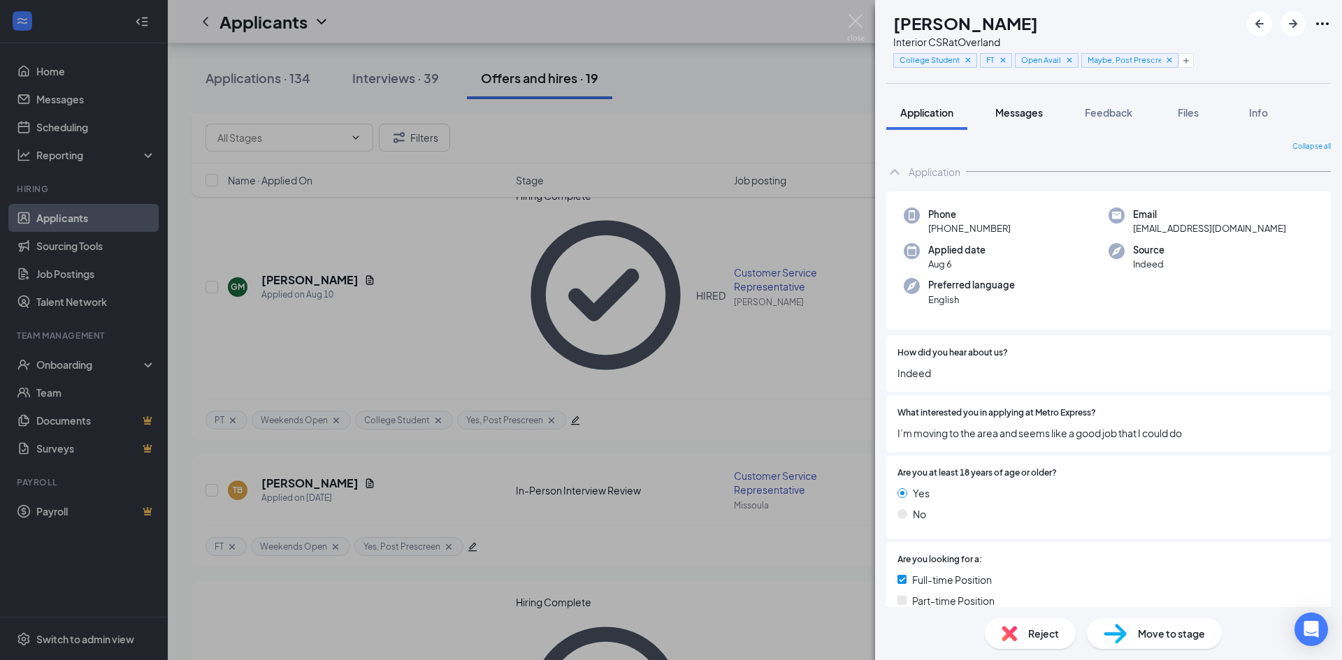
click at [1022, 111] on span "Messages" at bounding box center [1019, 112] width 48 height 13
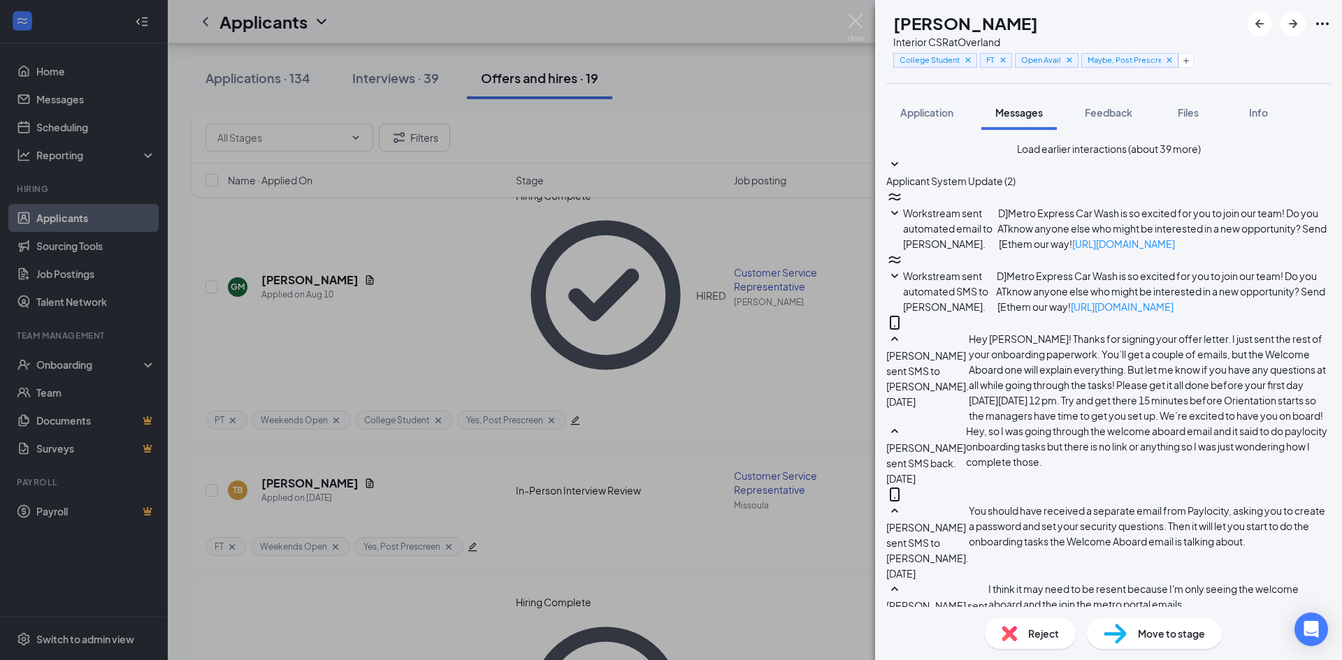
paste textarea "Hey [PERSON_NAME], just checking in to see if you have any questions before ori…"
drag, startPoint x: 971, startPoint y: 491, endPoint x: 978, endPoint y: 498, distance: 9.9
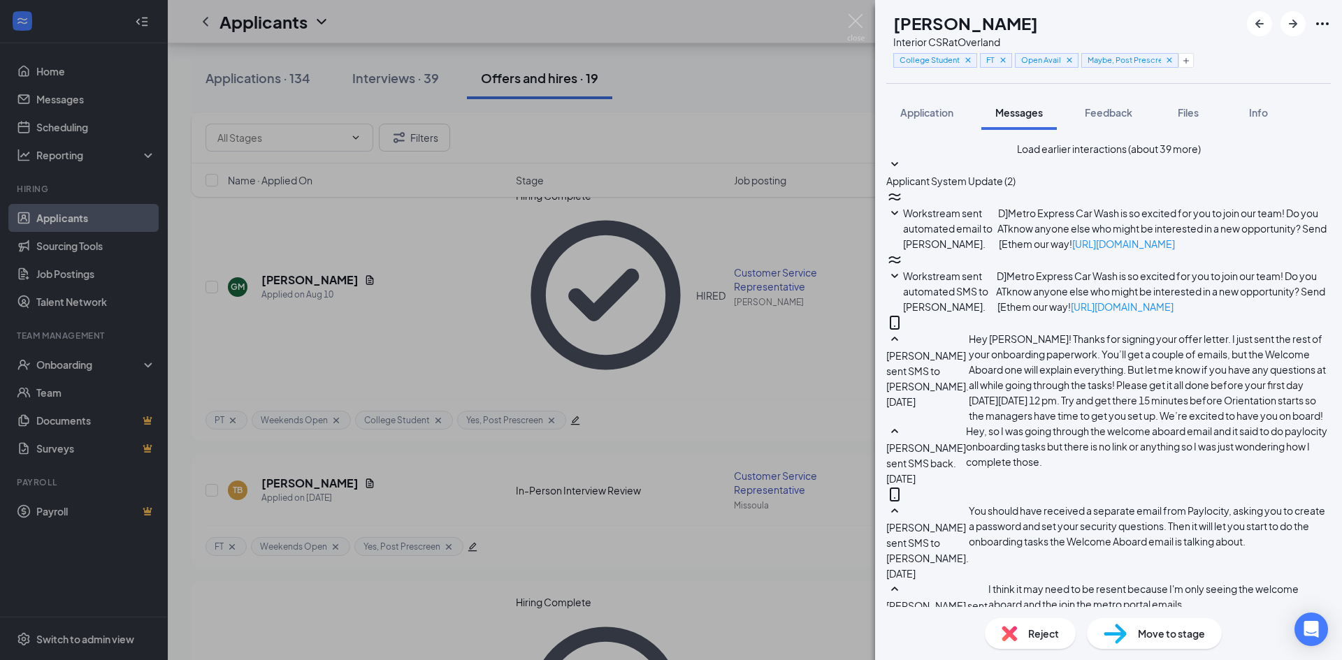
drag, startPoint x: 1022, startPoint y: 505, endPoint x: 1104, endPoint y: 537, distance: 87.9
type textarea "Hey [PERSON_NAME], just checking in to see if you have any questions before ori…"
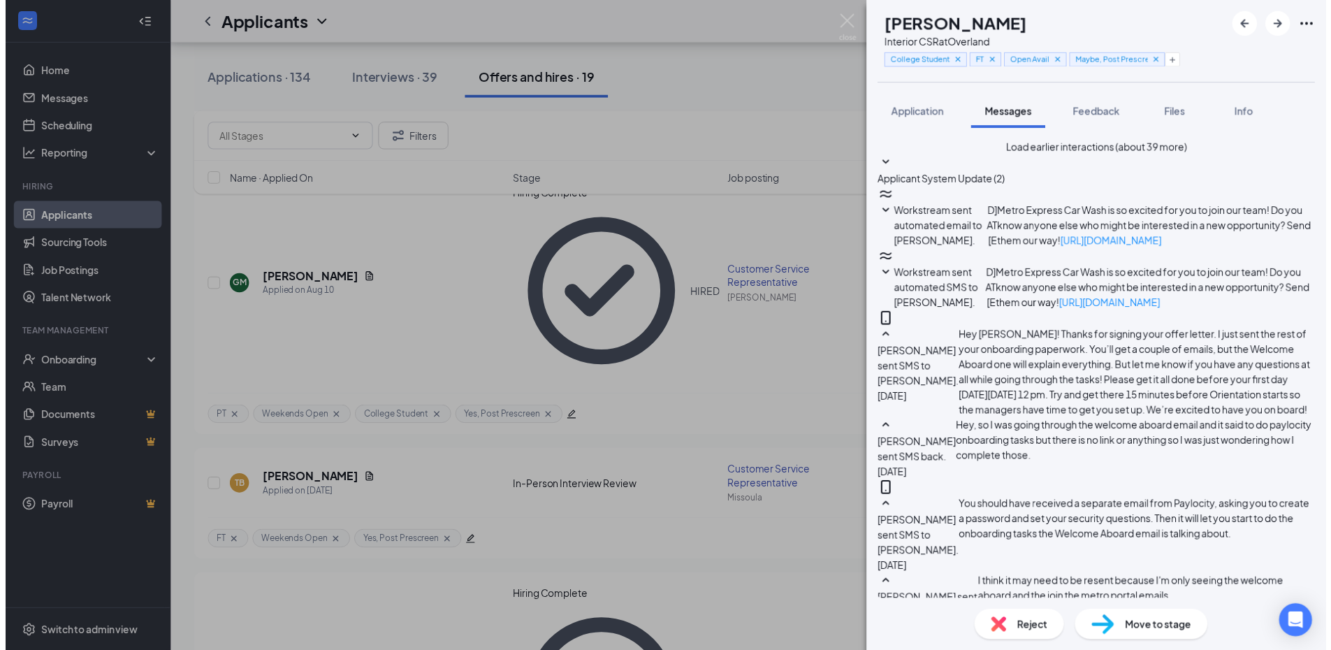
scroll to position [699, 0]
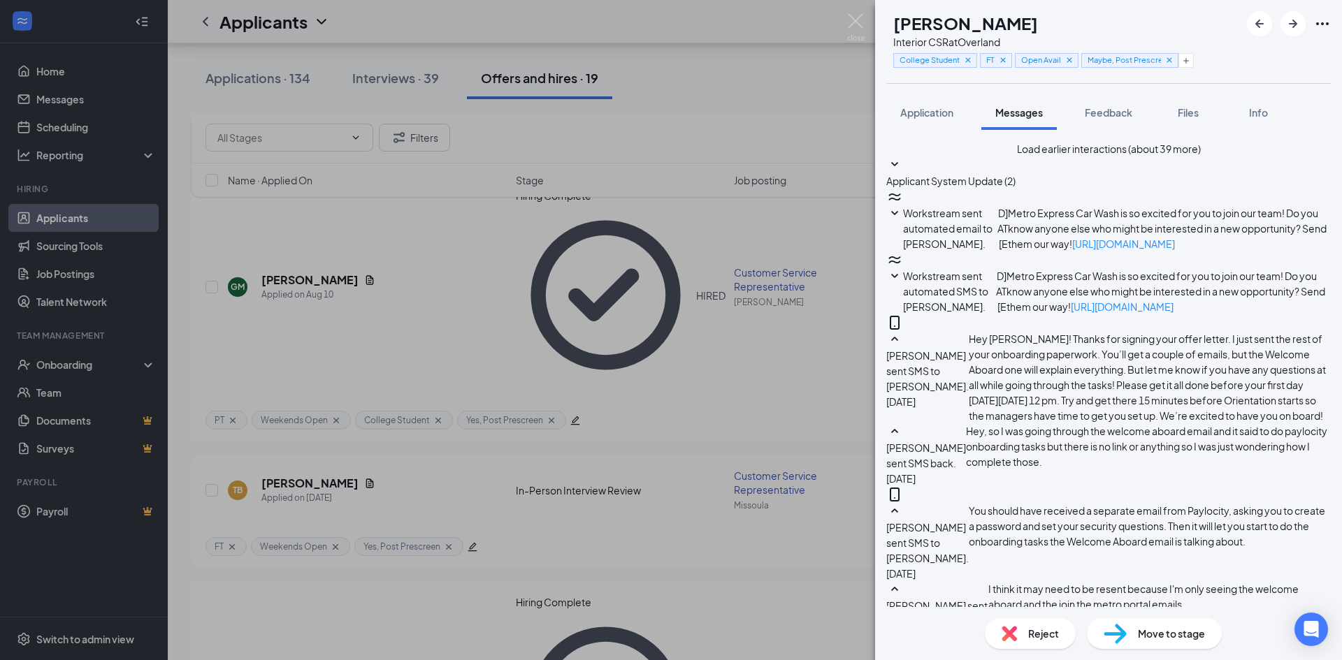
click at [734, 116] on div "IM [PERSON_NAME] Interior CSR at [GEOGRAPHIC_DATA] Student FT Open Avail Maybe,…" at bounding box center [671, 330] width 1342 height 660
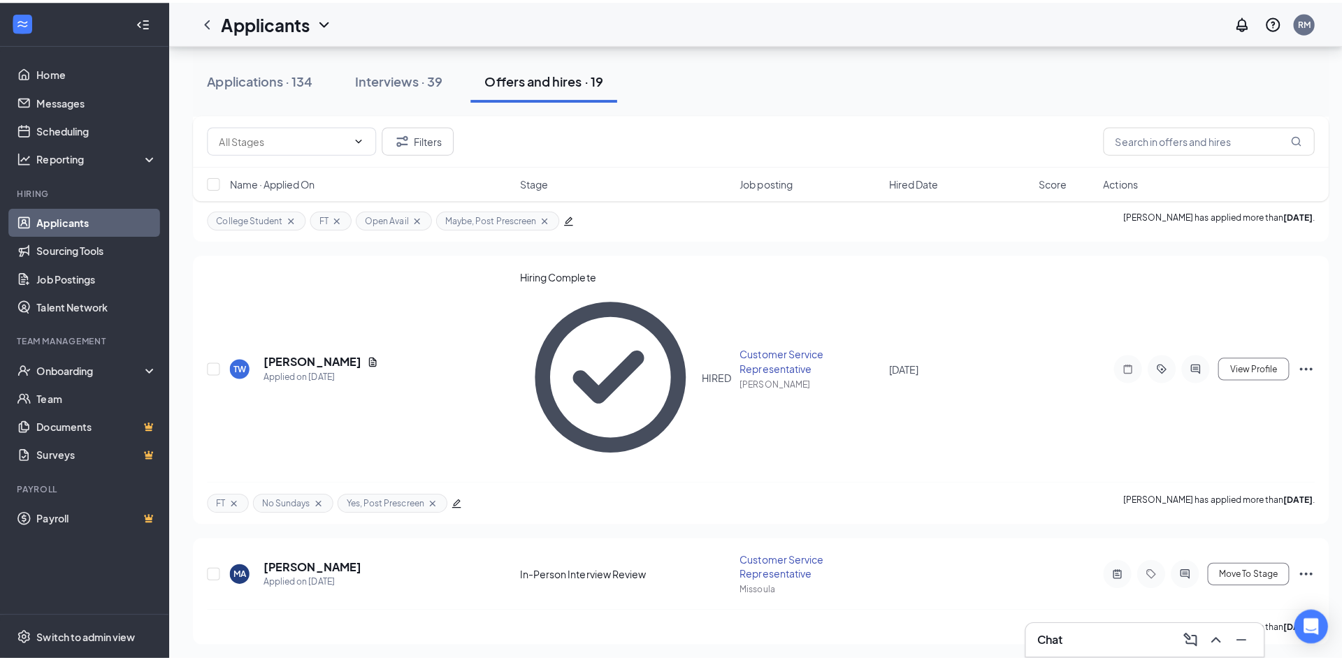
scroll to position [1188, 0]
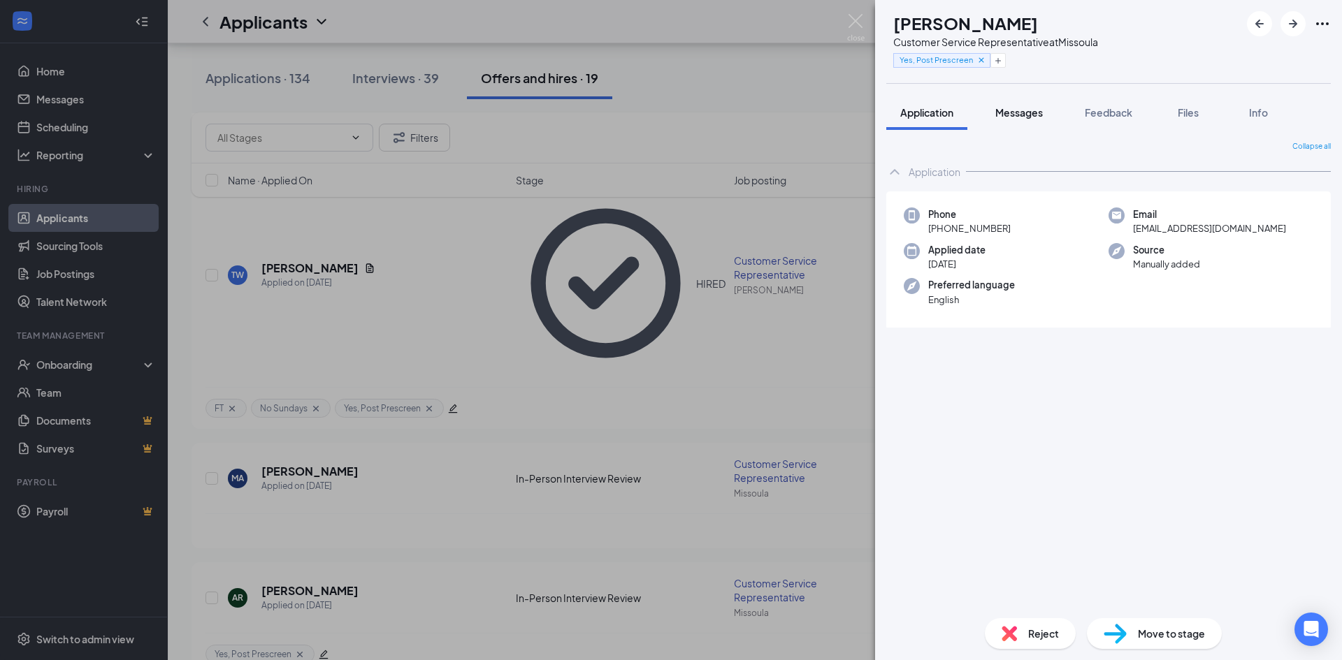
click at [1004, 98] on button "Messages" at bounding box center [1018, 112] width 75 height 35
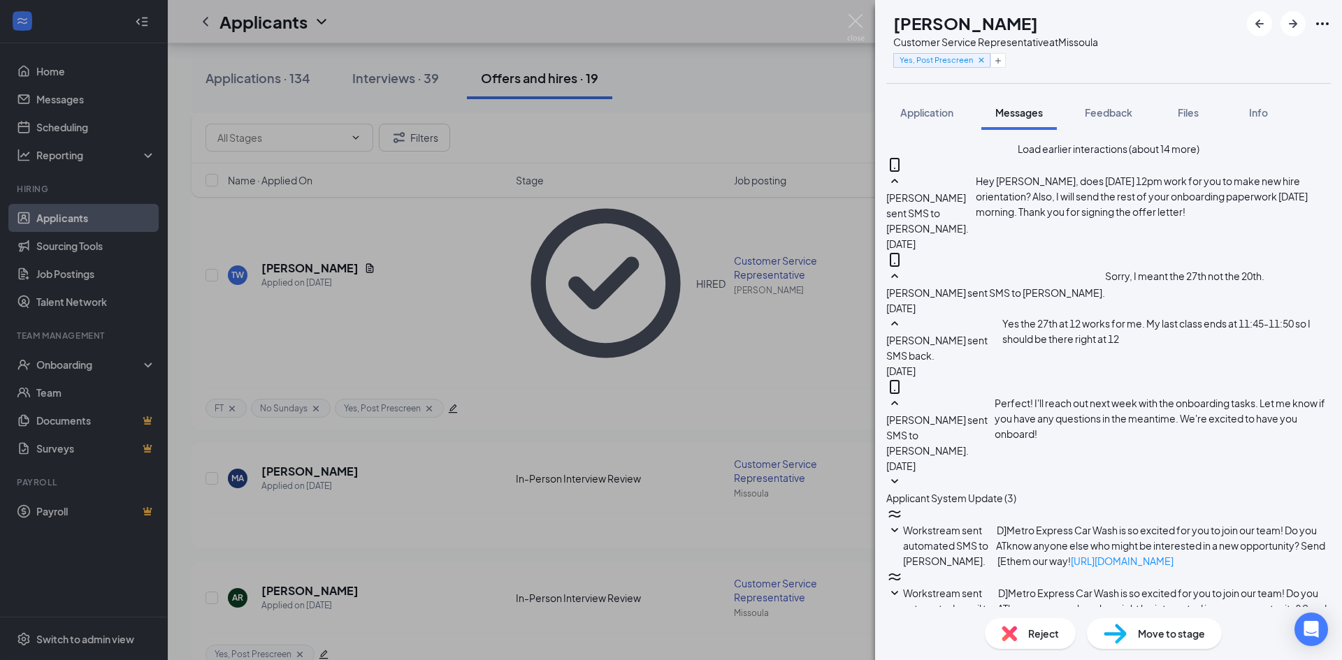
scroll to position [542, 0]
paste textarea "Hey [PERSON_NAME], just checking in to see if you have any questions before ori…"
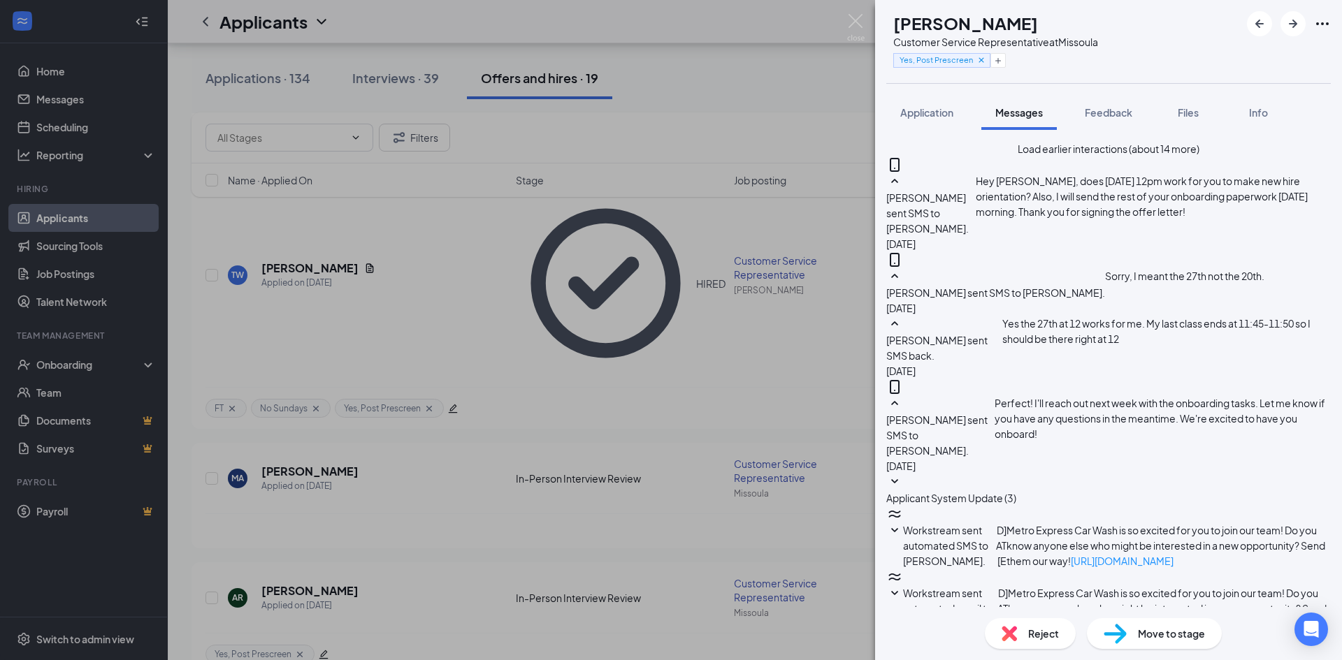
type textarea "Hey [PERSON_NAME], just checking in to see if you have any questions before ori…"
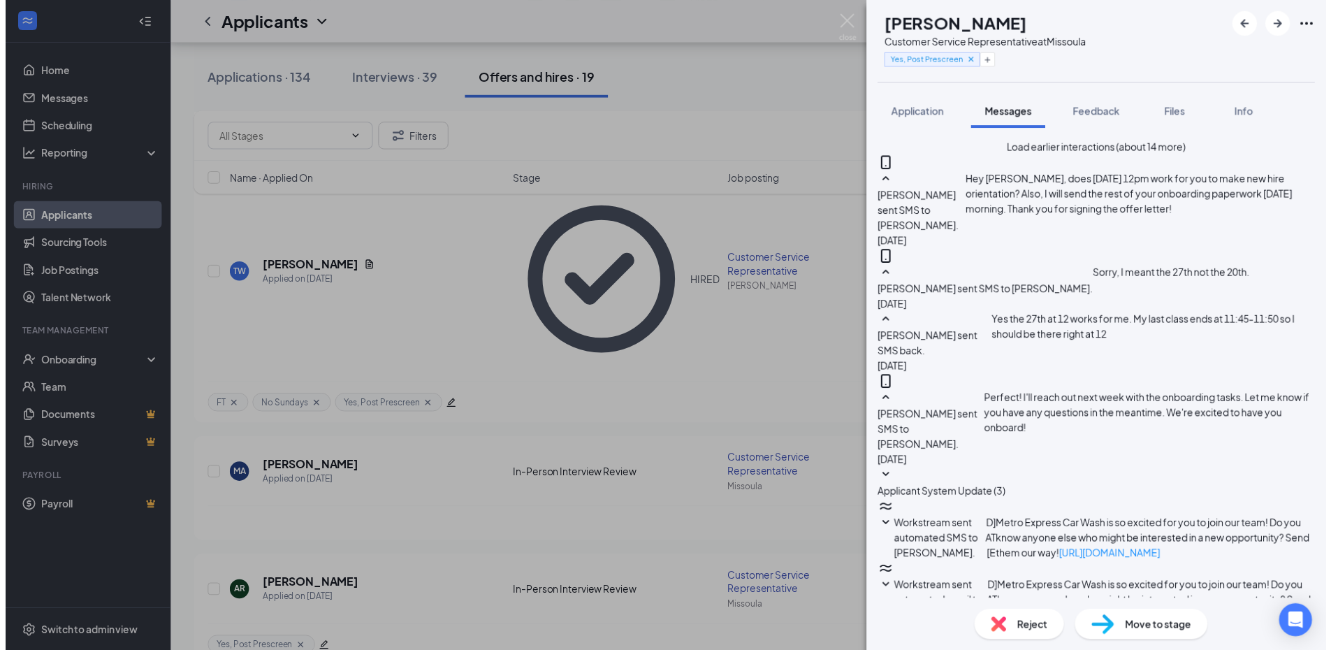
scroll to position [724, 0]
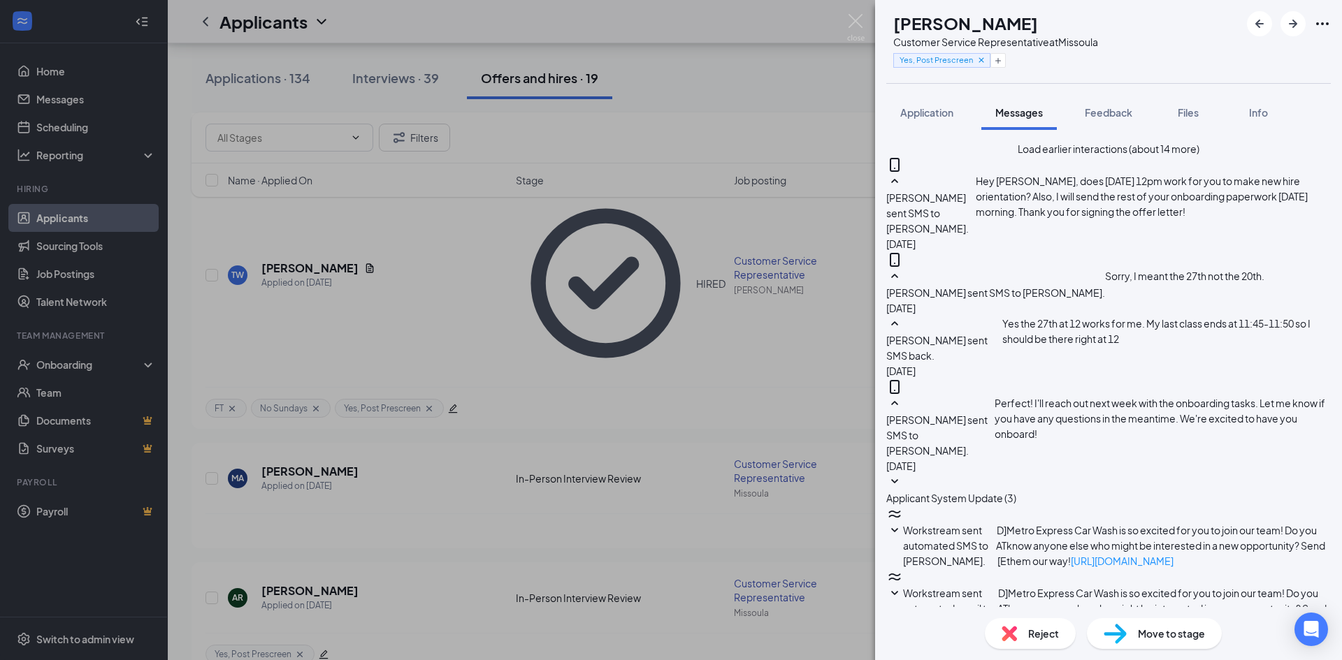
click at [656, 317] on div "[PERSON_NAME] [PERSON_NAME] Customer Service Representative at [GEOGRAPHIC_DATA…" at bounding box center [671, 330] width 1342 height 660
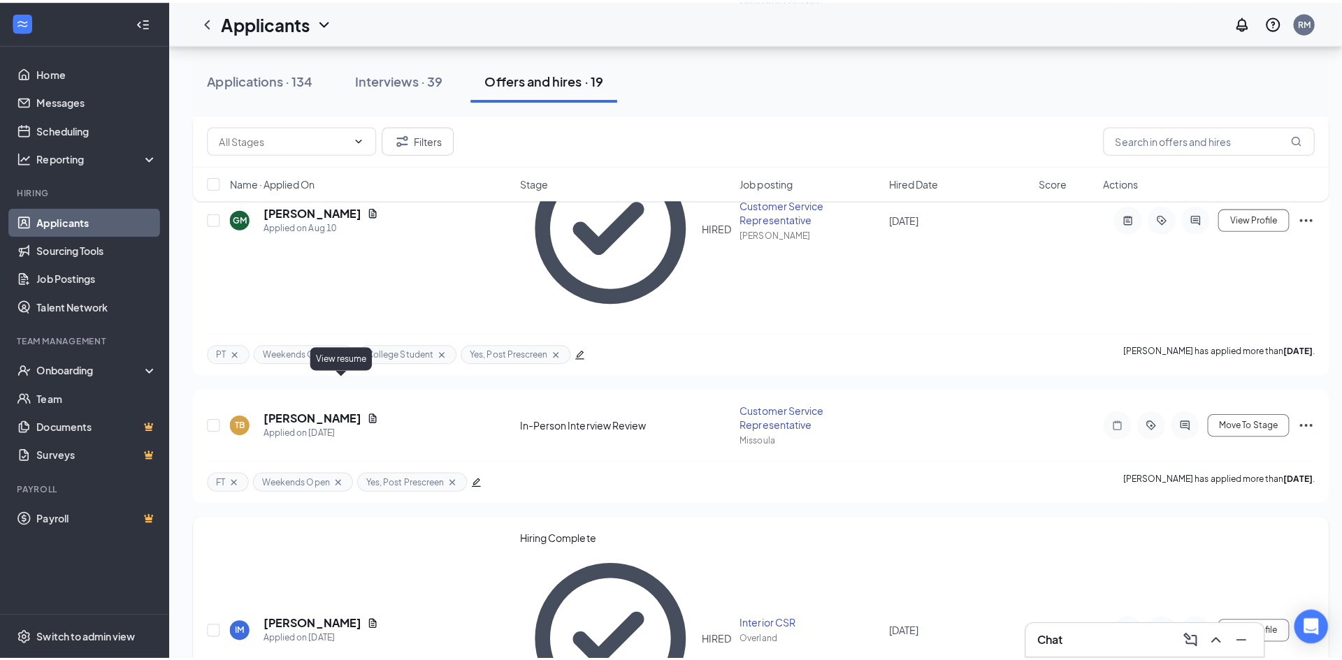
scroll to position [559, 0]
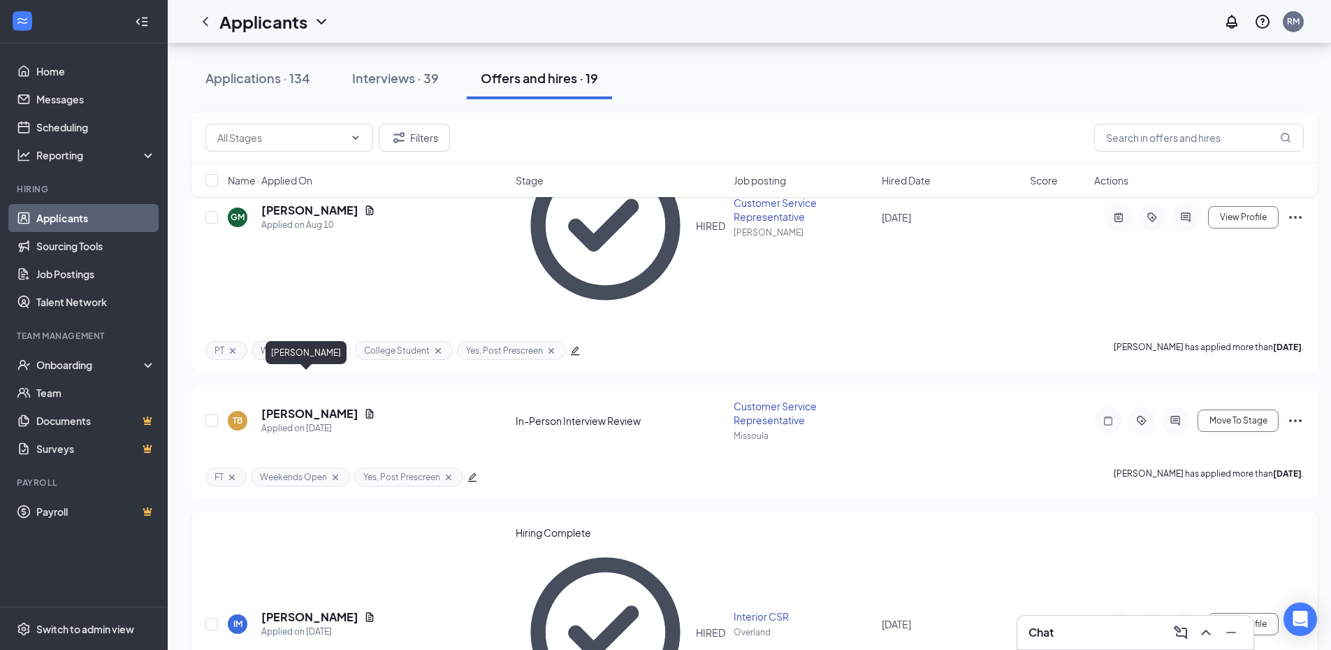
click at [311, 609] on h5 "[PERSON_NAME]" at bounding box center [309, 616] width 97 height 15
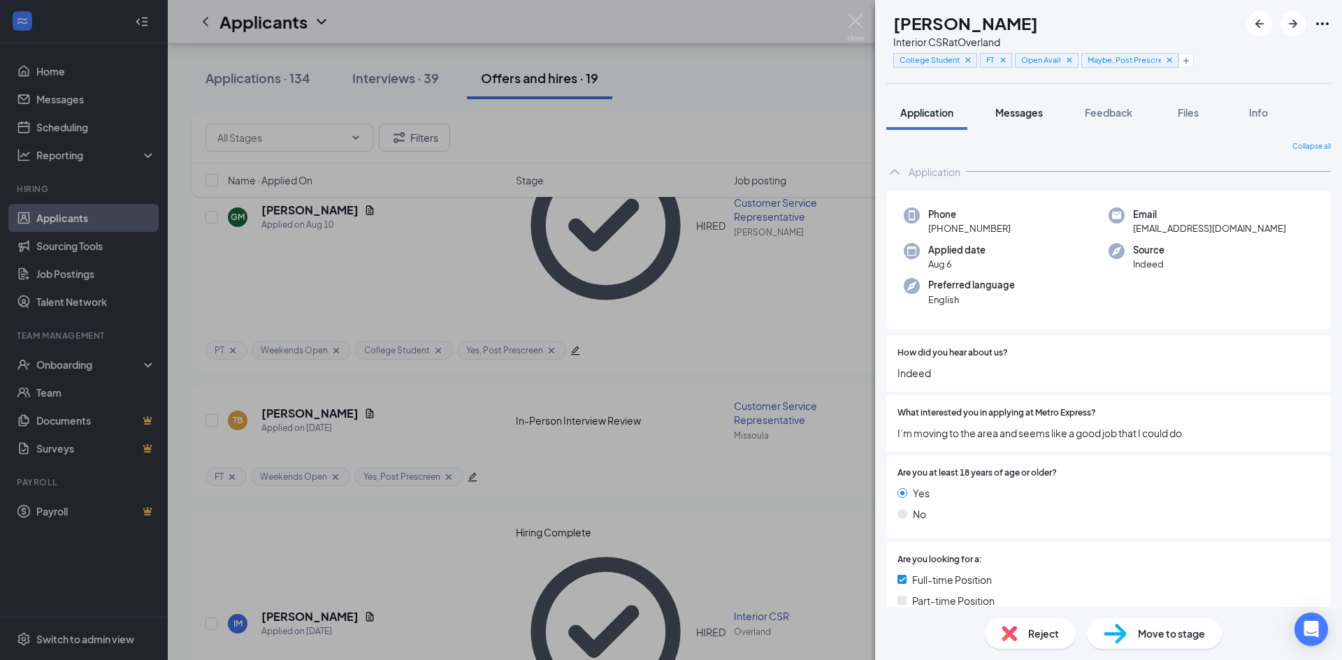
click at [1018, 110] on span "Messages" at bounding box center [1019, 112] width 48 height 13
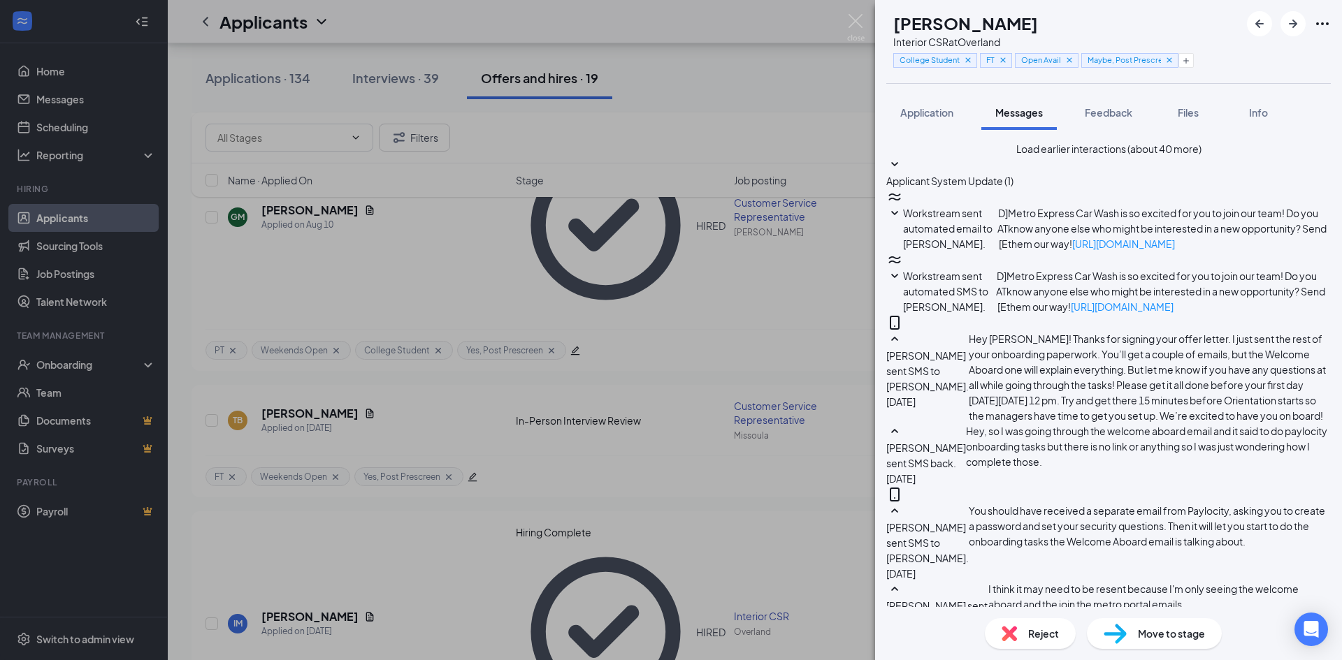
type textarea "Sorry, Orientation starts [DATE] at 12pm MT, not 11am."
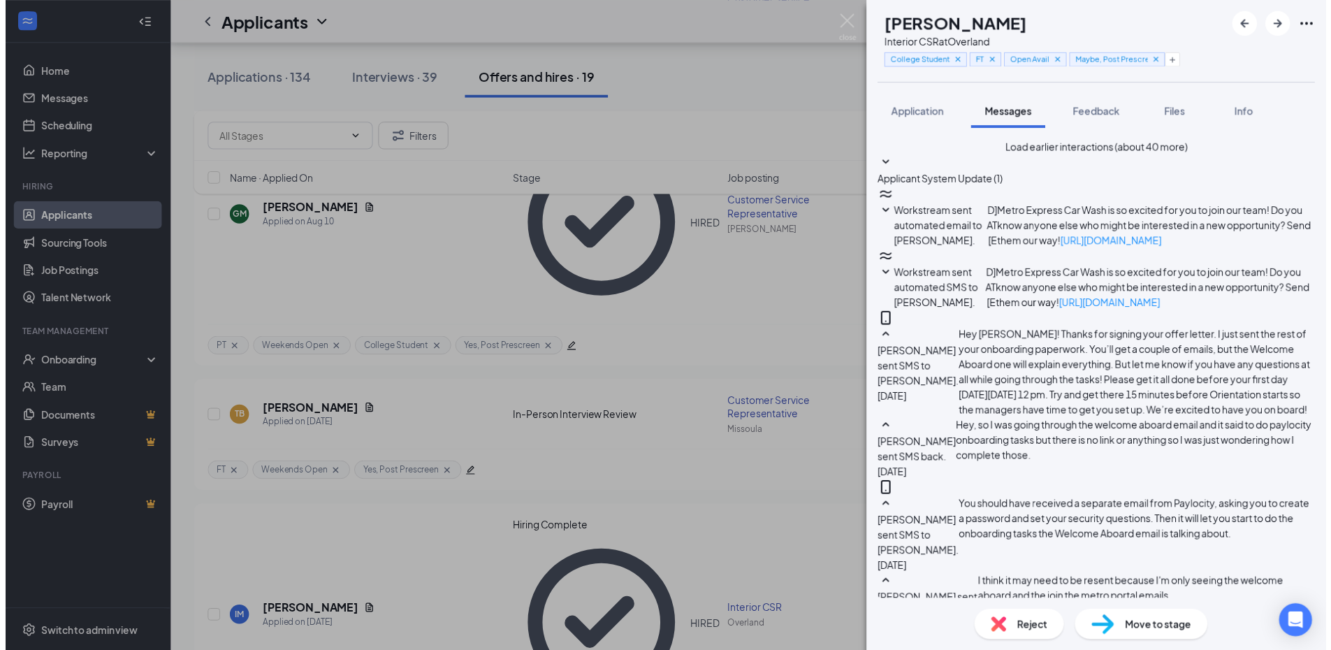
scroll to position [774, 0]
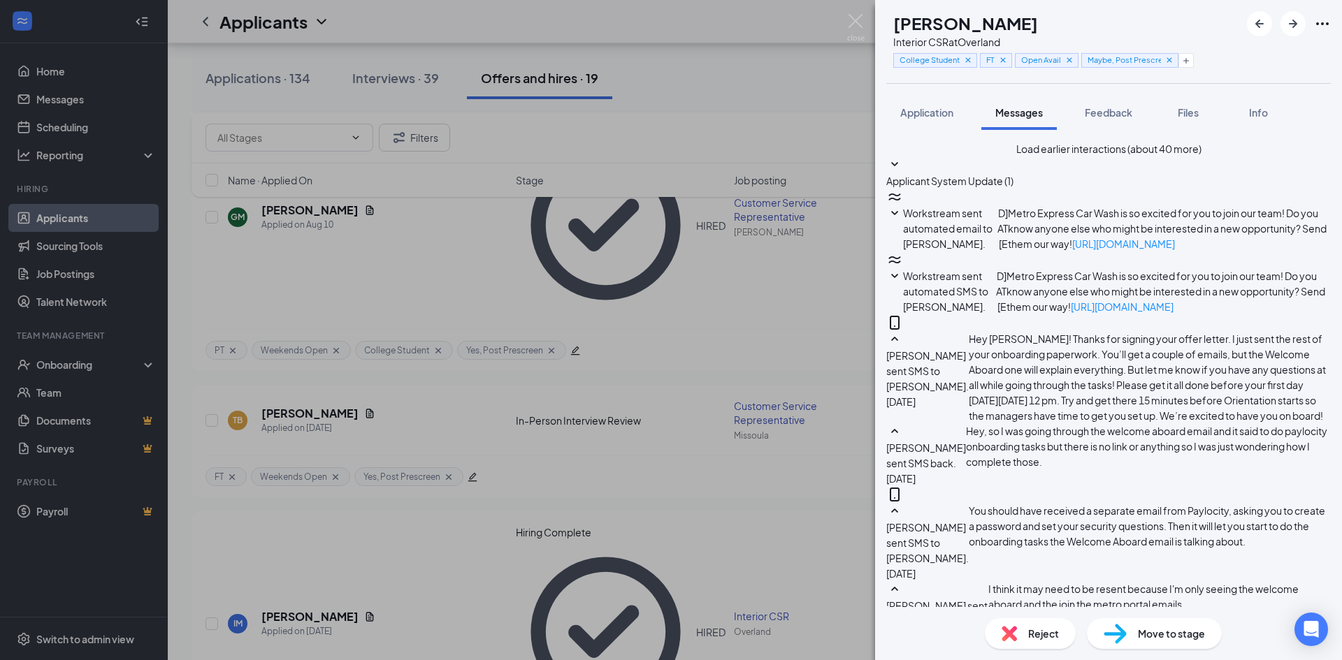
click at [665, 280] on div "IM [PERSON_NAME] Interior CSR at [GEOGRAPHIC_DATA] Student FT Open Avail Maybe,…" at bounding box center [671, 330] width 1342 height 660
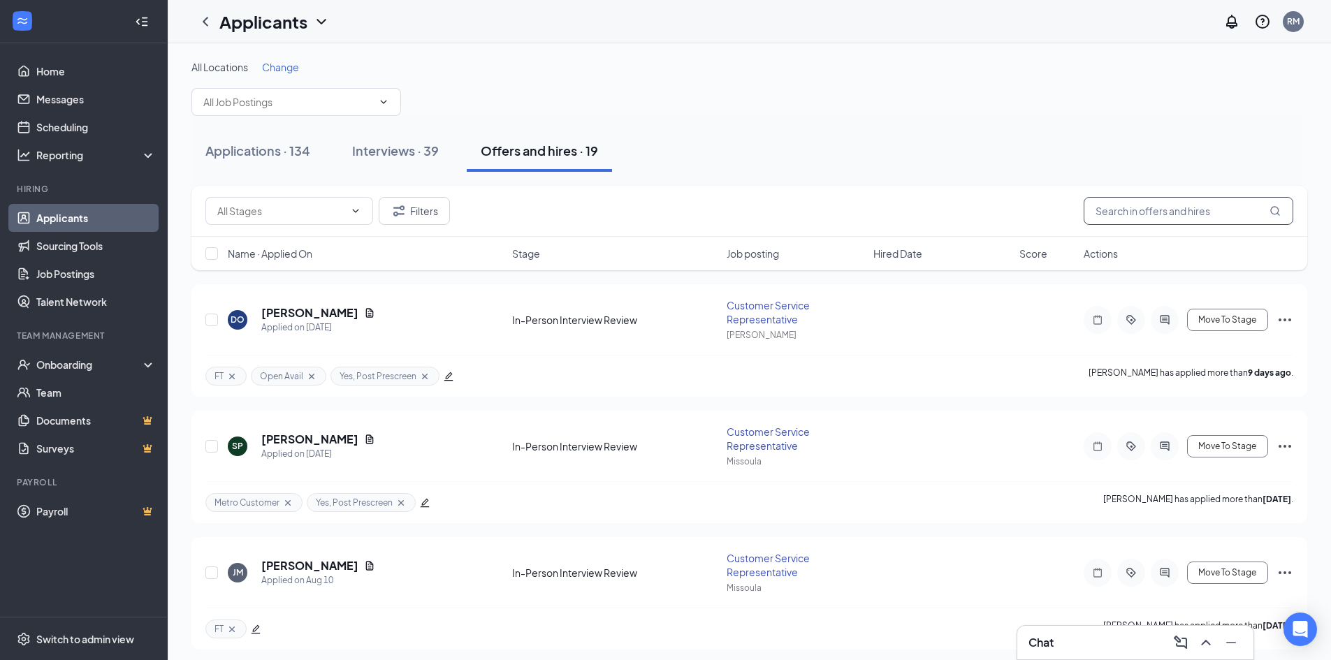
click at [1117, 207] on input "text" at bounding box center [1189, 211] width 210 height 28
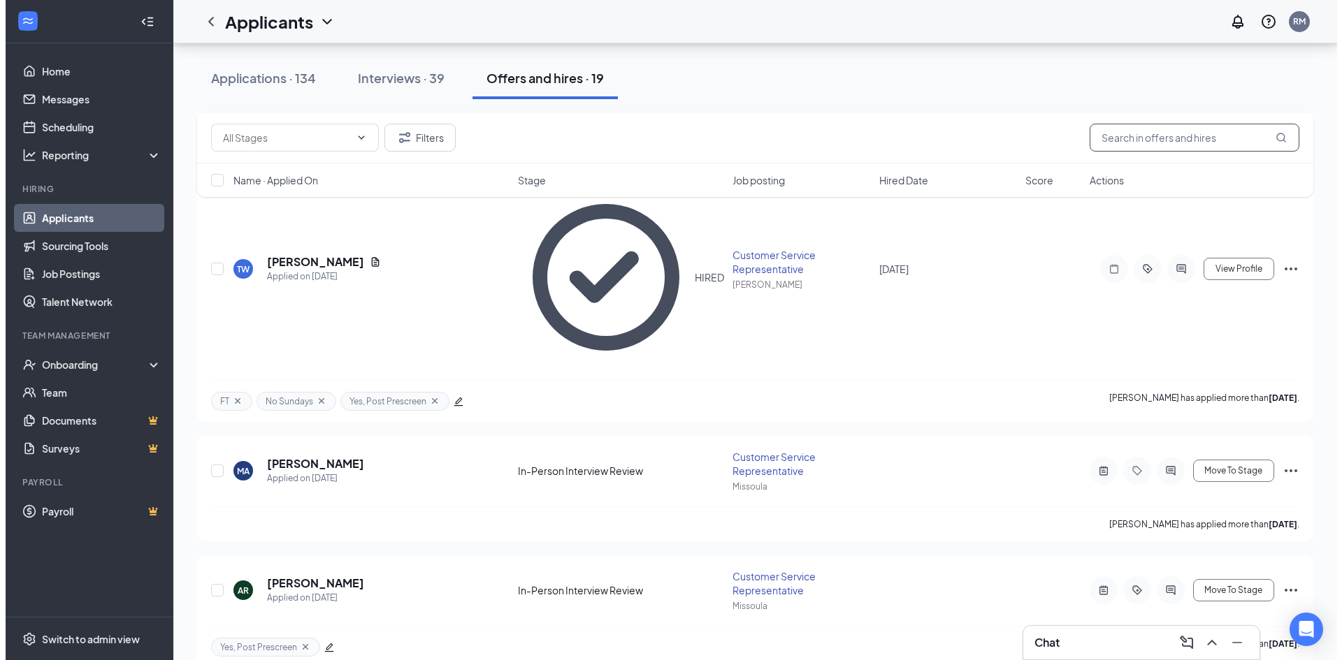
scroll to position [1258, 0]
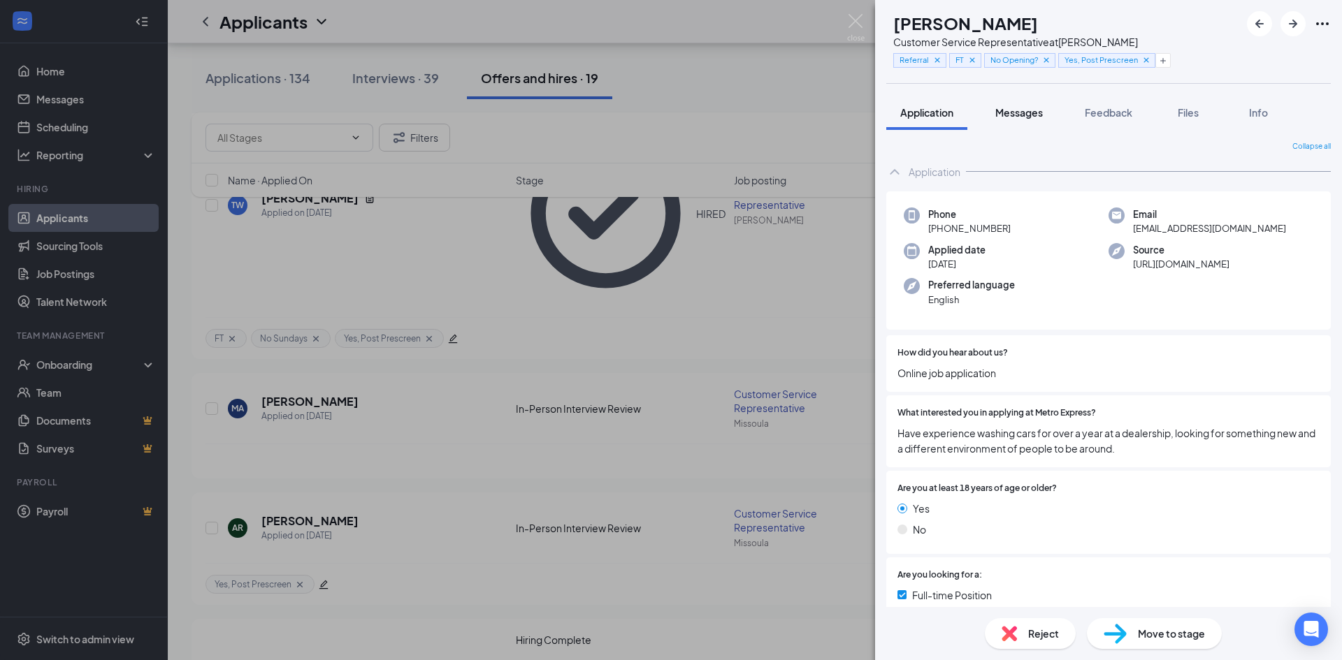
click at [1012, 101] on button "Messages" at bounding box center [1018, 112] width 75 height 35
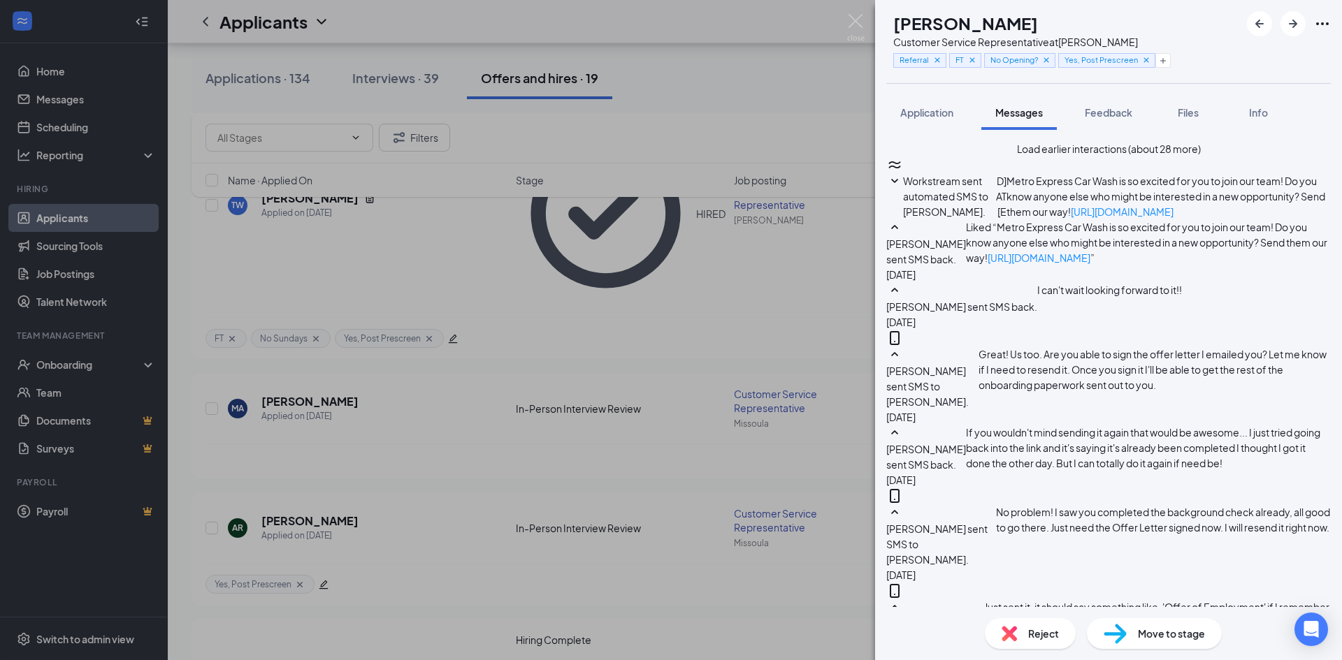
paste textarea "Hey [PERSON_NAME], just checking in to see if you have any questions before ori…"
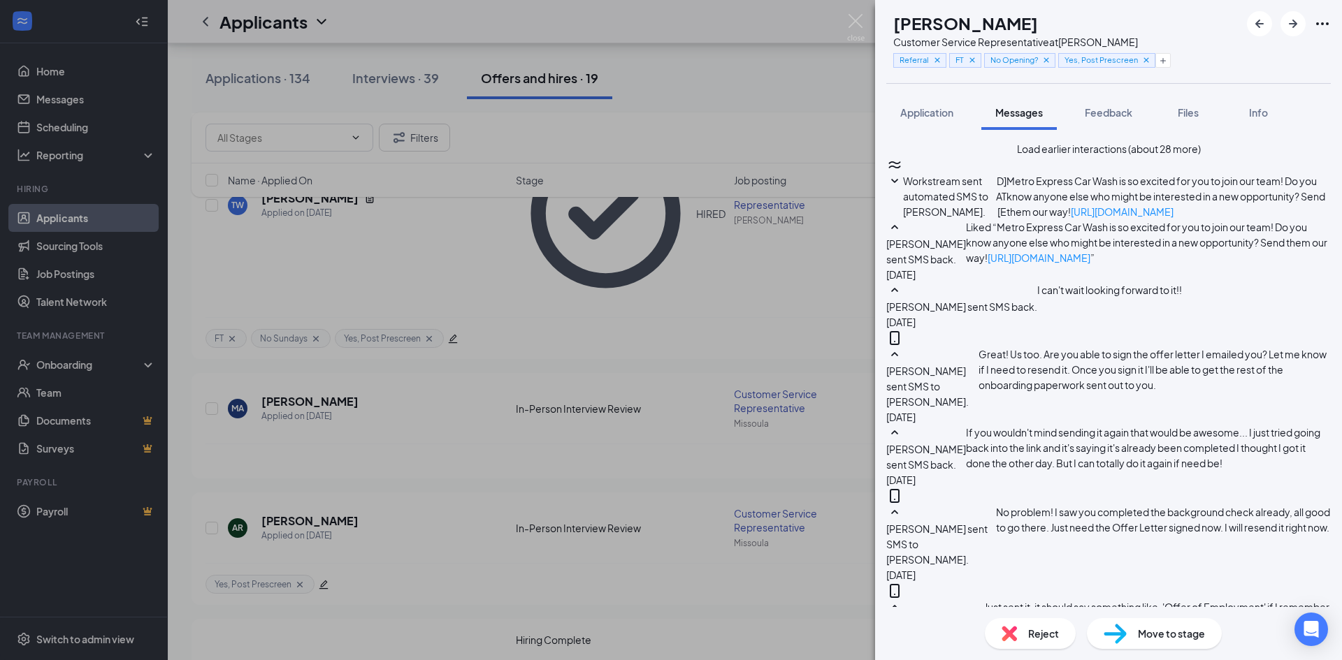
drag, startPoint x: 976, startPoint y: 523, endPoint x: 1025, endPoint y: 524, distance: 48.9
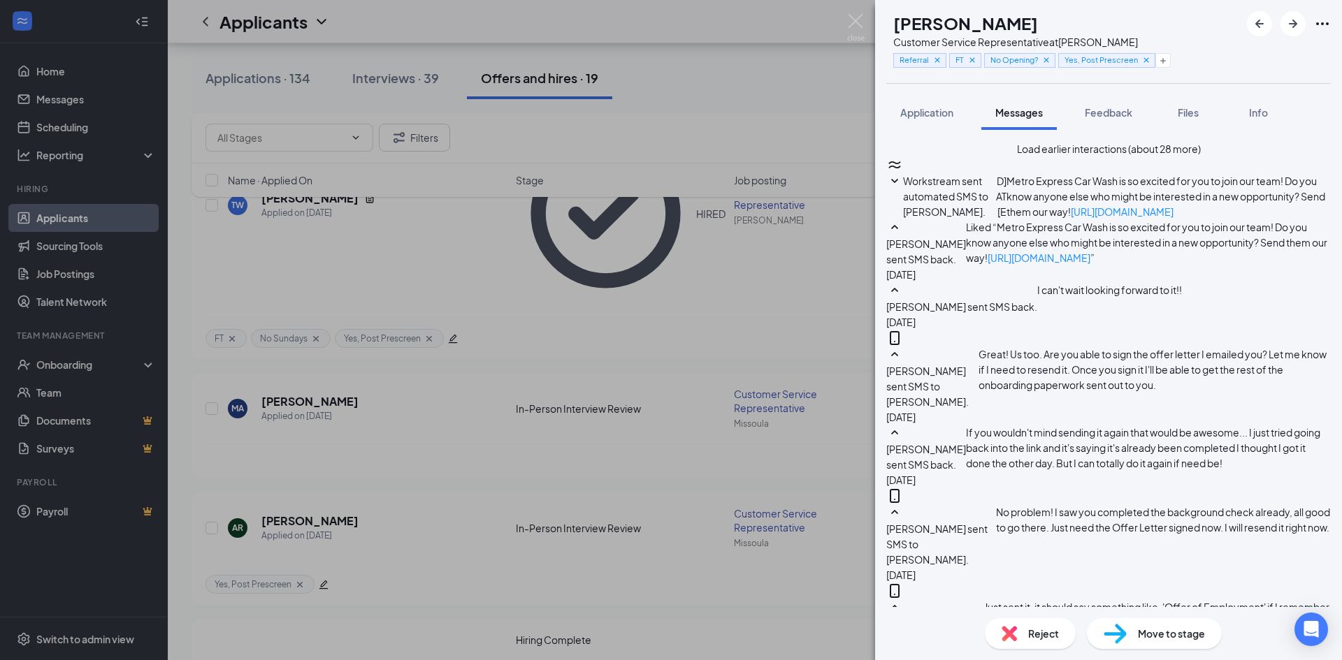
drag, startPoint x: 1275, startPoint y: 521, endPoint x: 1281, endPoint y: 532, distance: 12.8
type textarea "Hey Uriah, just checking in to see if you have any questions before orientation…"
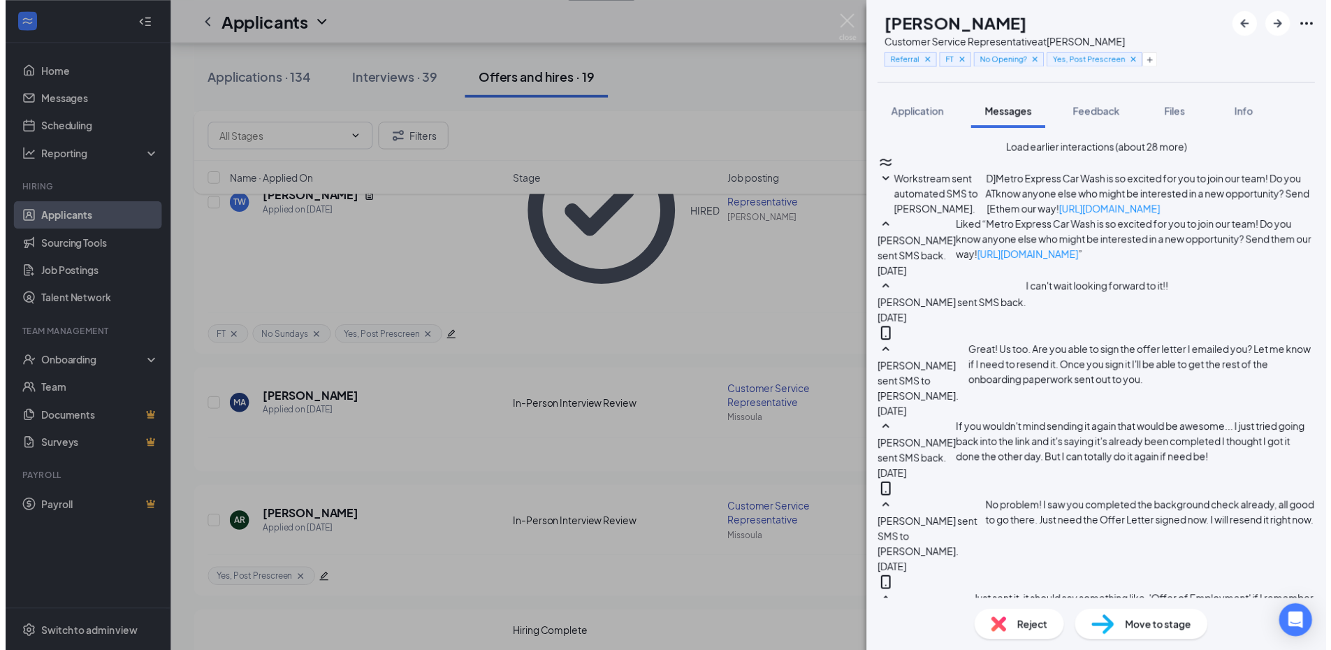
scroll to position [1027, 0]
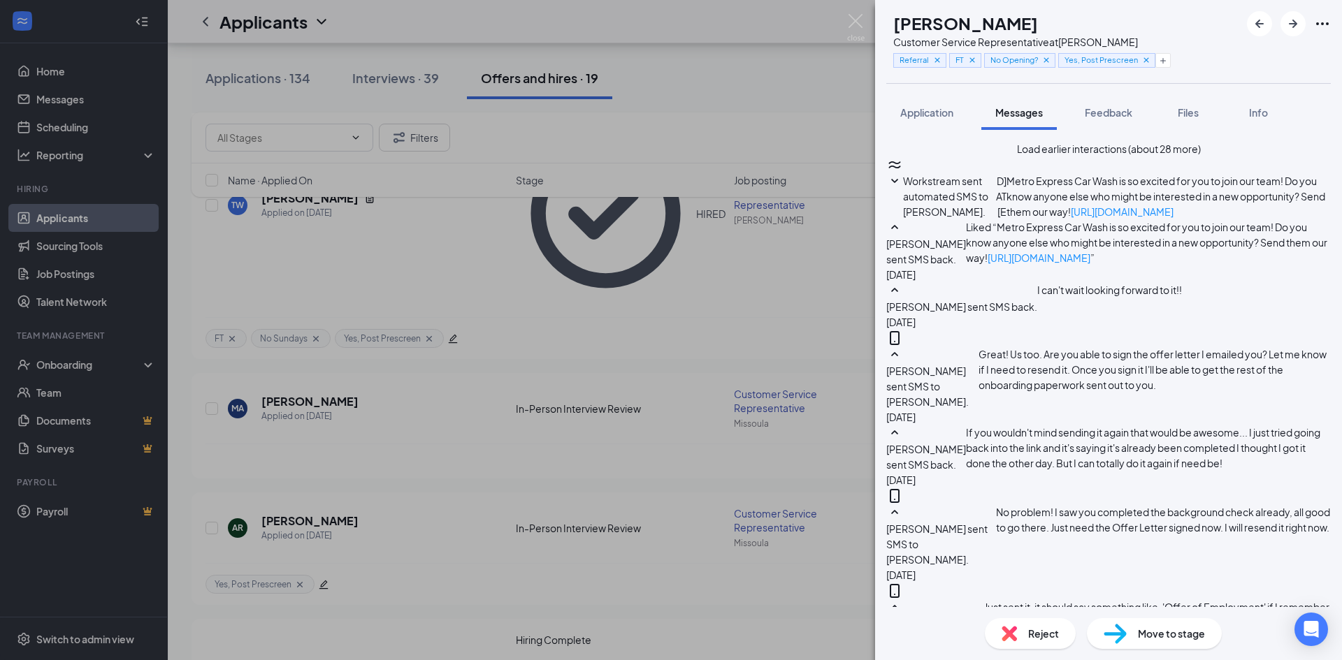
click at [679, 262] on div "AC [PERSON_NAME] Customer Service Representative at Hayden Referral FT No Openi…" at bounding box center [671, 330] width 1342 height 660
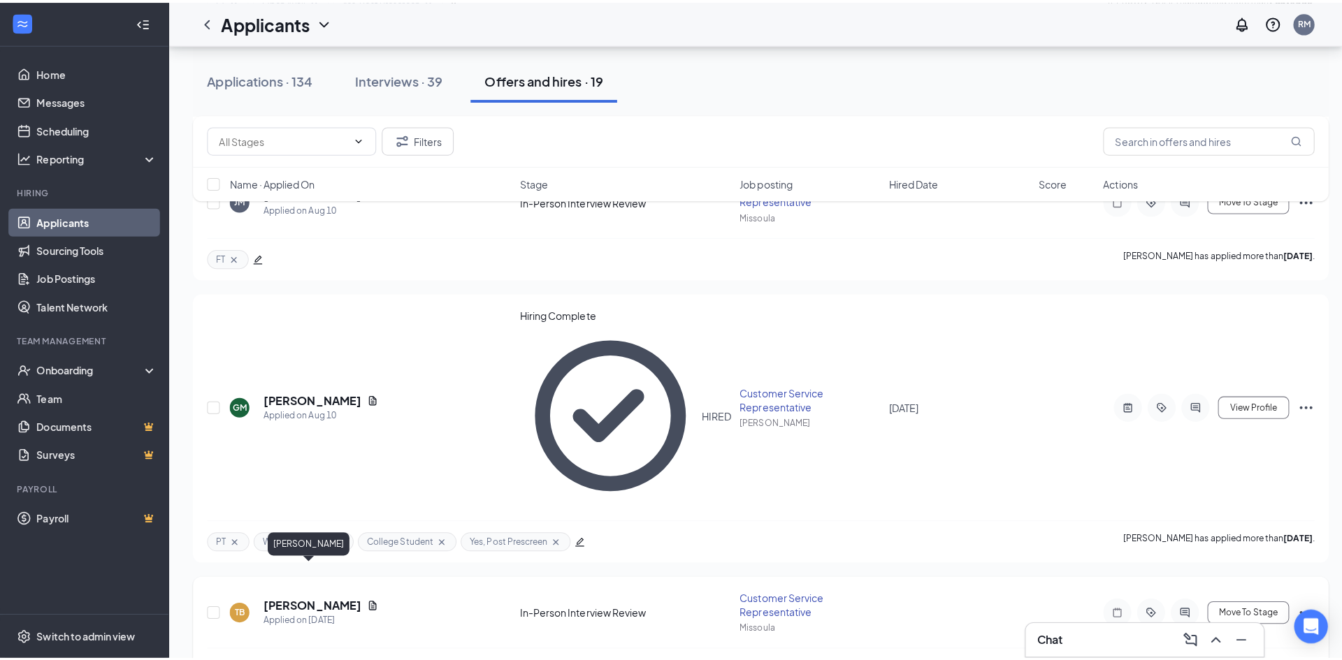
scroll to position [349, 0]
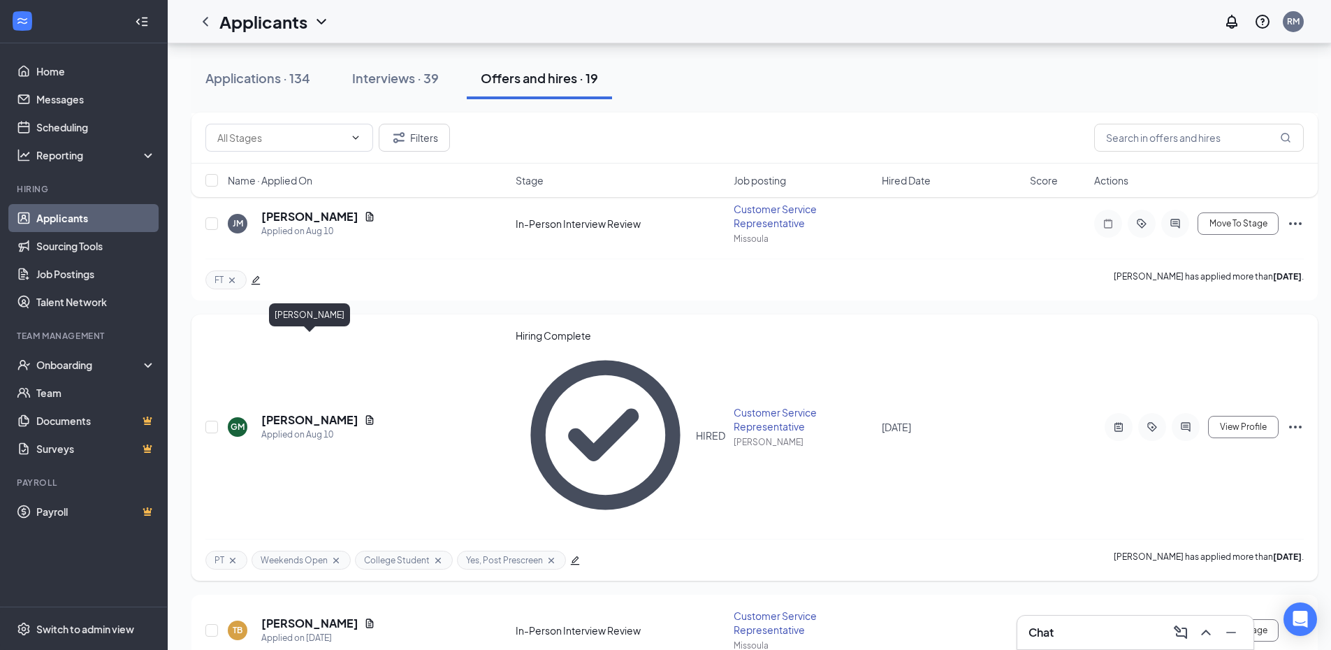
click at [335, 412] on h5 "[PERSON_NAME]" at bounding box center [309, 419] width 97 height 15
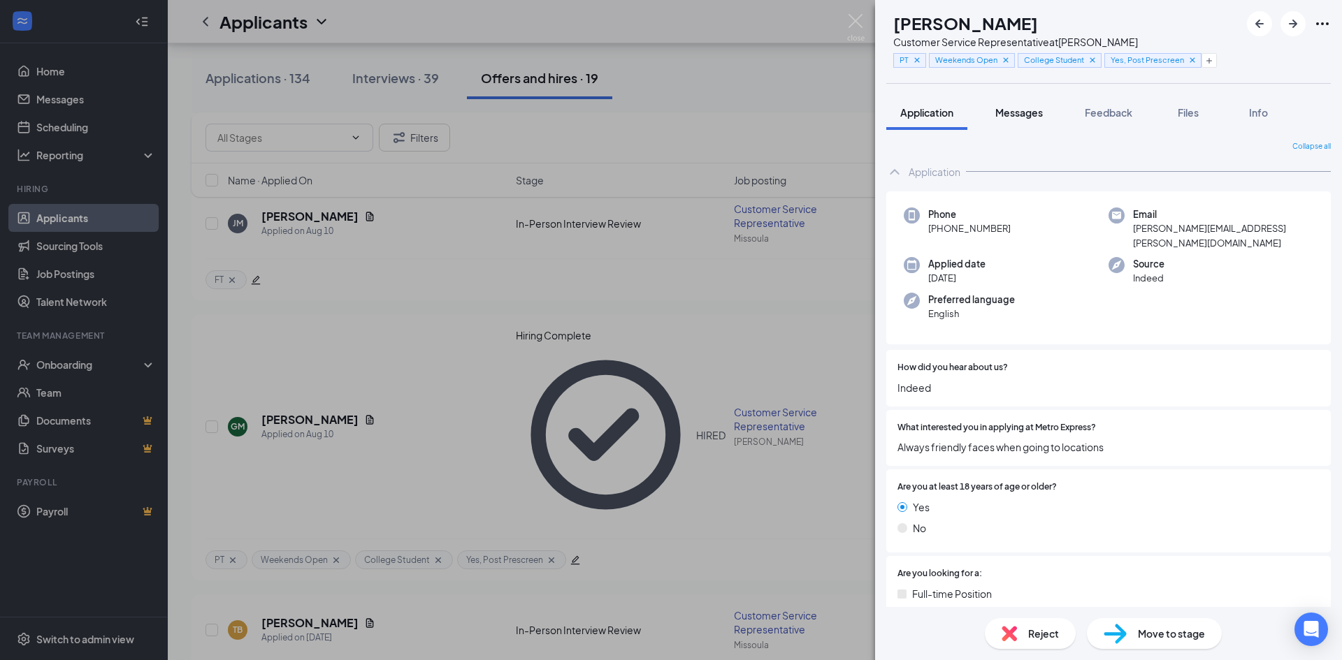
click at [1014, 120] on button "Messages" at bounding box center [1018, 112] width 75 height 35
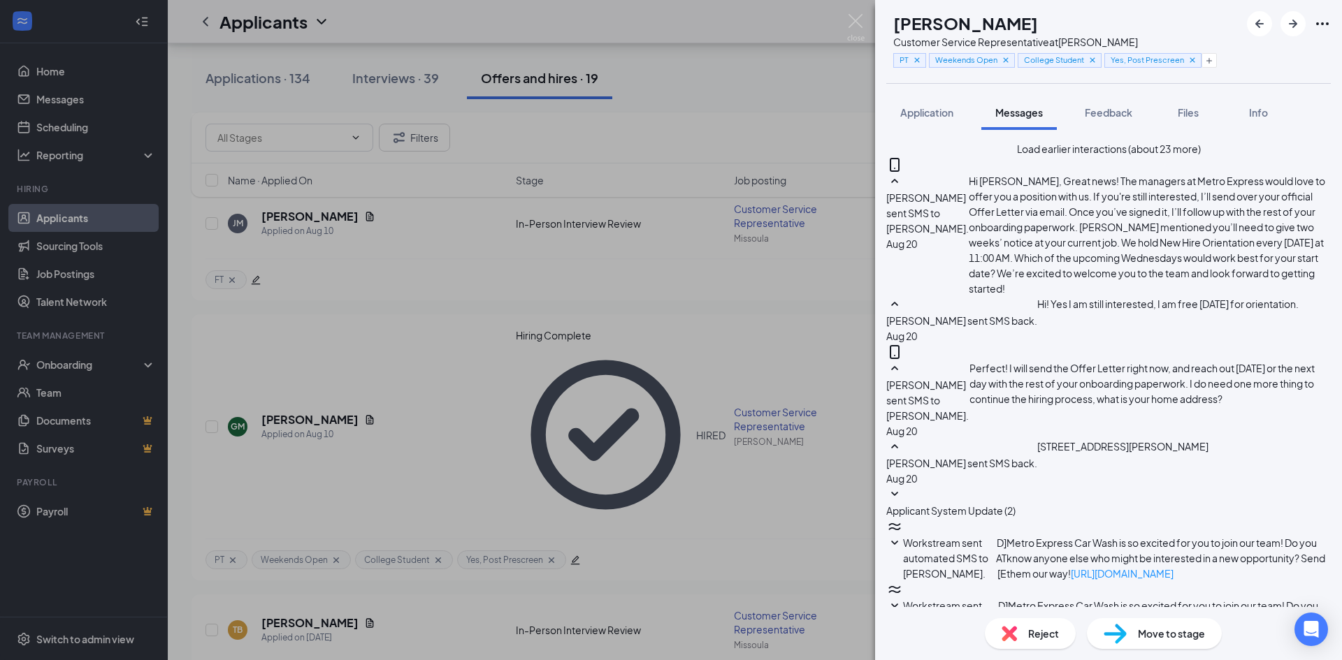
scroll to position [879, 0]
type textarea "We're excited to have you onboard!"
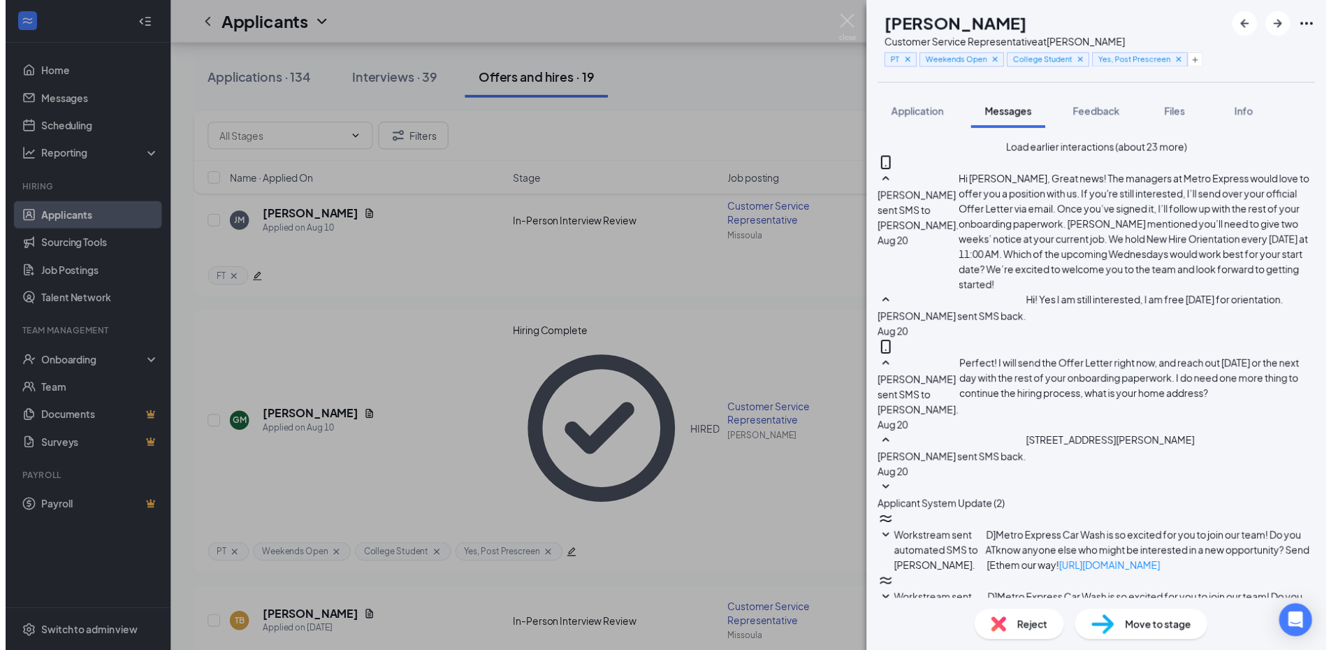
scroll to position [969, 0]
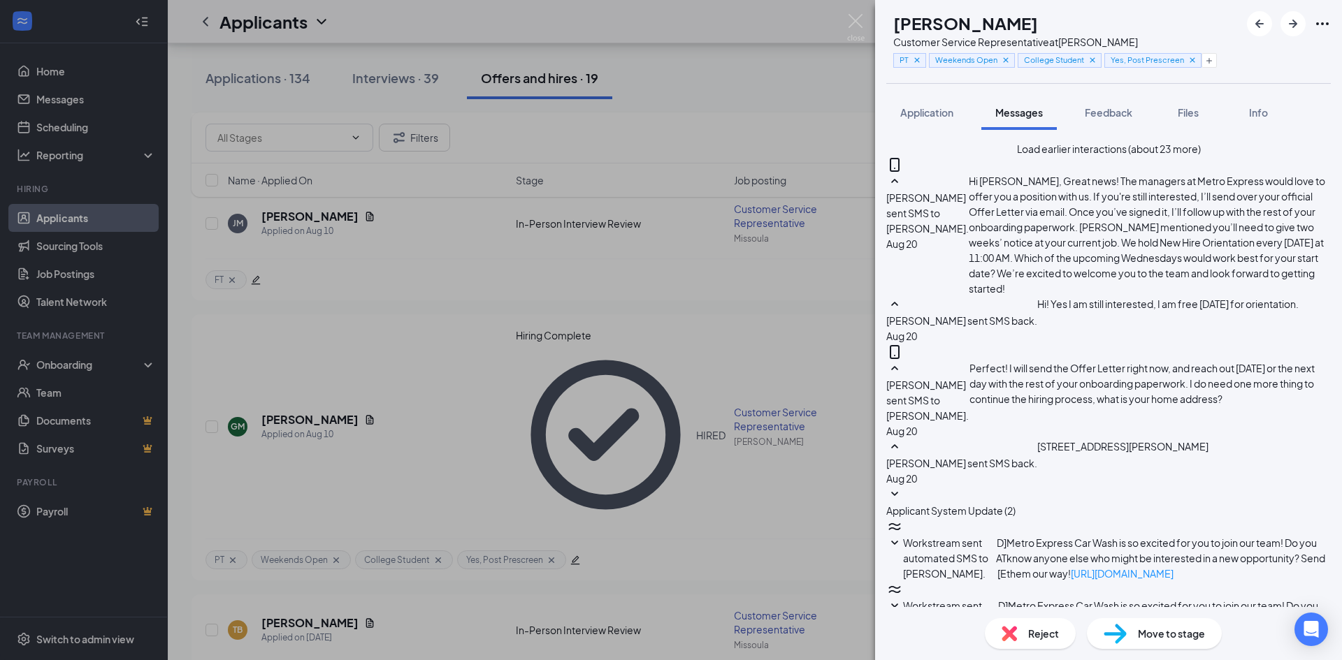
click at [417, 470] on div "[PERSON_NAME] Customer Service Representative at Hayden PT Weekends Open Colleg…" at bounding box center [671, 330] width 1342 height 660
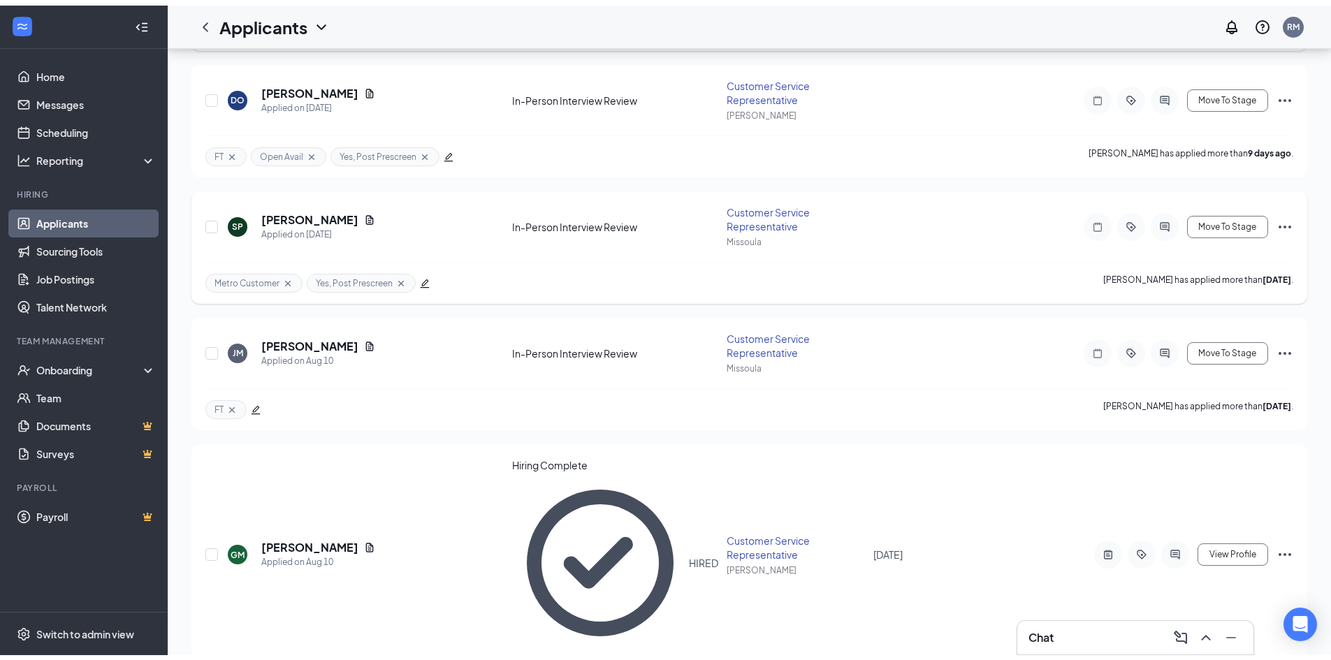
scroll to position [70, 0]
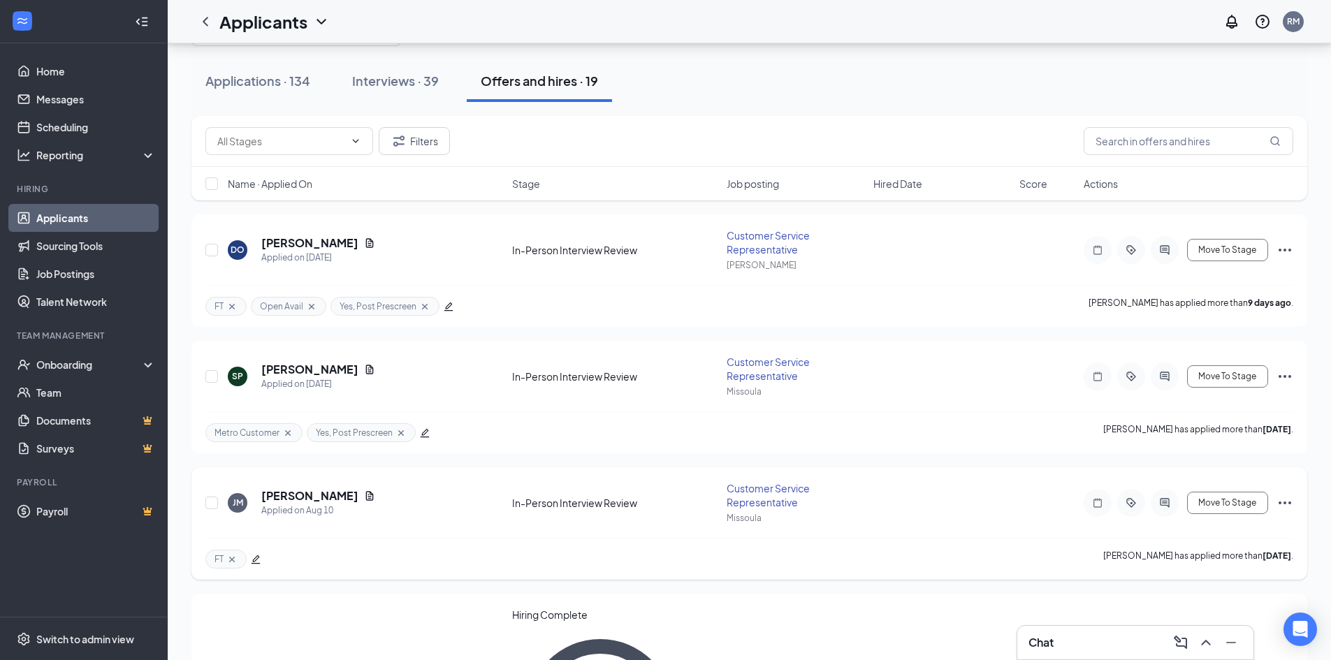
click at [1281, 501] on icon "Ellipses" at bounding box center [1285, 503] width 17 height 17
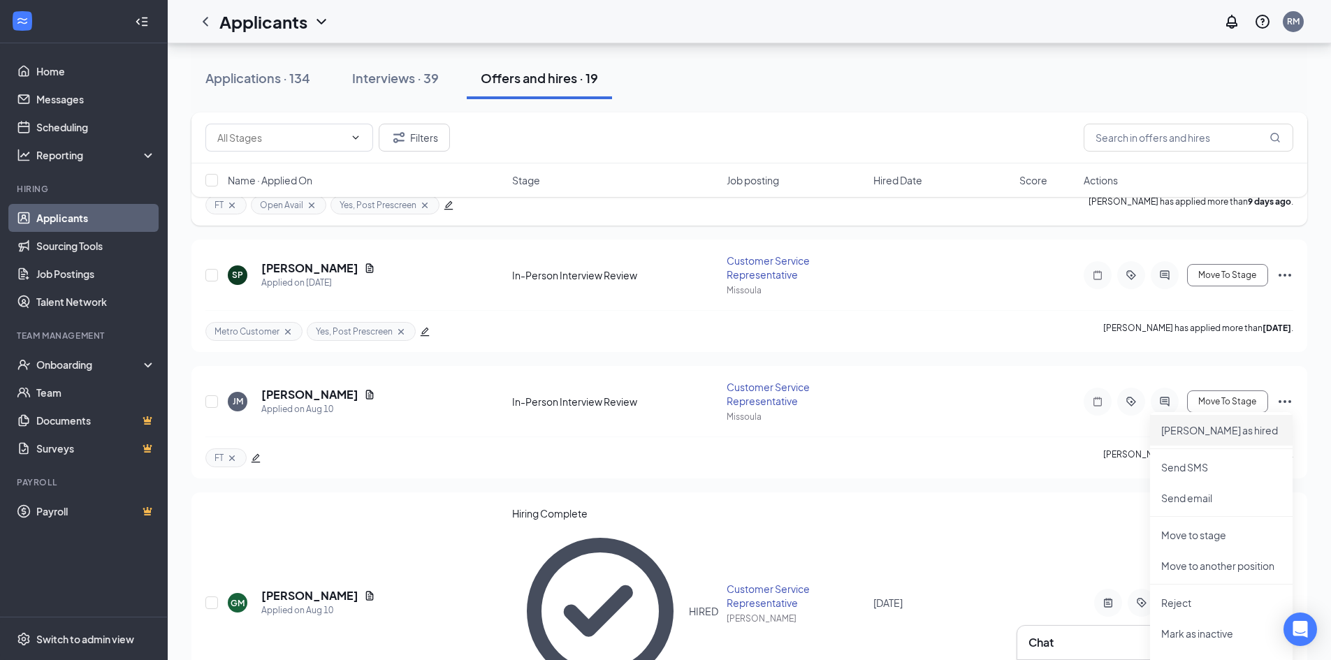
scroll to position [280, 0]
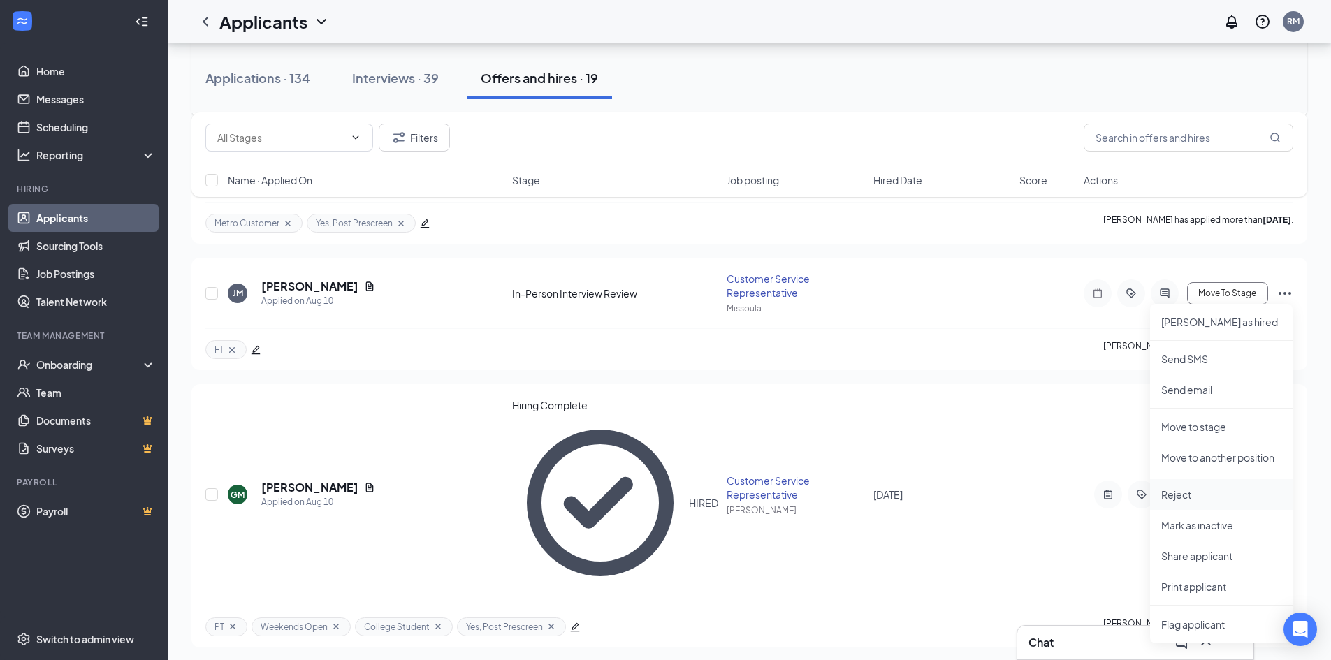
click at [1204, 495] on p "Reject" at bounding box center [1221, 495] width 120 height 14
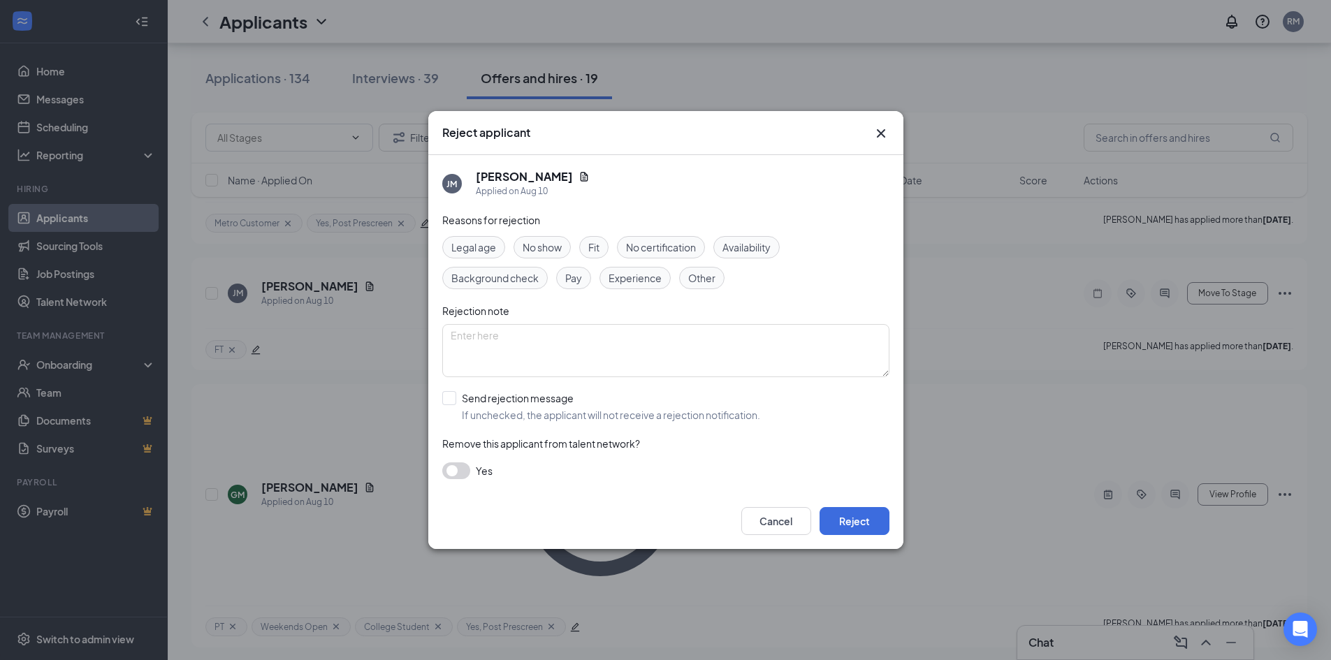
click at [591, 250] on span "Fit" at bounding box center [593, 247] width 11 height 15
click at [451, 398] on input "Send rejection message If unchecked, the applicant will not receive a rejection…" at bounding box center [601, 406] width 318 height 31
checkbox input "true"
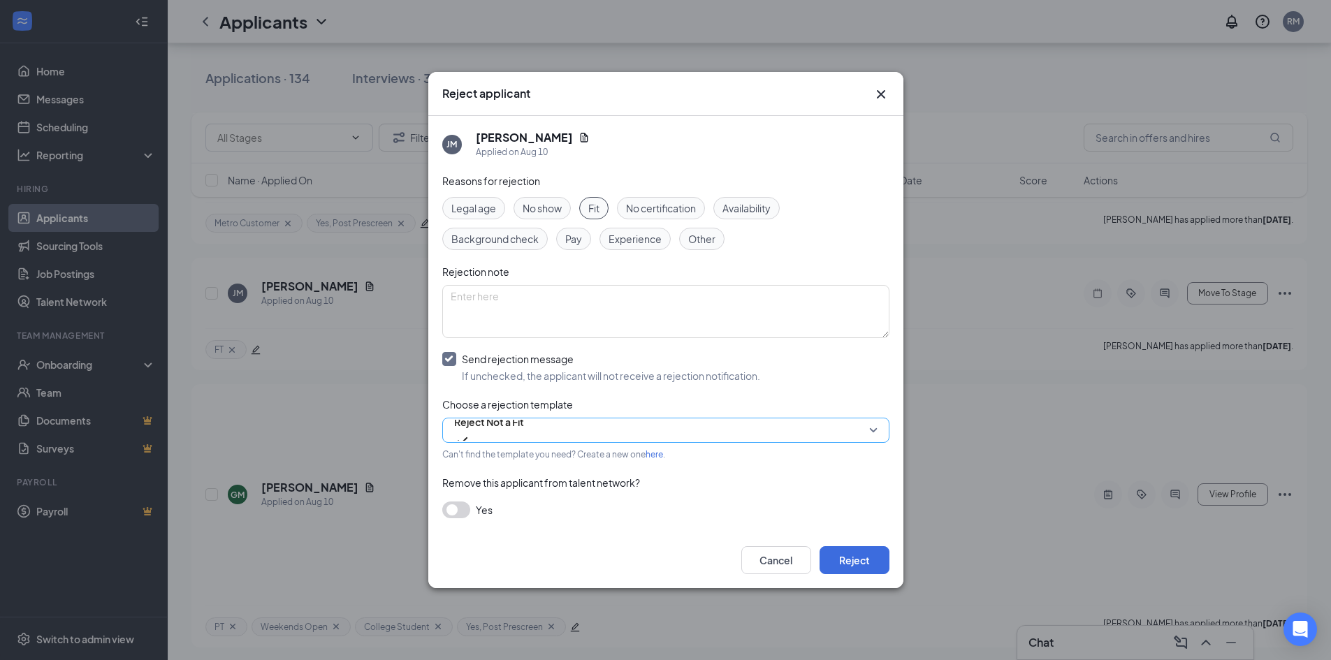
click at [524, 433] on span "Reject Not a Fit" at bounding box center [489, 431] width 70 height 38
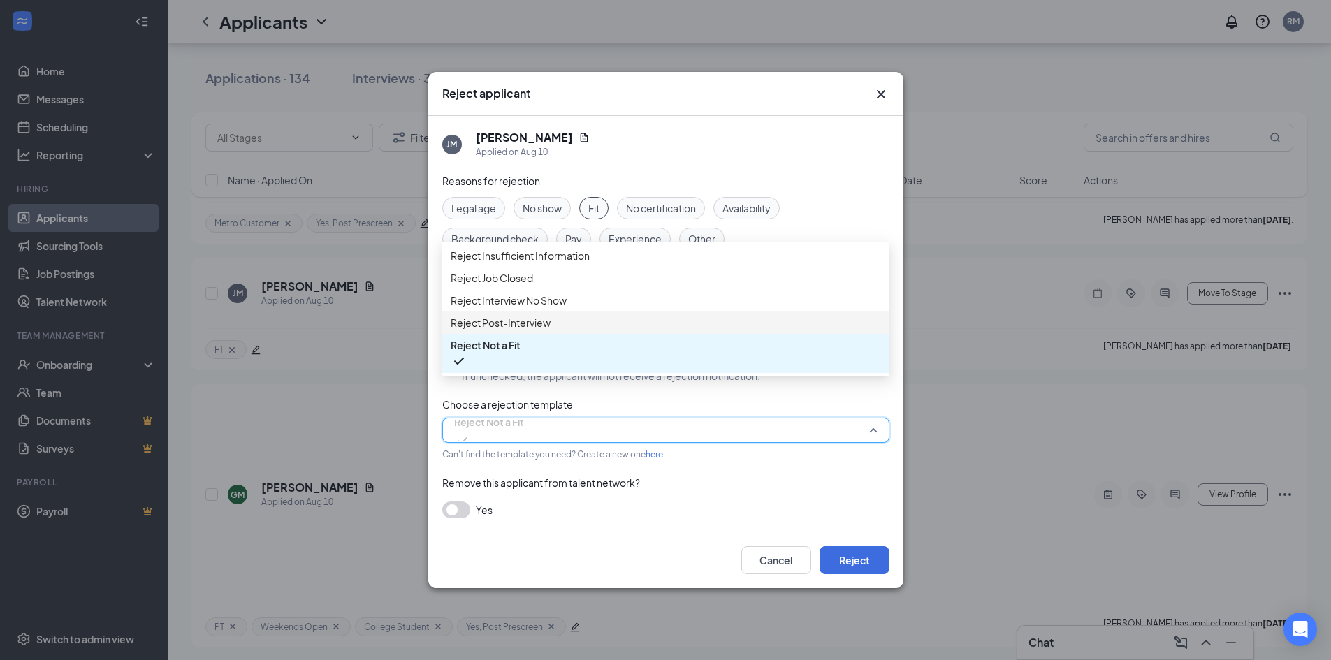
click at [554, 331] on span "Reject Post-Interview" at bounding box center [666, 322] width 430 height 15
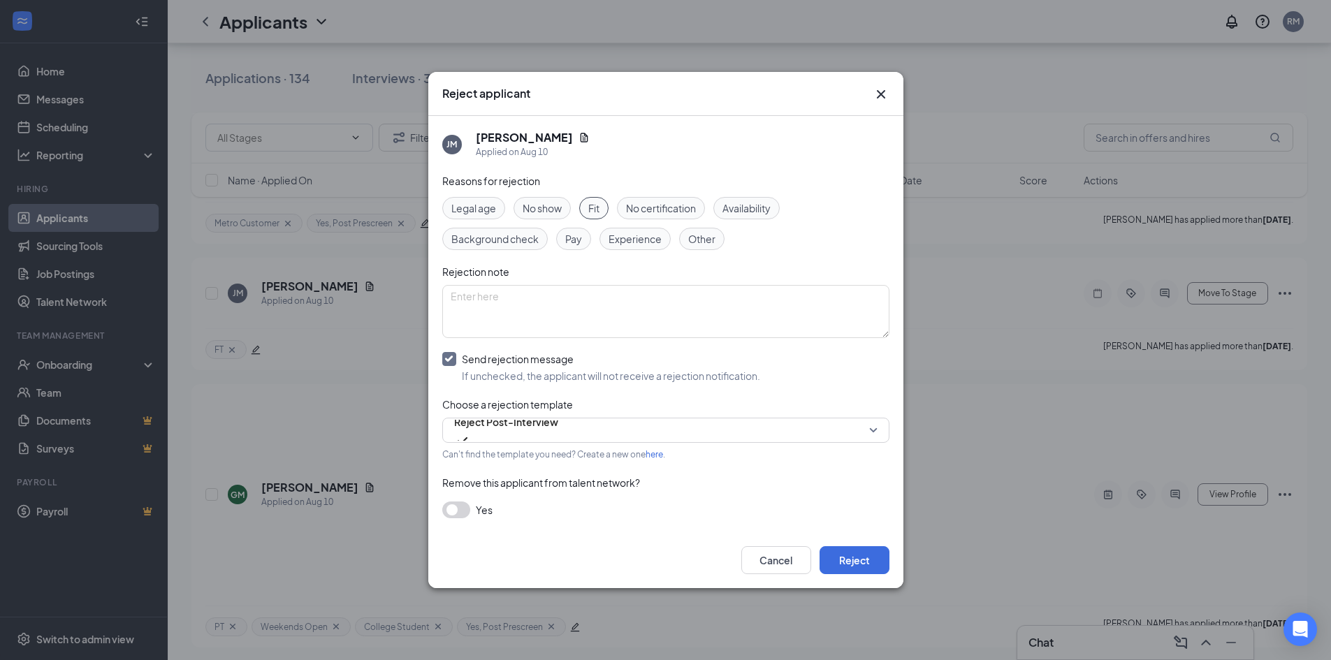
click at [762, 480] on div "Remove this applicant from talent network?" at bounding box center [665, 482] width 447 height 15
click at [852, 562] on button "Reject" at bounding box center [855, 560] width 70 height 28
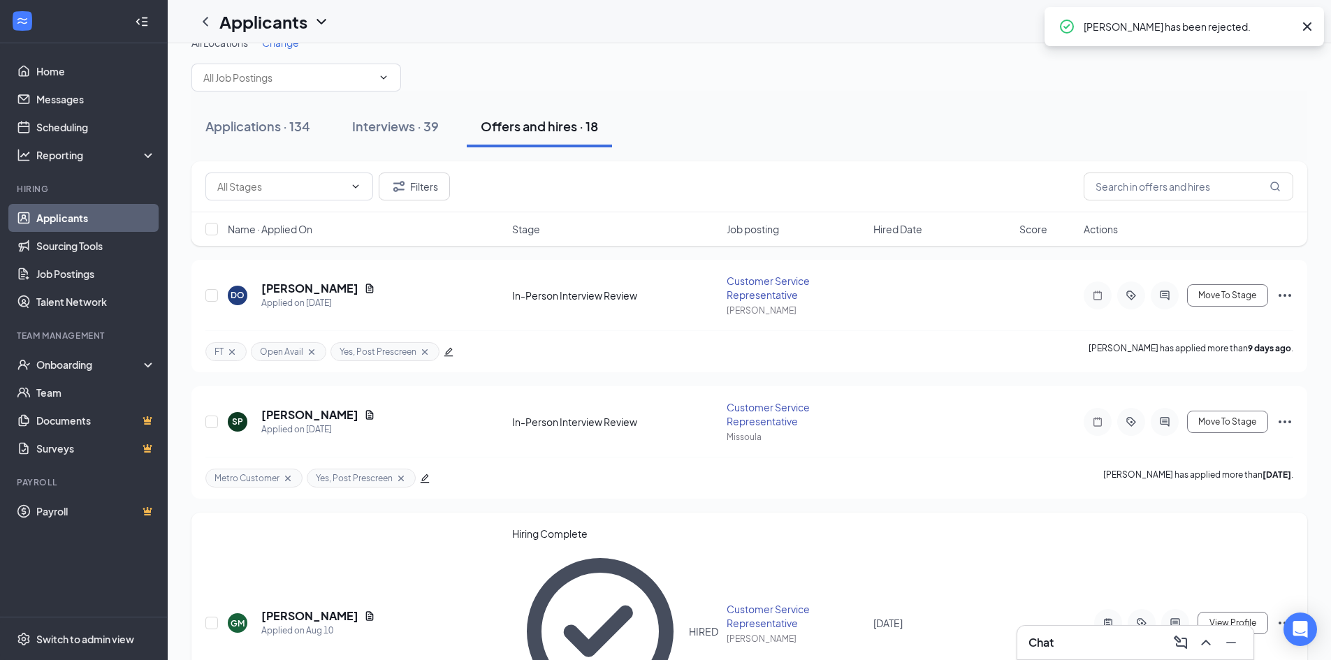
scroll to position [0, 0]
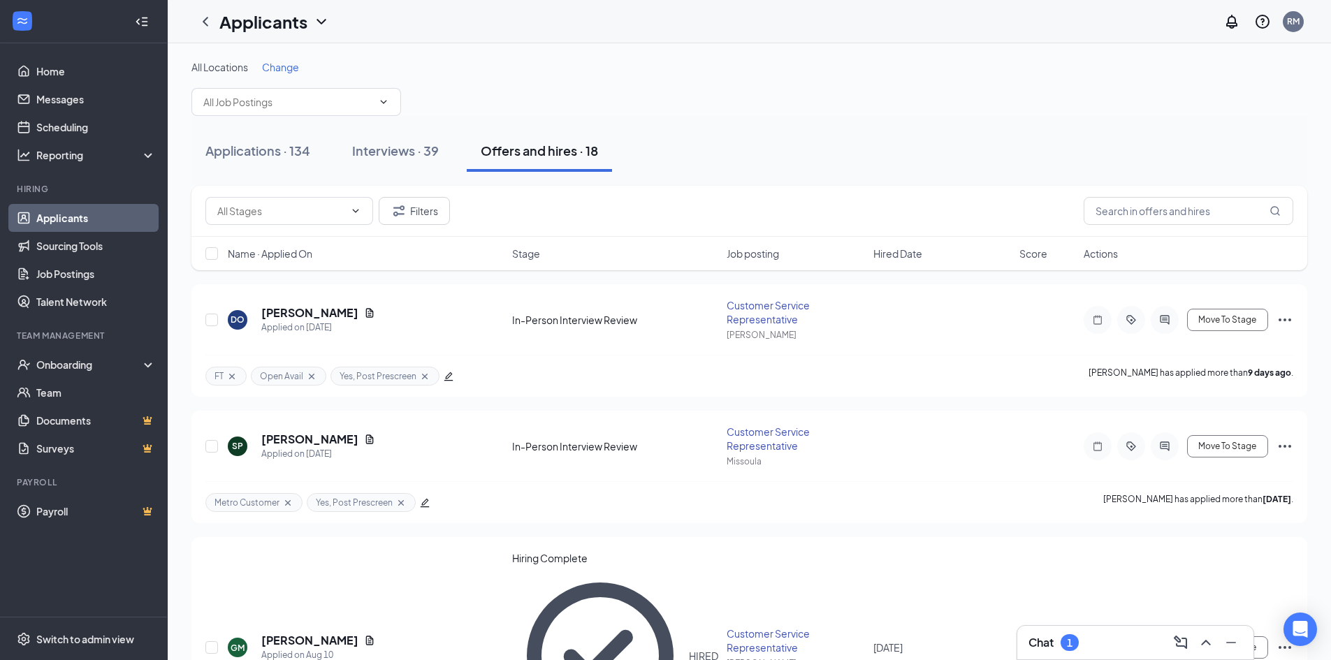
click at [1205, 640] on icon "ChevronUp" at bounding box center [1206, 643] width 17 height 17
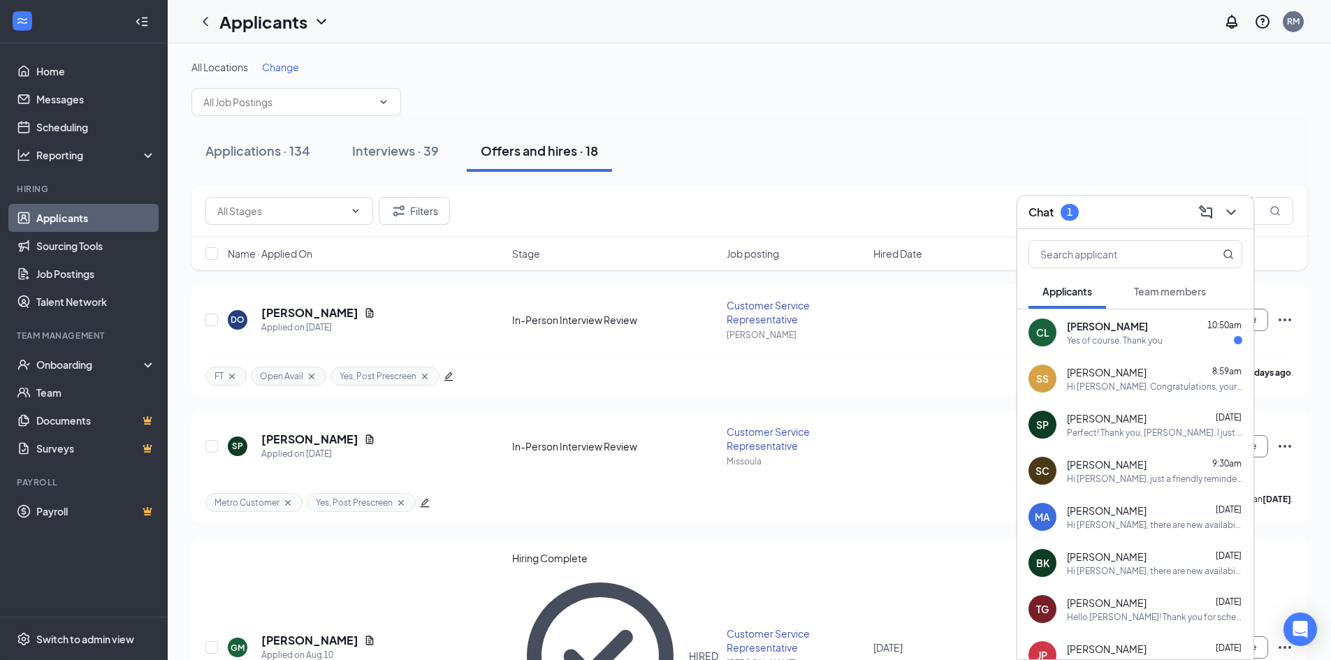
click at [1140, 332] on span "[PERSON_NAME]" at bounding box center [1107, 326] width 81 height 14
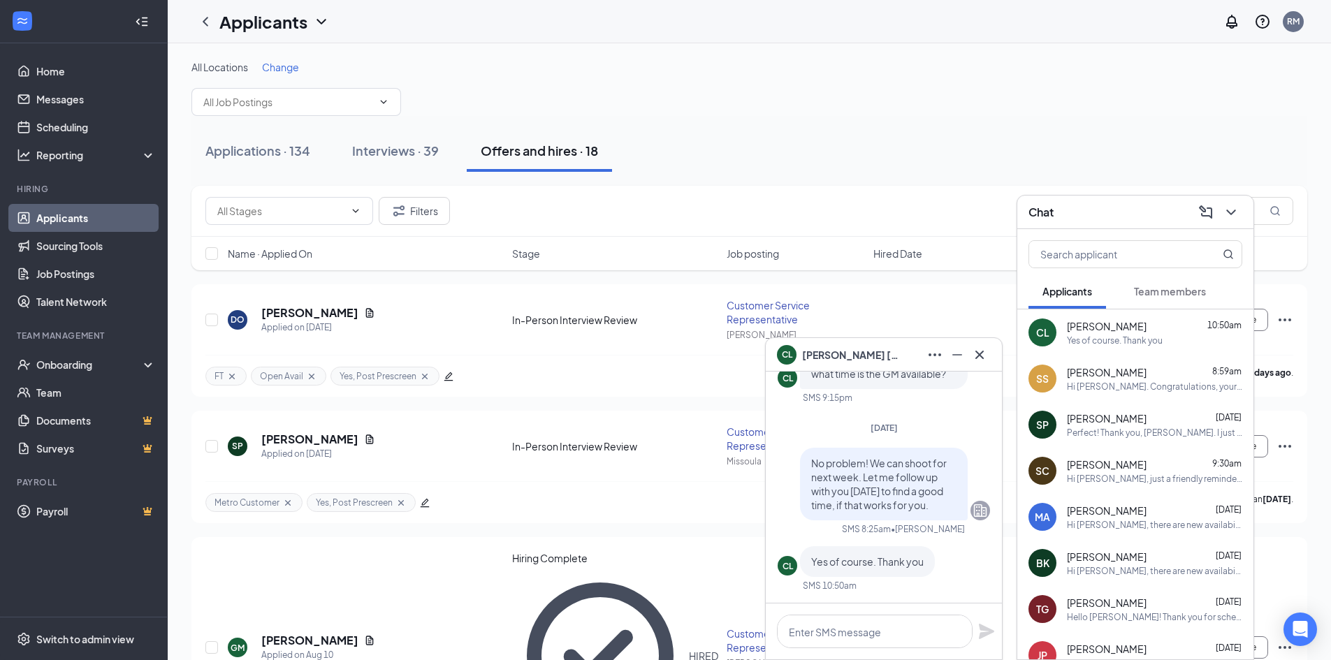
click at [1170, 288] on span "Team members" at bounding box center [1170, 291] width 72 height 13
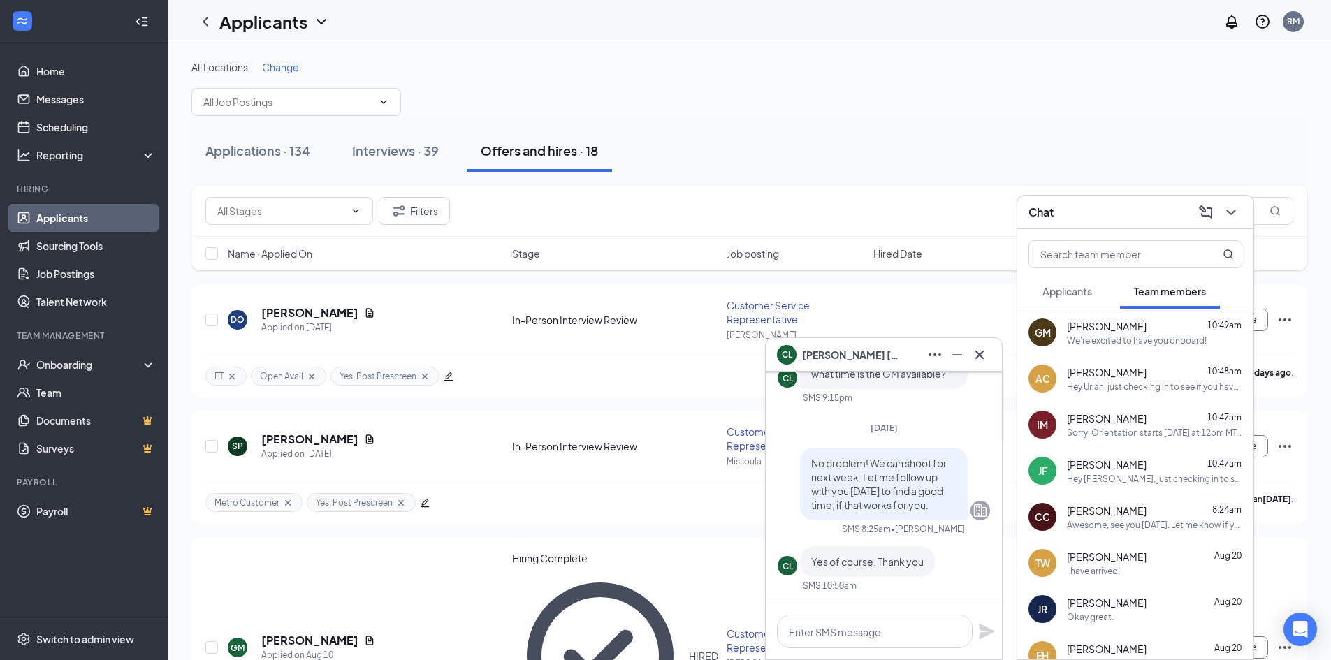
click at [1072, 294] on span "Applicants" at bounding box center [1068, 291] width 50 height 13
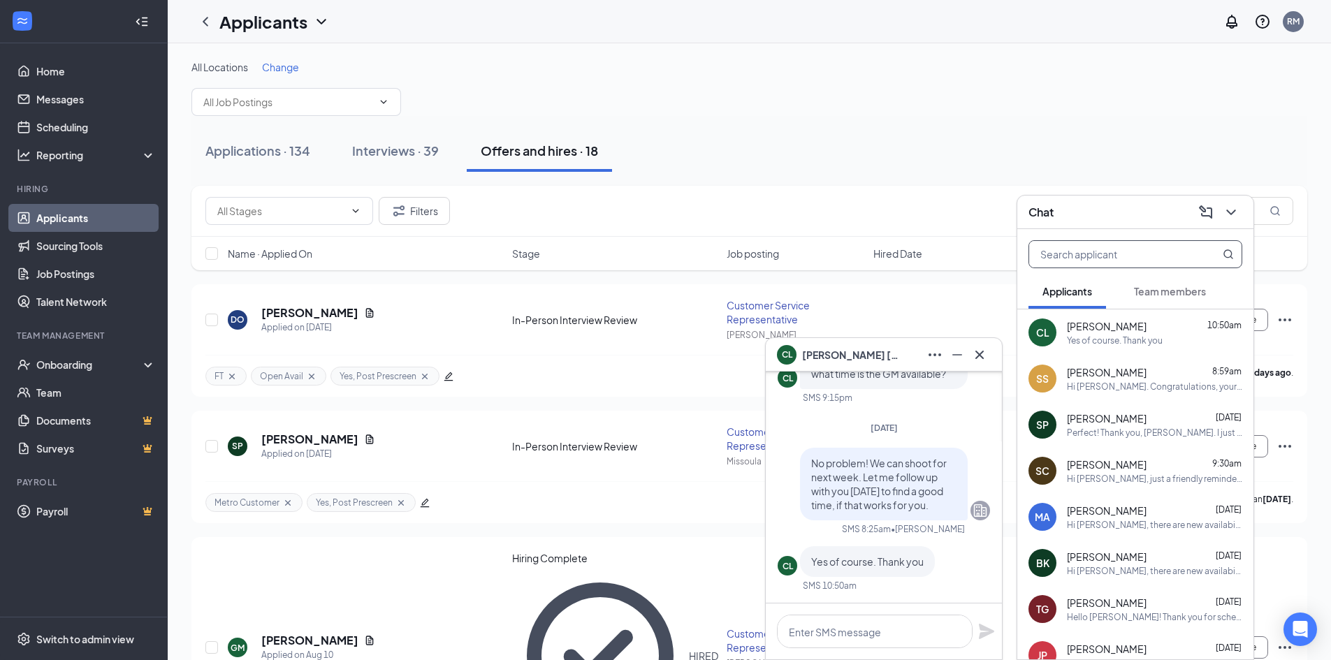
click at [1131, 259] on input "text" at bounding box center [1112, 254] width 166 height 27
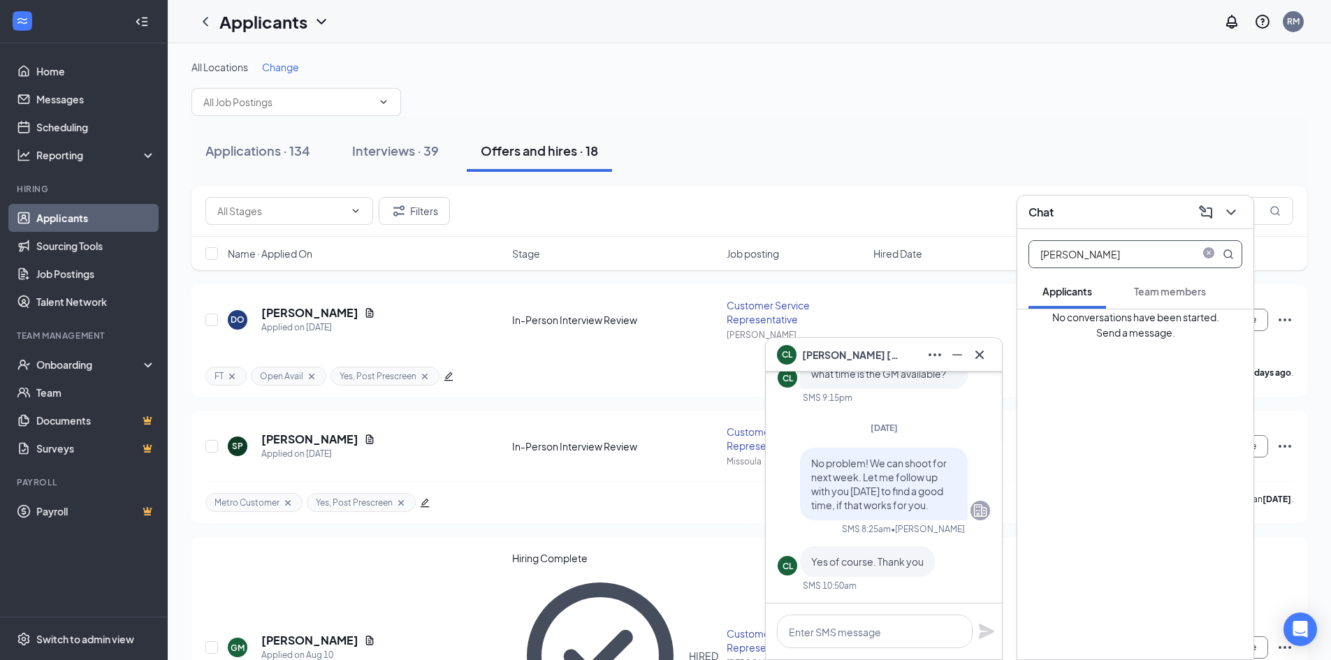
click at [1178, 305] on button "Team members" at bounding box center [1170, 291] width 100 height 35
click at [1106, 256] on input "[PERSON_NAME]" at bounding box center [1112, 254] width 166 height 27
type input "[PERSON_NAME]"
click at [1075, 295] on span "Applicants" at bounding box center [1068, 291] width 50 height 13
click at [1134, 337] on div "Hi [PERSON_NAME]! [PERSON_NAME], the General Manager at Metro, would like to of…" at bounding box center [1154, 341] width 175 height 12
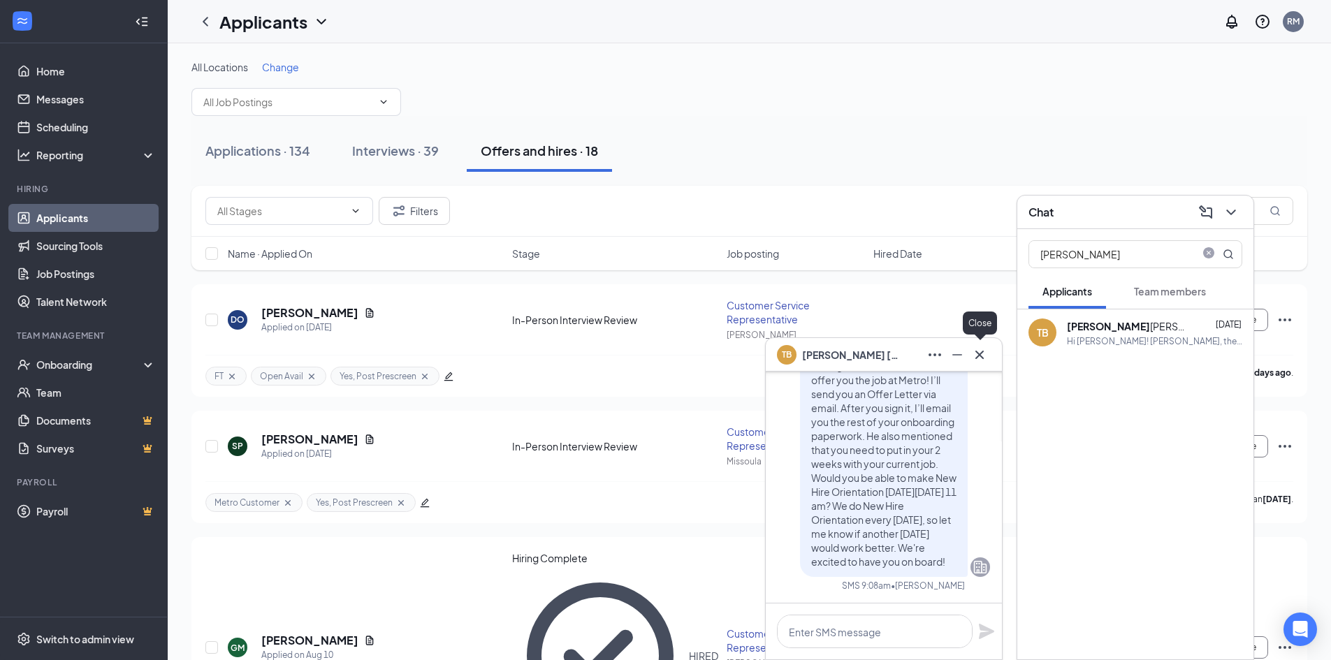
click at [980, 352] on icon "Cross" at bounding box center [979, 355] width 17 height 17
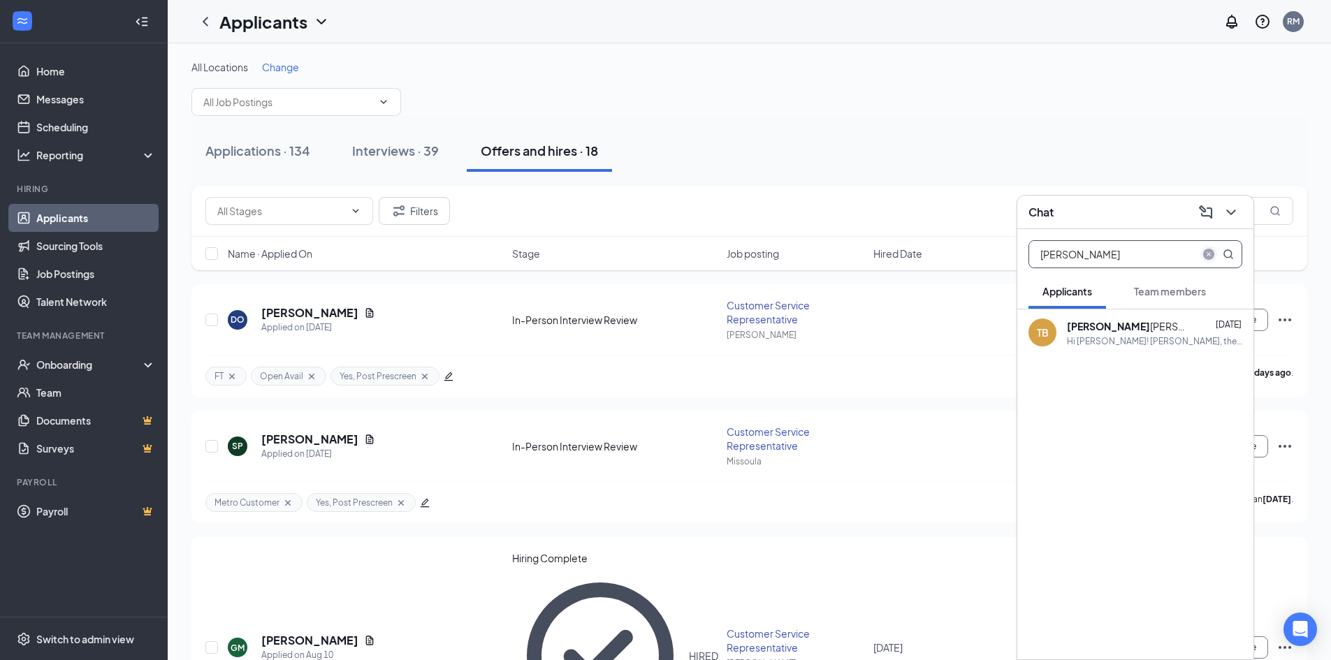
click at [1210, 252] on icon "close-circle" at bounding box center [1208, 254] width 11 height 11
click at [1229, 215] on icon "ChevronDown" at bounding box center [1231, 212] width 17 height 17
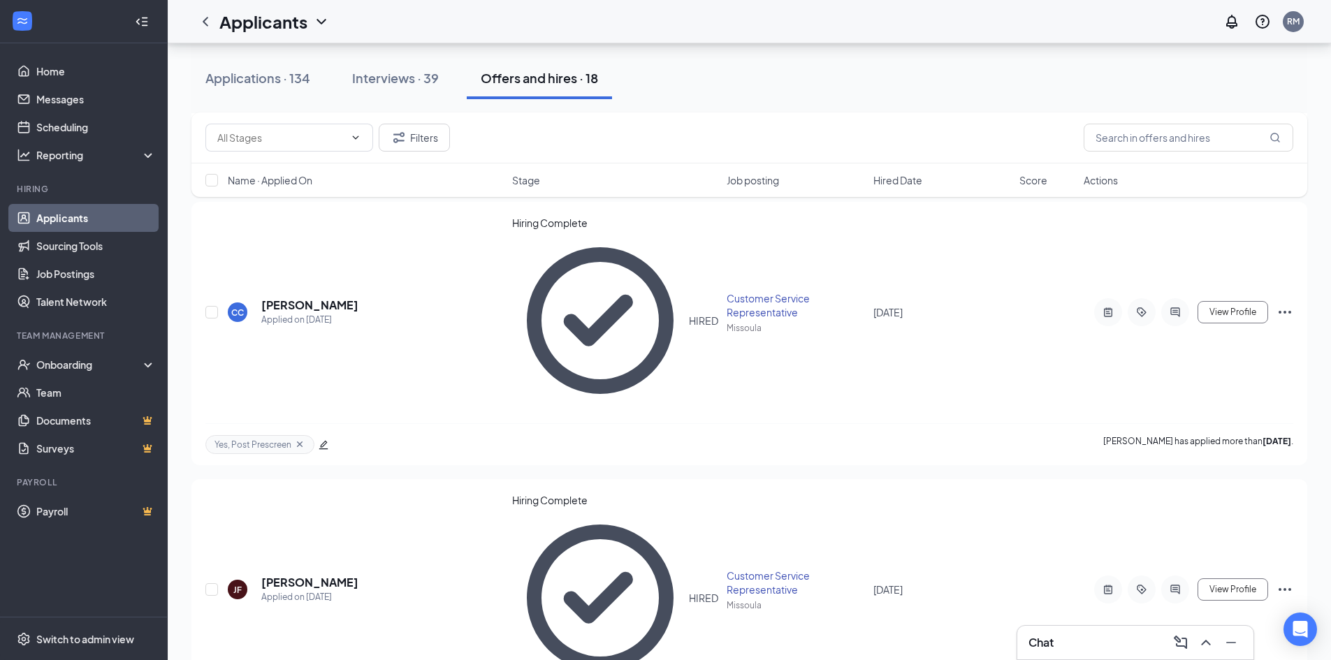
scroll to position [1394, 0]
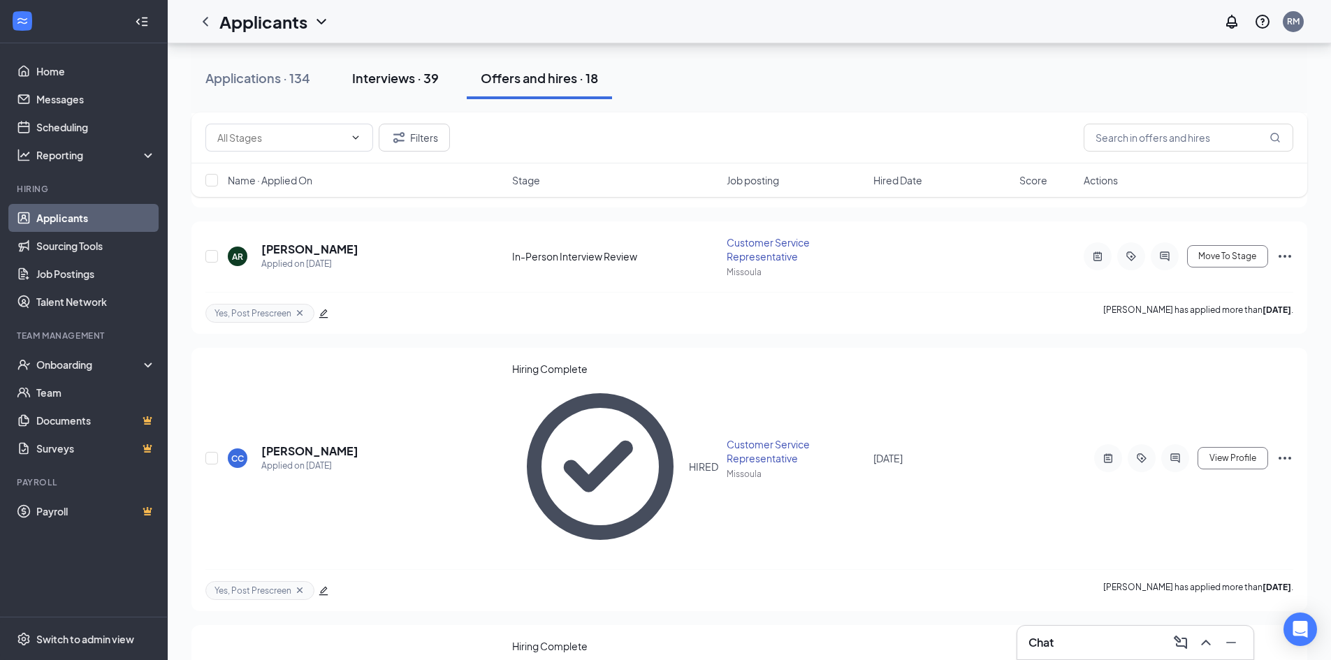
click at [401, 79] on div "Interviews · 39" at bounding box center [395, 77] width 87 height 17
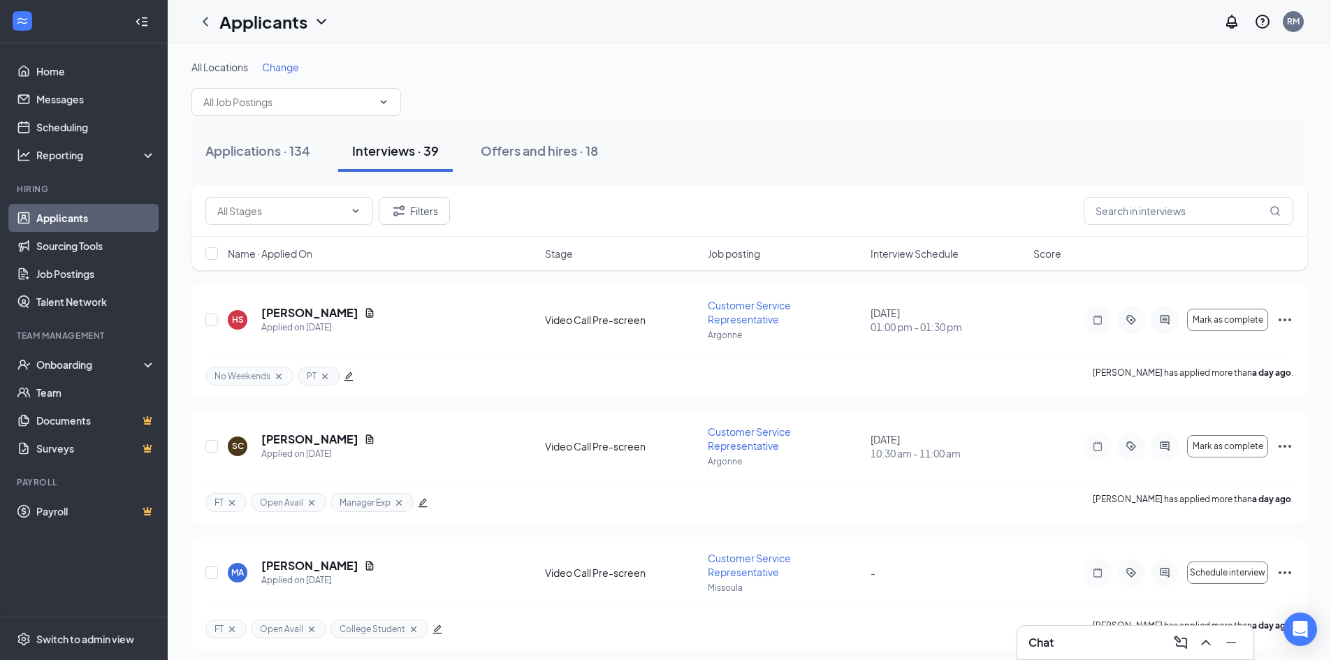
click at [913, 259] on span "Interview Schedule" at bounding box center [915, 254] width 88 height 14
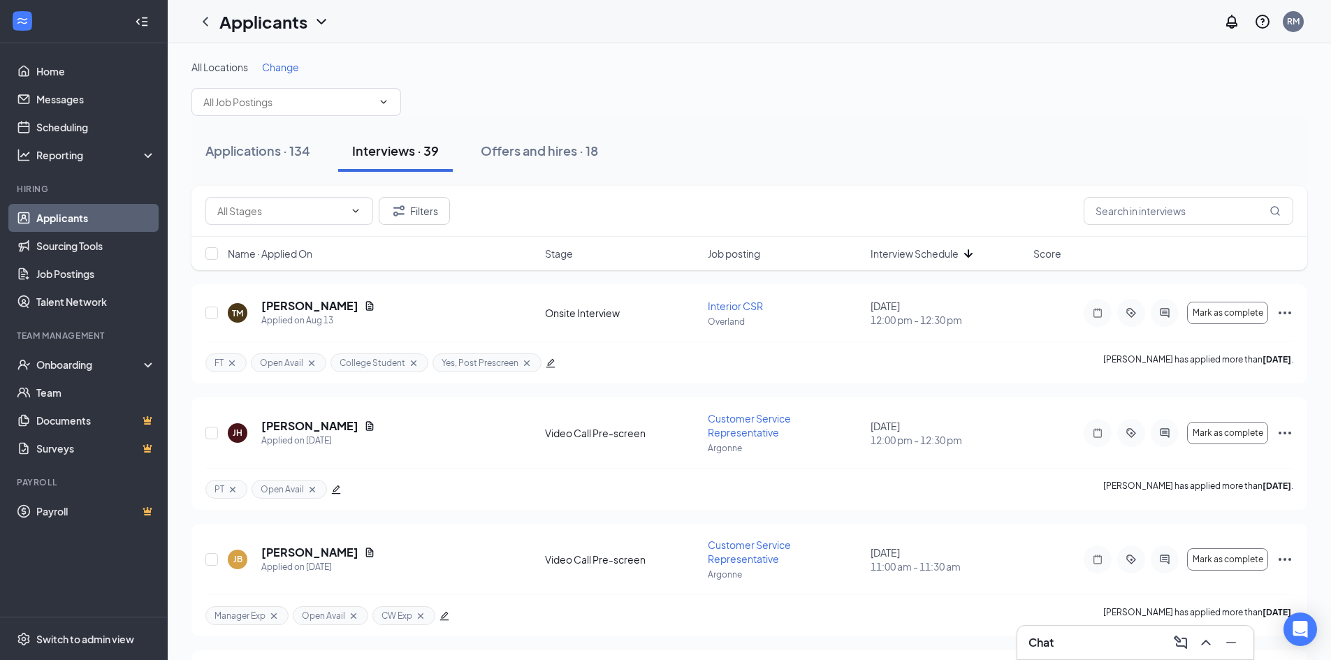
click at [918, 252] on span "Interview Schedule" at bounding box center [915, 254] width 88 height 14
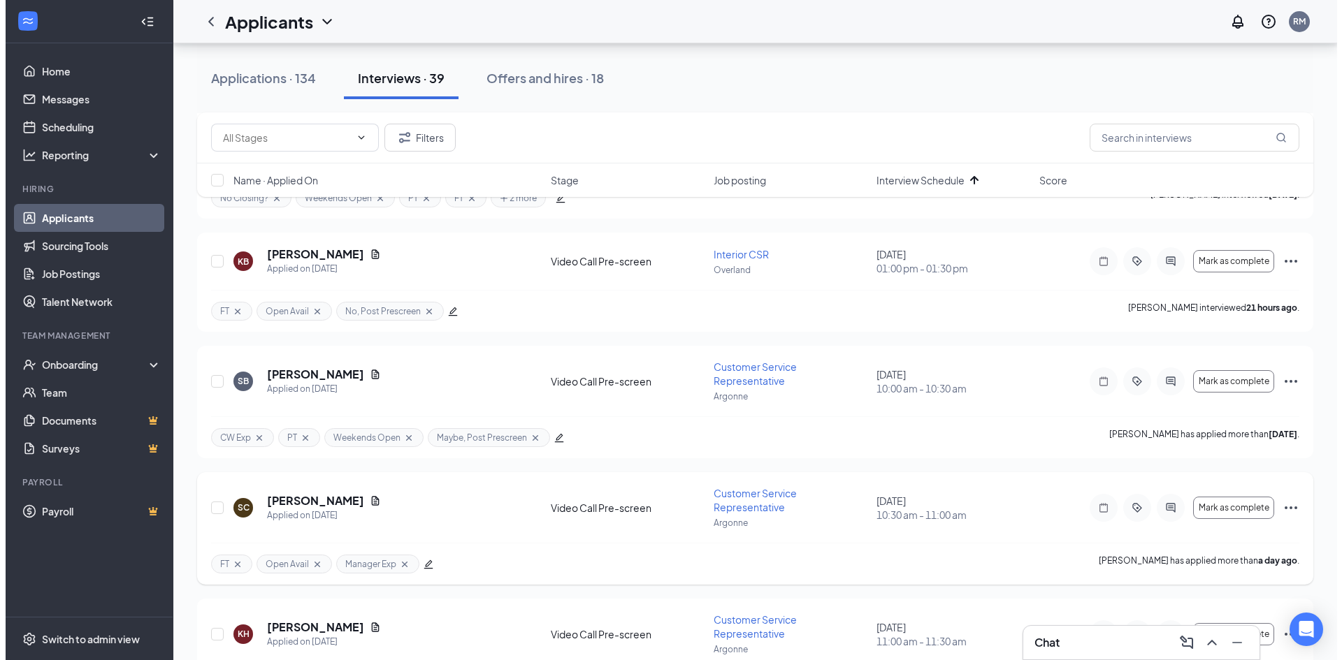
scroll to position [349, 0]
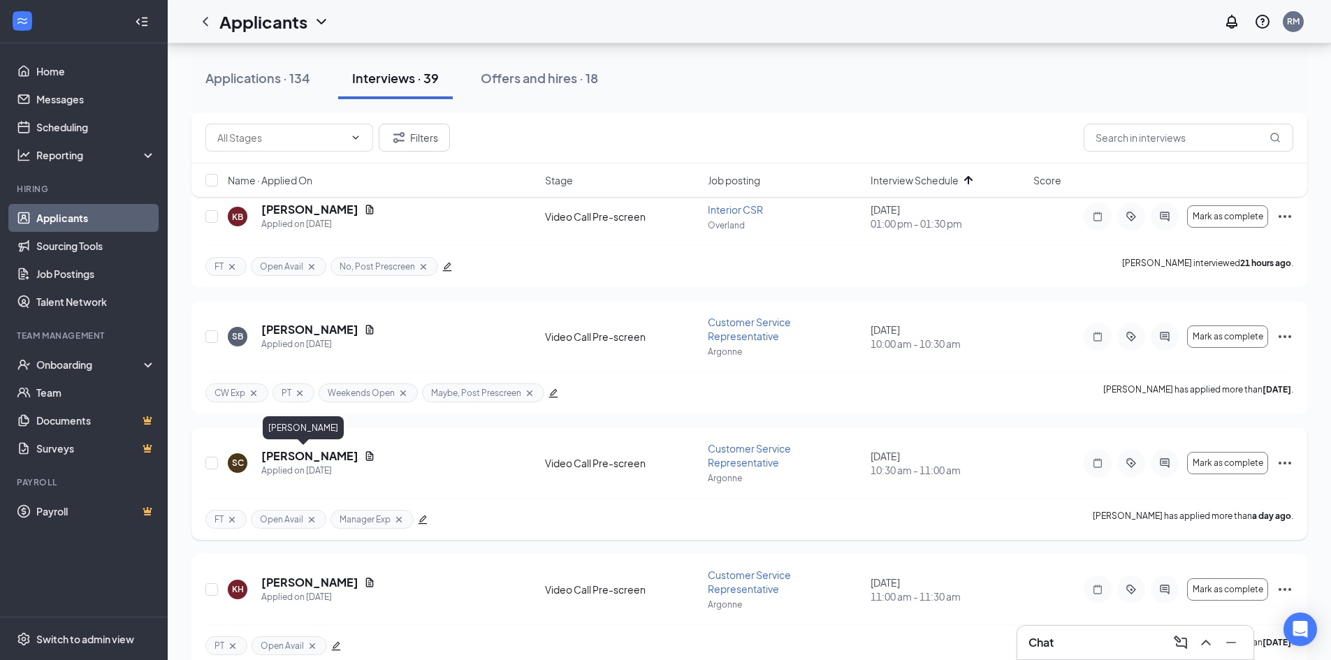
click at [296, 454] on h5 "[PERSON_NAME]" at bounding box center [309, 456] width 97 height 15
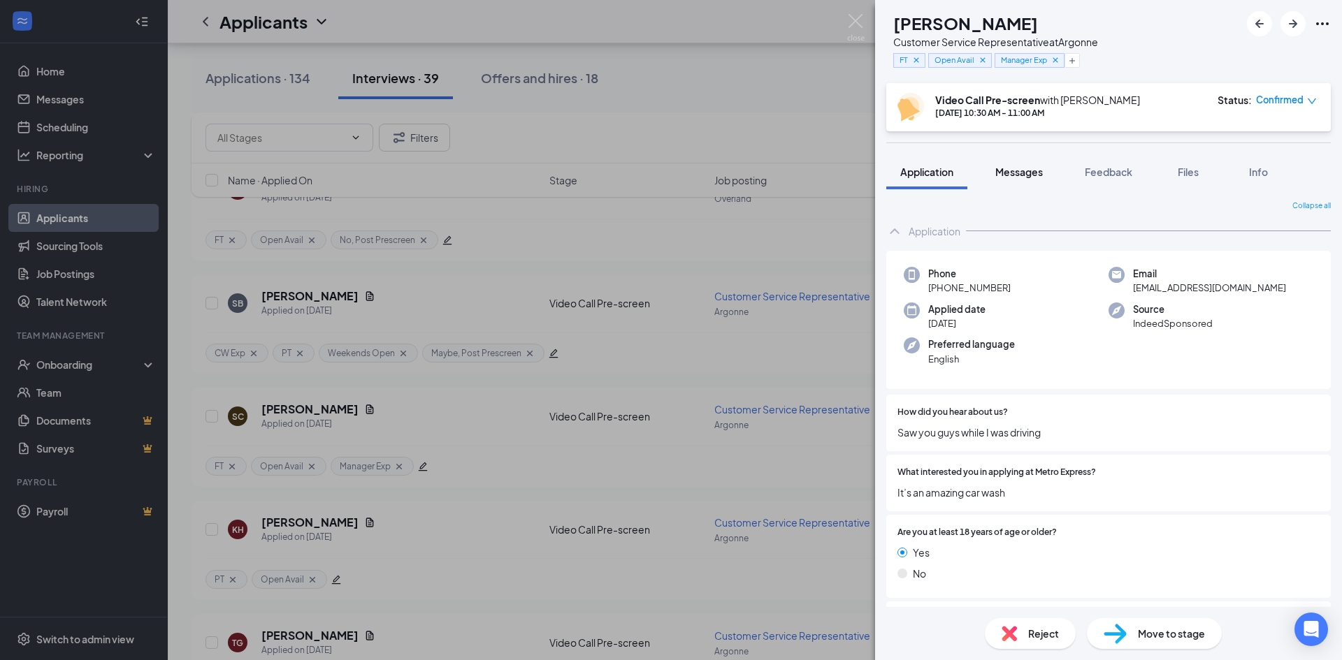
click at [1022, 180] on button "Messages" at bounding box center [1018, 171] width 75 height 35
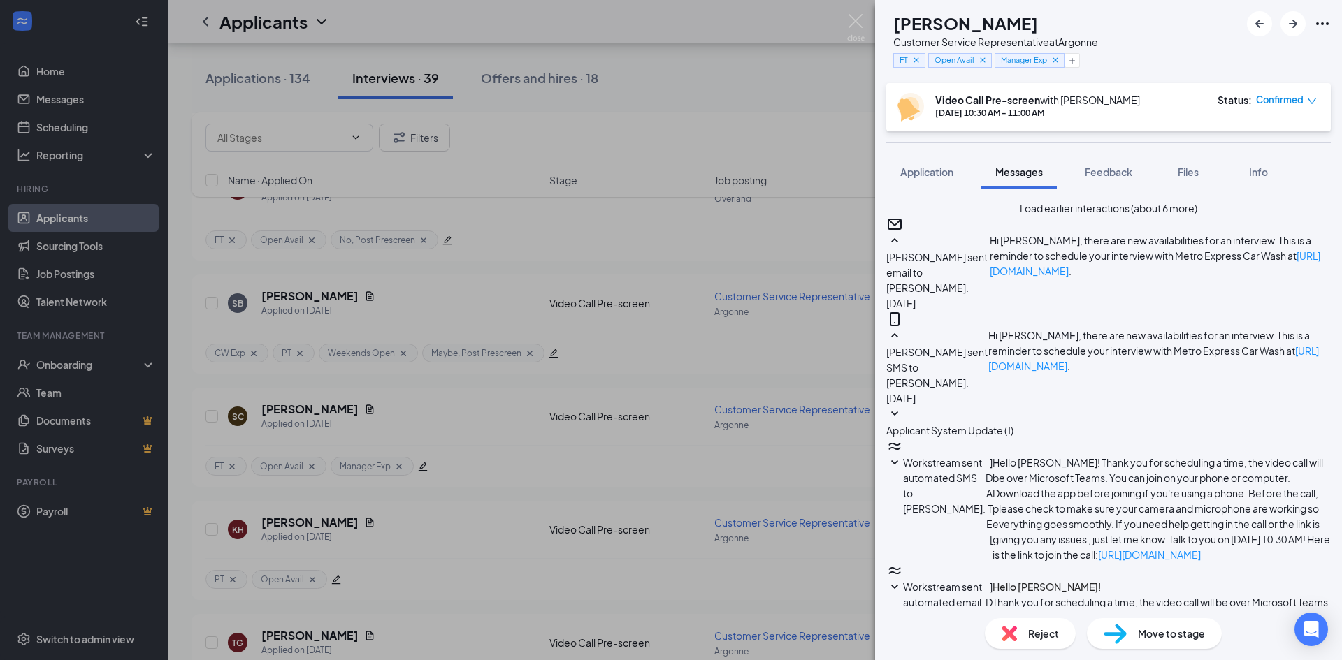
scroll to position [469, 0]
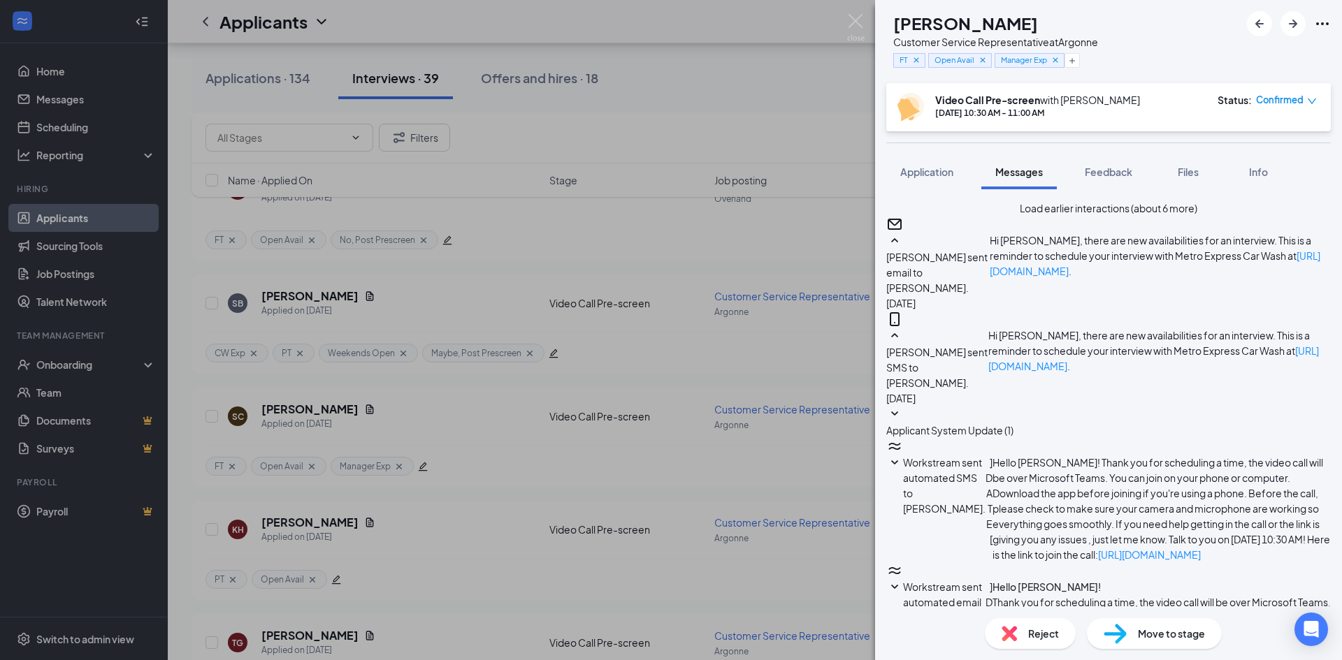
scroll to position [445, 0]
drag, startPoint x: 625, startPoint y: 123, endPoint x: 414, endPoint y: 545, distance: 472.2
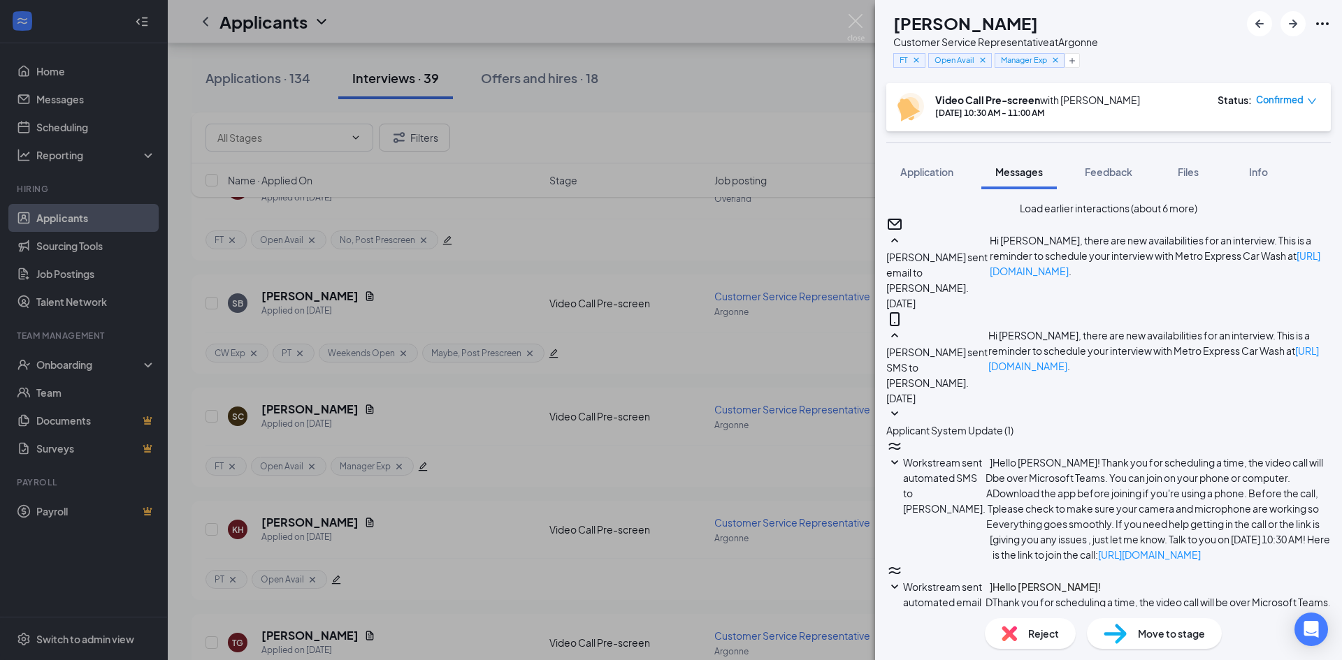
click at [625, 123] on div "SC [PERSON_NAME] Customer Service Representative at [GEOGRAPHIC_DATA] FT Open A…" at bounding box center [671, 330] width 1342 height 660
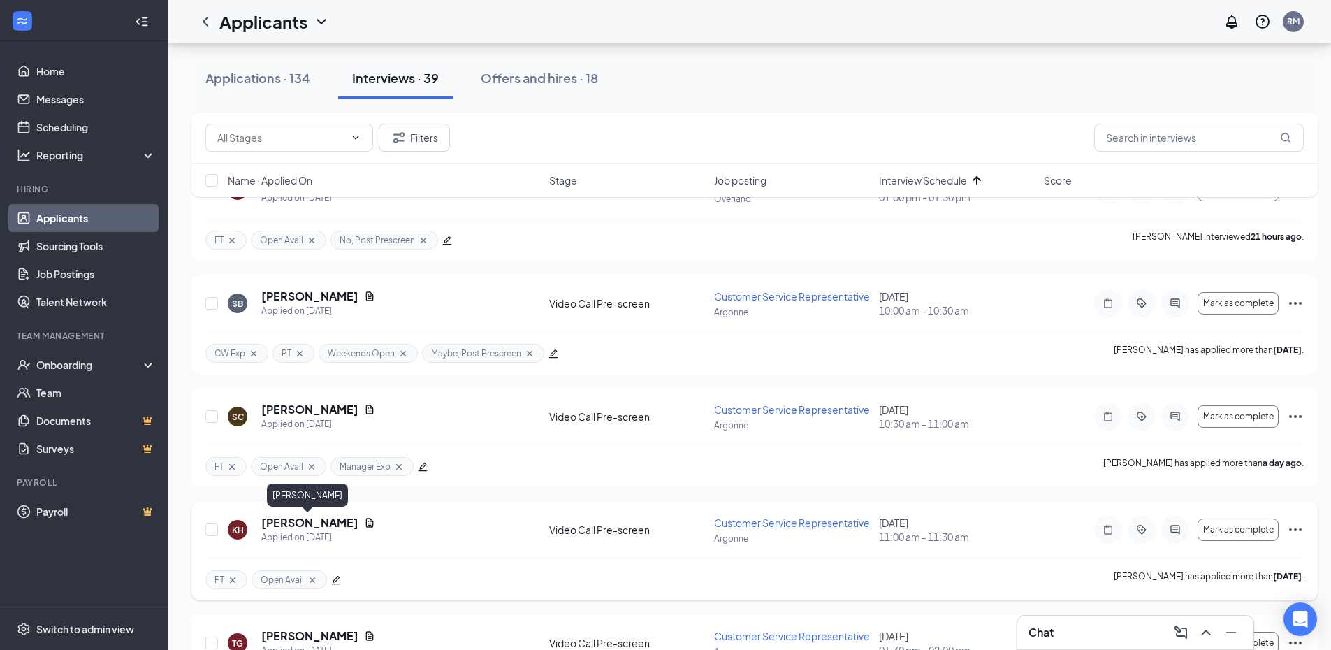
click at [323, 519] on h5 "[PERSON_NAME]" at bounding box center [309, 522] width 97 height 15
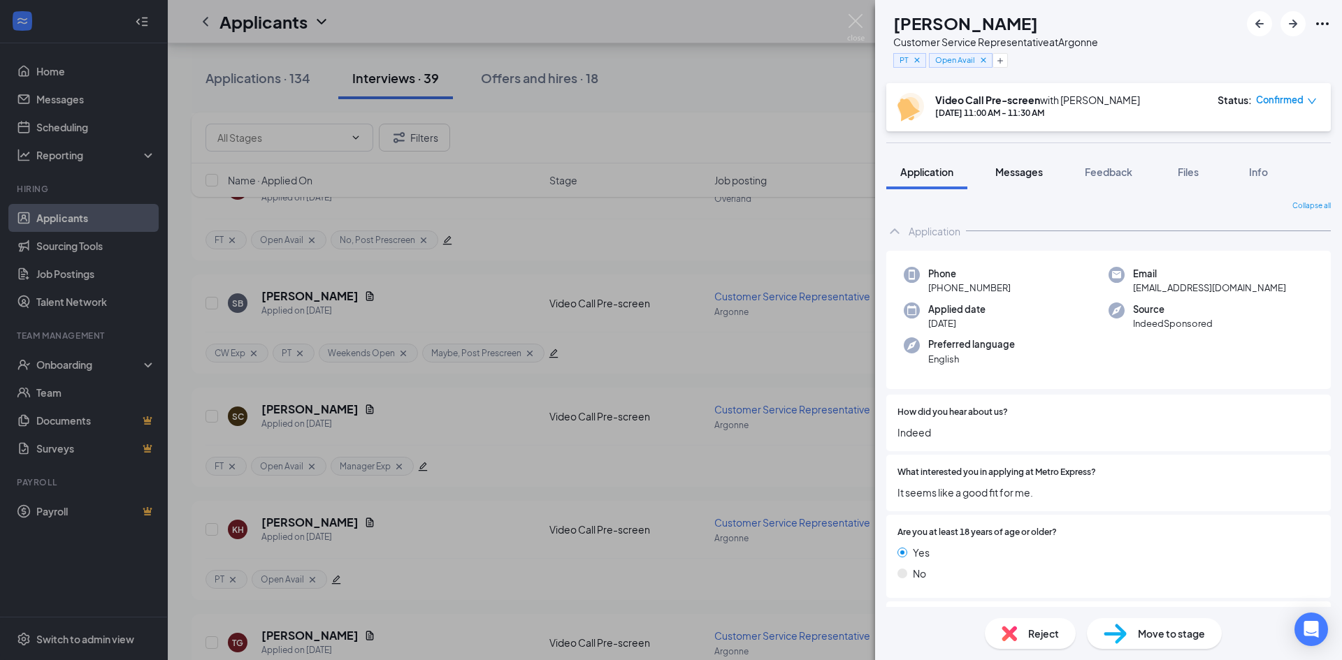
click at [1016, 183] on button "Messages" at bounding box center [1018, 171] width 75 height 35
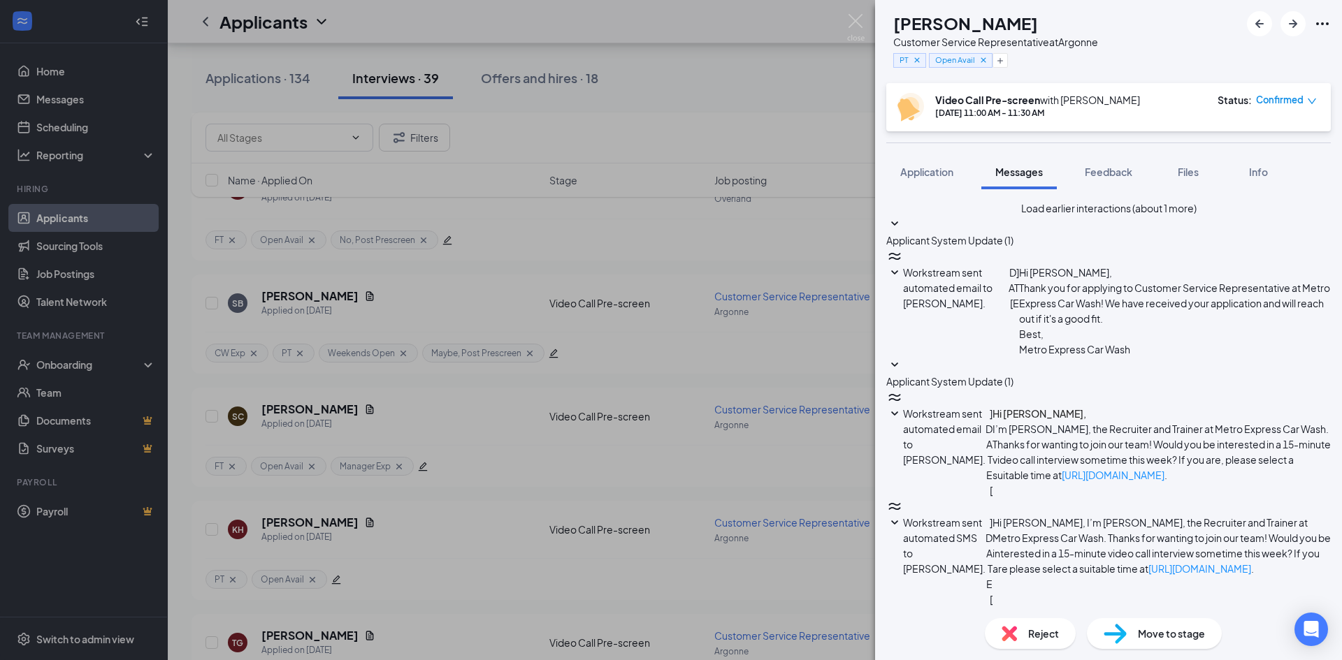
scroll to position [363, 0]
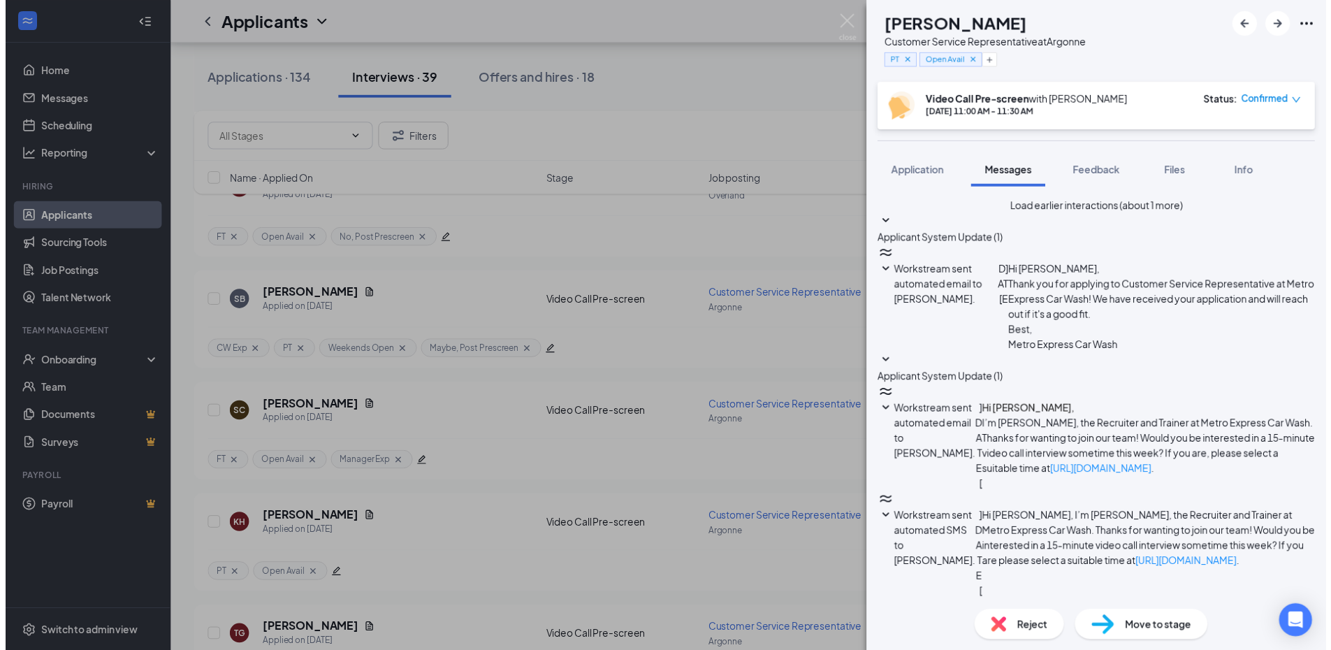
scroll to position [479, 0]
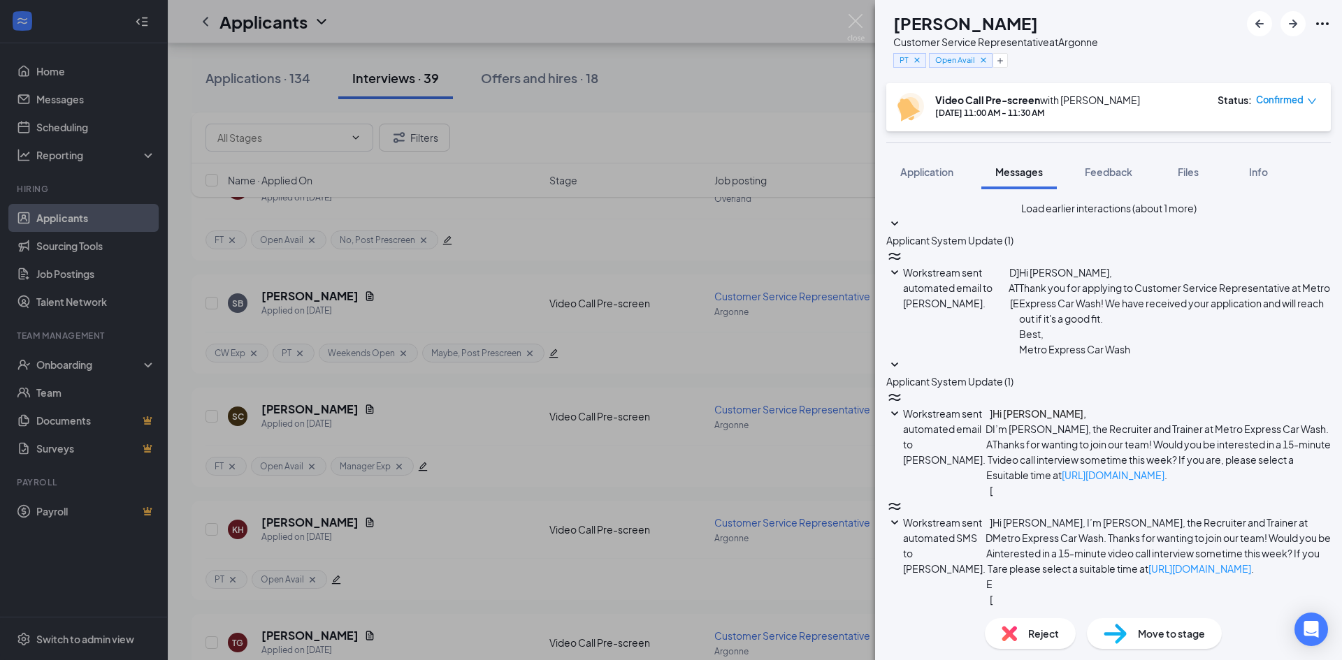
click at [697, 97] on div "KH [PERSON_NAME] Customer Service Representative at Argonne PT Open Avail Video…" at bounding box center [671, 330] width 1342 height 660
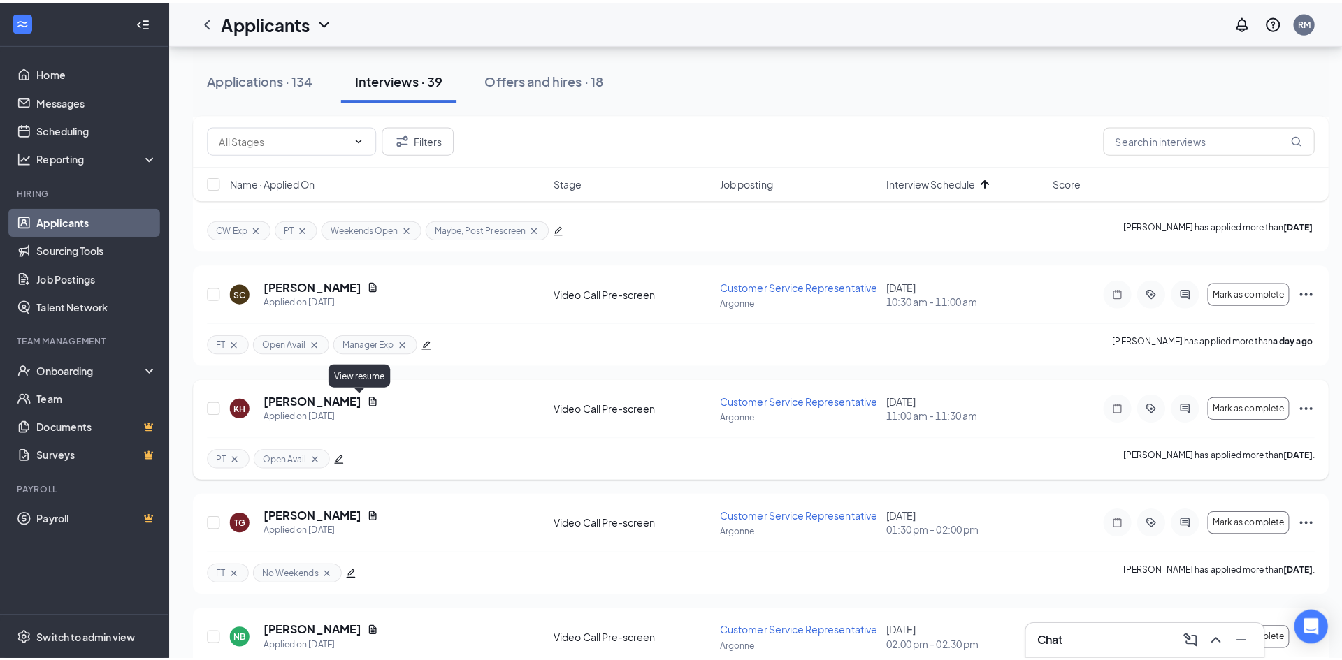
scroll to position [489, 0]
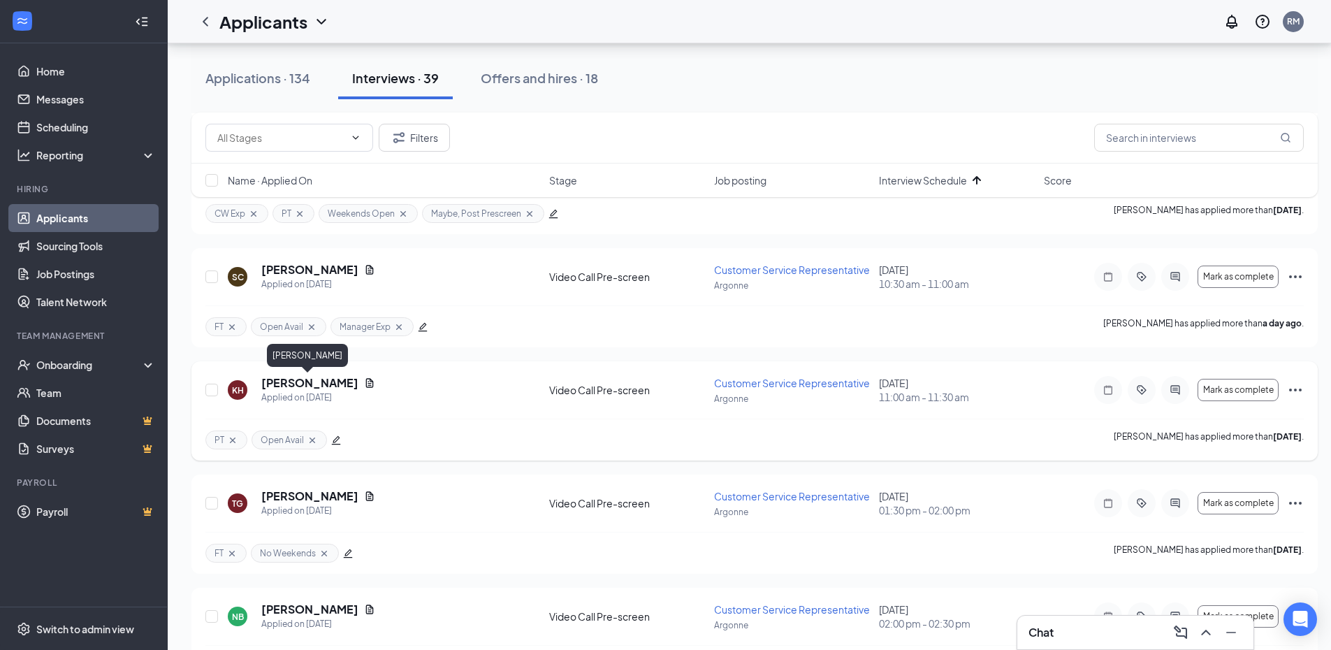
click at [316, 380] on h5 "[PERSON_NAME]" at bounding box center [309, 382] width 97 height 15
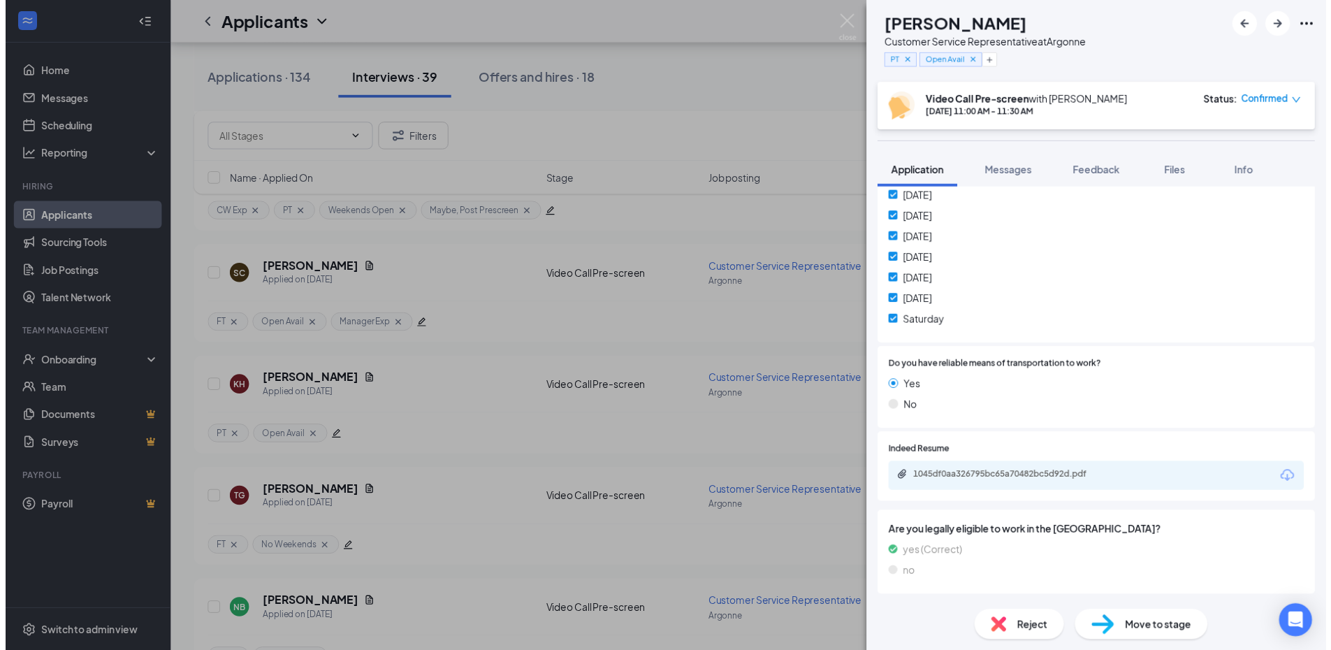
scroll to position [769, 0]
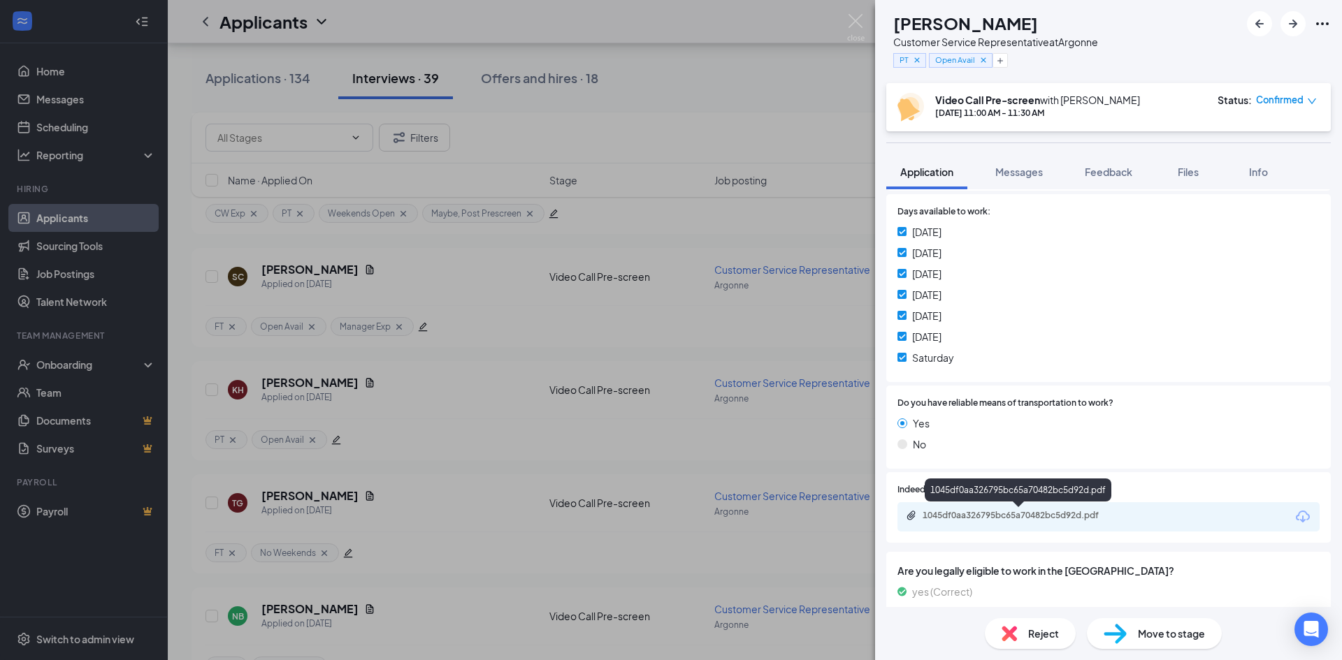
click at [1040, 516] on div "1045df0aa326795bc65a70482bc5d92d.pdf" at bounding box center [1020, 515] width 196 height 11
click at [690, 135] on div "KH [PERSON_NAME] Customer Service Representative at Argonne PT Open Avail Video…" at bounding box center [671, 330] width 1342 height 660
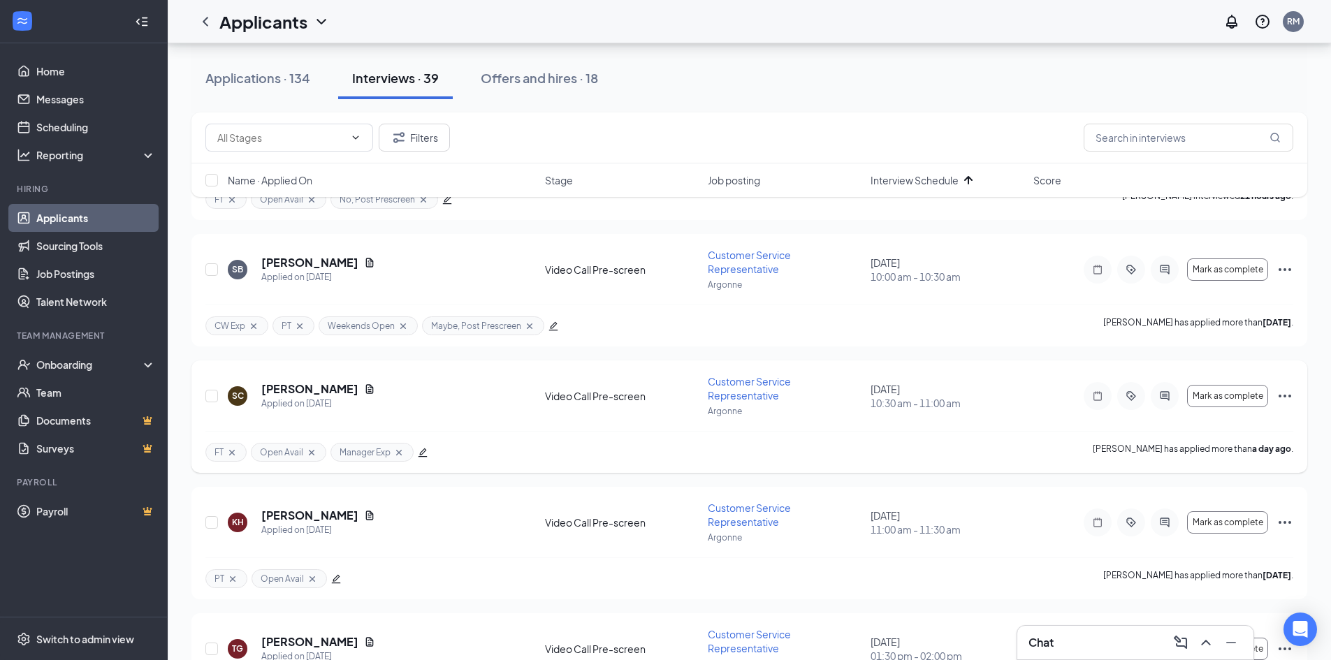
scroll to position [419, 0]
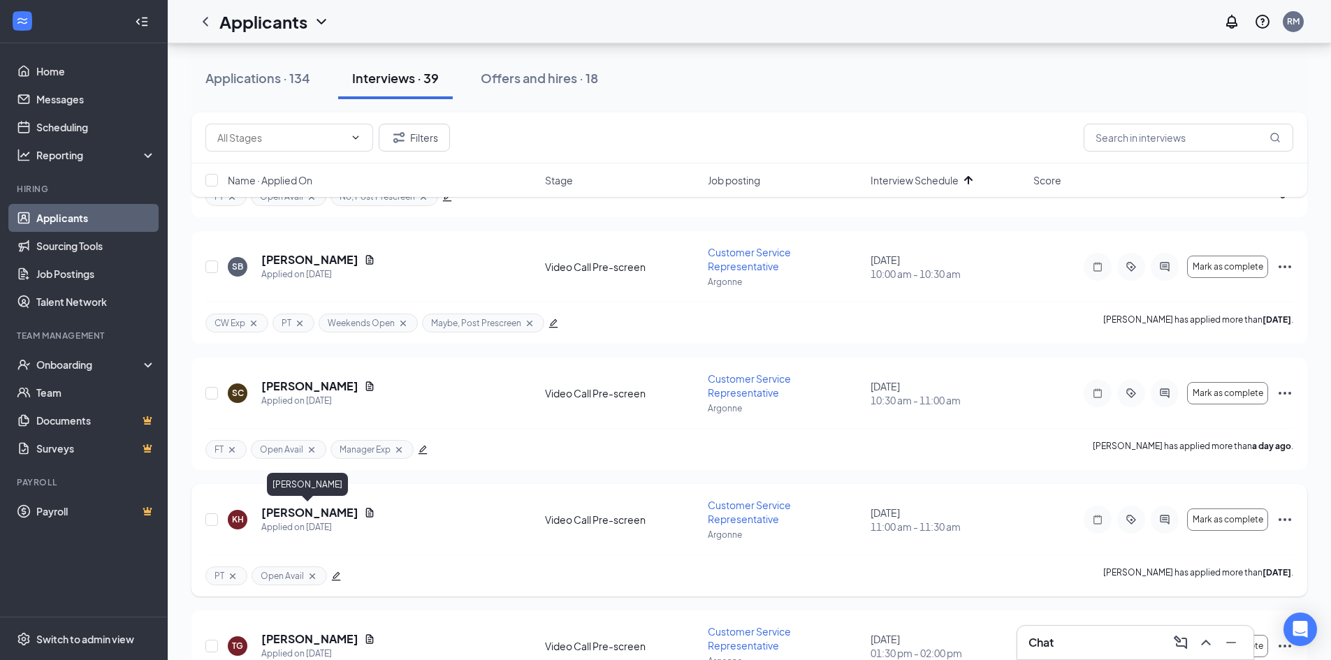
drag, startPoint x: 321, startPoint y: 513, endPoint x: 504, endPoint y: 498, distance: 183.7
click at [321, 513] on h5 "[PERSON_NAME]" at bounding box center [309, 512] width 97 height 15
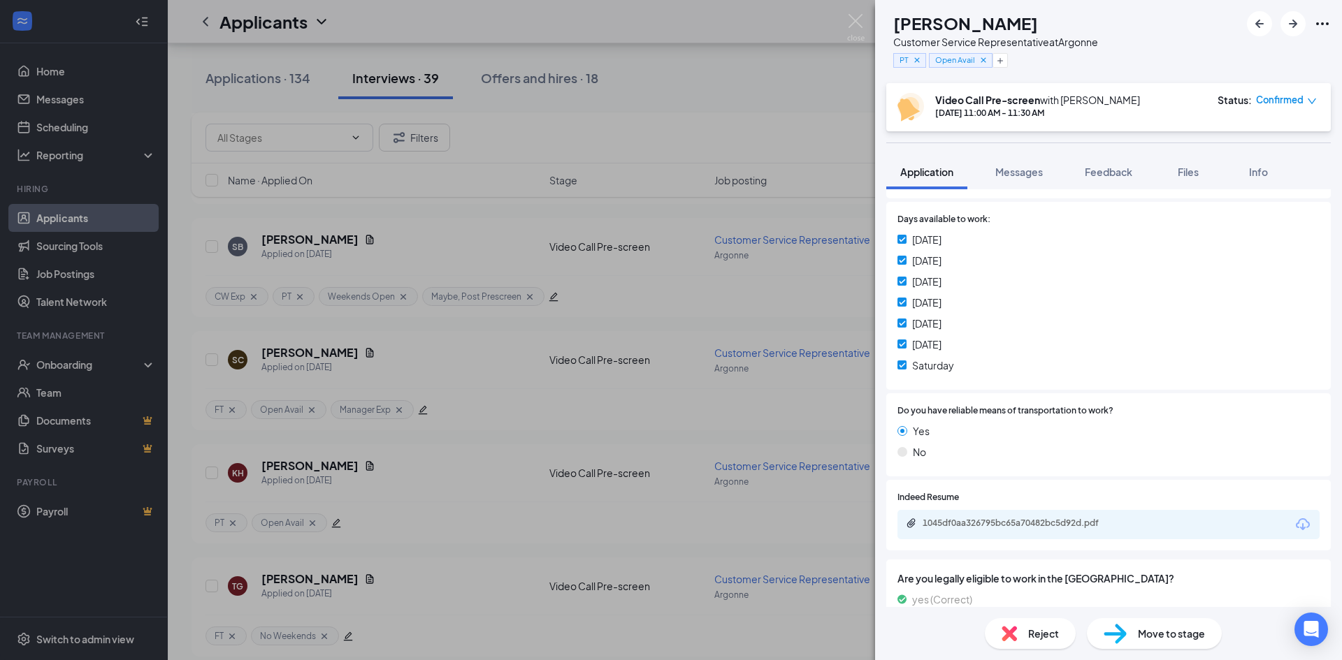
scroll to position [839, 0]
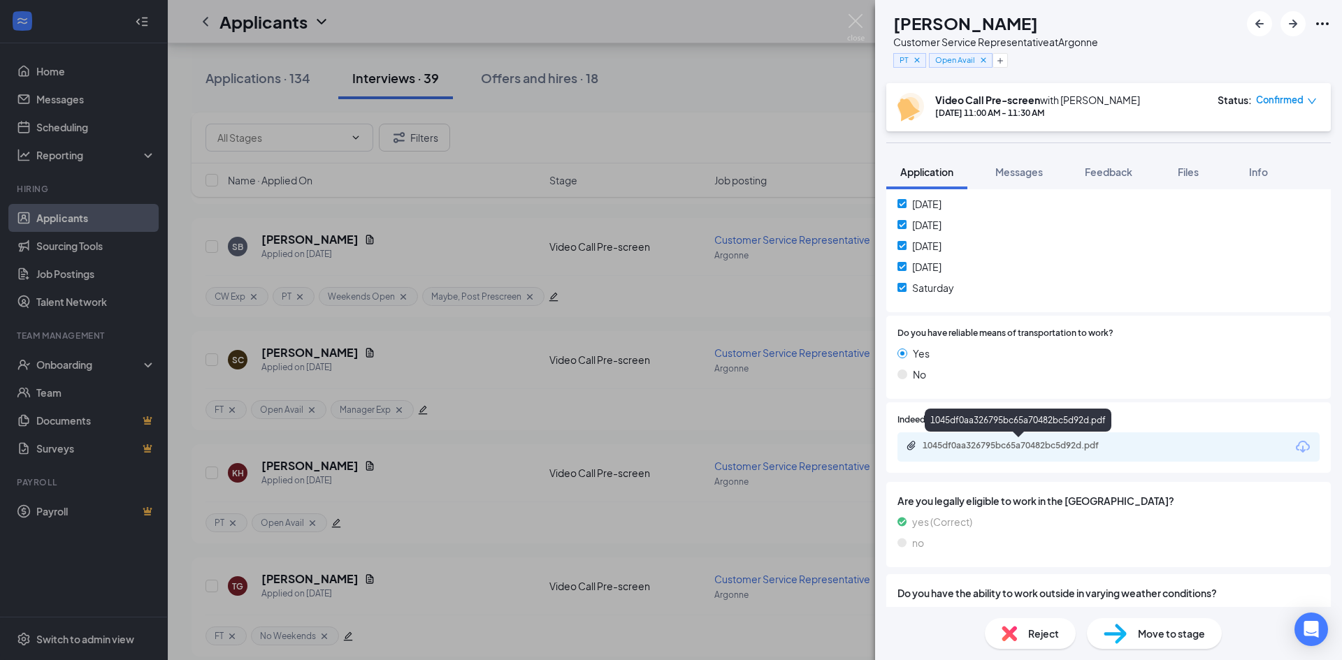
click at [1035, 442] on div "1045df0aa326795bc65a70482bc5d92d.pdf" at bounding box center [1020, 445] width 196 height 11
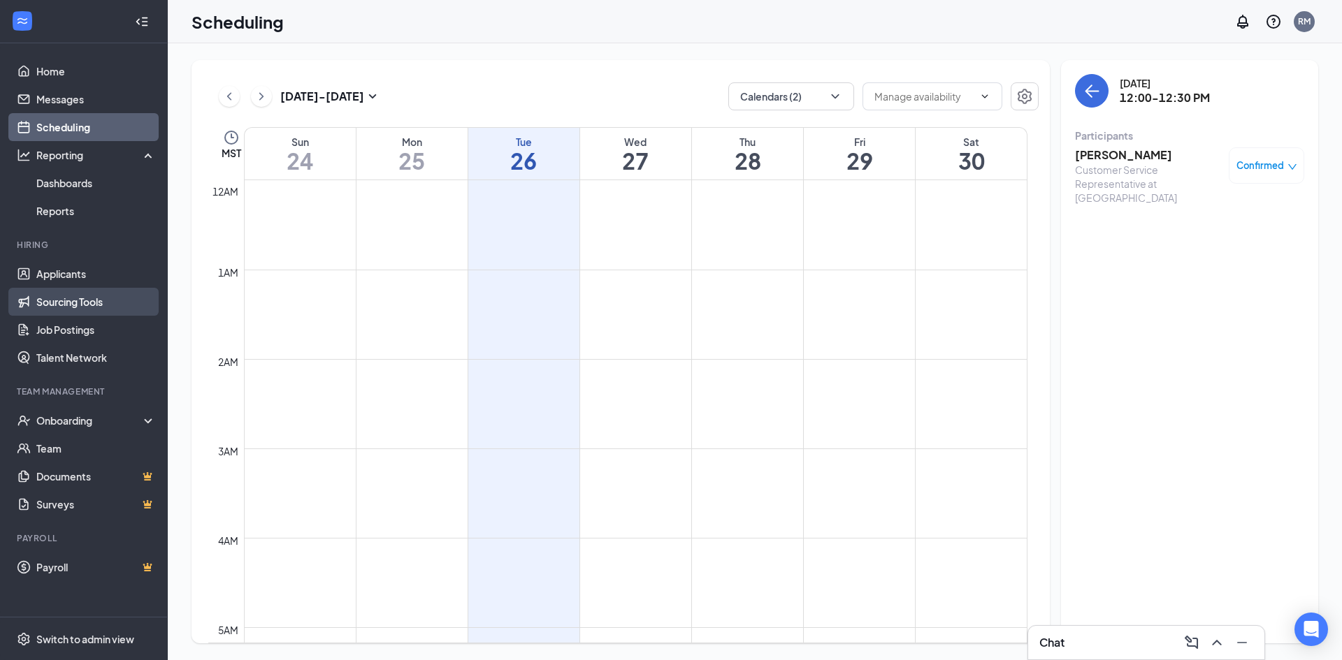
scroll to position [897, 0]
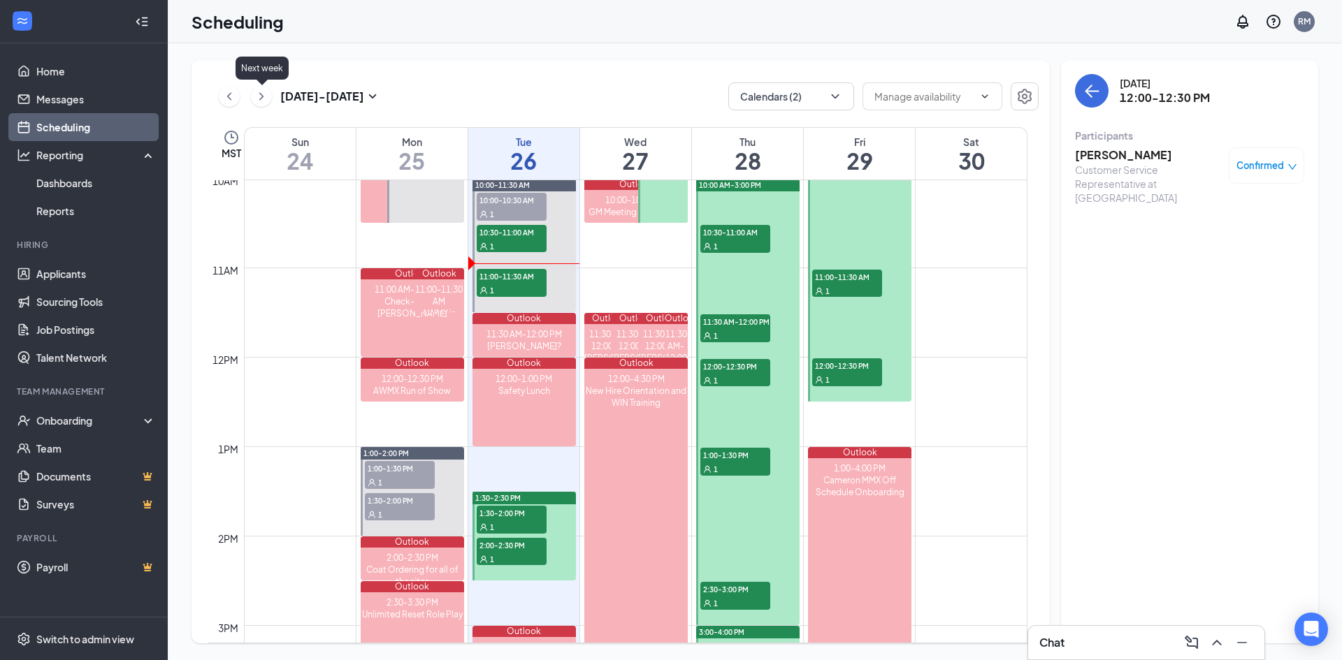
click at [261, 94] on icon "ChevronRight" at bounding box center [261, 96] width 4 height 8
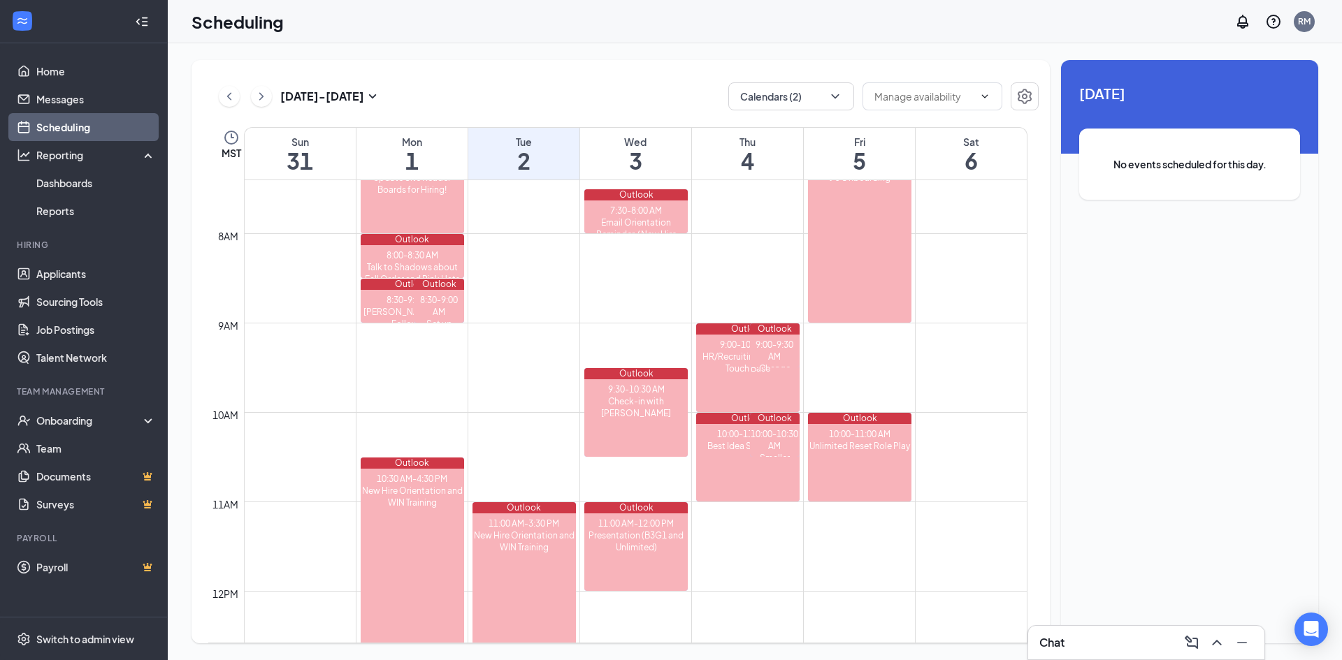
scroll to position [687, 0]
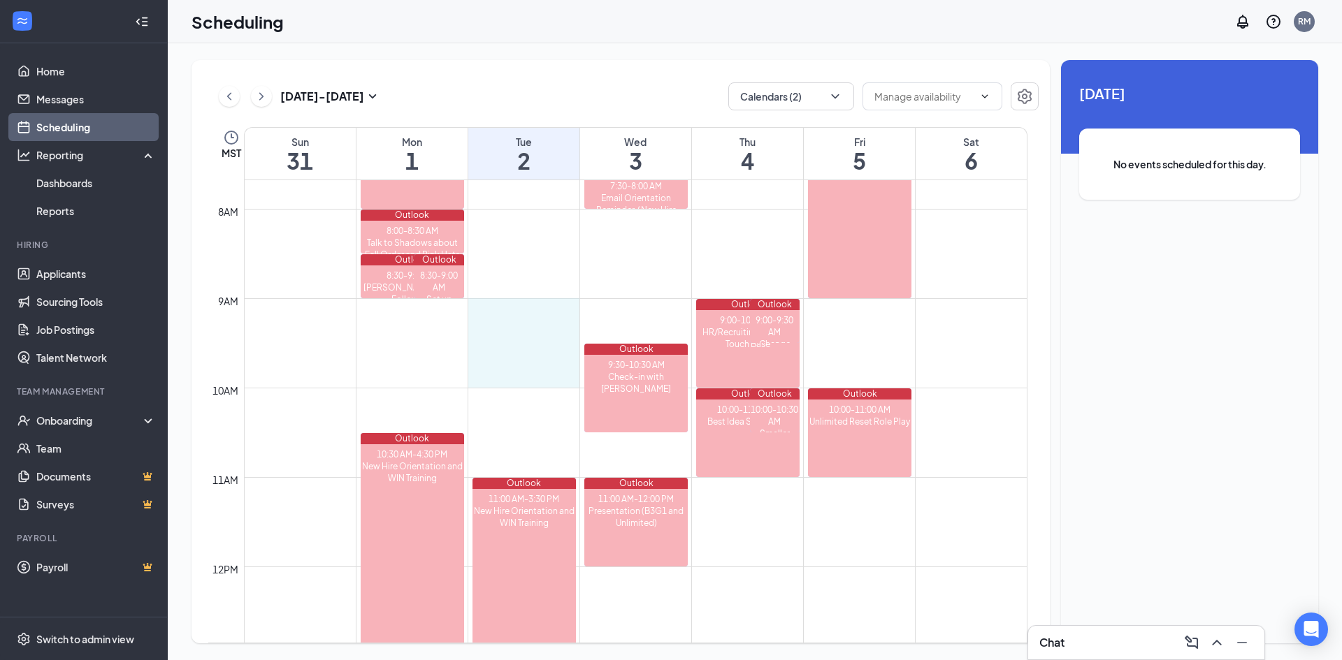
drag, startPoint x: 495, startPoint y: 303, endPoint x: 493, endPoint y: 366, distance: 62.9
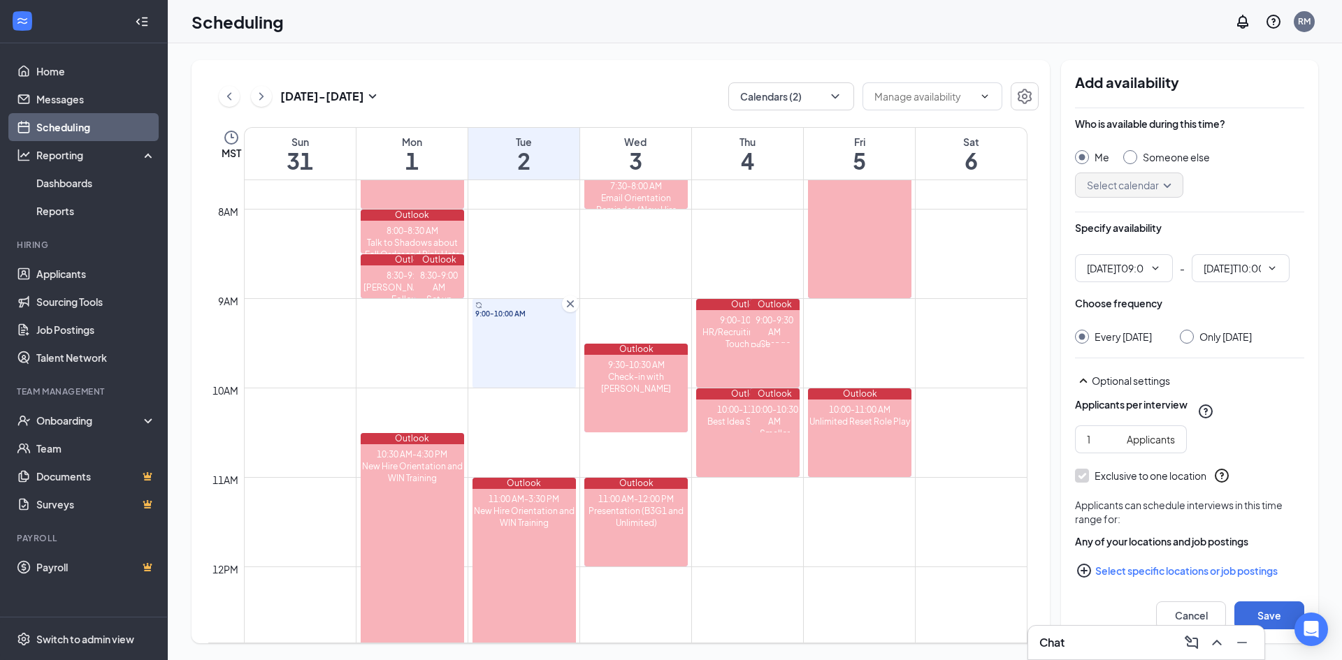
type input "09:00 AM"
type input "10:00 AM"
click at [1189, 335] on input "Only Tuesday, Sep 2" at bounding box center [1185, 335] width 10 height 10
radio input "true"
radio input "false"
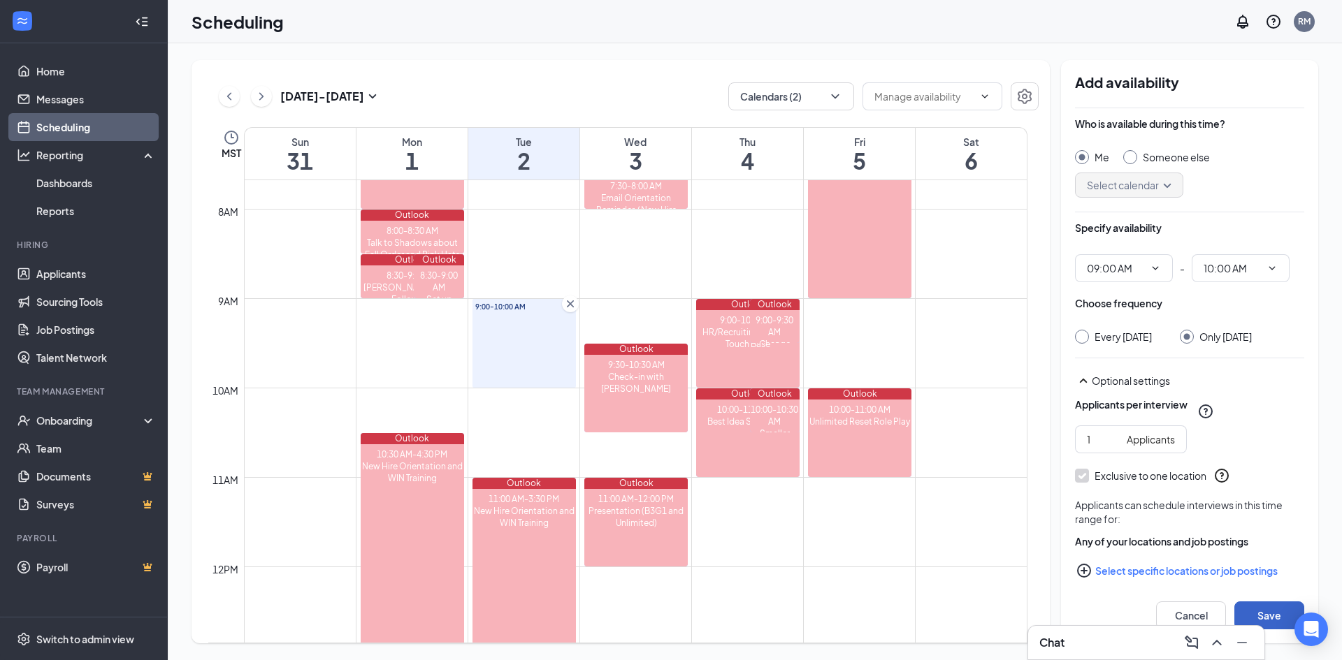
click at [1275, 611] on button "Save" at bounding box center [1269, 616] width 70 height 28
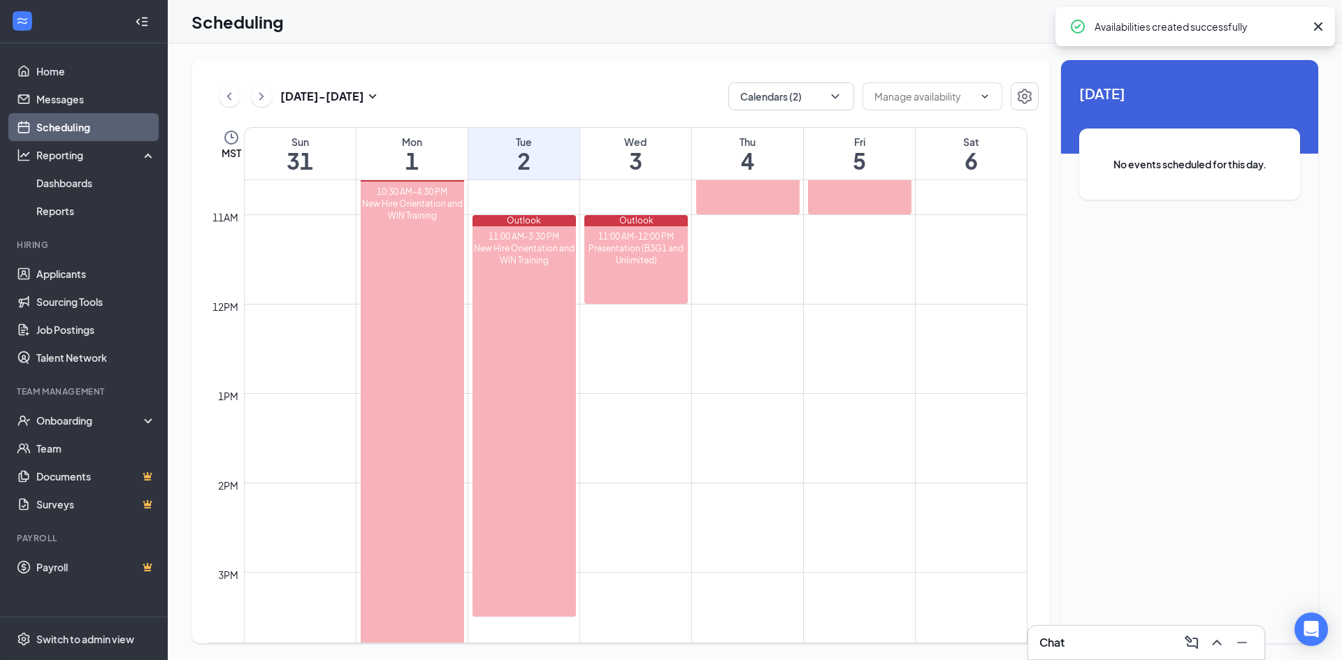
scroll to position [1036, 0]
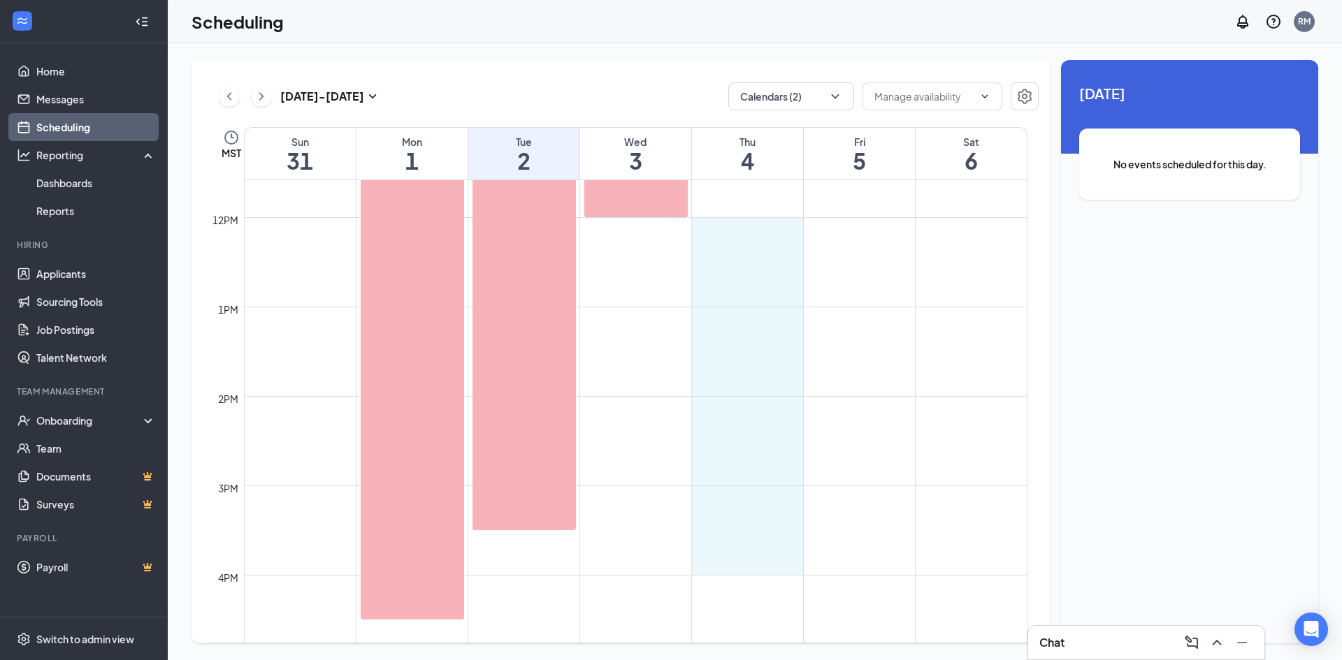
drag, startPoint x: 725, startPoint y: 223, endPoint x: 725, endPoint y: 554, distance: 331.2
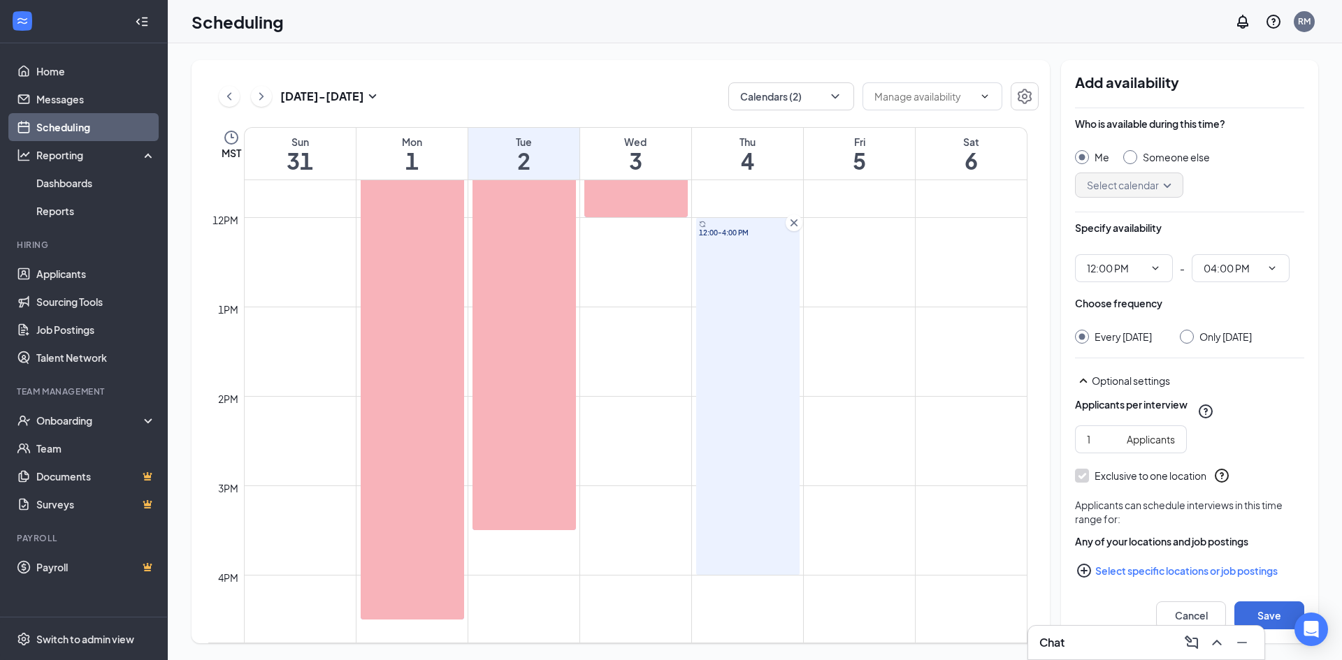
click at [1189, 335] on input "Only Thursday, Sep 4" at bounding box center [1185, 335] width 10 height 10
radio input "true"
radio input "false"
drag, startPoint x: 1285, startPoint y: 613, endPoint x: 1276, endPoint y: 602, distance: 13.9
click at [1284, 613] on button "Save" at bounding box center [1269, 616] width 70 height 28
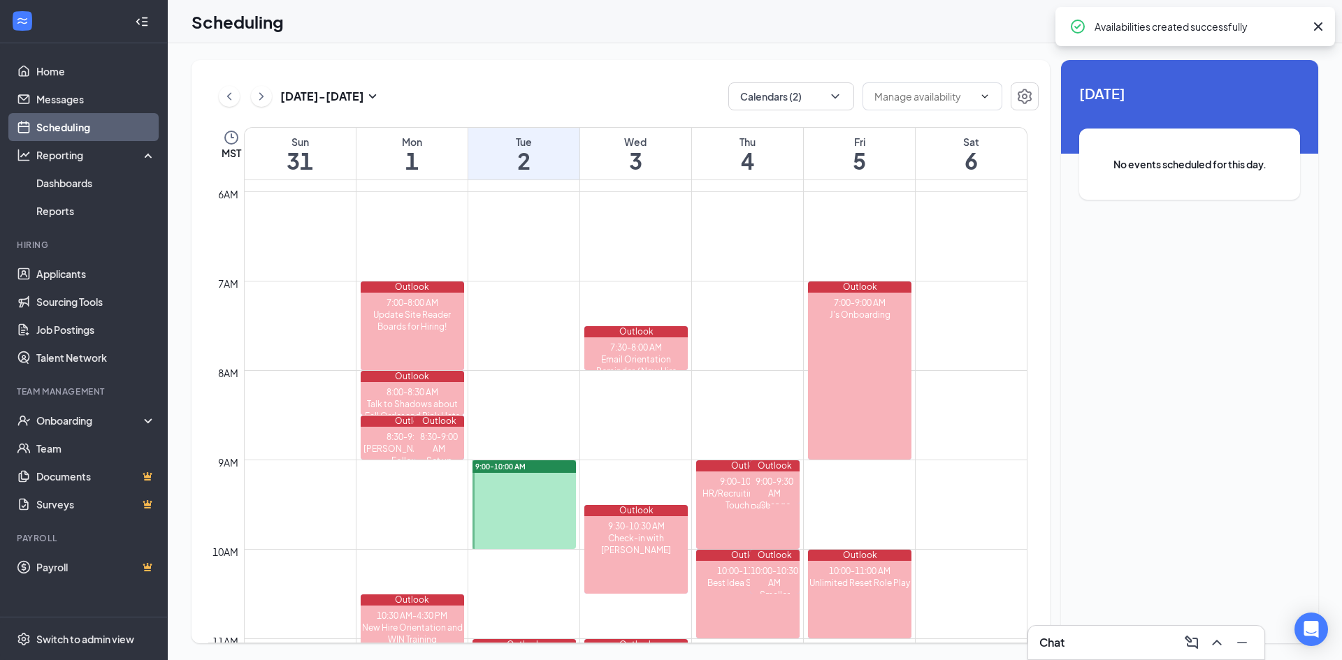
scroll to position [617, 0]
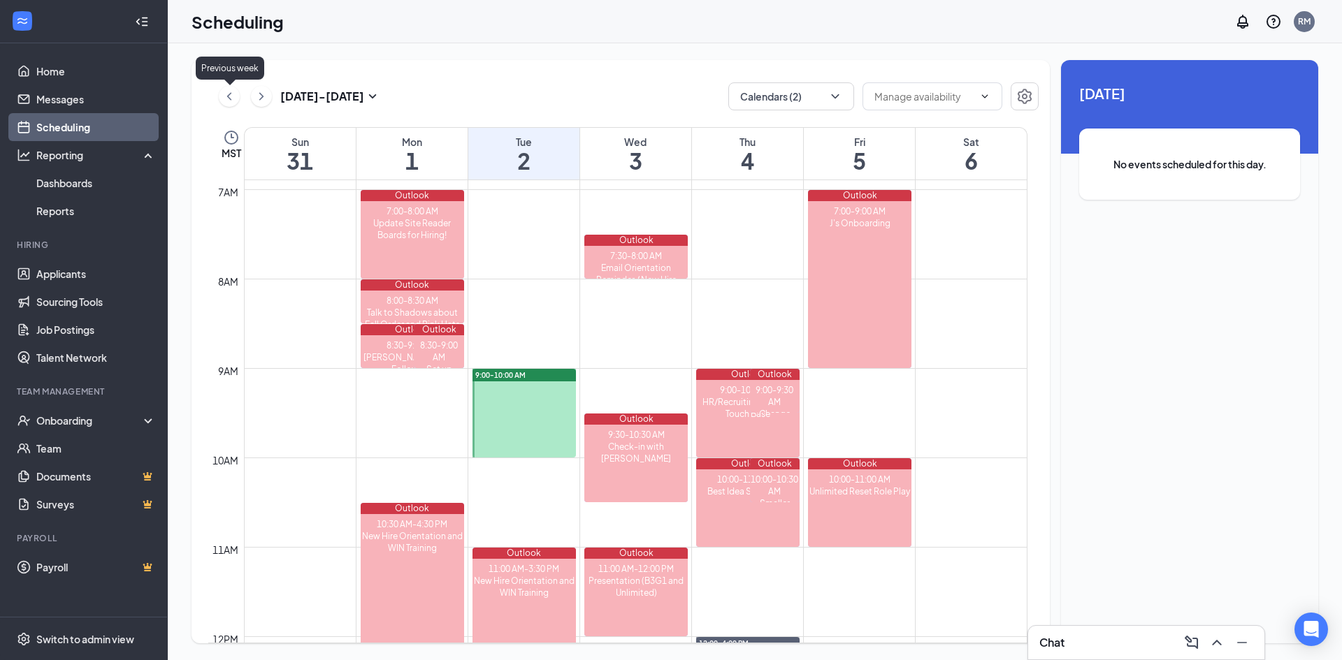
click at [226, 92] on icon "ChevronLeft" at bounding box center [229, 96] width 14 height 17
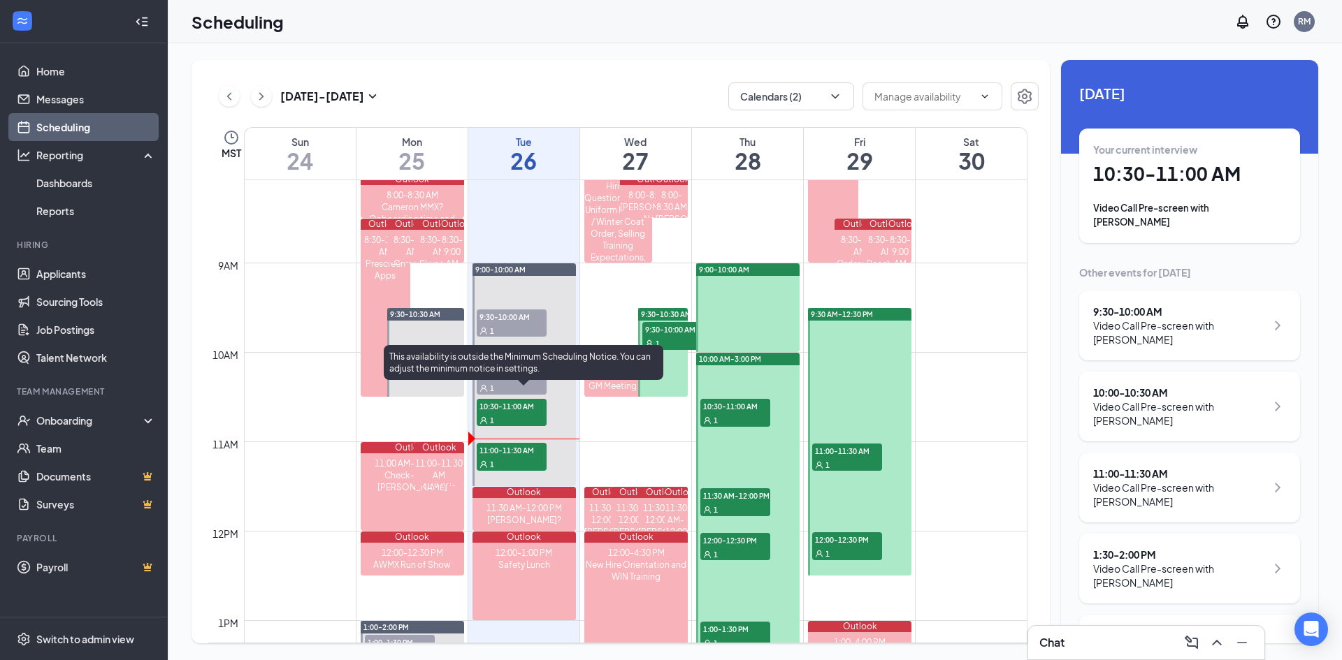
scroll to position [757, 0]
